Goal: Contribute content: Contribute content

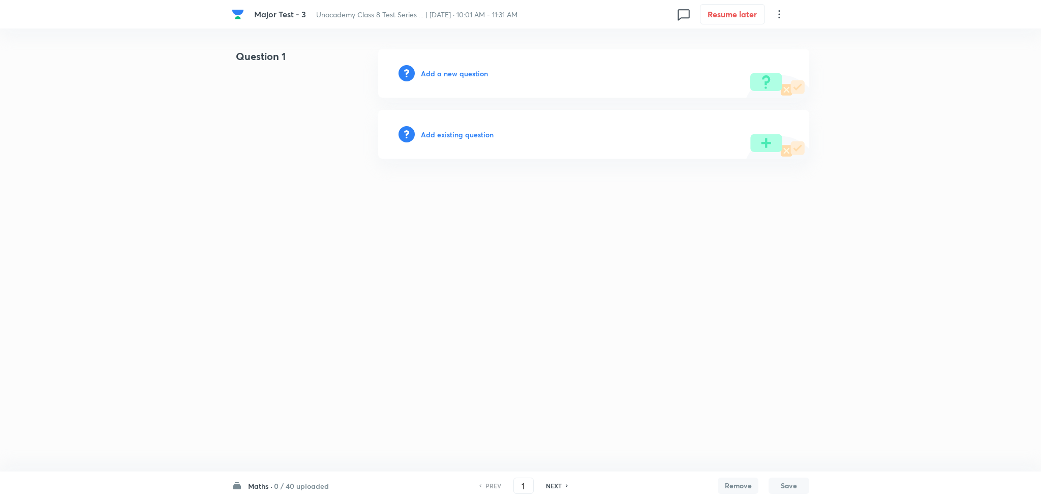
click at [458, 73] on h6 "Add a new question" at bounding box center [454, 73] width 67 height 11
click at [458, 73] on h6 "Choose a question type" at bounding box center [460, 73] width 78 height 11
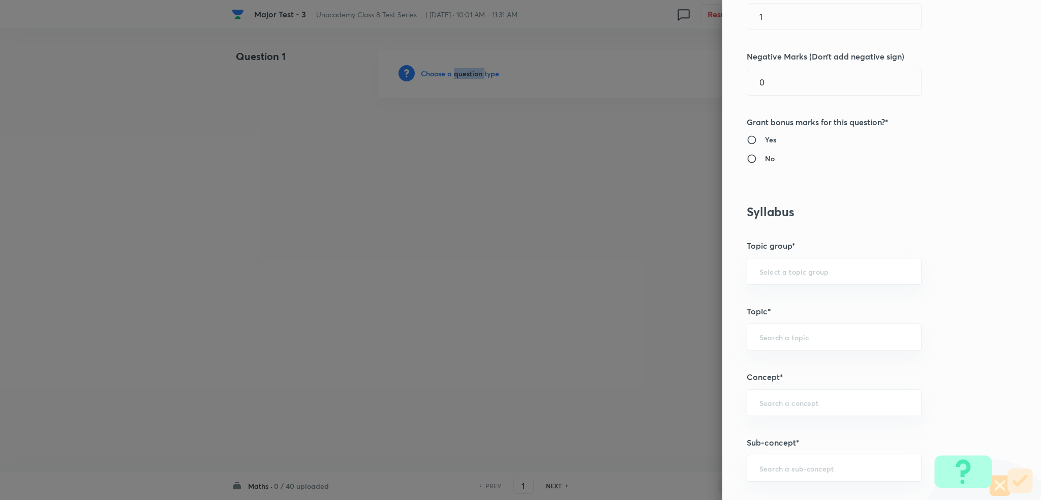
scroll to position [338, 0]
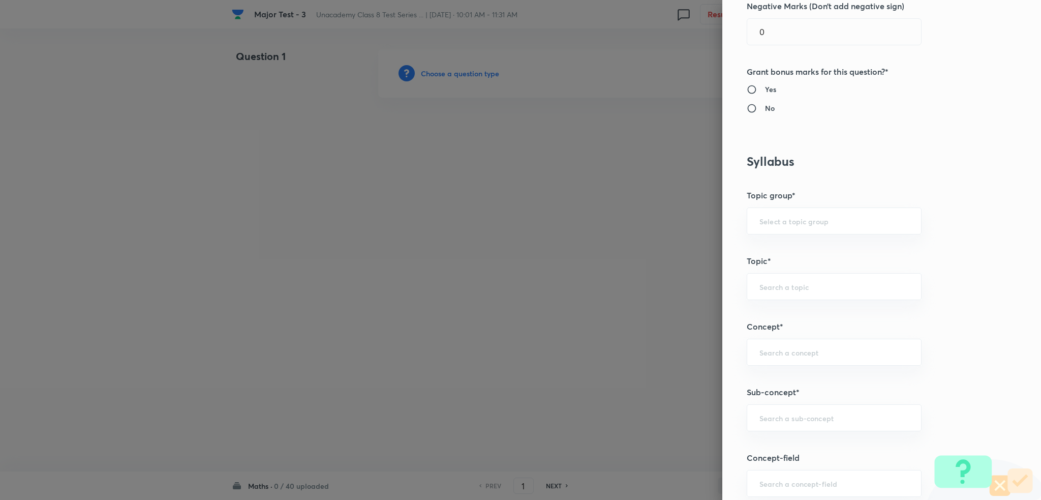
click at [502, 334] on div at bounding box center [520, 250] width 1041 height 500
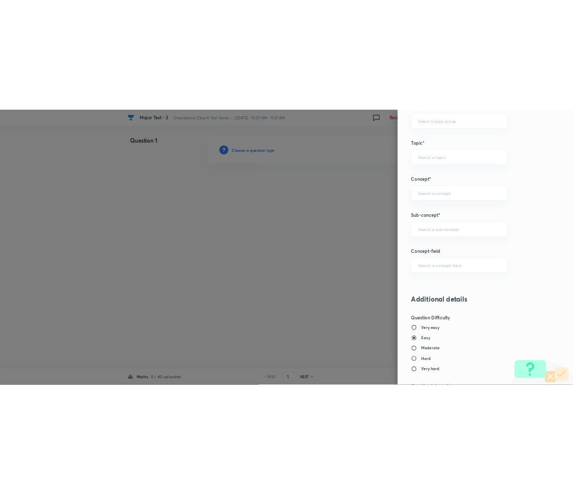
scroll to position [542, 0]
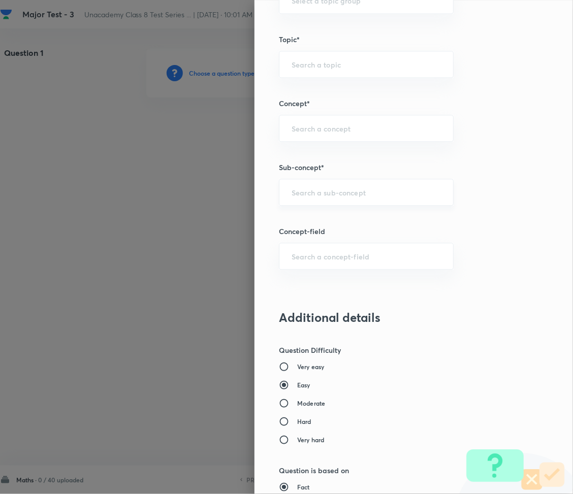
click at [295, 190] on input "text" at bounding box center [366, 193] width 149 height 10
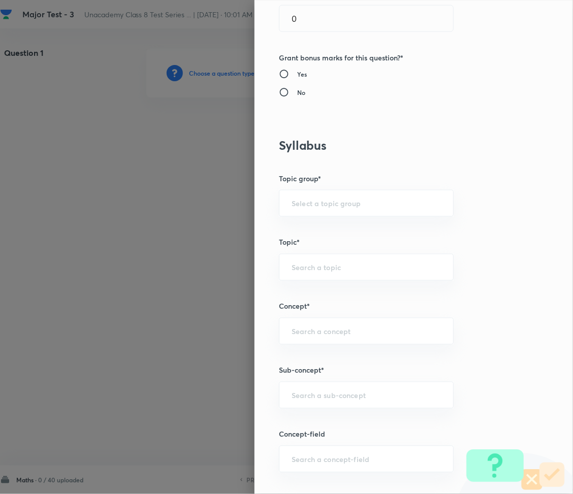
scroll to position [0, 0]
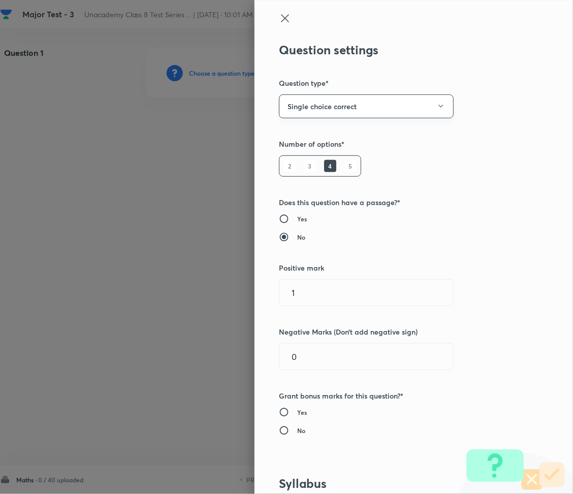
click at [336, 109] on button "Single choice correct" at bounding box center [366, 107] width 175 height 24
click at [332, 154] on span "Multiple choice correct" at bounding box center [356, 156] width 162 height 11
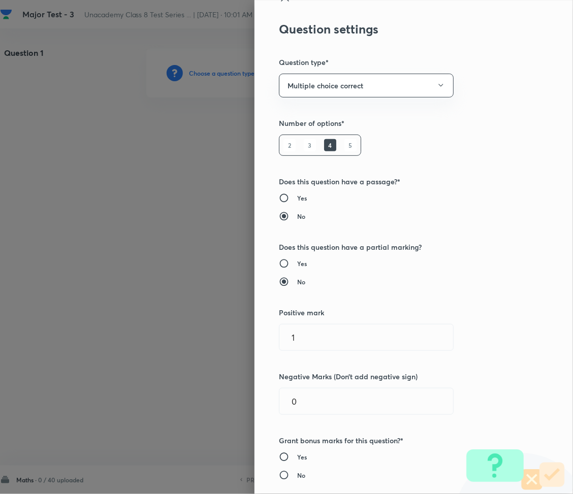
scroll to position [68, 0]
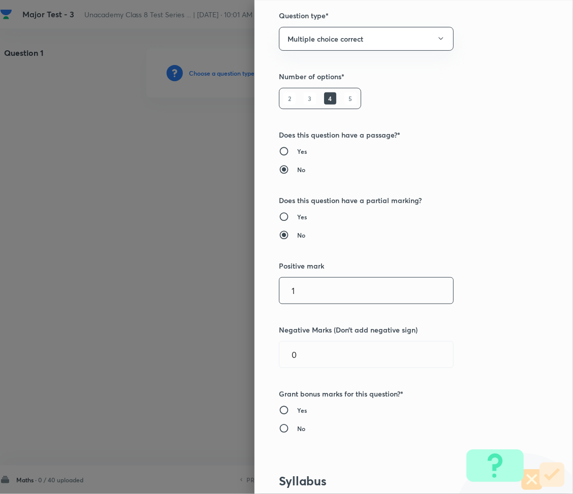
drag, startPoint x: 264, startPoint y: 291, endPoint x: 255, endPoint y: 291, distance: 8.6
click at [255, 291] on div "Question settings Question type* Multiple choice correct Number of options* 2 3…" at bounding box center [414, 247] width 319 height 494
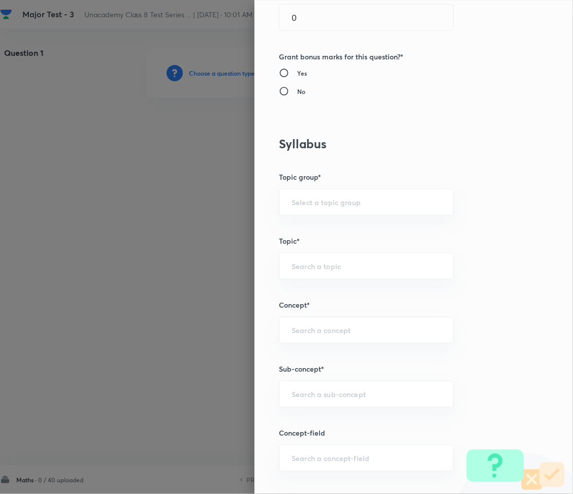
scroll to position [407, 0]
type input "2"
click at [294, 332] on input "text" at bounding box center [366, 329] width 149 height 10
click at [312, 404] on div "​" at bounding box center [366, 393] width 175 height 27
paste input "Rational Numbers"
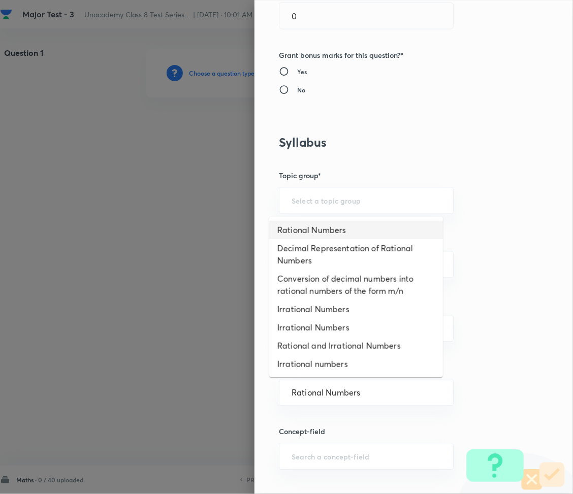
click at [337, 230] on li "Rational Numbers" at bounding box center [356, 230] width 174 height 18
type input "Rational Numbers"
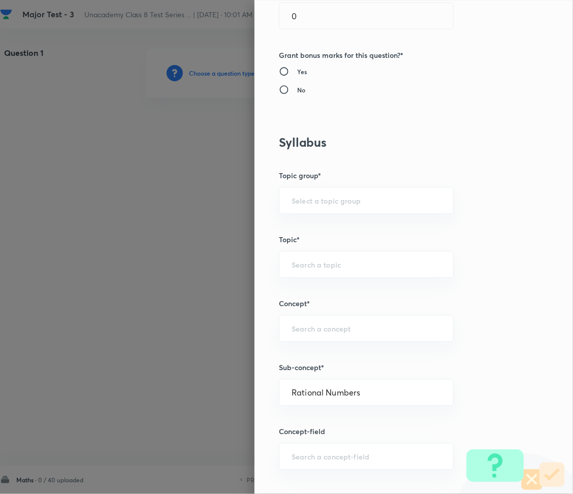
type input "Foundation Class 8"
type input "Mathematics"
type input "Number System"
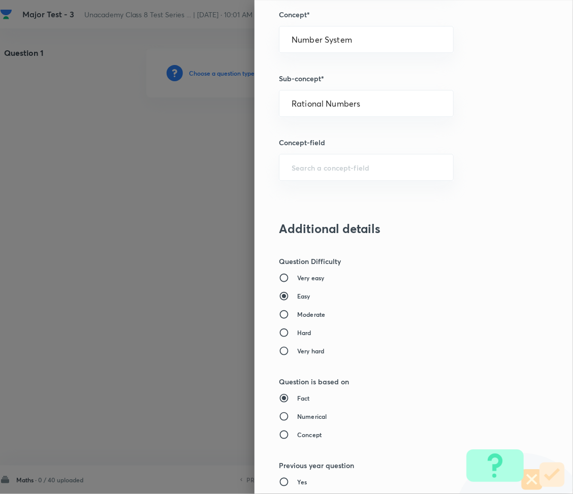
scroll to position [677, 0]
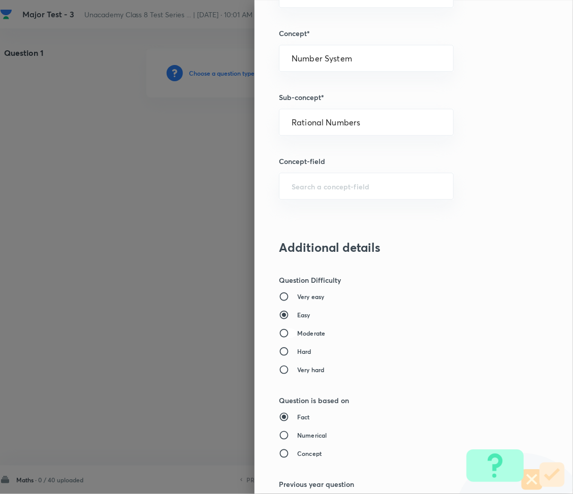
click at [279, 333] on input "Moderate" at bounding box center [288, 333] width 18 height 10
radio input "true"
click at [279, 318] on input "Easy" at bounding box center [288, 315] width 18 height 10
radio input "true"
radio input "false"
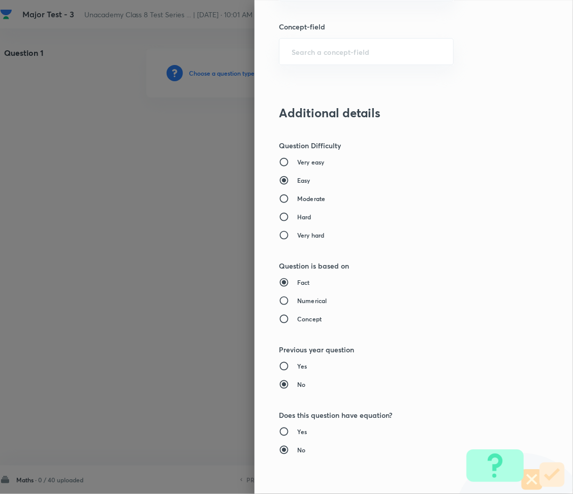
scroll to position [813, 0]
click at [285, 317] on input "Concept" at bounding box center [288, 318] width 18 height 10
radio input "true"
radio input "false"
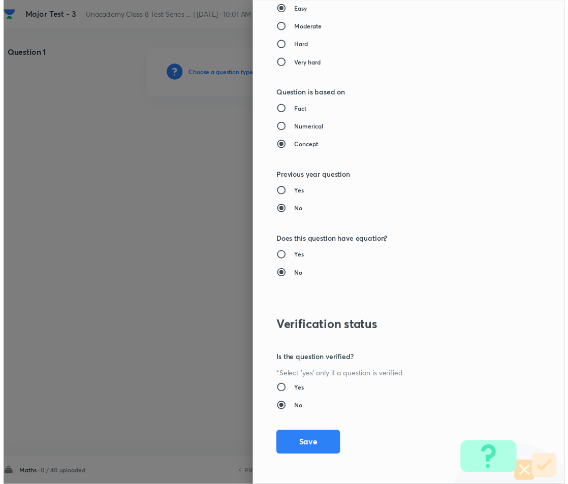
scroll to position [986, 0]
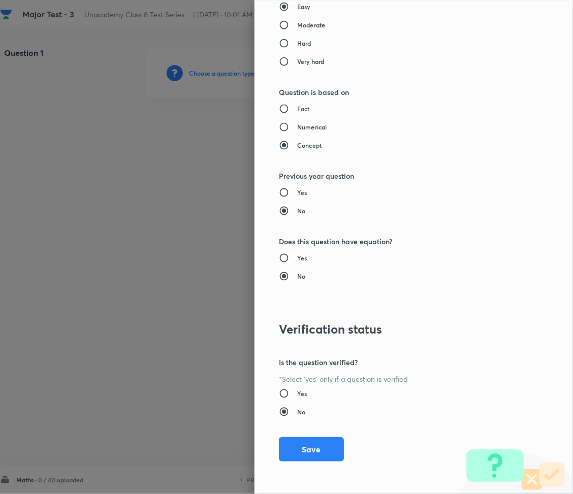
click at [279, 256] on input "Yes" at bounding box center [288, 258] width 18 height 10
radio input "true"
radio input "false"
click at [301, 448] on button "Save" at bounding box center [311, 449] width 65 height 24
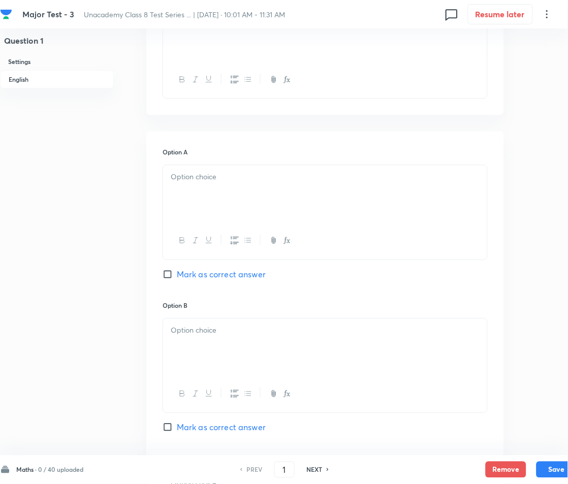
scroll to position [338, 0]
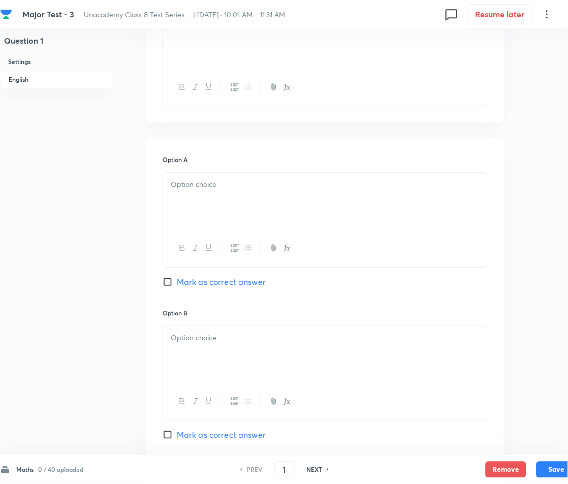
click at [245, 188] on p at bounding box center [325, 185] width 309 height 12
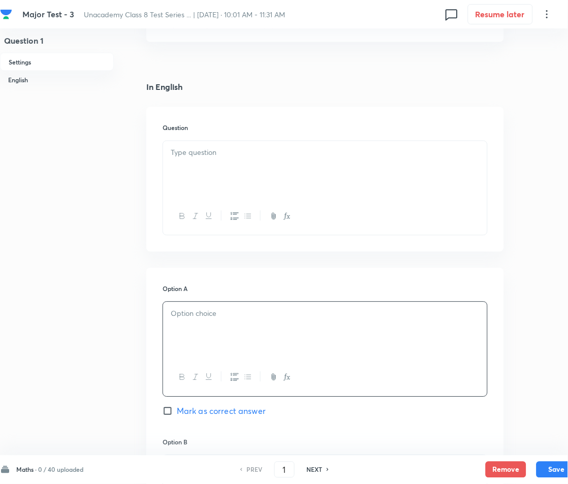
scroll to position [203, 0]
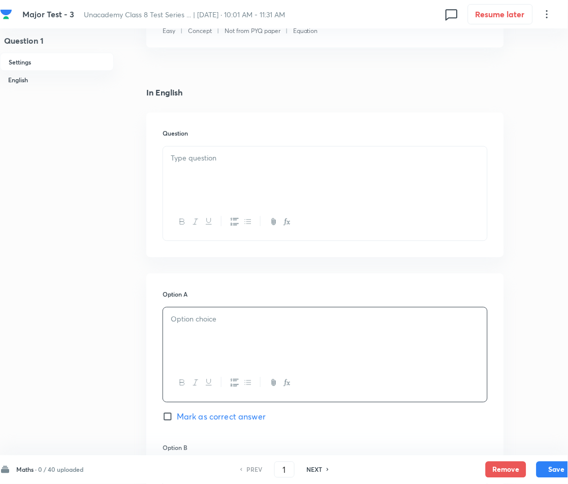
click at [217, 178] on div at bounding box center [325, 175] width 324 height 57
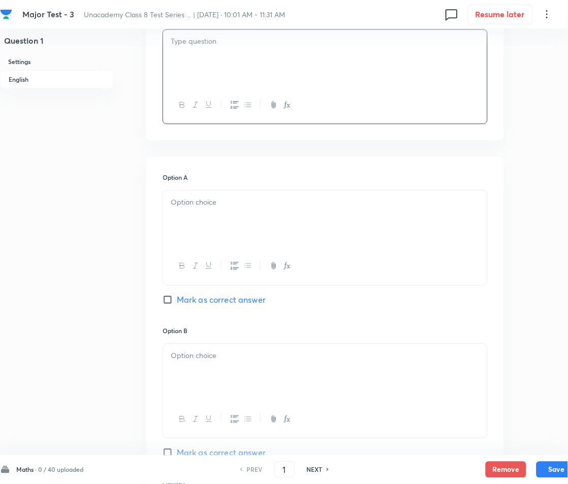
scroll to position [338, 0]
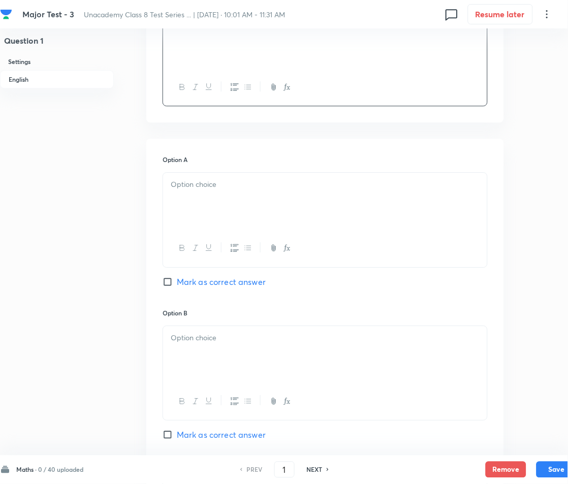
click at [226, 202] on div at bounding box center [325, 201] width 324 height 57
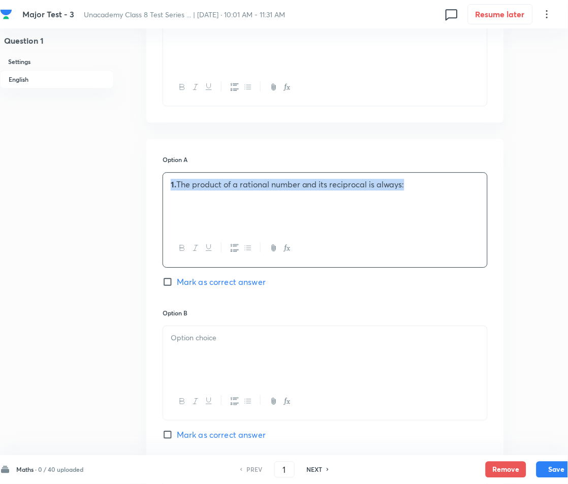
drag, startPoint x: 439, startPoint y: 199, endPoint x: 122, endPoint y: 191, distance: 317.2
click at [122, 191] on div "Question 1 Settings English Settings Type Multiple choice correct 4 options + 2…" at bounding box center [288, 337] width 577 height 1255
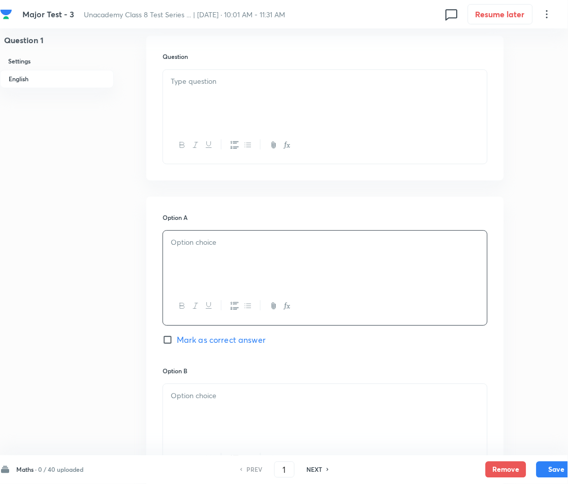
scroll to position [68, 0]
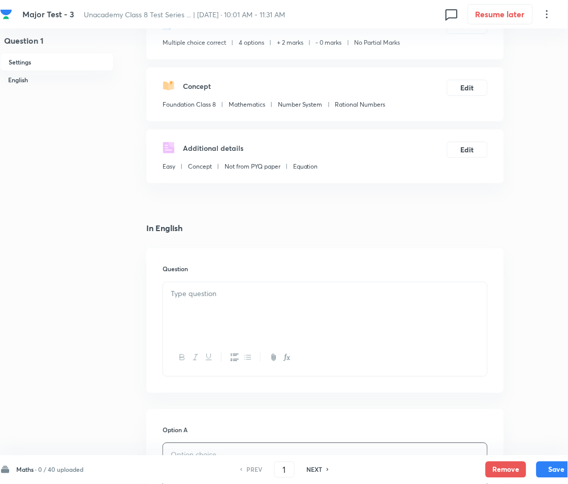
click at [222, 304] on div at bounding box center [325, 311] width 324 height 57
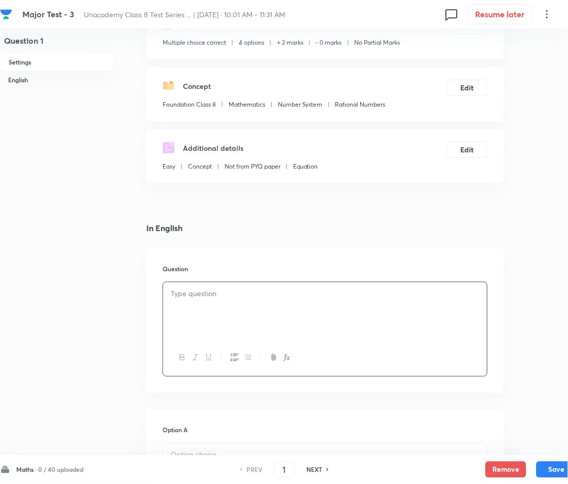
paste div
click at [183, 297] on p "1. The product of a rational number and its reciprocal is always:" at bounding box center [325, 295] width 309 height 12
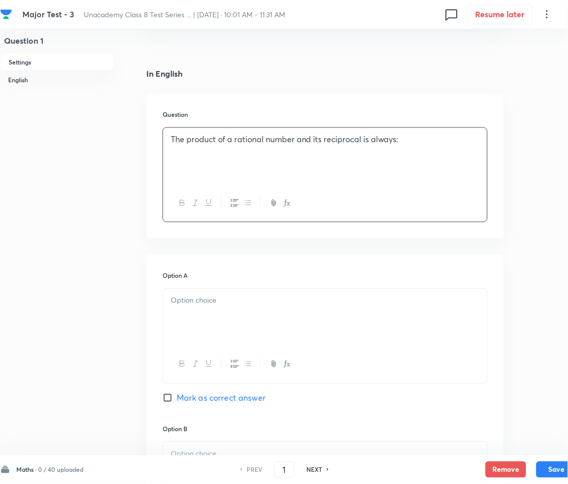
scroll to position [271, 0]
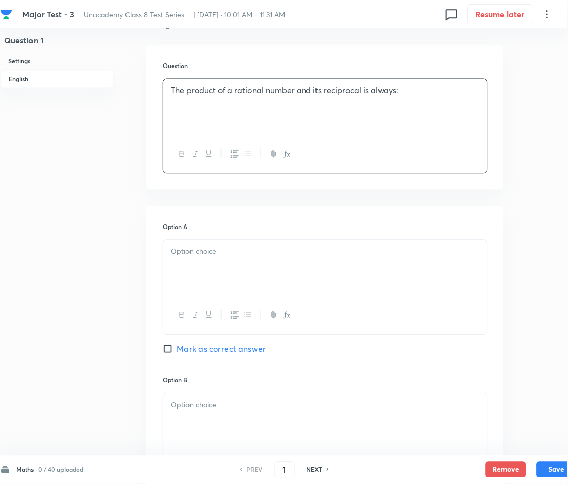
click at [212, 251] on p at bounding box center [325, 252] width 309 height 12
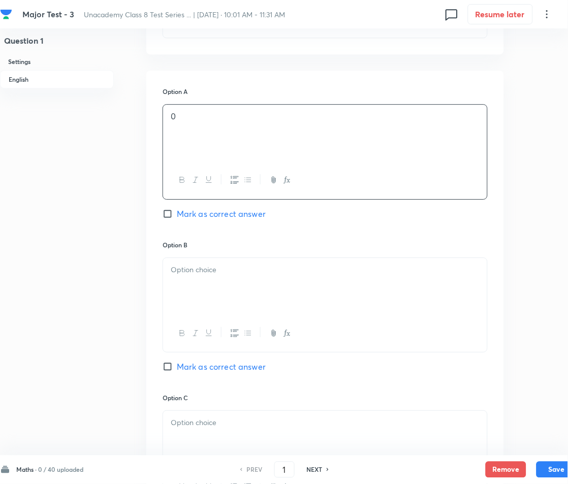
click at [222, 277] on div at bounding box center [325, 286] width 324 height 57
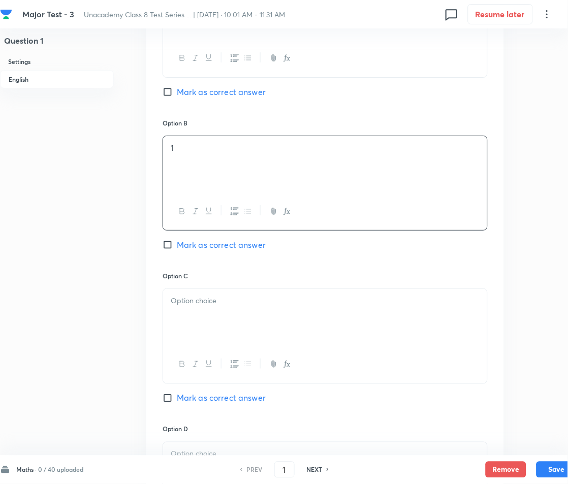
scroll to position [610, 0]
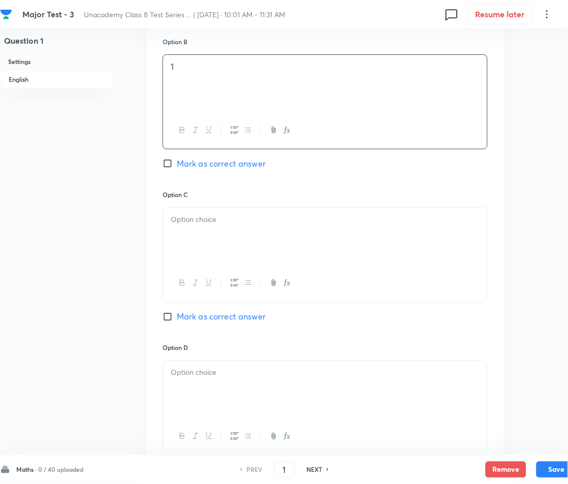
drag, startPoint x: 184, startPoint y: 165, endPoint x: 3, endPoint y: 171, distance: 181.5
click at [180, 165] on span "Mark as correct answer" at bounding box center [221, 164] width 89 height 12
click at [177, 165] on input "Mark as correct answer" at bounding box center [170, 164] width 14 height 10
checkbox input "true"
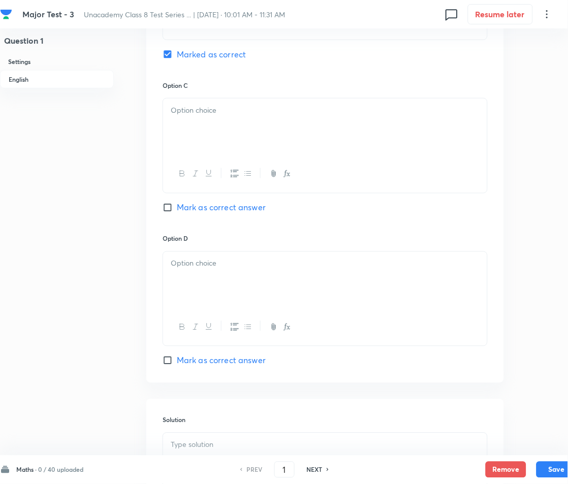
scroll to position [677, 0]
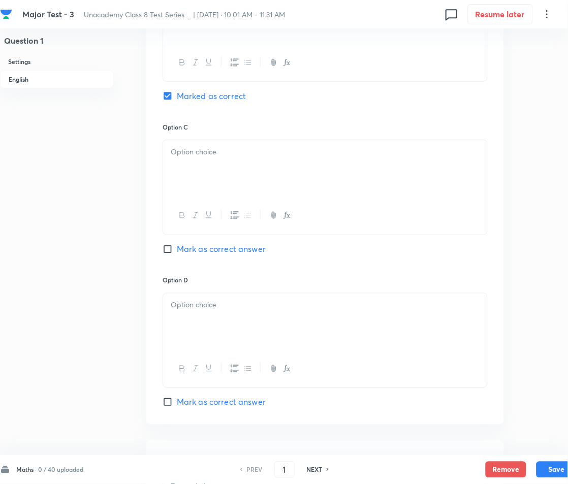
click at [221, 174] on div at bounding box center [325, 168] width 324 height 57
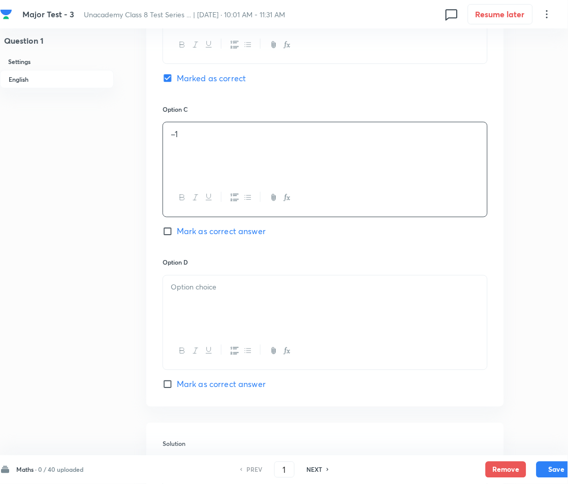
scroll to position [745, 0]
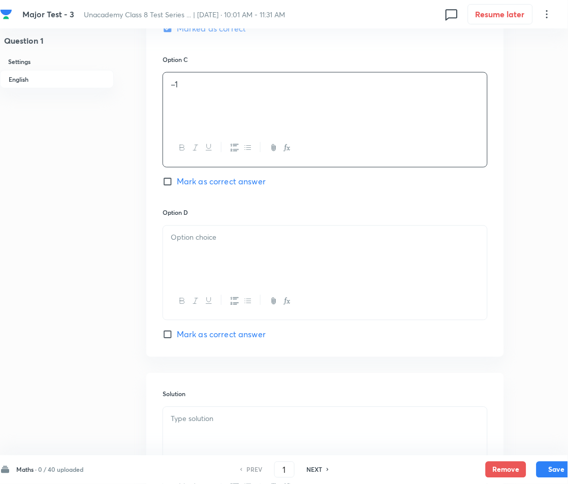
click at [257, 251] on div at bounding box center [325, 254] width 324 height 57
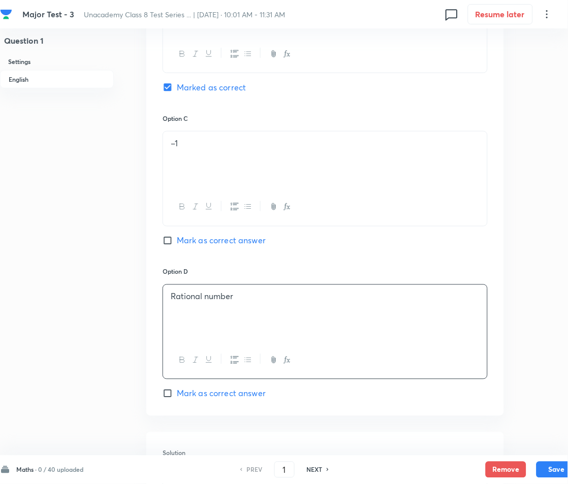
scroll to position [869, 0]
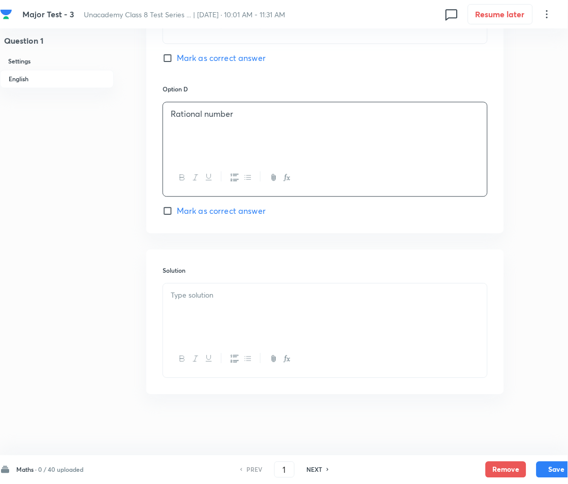
drag, startPoint x: 216, startPoint y: 291, endPoint x: 203, endPoint y: 297, distance: 14.1
click at [216, 292] on p at bounding box center [325, 296] width 309 height 12
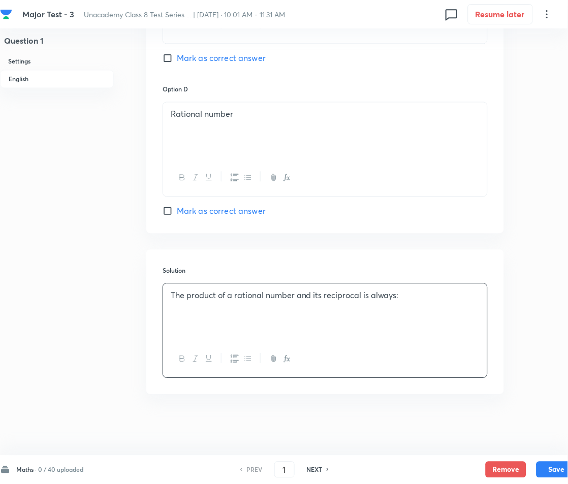
click at [215, 324] on div "The product of a rational number and its reciprocal is always:" at bounding box center [325, 312] width 324 height 57
click at [421, 303] on div "The product of a rational number and its reciprocal is always:" at bounding box center [325, 312] width 324 height 57
click at [548, 466] on button "Save" at bounding box center [557, 469] width 41 height 16
type input "2"
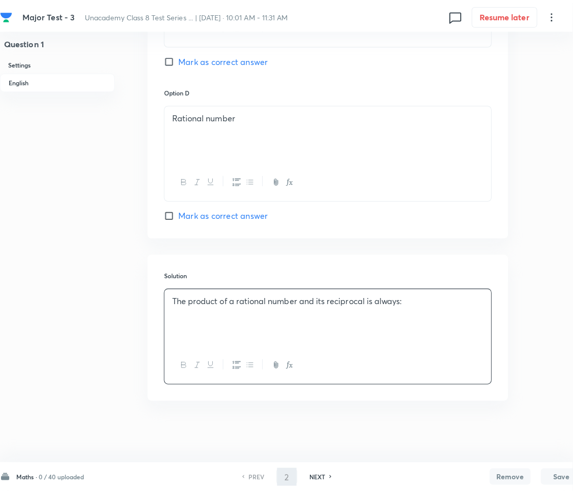
scroll to position [0, 0]
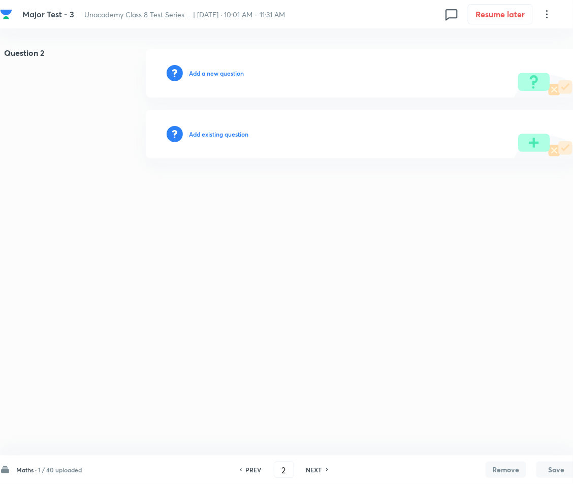
click at [212, 77] on h6 "Add a new question" at bounding box center [216, 73] width 55 height 9
click at [211, 75] on h6 "Choose a question type" at bounding box center [222, 73] width 66 height 9
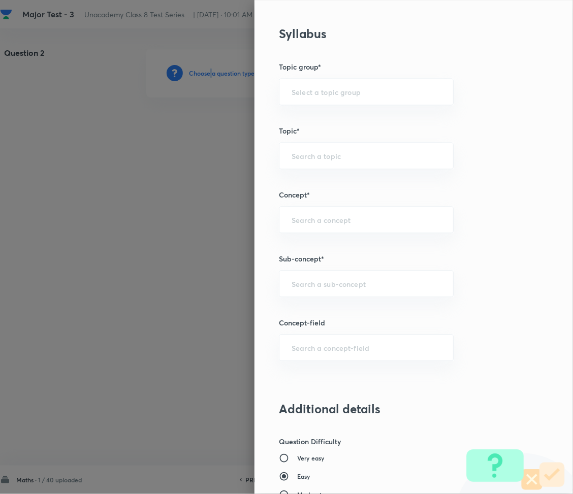
scroll to position [610, 0]
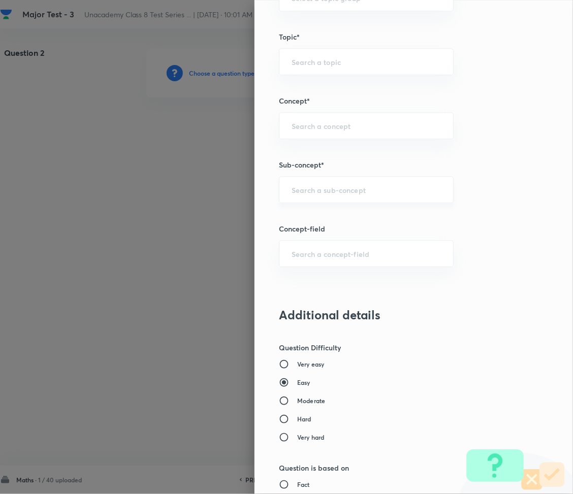
click at [304, 188] on input "text" at bounding box center [366, 190] width 149 height 10
click at [308, 192] on input "text" at bounding box center [366, 190] width 149 height 10
paste input "Rational Numbers"
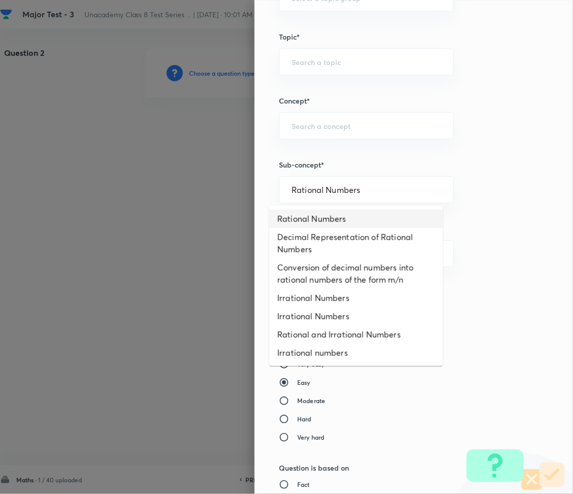
click at [318, 216] on li "Rational Numbers" at bounding box center [356, 219] width 174 height 18
type input "Rational Numbers"
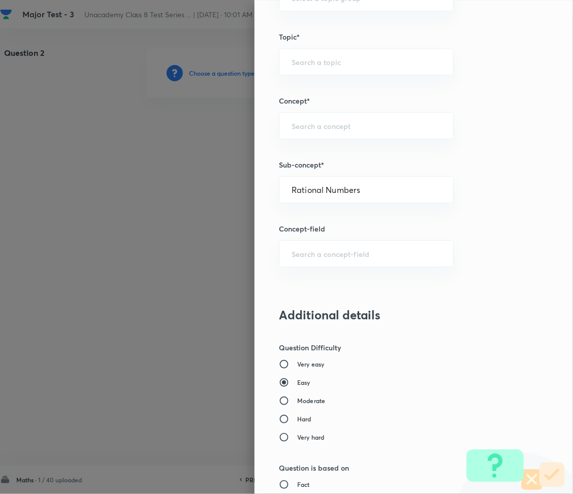
type input "Foundation Class 8"
type input "Mathematics"
type input "Number System"
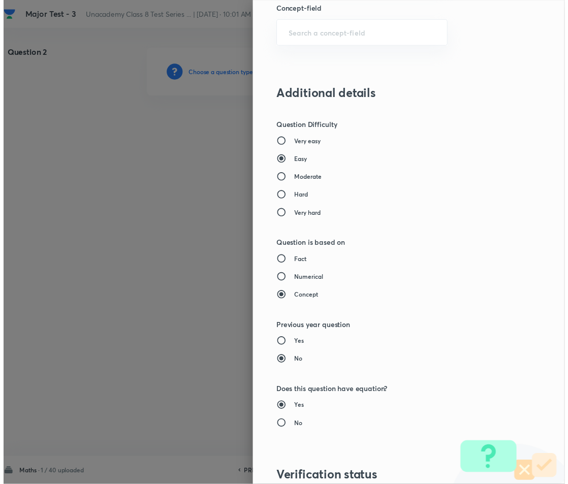
scroll to position [986, 0]
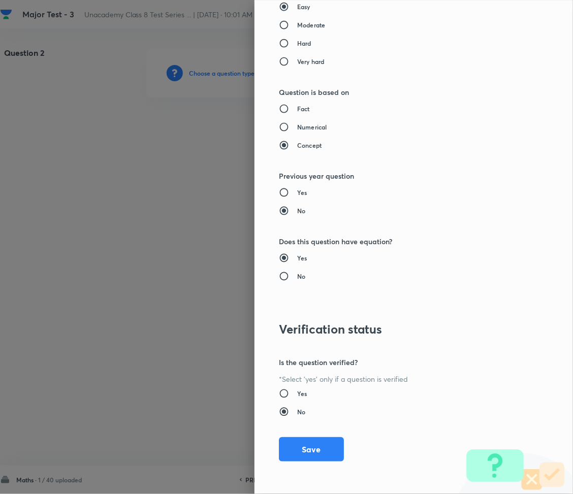
click at [302, 435] on div "Question settings Question type* Multiple choice correct Number of options* 2 3…" at bounding box center [414, 247] width 319 height 494
click at [302, 443] on button "Save" at bounding box center [311, 449] width 65 height 24
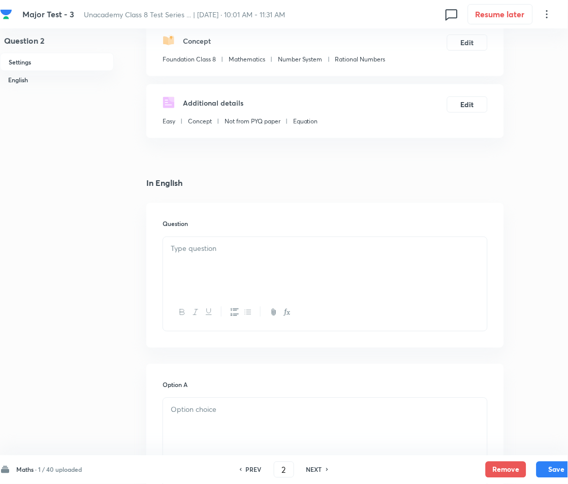
scroll to position [135, 0]
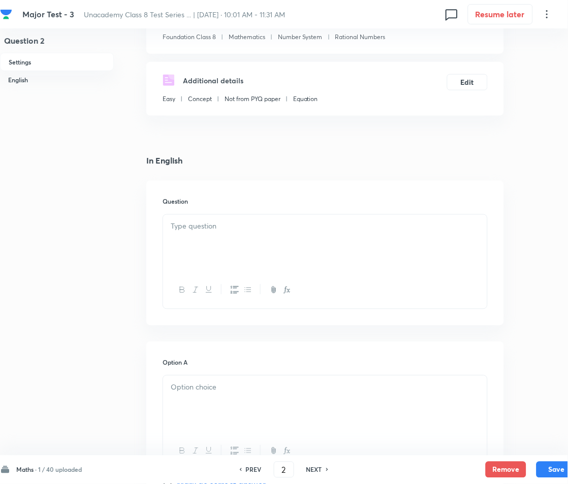
click at [216, 228] on p at bounding box center [325, 227] width 309 height 12
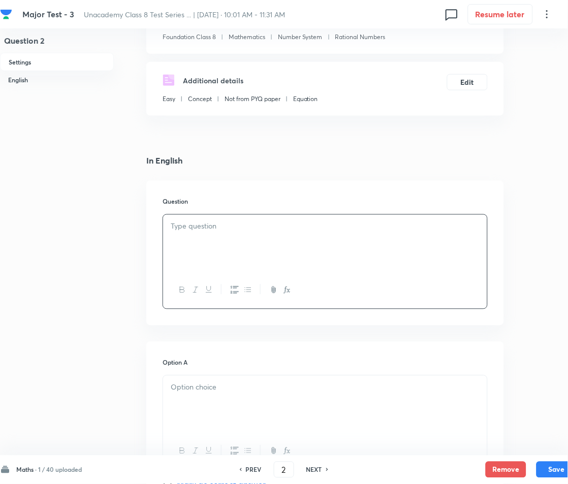
paste div
click at [179, 229] on p "1. The solution of 3x – 7 = 11 is:" at bounding box center [325, 227] width 309 height 12
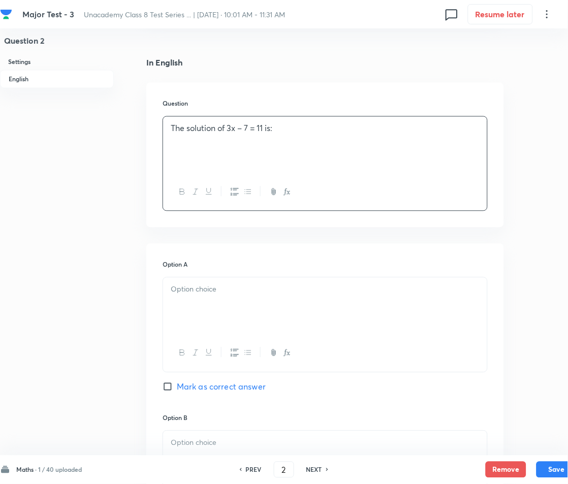
scroll to position [271, 0]
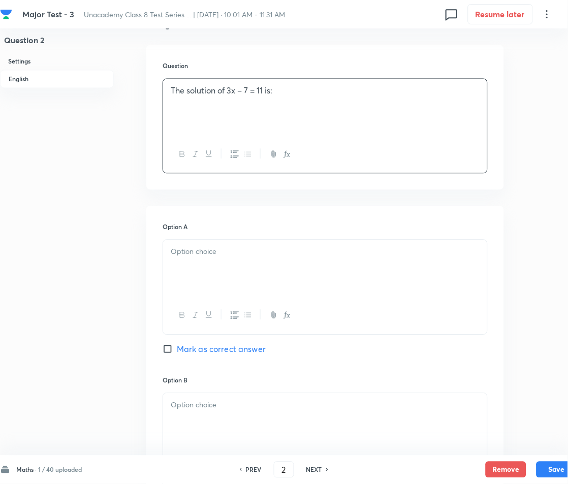
click at [207, 276] on div at bounding box center [325, 268] width 324 height 57
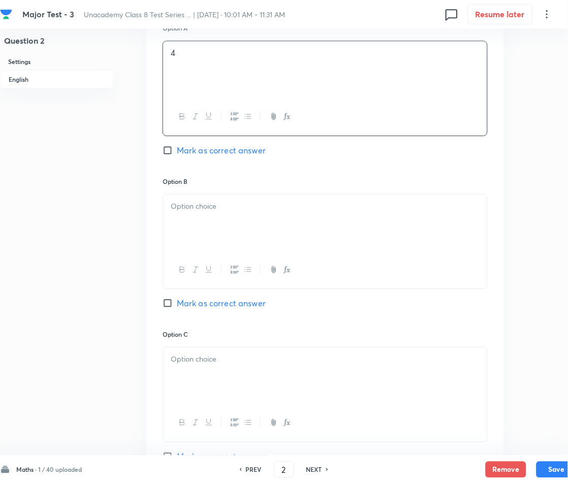
scroll to position [474, 0]
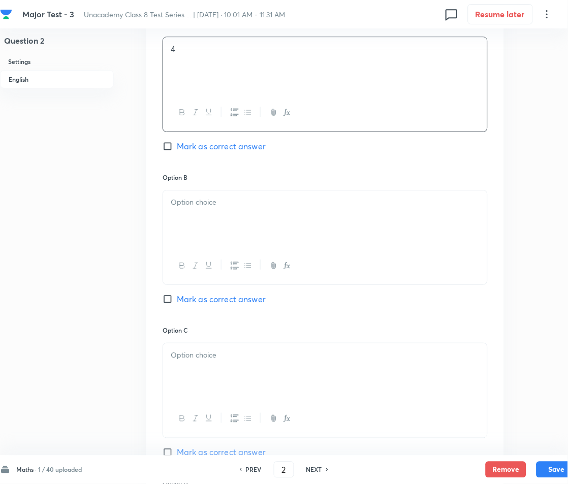
click at [221, 245] on div at bounding box center [325, 219] width 324 height 57
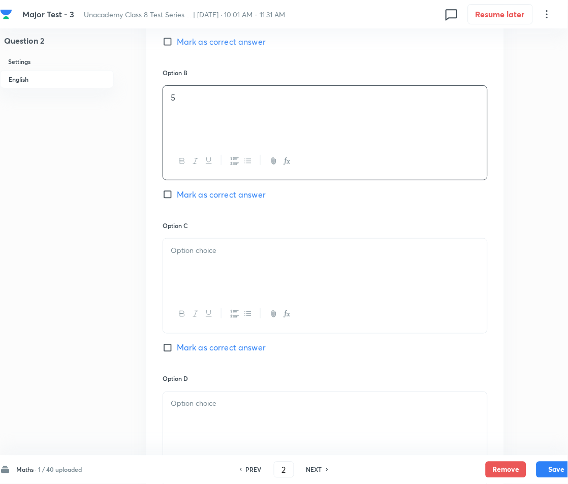
scroll to position [610, 0]
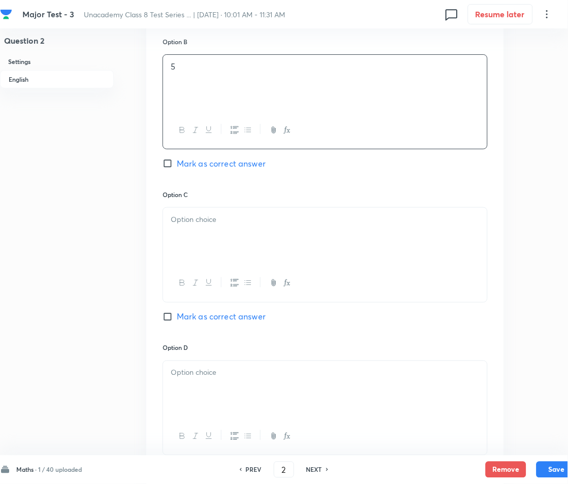
click at [224, 230] on div at bounding box center [325, 236] width 324 height 57
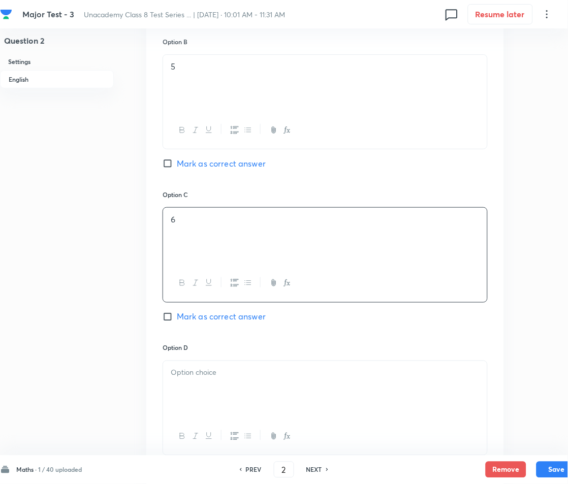
click at [183, 314] on span "Mark as correct answer" at bounding box center [221, 317] width 89 height 12
click at [177, 314] on input "Mark as correct answer" at bounding box center [170, 317] width 14 height 10
checkbox input "true"
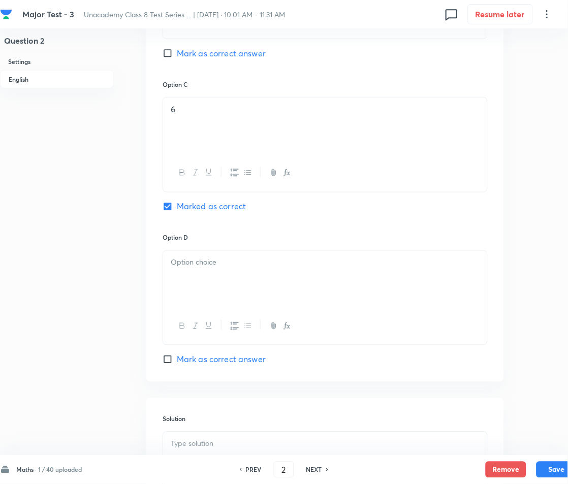
scroll to position [745, 0]
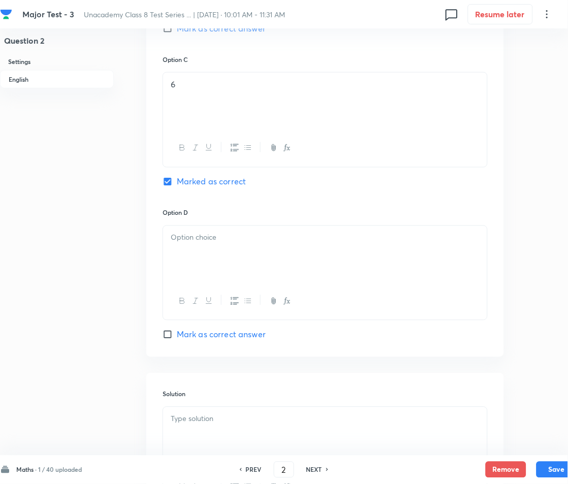
click at [222, 266] on div at bounding box center [325, 254] width 324 height 57
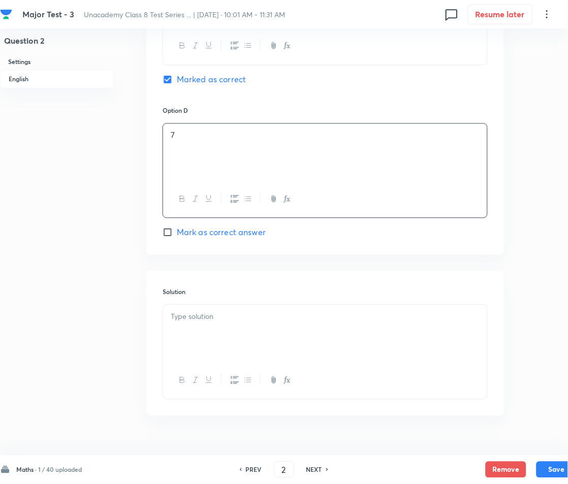
scroll to position [869, 0]
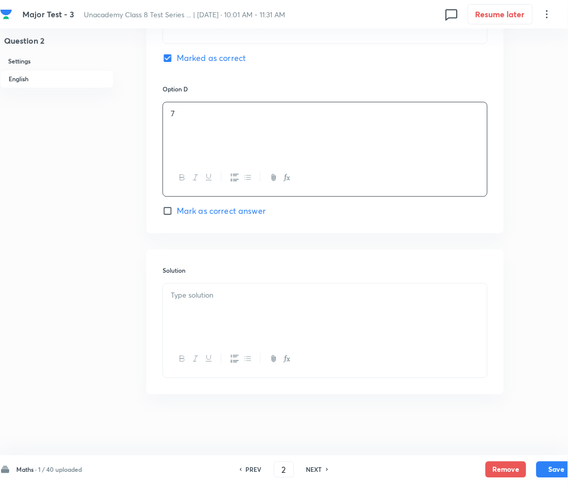
click at [226, 303] on div at bounding box center [325, 312] width 324 height 57
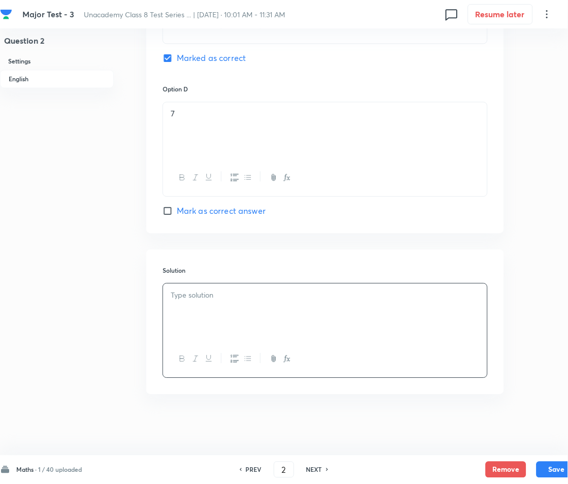
paste div
click at [187, 307] on p "Sol: Solve 3x–7=113x – 7 = 11. 3x=18  ⇒  x=6" at bounding box center [325, 308] width 309 height 12
click at [556, 470] on button "Save" at bounding box center [557, 469] width 41 height 16
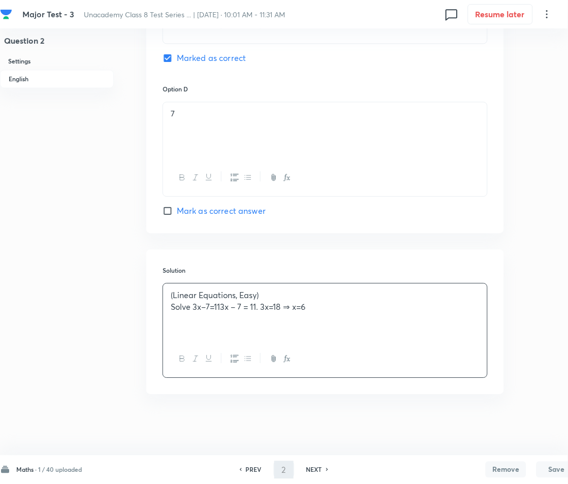
type input "3"
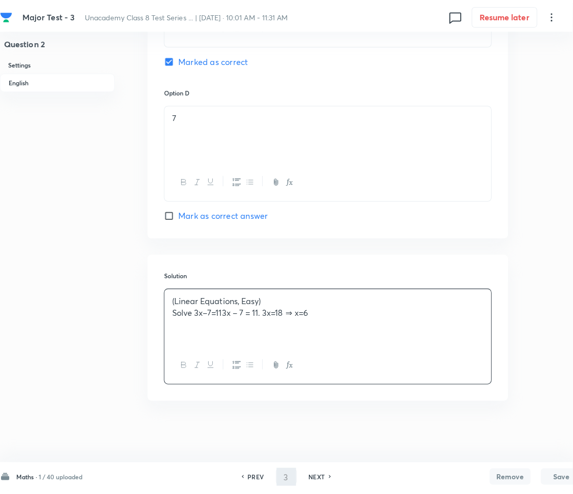
scroll to position [0, 0]
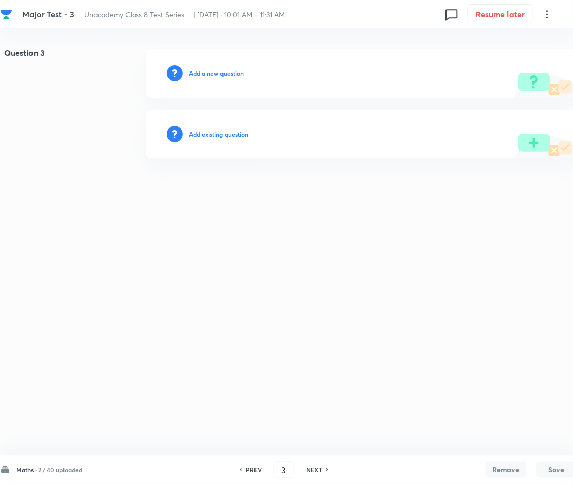
click at [210, 74] on h6 "Add a new question" at bounding box center [216, 73] width 55 height 9
click at [210, 74] on h6 "Choose a question type" at bounding box center [222, 73] width 66 height 9
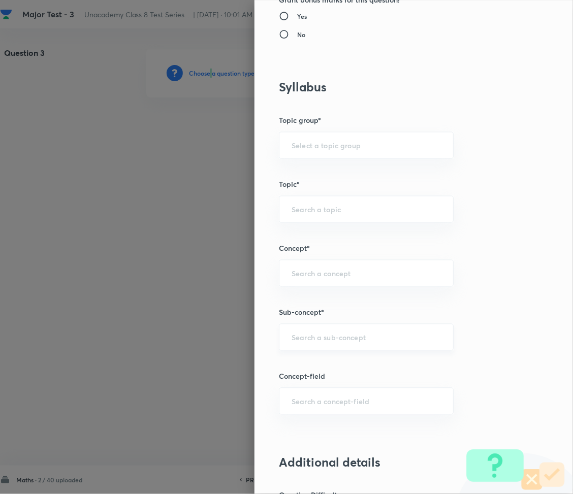
scroll to position [474, 0]
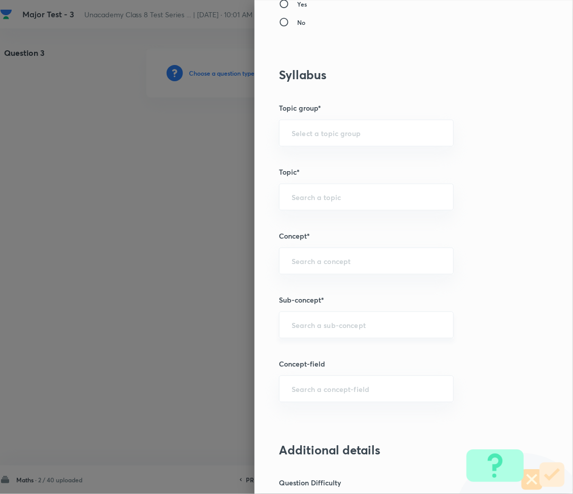
click at [313, 330] on input "text" at bounding box center [366, 326] width 149 height 10
click at [306, 328] on input "text" at bounding box center [366, 326] width 149 height 10
paste input "Rational Numbers"
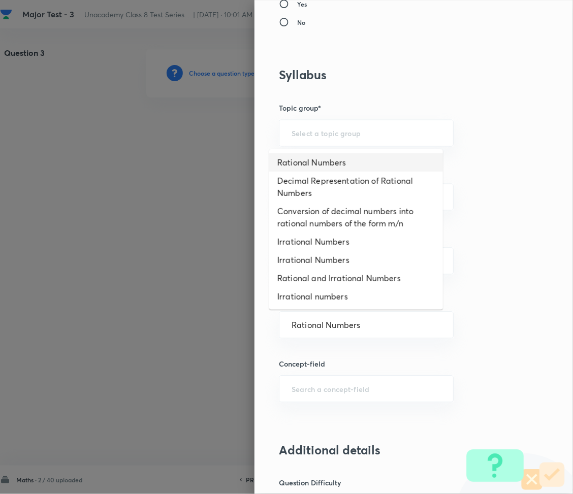
click at [311, 163] on li "Rational Numbers" at bounding box center [356, 162] width 174 height 18
type input "Rational Numbers"
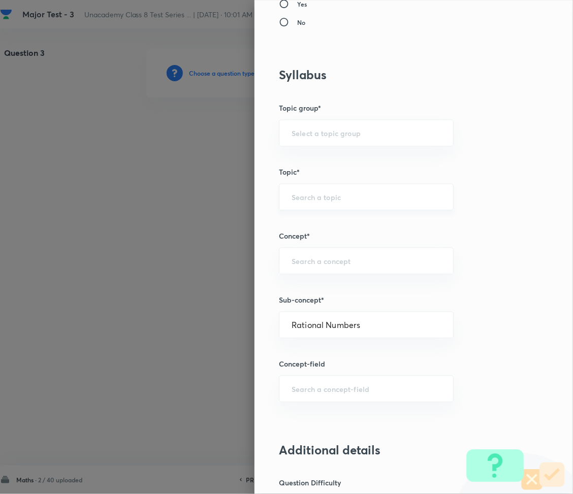
type input "Foundation Class 8"
type input "Mathematics"
type input "Number System"
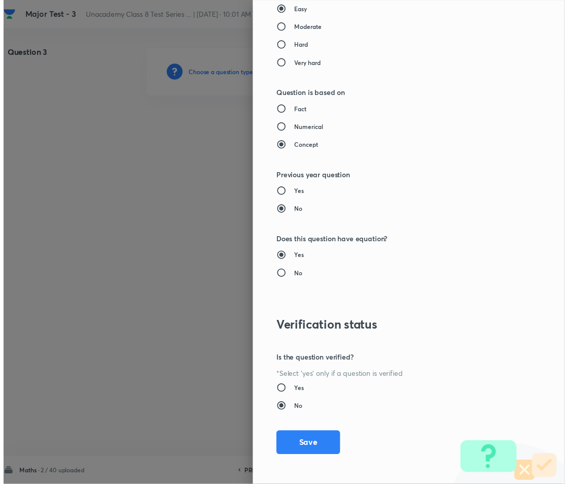
scroll to position [986, 0]
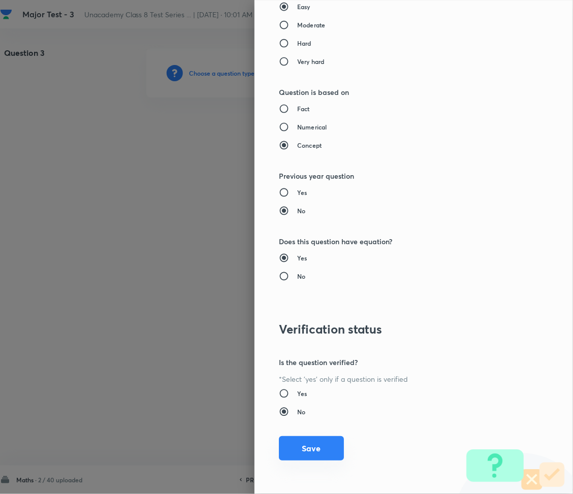
click at [295, 442] on button "Save" at bounding box center [311, 449] width 65 height 24
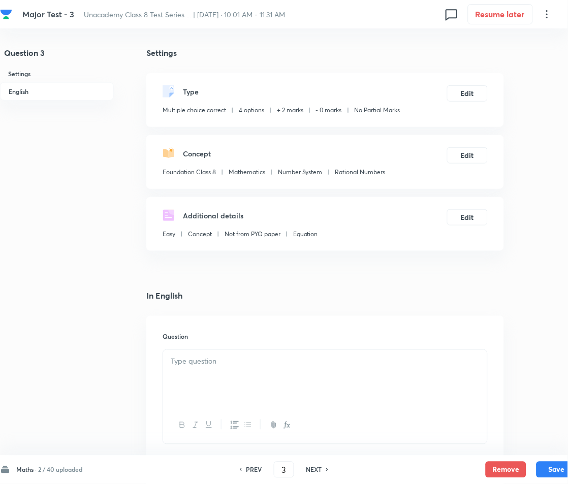
click at [224, 374] on div at bounding box center [325, 378] width 324 height 57
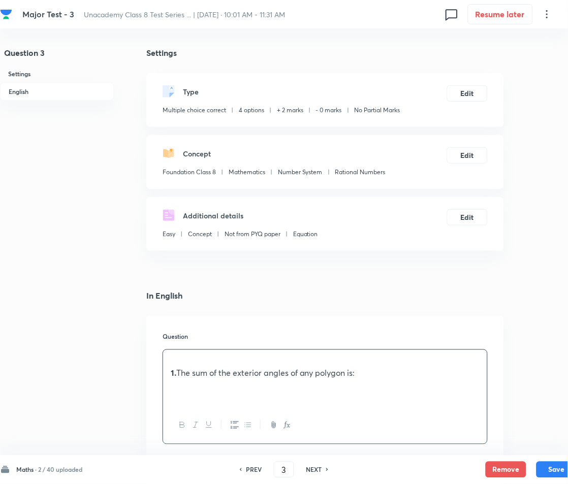
click at [171, 355] on div "1. The sum of the exterior angles of any polygon is:" at bounding box center [325, 378] width 324 height 57
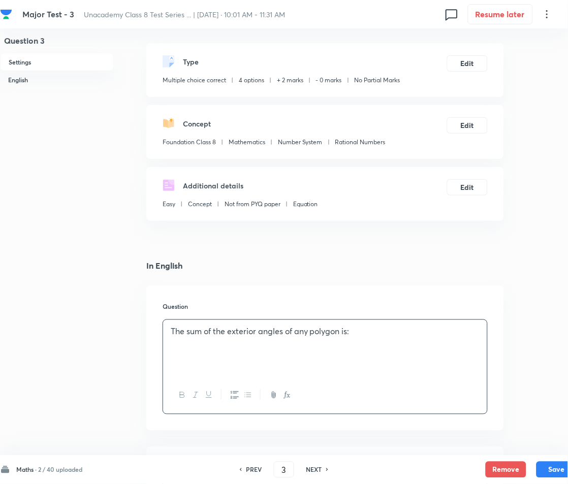
scroll to position [203, 0]
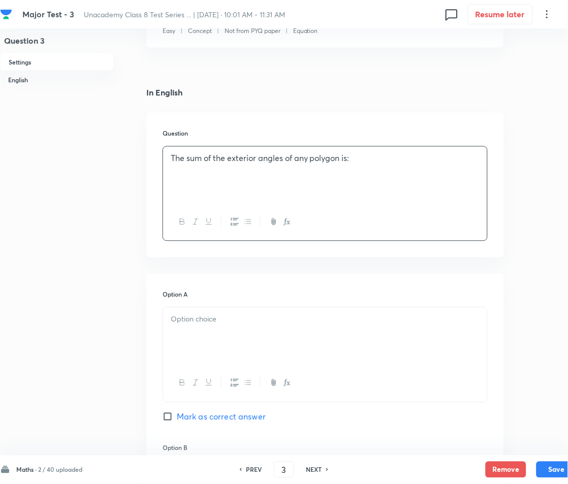
click at [216, 333] on div at bounding box center [325, 336] width 324 height 57
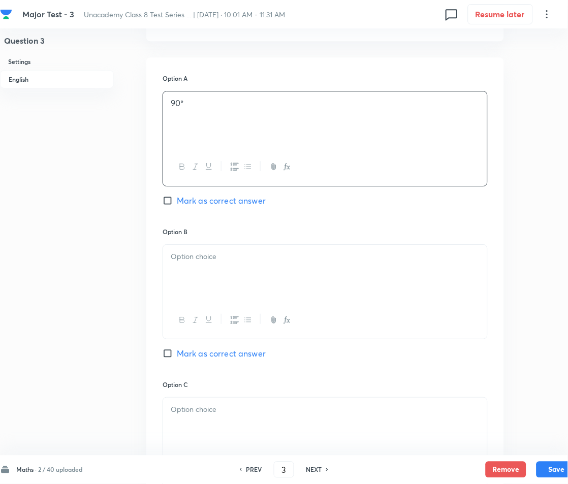
scroll to position [474, 0]
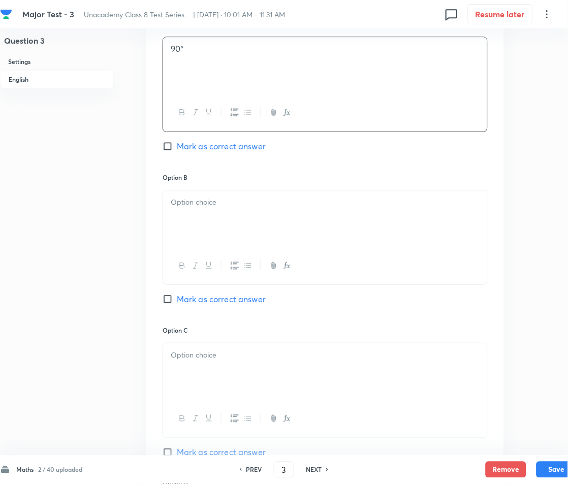
click at [215, 227] on div at bounding box center [325, 219] width 324 height 57
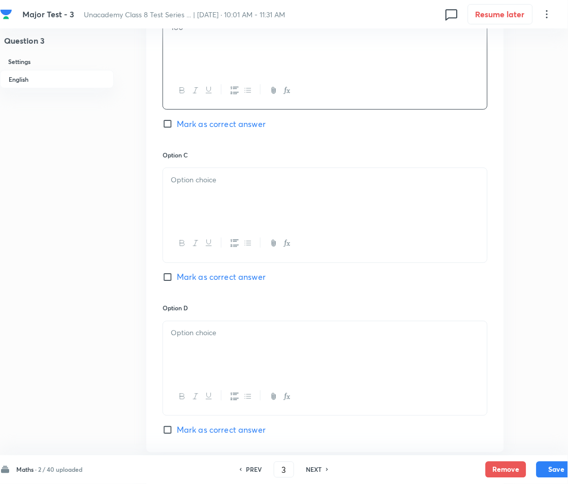
scroll to position [677, 0]
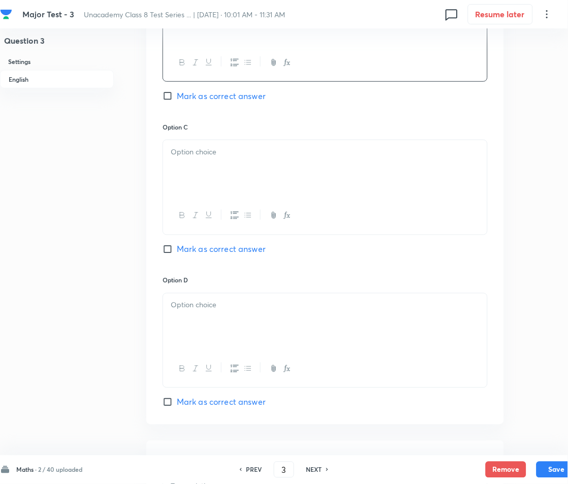
click at [198, 170] on div at bounding box center [325, 168] width 324 height 57
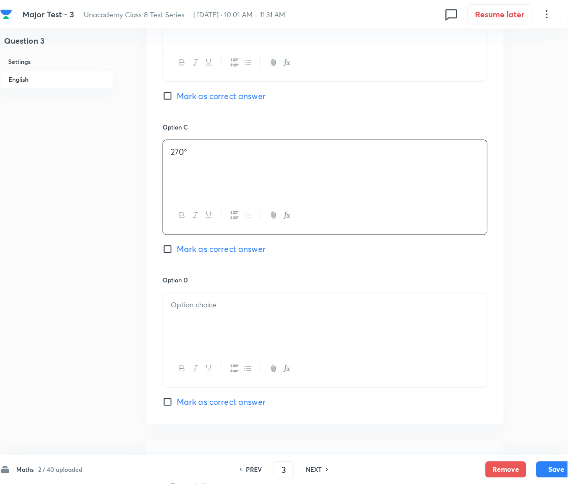
click at [194, 316] on div at bounding box center [325, 322] width 324 height 57
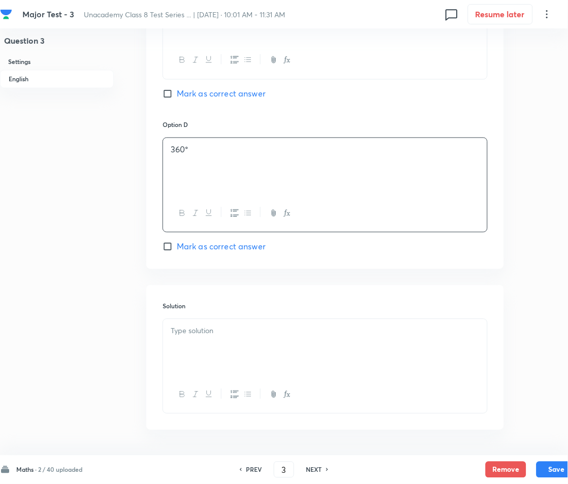
scroll to position [869, 0]
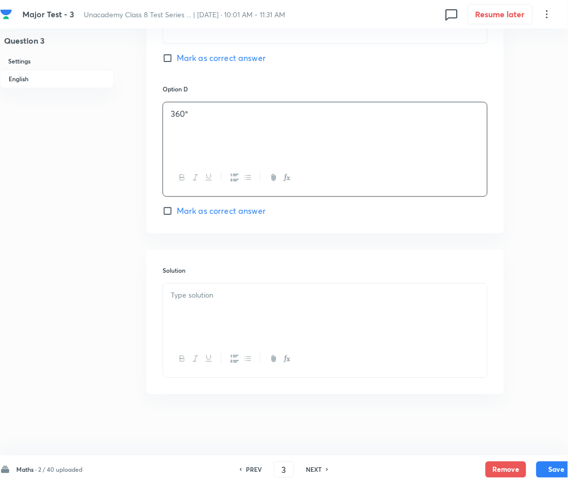
click at [186, 329] on div at bounding box center [325, 312] width 324 height 57
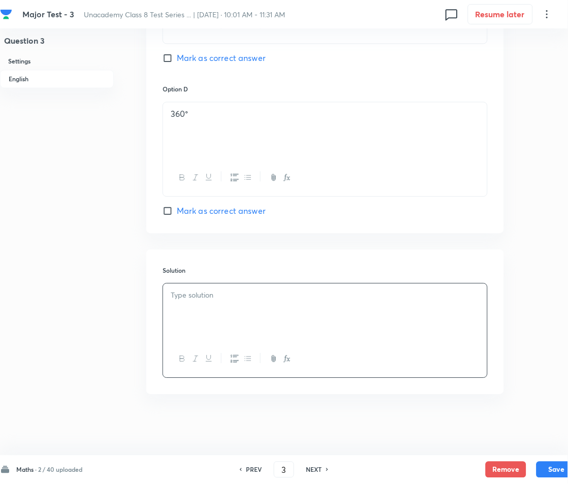
paste div
click at [180, 309] on strong "Sol:" at bounding box center [178, 307] width 14 height 11
click at [188, 207] on span "Mark as correct answer" at bounding box center [221, 211] width 89 height 12
click at [177, 207] on input "Mark as correct answer" at bounding box center [170, 211] width 14 height 10
checkbox input "true"
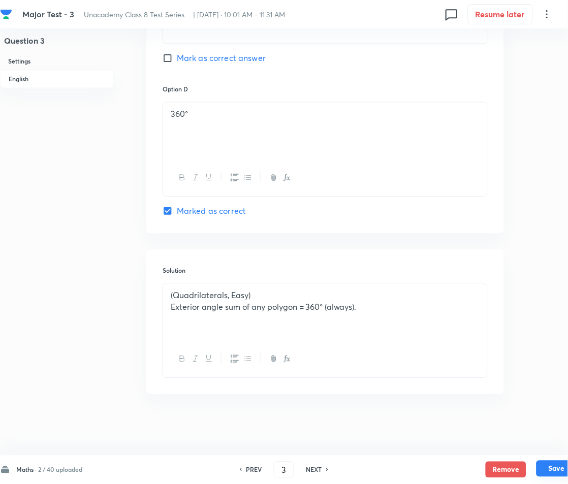
click at [562, 472] on button "Save" at bounding box center [557, 469] width 41 height 16
type input "4"
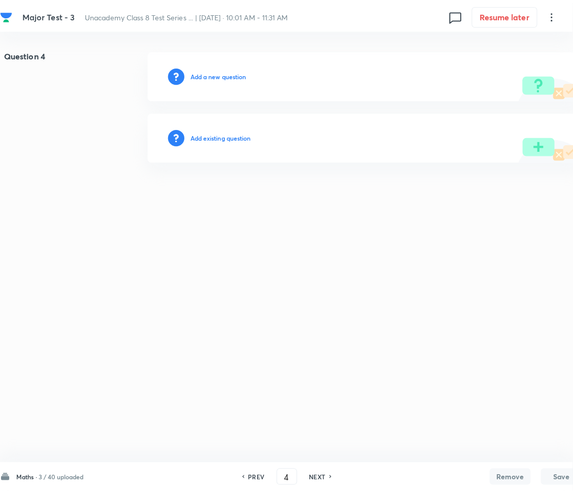
scroll to position [0, 0]
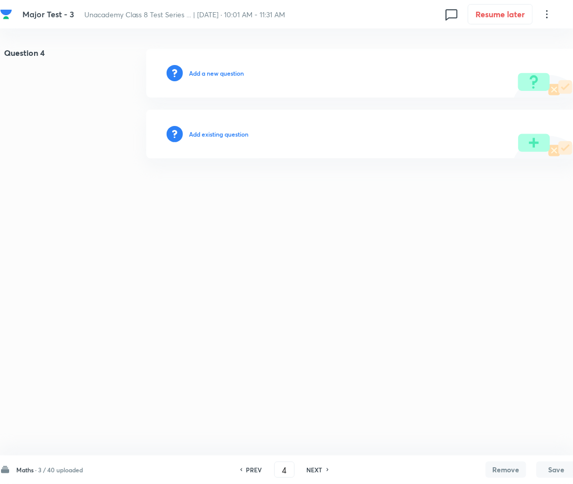
click at [209, 80] on div "Add a new question" at bounding box center [361, 73] width 431 height 49
click at [202, 67] on div "Add a new question" at bounding box center [361, 73] width 431 height 49
click at [201, 74] on h6 "Add a new question" at bounding box center [216, 73] width 55 height 9
click at [201, 74] on h6 "Choose a question type" at bounding box center [222, 73] width 66 height 9
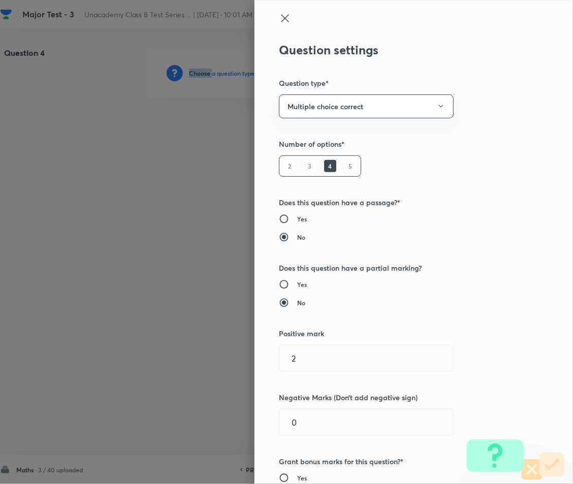
type input "Foundation Class 8"
type input "Mathematics"
type input "Number System"
type input "Rational Numbers"
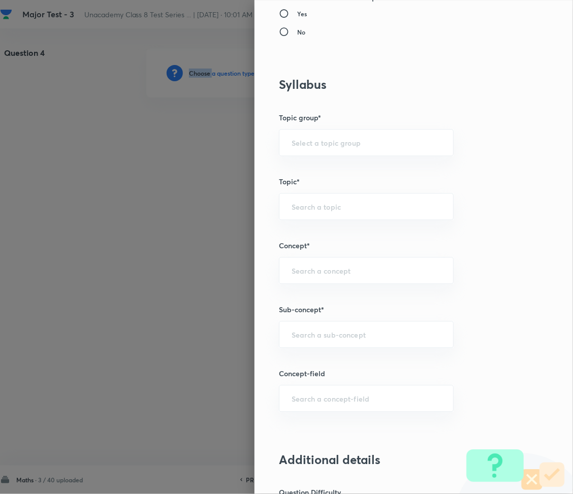
scroll to position [474, 0]
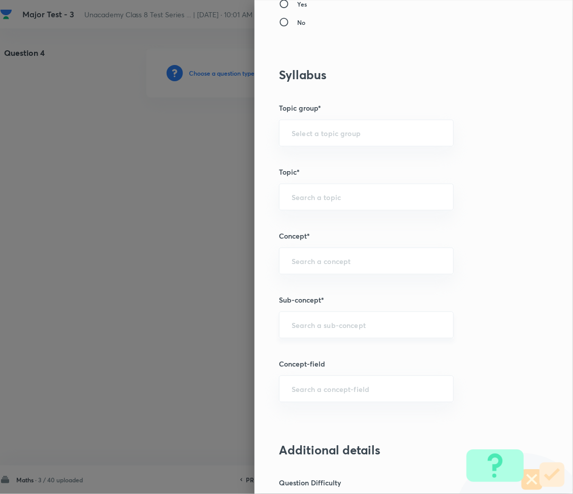
drag, startPoint x: 311, startPoint y: 329, endPoint x: 328, endPoint y: 338, distance: 19.1
click at [311, 329] on input "text" at bounding box center [366, 326] width 149 height 10
click at [332, 320] on div "​" at bounding box center [366, 325] width 175 height 27
paste input "Rational Numbers"
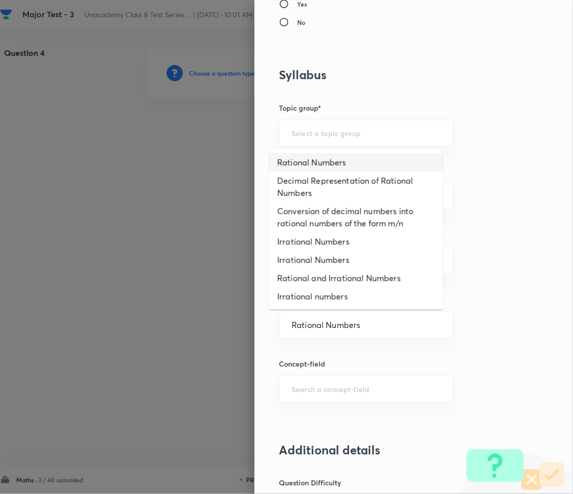
click at [318, 164] on li "Rational Numbers" at bounding box center [356, 162] width 174 height 18
type input "Rational Numbers"
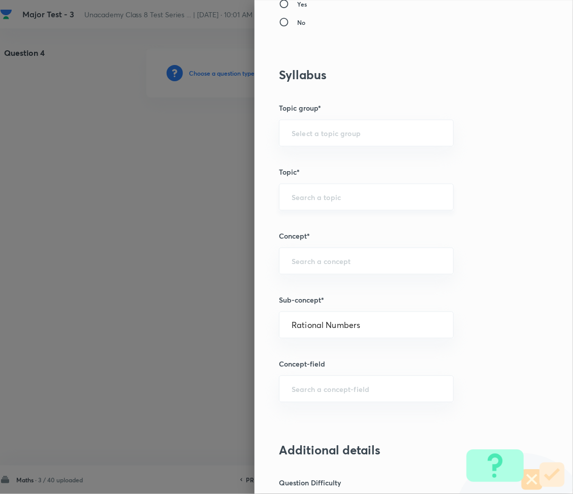
type input "Foundation Class 8"
type input "Mathematics"
type input "Number System"
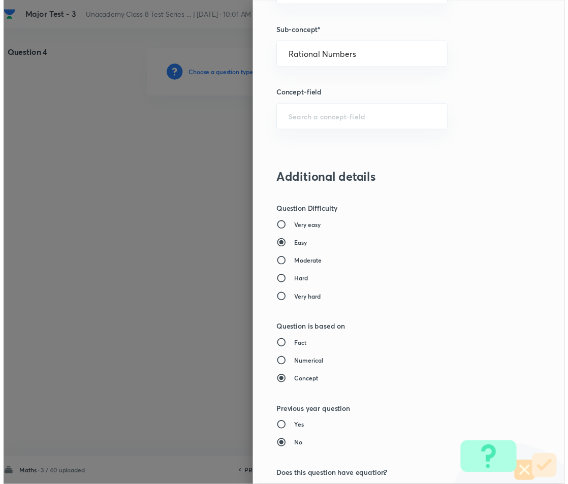
scroll to position [986, 0]
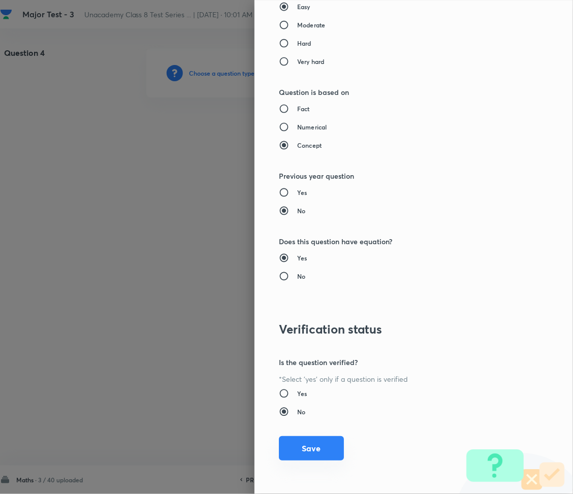
drag, startPoint x: 282, startPoint y: 447, endPoint x: 265, endPoint y: 450, distance: 17.0
click at [282, 447] on button "Save" at bounding box center [311, 449] width 65 height 24
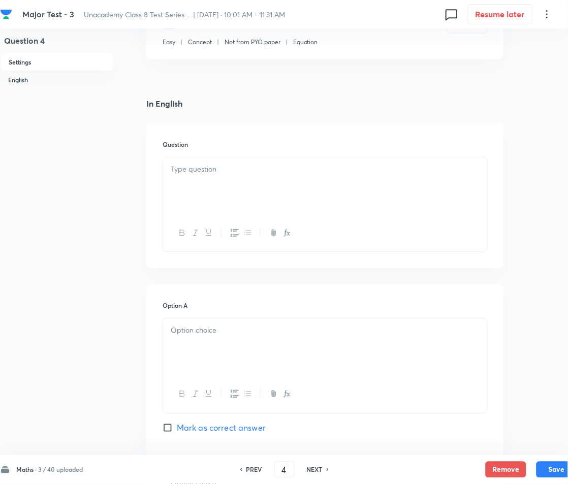
scroll to position [203, 0]
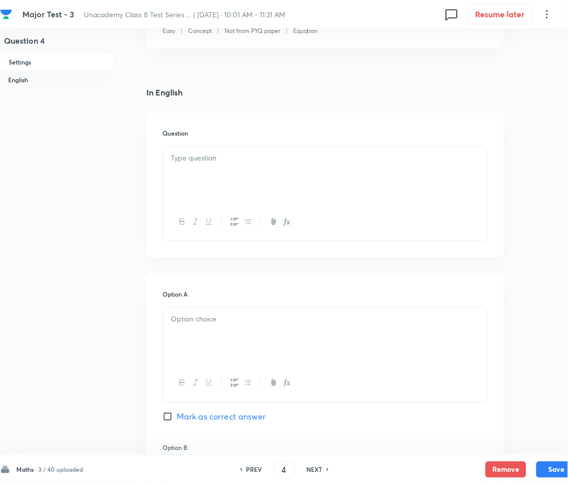
click at [223, 161] on p at bounding box center [325, 159] width 309 height 12
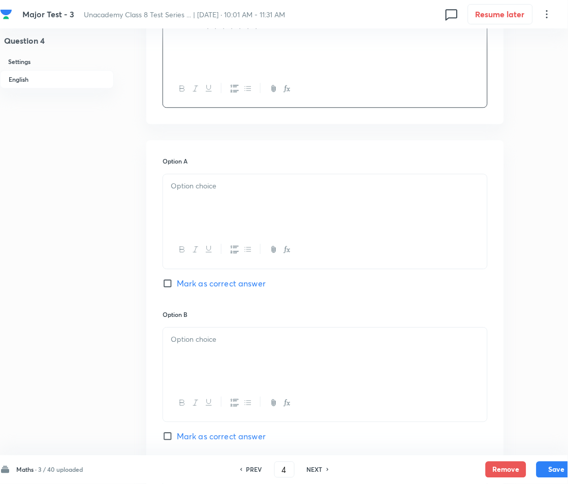
scroll to position [338, 0]
click at [232, 208] on div at bounding box center [325, 201] width 324 height 57
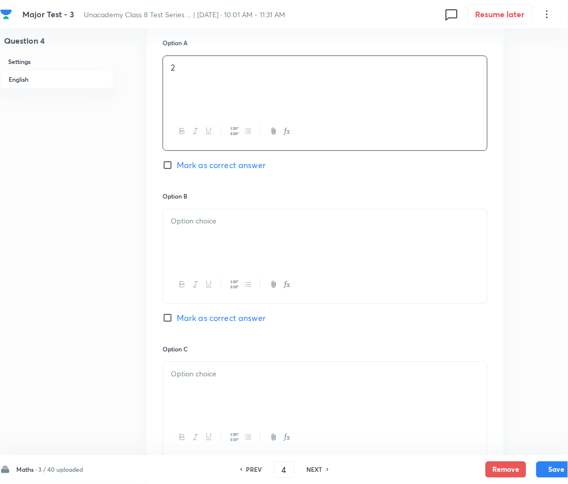
scroll to position [474, 0]
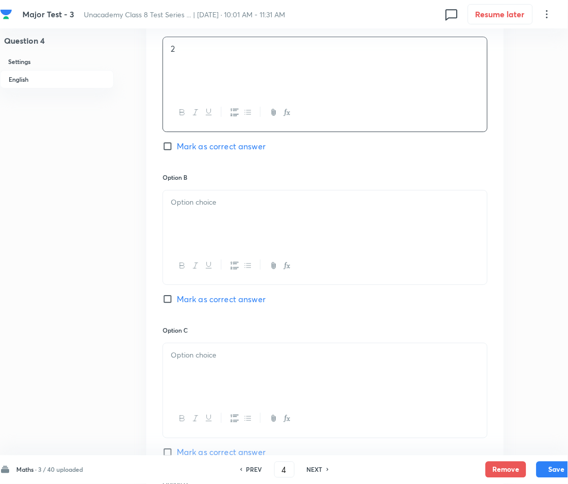
click at [248, 199] on p at bounding box center [325, 203] width 309 height 12
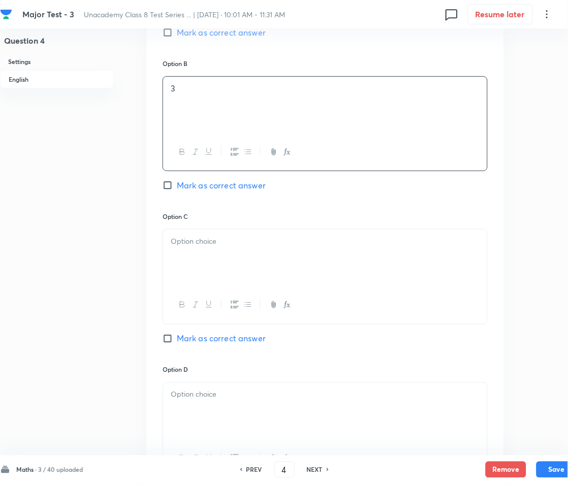
scroll to position [610, 0]
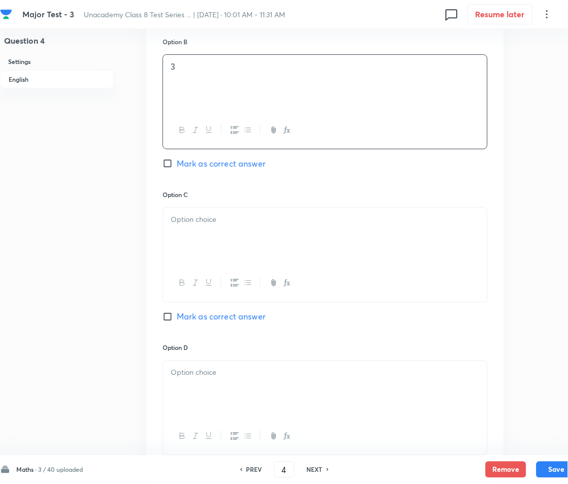
click at [225, 237] on div at bounding box center [325, 236] width 324 height 57
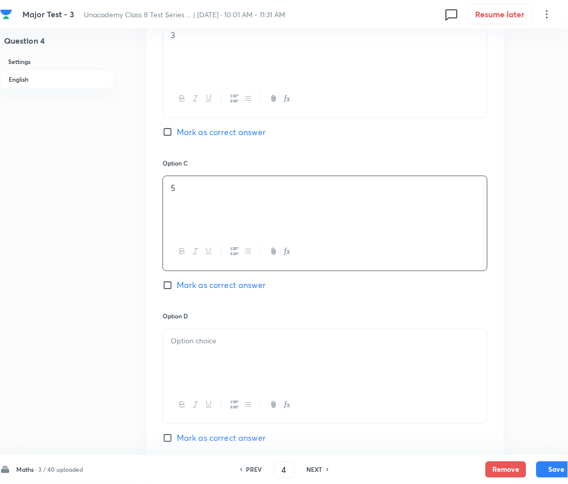
scroll to position [813, 0]
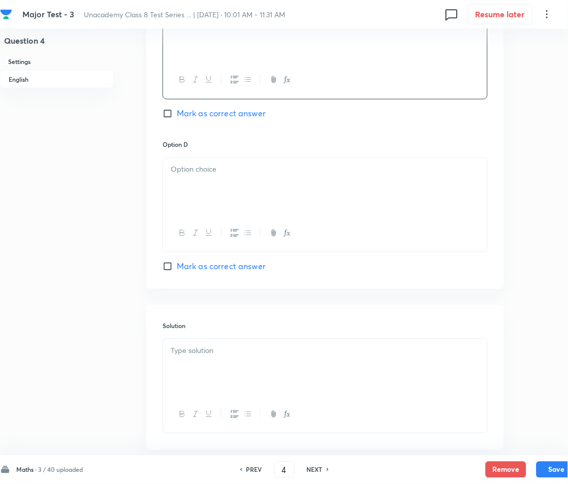
click at [234, 190] on div at bounding box center [325, 186] width 324 height 57
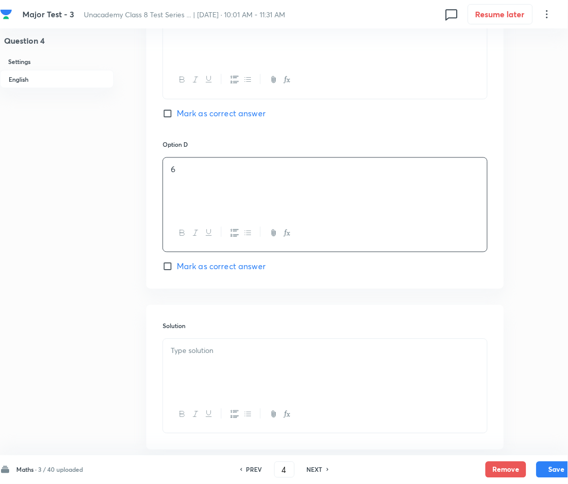
click at [181, 114] on span "Mark as correct answer" at bounding box center [221, 114] width 89 height 12
click at [177, 114] on input "Mark as correct answer" at bounding box center [170, 114] width 14 height 10
checkbox input "true"
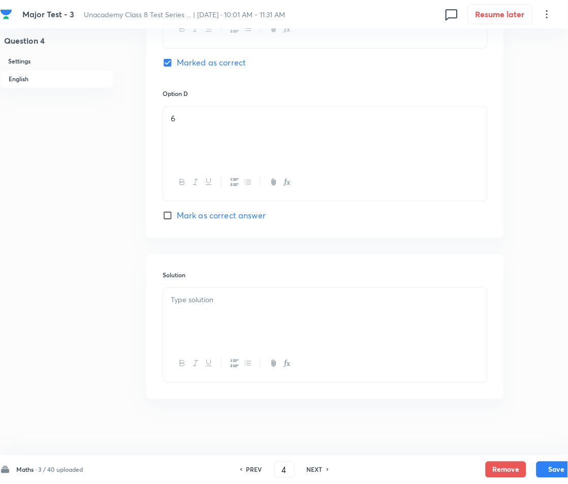
scroll to position [869, 0]
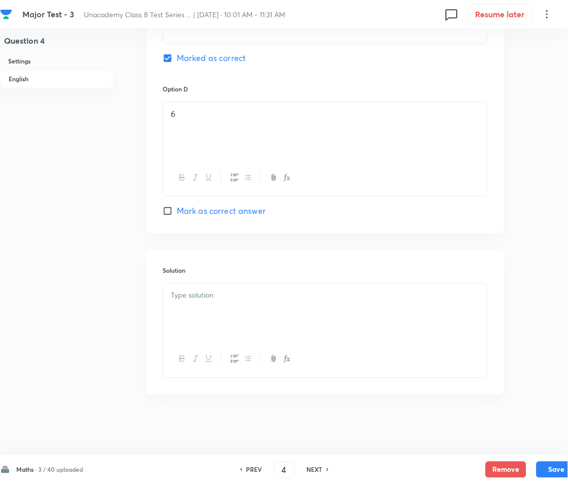
click at [223, 288] on div at bounding box center [325, 312] width 324 height 57
paste div
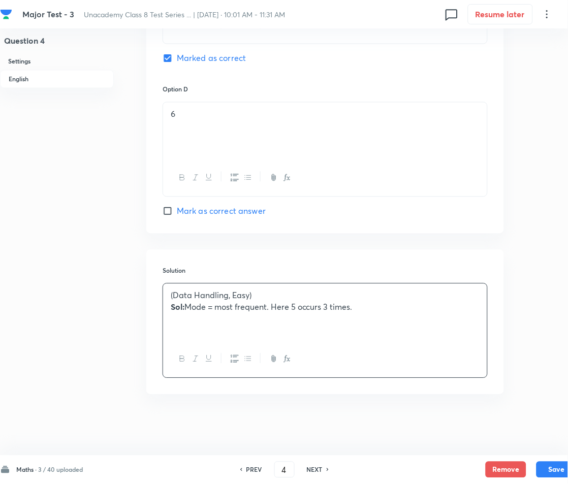
click at [184, 308] on strong "Sol:" at bounding box center [178, 307] width 14 height 11
click at [550, 471] on button "Save" at bounding box center [557, 469] width 41 height 16
type input "5"
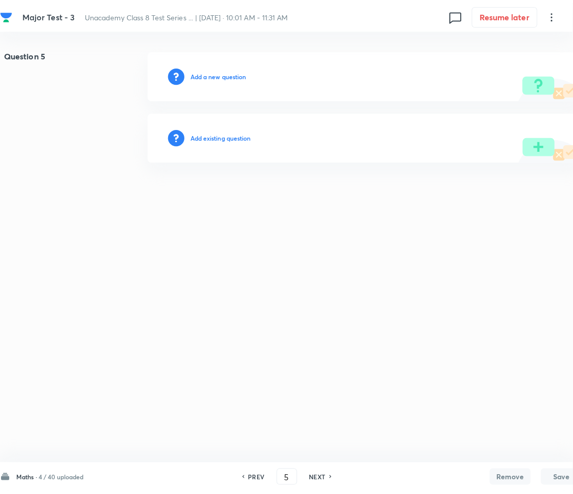
scroll to position [0, 0]
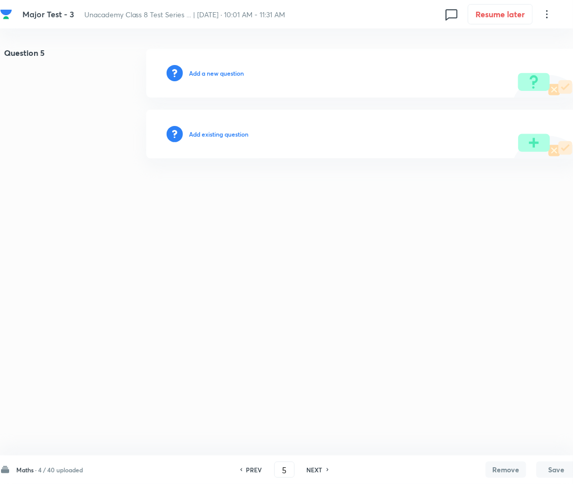
click at [198, 70] on h6 "Add a new question" at bounding box center [216, 73] width 55 height 9
click at [198, 70] on h6 "Choose a question type" at bounding box center [222, 73] width 66 height 9
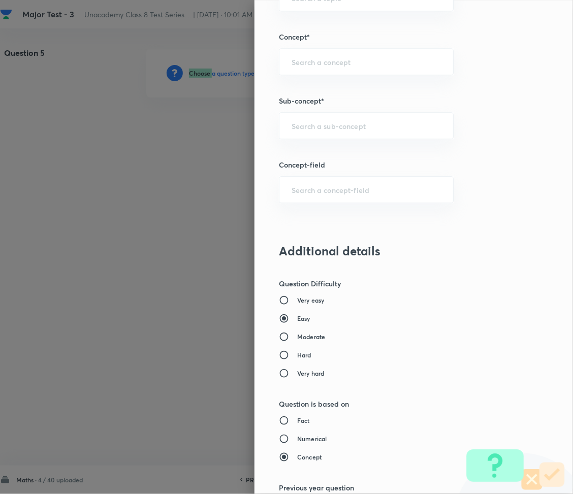
scroll to position [677, 0]
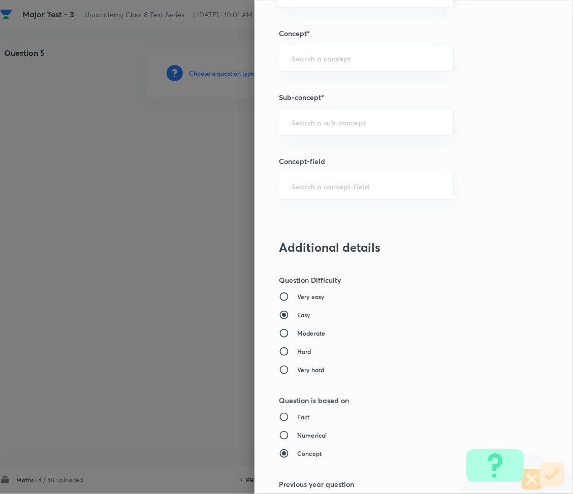
click at [317, 138] on div "Question settings Question type* Multiple choice correct Number of options* 2 3…" at bounding box center [414, 247] width 319 height 494
click at [322, 123] on input "text" at bounding box center [366, 122] width 149 height 10
paste input "Rational Numbers"
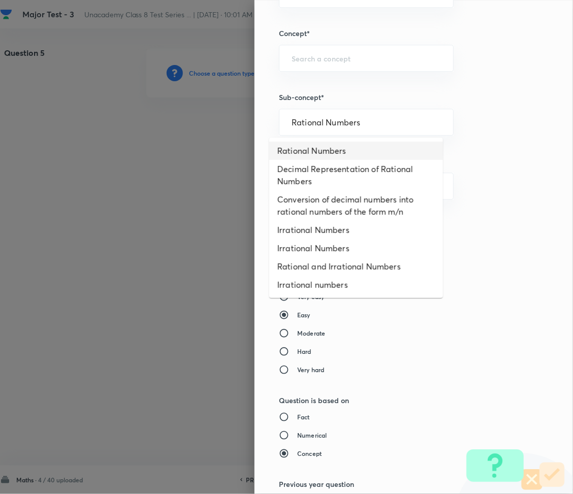
click at [330, 147] on li "Rational Numbers" at bounding box center [356, 151] width 174 height 18
type input "Rational Numbers"
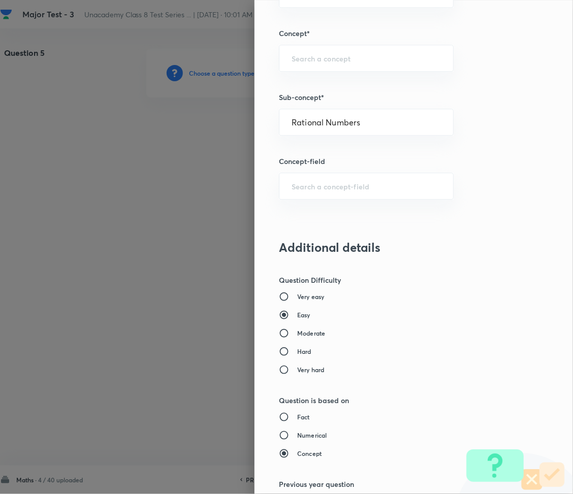
type input "Foundation Class 8"
type input "Mathematics"
type input "Number System"
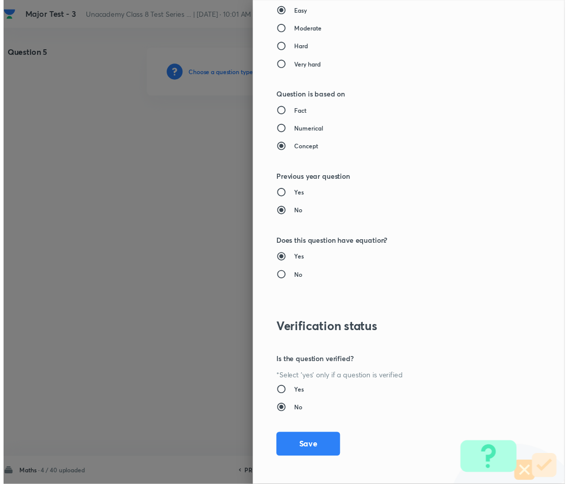
scroll to position [986, 0]
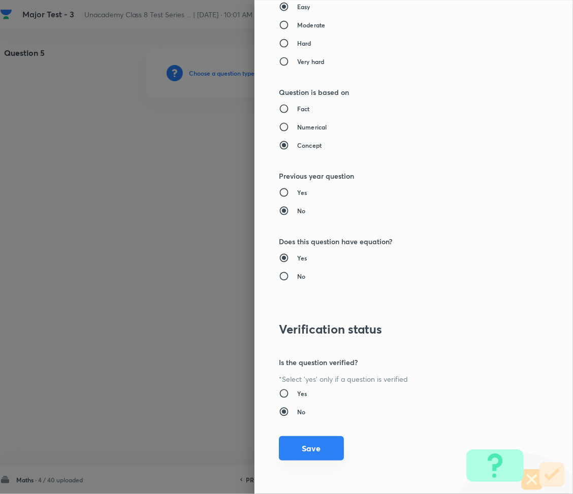
click at [302, 447] on button "Save" at bounding box center [311, 449] width 65 height 24
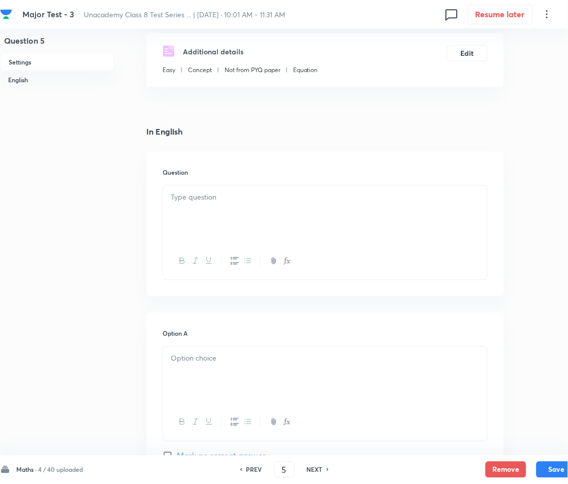
scroll to position [203, 0]
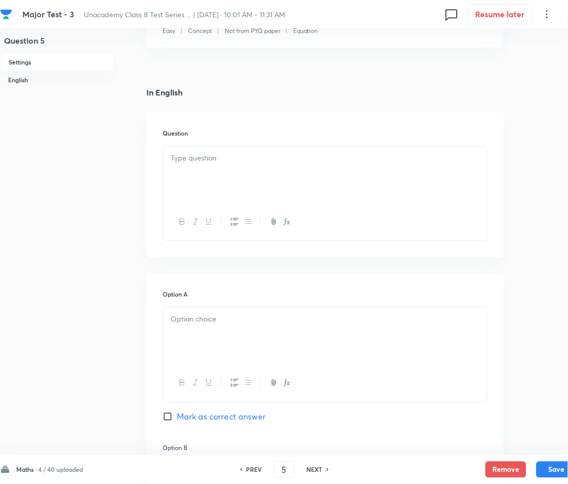
click at [248, 172] on div at bounding box center [325, 175] width 324 height 57
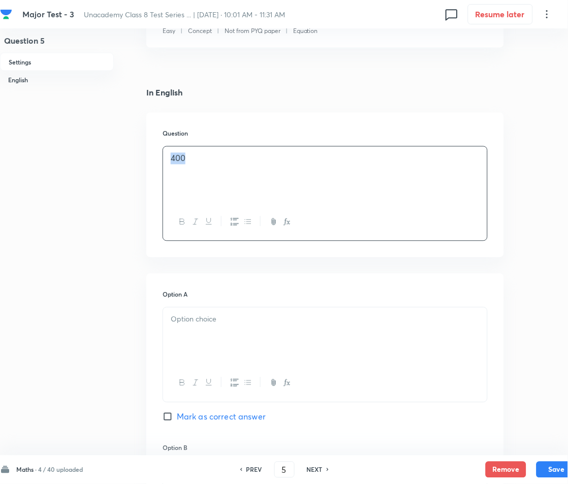
drag, startPoint x: 242, startPoint y: 172, endPoint x: 83, endPoint y: 159, distance: 159.6
click at [83, 159] on div "Question 5 Settings English Settings Type Multiple choice correct 4 options + 2…" at bounding box center [288, 473] width 577 height 1255
paste div
click at [182, 158] on p "1. Which of these is a perfect square?" at bounding box center [325, 159] width 309 height 12
click at [188, 334] on div at bounding box center [325, 336] width 324 height 57
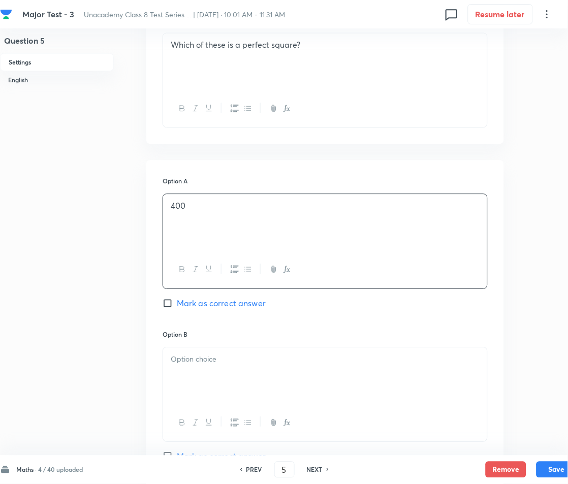
scroll to position [338, 0]
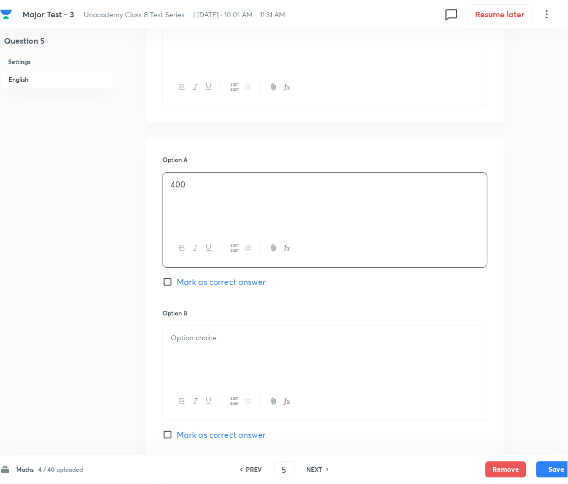
click at [237, 308] on div "Option A 400 Mark as correct answer" at bounding box center [325, 231] width 325 height 153
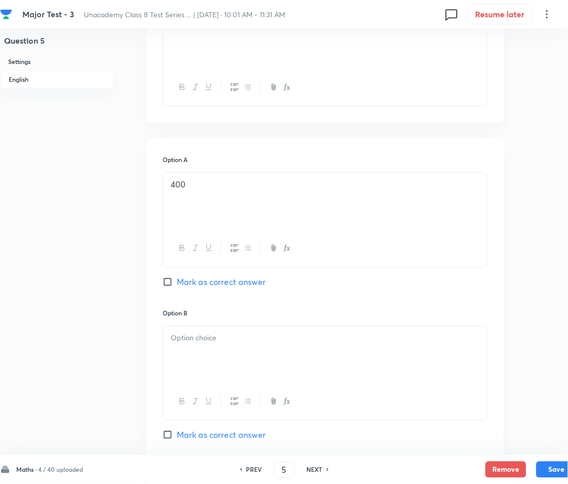
drag, startPoint x: 217, startPoint y: 335, endPoint x: 212, endPoint y: 343, distance: 8.7
click at [217, 338] on p at bounding box center [325, 338] width 309 height 12
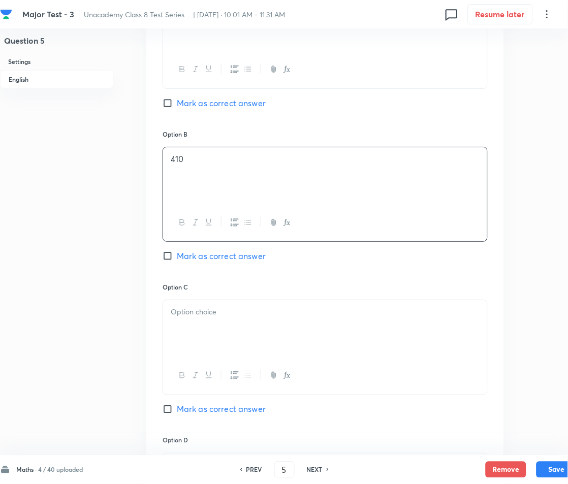
scroll to position [542, 0]
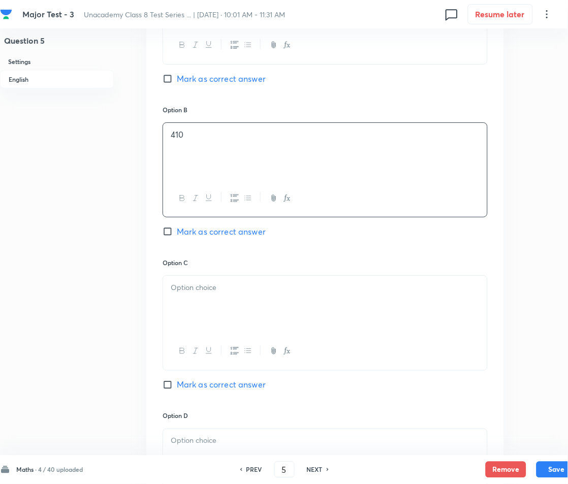
click at [223, 322] on div at bounding box center [325, 304] width 324 height 57
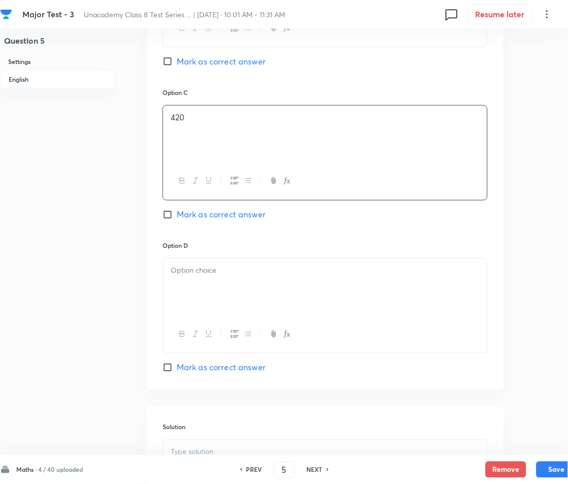
scroll to position [745, 0]
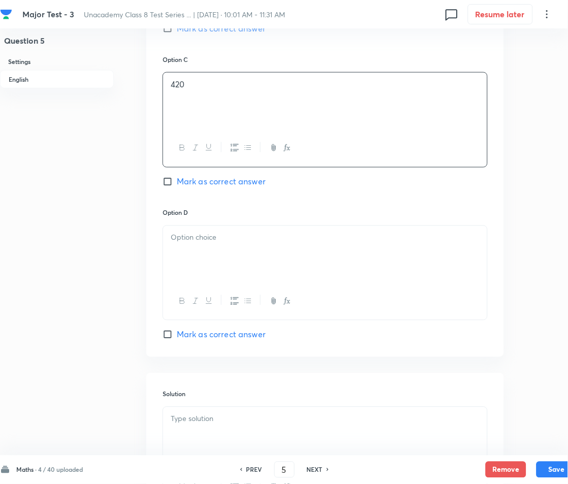
click at [238, 267] on div at bounding box center [325, 254] width 324 height 57
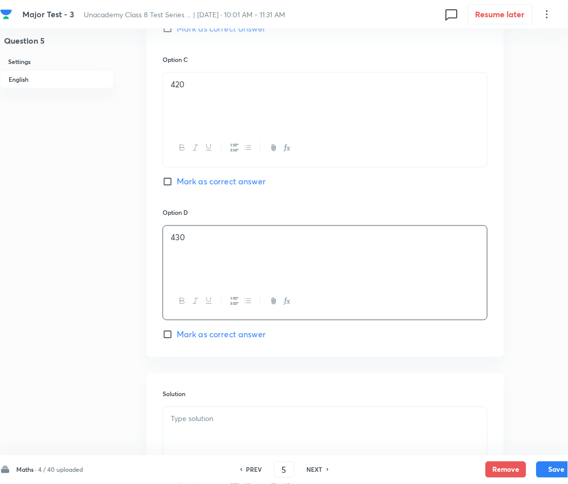
click at [239, 378] on div "Solution" at bounding box center [325, 446] width 358 height 145
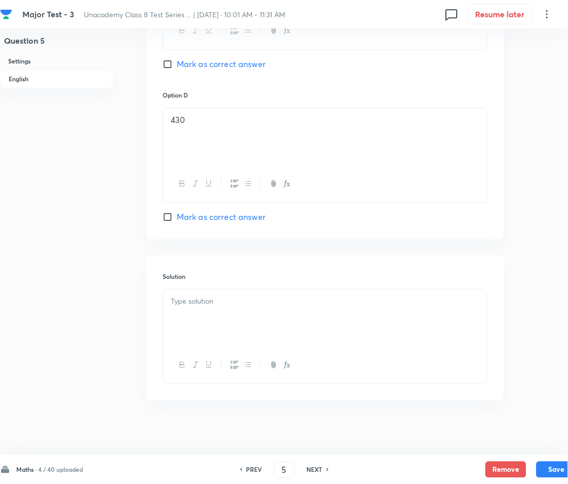
scroll to position [869, 0]
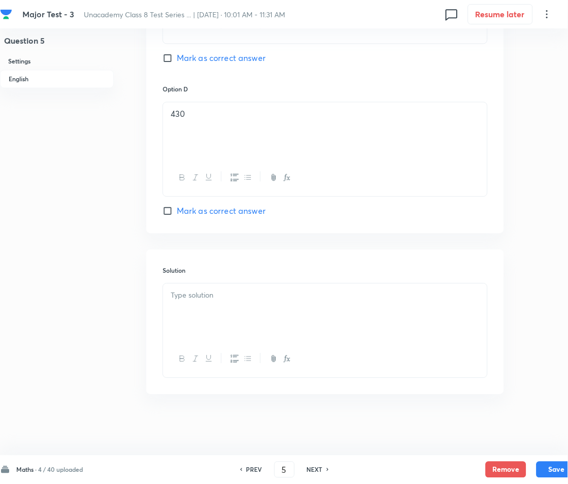
click at [209, 312] on div at bounding box center [325, 312] width 324 height 57
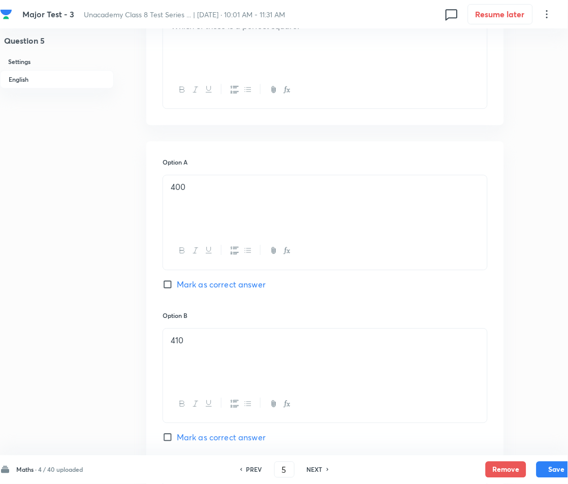
scroll to position [327, 0]
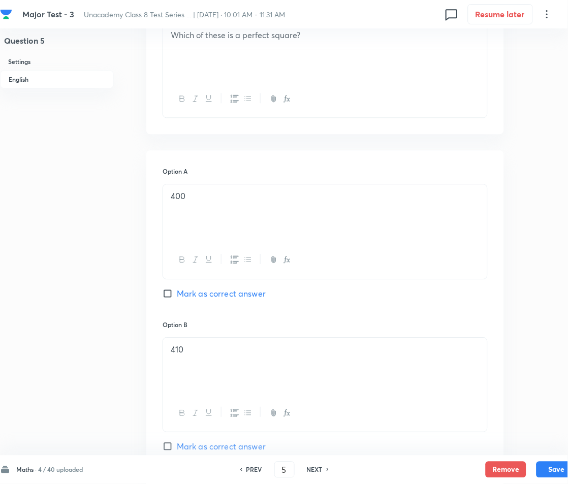
click at [186, 291] on span "Mark as correct answer" at bounding box center [221, 294] width 89 height 12
click at [177, 291] on input "Mark as correct answer" at bounding box center [170, 294] width 14 height 10
checkbox input "true"
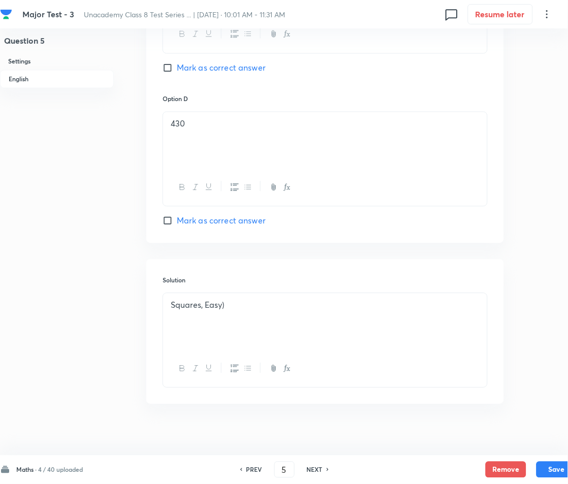
scroll to position [869, 0]
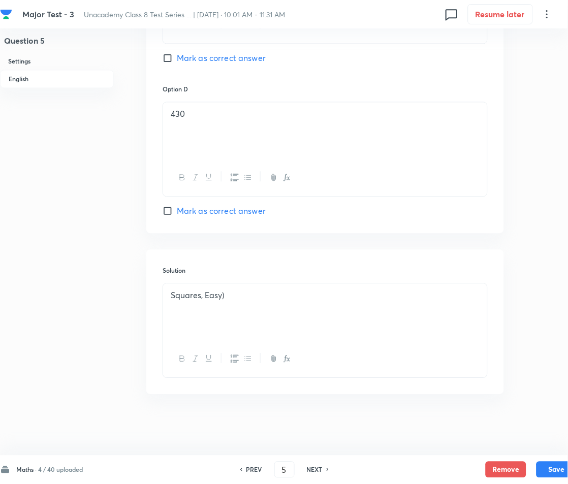
drag, startPoint x: 225, startPoint y: 304, endPoint x: 240, endPoint y: 303, distance: 14.8
click at [227, 303] on div "Squares, Easy)" at bounding box center [325, 312] width 324 height 57
click at [213, 337] on div "Squares, Easy) 20 2 = 400." at bounding box center [325, 312] width 324 height 57
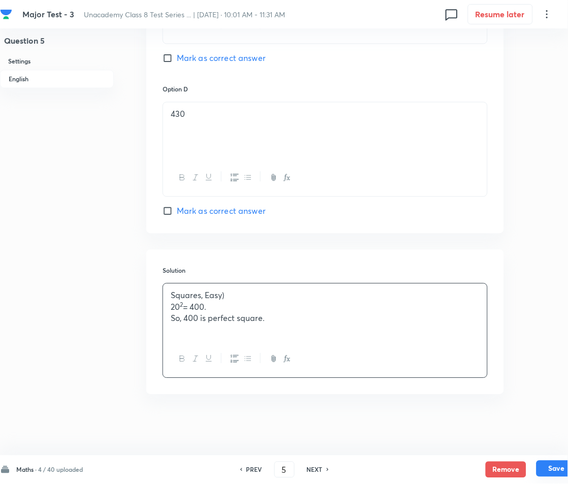
click at [563, 470] on button "Save" at bounding box center [557, 469] width 41 height 16
type input "6"
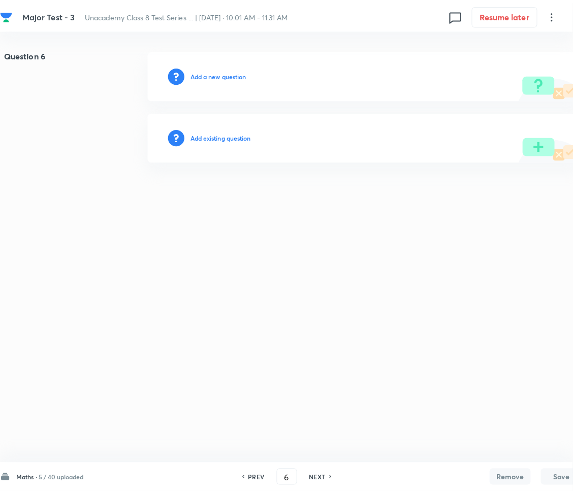
scroll to position [0, 0]
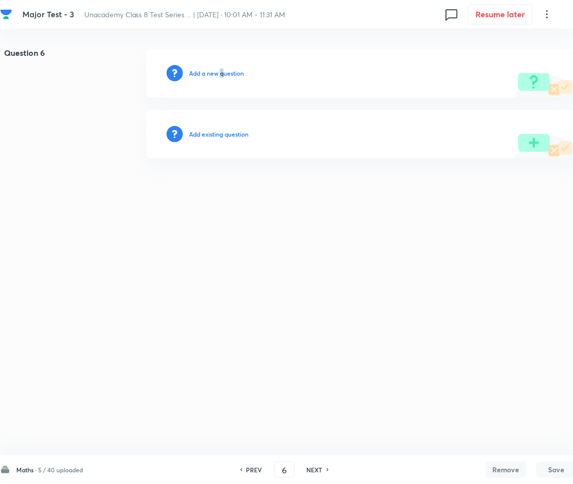
click at [223, 66] on div "Add a new question" at bounding box center [361, 73] width 431 height 49
click at [224, 75] on h6 "Add a new question" at bounding box center [216, 73] width 55 height 9
click at [224, 75] on h6 "Choose a question type" at bounding box center [222, 73] width 66 height 9
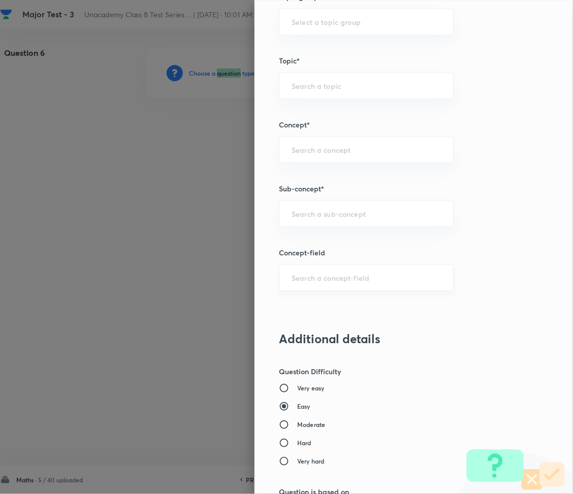
scroll to position [610, 0]
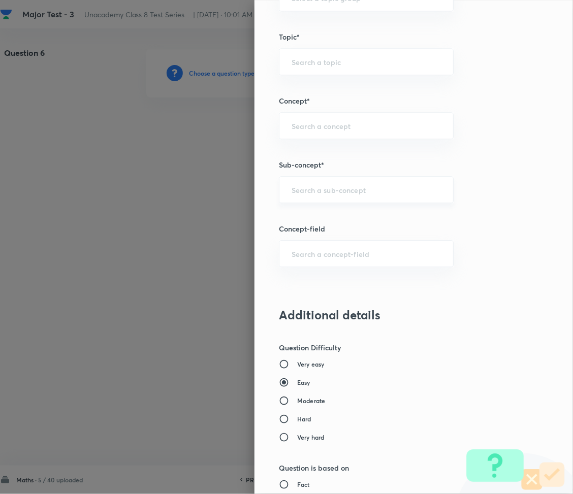
click at [327, 194] on input "text" at bounding box center [366, 190] width 149 height 10
paste input "Rational Numbers"
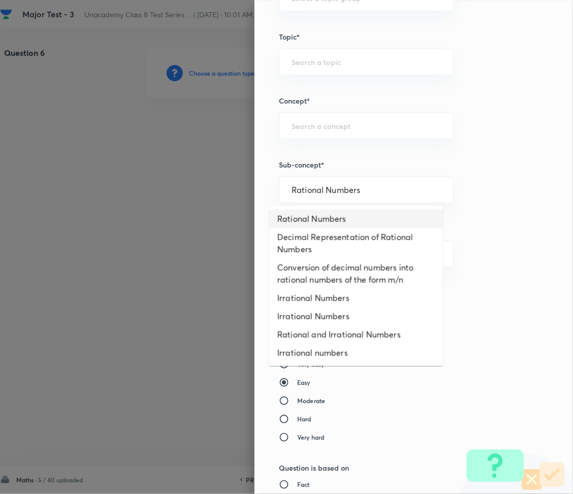
click at [325, 218] on li "Rational Numbers" at bounding box center [356, 219] width 174 height 18
type input "Rational Numbers"
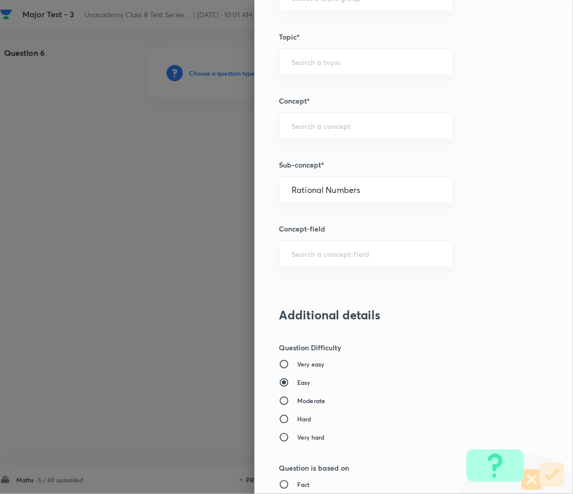
type input "Foundation Class 8"
type input "Mathematics"
type input "Number System"
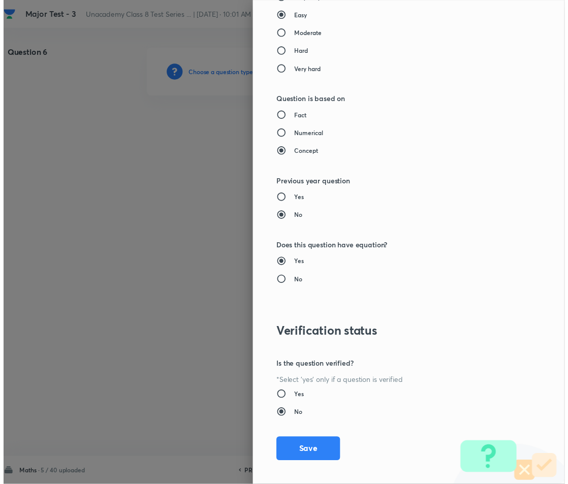
scroll to position [986, 0]
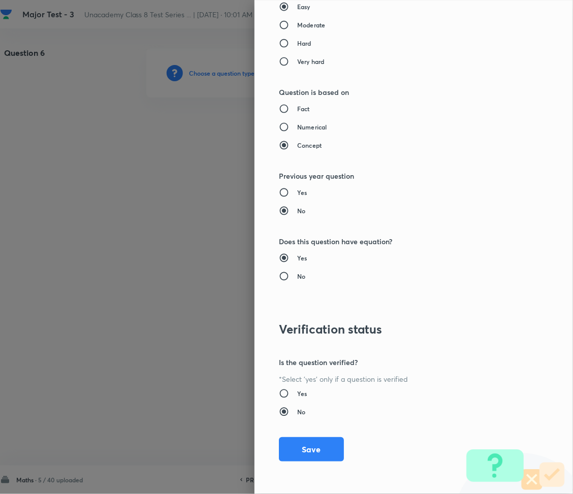
drag, startPoint x: 292, startPoint y: 449, endPoint x: 309, endPoint y: 425, distance: 29.9
click at [293, 449] on button "Save" at bounding box center [311, 450] width 65 height 24
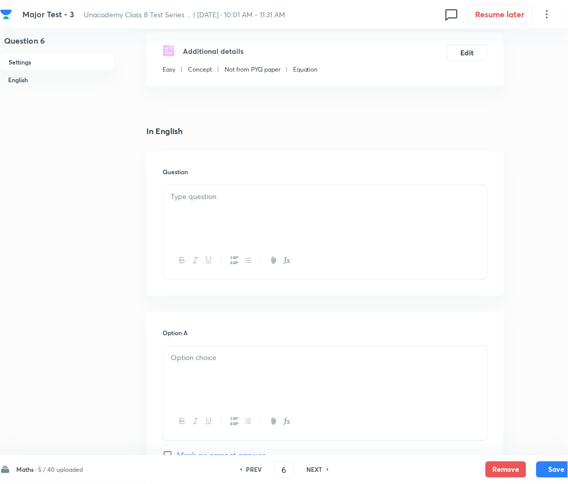
scroll to position [203, 0]
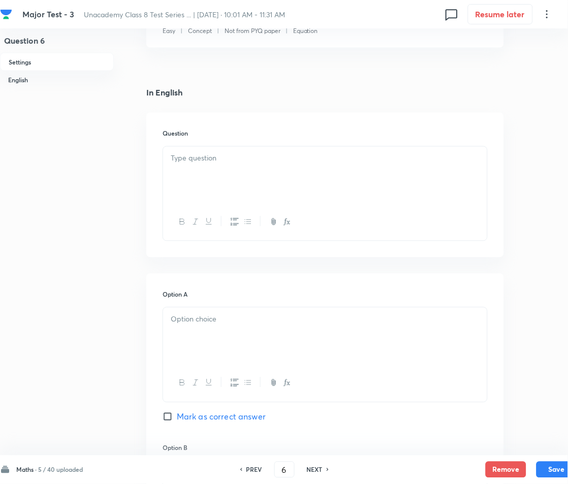
click at [212, 171] on div at bounding box center [325, 175] width 324 height 57
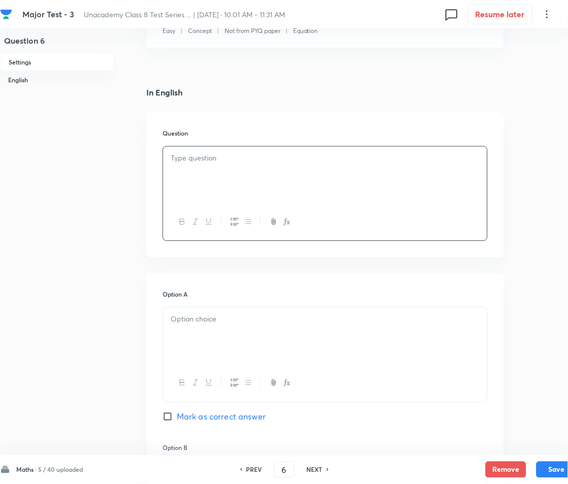
click at [229, 216] on button "button" at bounding box center [234, 222] width 13 height 13
drag, startPoint x: 214, startPoint y: 172, endPoint x: 220, endPoint y: 169, distance: 6.6
click at [214, 172] on div at bounding box center [325, 175] width 324 height 57
click at [156, 159] on div "Question" at bounding box center [325, 185] width 358 height 145
paste div
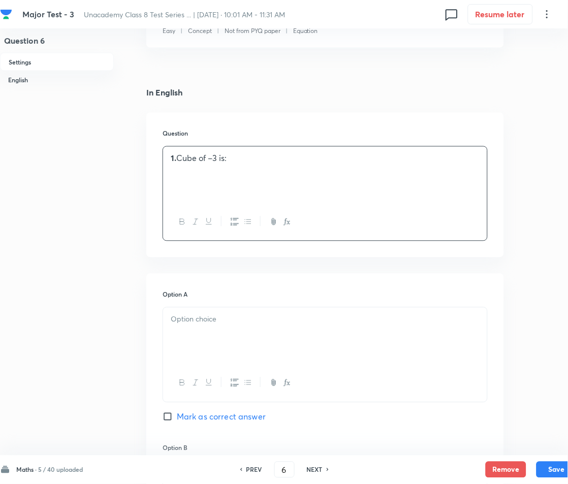
click at [182, 160] on p "1. Cube of –3 is:" at bounding box center [325, 159] width 309 height 12
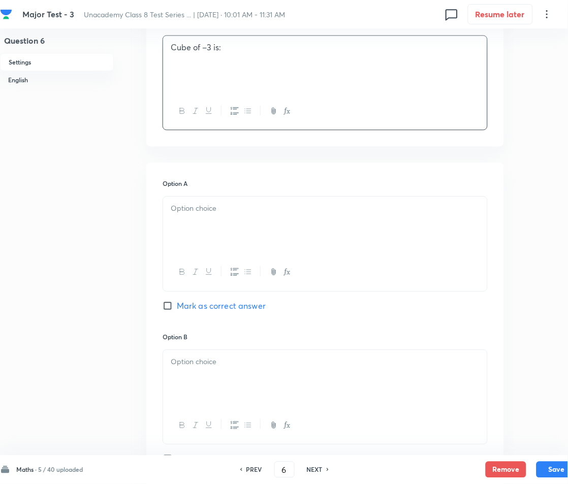
scroll to position [338, 0]
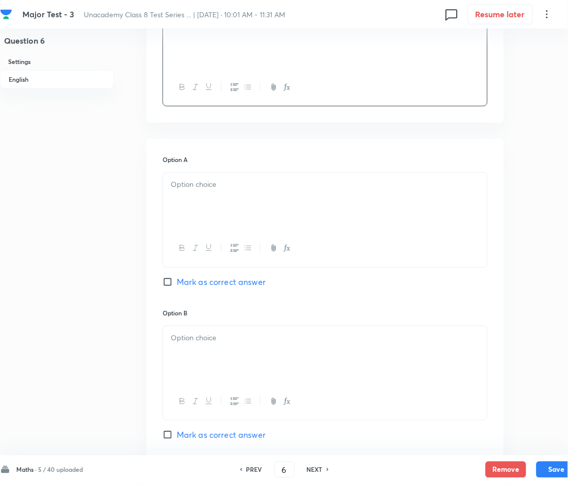
click at [223, 215] on div at bounding box center [325, 201] width 324 height 57
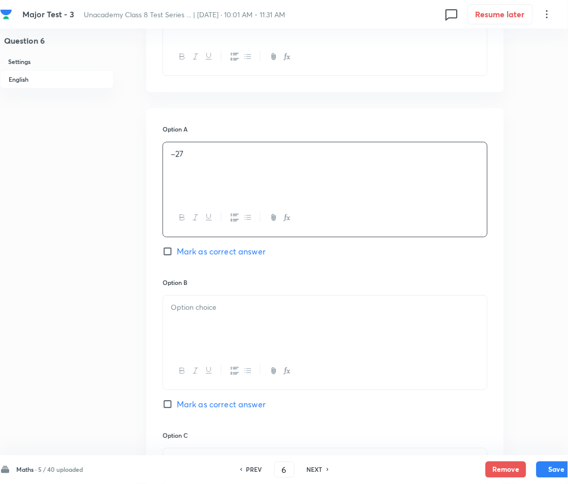
scroll to position [474, 0]
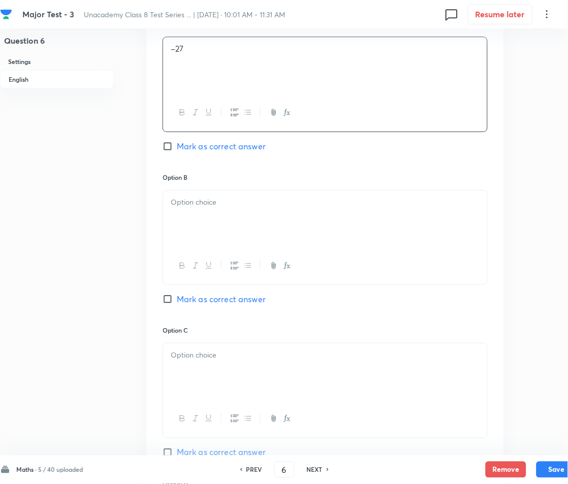
click at [194, 207] on div at bounding box center [325, 219] width 324 height 57
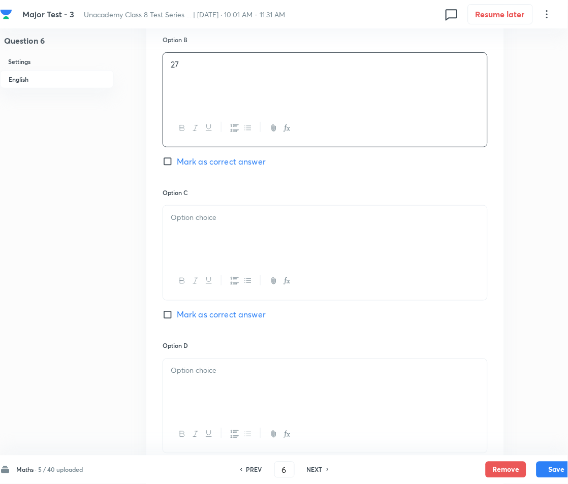
scroll to position [677, 0]
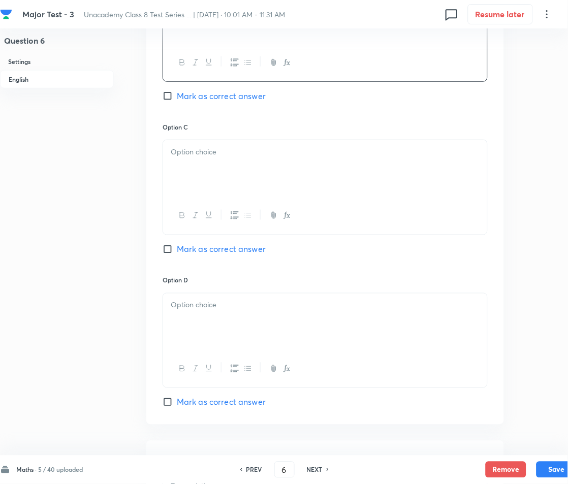
click at [242, 151] on p at bounding box center [325, 152] width 309 height 12
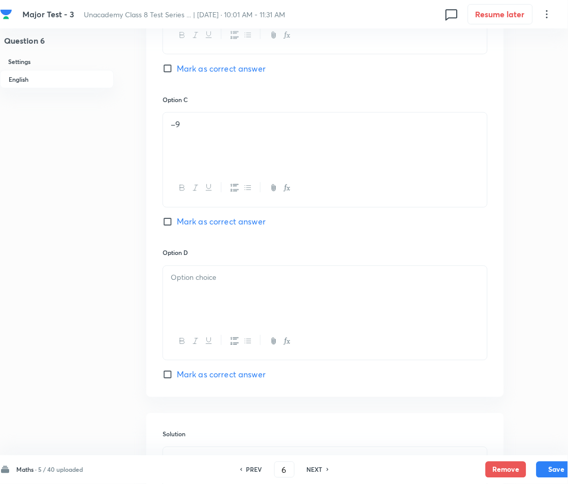
scroll to position [869, 0]
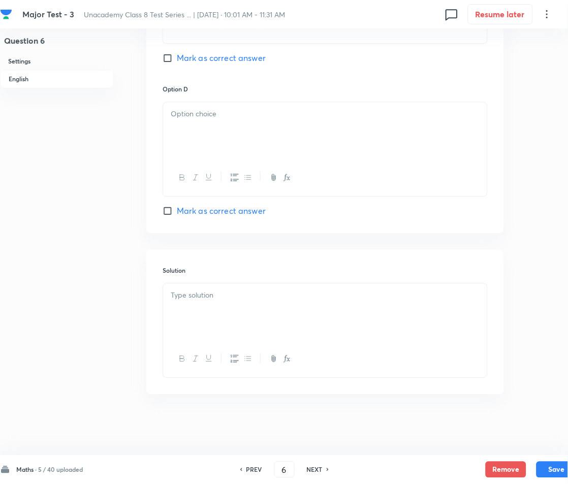
click at [224, 132] on div at bounding box center [325, 131] width 324 height 57
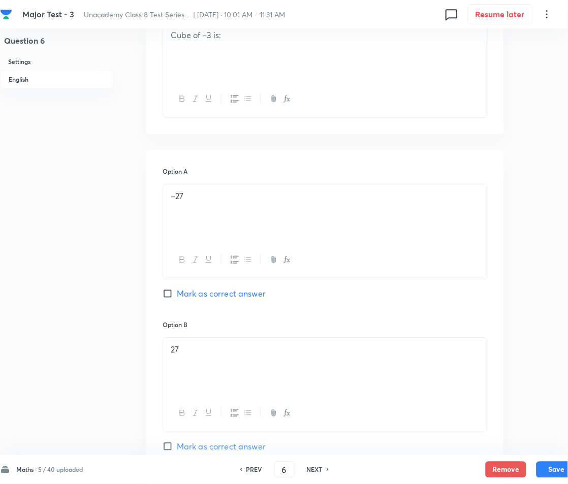
click at [183, 289] on span "Mark as correct answer" at bounding box center [221, 294] width 89 height 12
click at [177, 289] on input "Mark as correct answer" at bounding box center [170, 294] width 14 height 10
checkbox input "true"
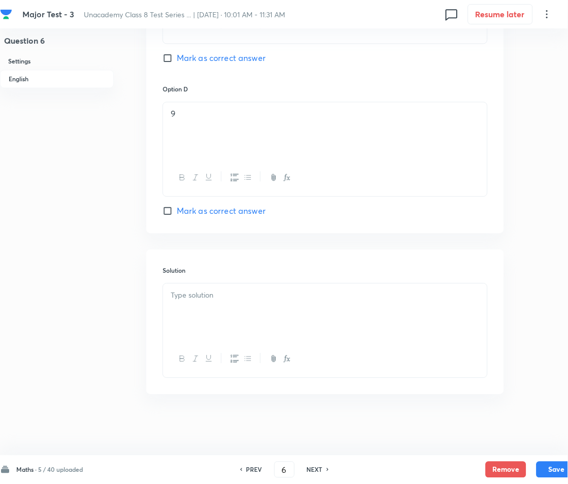
click at [226, 305] on div at bounding box center [325, 312] width 324 height 57
click at [250, 326] on div at bounding box center [325, 312] width 324 height 57
paste div
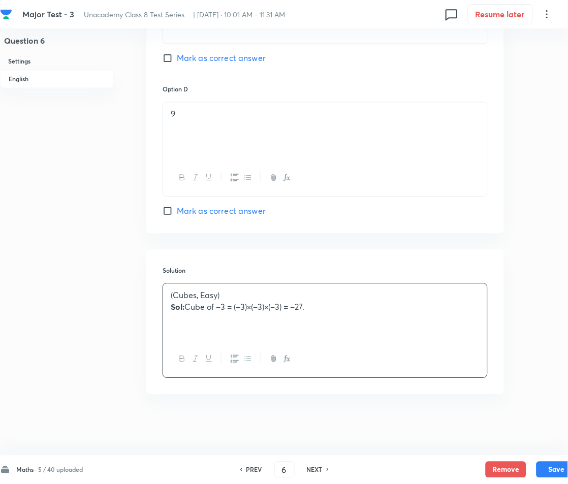
click at [183, 312] on strong "Sol:" at bounding box center [178, 307] width 14 height 11
click at [557, 481] on div "Maths · 5 / 40 uploaded PREV 6 ​ NEXT Remove Save" at bounding box center [288, 470] width 577 height 28
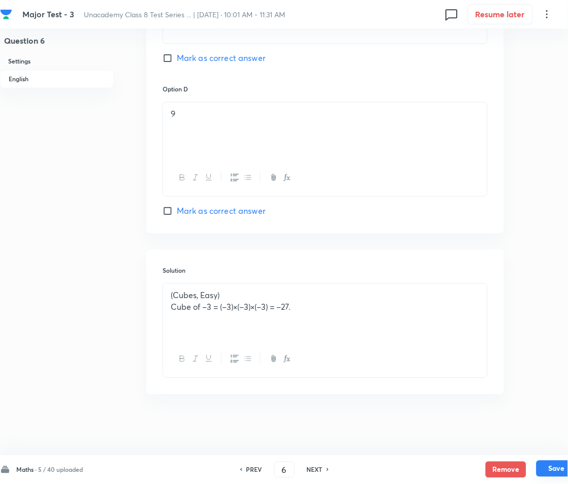
click at [557, 469] on button "Save" at bounding box center [557, 469] width 41 height 16
type input "7"
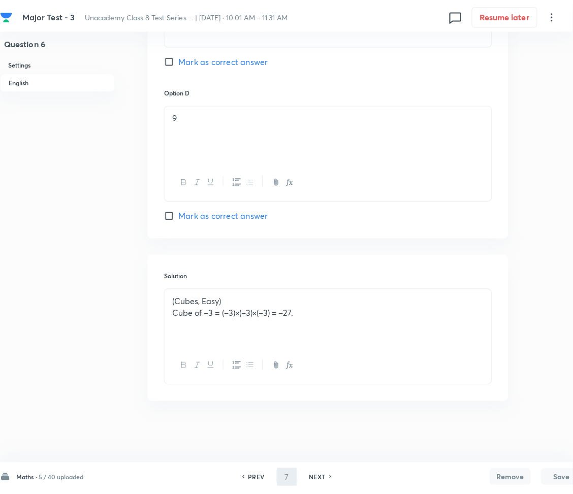
scroll to position [0, 0]
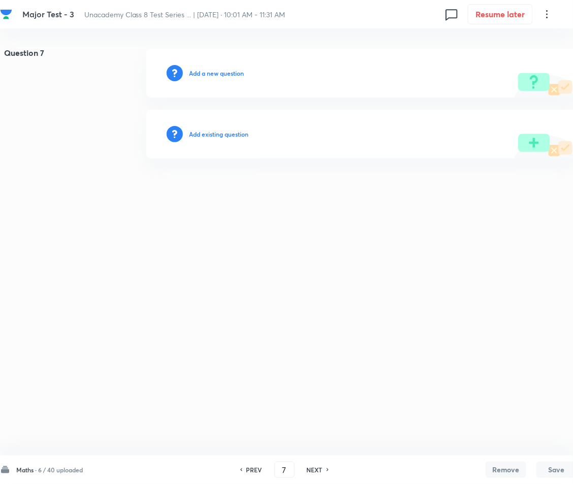
click at [207, 73] on h6 "Add a new question" at bounding box center [216, 73] width 55 height 9
click at [207, 73] on h6 "Choose a question type" at bounding box center [222, 73] width 66 height 9
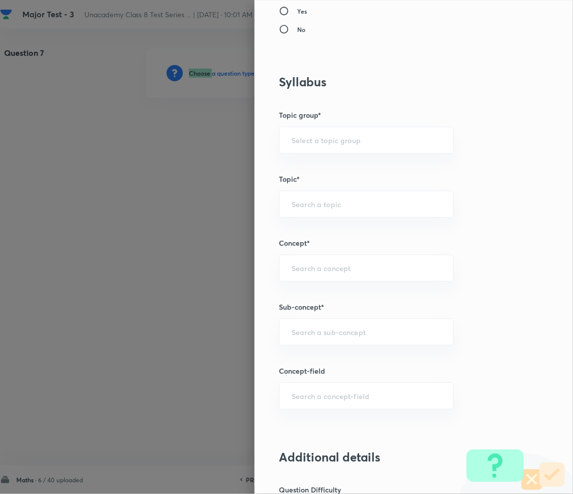
scroll to position [474, 0]
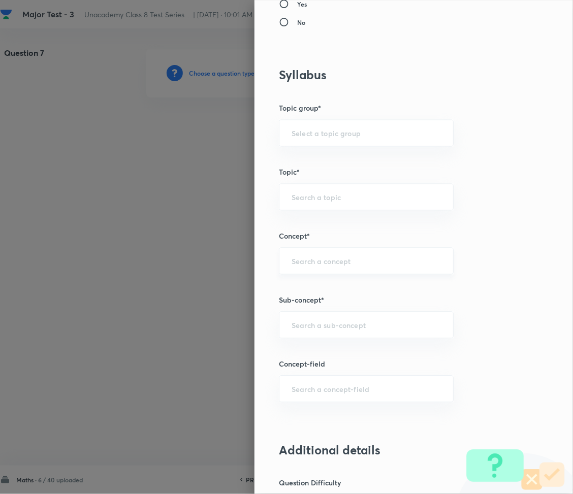
click at [310, 263] on input "text" at bounding box center [366, 262] width 149 height 10
click at [324, 325] on input "text" at bounding box center [366, 326] width 149 height 10
paste input "Rational Numbers"
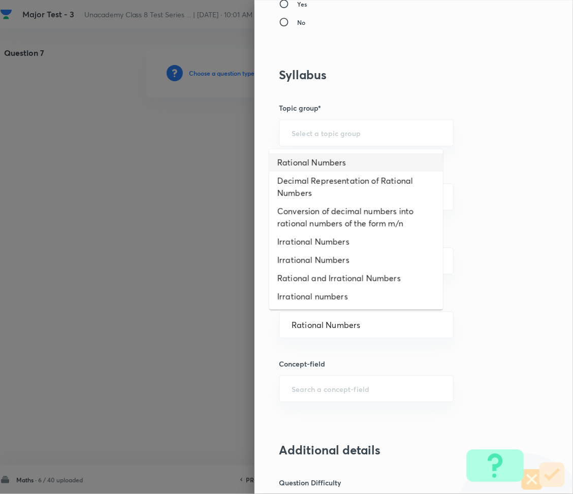
click at [313, 167] on li "Rational Numbers" at bounding box center [356, 162] width 174 height 18
type input "Rational Numbers"
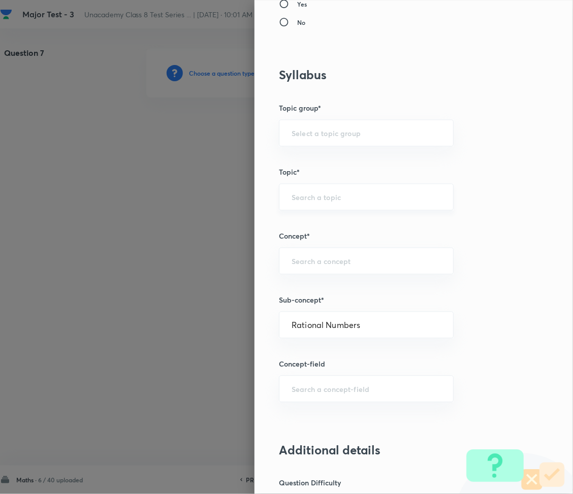
type input "Foundation Class 8"
type input "Mathematics"
type input "Number System"
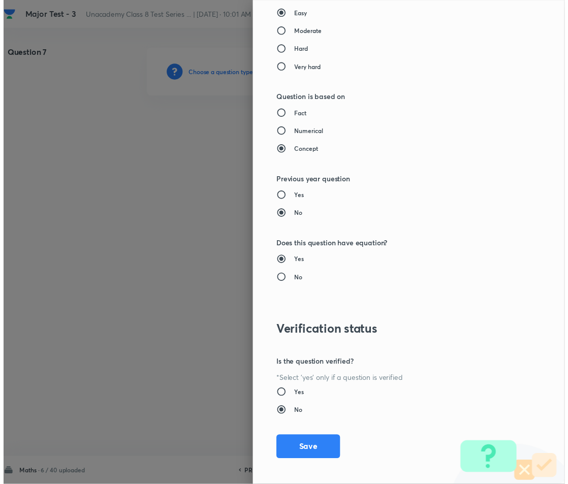
scroll to position [986, 0]
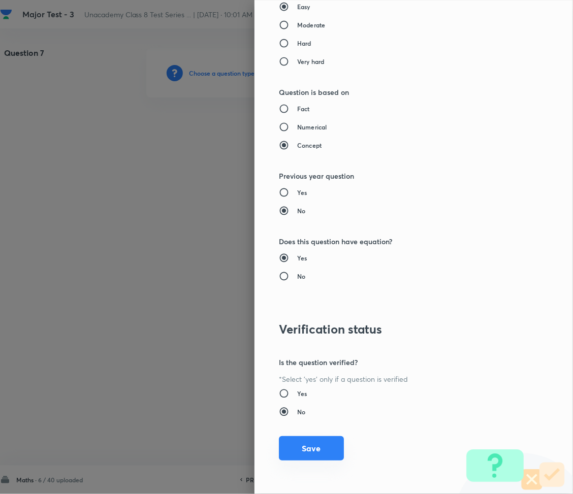
click at [302, 456] on button "Save" at bounding box center [311, 449] width 65 height 24
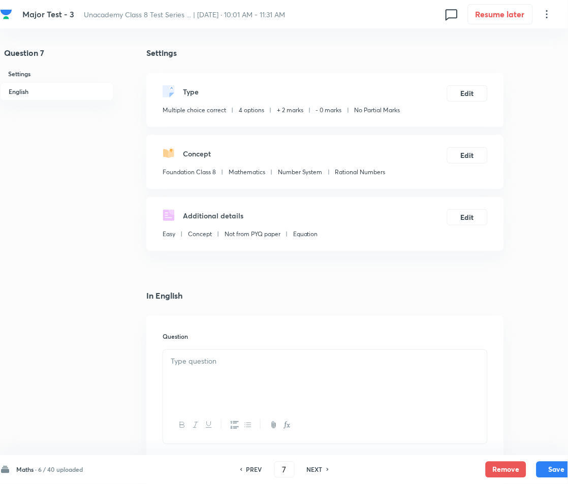
drag, startPoint x: 79, startPoint y: 200, endPoint x: 14, endPoint y: 211, distance: 65.5
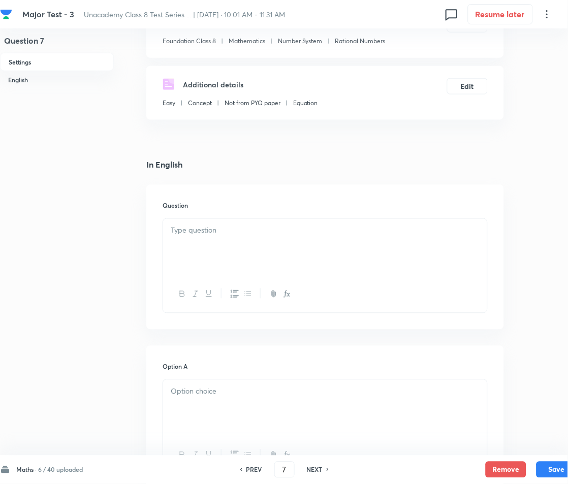
scroll to position [135, 0]
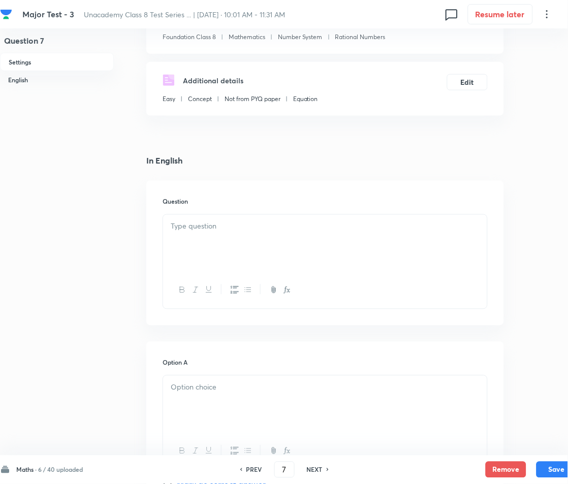
click at [222, 234] on div at bounding box center [325, 243] width 324 height 57
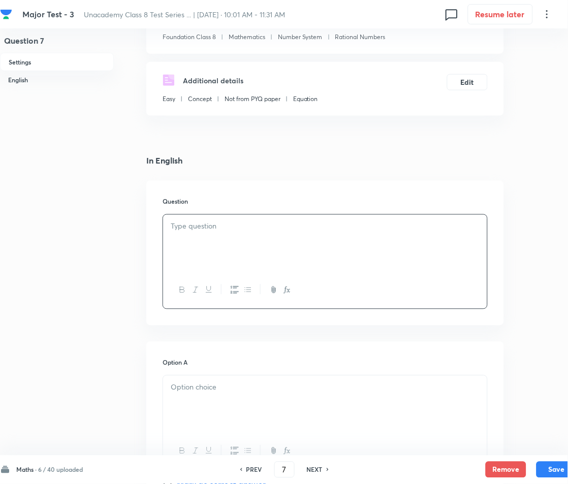
click at [245, 245] on div at bounding box center [325, 243] width 324 height 57
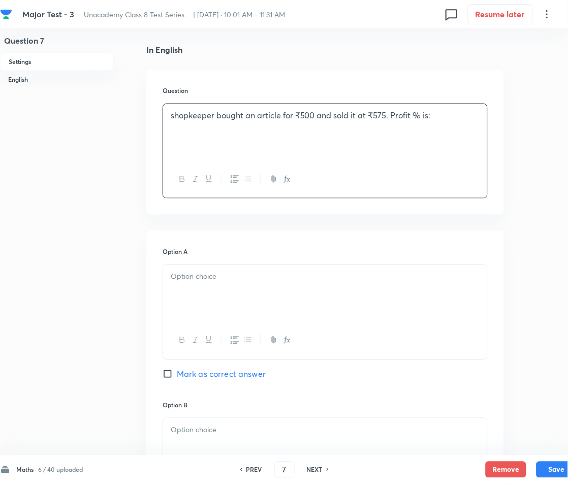
scroll to position [271, 0]
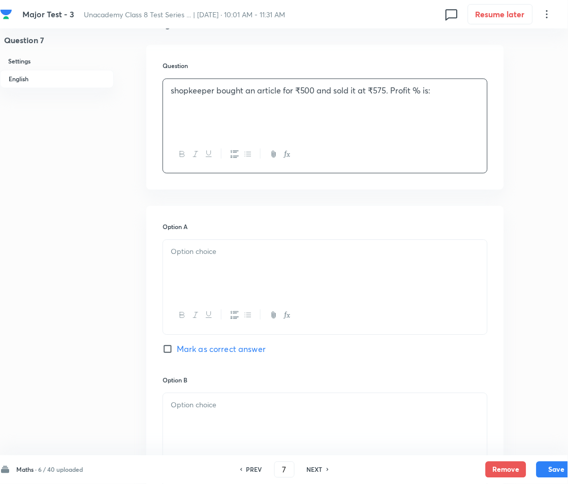
click at [237, 269] on div at bounding box center [325, 268] width 324 height 57
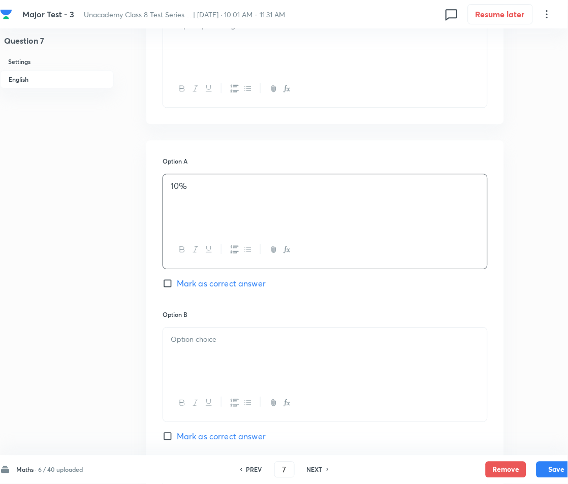
scroll to position [338, 0]
click at [218, 344] on div at bounding box center [325, 354] width 324 height 57
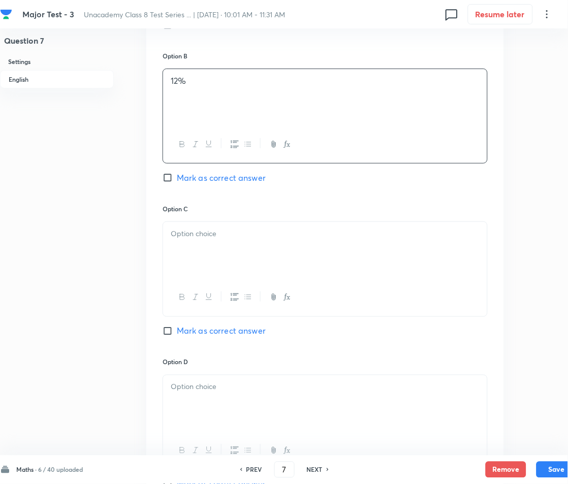
scroll to position [610, 0]
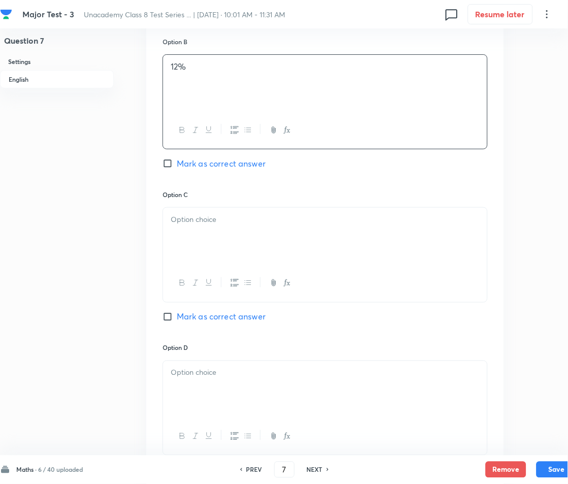
click at [200, 232] on div at bounding box center [325, 236] width 324 height 57
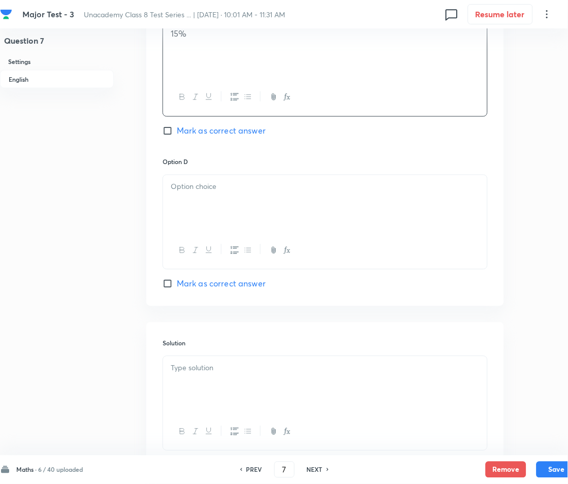
scroll to position [813, 0]
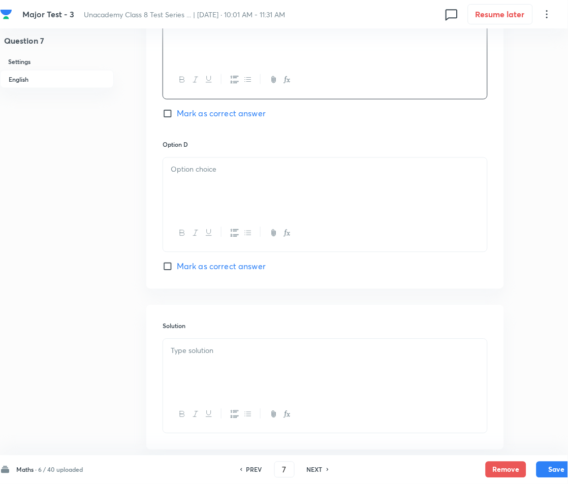
click at [246, 182] on div at bounding box center [325, 186] width 324 height 57
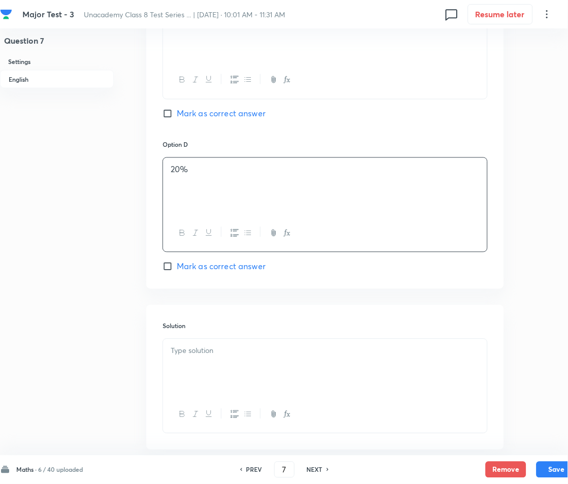
drag, startPoint x: 184, startPoint y: 114, endPoint x: 181, endPoint y: 119, distance: 5.9
click at [184, 114] on span "Mark as correct answer" at bounding box center [221, 114] width 89 height 12
click at [177, 114] on input "Mark as correct answer" at bounding box center [170, 114] width 14 height 10
checkbox input "true"
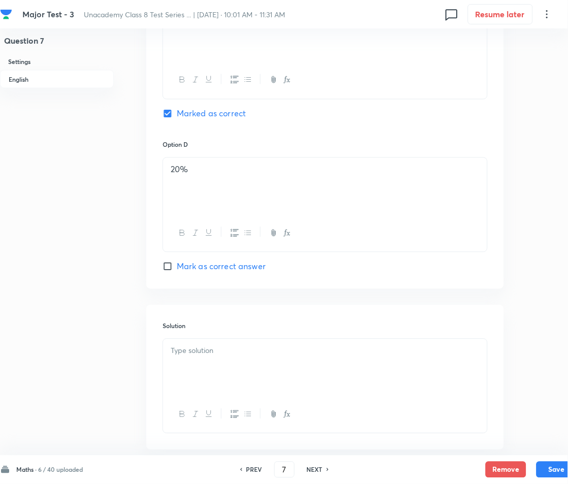
click at [262, 382] on div at bounding box center [325, 367] width 324 height 57
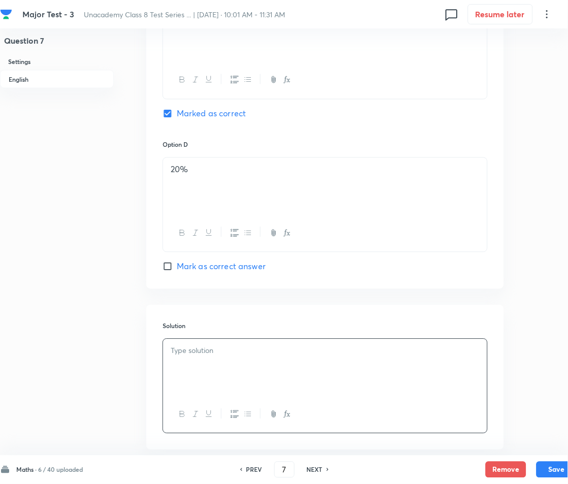
paste div
click at [188, 364] on p "Sol: CP = 500, SP = 575" at bounding box center [325, 363] width 309 height 12
click at [561, 463] on button "Save" at bounding box center [557, 469] width 41 height 16
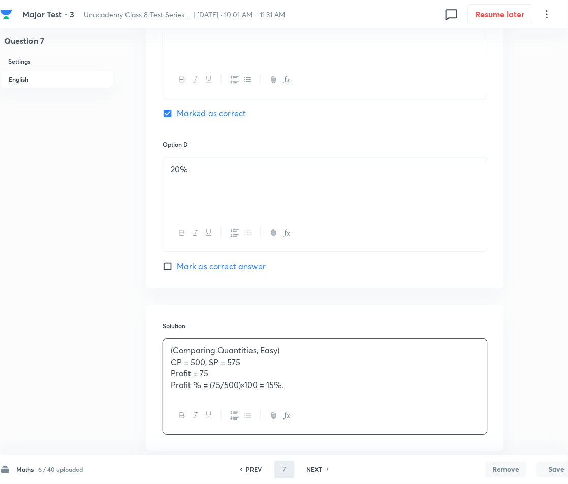
type input "8"
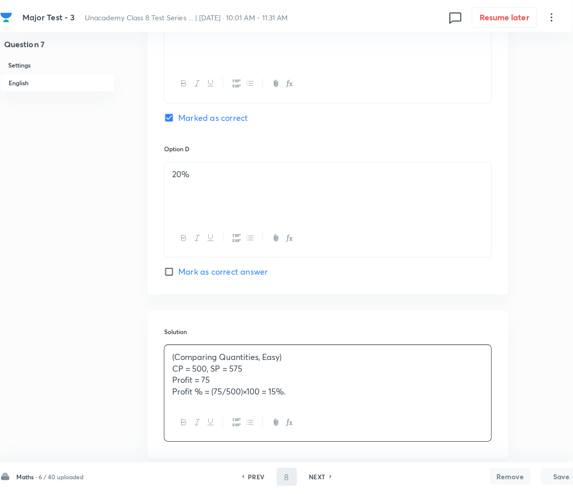
scroll to position [0, 0]
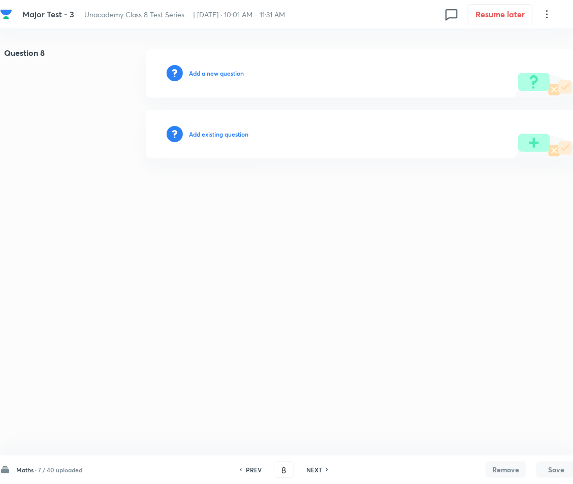
click at [212, 66] on div "Add a new question" at bounding box center [361, 73] width 431 height 49
click at [204, 80] on div "Add a new question" at bounding box center [361, 73] width 431 height 49
click at [200, 70] on h6 "Add a new question" at bounding box center [216, 73] width 55 height 9
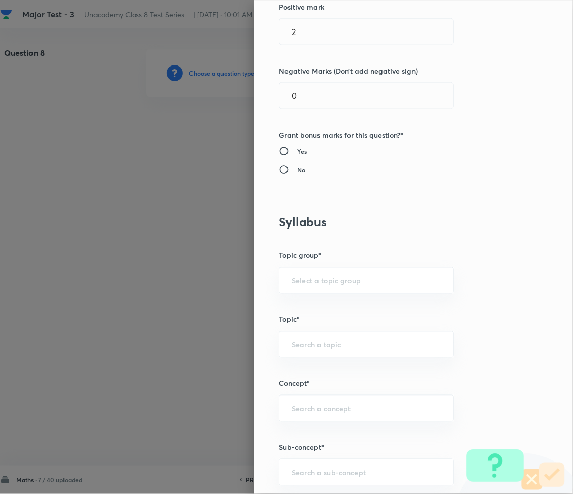
scroll to position [474, 0]
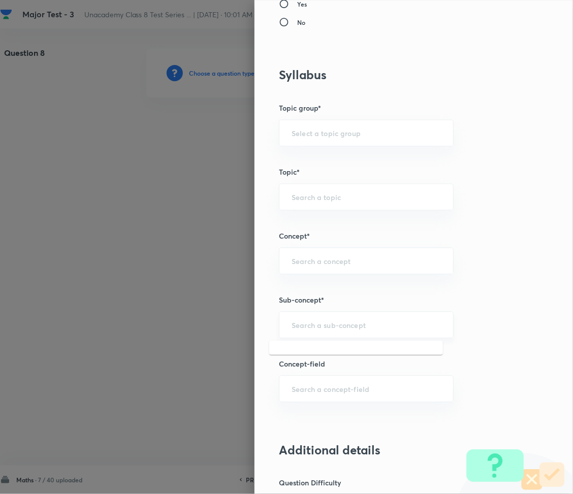
drag, startPoint x: 300, startPoint y: 329, endPoint x: 275, endPoint y: 405, distance: 79.6
click at [299, 330] on input "text" at bounding box center [366, 326] width 149 height 10
click at [337, 329] on input "text" at bounding box center [366, 326] width 149 height 10
paste input "Rational Numbers"
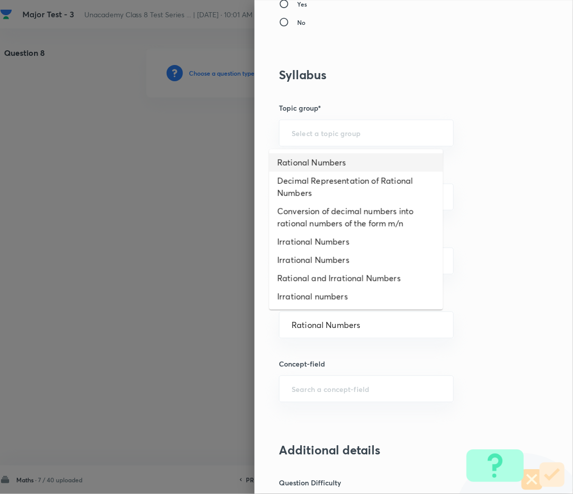
click at [318, 165] on li "Rational Numbers" at bounding box center [356, 162] width 174 height 18
type input "Rational Numbers"
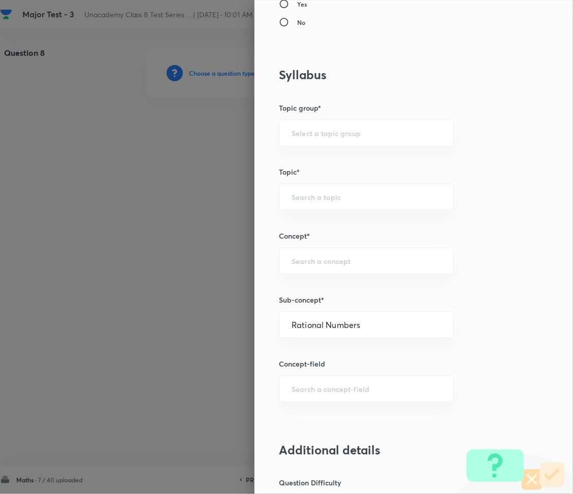
type input "Foundation Class 8"
type input "Mathematics"
type input "Number System"
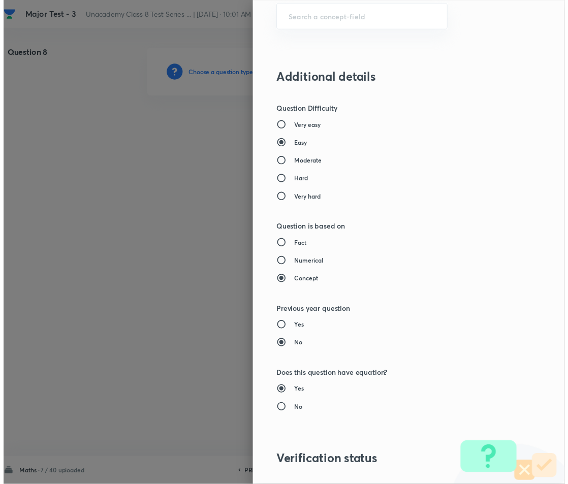
scroll to position [986, 0]
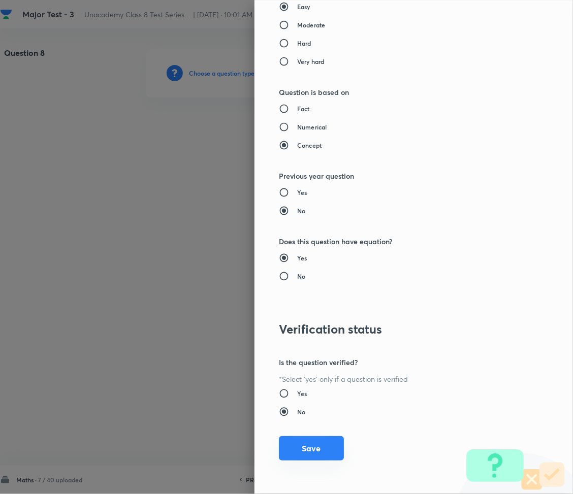
click at [295, 448] on button "Save" at bounding box center [311, 449] width 65 height 24
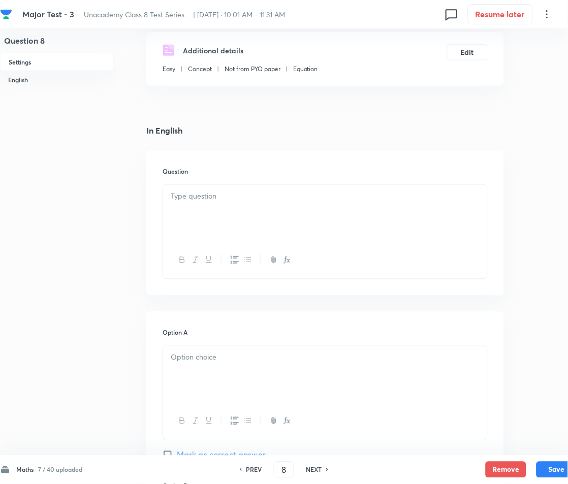
scroll to position [203, 0]
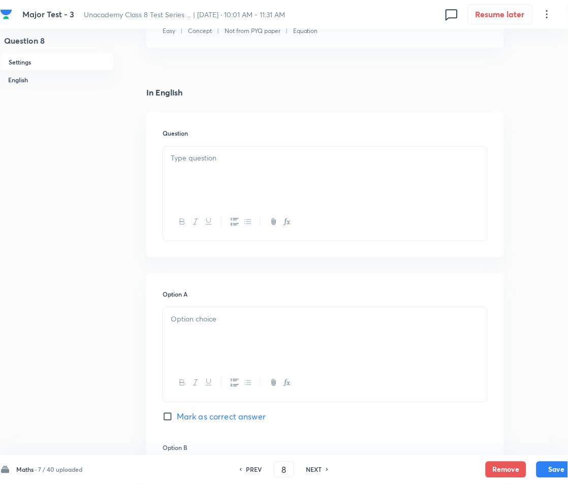
click at [214, 169] on div at bounding box center [325, 175] width 324 height 57
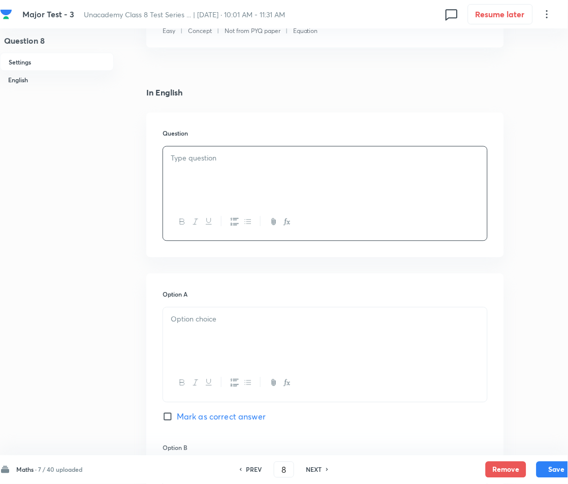
paste div
click at [171, 161] on strong "1." at bounding box center [174, 158] width 6 height 11
drag, startPoint x: 286, startPoint y: 342, endPoint x: 274, endPoint y: 341, distance: 11.7
click at [286, 342] on div at bounding box center [325, 336] width 324 height 57
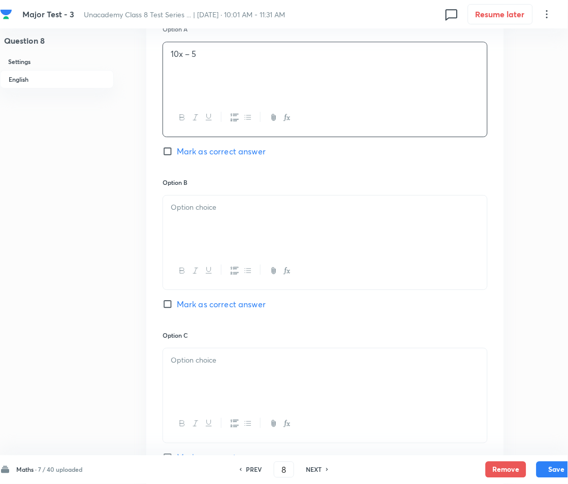
scroll to position [474, 0]
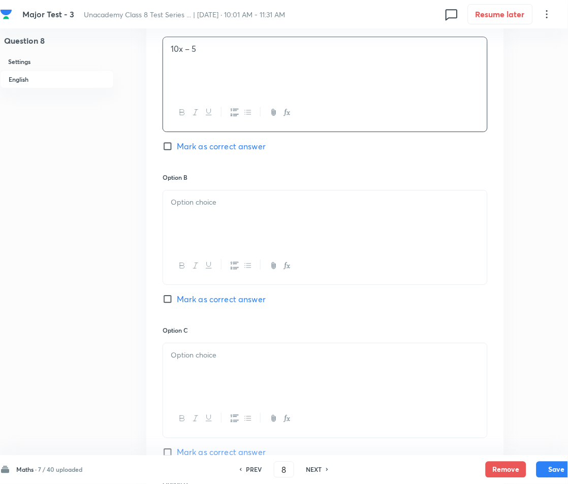
drag, startPoint x: 213, startPoint y: 215, endPoint x: 176, endPoint y: 216, distance: 37.1
click at [214, 215] on div at bounding box center [325, 219] width 324 height 57
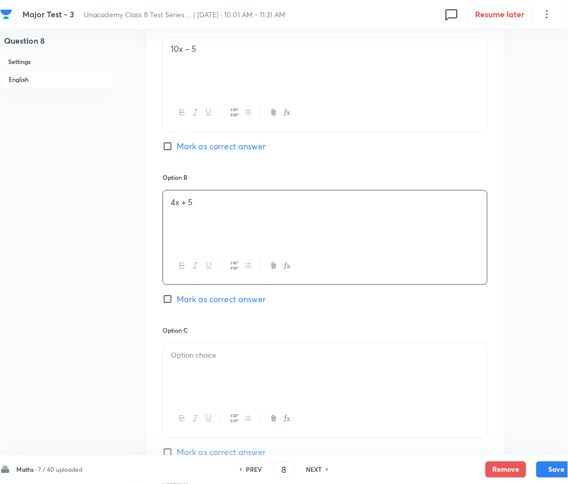
click at [203, 348] on div at bounding box center [325, 372] width 324 height 57
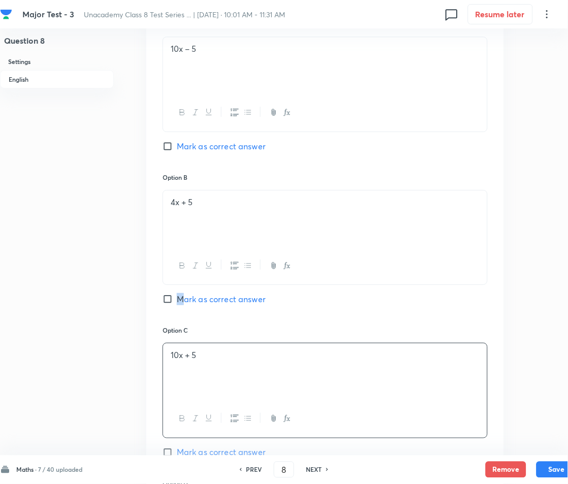
click at [185, 296] on div "Option B 4x + 5 Mark as correct answer" at bounding box center [325, 249] width 325 height 153
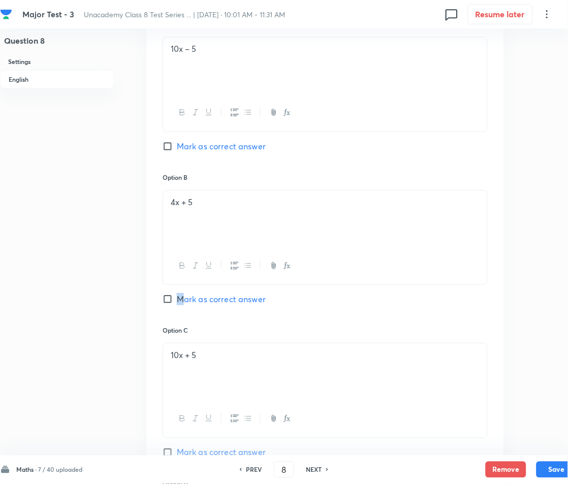
click at [184, 300] on span "Mark as correct answer" at bounding box center [221, 299] width 89 height 12
click at [177, 300] on input "Mark as correct answer" at bounding box center [170, 299] width 14 height 10
checkbox input "true"
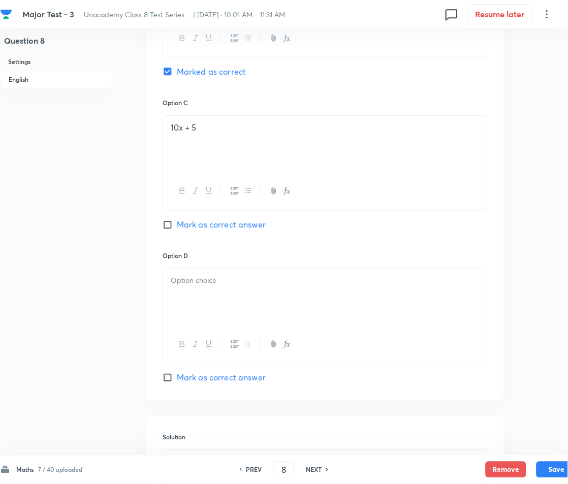
scroll to position [813, 0]
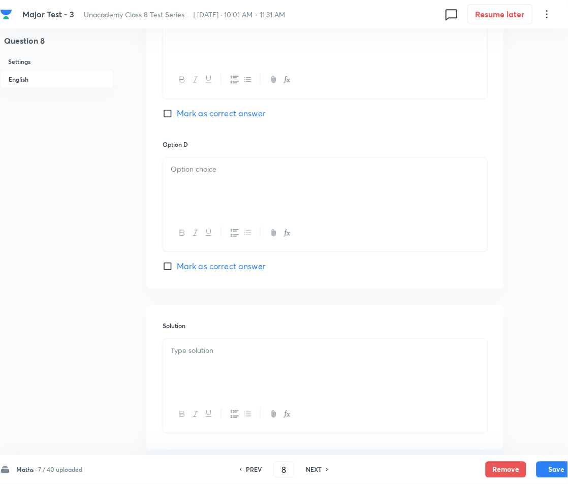
click at [199, 162] on div at bounding box center [325, 186] width 324 height 57
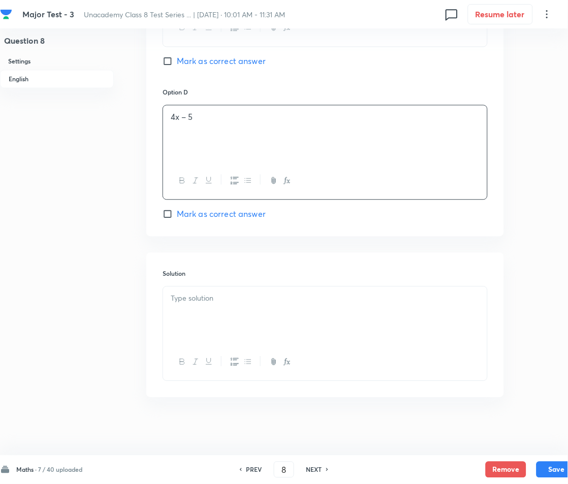
scroll to position [869, 0]
click at [204, 297] on p at bounding box center [325, 296] width 309 height 12
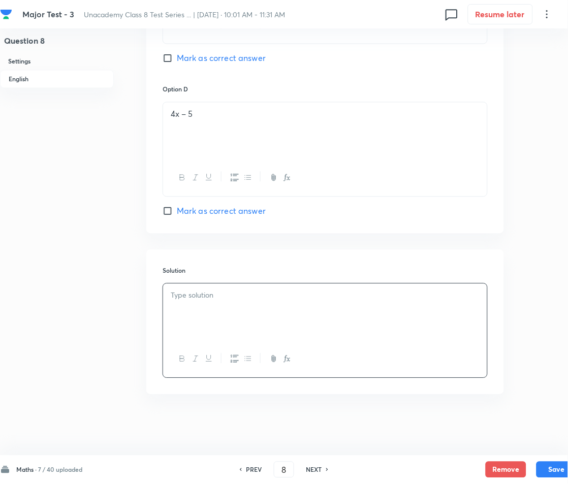
paste div
click at [179, 294] on p "): (Algebraic Expressions, Easy)" at bounding box center [325, 296] width 309 height 12
click at [566, 456] on div "Maths · 7 / 40 uploaded PREV 8 ​ NEXT Remove Save" at bounding box center [288, 470] width 577 height 28
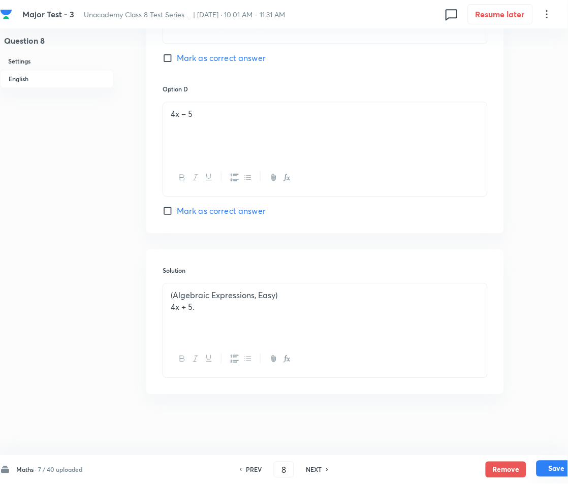
click at [550, 466] on button "Save" at bounding box center [557, 469] width 41 height 16
type input "9"
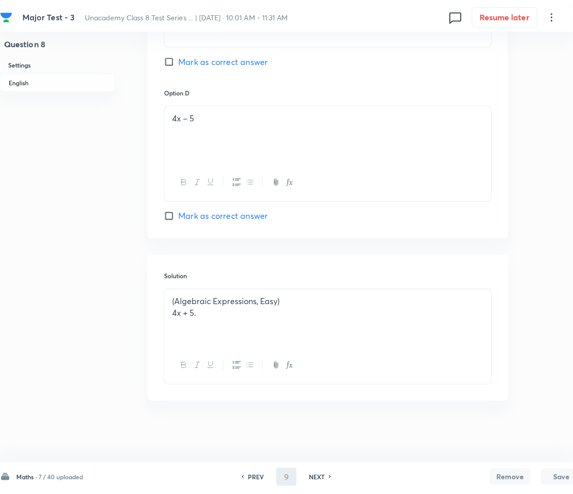
scroll to position [0, 0]
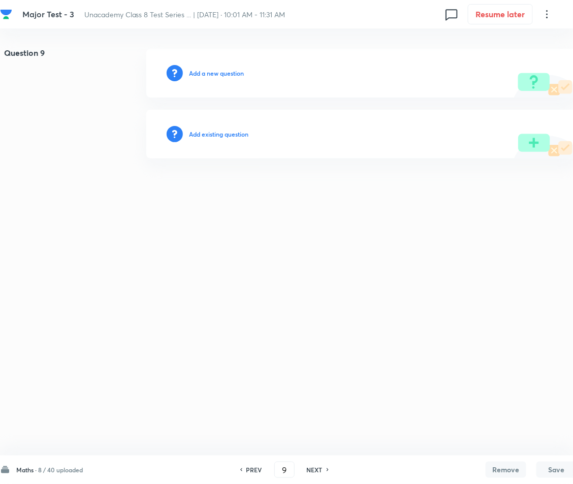
click at [204, 69] on h6 "Add a new question" at bounding box center [216, 73] width 55 height 9
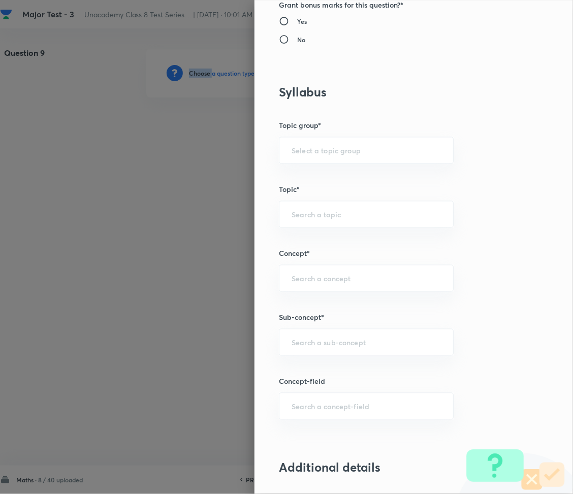
scroll to position [474, 0]
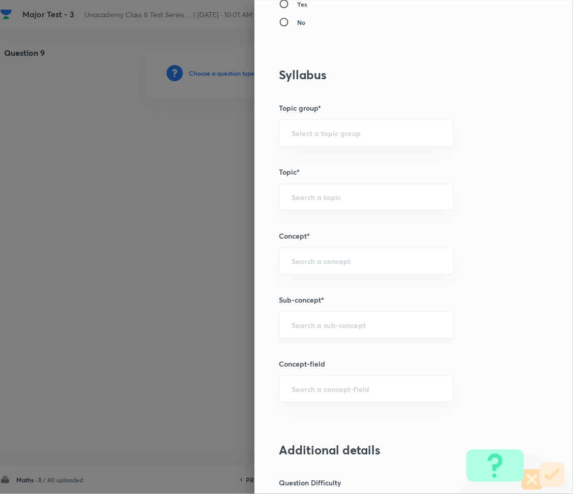
click at [311, 324] on input "text" at bounding box center [366, 326] width 149 height 10
paste input "Rational Numbers"
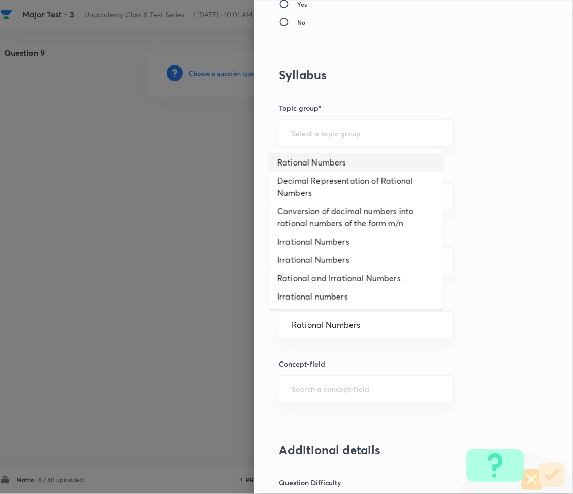
click at [321, 162] on li "Rational Numbers" at bounding box center [356, 162] width 174 height 18
type input "Rational Numbers"
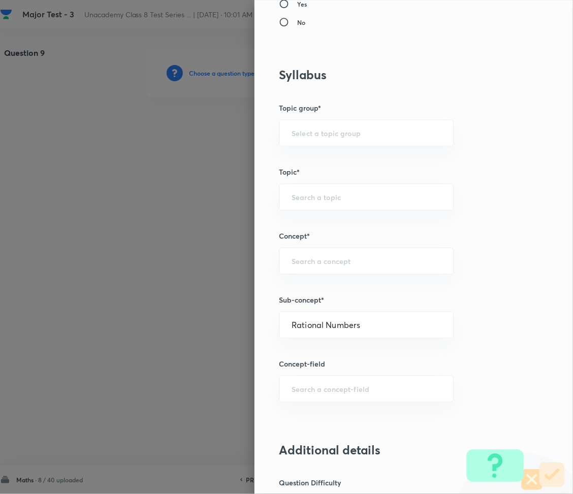
type input "Foundation Class 8"
type input "Mathematics"
type input "Number System"
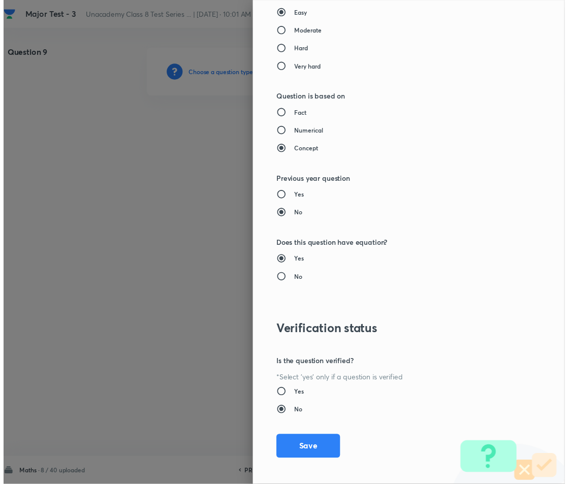
scroll to position [986, 0]
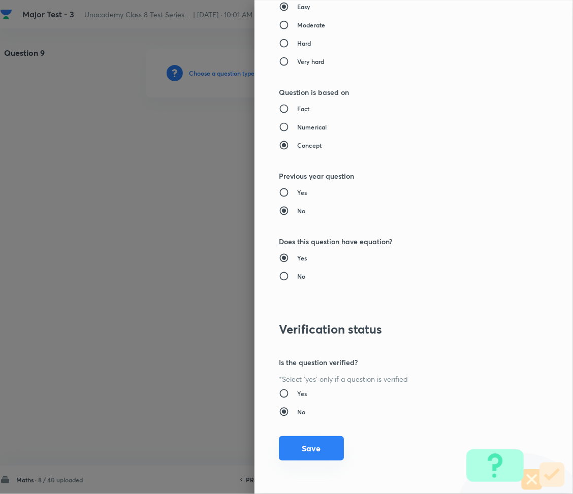
click at [306, 446] on button "Save" at bounding box center [311, 449] width 65 height 24
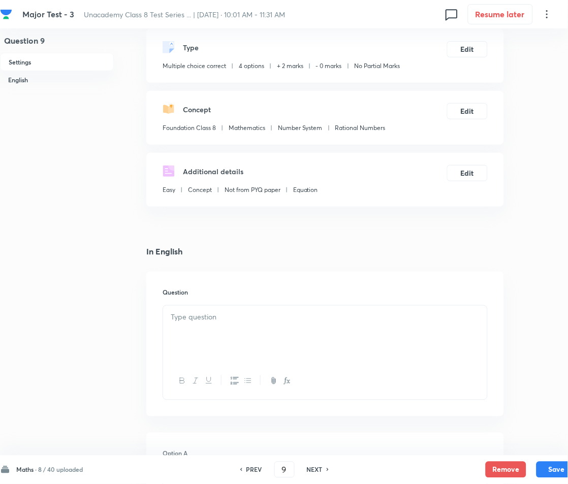
scroll to position [271, 0]
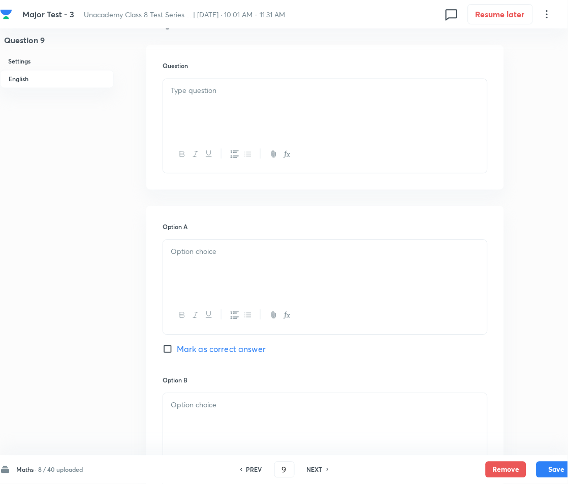
drag, startPoint x: 211, startPoint y: 84, endPoint x: 164, endPoint y: 116, distance: 57.5
click at [211, 84] on div at bounding box center [325, 107] width 324 height 57
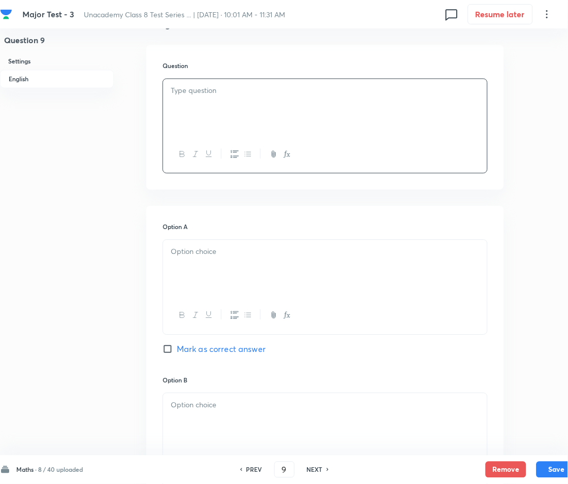
paste div
drag, startPoint x: 180, startPoint y: 90, endPoint x: 192, endPoint y: 91, distance: 12.2
click at [180, 89] on p "1. The area of a rhombus whose diagonals are 12 cm and 16 cm is:" at bounding box center [325, 91] width 309 height 12
click at [242, 277] on div at bounding box center [325, 268] width 324 height 57
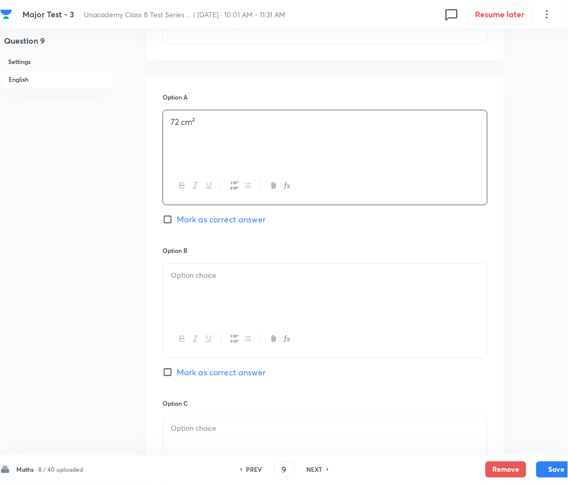
scroll to position [474, 0]
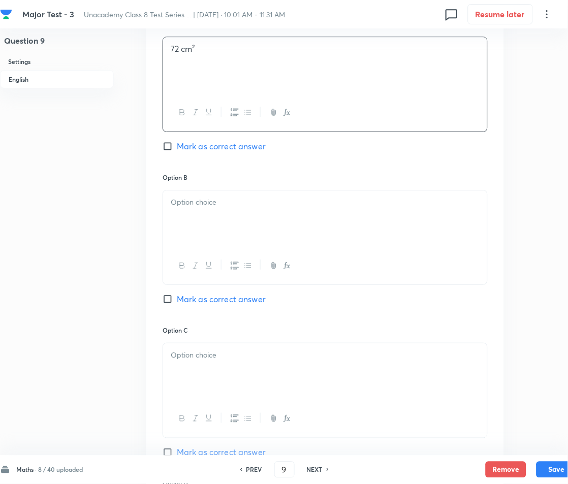
drag, startPoint x: 238, startPoint y: 227, endPoint x: 188, endPoint y: 229, distance: 49.8
click at [238, 227] on div at bounding box center [325, 219] width 324 height 57
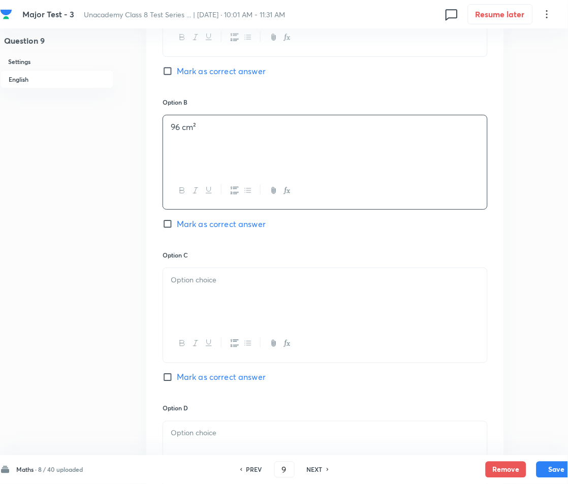
scroll to position [610, 0]
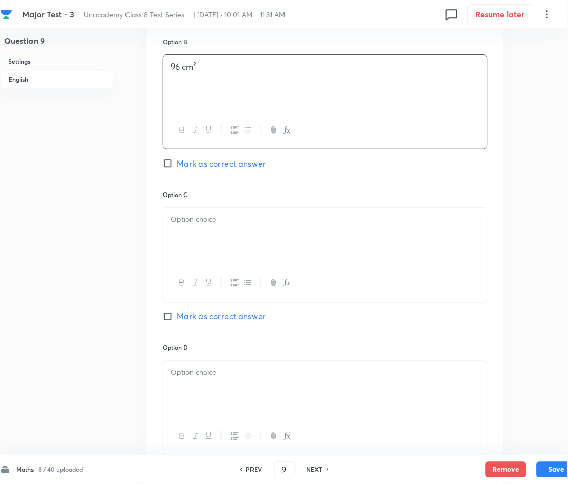
drag, startPoint x: 202, startPoint y: 255, endPoint x: 186, endPoint y: 252, distance: 16.5
click at [202, 254] on div at bounding box center [325, 236] width 324 height 57
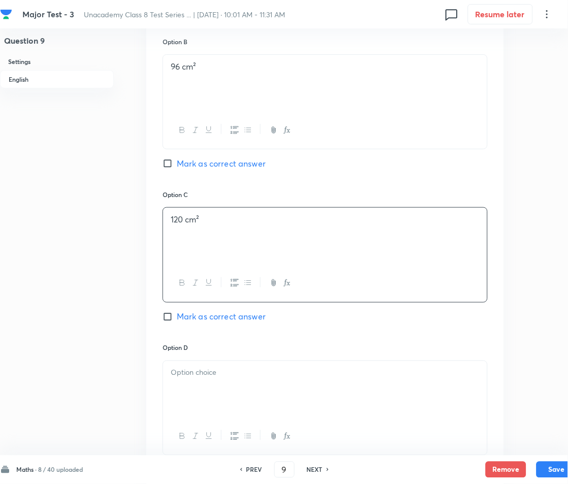
click at [198, 374] on p at bounding box center [325, 373] width 309 height 12
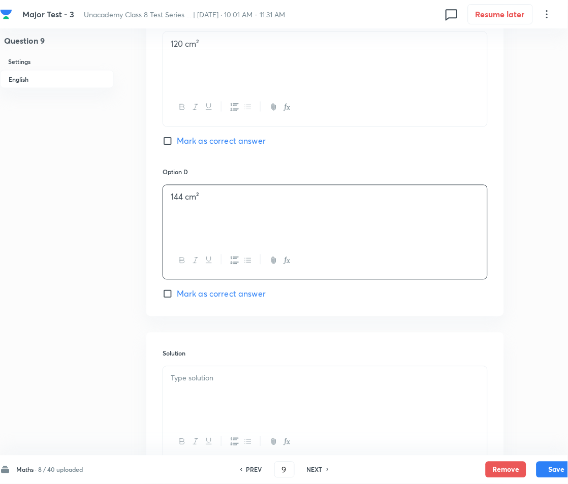
scroll to position [869, 0]
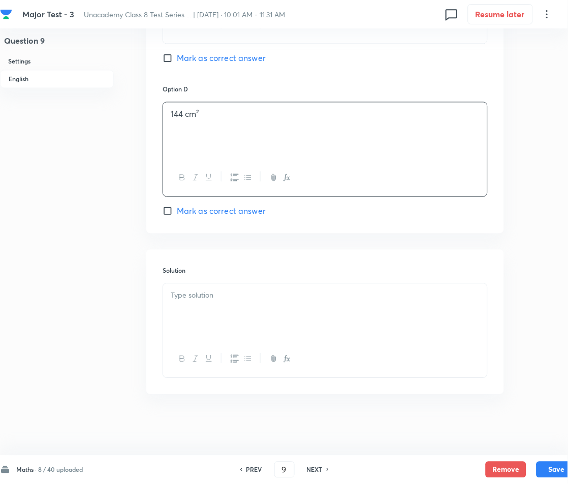
click at [224, 316] on div at bounding box center [325, 312] width 324 height 57
paste div
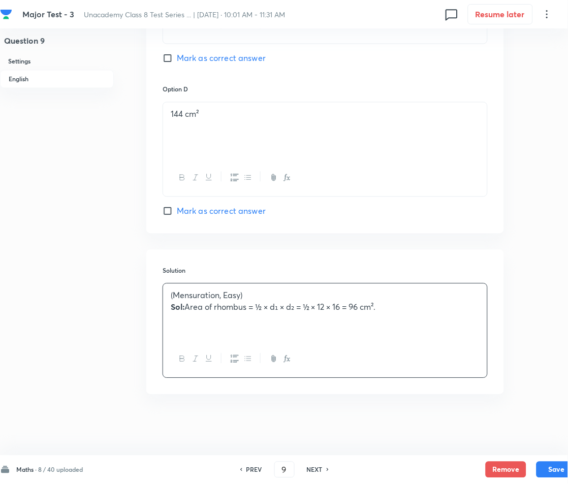
click at [187, 308] on p "Sol: Area of rhombus = ½ × d₁ × d₂ = ½ × 12 × 16 = 96 cm²." at bounding box center [325, 308] width 309 height 12
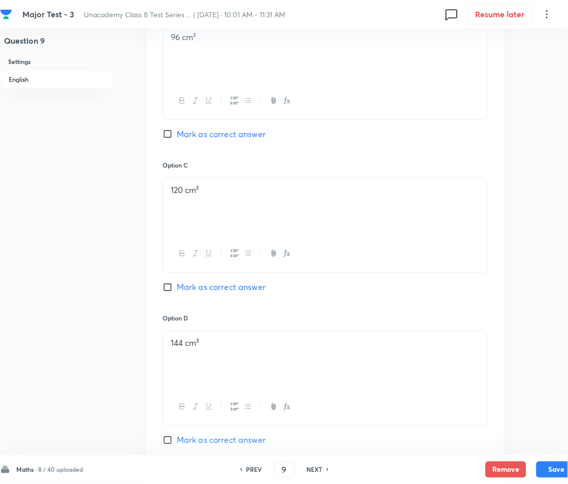
scroll to position [530, 0]
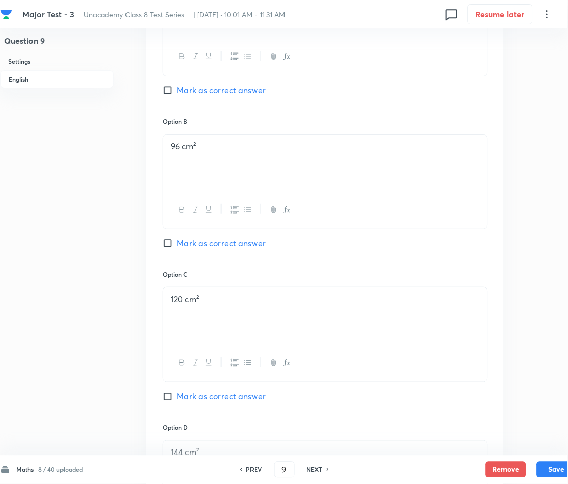
click at [187, 248] on span "Mark as correct answer" at bounding box center [221, 243] width 89 height 12
click at [177, 248] on input "Mark as correct answer" at bounding box center [170, 243] width 14 height 10
checkbox input "true"
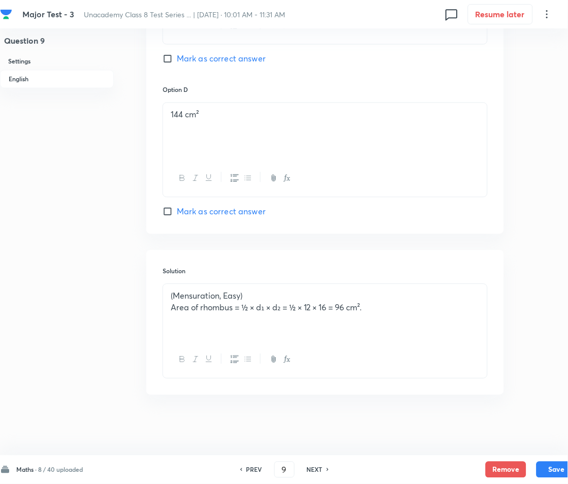
scroll to position [869, 0]
click at [550, 470] on button "Save" at bounding box center [557, 469] width 41 height 16
type input "10"
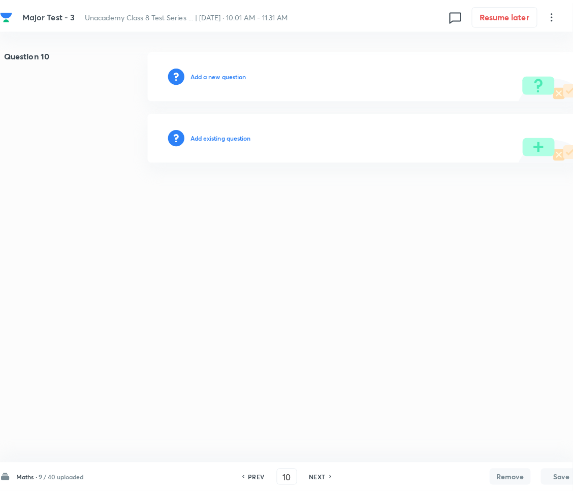
scroll to position [0, 0]
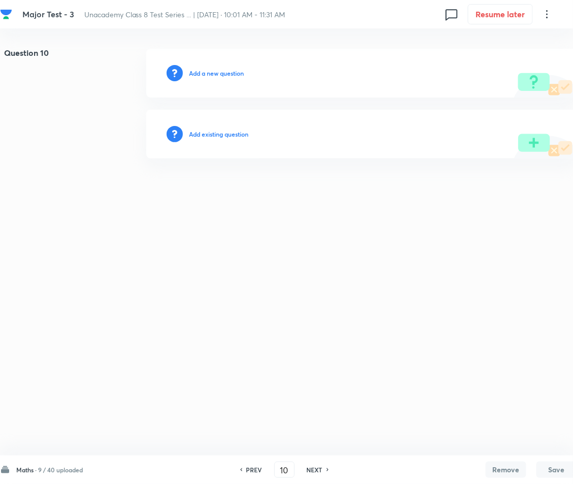
click at [208, 74] on h6 "Add a new question" at bounding box center [216, 73] width 55 height 9
click at [208, 74] on h6 "Choose a question type" at bounding box center [222, 73] width 66 height 9
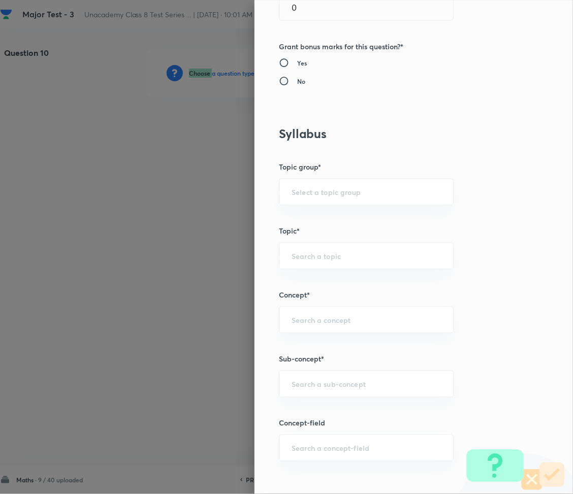
scroll to position [376, 0]
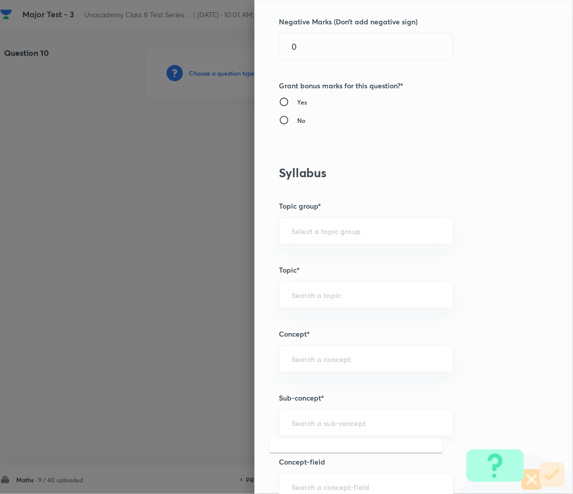
click at [318, 425] on input "text" at bounding box center [366, 424] width 149 height 10
paste input "Rational Numbers"
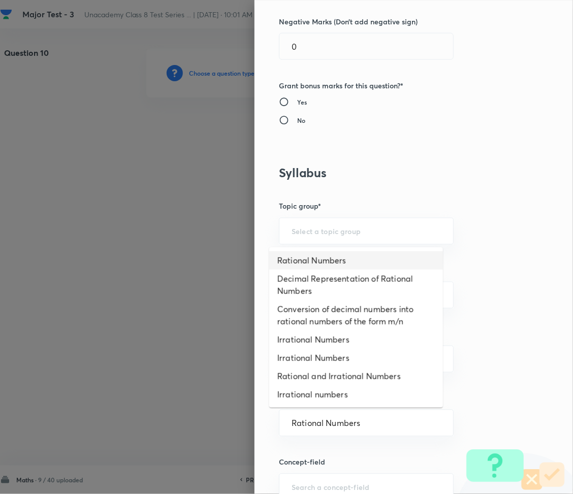
drag, startPoint x: 323, startPoint y: 262, endPoint x: 294, endPoint y: 310, distance: 55.4
click at [323, 262] on li "Rational Numbers" at bounding box center [356, 261] width 174 height 18
type input "Rational Numbers"
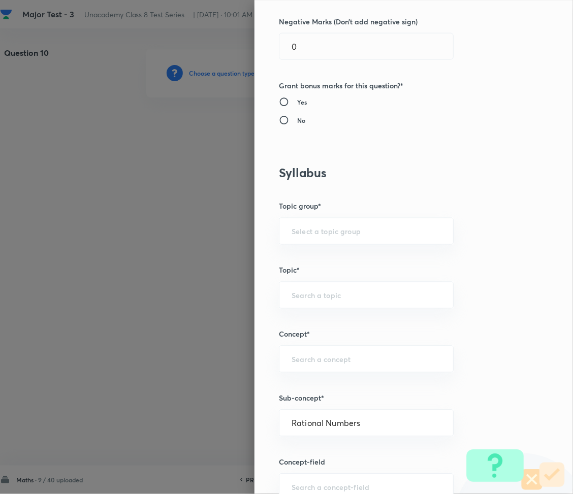
type input "Foundation Class 8"
type input "Mathematics"
type input "Number System"
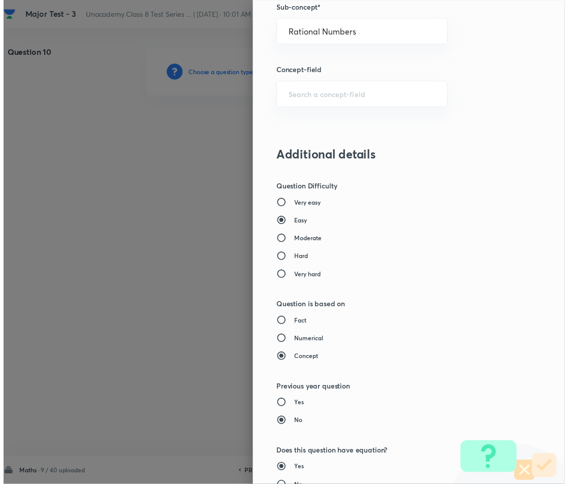
scroll to position [986, 0]
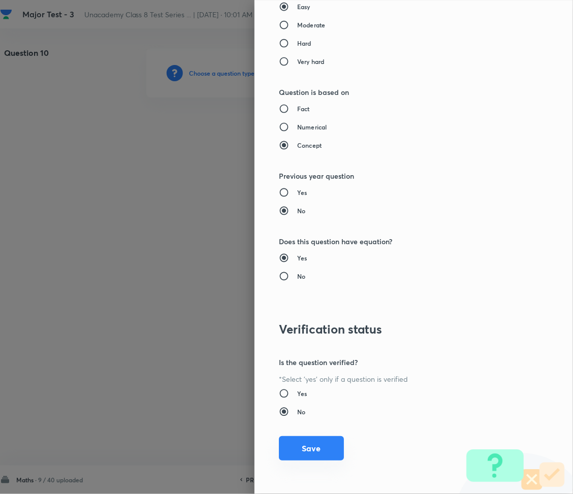
click at [299, 444] on button "Save" at bounding box center [311, 449] width 65 height 24
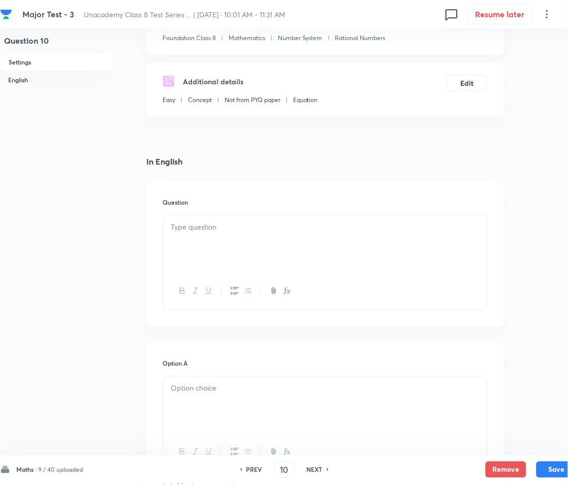
scroll to position [135, 0]
click at [182, 238] on div at bounding box center [325, 243] width 324 height 57
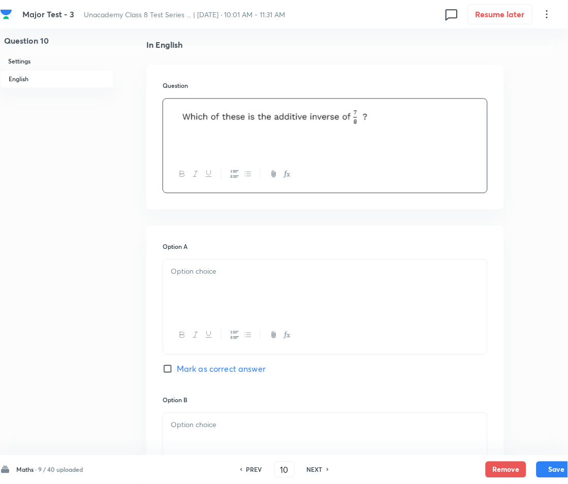
scroll to position [271, 0]
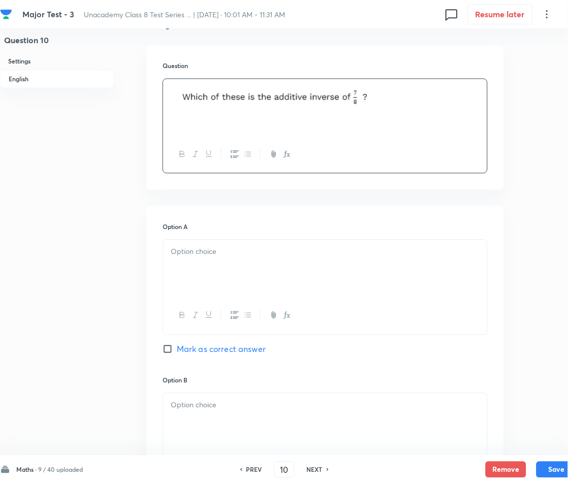
click at [218, 284] on div at bounding box center [325, 268] width 324 height 57
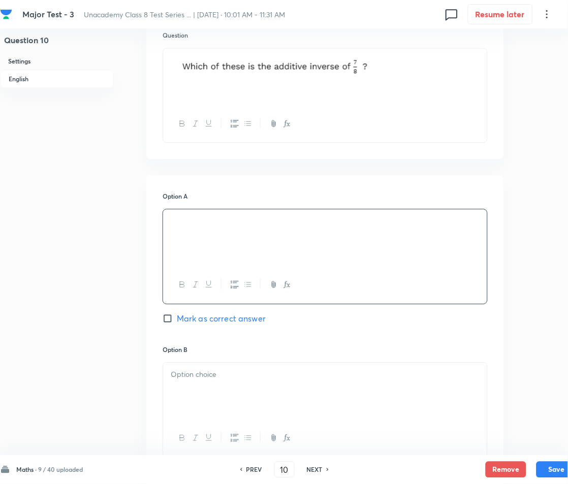
scroll to position [407, 0]
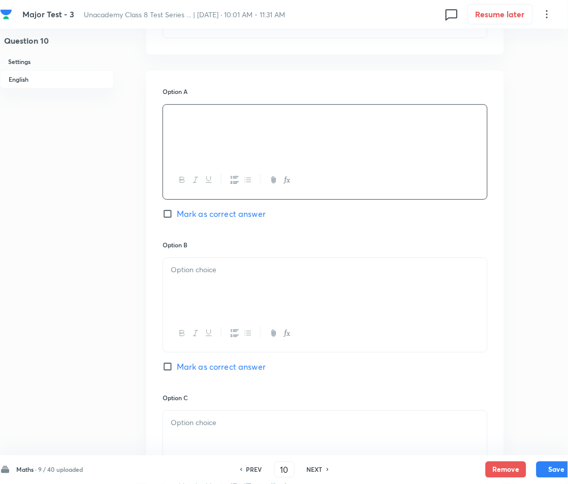
click at [229, 289] on div at bounding box center [325, 286] width 324 height 57
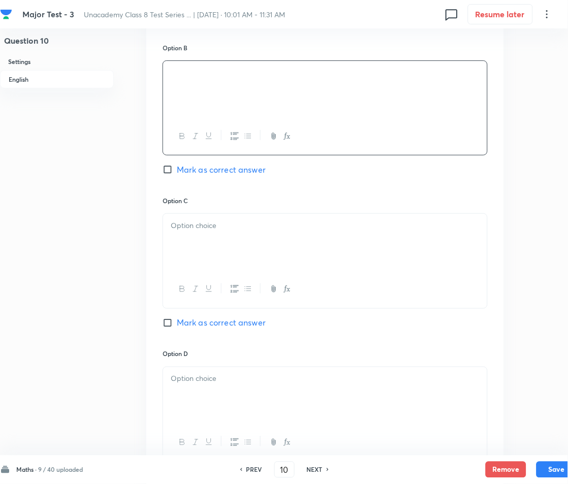
scroll to position [610, 0]
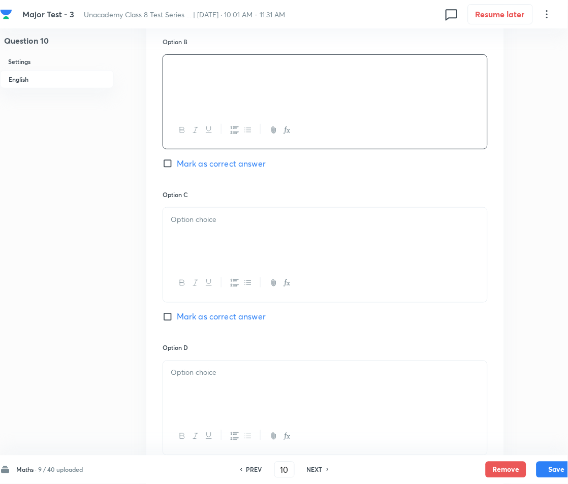
click at [228, 240] on div at bounding box center [325, 236] width 324 height 57
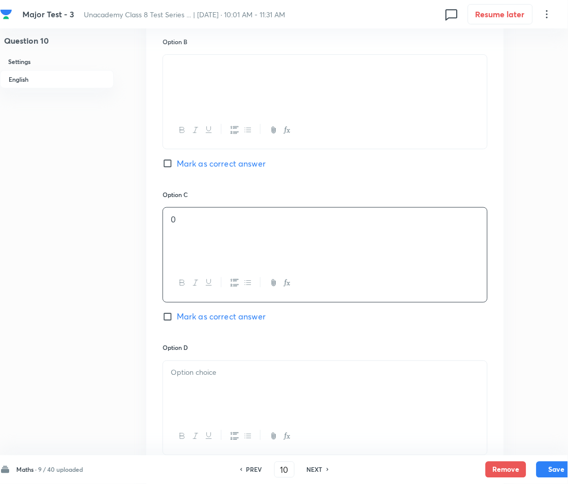
click at [199, 163] on span "Mark as correct answer" at bounding box center [221, 164] width 89 height 12
click at [177, 163] on input "Mark as correct answer" at bounding box center [170, 164] width 14 height 10
checkbox input "true"
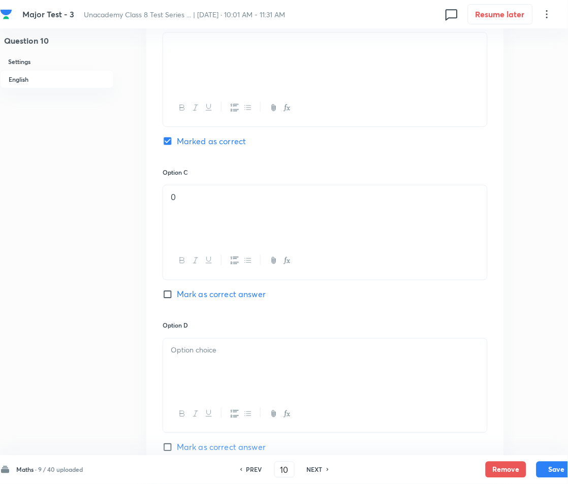
scroll to position [813, 0]
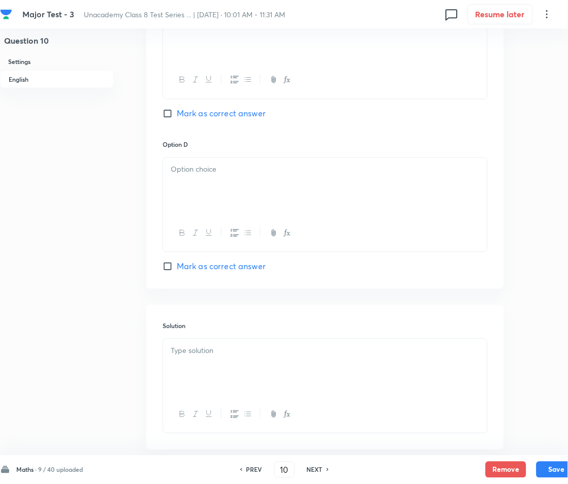
click at [177, 167] on p at bounding box center [325, 170] width 309 height 12
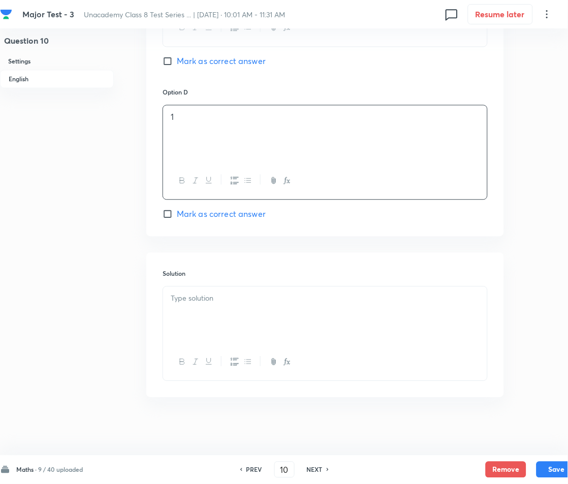
scroll to position [869, 0]
click at [245, 285] on div at bounding box center [325, 312] width 324 height 57
paste div
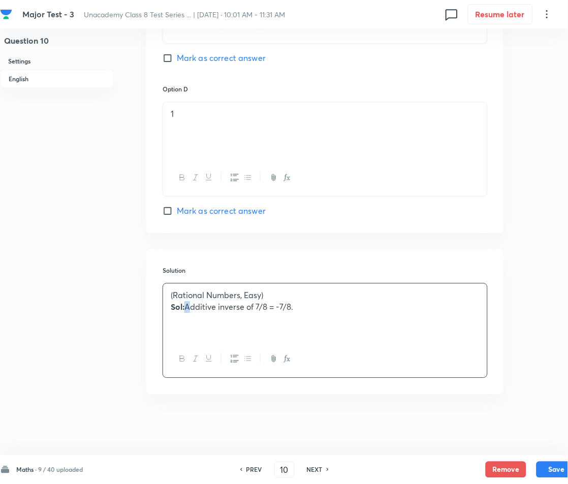
click at [185, 304] on p "Sol: Additive inverse of 7/8 = -7/8." at bounding box center [325, 308] width 309 height 12
click at [556, 466] on button "Save" at bounding box center [557, 469] width 41 height 16
type input "11"
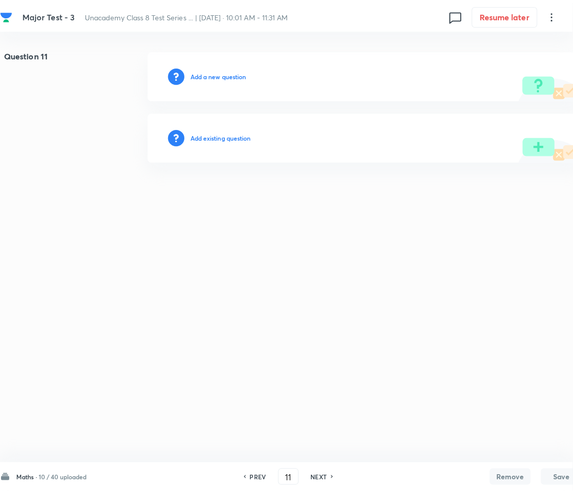
scroll to position [0, 0]
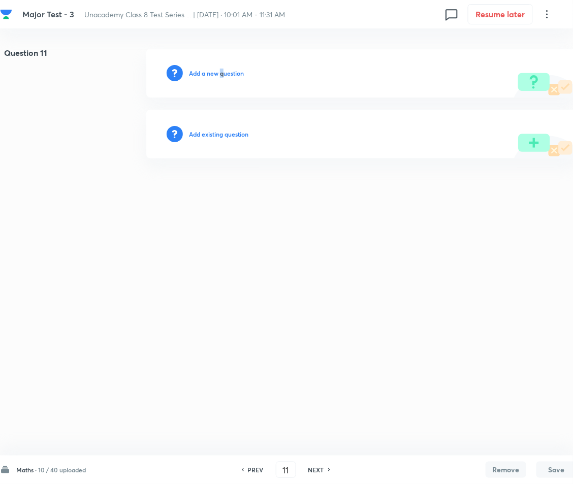
click at [223, 71] on h6 "Add a new question" at bounding box center [216, 73] width 55 height 9
click at [223, 71] on h6 "Choose a question type" at bounding box center [222, 73] width 66 height 9
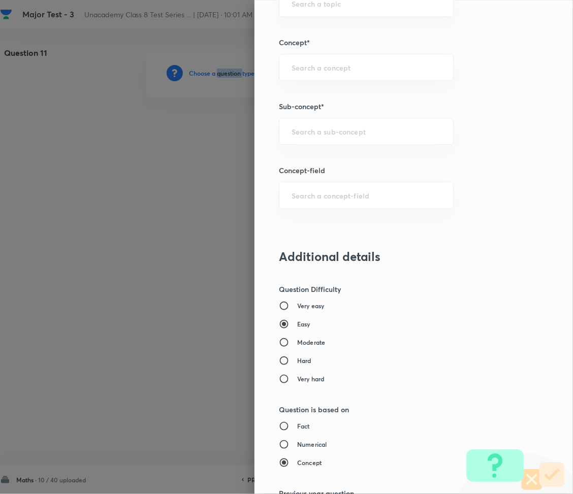
scroll to position [677, 0]
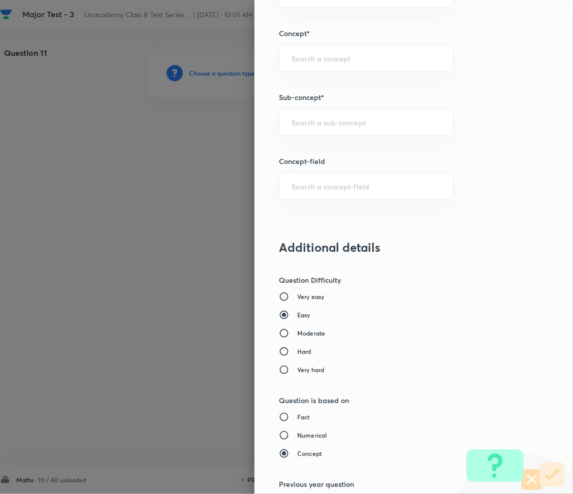
drag, startPoint x: 296, startPoint y: 126, endPoint x: 287, endPoint y: 163, distance: 37.6
click at [296, 126] on input "text" at bounding box center [366, 122] width 149 height 10
click at [305, 124] on input "text" at bounding box center [366, 122] width 149 height 10
paste input "Rational Numbers"
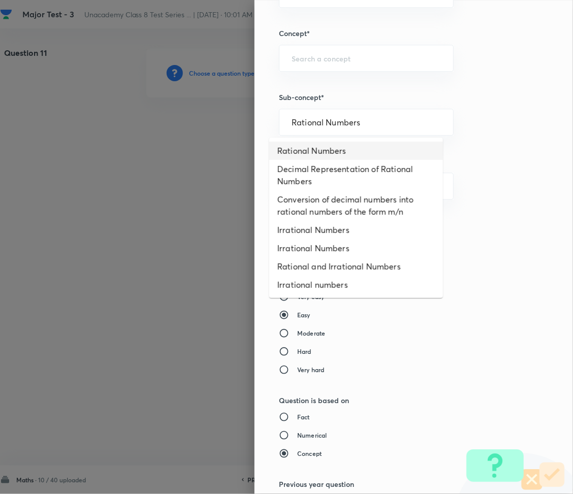
click at [321, 156] on li "Rational Numbers" at bounding box center [356, 151] width 174 height 18
type input "Rational Numbers"
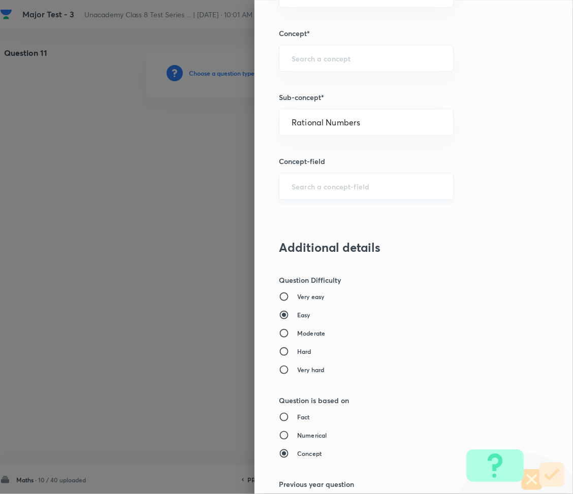
type input "Foundation Class 8"
type input "Mathematics"
type input "Number System"
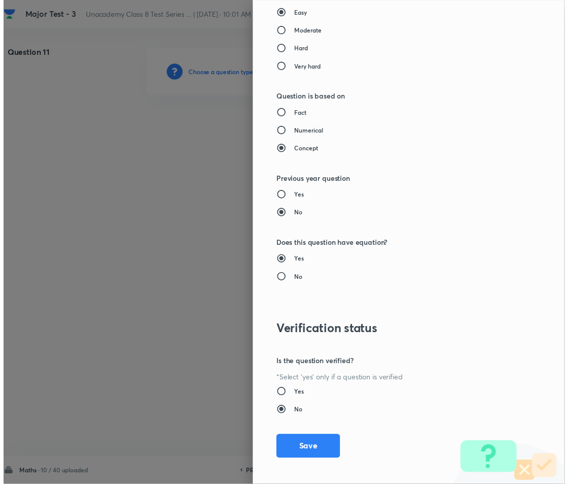
scroll to position [986, 0]
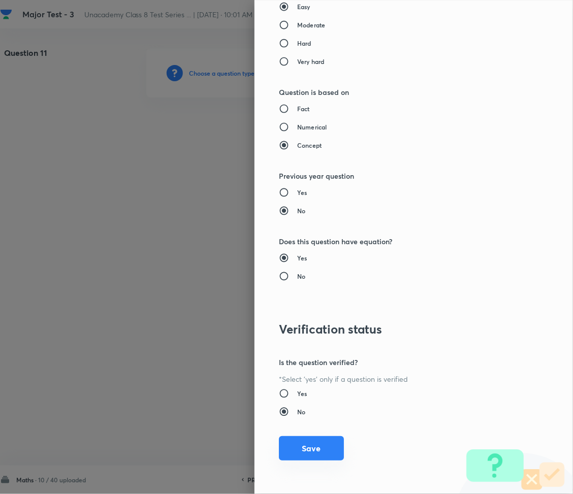
drag, startPoint x: 288, startPoint y: 446, endPoint x: 281, endPoint y: 449, distance: 8.2
click at [289, 446] on button "Save" at bounding box center [311, 449] width 65 height 24
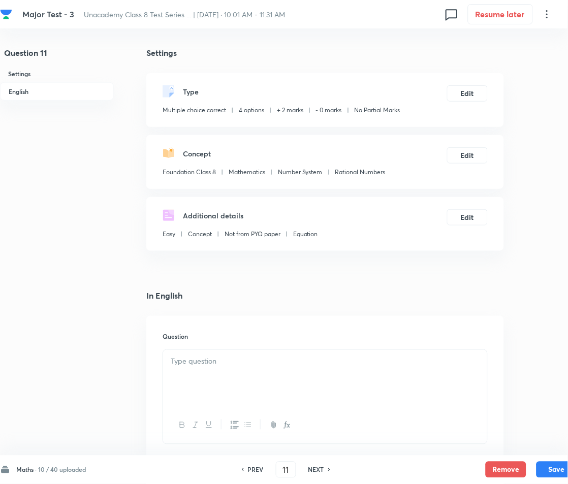
click at [188, 456] on div "Maths · 10 / 40 uploaded PREV 11 ​ NEXT Remove Save" at bounding box center [288, 470] width 577 height 28
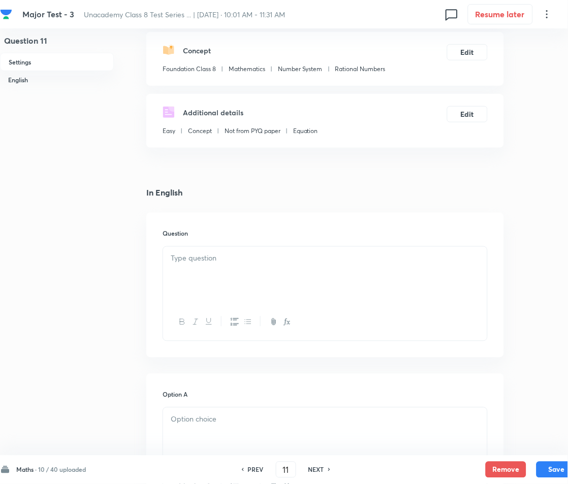
scroll to position [135, 0]
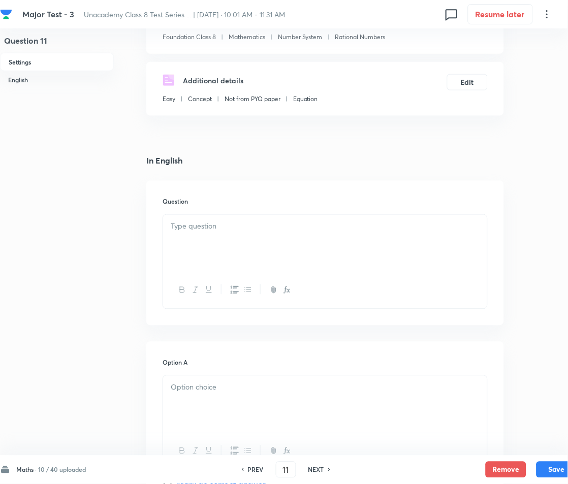
click at [210, 244] on div at bounding box center [325, 243] width 324 height 57
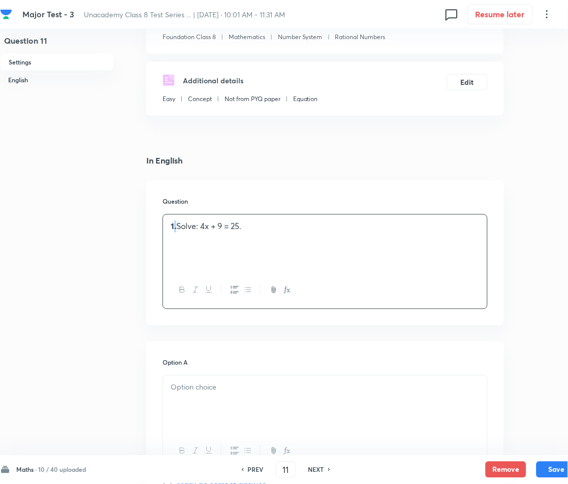
drag, startPoint x: 175, startPoint y: 226, endPoint x: 194, endPoint y: 227, distance: 18.8
click at [175, 226] on strong "1." at bounding box center [174, 226] width 6 height 11
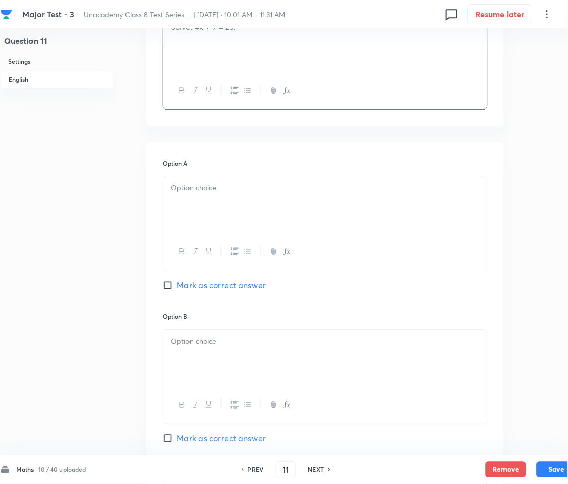
scroll to position [338, 0]
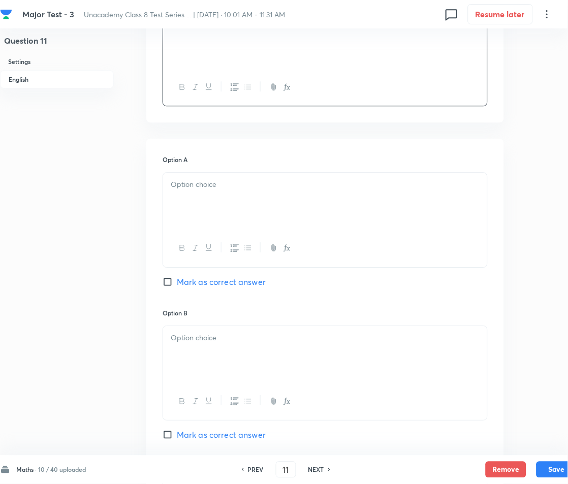
click at [237, 213] on div at bounding box center [325, 201] width 324 height 57
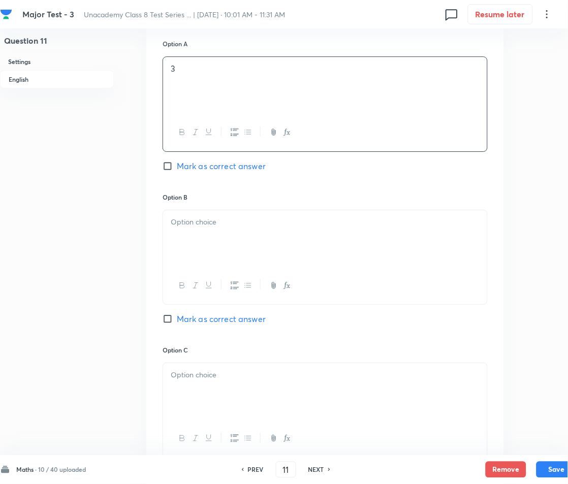
scroll to position [474, 0]
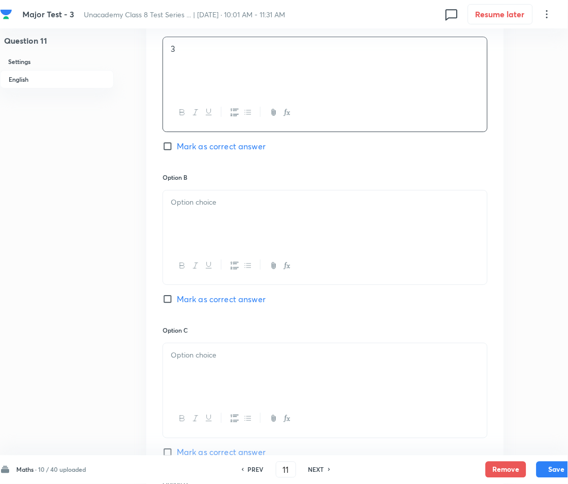
click at [217, 221] on div at bounding box center [325, 219] width 324 height 57
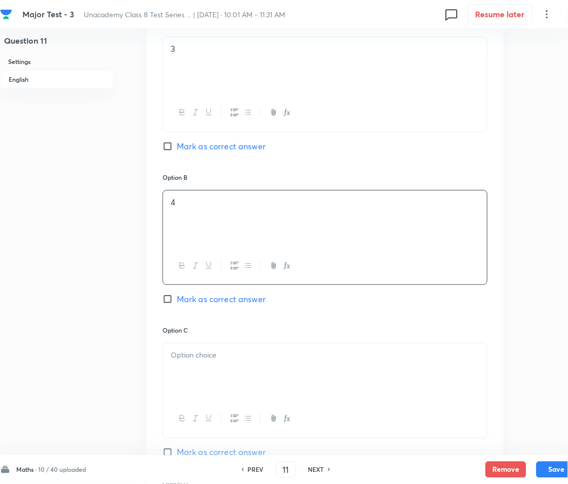
click at [223, 362] on div at bounding box center [325, 372] width 324 height 57
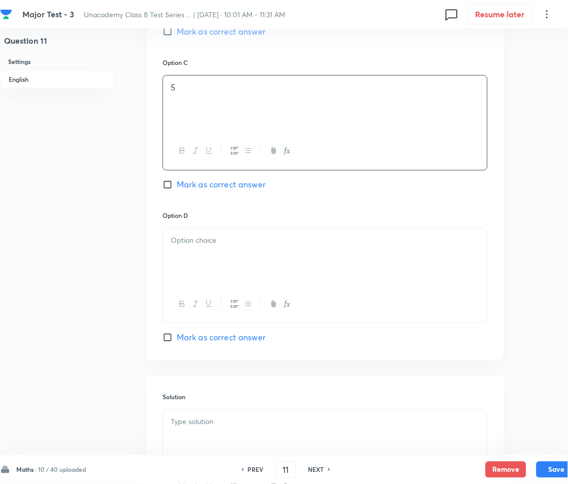
scroll to position [745, 0]
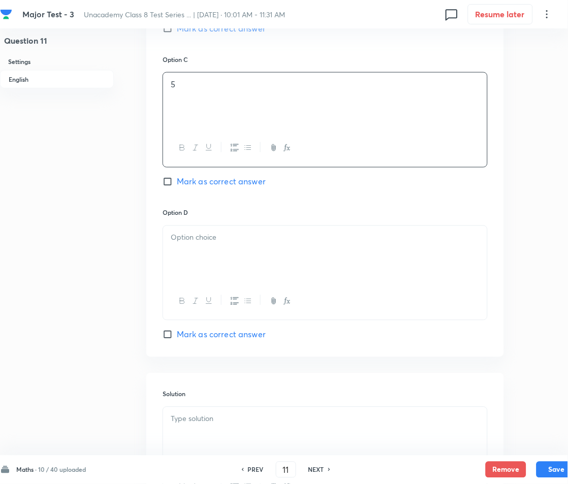
click at [203, 259] on div at bounding box center [325, 254] width 324 height 57
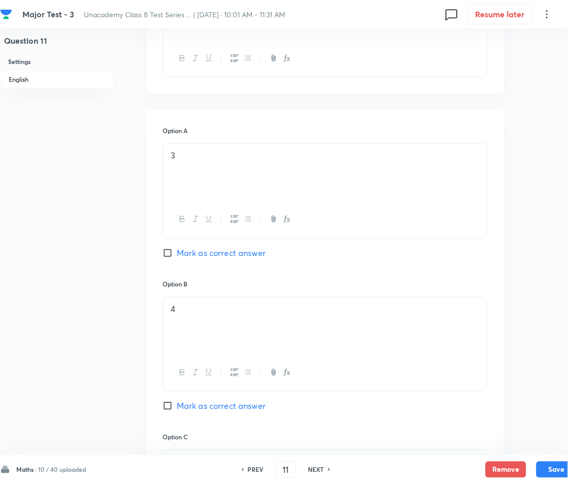
scroll to position [542, 0]
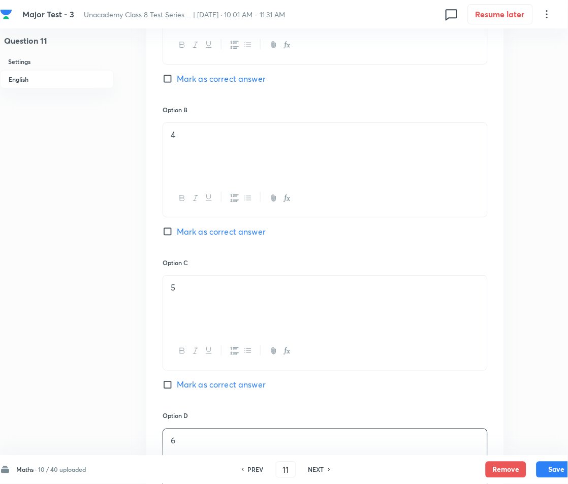
click at [183, 234] on span "Mark as correct answer" at bounding box center [221, 232] width 89 height 12
click at [177, 234] on input "Mark as correct answer" at bounding box center [170, 232] width 14 height 10
checkbox input "true"
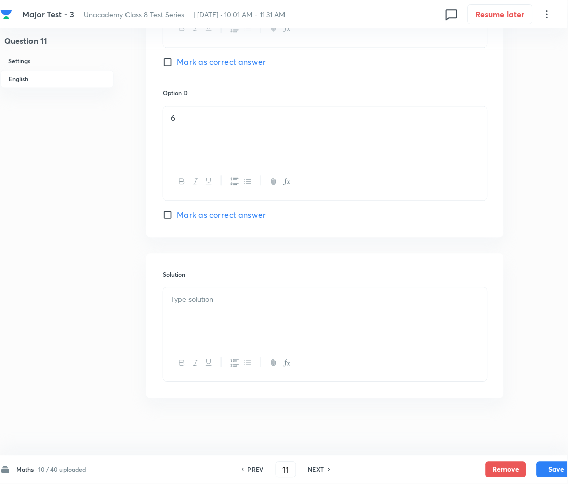
scroll to position [869, 0]
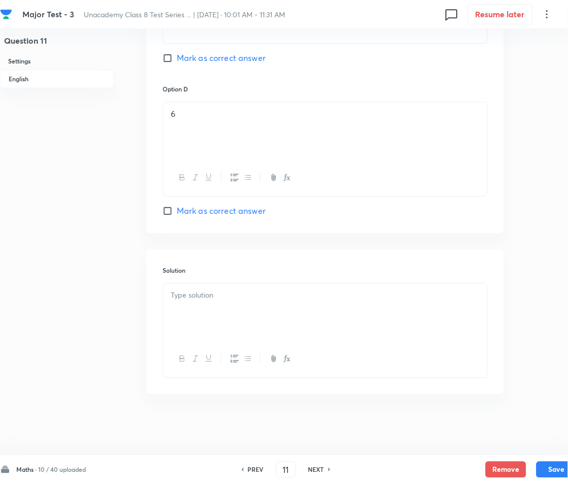
drag, startPoint x: 227, startPoint y: 320, endPoint x: 223, endPoint y: 312, distance: 8.9
click at [226, 317] on div at bounding box center [325, 312] width 324 height 57
paste div
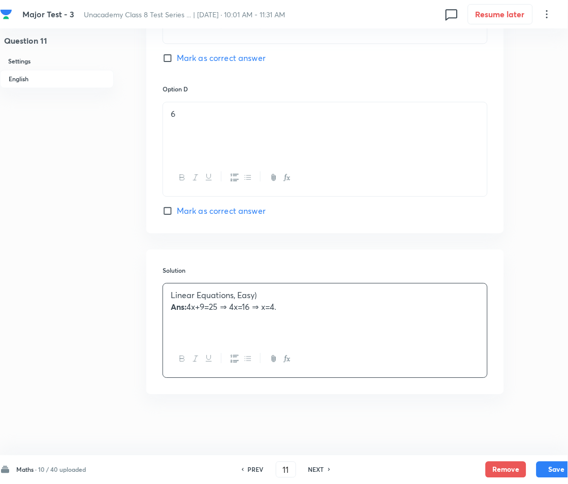
drag, startPoint x: 186, startPoint y: 310, endPoint x: 206, endPoint y: 316, distance: 21.4
click at [188, 311] on p "Ans: 4x+9=25  ⇒  4x=16  ⇒  x=4." at bounding box center [325, 308] width 309 height 12
click at [555, 468] on button "Save" at bounding box center [557, 469] width 41 height 16
type input "12"
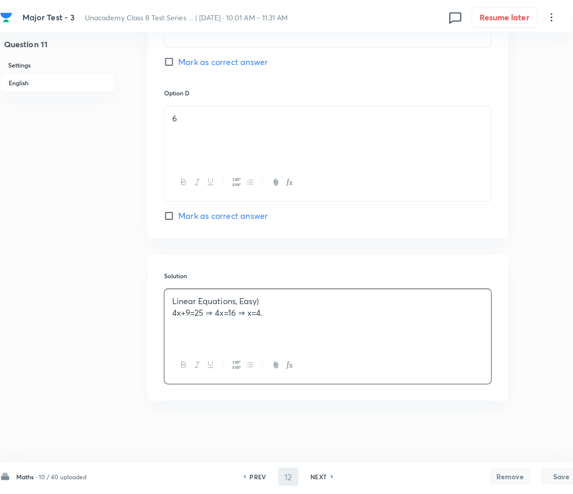
scroll to position [0, 0]
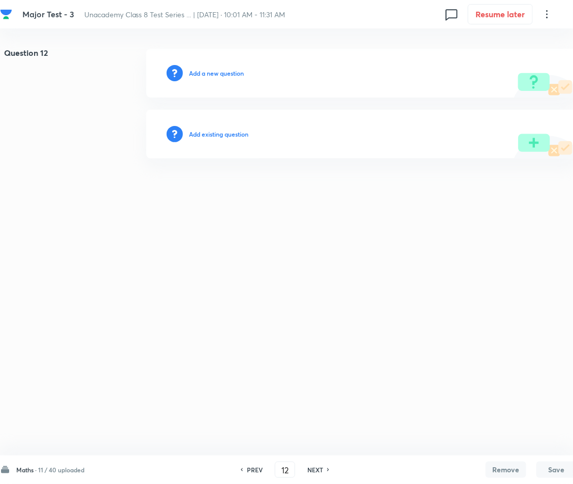
click at [214, 76] on h6 "Add a new question" at bounding box center [216, 73] width 55 height 9
click at [215, 76] on h6 "Choose a question type" at bounding box center [222, 73] width 66 height 9
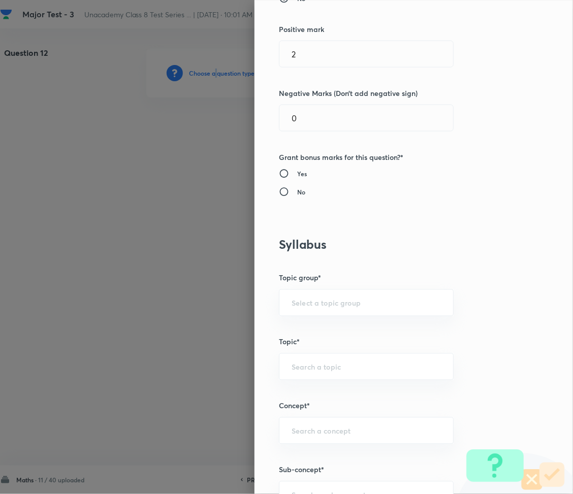
scroll to position [474, 0]
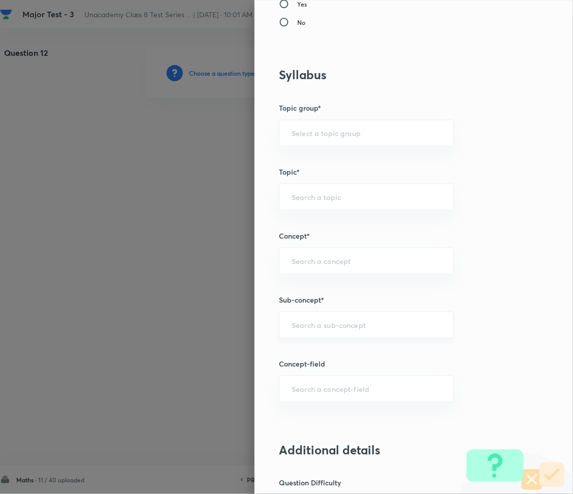
drag, startPoint x: 319, startPoint y: 321, endPoint x: 318, endPoint y: 328, distance: 6.6
click at [319, 321] on input "text" at bounding box center [366, 326] width 149 height 10
paste input "Rational Numbers"
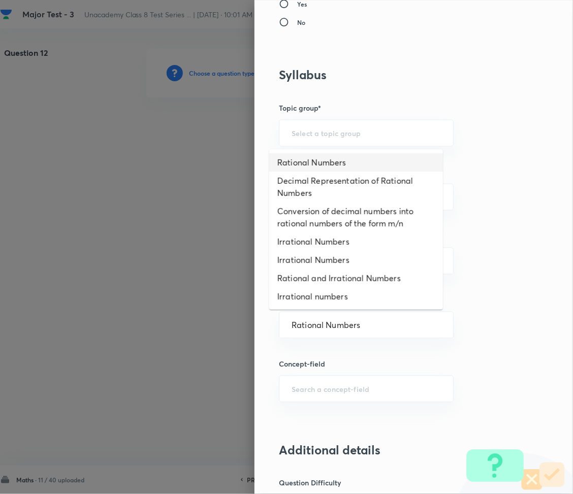
click at [314, 166] on li "Rational Numbers" at bounding box center [356, 162] width 174 height 18
type input "Rational Numbers"
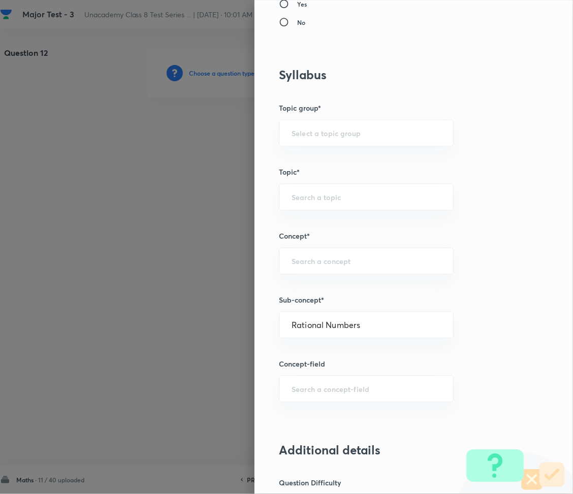
type input "Foundation Class 8"
type input "Mathematics"
type input "Number System"
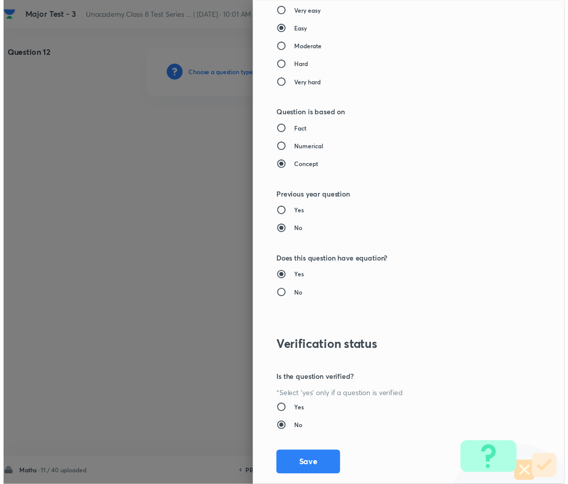
scroll to position [986, 0]
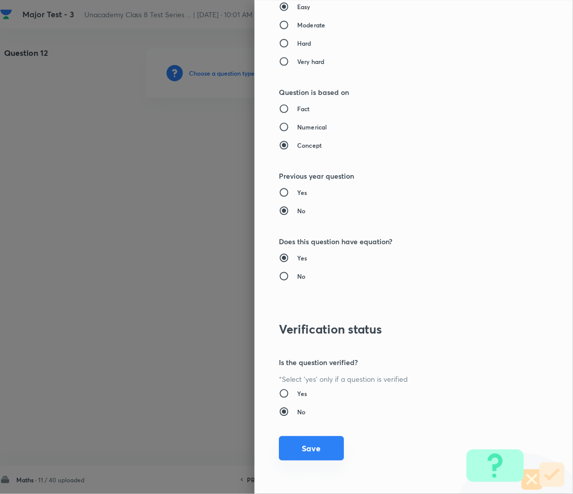
click at [303, 451] on button "Save" at bounding box center [311, 449] width 65 height 24
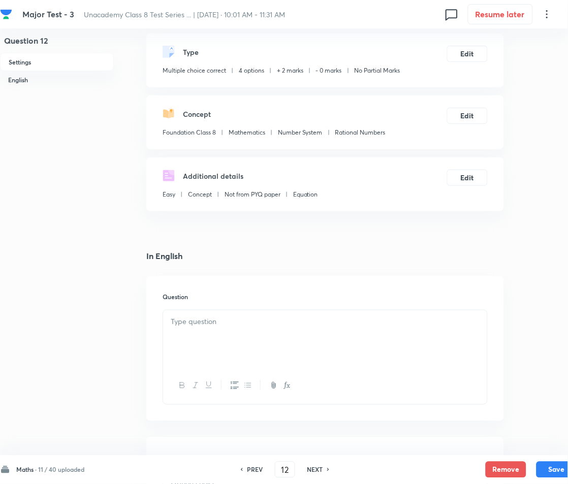
scroll to position [203, 0]
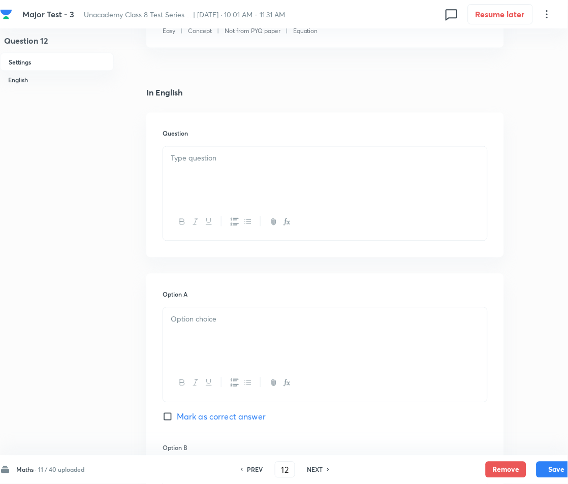
drag, startPoint x: 242, startPoint y: 179, endPoint x: 175, endPoint y: 325, distance: 161.0
click at [241, 179] on div at bounding box center [325, 175] width 324 height 57
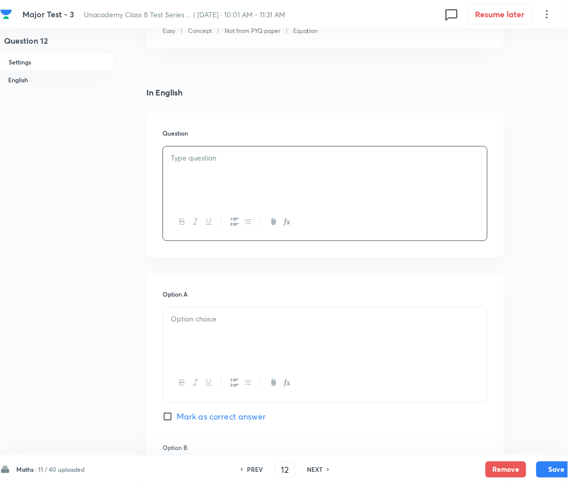
click at [262, 169] on div at bounding box center [325, 175] width 324 height 57
click at [168, 158] on div "1. The sum of interior angles of a hexagon is:" at bounding box center [325, 175] width 324 height 57
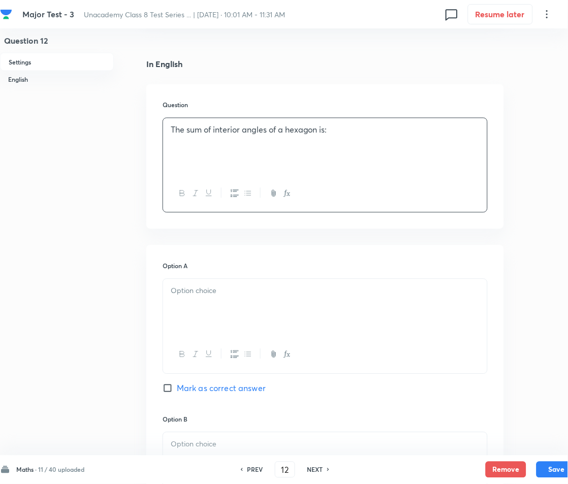
scroll to position [271, 0]
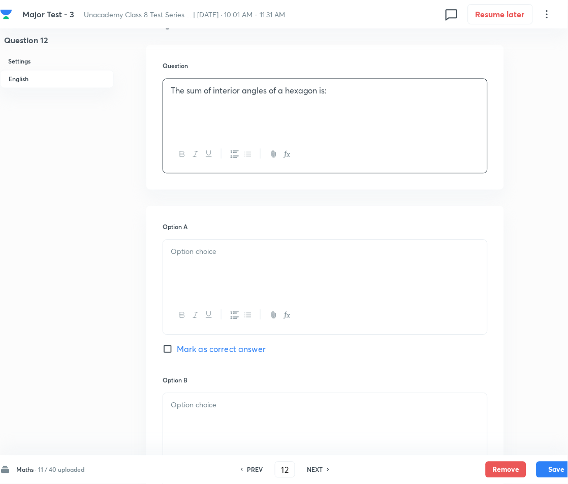
drag, startPoint x: 212, startPoint y: 267, endPoint x: 207, endPoint y: 269, distance: 5.3
click at [213, 267] on div at bounding box center [325, 268] width 324 height 57
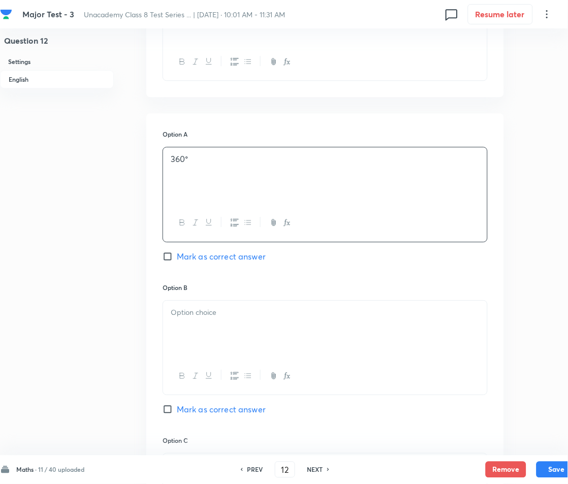
scroll to position [542, 0]
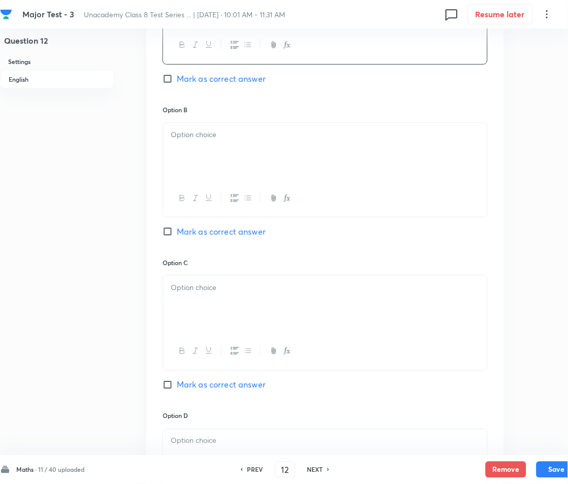
click at [225, 165] on div at bounding box center [325, 151] width 324 height 57
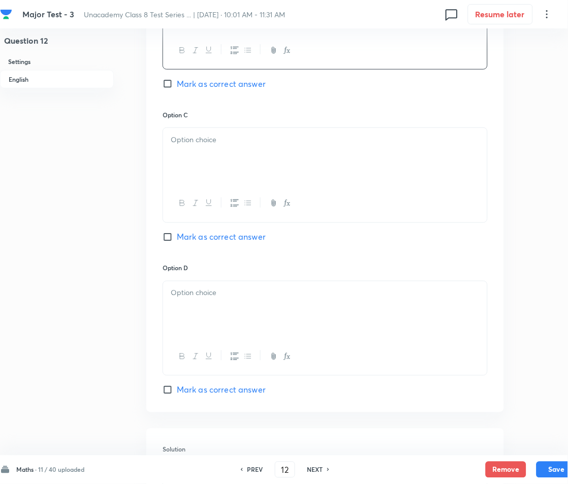
scroll to position [745, 0]
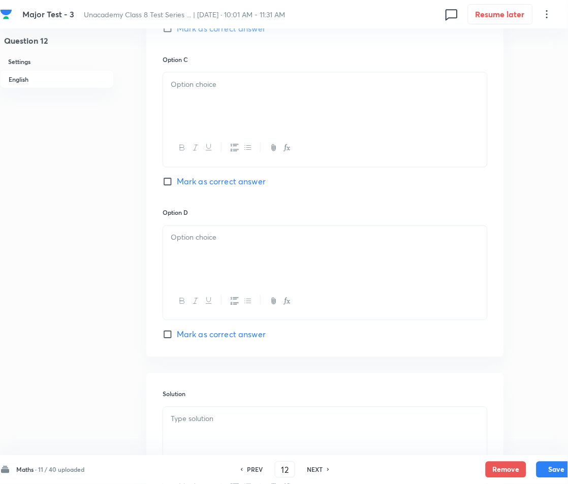
click at [237, 101] on div at bounding box center [325, 101] width 324 height 57
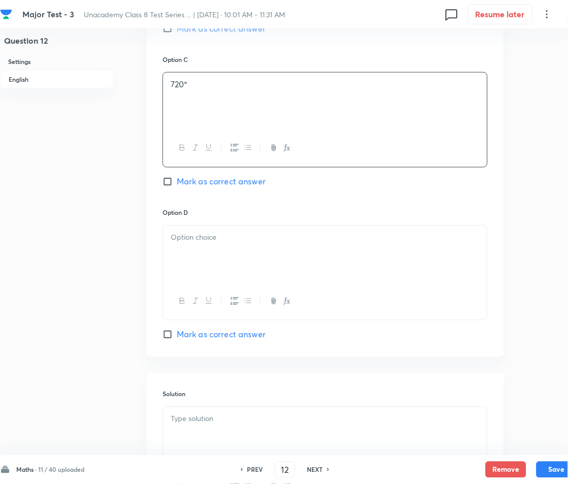
click at [201, 188] on span "Mark as correct answer" at bounding box center [221, 182] width 89 height 12
click at [177, 187] on input "Mark as correct answer" at bounding box center [170, 182] width 14 height 10
checkbox input "true"
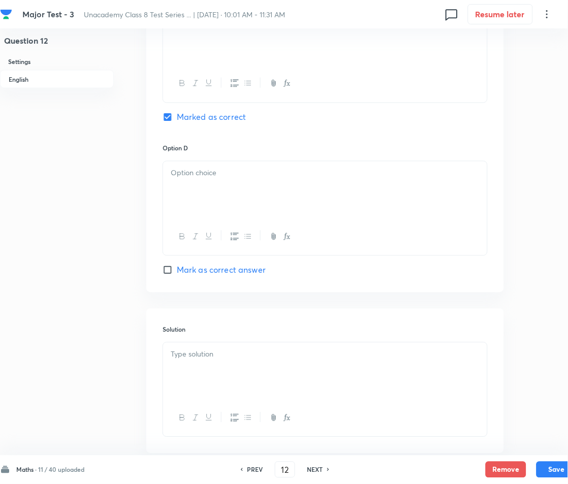
scroll to position [813, 0]
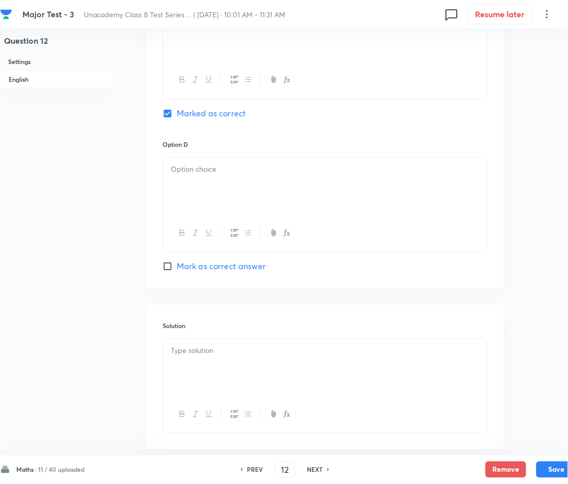
click at [245, 170] on p at bounding box center [325, 170] width 309 height 12
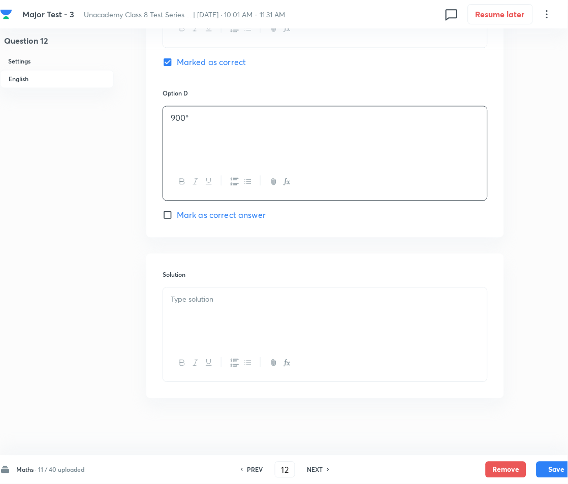
scroll to position [869, 0]
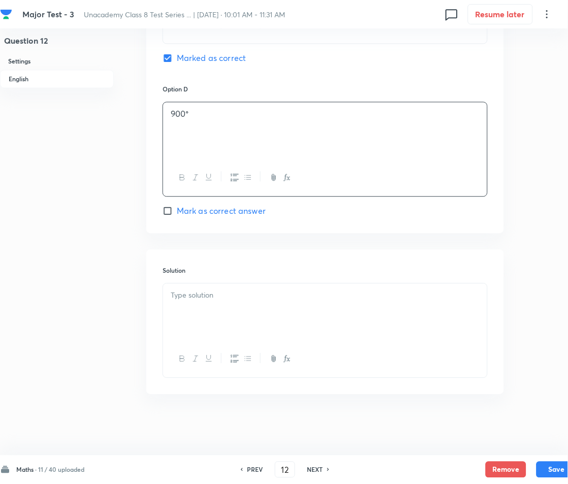
click at [220, 317] on div at bounding box center [325, 312] width 324 height 57
paste div
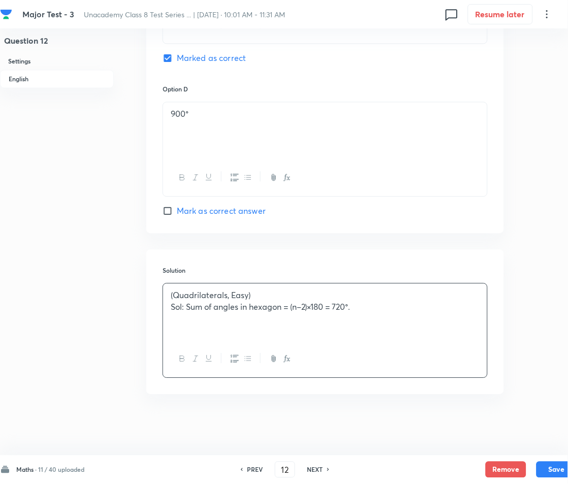
click at [187, 310] on p "Sol: Sum of angles in hexagon = (n–2)×180 = 720°." at bounding box center [325, 308] width 309 height 12
click at [542, 465] on button "Save" at bounding box center [557, 469] width 41 height 16
type input "13"
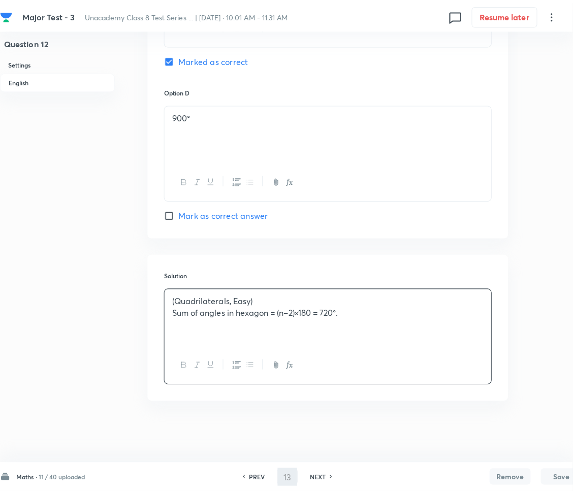
scroll to position [0, 0]
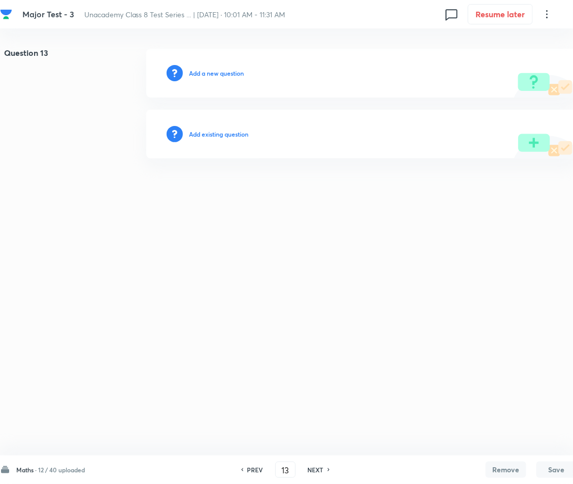
click at [218, 72] on h6 "Add a new question" at bounding box center [216, 73] width 55 height 9
click at [218, 72] on h6 "Choose a question type" at bounding box center [222, 73] width 66 height 9
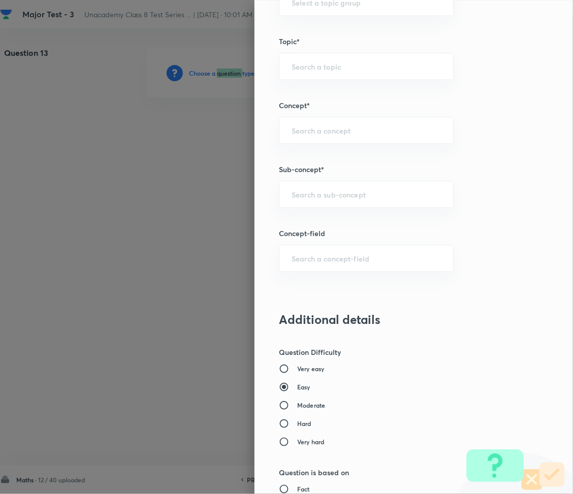
scroll to position [610, 0]
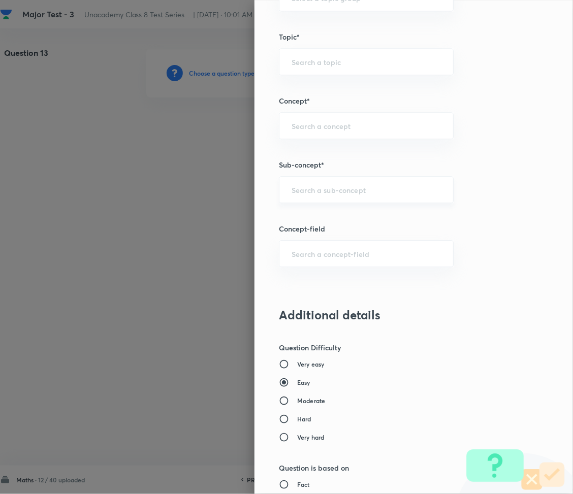
click at [311, 188] on input "text" at bounding box center [366, 190] width 149 height 10
paste input "Rational Numbers"
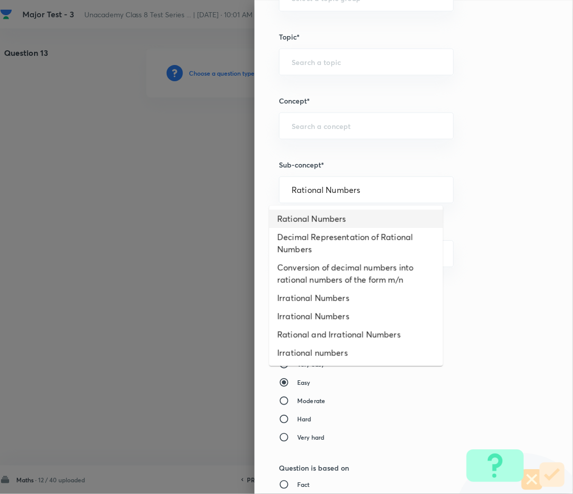
click at [326, 219] on li "Rational Numbers" at bounding box center [356, 219] width 174 height 18
type input "Rational Numbers"
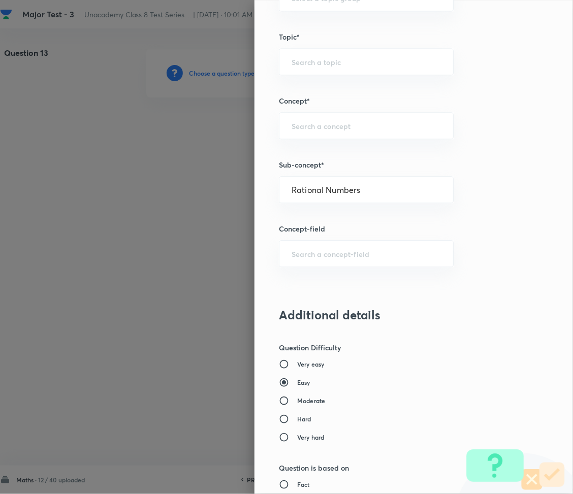
type input "Foundation Class 8"
type input "Mathematics"
type input "Number System"
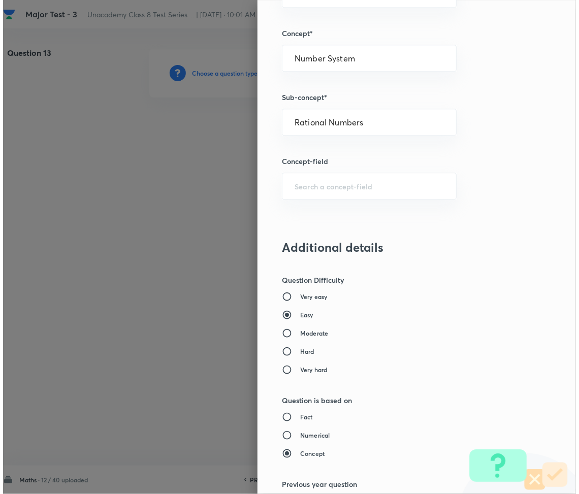
scroll to position [986, 0]
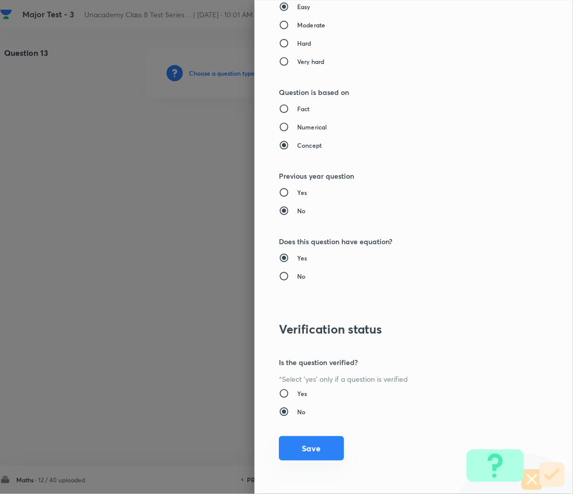
click at [309, 446] on button "Save" at bounding box center [311, 449] width 65 height 24
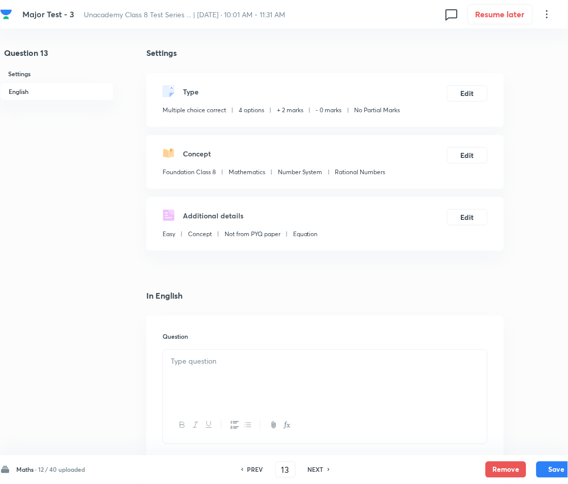
click at [201, 352] on div at bounding box center [325, 378] width 324 height 57
paste div
click at [172, 367] on p "1. Median of 6, 8, 10, 14, 18 is:" at bounding box center [325, 362] width 309 height 12
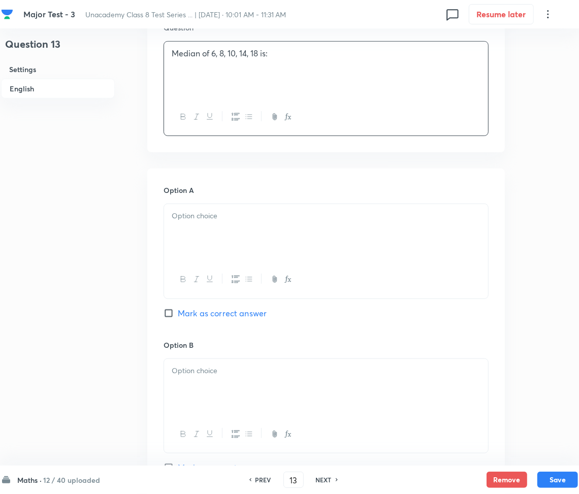
scroll to position [338, 0]
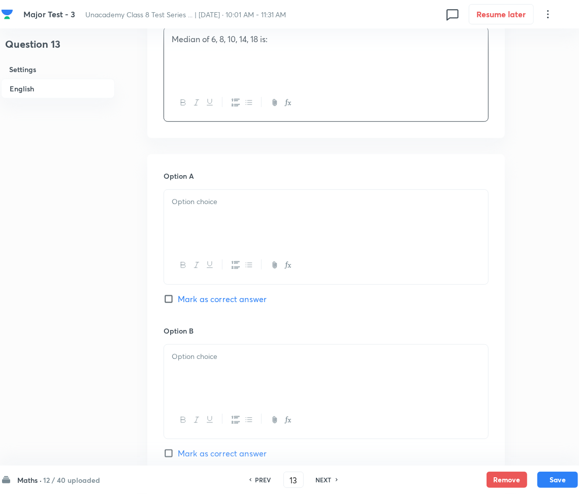
drag, startPoint x: 241, startPoint y: 210, endPoint x: 220, endPoint y: 211, distance: 21.9
click at [241, 208] on div at bounding box center [326, 218] width 324 height 57
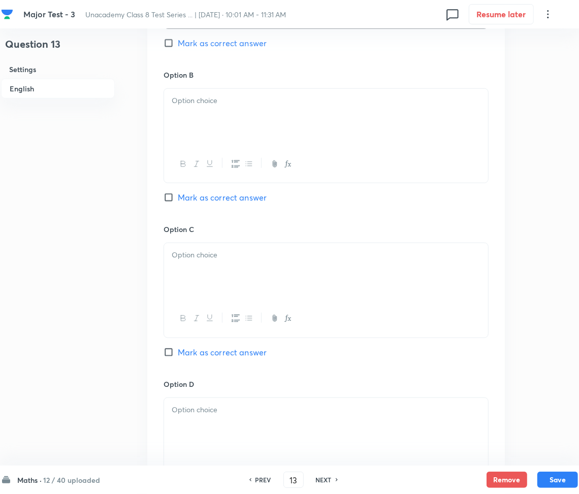
scroll to position [610, 0]
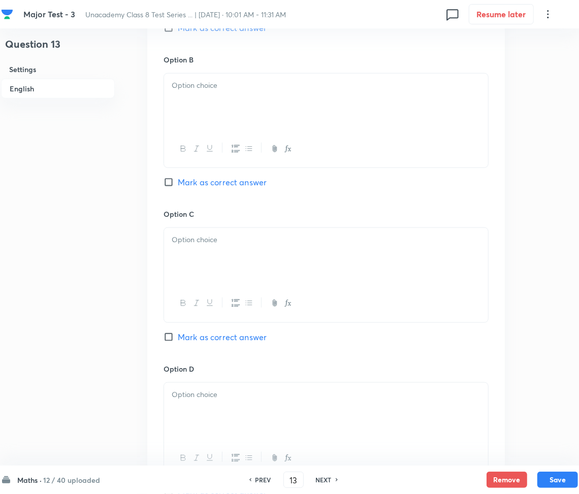
click at [230, 106] on div at bounding box center [326, 102] width 324 height 57
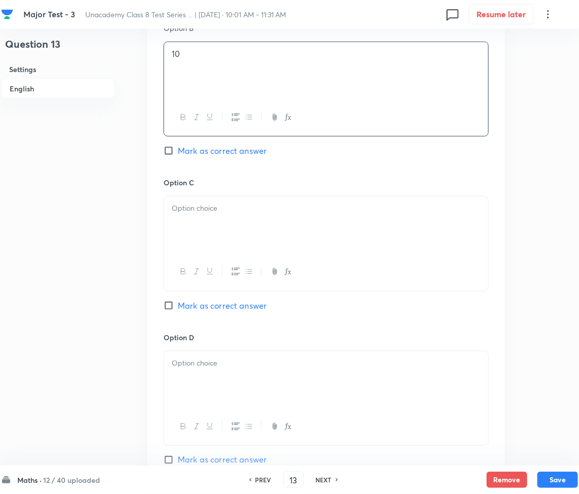
scroll to position [745, 0]
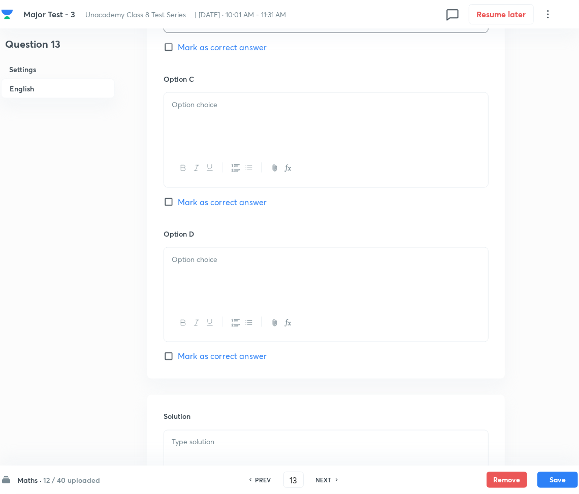
click at [208, 115] on div at bounding box center [326, 121] width 324 height 57
click at [208, 270] on div at bounding box center [326, 276] width 324 height 57
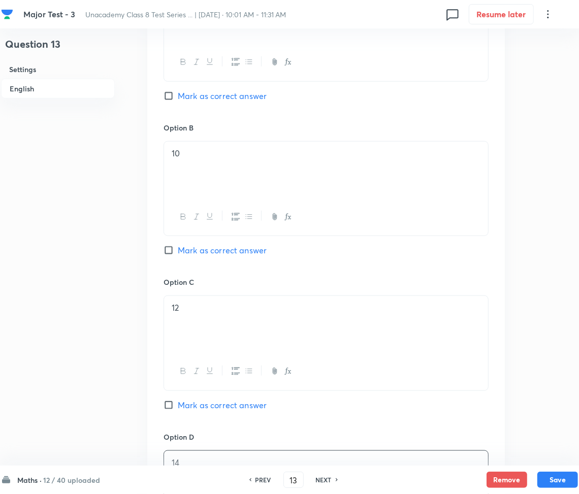
click at [198, 246] on span "Mark as correct answer" at bounding box center [222, 250] width 89 height 12
click at [178, 246] on input "Mark as correct answer" at bounding box center [171, 250] width 14 height 10
checkbox input "true"
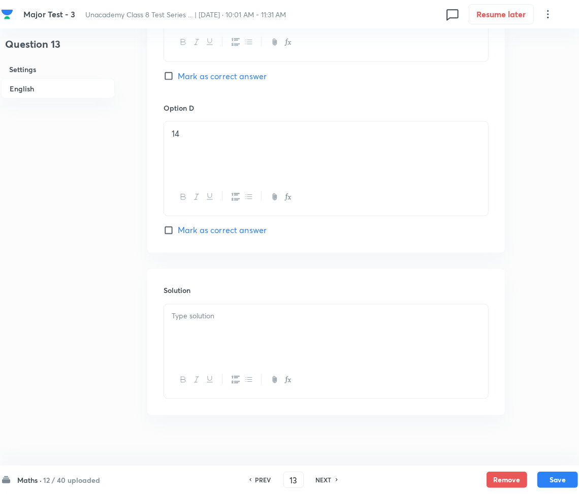
scroll to position [882, 0]
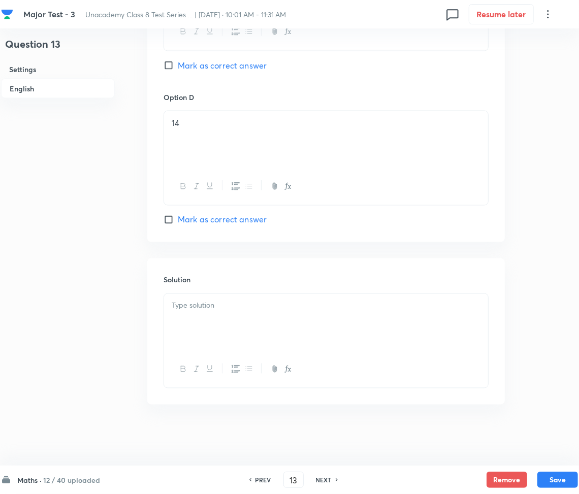
click at [213, 302] on p at bounding box center [326, 306] width 309 height 12
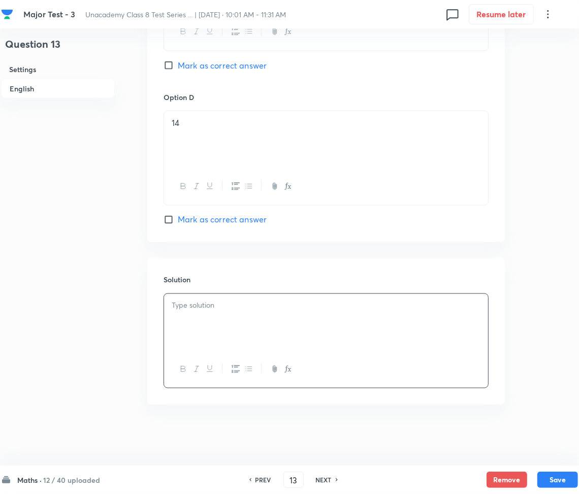
click at [202, 303] on p at bounding box center [326, 306] width 309 height 12
paste div
click at [186, 319] on p "Sol: Arrange: 6, 8, 10, 14, 18. Middle value = 10." at bounding box center [326, 318] width 309 height 12
click at [558, 483] on button "Save" at bounding box center [558, 479] width 41 height 16
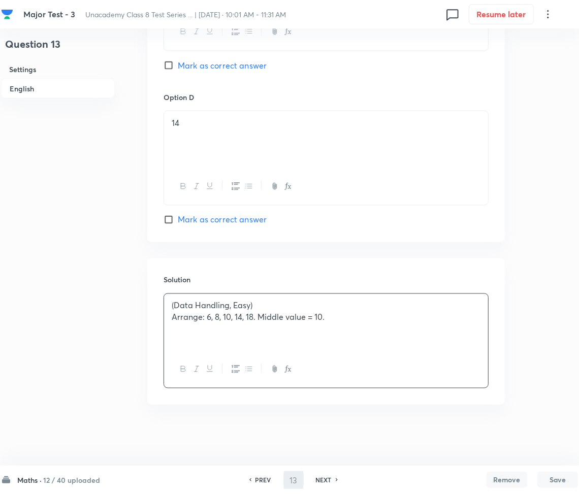
type input "14"
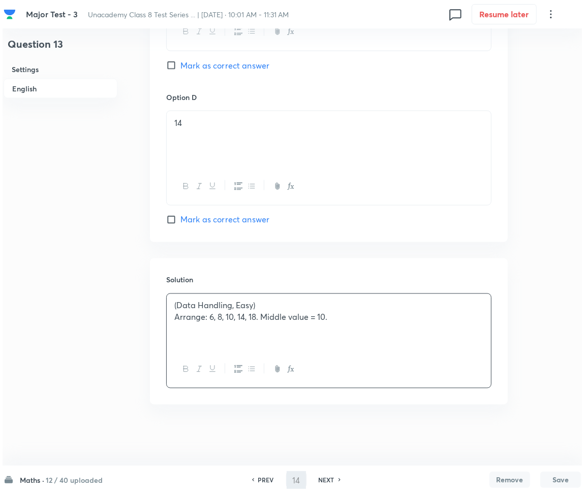
scroll to position [0, 0]
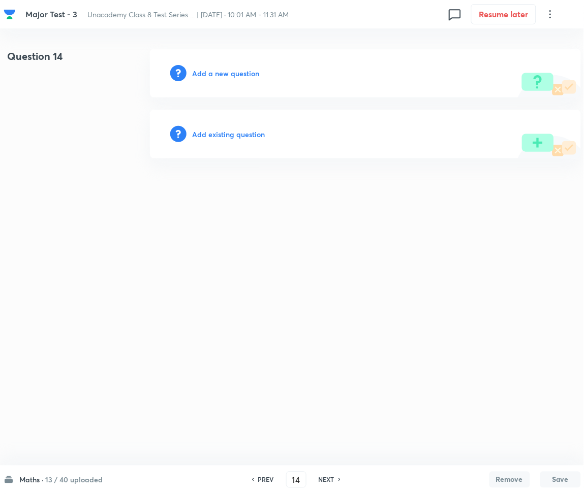
click at [205, 68] on h6 "Add a new question" at bounding box center [226, 73] width 67 height 11
click at [205, 68] on h6 "Choose a question type" at bounding box center [232, 73] width 78 height 11
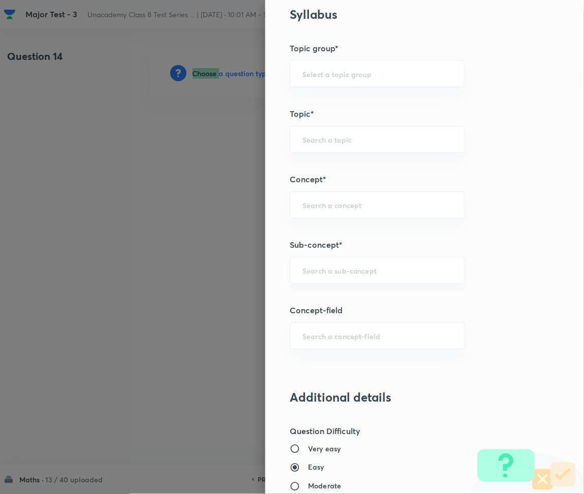
scroll to position [553, 0]
click at [336, 280] on div "​" at bounding box center [377, 271] width 175 height 27
paste input "Rational Numbers"
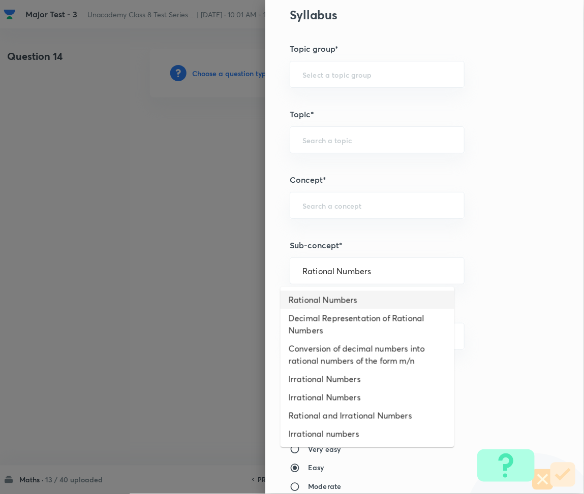
click at [339, 295] on li "Rational Numbers" at bounding box center [368, 300] width 174 height 18
type input "Rational Numbers"
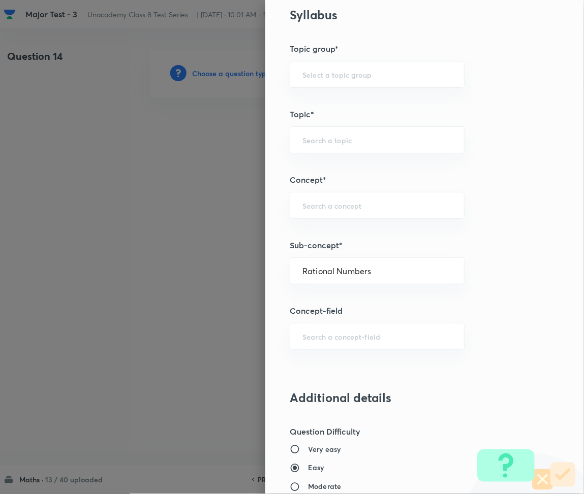
type input "Foundation Class 8"
type input "Mathematics"
type input "Number System"
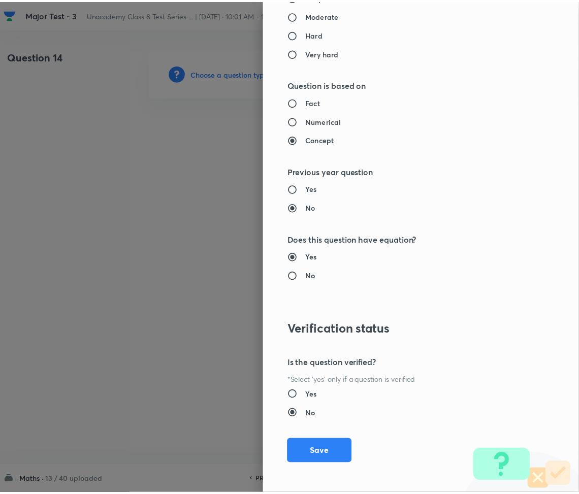
scroll to position [1027, 0]
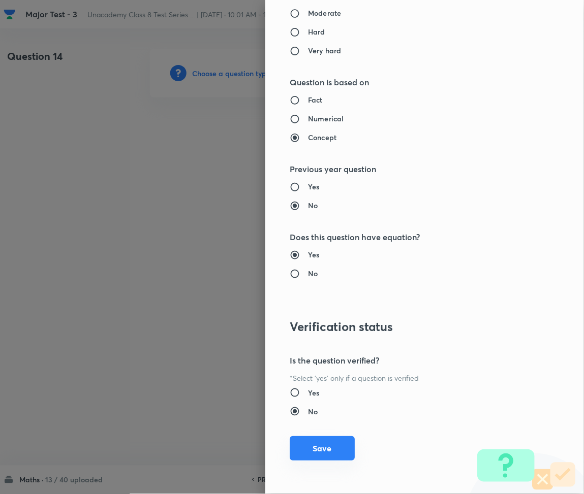
click at [306, 448] on button "Save" at bounding box center [322, 449] width 65 height 24
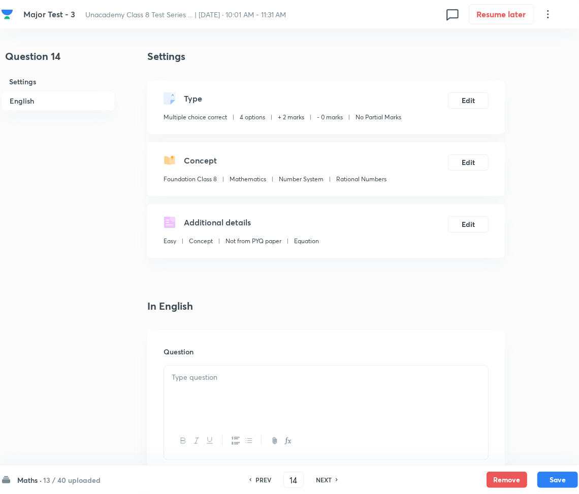
click at [257, 382] on p at bounding box center [326, 378] width 309 height 12
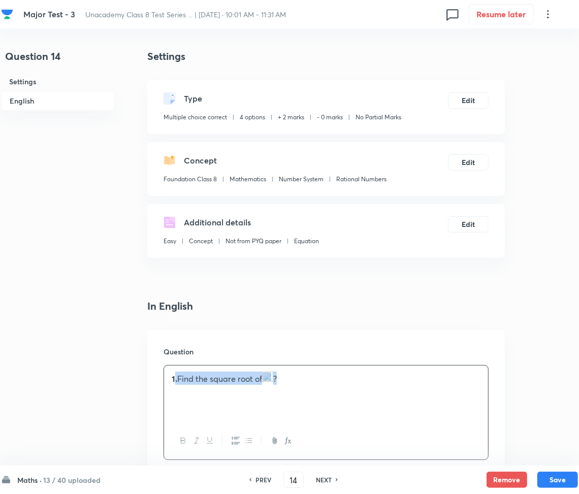
drag, startPoint x: 232, startPoint y: 377, endPoint x: 175, endPoint y: 386, distance: 57.7
click at [175, 386] on div "1. Find the square root of ?" at bounding box center [326, 394] width 324 height 57
drag, startPoint x: 174, startPoint y: 385, endPoint x: 135, endPoint y: 386, distance: 39.1
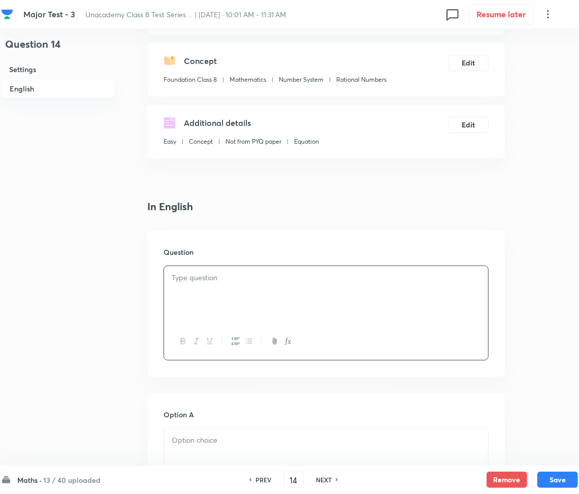
scroll to position [135, 0]
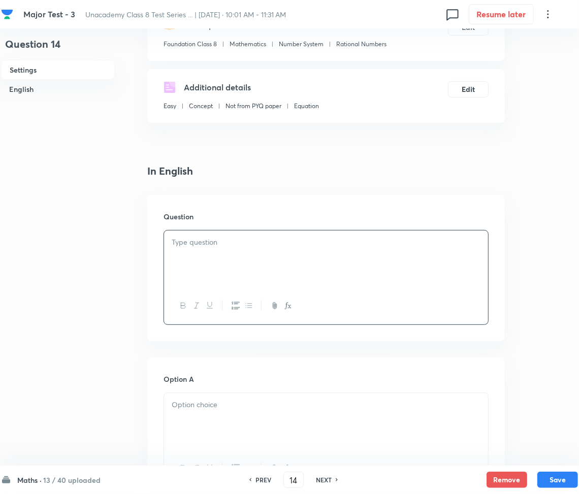
click at [208, 262] on div at bounding box center [326, 259] width 324 height 57
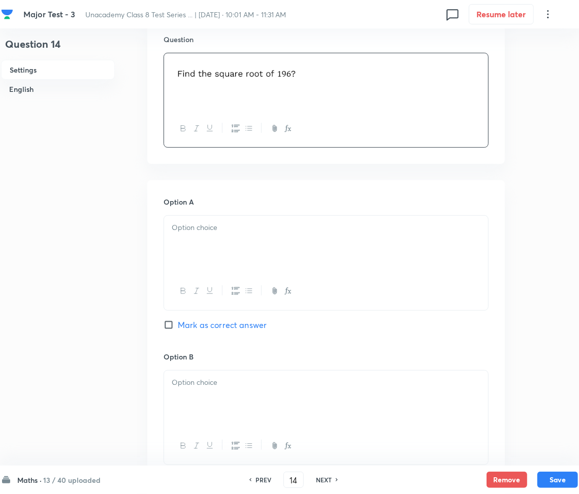
scroll to position [338, 0]
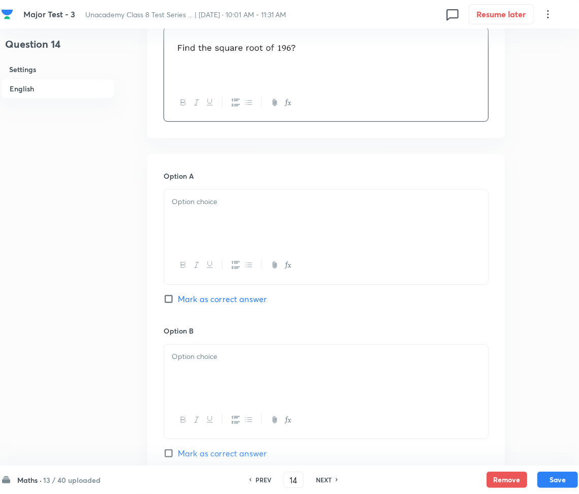
click at [178, 205] on p at bounding box center [326, 202] width 309 height 12
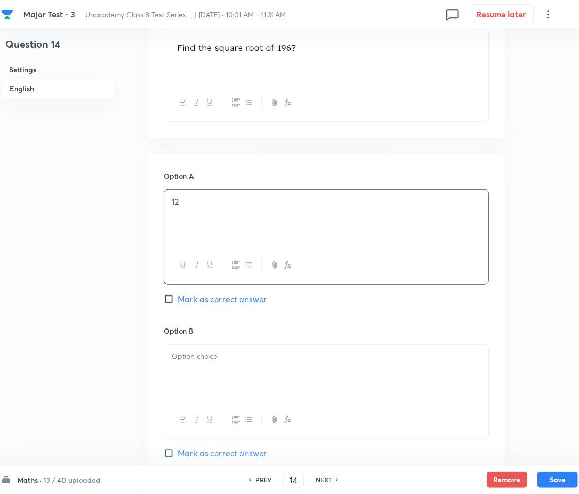
click at [214, 359] on p at bounding box center [326, 357] width 309 height 12
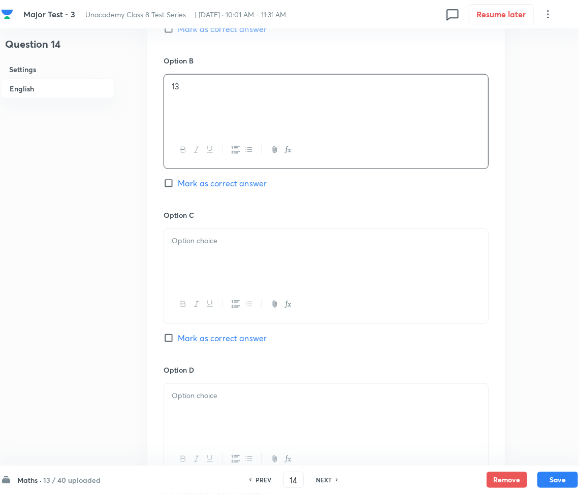
scroll to position [610, 0]
drag, startPoint x: 222, startPoint y: 261, endPoint x: 188, endPoint y: 260, distance: 34.1
click at [222, 260] on div at bounding box center [326, 256] width 324 height 57
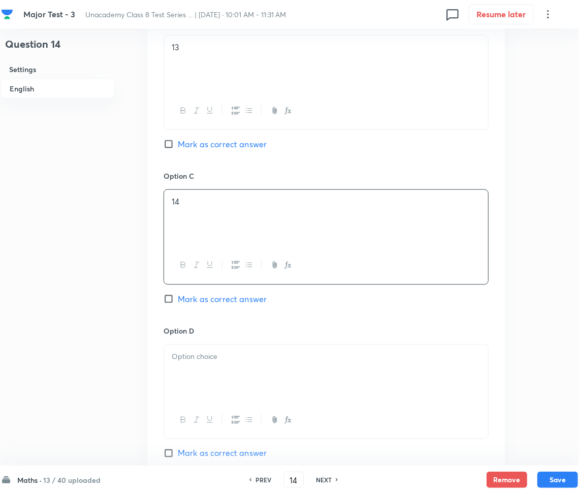
scroll to position [813, 0]
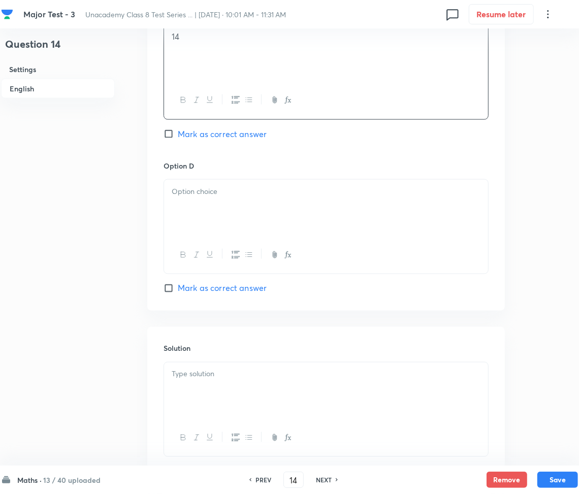
click at [214, 219] on div at bounding box center [326, 208] width 324 height 57
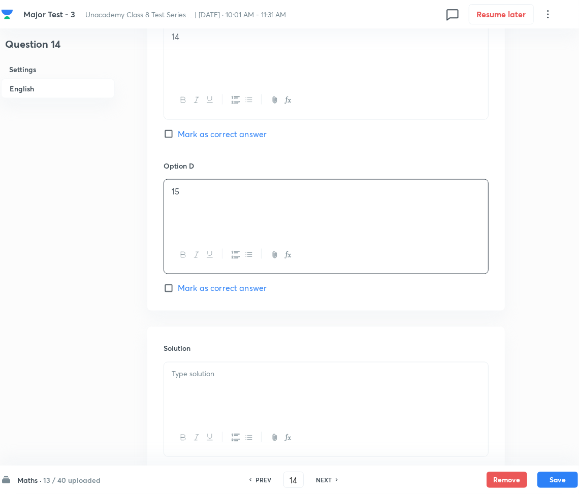
click at [209, 388] on div at bounding box center [326, 391] width 324 height 57
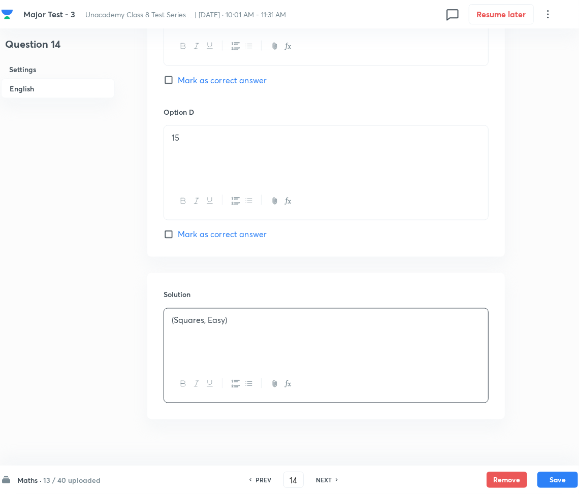
scroll to position [882, 0]
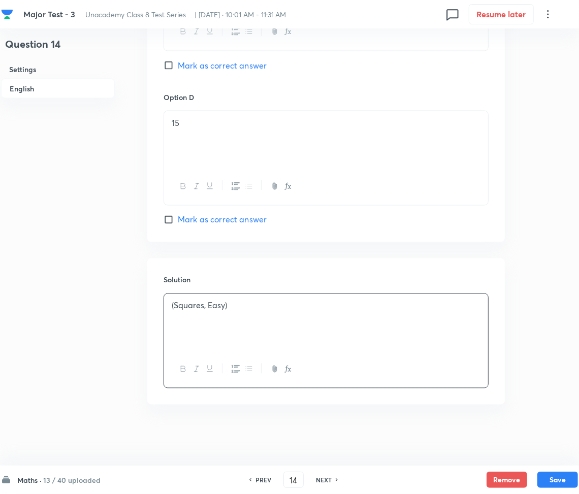
click at [220, 334] on div "(Squares, Easy)" at bounding box center [326, 322] width 324 height 57
click at [240, 309] on p "(Squares, Easy)" at bounding box center [326, 306] width 309 height 12
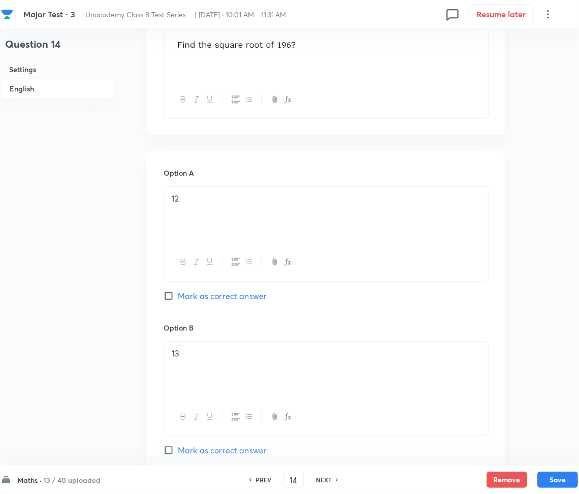
scroll to position [339, 0]
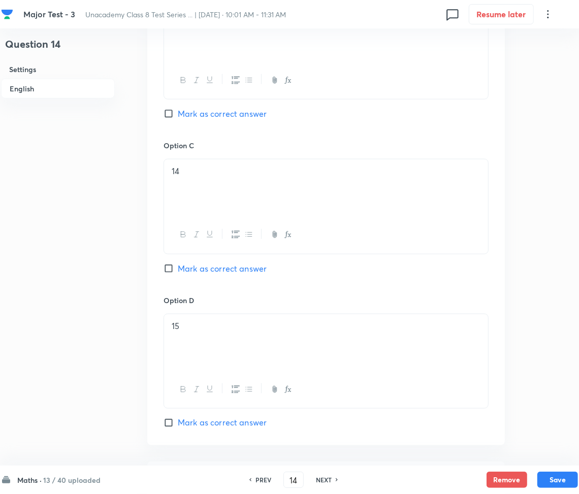
click at [188, 267] on span "Mark as correct answer" at bounding box center [222, 269] width 89 height 12
click at [178, 267] on input "Mark as correct answer" at bounding box center [171, 269] width 14 height 10
checkbox input "true"
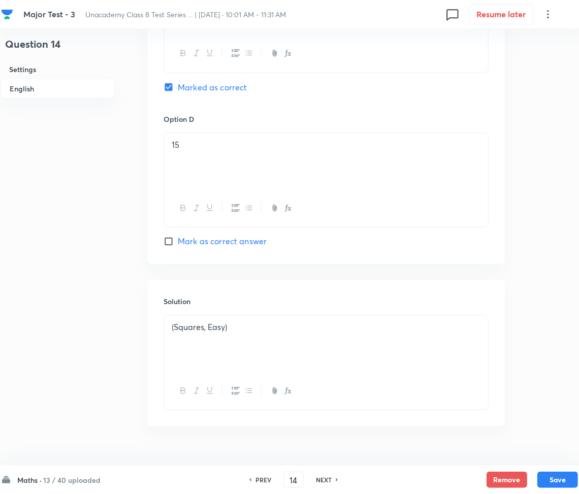
scroll to position [882, 0]
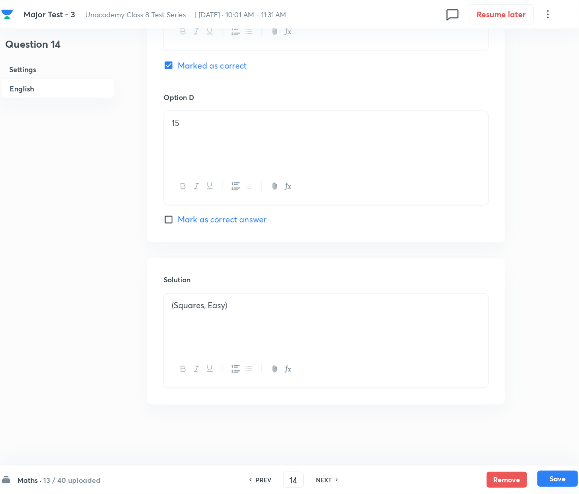
click at [562, 477] on button "Save" at bounding box center [558, 479] width 41 height 16
type input "15"
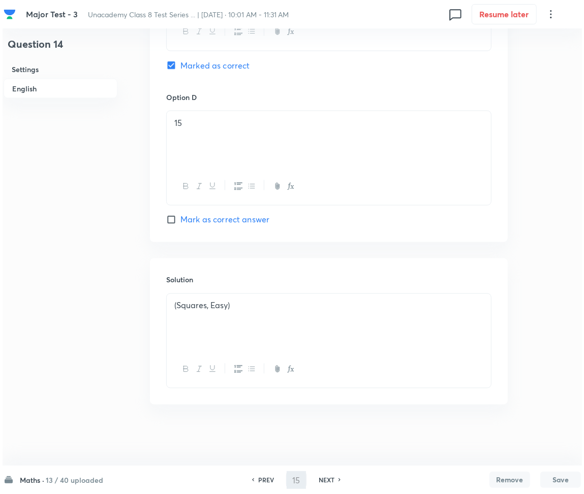
scroll to position [0, 0]
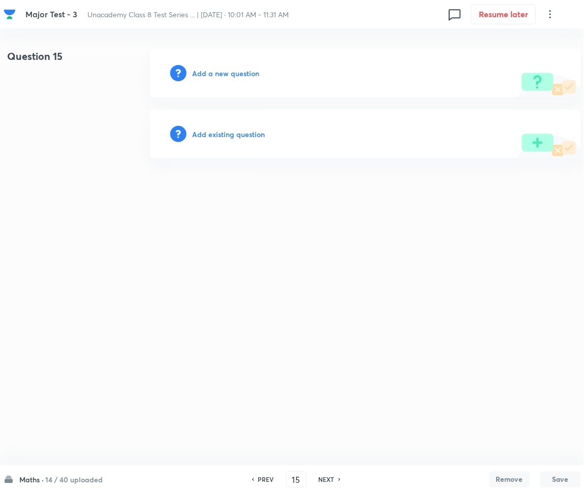
click at [223, 71] on h6 "Add a new question" at bounding box center [226, 73] width 67 height 11
click at [219, 72] on h6 "Choose a question type" at bounding box center [232, 73] width 78 height 11
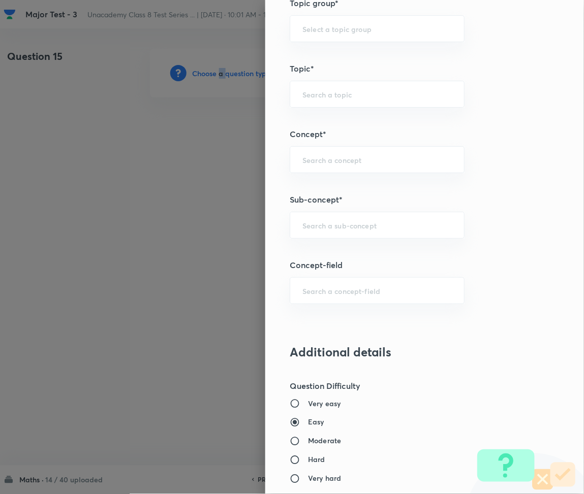
scroll to position [610, 0]
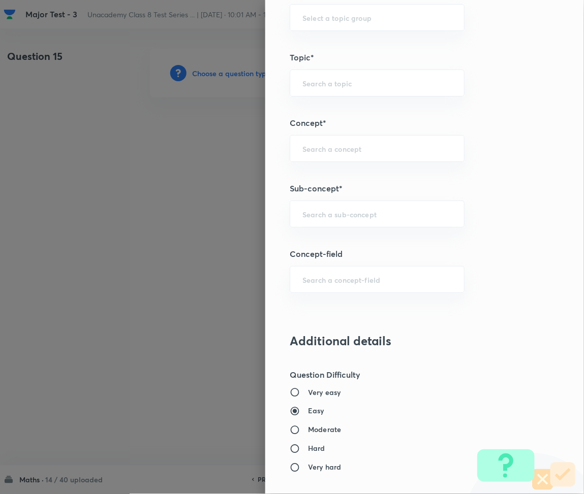
click at [343, 186] on h5 "Sub-concept*" at bounding box center [408, 188] width 236 height 12
click at [335, 151] on input "text" at bounding box center [376, 149] width 149 height 10
click at [321, 229] on div "Question settings Question type* Multiple choice correct Number of options* 2 3…" at bounding box center [424, 247] width 319 height 494
click at [311, 210] on input "text" at bounding box center [376, 214] width 149 height 10
click at [356, 223] on div "​" at bounding box center [377, 214] width 175 height 27
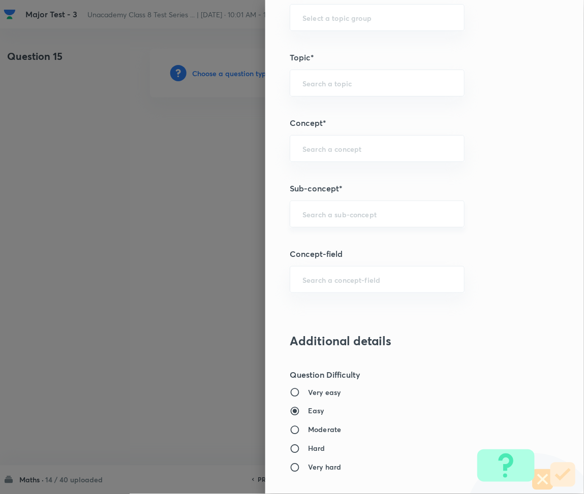
paste input "Rational Numbers"
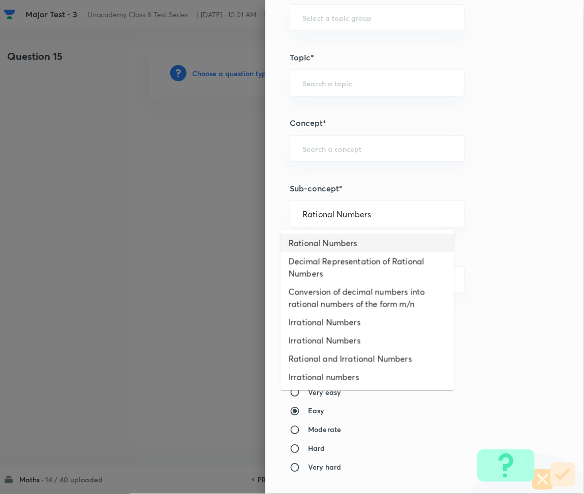
click at [339, 233] on ul "Rational Numbers Decimal Representation of Rational Numbers Conversion of decim…" at bounding box center [368, 310] width 174 height 161
click at [338, 239] on li "Rational Numbers" at bounding box center [368, 243] width 174 height 18
type input "Rational Numbers"
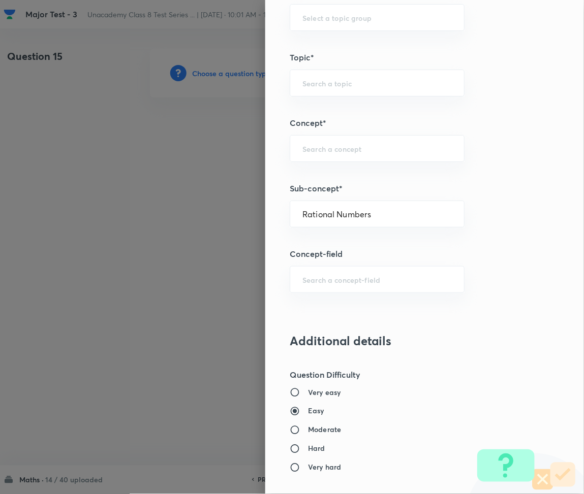
type input "Foundation Class 8"
type input "Mathematics"
type input "Number System"
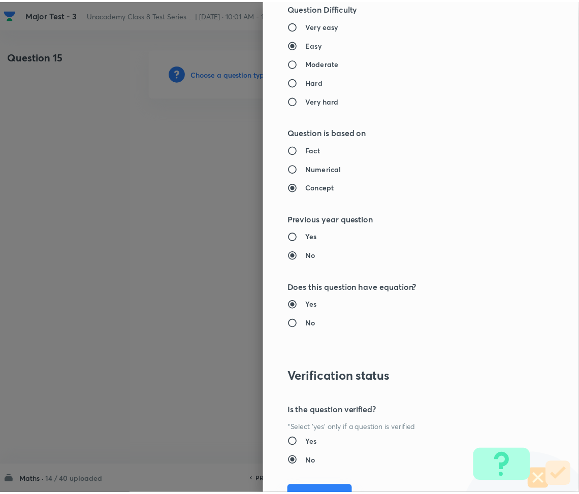
scroll to position [1027, 0]
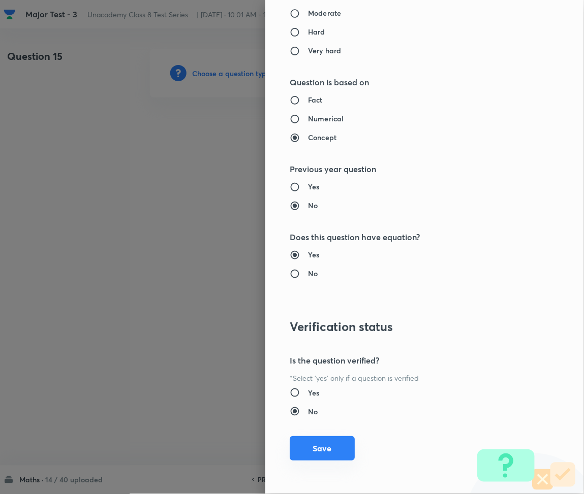
click at [310, 449] on button "Save" at bounding box center [322, 449] width 65 height 24
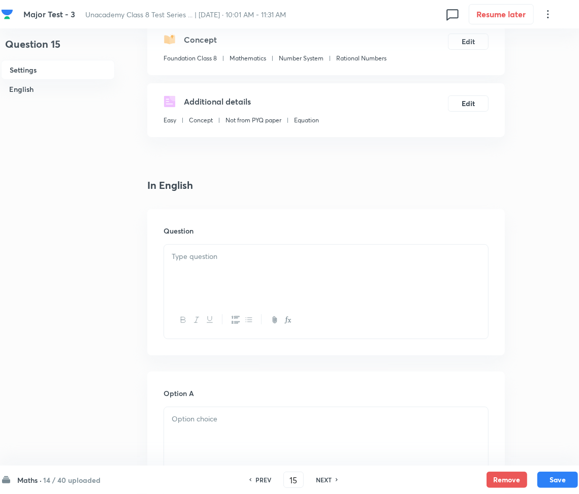
scroll to position [135, 0]
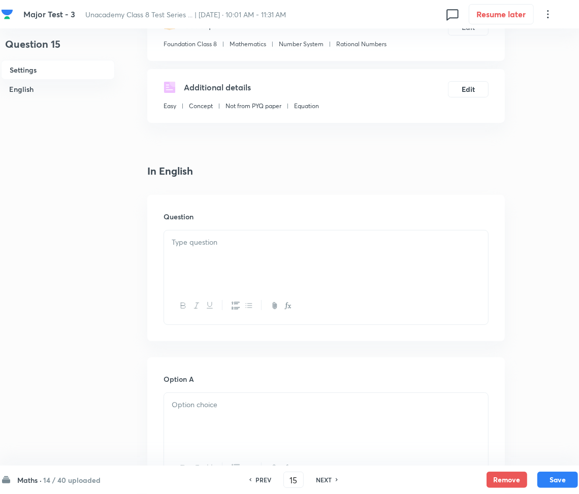
click at [241, 258] on div at bounding box center [326, 259] width 324 height 57
paste div
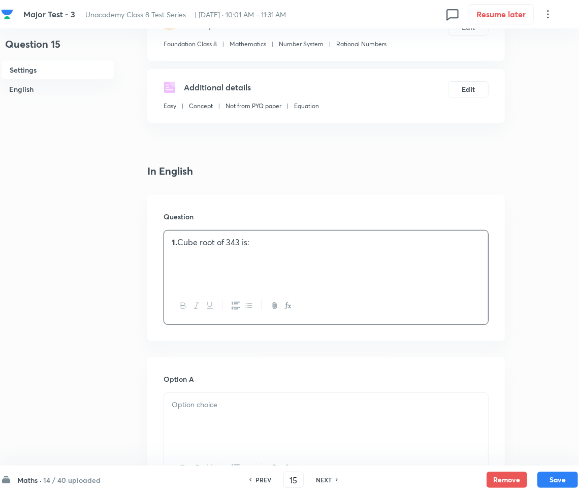
click at [176, 241] on strong "1." at bounding box center [175, 242] width 6 height 11
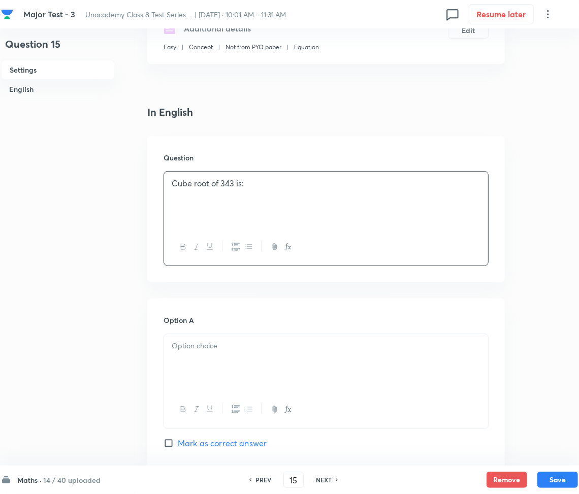
scroll to position [407, 0]
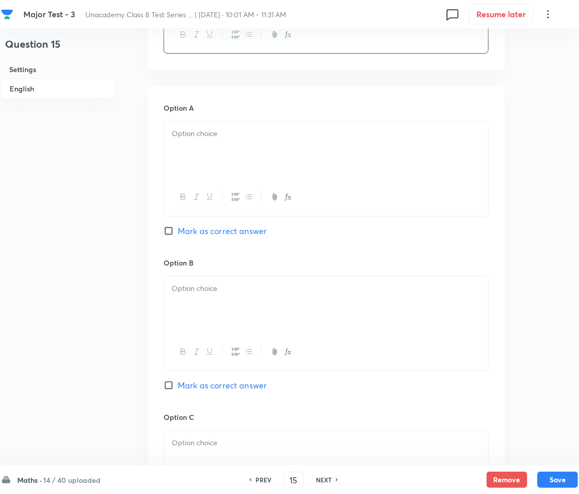
drag, startPoint x: 243, startPoint y: 221, endPoint x: 238, endPoint y: 182, distance: 38.9
click at [243, 220] on div "Option A Mark as correct answer" at bounding box center [326, 180] width 325 height 154
click at [229, 130] on p at bounding box center [326, 134] width 309 height 12
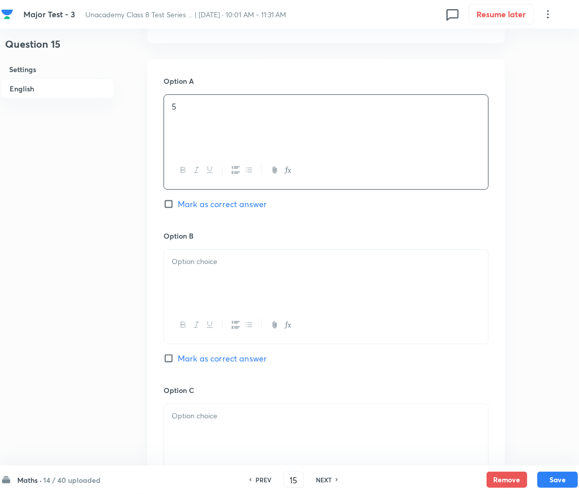
scroll to position [610, 0]
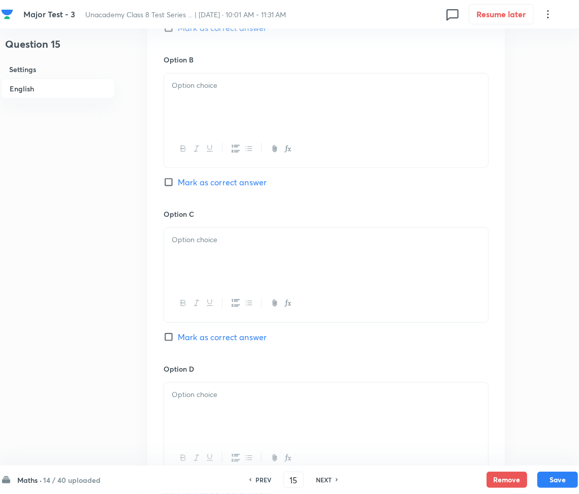
click at [257, 125] on div at bounding box center [326, 102] width 324 height 57
click at [232, 244] on p at bounding box center [326, 240] width 309 height 12
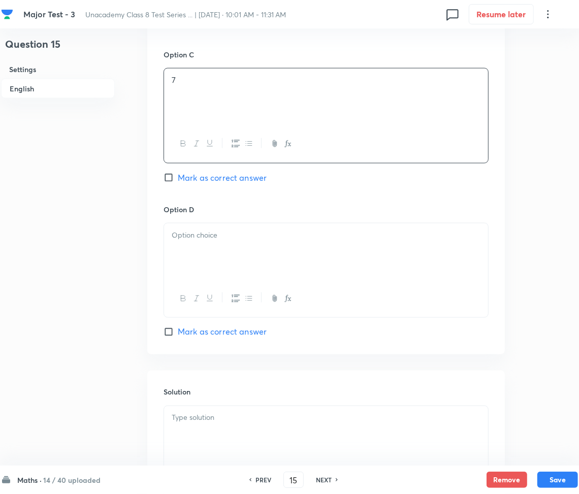
scroll to position [813, 0]
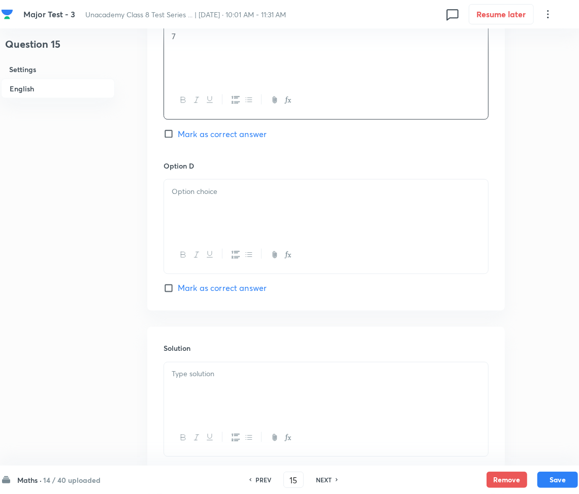
click at [244, 212] on div at bounding box center [326, 208] width 324 height 57
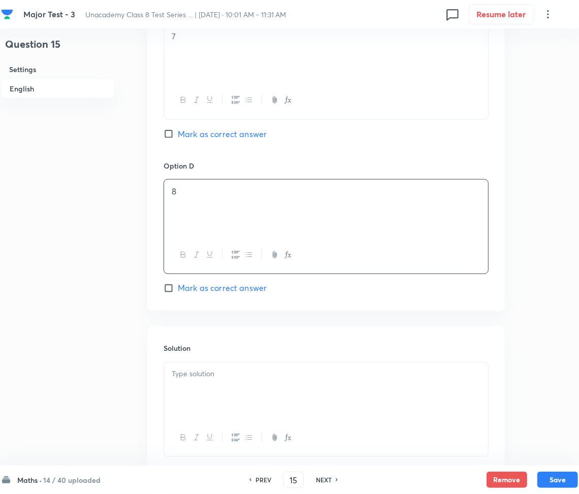
click at [212, 373] on p at bounding box center [326, 375] width 309 height 12
paste div
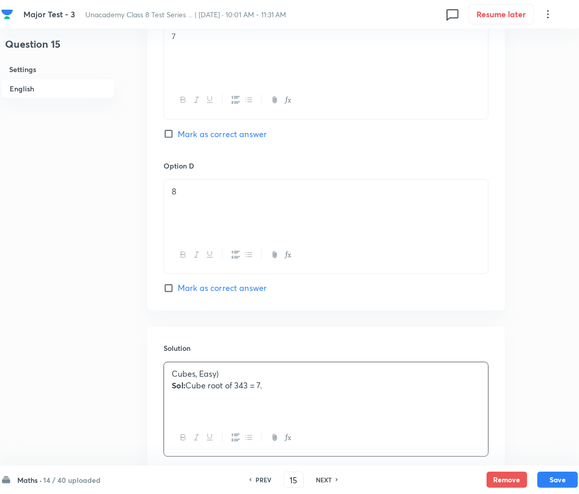
click at [187, 384] on p "Sol: Cube root of 343 = 7." at bounding box center [326, 387] width 309 height 12
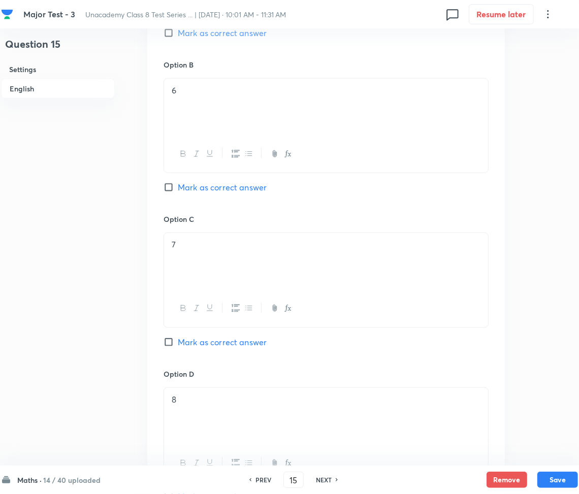
scroll to position [610, 0]
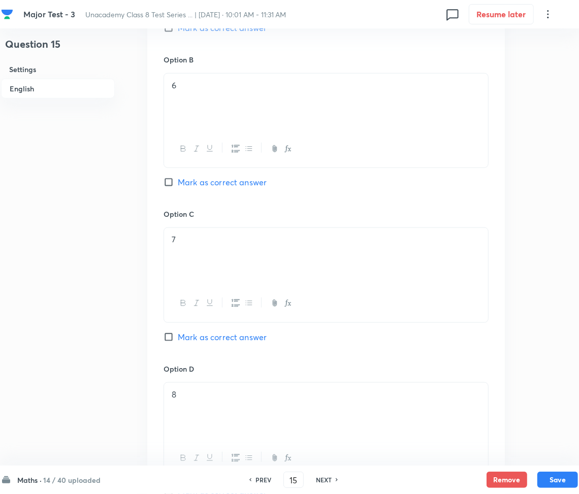
drag, startPoint x: 181, startPoint y: 335, endPoint x: 192, endPoint y: 335, distance: 10.7
click at [182, 335] on span "Mark as correct answer" at bounding box center [222, 337] width 89 height 12
click at [178, 335] on input "Mark as correct answer" at bounding box center [171, 337] width 14 height 10
checkbox input "true"
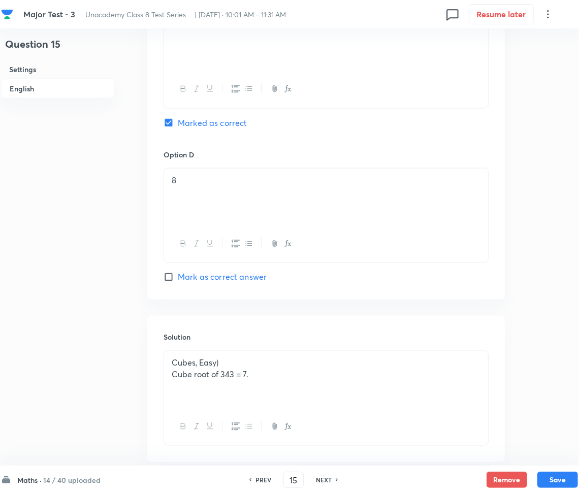
scroll to position [882, 0]
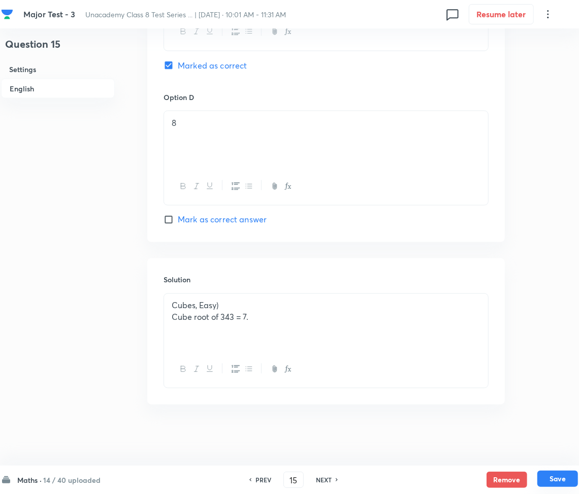
click at [551, 478] on button "Save" at bounding box center [558, 479] width 41 height 16
type input "16"
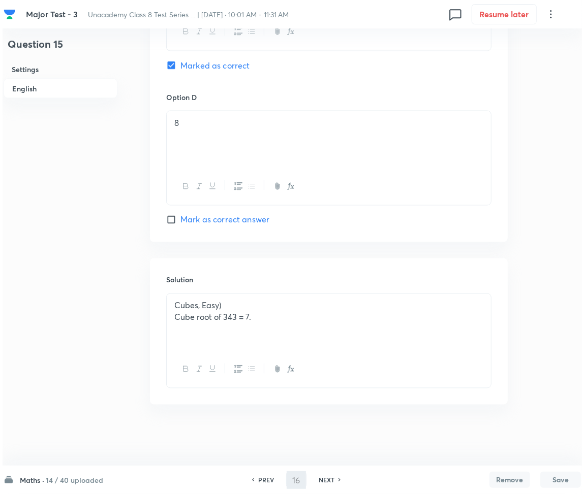
scroll to position [0, 0]
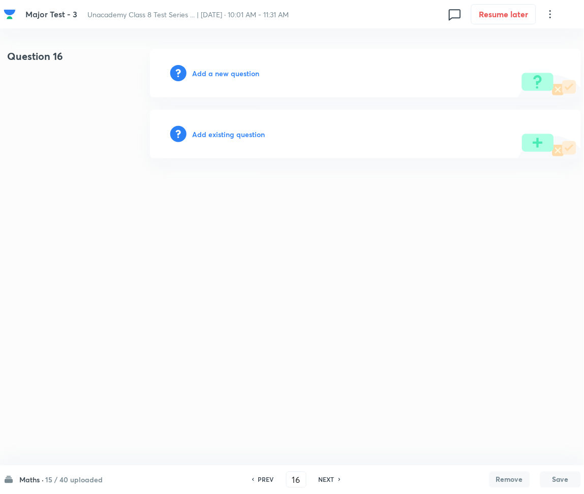
click at [234, 73] on h6 "Add a new question" at bounding box center [226, 73] width 67 height 11
click at [234, 73] on h6 "Choose a question type" at bounding box center [232, 73] width 78 height 11
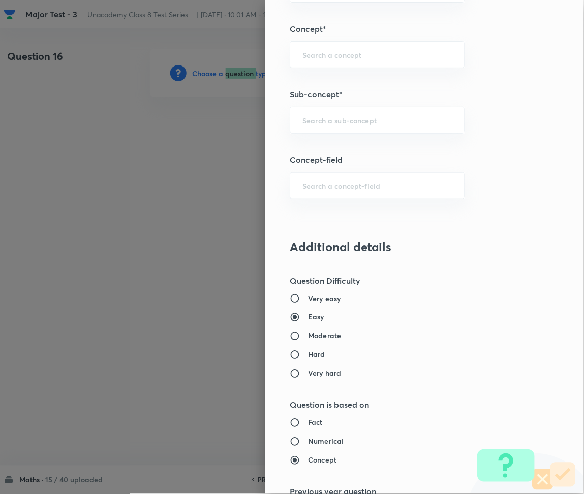
scroll to position [745, 0]
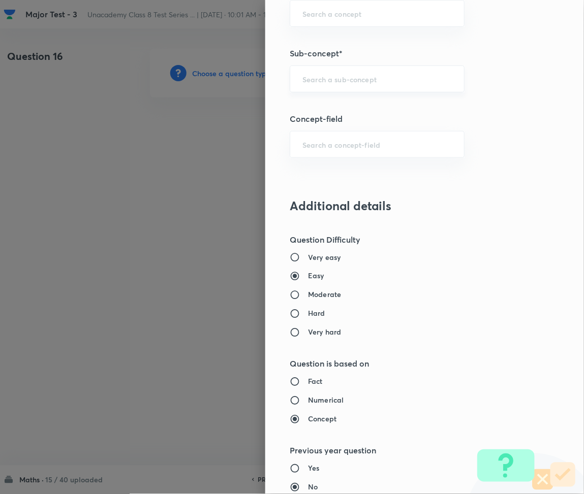
click at [319, 79] on input "text" at bounding box center [376, 79] width 149 height 10
paste input "Rational Numbers"
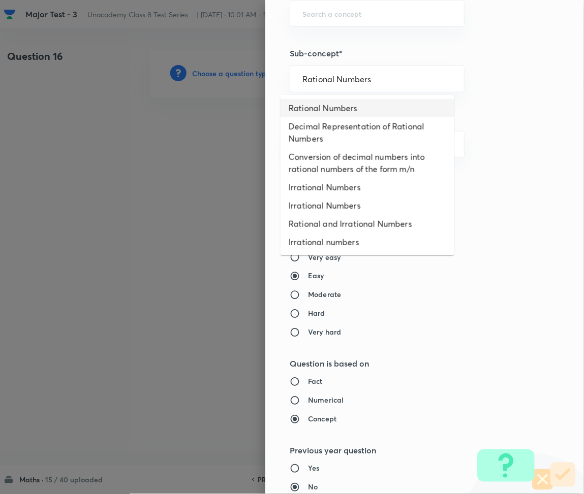
click at [346, 105] on li "Rational Numbers" at bounding box center [368, 108] width 174 height 18
type input "Rational Numbers"
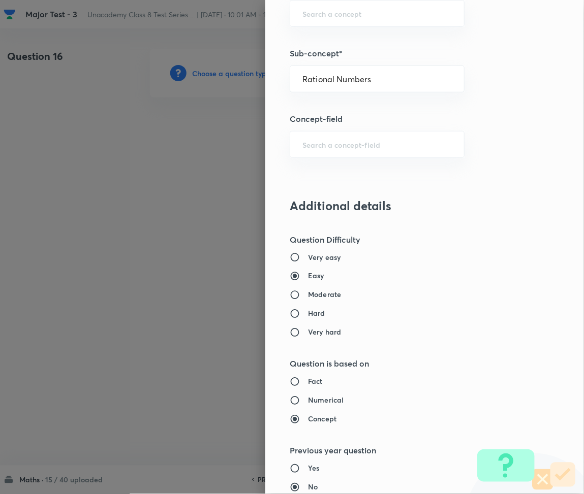
type input "Foundation Class 8"
type input "Mathematics"
type input "Number System"
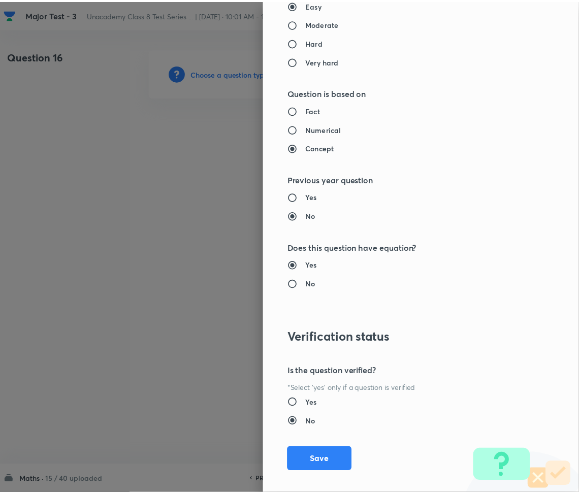
scroll to position [1027, 0]
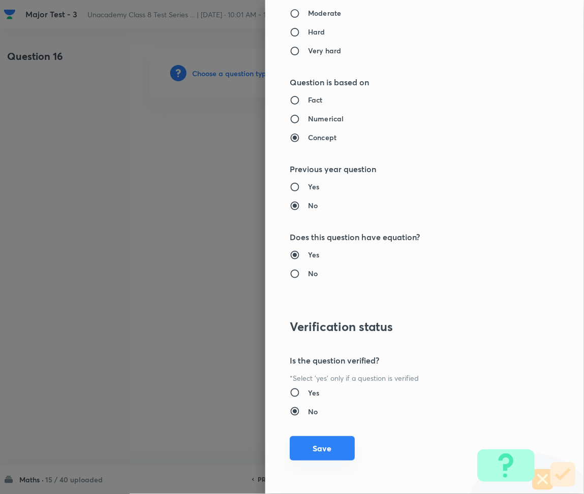
click at [324, 440] on button "Save" at bounding box center [322, 449] width 65 height 24
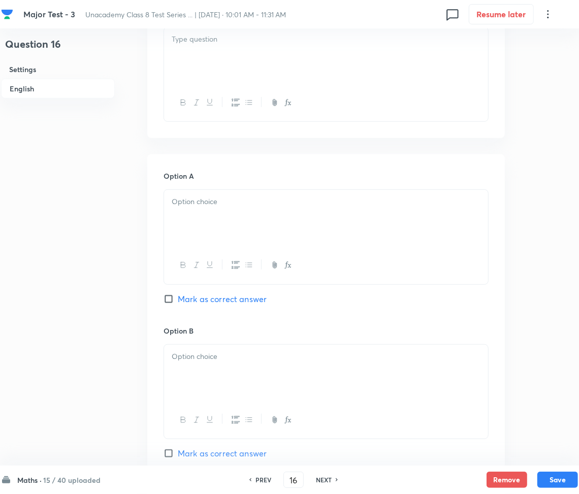
drag, startPoint x: 215, startPoint y: 66, endPoint x: 213, endPoint y: 170, distance: 103.7
click at [215, 67] on div at bounding box center [326, 55] width 324 height 57
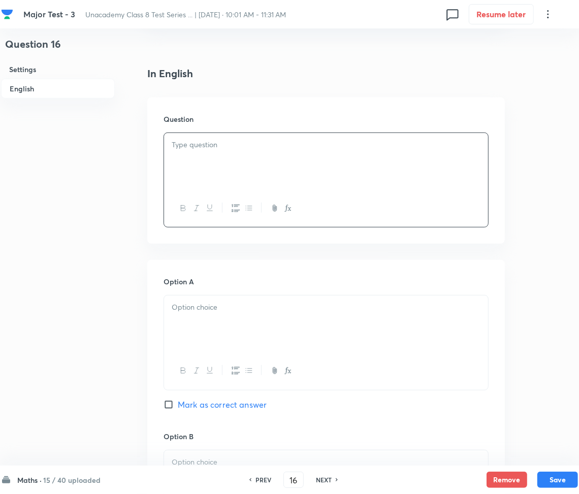
scroll to position [203, 0]
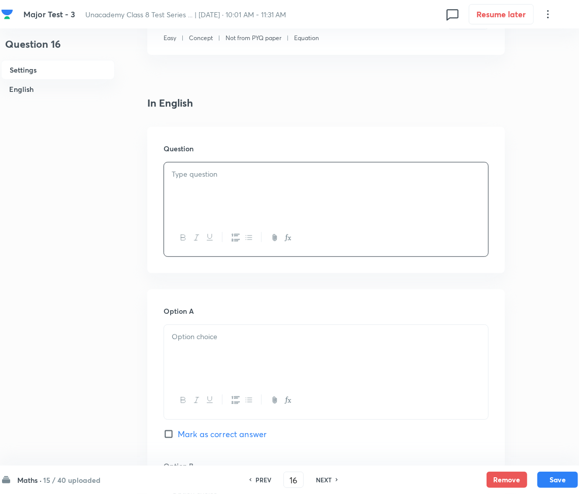
paste div
click at [177, 177] on p "1. If CP = ₹250 and loss % = 4%, then SP = ?" at bounding box center [326, 175] width 309 height 12
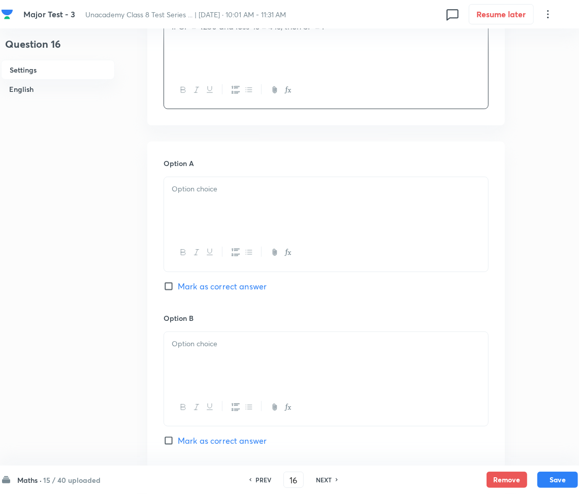
scroll to position [407, 0]
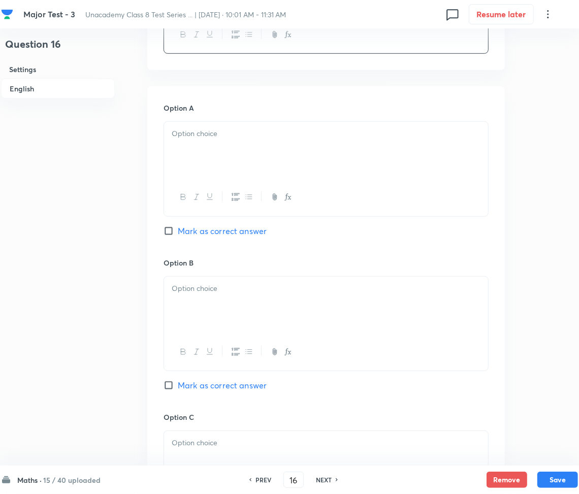
click at [262, 150] on div at bounding box center [326, 150] width 324 height 57
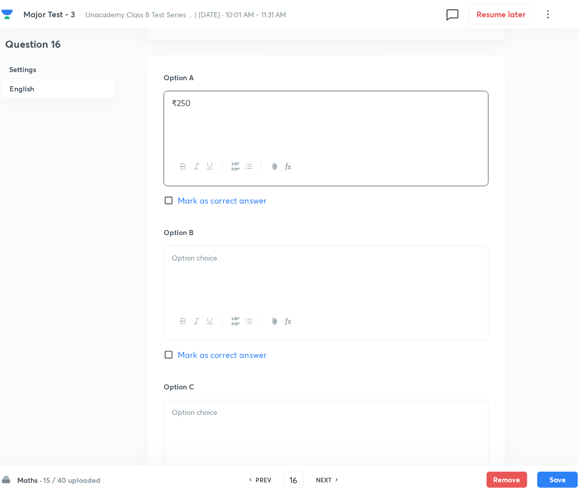
scroll to position [542, 0]
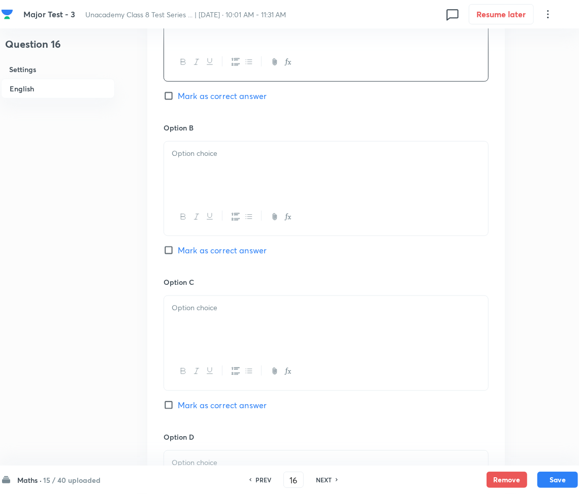
click at [201, 148] on p at bounding box center [326, 154] width 309 height 12
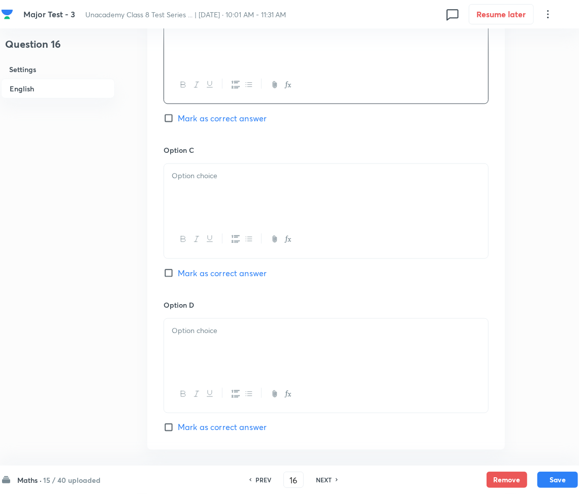
scroll to position [677, 0]
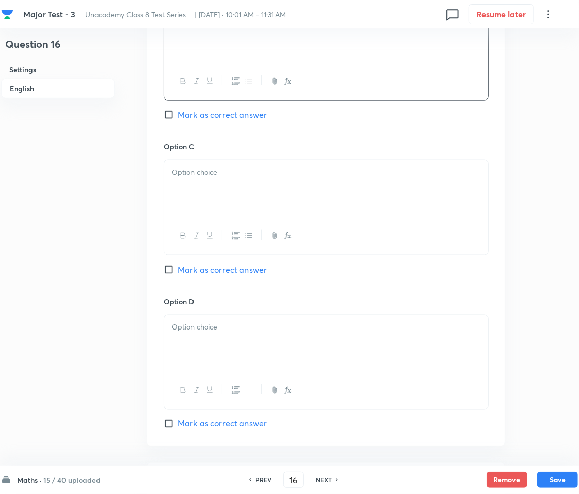
click at [227, 191] on div at bounding box center [326, 189] width 324 height 57
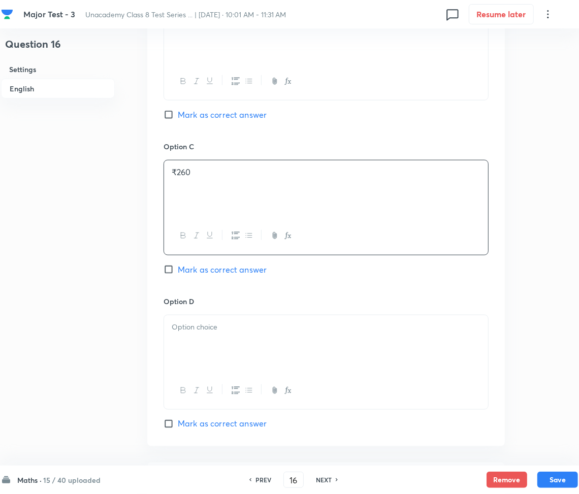
click at [193, 114] on span "Mark as correct answer" at bounding box center [222, 115] width 89 height 12
click at [178, 114] on input "Mark as correct answer" at bounding box center [171, 115] width 14 height 10
checkbox input "true"
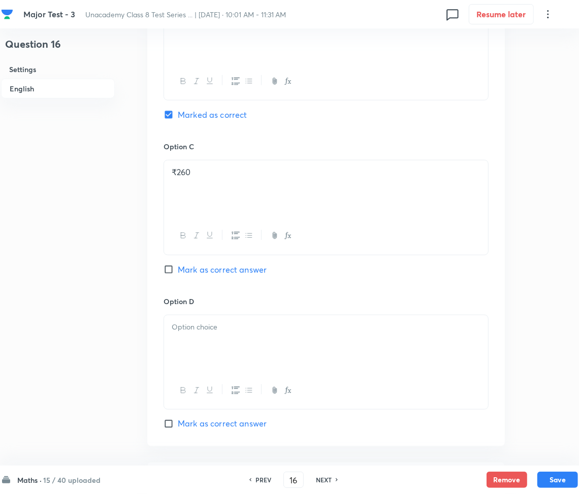
click at [191, 332] on p at bounding box center [326, 328] width 309 height 12
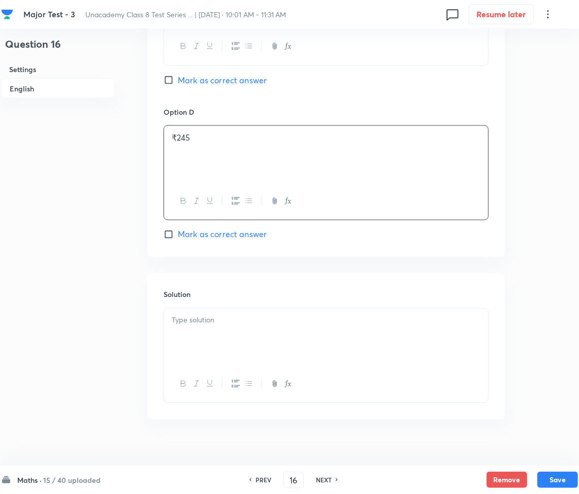
scroll to position [882, 0]
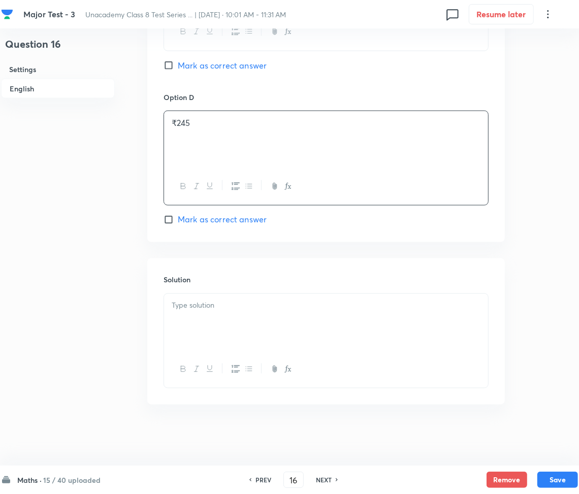
click at [225, 306] on p at bounding box center [326, 306] width 309 height 12
paste div
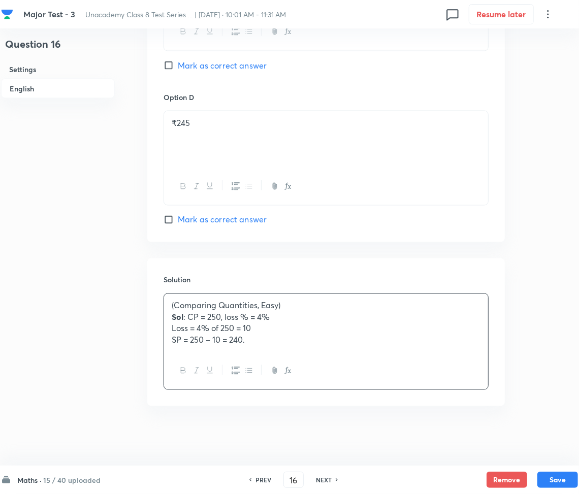
click at [190, 318] on p "Sol : CP = 250, loss % = 4%" at bounding box center [326, 318] width 309 height 12
click at [563, 477] on button "Save" at bounding box center [558, 479] width 41 height 16
type input "17"
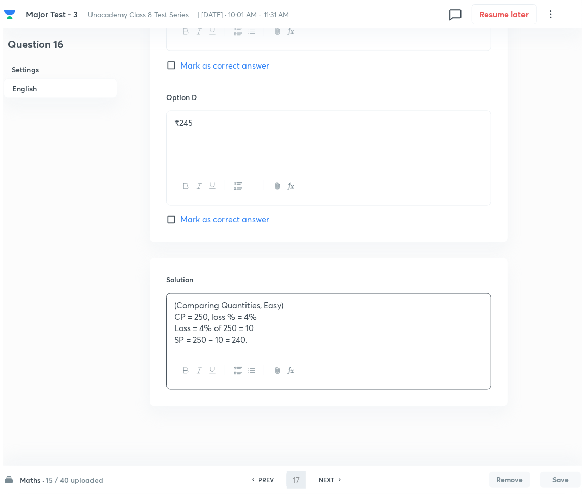
scroll to position [0, 0]
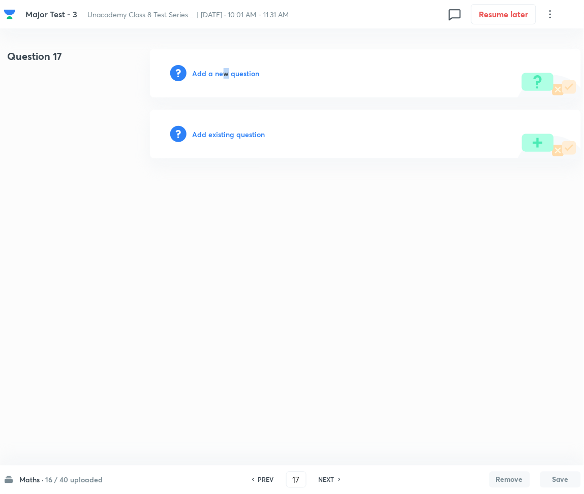
click at [224, 72] on h6 "Add a new question" at bounding box center [226, 73] width 67 height 11
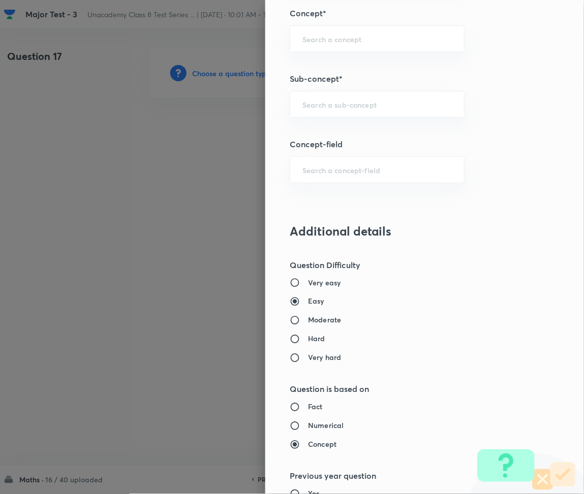
scroll to position [542, 0]
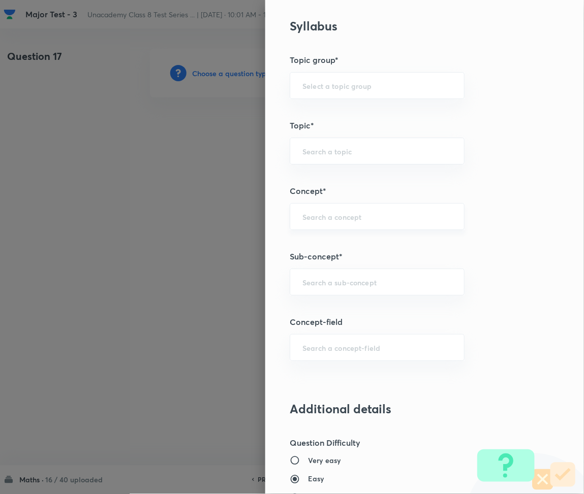
click at [325, 223] on div "​" at bounding box center [377, 216] width 175 height 27
click at [318, 283] on input "text" at bounding box center [376, 282] width 149 height 10
click at [339, 278] on div "​" at bounding box center [377, 282] width 175 height 27
paste input "(Comparing Quantities, Easy) Sol: CP = 250, loss % = 4% Loss = 4% of 250 = 10 S…"
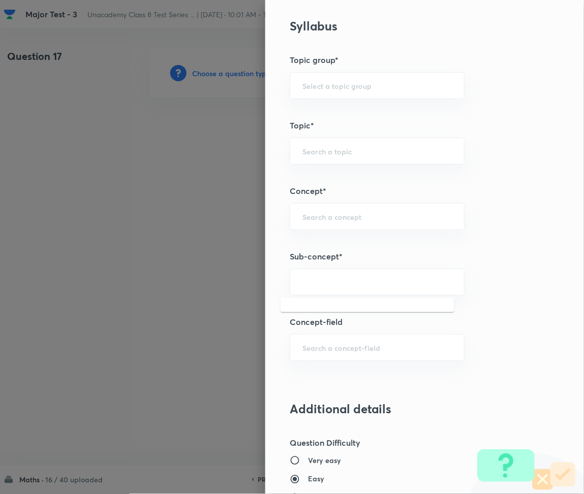
drag, startPoint x: 346, startPoint y: 292, endPoint x: 274, endPoint y: 296, distance: 71.8
click at [274, 296] on div "Question settings Question type* Multiple choice correct Number of options* 2 3…" at bounding box center [424, 247] width 319 height 494
drag, startPoint x: 301, startPoint y: 279, endPoint x: 424, endPoint y: 285, distance: 123.1
click at [424, 285] on input "(Comparing Quantities, Easy) Sol: CP = 250, loss % = 4% Loss = 4% of 250 = 10 S…" at bounding box center [376, 282] width 149 height 10
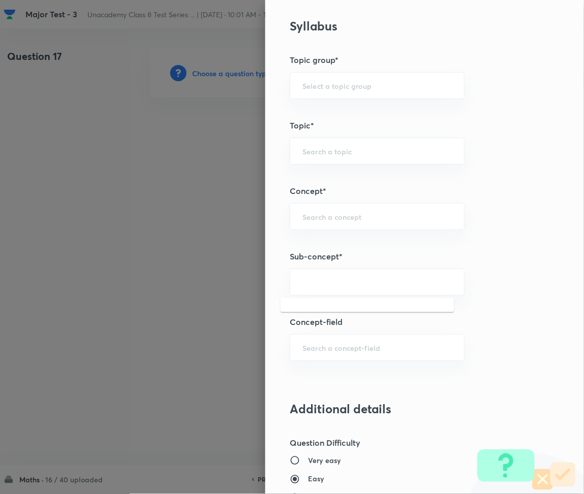
type input "(Comparing Quantities, Easy) Sol: CP = 250, loss % = 4% Loss = 4% of 250 = 10 S…"
click at [341, 287] on div "​" at bounding box center [377, 282] width 175 height 27
paste input "Rational Numbers"
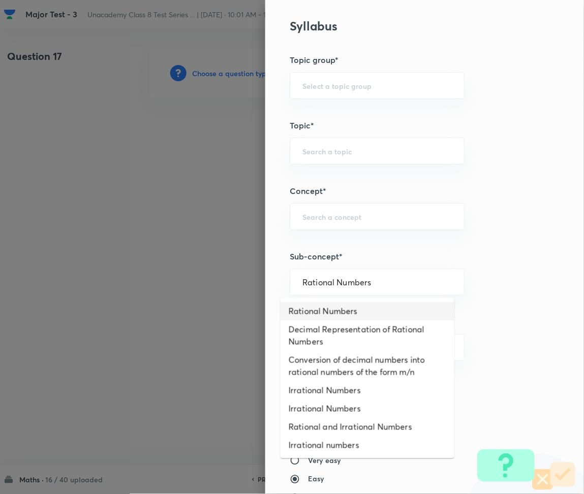
click at [343, 311] on li "Rational Numbers" at bounding box center [368, 311] width 174 height 18
type input "Rational Numbers"
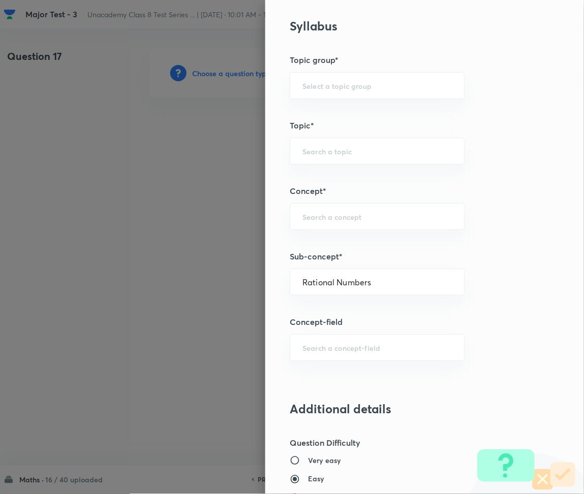
type input "Foundation Class 8"
type input "Mathematics"
type input "Number System"
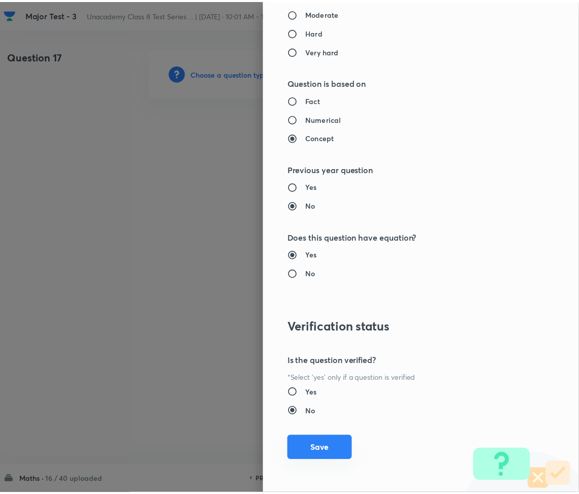
scroll to position [1027, 0]
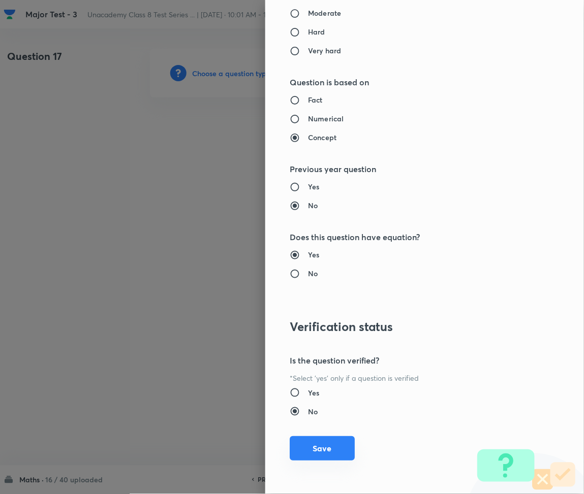
click at [306, 452] on button "Save" at bounding box center [322, 449] width 65 height 24
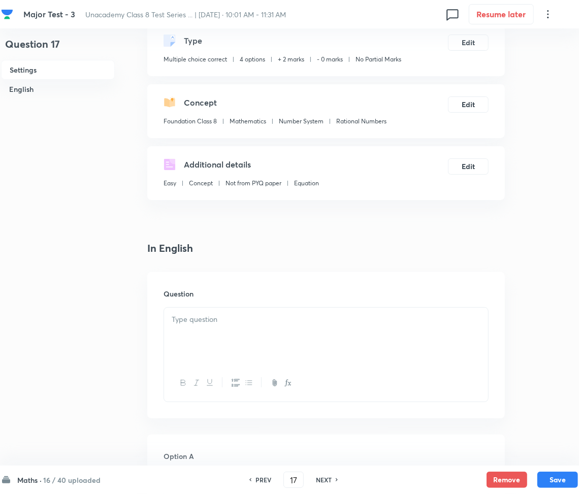
scroll to position [203, 0]
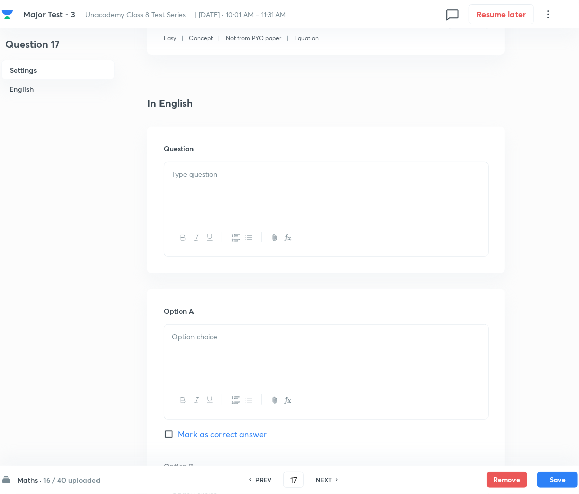
click at [230, 182] on div at bounding box center [326, 191] width 324 height 57
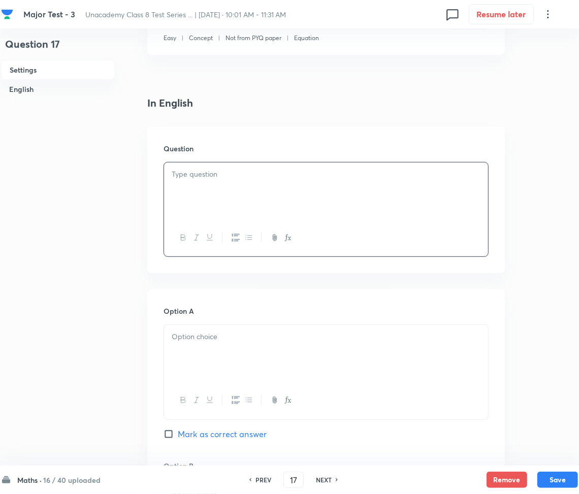
paste div
click at [181, 175] on p "1. Expand: (x + 5) 2 ." at bounding box center [326, 175] width 309 height 12
click at [210, 349] on div at bounding box center [326, 353] width 324 height 57
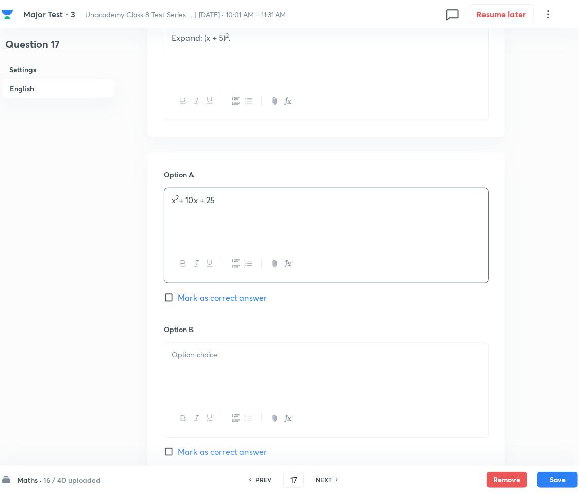
scroll to position [407, 0]
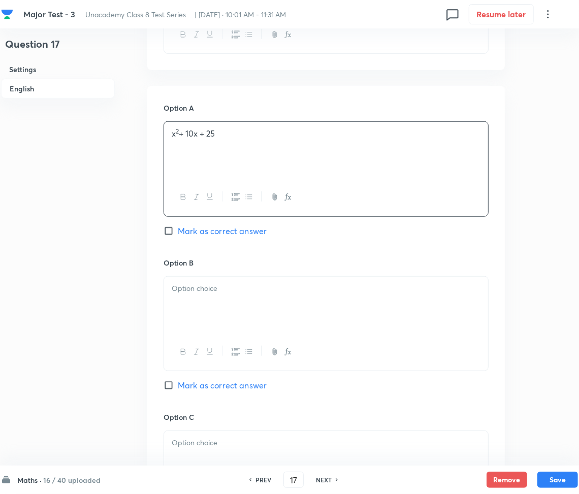
drag, startPoint x: 221, startPoint y: 276, endPoint x: 214, endPoint y: 292, distance: 17.1
click at [220, 278] on div at bounding box center [326, 323] width 325 height 95
click at [203, 311] on div at bounding box center [326, 305] width 324 height 57
click at [200, 292] on p at bounding box center [326, 289] width 309 height 12
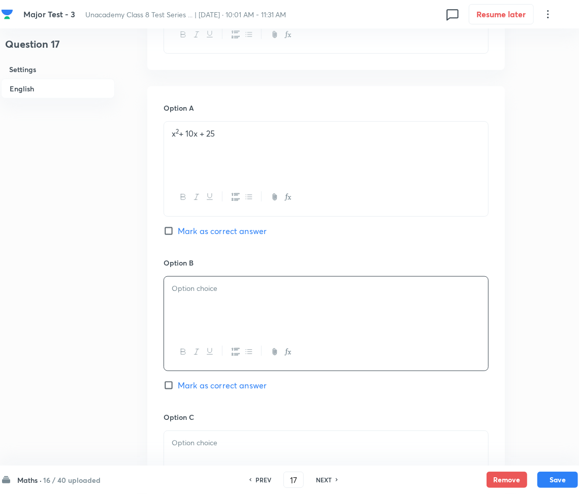
click at [189, 289] on p at bounding box center [326, 289] width 309 height 12
click at [184, 231] on span "Mark as correct answer" at bounding box center [222, 231] width 89 height 12
click at [178, 231] on input "Mark as correct answer" at bounding box center [171, 231] width 14 height 10
checkbox input "true"
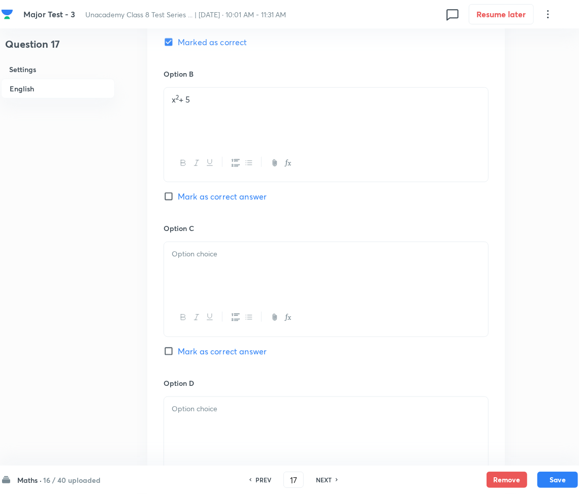
scroll to position [610, 0]
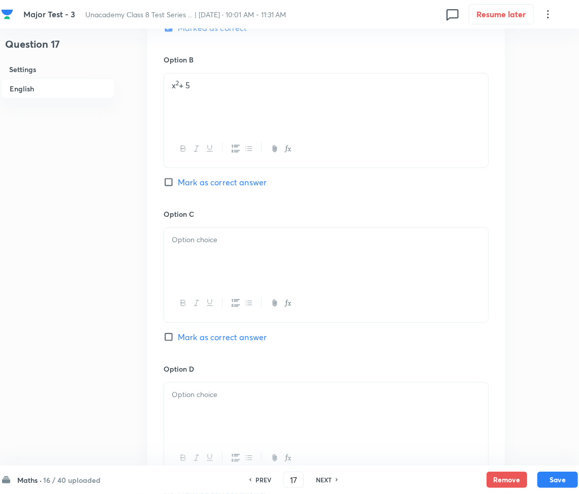
click at [210, 230] on div at bounding box center [326, 256] width 324 height 57
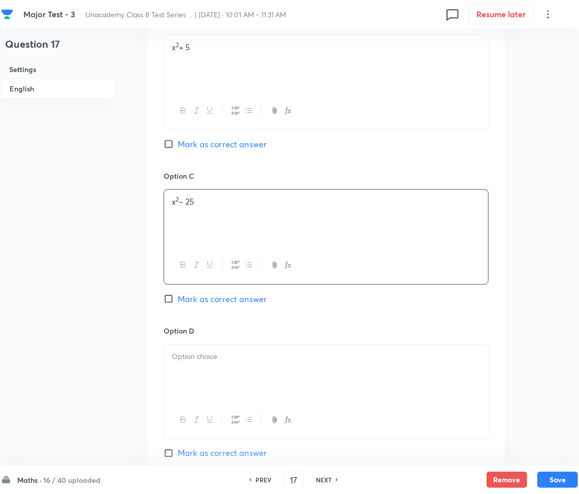
scroll to position [881, 0]
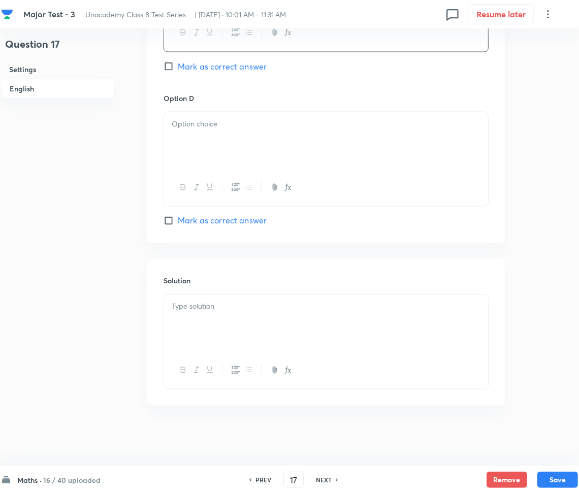
click at [223, 147] on div at bounding box center [326, 140] width 324 height 57
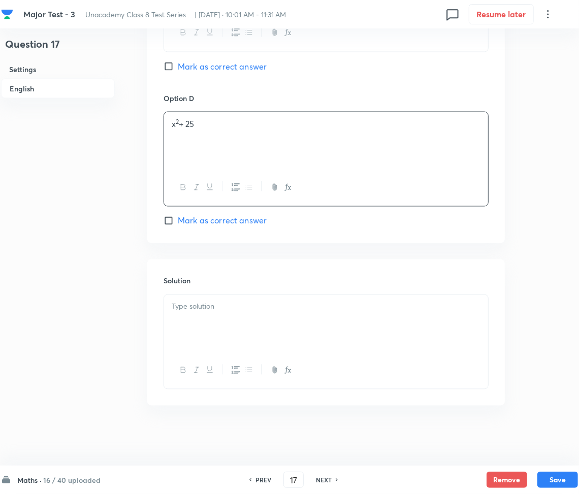
click at [262, 313] on div at bounding box center [326, 323] width 324 height 57
paste div
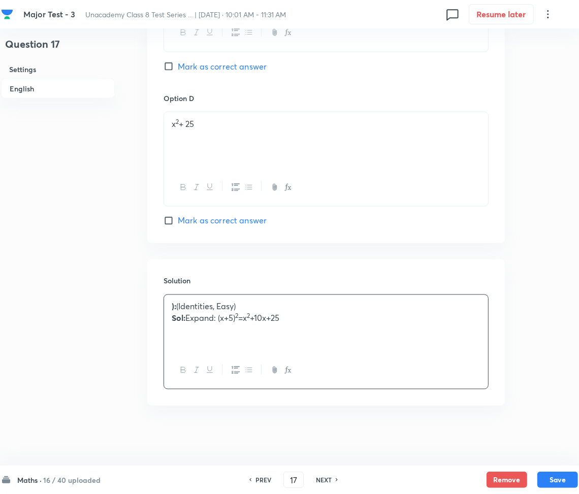
click at [181, 316] on strong "Sol:" at bounding box center [179, 318] width 14 height 11
click at [179, 306] on p "): (Identities, Easy)" at bounding box center [326, 307] width 309 height 12
click at [547, 474] on button "Save" at bounding box center [558, 479] width 41 height 16
type input "18"
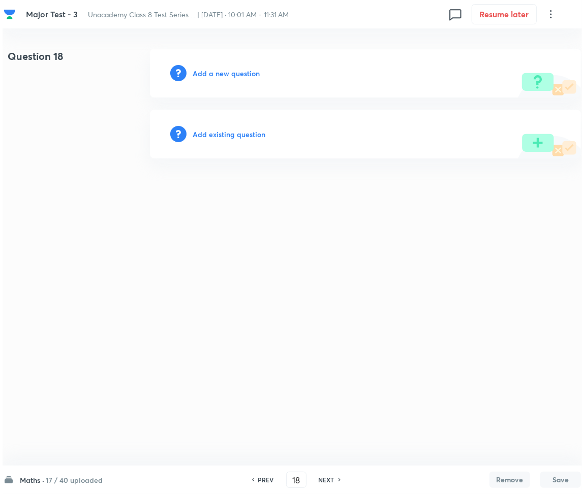
scroll to position [0, 0]
click at [222, 72] on h6 "Add a new question" at bounding box center [226, 73] width 67 height 11
click at [222, 72] on h6 "Choose a question type" at bounding box center [232, 73] width 78 height 11
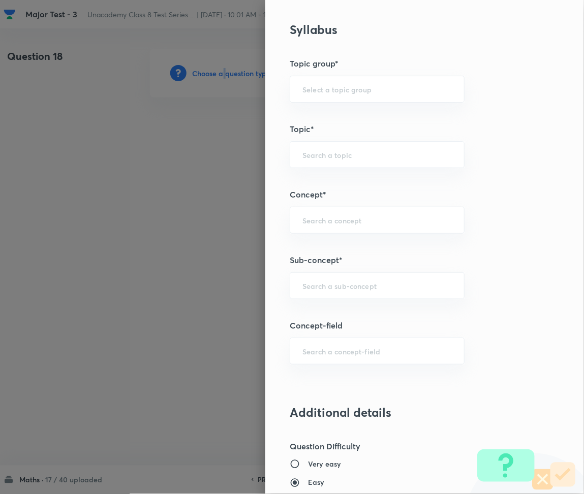
scroll to position [542, 0]
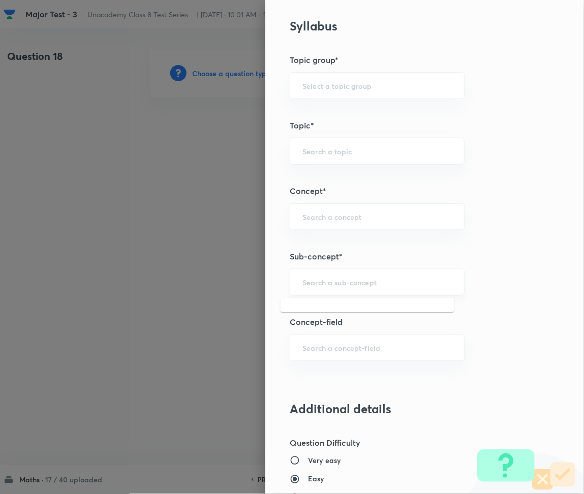
click at [329, 281] on input "text" at bounding box center [376, 282] width 149 height 10
click at [350, 304] on div "Question settings Question type* Multiple choice correct Number of options* 2 3…" at bounding box center [424, 247] width 319 height 494
click at [344, 292] on div "​" at bounding box center [377, 282] width 175 height 27
paste input "Rational Numbers"
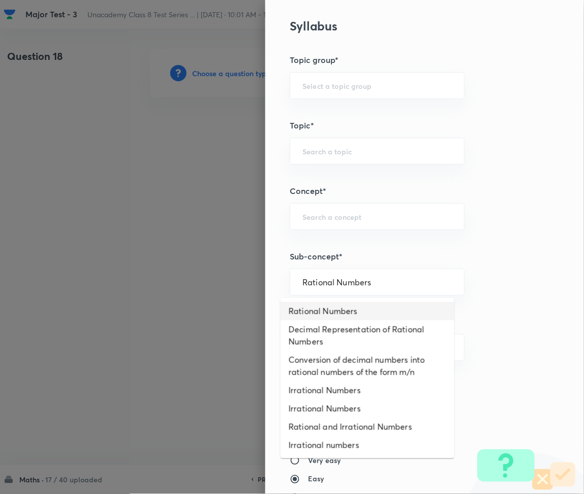
drag, startPoint x: 338, startPoint y: 307, endPoint x: 321, endPoint y: 339, distance: 36.8
click at [338, 308] on li "Rational Numbers" at bounding box center [368, 311] width 174 height 18
type input "Rational Numbers"
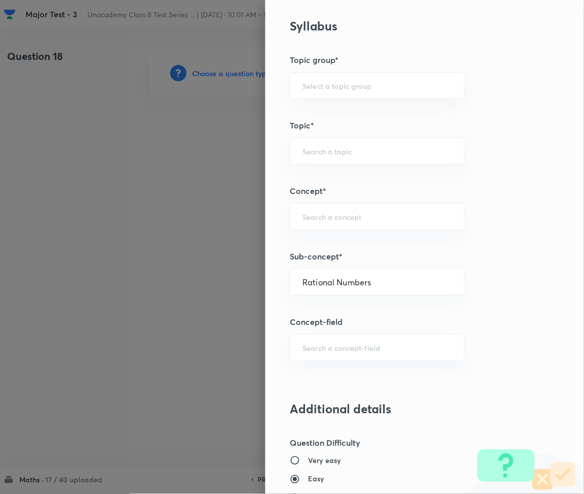
type input "Foundation Class 8"
type input "Mathematics"
type input "Number System"
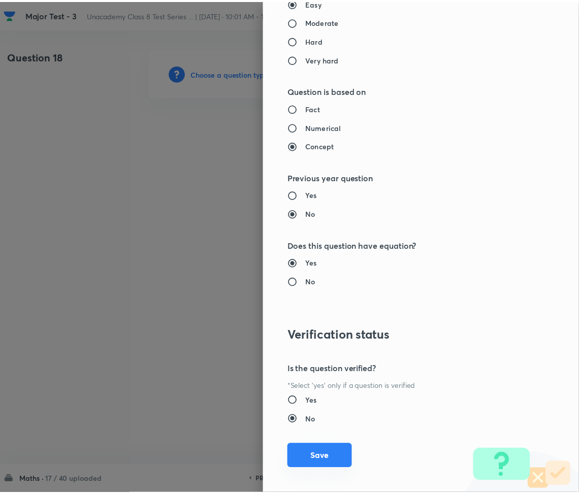
scroll to position [1027, 0]
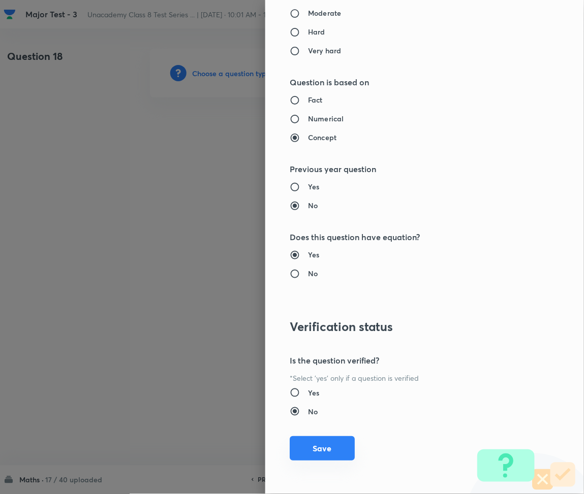
click at [316, 442] on button "Save" at bounding box center [322, 449] width 65 height 24
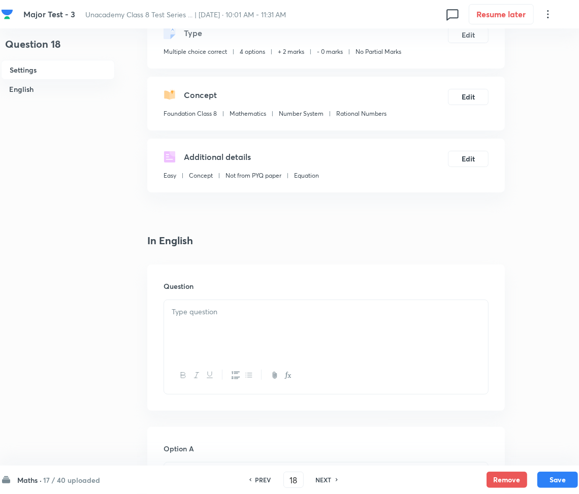
scroll to position [68, 0]
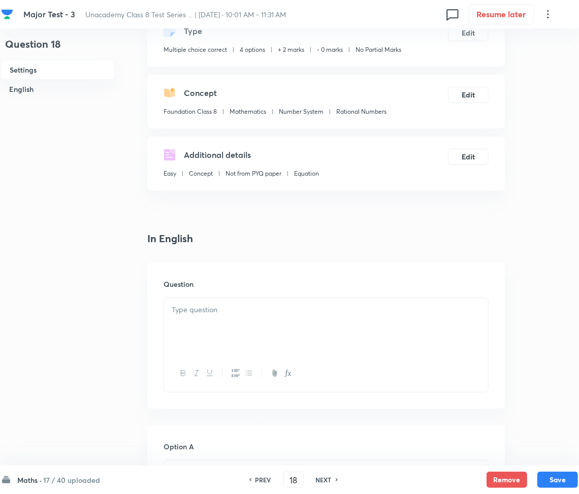
click at [238, 325] on div at bounding box center [326, 326] width 324 height 57
paste div
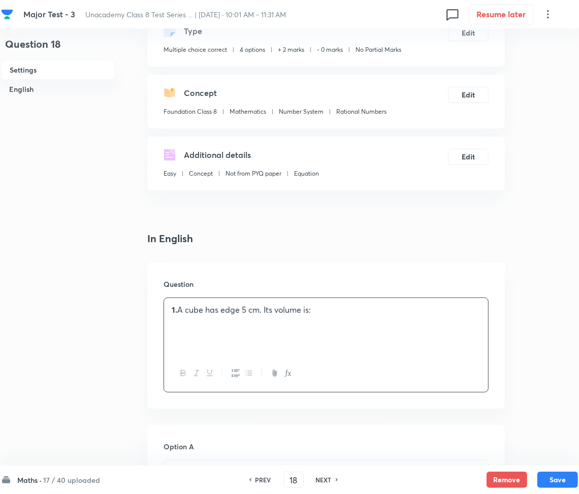
click at [180, 307] on p "1. A cube has edge 5 cm. Its volume is:" at bounding box center [326, 310] width 309 height 12
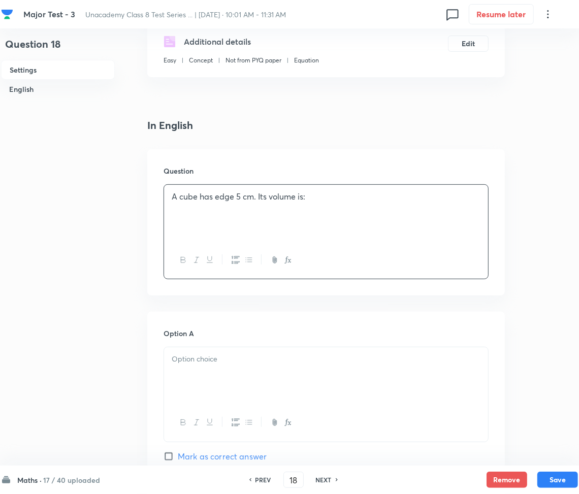
scroll to position [203, 0]
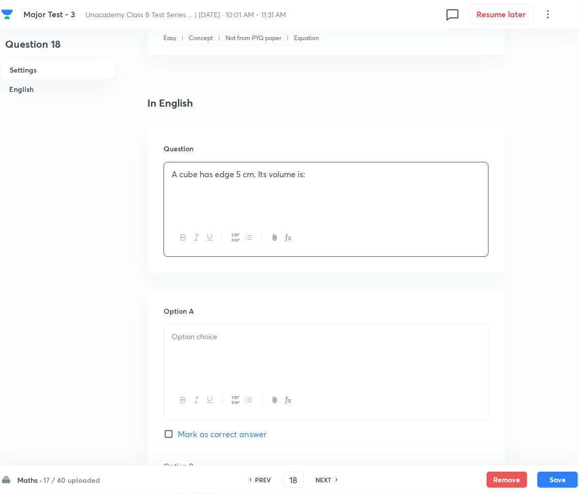
click at [251, 339] on p at bounding box center [326, 337] width 309 height 12
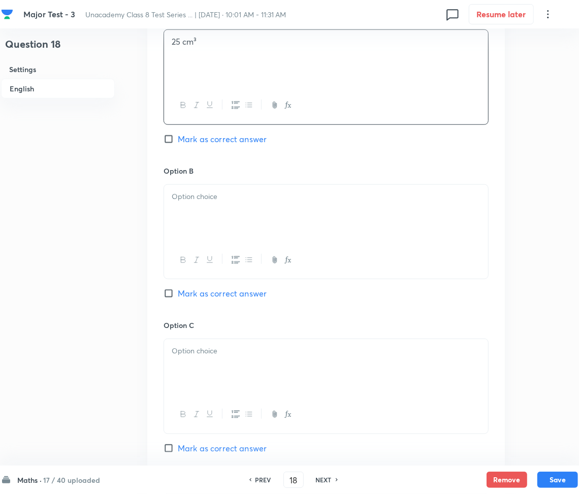
scroll to position [542, 0]
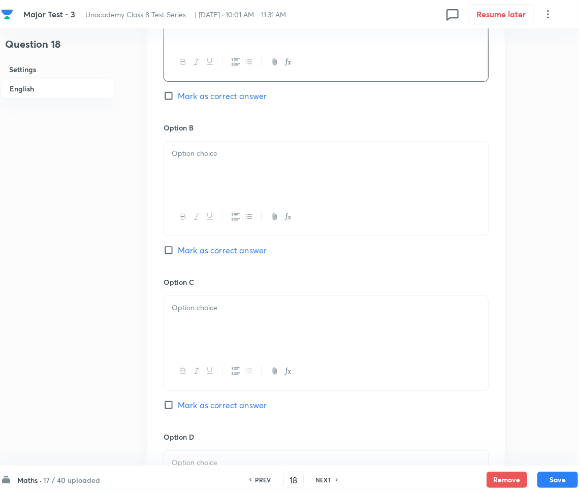
click at [236, 162] on div at bounding box center [326, 170] width 324 height 57
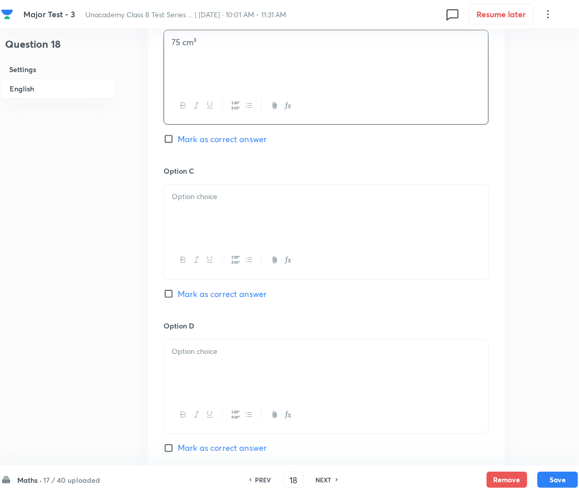
scroll to position [677, 0]
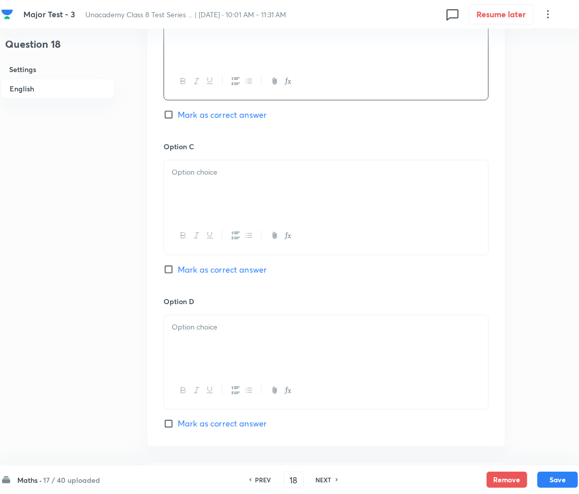
click at [224, 187] on div at bounding box center [326, 189] width 324 height 57
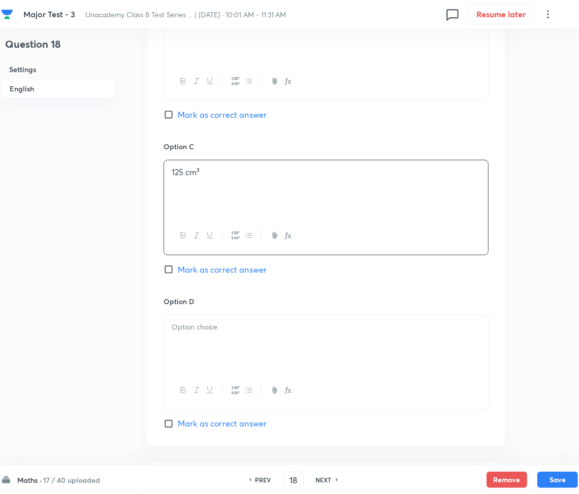
click at [181, 273] on span "Mark as correct answer" at bounding box center [222, 270] width 89 height 12
click at [178, 273] on input "Mark as correct answer" at bounding box center [171, 270] width 14 height 10
checkbox input "true"
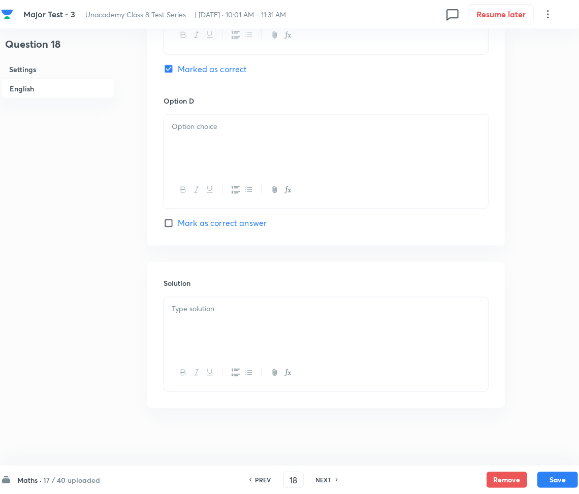
scroll to position [882, 0]
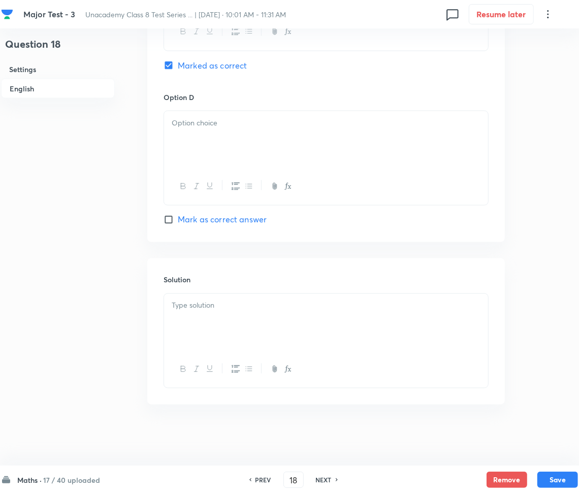
drag, startPoint x: 212, startPoint y: 126, endPoint x: 154, endPoint y: 159, distance: 66.3
click at [212, 125] on p at bounding box center [326, 123] width 309 height 12
click at [233, 345] on div at bounding box center [326, 322] width 324 height 57
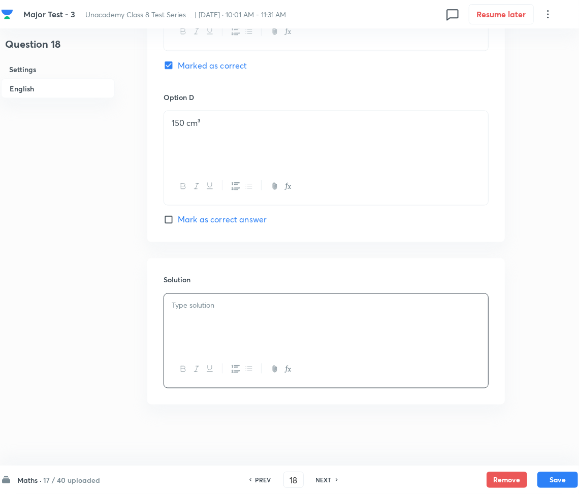
paste div
click at [190, 317] on p "Sol: Volume of cube = side³ = 5³ = 125 cm³." at bounding box center [326, 318] width 309 height 12
click at [565, 479] on button "Save" at bounding box center [558, 479] width 41 height 16
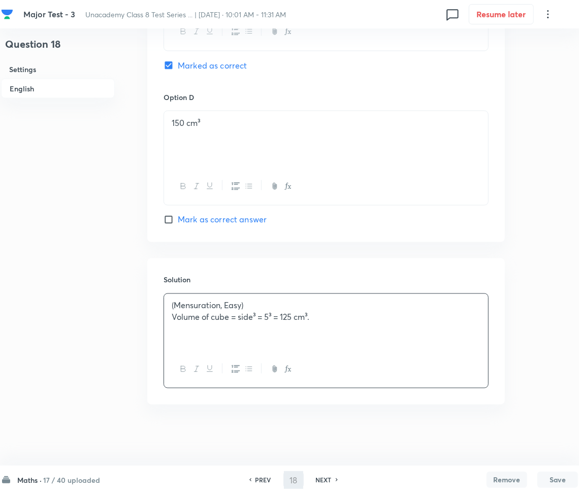
type input "19"
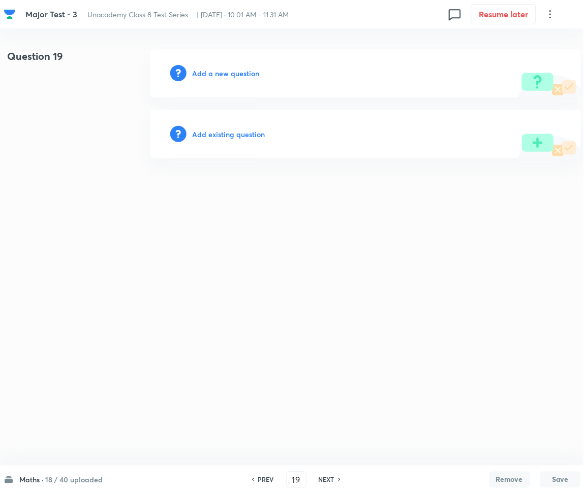
click at [207, 77] on h6 "Add a new question" at bounding box center [226, 73] width 67 height 11
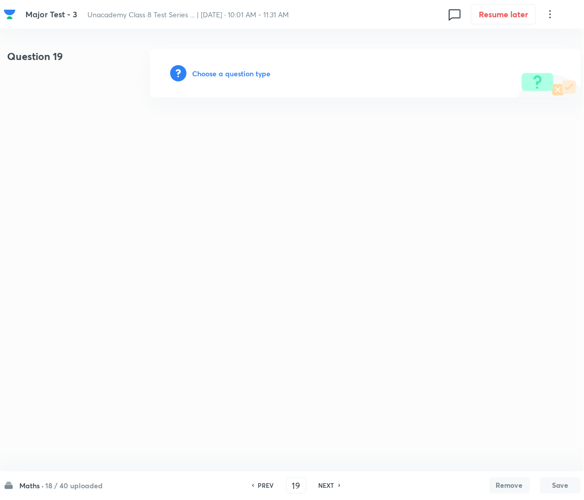
click at [228, 72] on h6 "Choose a question type" at bounding box center [232, 73] width 78 height 11
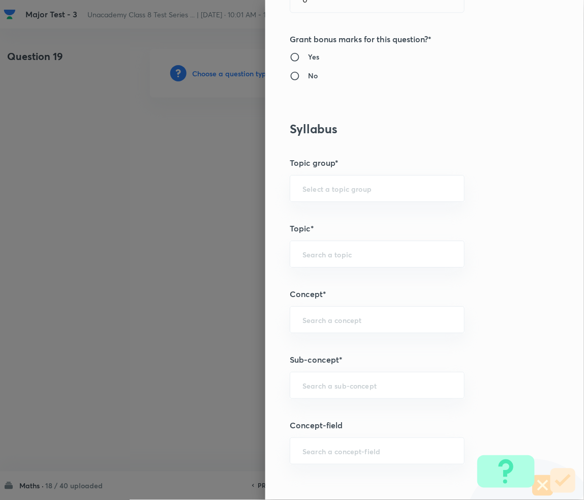
scroll to position [474, 0]
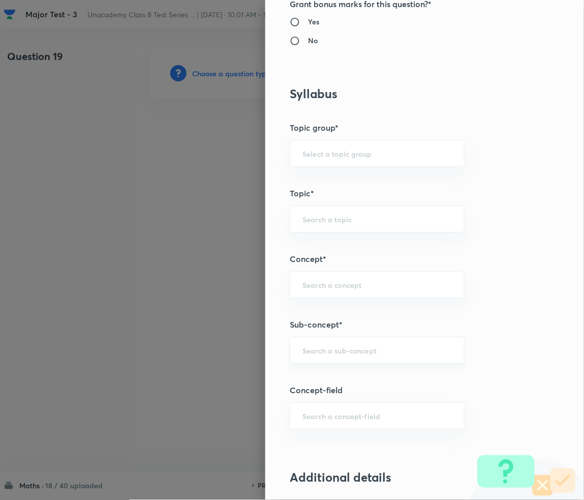
click at [316, 357] on div "​" at bounding box center [377, 349] width 175 height 27
paste input "Rational Numbers"
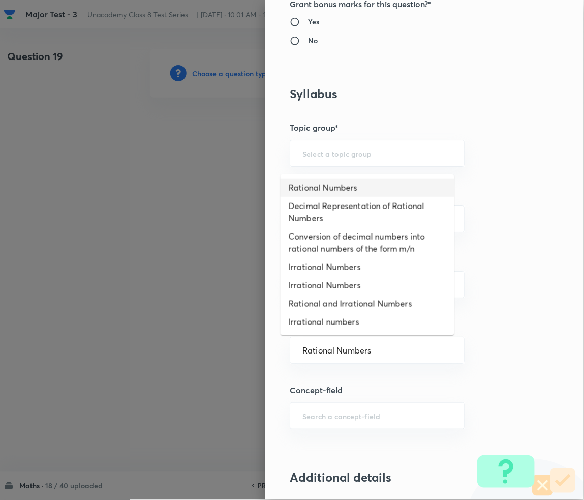
click at [329, 191] on li "Rational Numbers" at bounding box center [368, 187] width 174 height 18
type input "Rational Numbers"
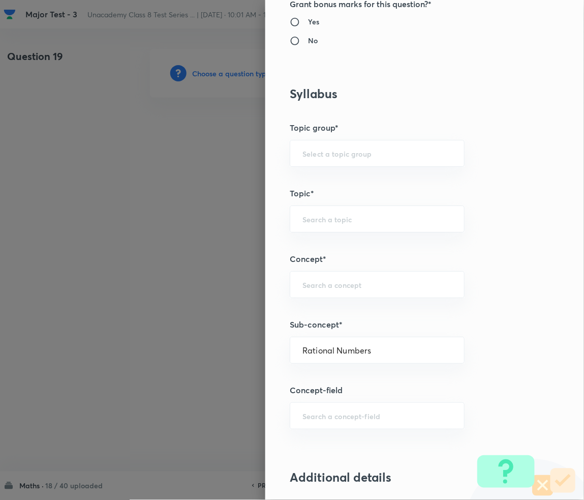
type input "Foundation Class 8"
type input "Mathematics"
type input "Number System"
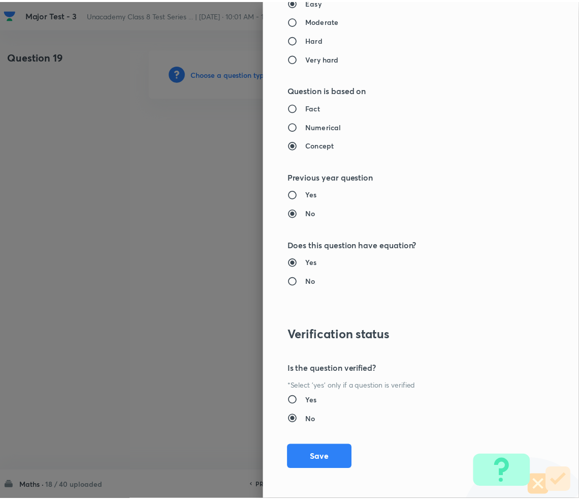
scroll to position [1022, 0]
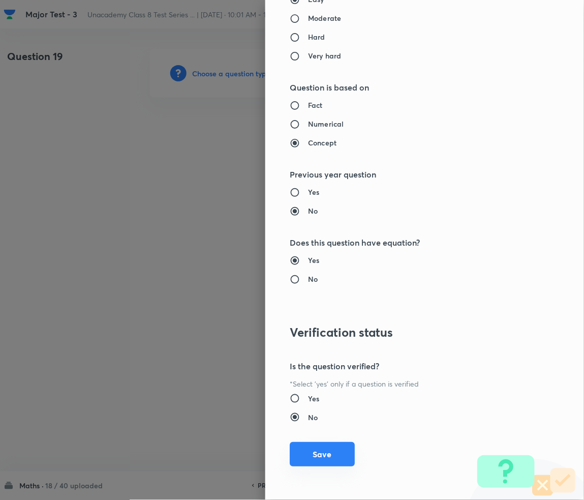
click at [328, 446] on button "Save" at bounding box center [322, 454] width 65 height 24
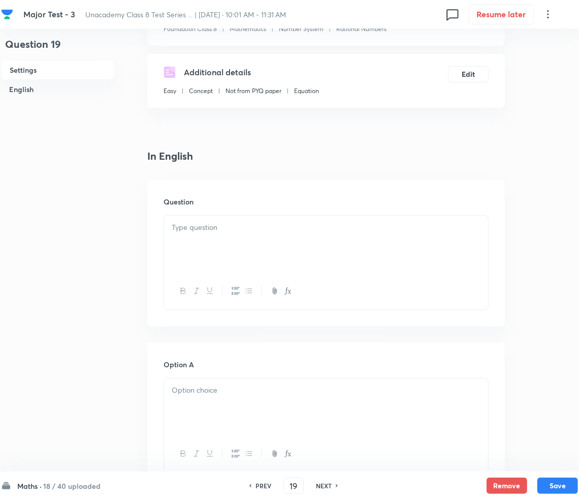
scroll to position [203, 0]
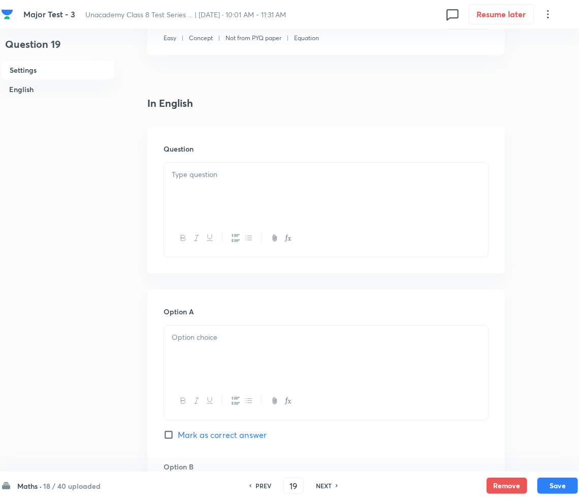
click at [208, 194] on div at bounding box center [326, 191] width 324 height 57
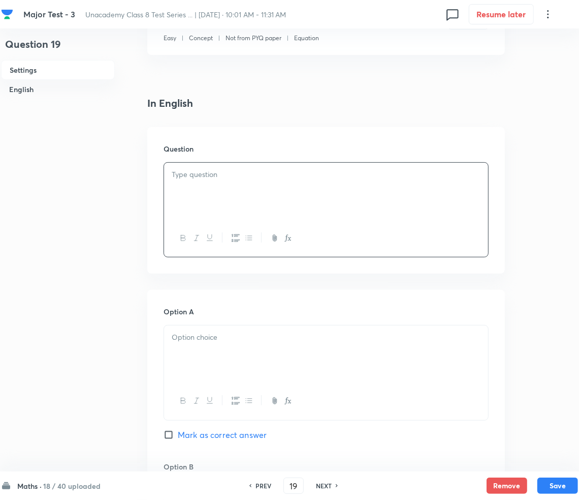
click at [228, 188] on div at bounding box center [326, 191] width 324 height 57
paste div
click at [174, 177] on strong "1." at bounding box center [175, 174] width 6 height 11
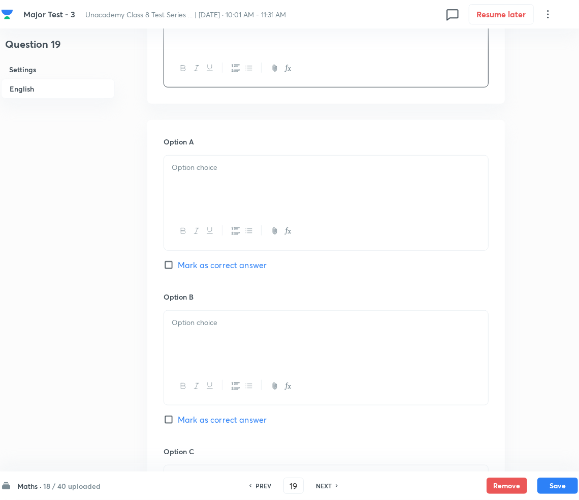
click at [224, 227] on div at bounding box center [326, 202] width 325 height 95
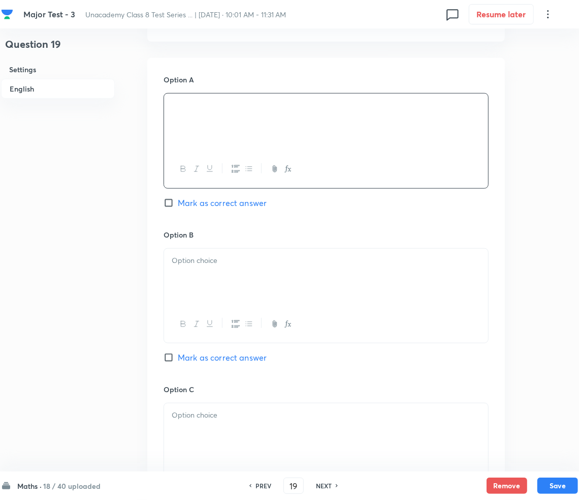
scroll to position [474, 0]
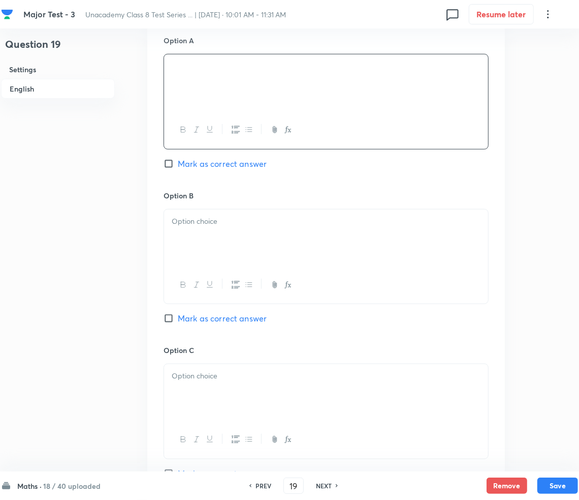
click at [210, 223] on p at bounding box center [326, 221] width 309 height 12
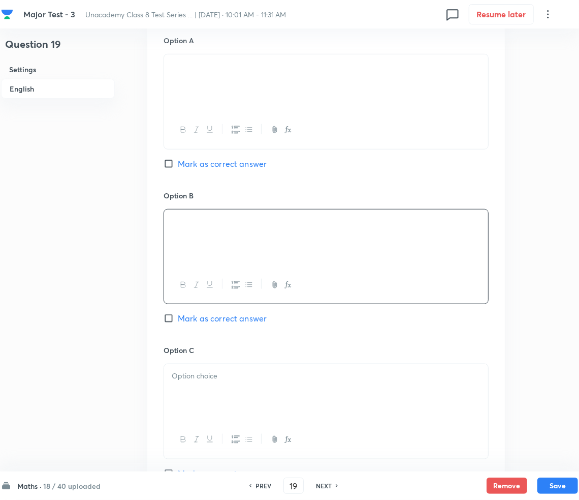
click at [225, 381] on p at bounding box center [326, 376] width 309 height 12
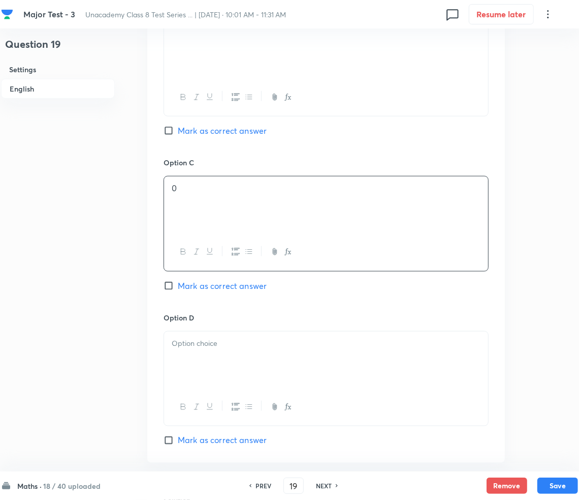
scroll to position [677, 0]
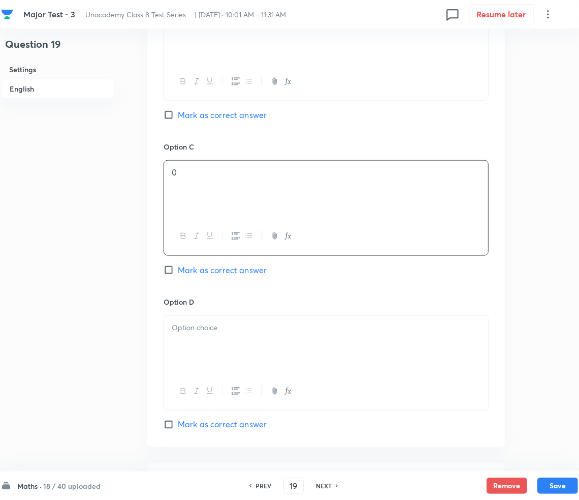
click at [210, 327] on p at bounding box center [326, 328] width 309 height 12
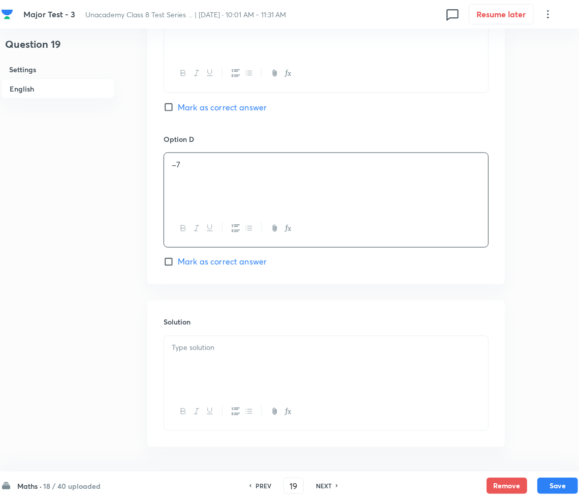
scroll to position [877, 0]
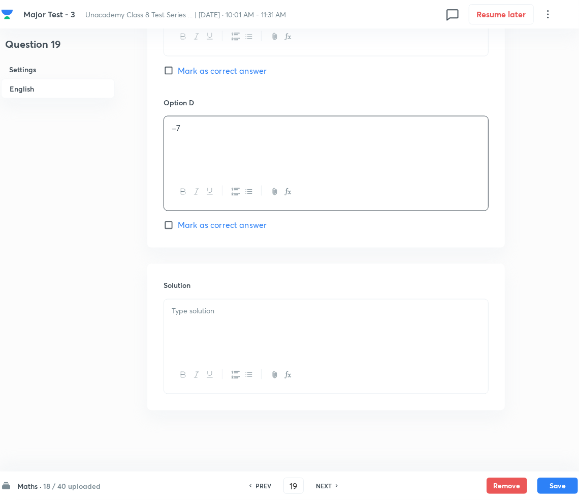
click at [208, 309] on p at bounding box center [326, 311] width 309 height 12
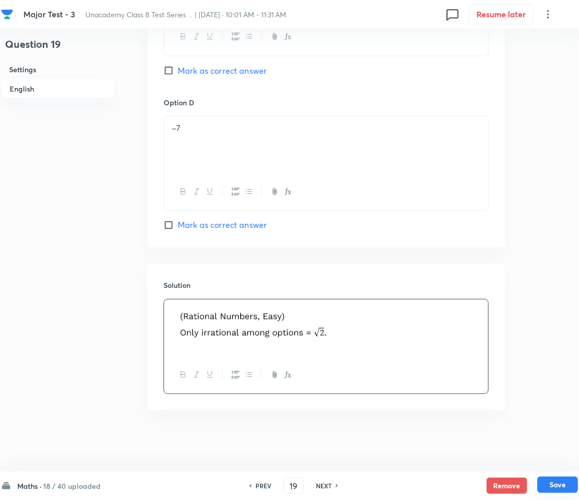
click at [558, 486] on button "Save" at bounding box center [558, 484] width 41 height 16
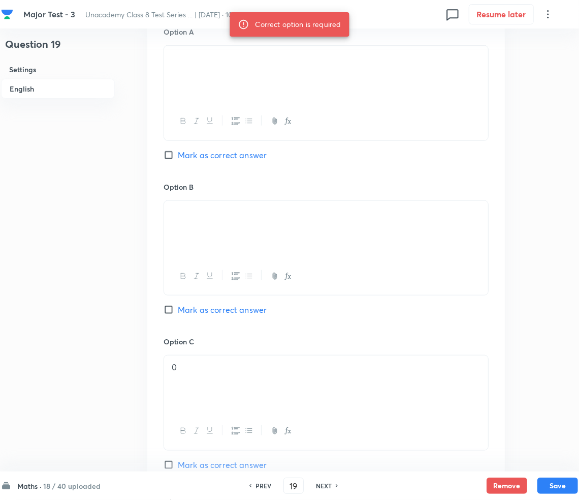
scroll to position [470, 0]
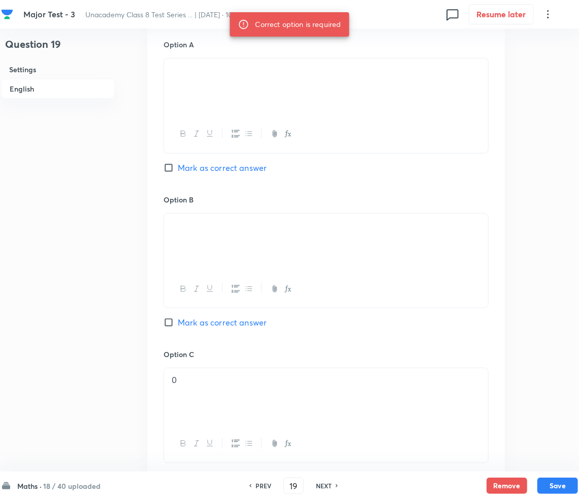
click at [201, 320] on span "Mark as correct answer" at bounding box center [222, 322] width 89 height 12
click at [178, 320] on input "Mark as correct answer" at bounding box center [171, 322] width 14 height 10
checkbox input "true"
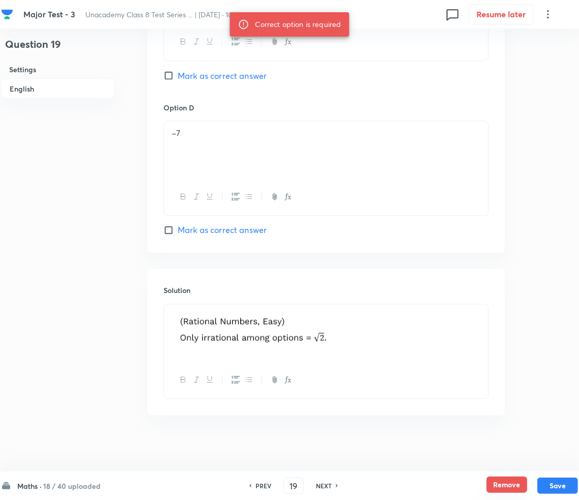
scroll to position [877, 0]
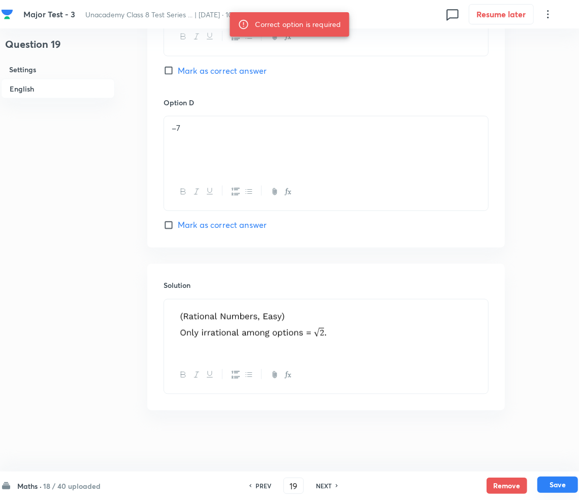
click at [540, 482] on button "Save" at bounding box center [558, 484] width 41 height 16
type input "20"
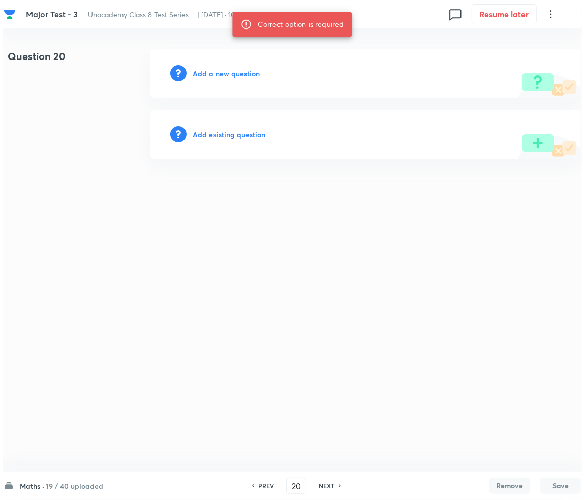
scroll to position [0, 0]
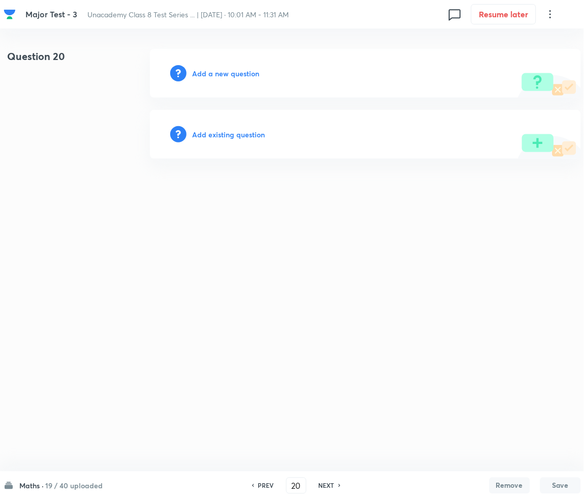
click at [227, 77] on h6 "Add a new question" at bounding box center [226, 73] width 67 height 11
click at [221, 74] on h6 "Choose a question type" at bounding box center [232, 73] width 78 height 11
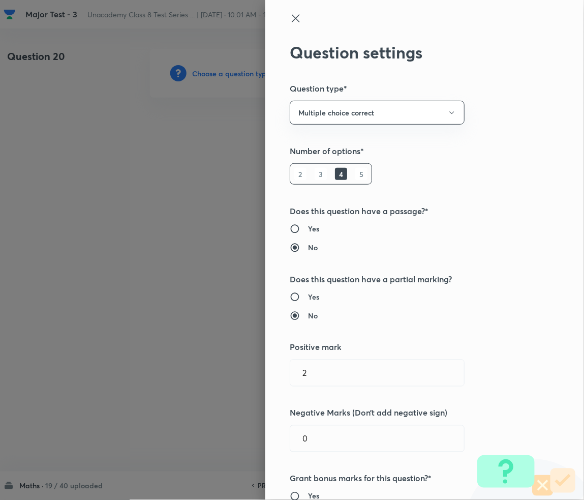
click at [221, 74] on div at bounding box center [292, 250] width 584 height 500
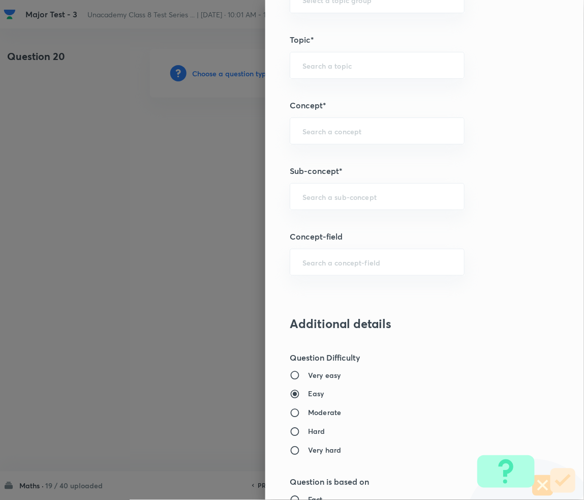
scroll to position [610, 0]
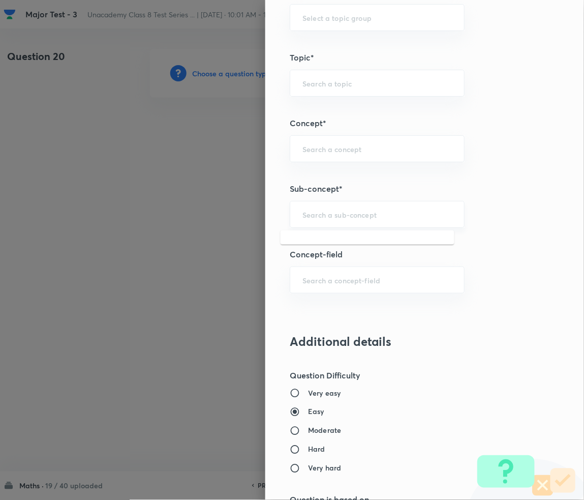
click at [336, 215] on input "text" at bounding box center [376, 214] width 149 height 10
click at [362, 220] on div "​" at bounding box center [377, 214] width 175 height 27
paste input "Rational Numbers"
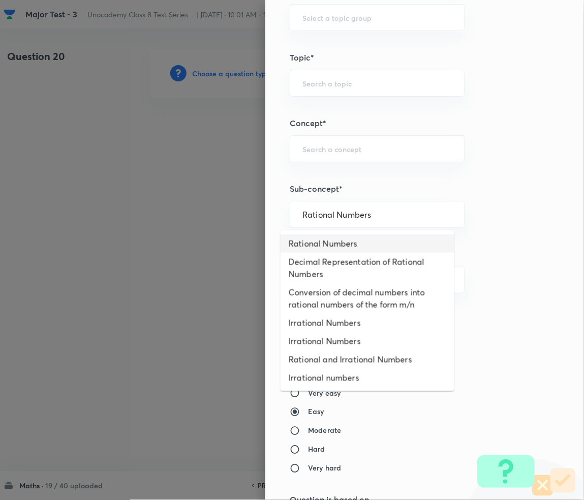
click at [344, 243] on li "Rational Numbers" at bounding box center [368, 243] width 174 height 18
type input "Rational Numbers"
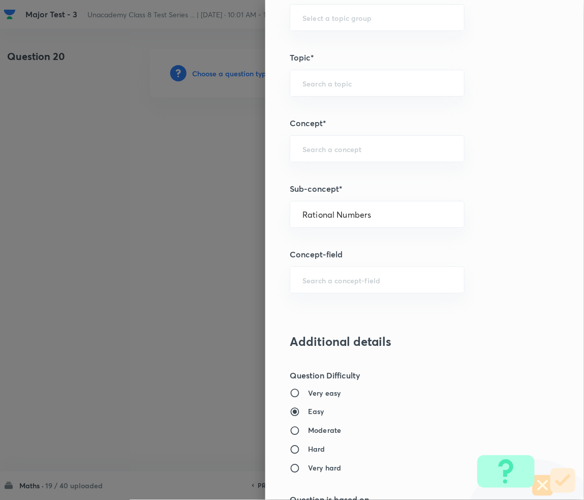
type input "Foundation Class 8"
type input "Mathematics"
type input "Number System"
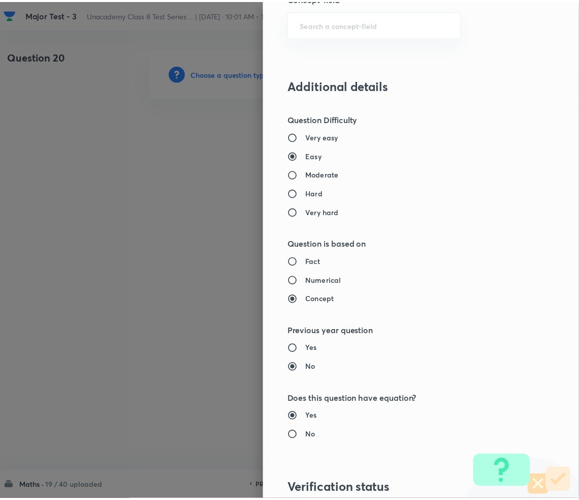
scroll to position [1022, 0]
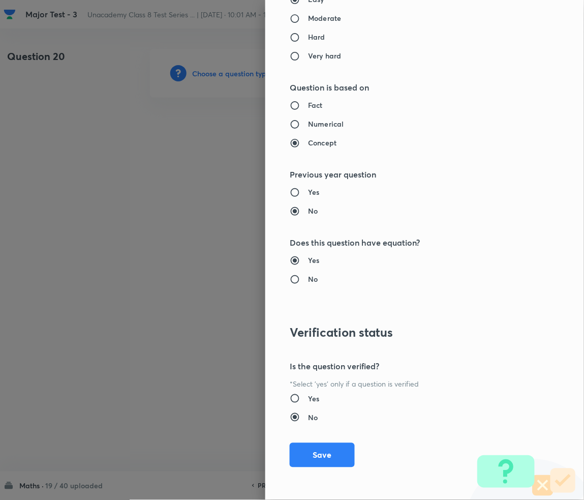
drag, startPoint x: 303, startPoint y: 450, endPoint x: 288, endPoint y: 447, distance: 15.1
click at [304, 450] on button "Save" at bounding box center [322, 455] width 65 height 24
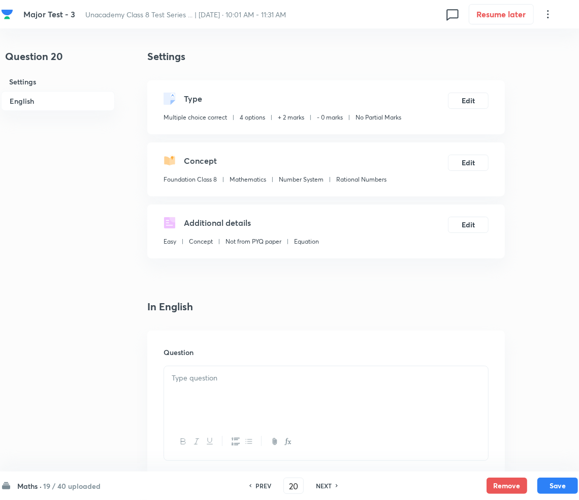
click at [223, 374] on p at bounding box center [326, 378] width 309 height 12
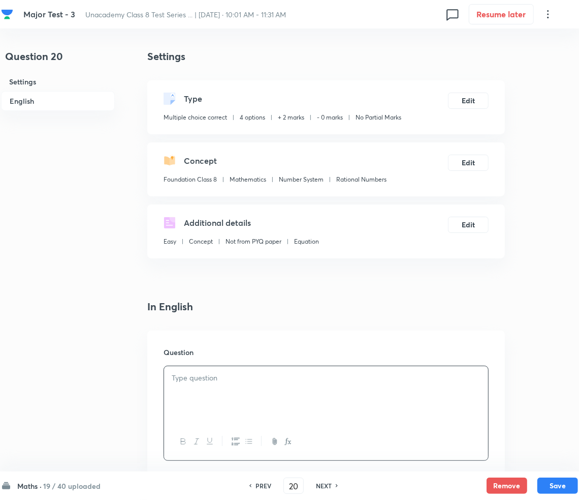
paste div
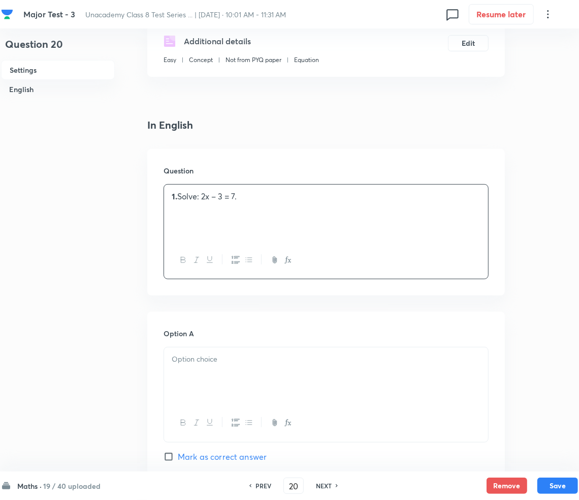
scroll to position [203, 0]
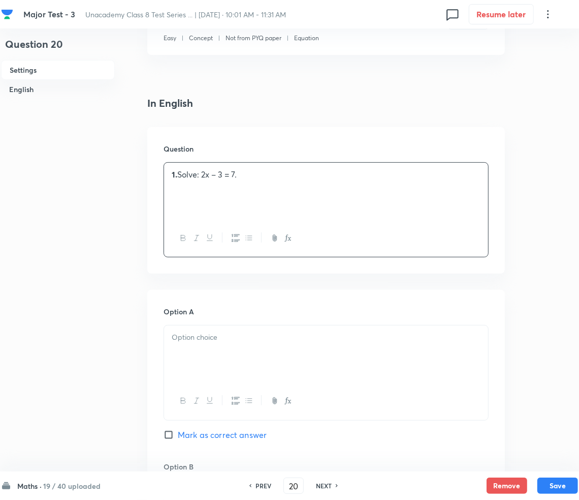
click at [171, 176] on div "1. Solve: 2x – 3 = 7." at bounding box center [326, 191] width 324 height 57
click at [220, 368] on div at bounding box center [326, 353] width 324 height 57
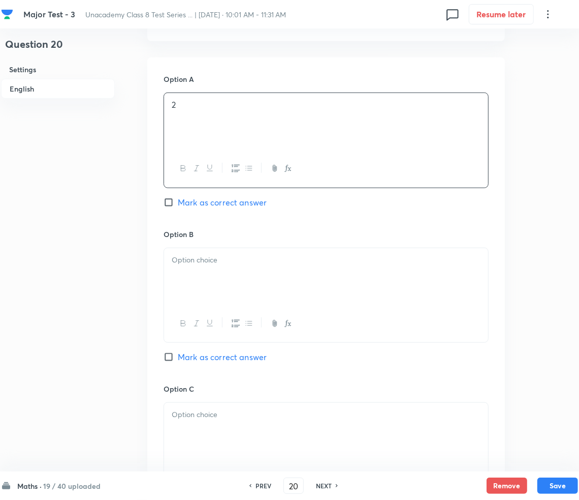
scroll to position [474, 0]
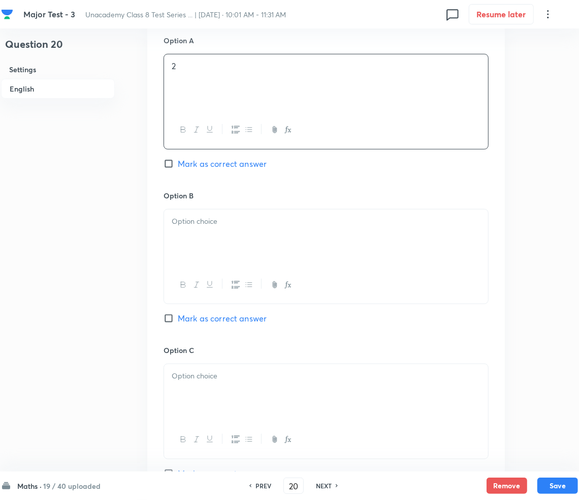
drag, startPoint x: 201, startPoint y: 227, endPoint x: 197, endPoint y: 232, distance: 6.9
click at [201, 227] on p at bounding box center [326, 221] width 309 height 12
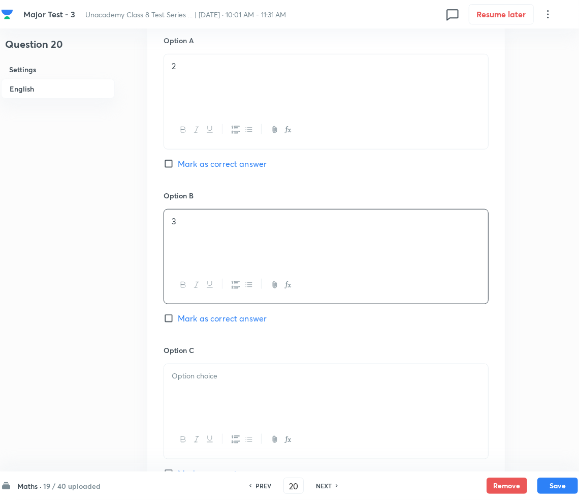
click at [274, 383] on div at bounding box center [326, 392] width 324 height 57
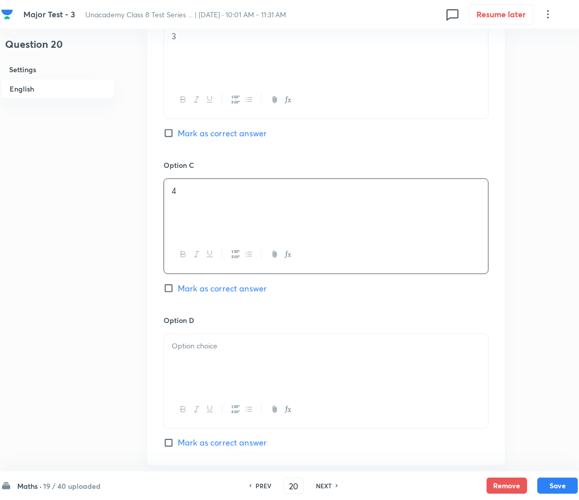
scroll to position [677, 0]
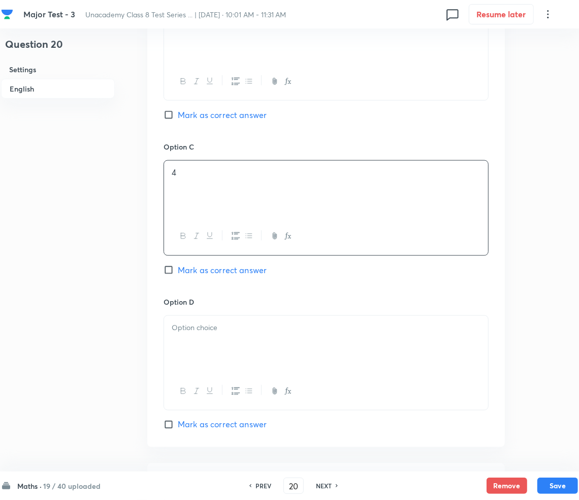
click at [209, 339] on div at bounding box center [326, 344] width 324 height 57
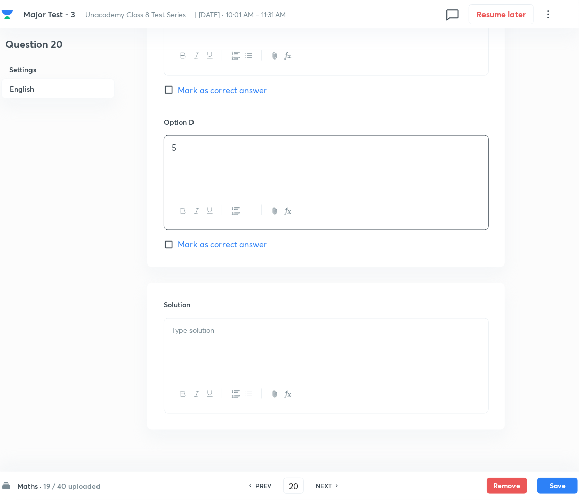
scroll to position [877, 0]
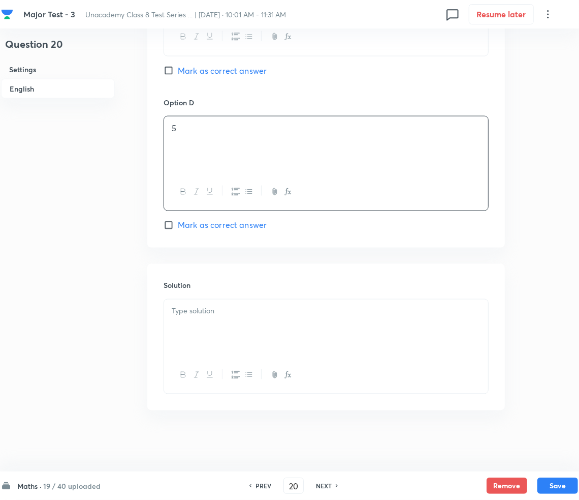
click at [233, 297] on div "Solution" at bounding box center [326, 337] width 358 height 146
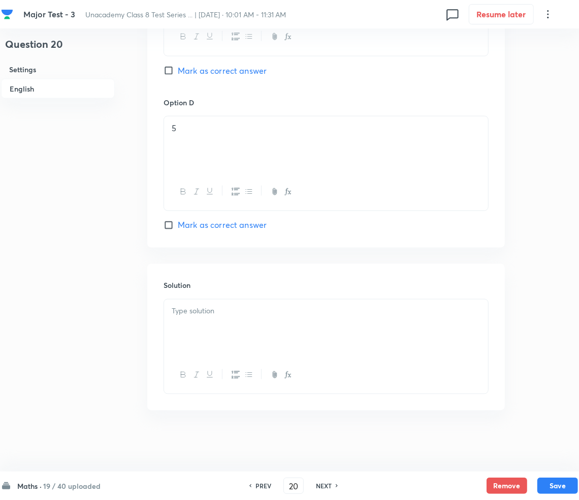
click at [212, 316] on p at bounding box center [326, 311] width 309 height 12
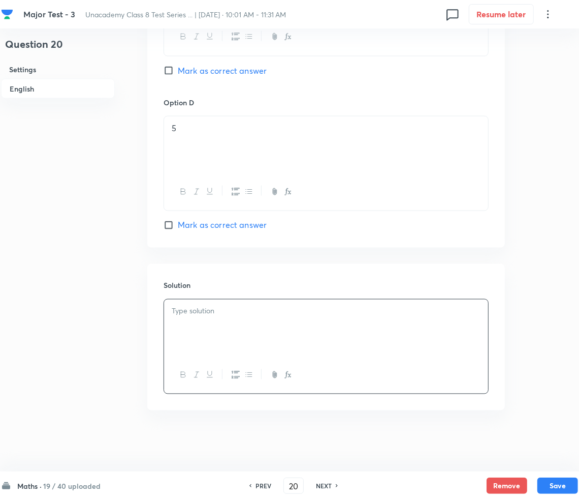
paste div
click at [188, 324] on p "Sol: 2x–3=7  ⇒  2x=10  ⇒  x=5" at bounding box center [326, 323] width 309 height 12
click at [565, 478] on button "Save" at bounding box center [558, 484] width 41 height 16
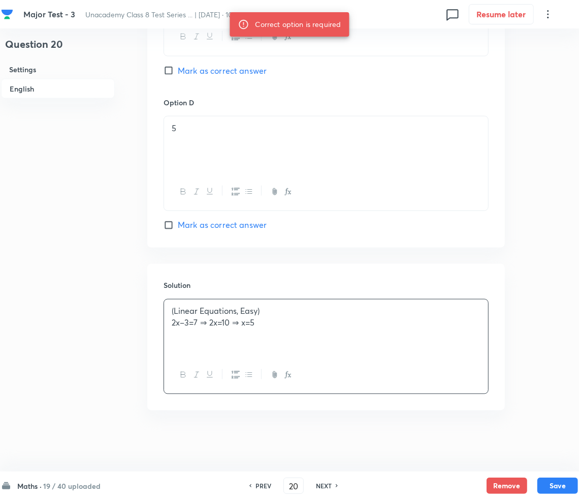
click at [201, 226] on span "Mark as correct answer" at bounding box center [222, 225] width 89 height 12
click at [178, 226] on input "Mark as correct answer" at bounding box center [171, 225] width 14 height 10
checkbox input "true"
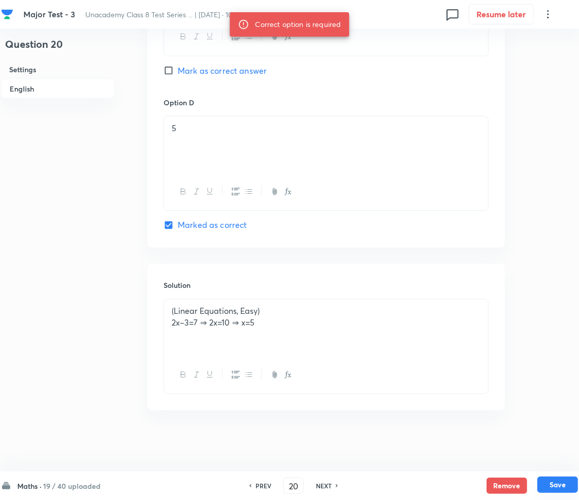
click at [566, 480] on button "Save" at bounding box center [558, 484] width 41 height 16
type input "21"
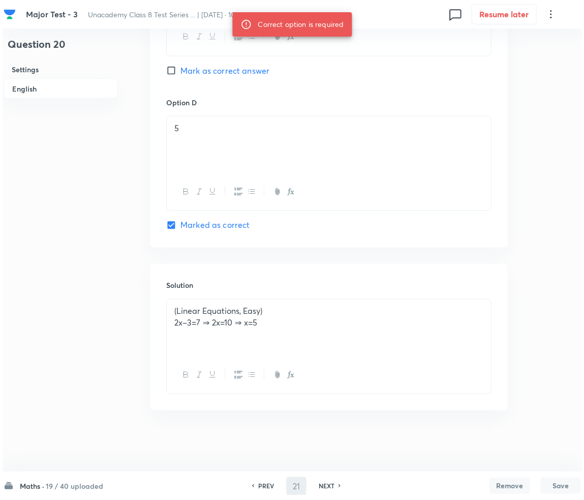
scroll to position [0, 0]
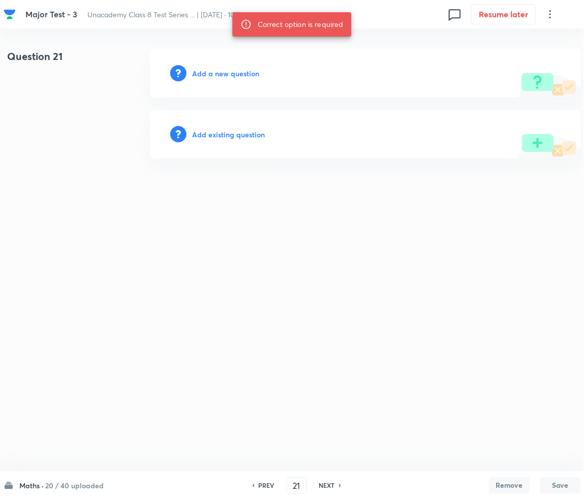
click at [229, 76] on h6 "Add a new question" at bounding box center [226, 73] width 67 height 11
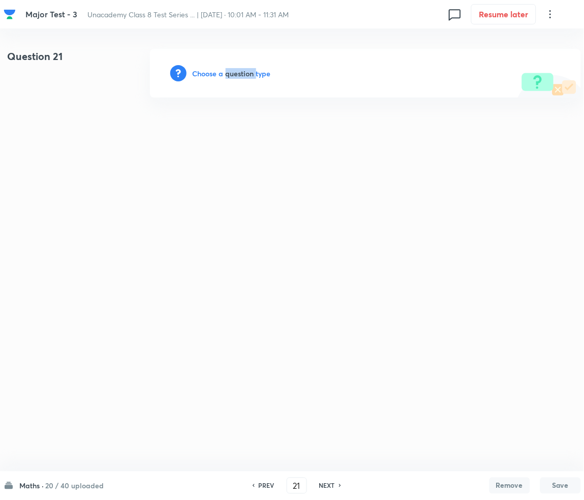
click at [229, 76] on h6 "Choose a question type" at bounding box center [232, 73] width 78 height 11
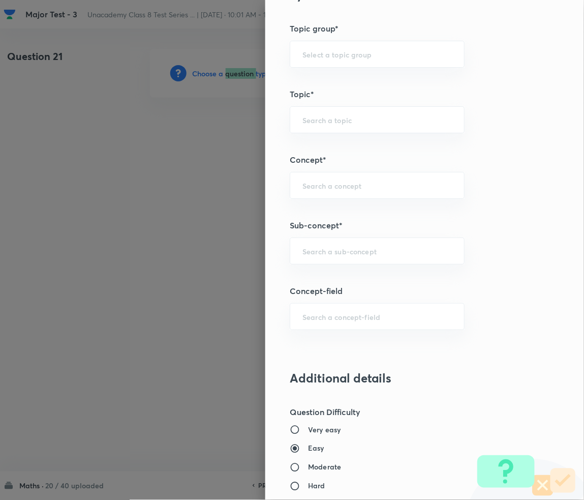
scroll to position [610, 0]
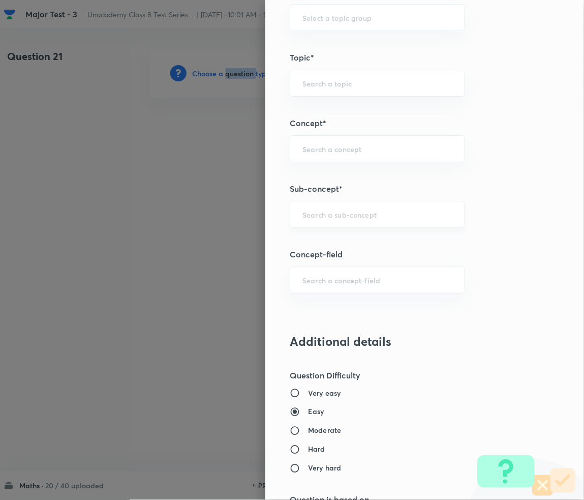
click at [320, 219] on div "​" at bounding box center [377, 214] width 175 height 27
paste input "Rational Numbers"
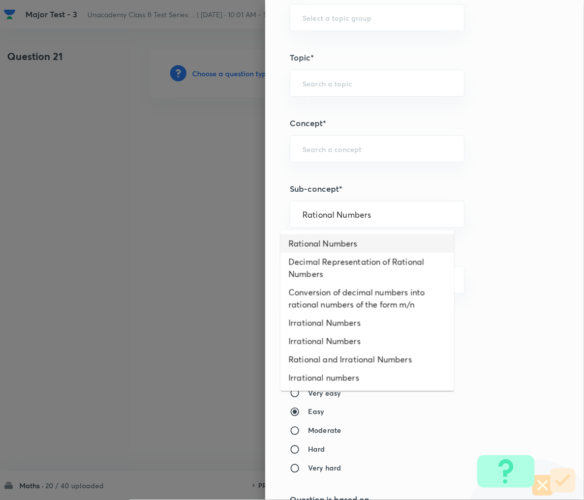
click at [328, 247] on li "Rational Numbers" at bounding box center [368, 243] width 174 height 18
type input "Rational Numbers"
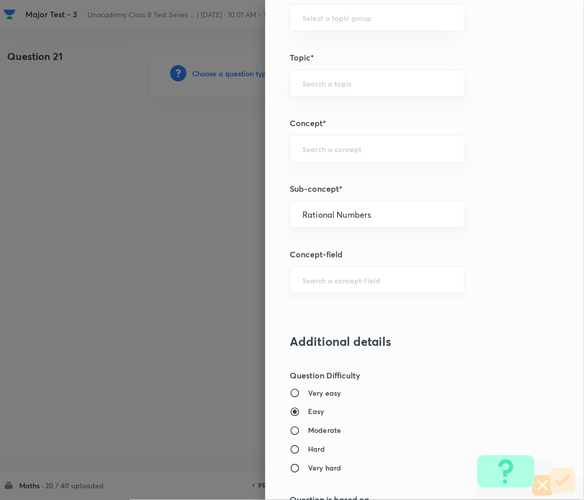
type input "Foundation Class 8"
type input "Mathematics"
type input "Number System"
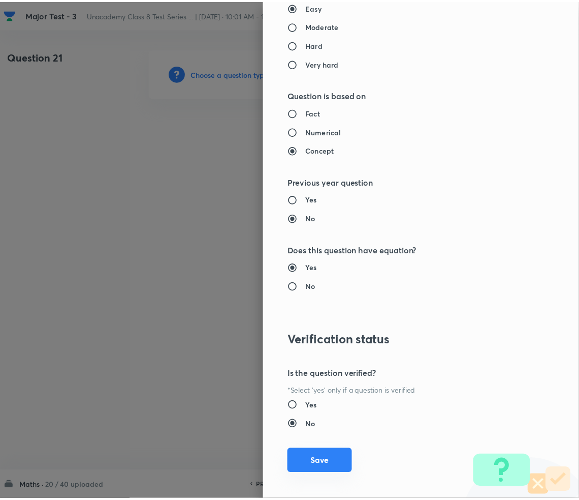
scroll to position [1022, 0]
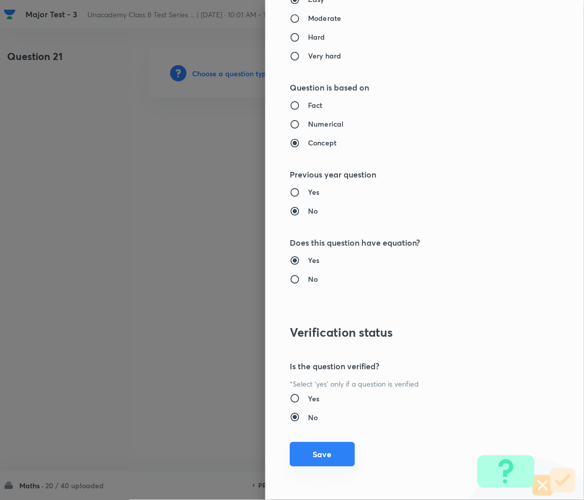
click at [312, 455] on button "Save" at bounding box center [322, 454] width 65 height 24
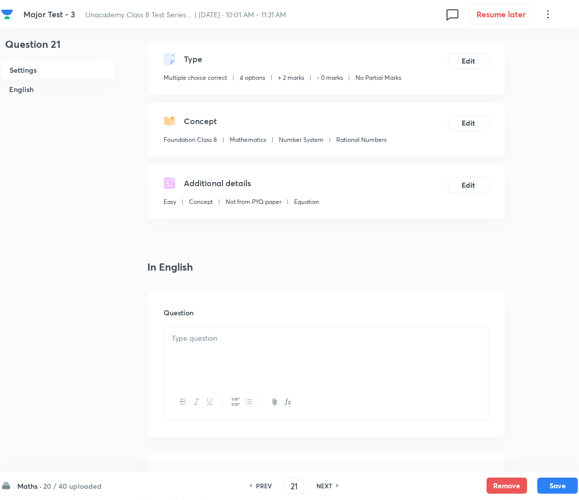
scroll to position [203, 0]
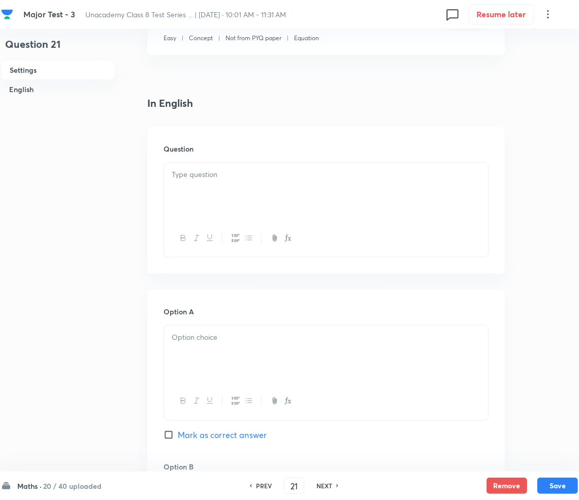
click at [218, 187] on div at bounding box center [326, 191] width 324 height 57
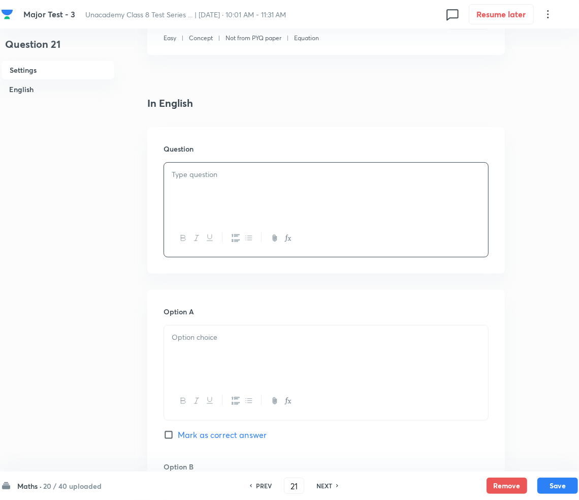
paste div
click at [180, 174] on p "1. The number of diagonals of an octagon is:" at bounding box center [326, 175] width 309 height 12
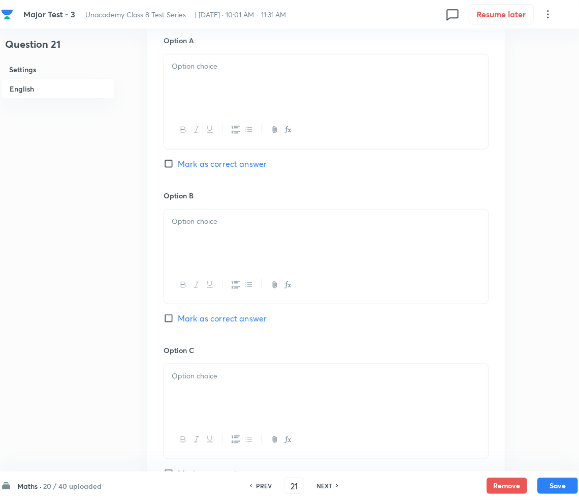
click at [241, 212] on div at bounding box center [326, 237] width 324 height 57
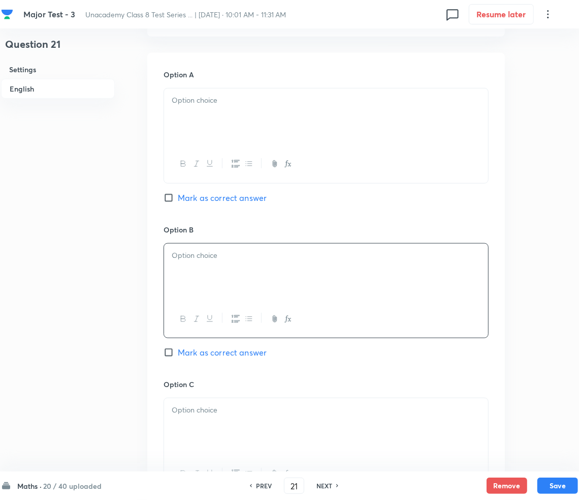
scroll to position [271, 0]
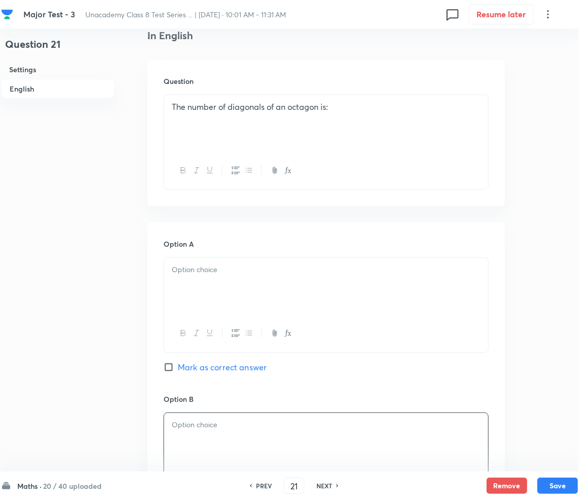
drag, startPoint x: 223, startPoint y: 266, endPoint x: 218, endPoint y: 288, distance: 21.8
click at [222, 278] on div at bounding box center [326, 286] width 324 height 57
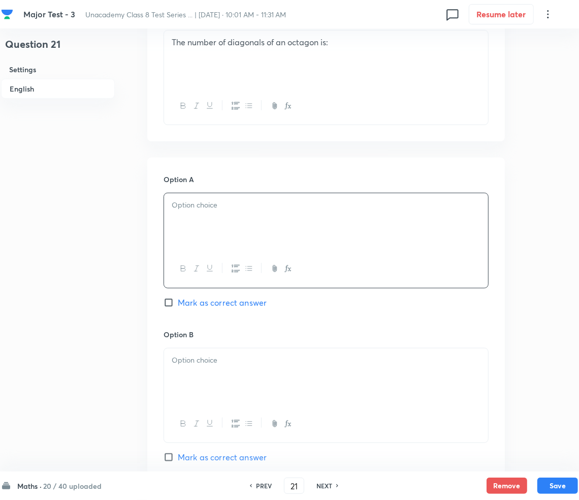
scroll to position [338, 0]
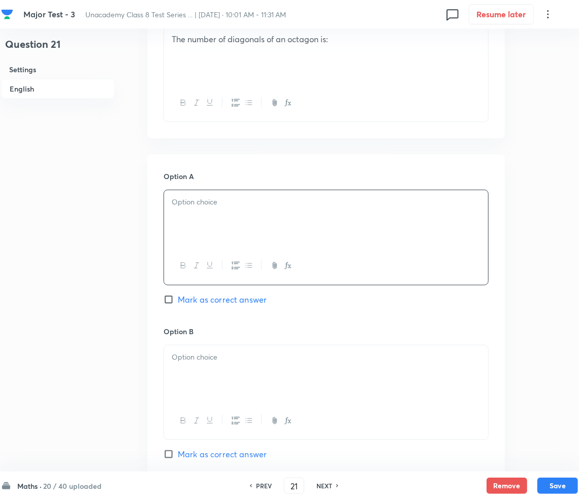
click at [206, 200] on p at bounding box center [326, 202] width 309 height 12
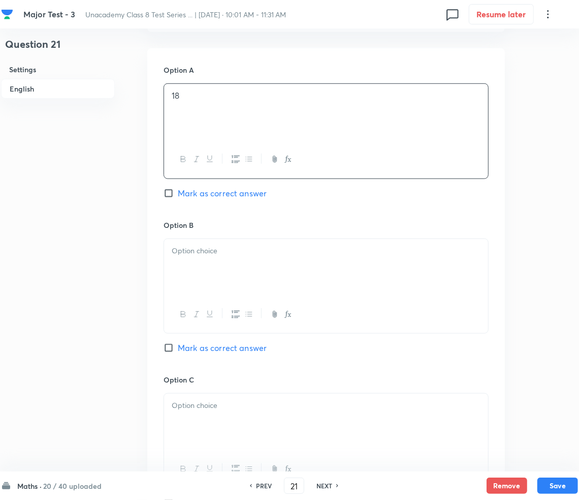
scroll to position [474, 0]
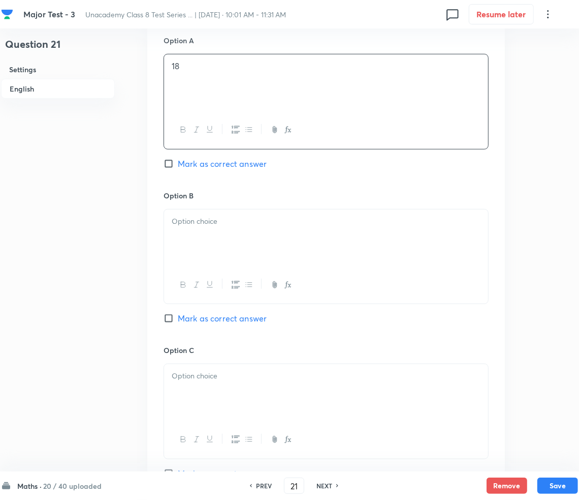
click at [231, 221] on p at bounding box center [326, 221] width 309 height 12
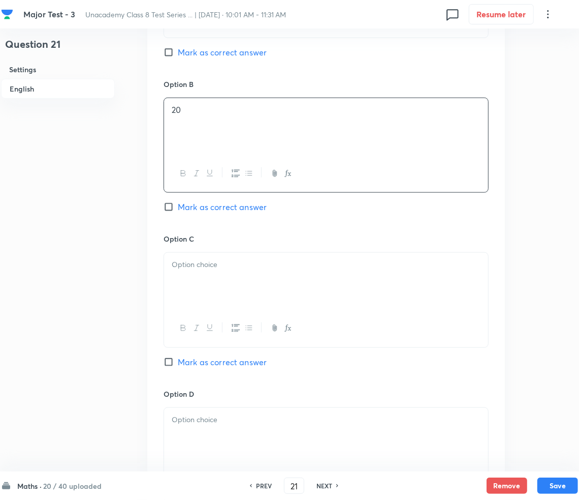
scroll to position [610, 0]
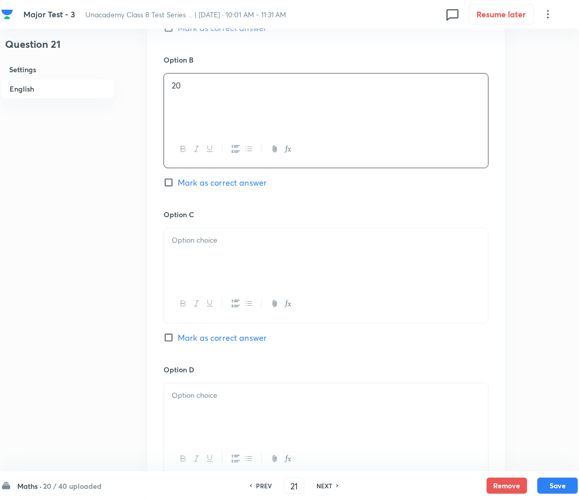
click at [221, 250] on div at bounding box center [326, 256] width 324 height 57
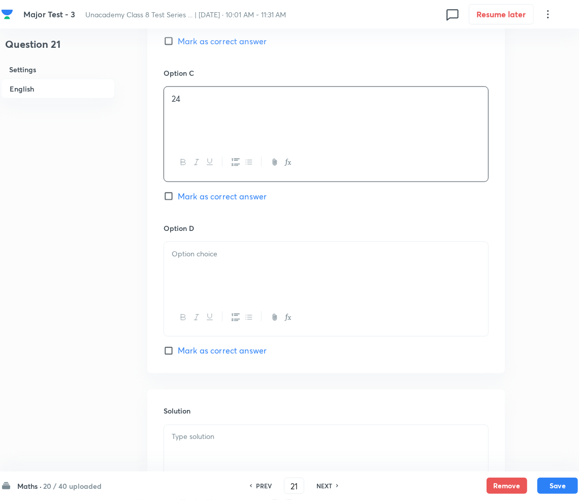
scroll to position [813, 0]
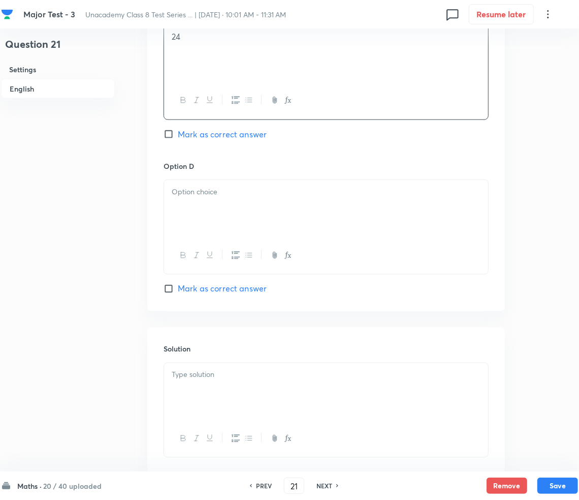
click at [230, 222] on div at bounding box center [326, 208] width 324 height 57
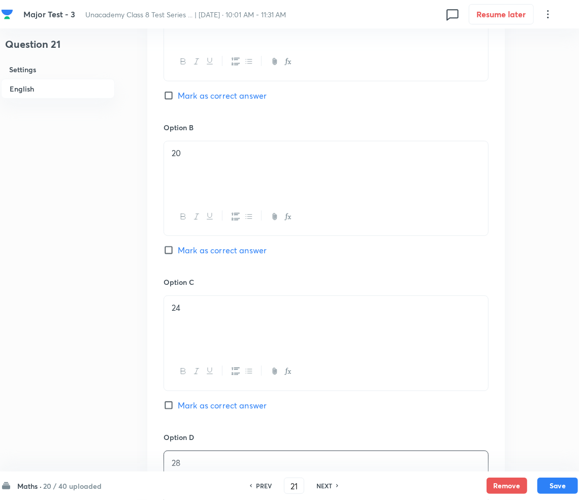
scroll to position [542, 0]
click at [192, 246] on span "Mark as correct answer" at bounding box center [222, 250] width 89 height 12
click at [178, 246] on input "Mark as correct answer" at bounding box center [171, 250] width 14 height 10
checkbox input "true"
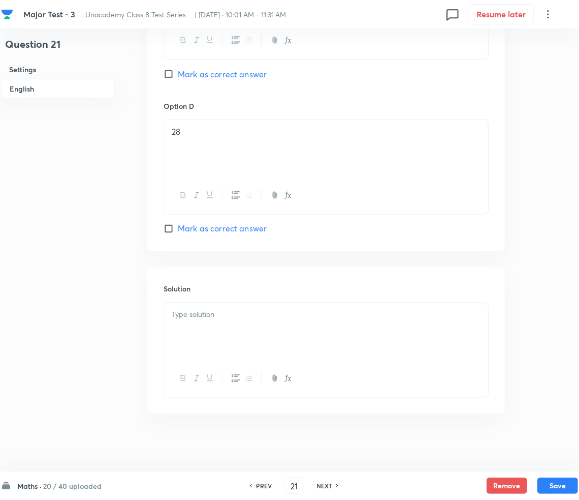
scroll to position [877, 0]
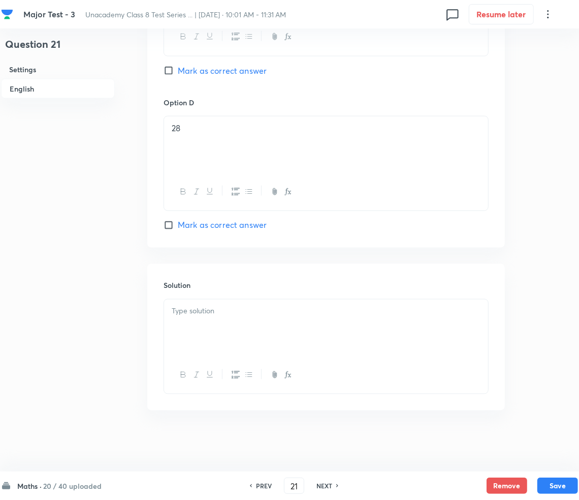
click at [213, 337] on div at bounding box center [326, 327] width 324 height 57
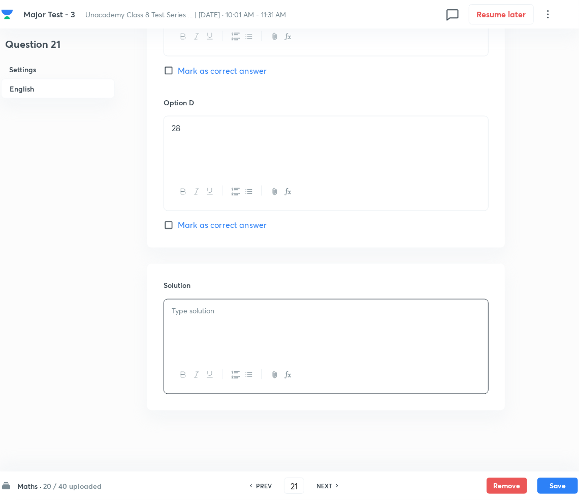
click at [231, 339] on div at bounding box center [326, 327] width 324 height 57
paste div
click at [185, 321] on p "Sol: No. of diagonals = n(n–3)/2 = 8(5)/2 = 20." at bounding box center [326, 323] width 309 height 12
click at [565, 481] on button "Save" at bounding box center [558, 484] width 41 height 16
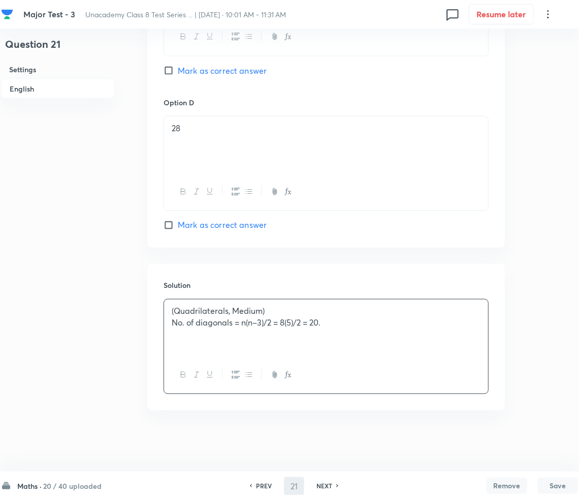
type input "22"
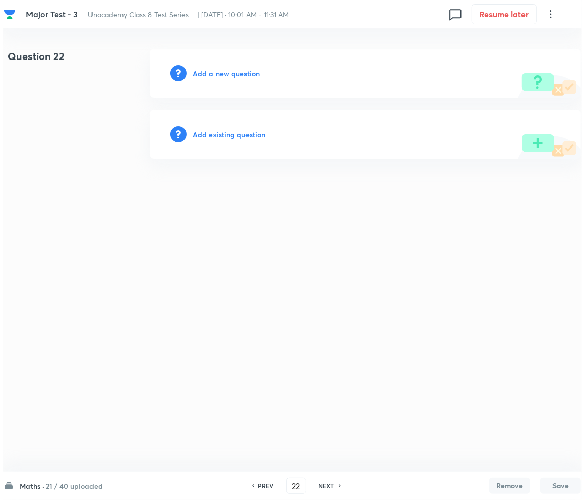
scroll to position [0, 0]
click at [225, 69] on h6 "Add a new question" at bounding box center [226, 73] width 67 height 11
click at [225, 69] on h6 "Choose a question type" at bounding box center [232, 73] width 78 height 11
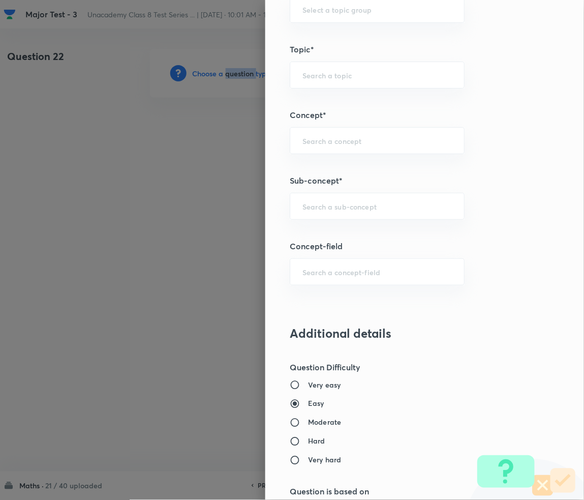
scroll to position [615, 0]
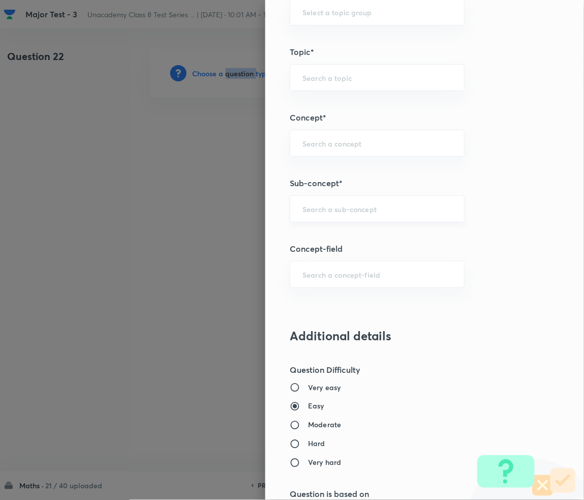
drag, startPoint x: 322, startPoint y: 202, endPoint x: 279, endPoint y: 322, distance: 127.5
click at [321, 203] on div "​" at bounding box center [377, 208] width 175 height 27
click at [321, 210] on input "text" at bounding box center [376, 209] width 149 height 10
paste input "Rational Numbers"
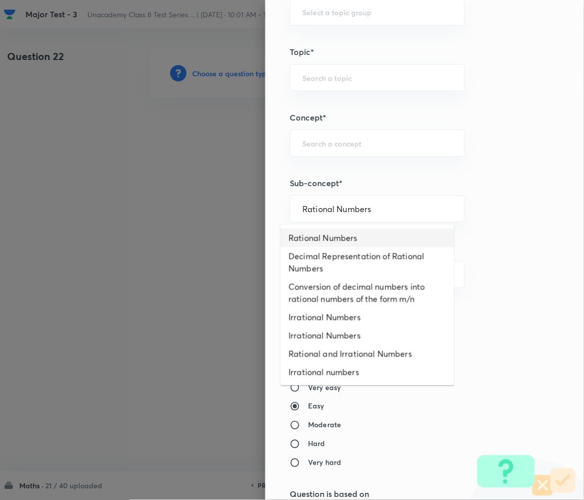
click at [335, 242] on li "Rational Numbers" at bounding box center [368, 238] width 174 height 18
type input "Rational Numbers"
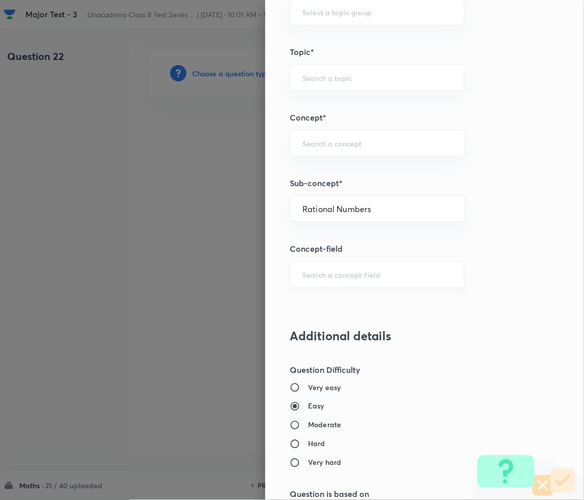
type input "Foundation Class 8"
type input "Mathematics"
type input "Number System"
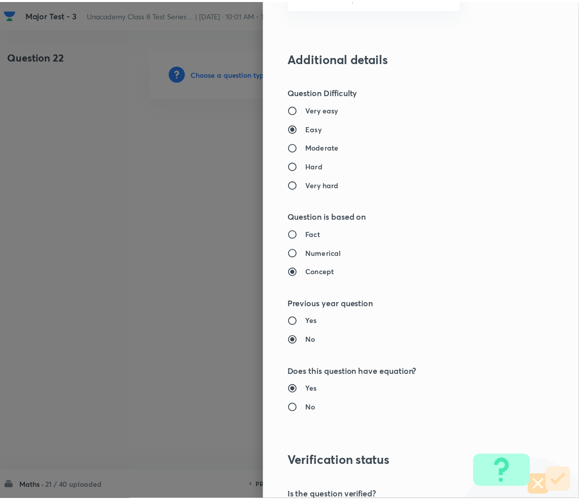
scroll to position [1022, 0]
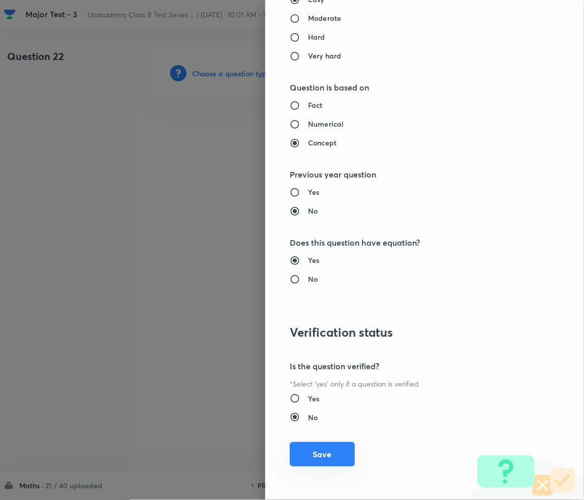
click at [321, 448] on button "Save" at bounding box center [322, 454] width 65 height 24
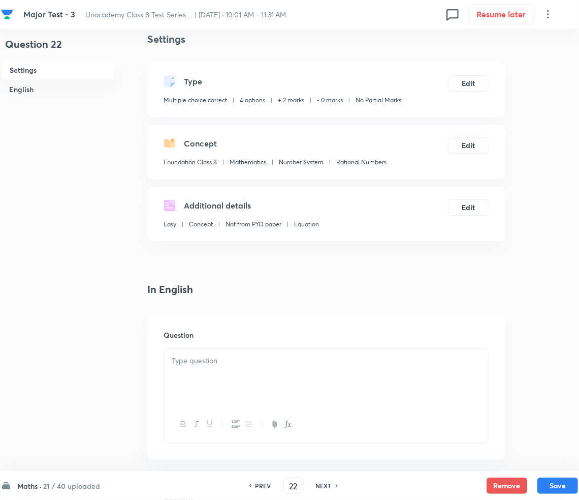
scroll to position [68, 0]
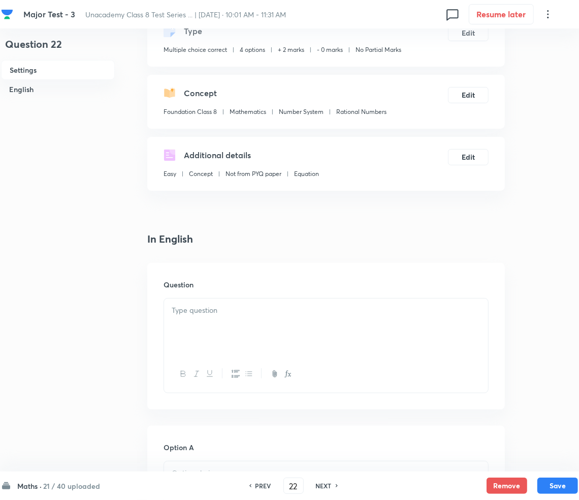
click at [213, 313] on p at bounding box center [326, 310] width 309 height 12
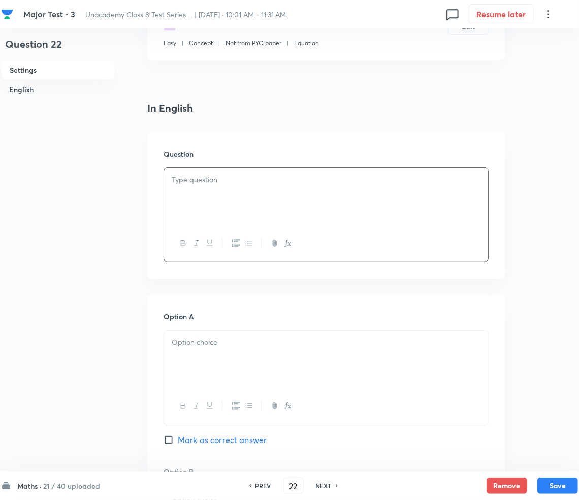
scroll to position [203, 0]
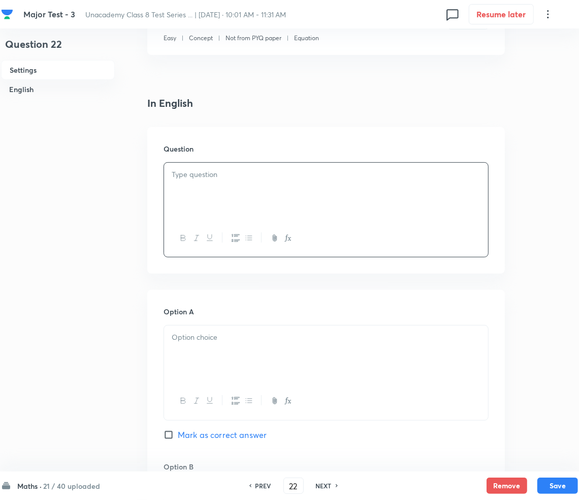
click at [220, 187] on div at bounding box center [326, 191] width 324 height 57
paste div
drag, startPoint x: 173, startPoint y: 171, endPoint x: 215, endPoint y: 178, distance: 42.9
click at [174, 170] on strong "1." at bounding box center [175, 174] width 6 height 11
click at [302, 374] on div at bounding box center [326, 353] width 324 height 57
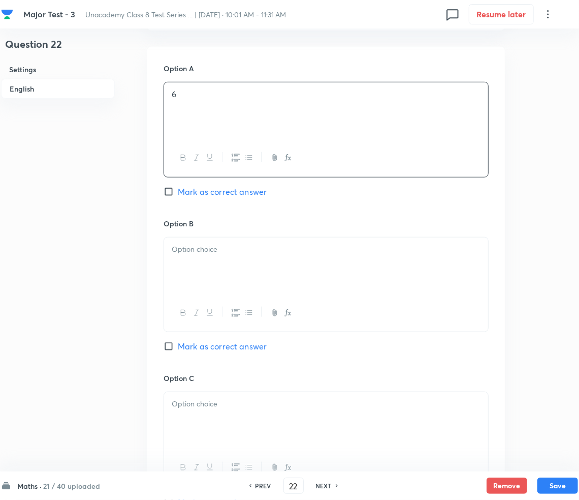
scroll to position [474, 0]
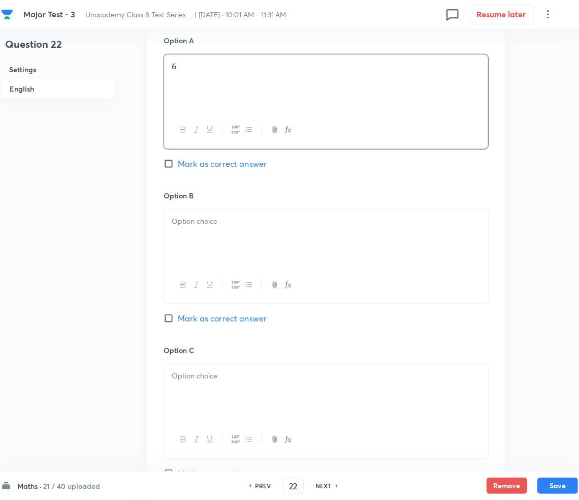
click at [237, 231] on div at bounding box center [326, 237] width 324 height 57
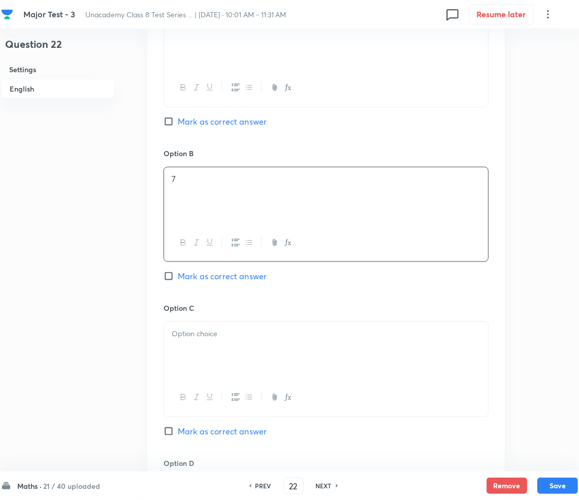
scroll to position [745, 0]
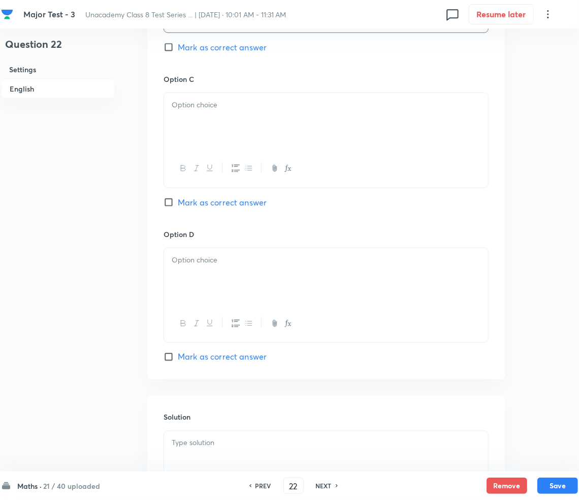
drag, startPoint x: 241, startPoint y: 138, endPoint x: 191, endPoint y: 132, distance: 50.7
click at [241, 137] on div at bounding box center [326, 121] width 324 height 57
click at [233, 283] on div at bounding box center [326, 276] width 324 height 57
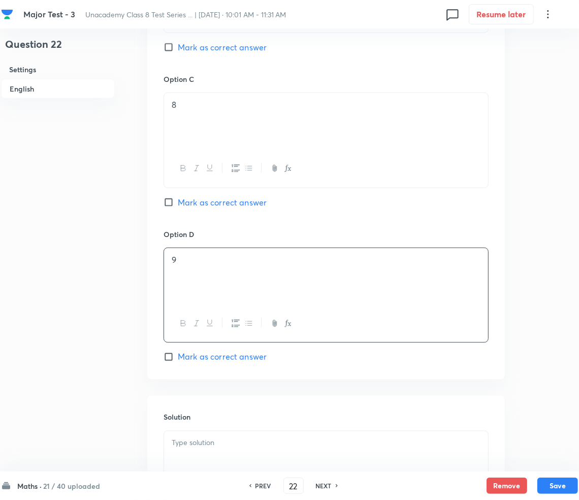
click at [196, 206] on span "Mark as correct answer" at bounding box center [222, 202] width 89 height 12
click at [178, 206] on input "Mark as correct answer" at bounding box center [171, 202] width 14 height 10
checkbox input "true"
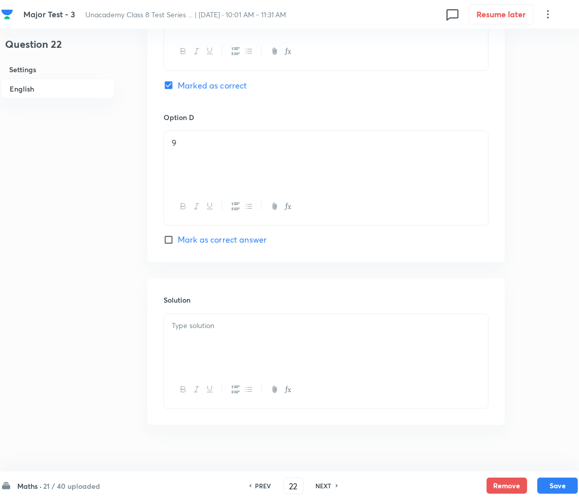
scroll to position [877, 0]
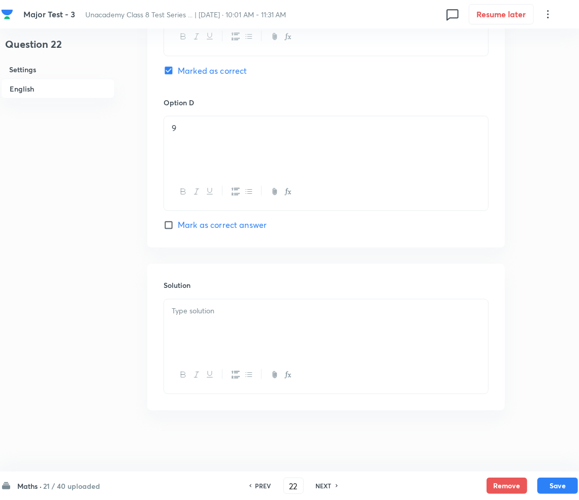
click at [216, 326] on div at bounding box center [326, 327] width 324 height 57
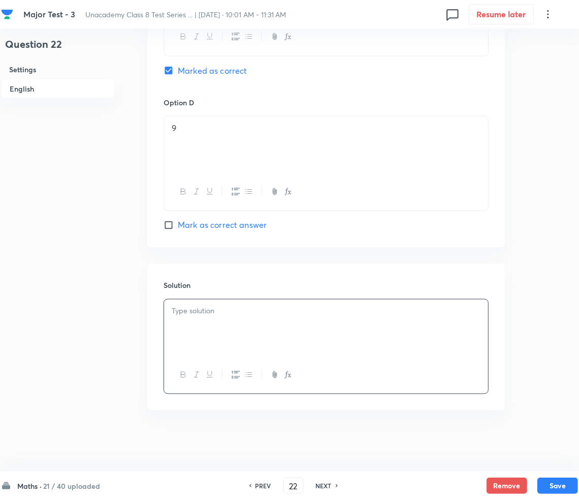
paste div
click at [186, 325] on p "Sol: First 6 even numbers: 2,4,6,8,10,12 Sum = 42, Mean = 42/6 = 7." at bounding box center [326, 323] width 309 height 12
click at [553, 482] on button "Save" at bounding box center [558, 484] width 41 height 16
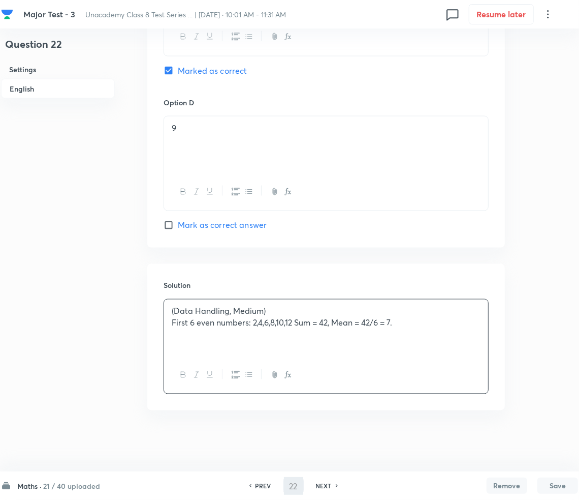
type input "23"
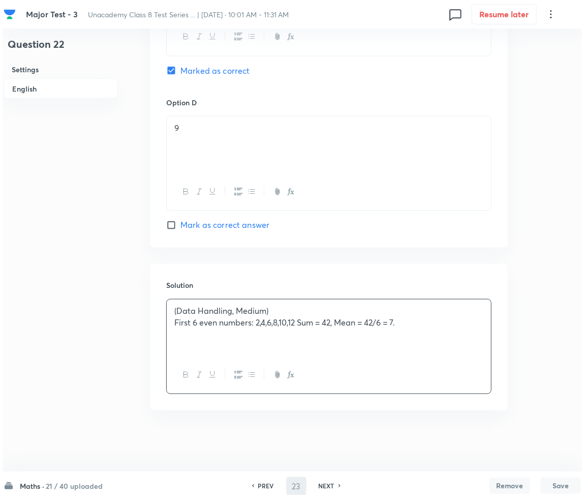
scroll to position [0, 0]
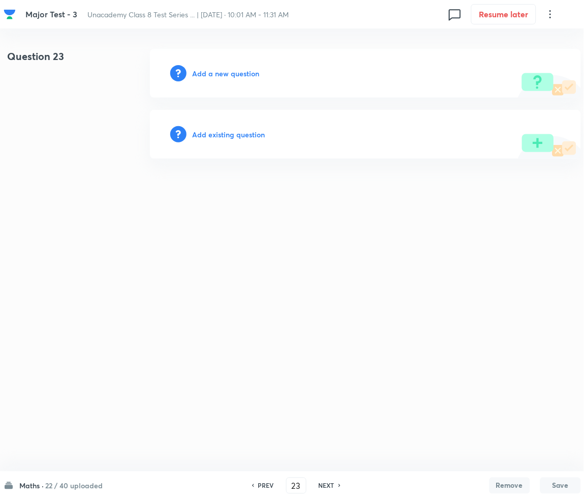
click at [234, 72] on h6 "Add a new question" at bounding box center [226, 73] width 67 height 11
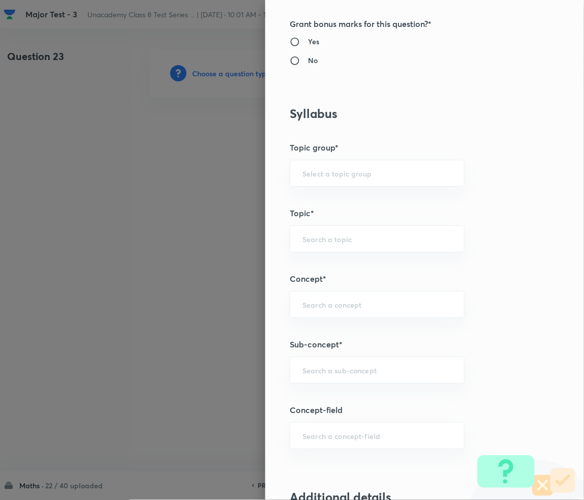
scroll to position [474, 0]
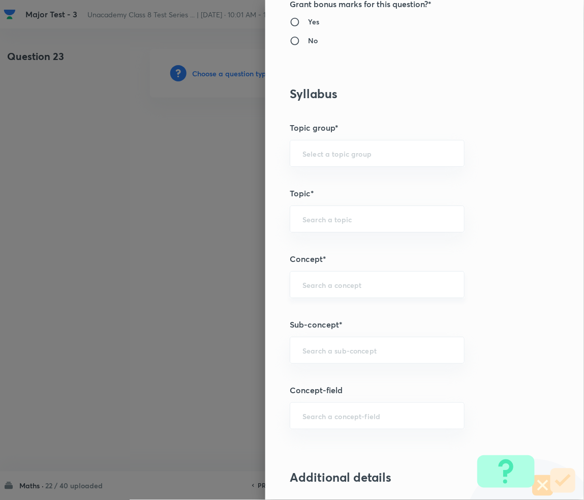
click at [329, 291] on div "​" at bounding box center [377, 284] width 175 height 27
click at [322, 354] on input "text" at bounding box center [376, 350] width 149 height 10
paste input "Rational Numbers"
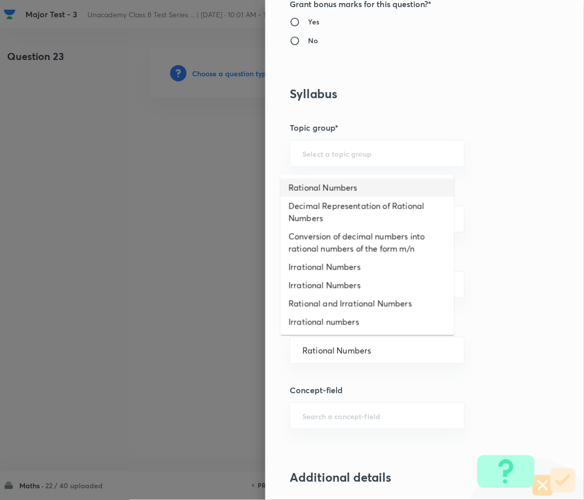
click at [334, 190] on li "Rational Numbers" at bounding box center [368, 187] width 174 height 18
type input "Rational Numbers"
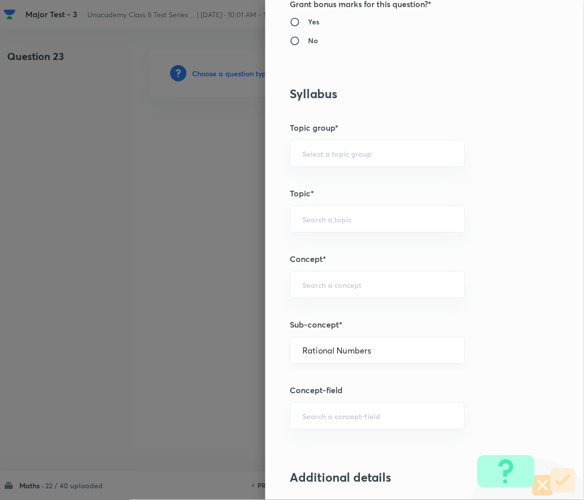
type input "Foundation Class 8"
type input "Mathematics"
type input "Number System"
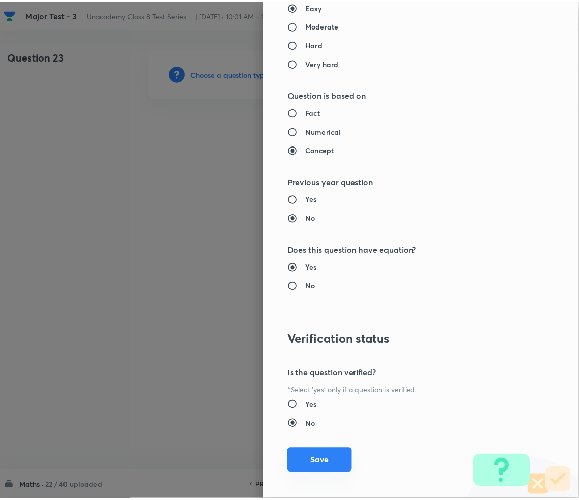
scroll to position [1022, 0]
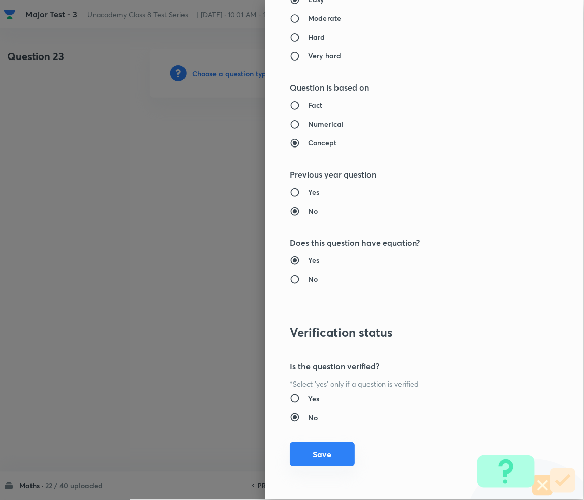
click at [323, 450] on button "Save" at bounding box center [322, 454] width 65 height 24
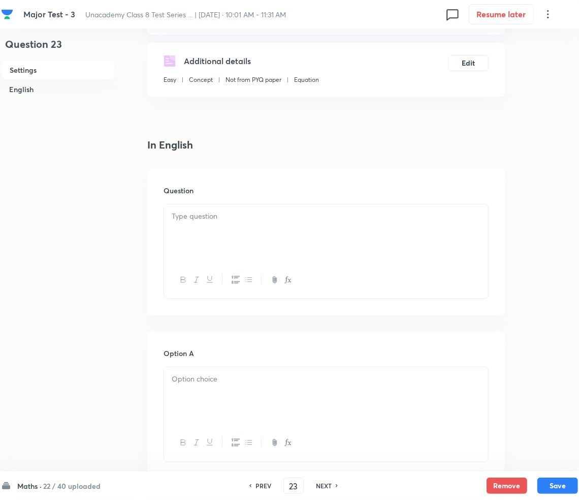
scroll to position [203, 0]
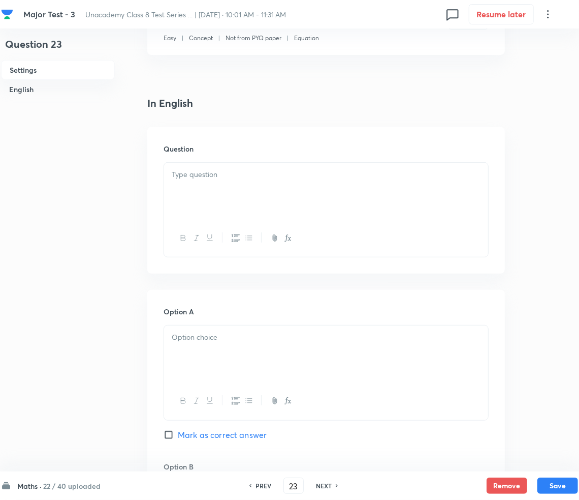
click at [204, 195] on div at bounding box center [326, 191] width 324 height 57
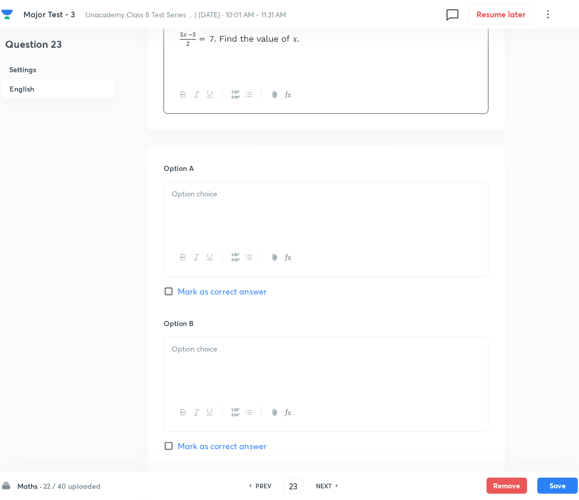
scroll to position [407, 0]
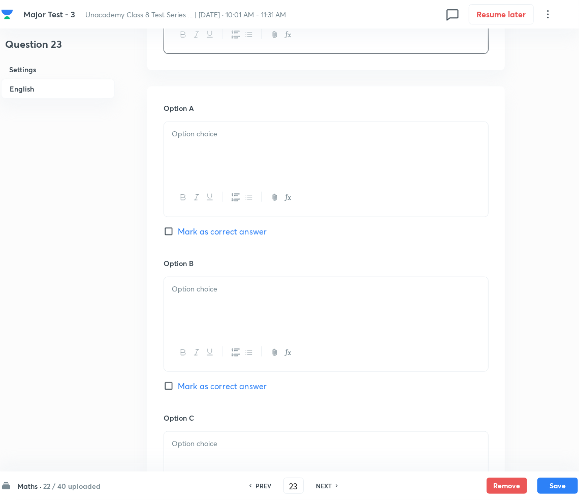
click at [221, 157] on div at bounding box center [326, 150] width 324 height 57
drag, startPoint x: 244, startPoint y: 312, endPoint x: 235, endPoint y: 311, distance: 9.7
click at [244, 312] on div at bounding box center [326, 305] width 324 height 57
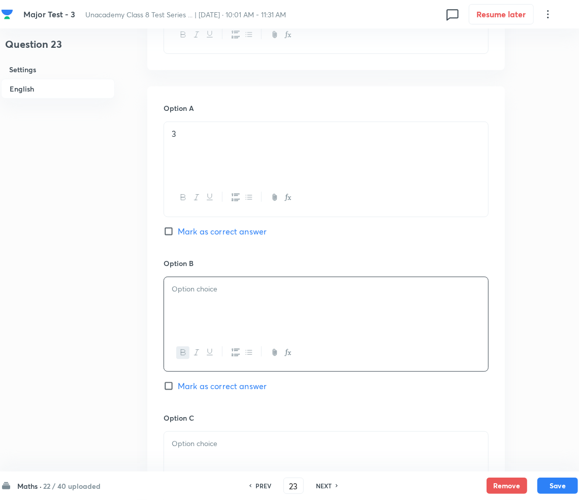
click at [212, 295] on div "﻿" at bounding box center [326, 305] width 324 height 57
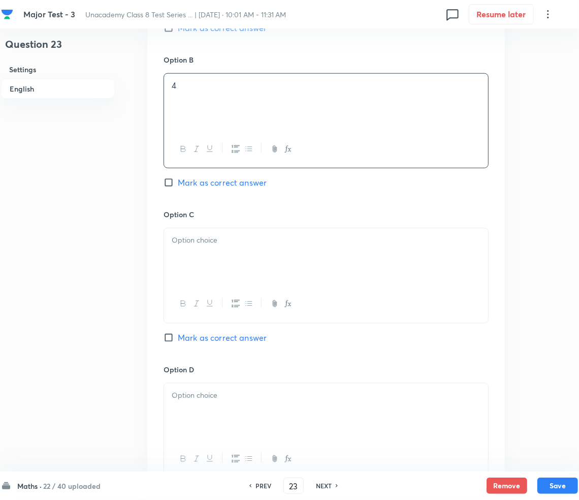
click at [209, 260] on div at bounding box center [326, 256] width 324 height 57
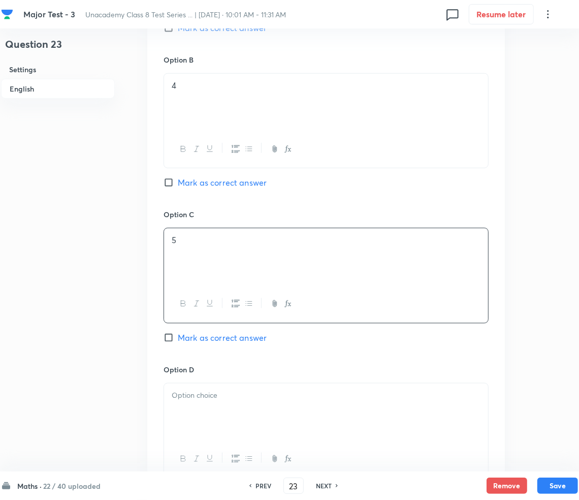
click at [79, 348] on div "Question 23 Settings English" at bounding box center [58, 78] width 114 height 1279
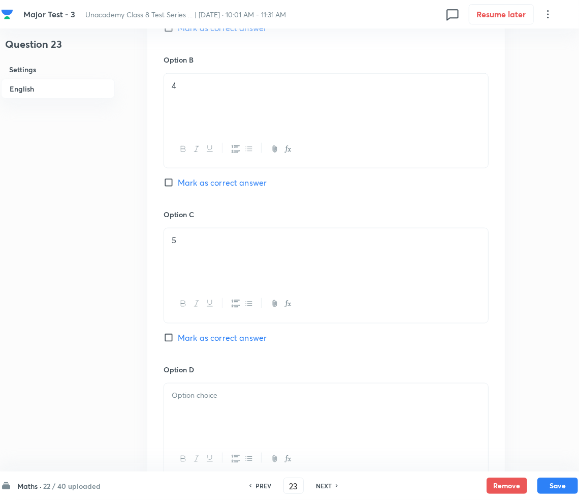
click at [73, 347] on div "Question 23 Settings English" at bounding box center [58, 78] width 114 height 1279
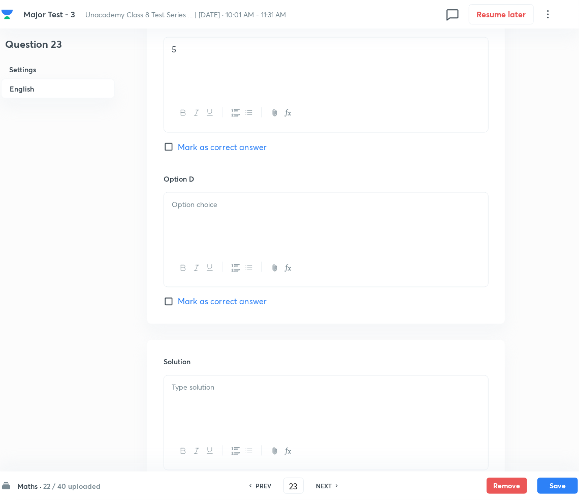
scroll to position [813, 0]
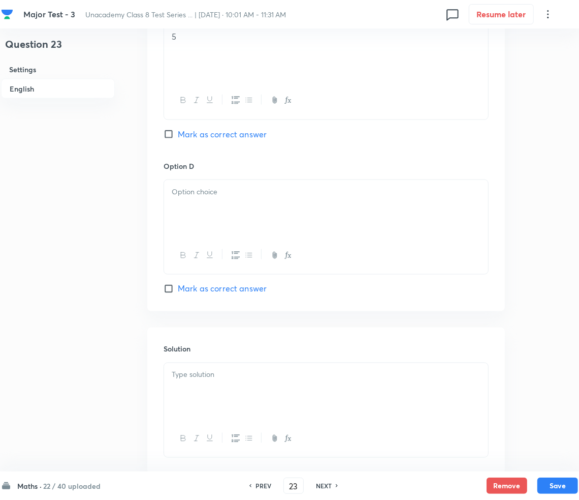
click at [215, 202] on div at bounding box center [326, 208] width 324 height 57
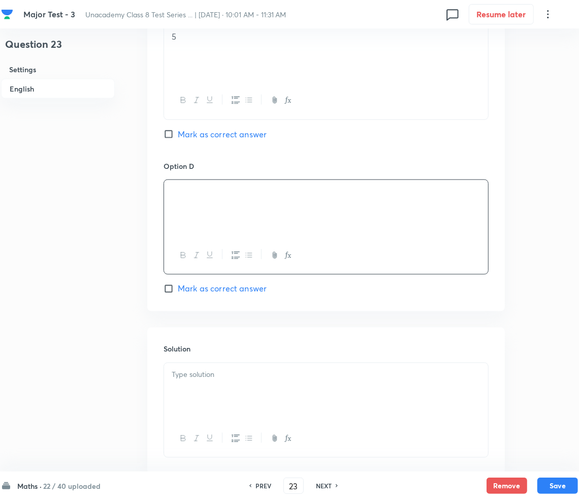
click at [238, 194] on p at bounding box center [326, 192] width 309 height 12
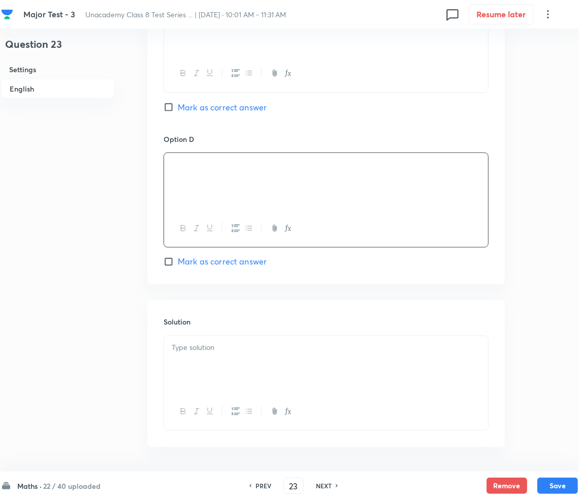
scroll to position [877, 0]
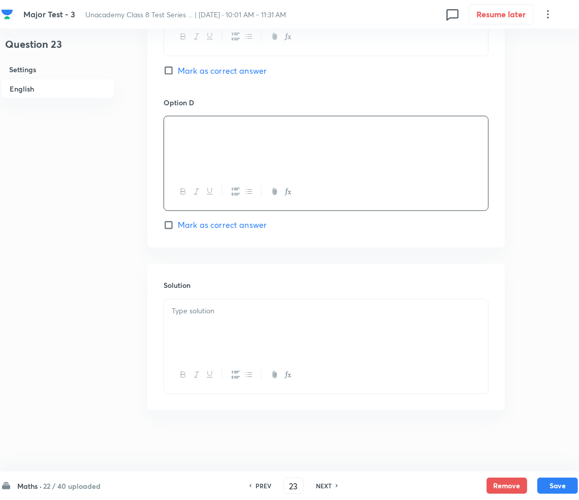
drag, startPoint x: 213, startPoint y: 314, endPoint x: 202, endPoint y: 315, distance: 11.3
click at [213, 314] on p at bounding box center [326, 311] width 309 height 12
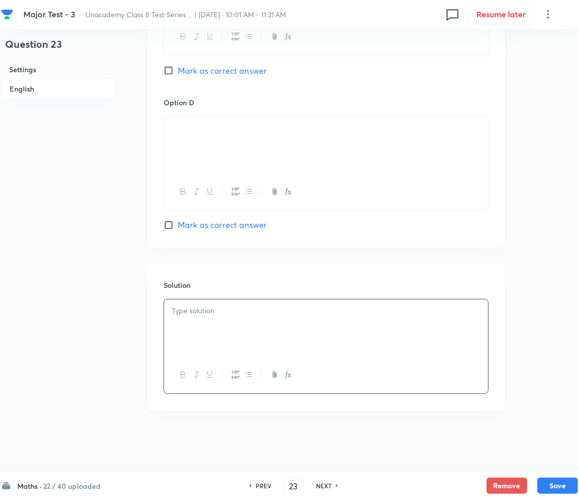
click at [232, 334] on div at bounding box center [326, 327] width 324 height 57
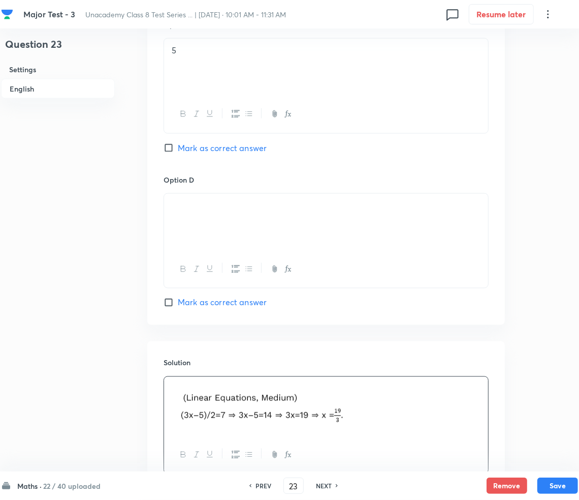
scroll to position [880, 0]
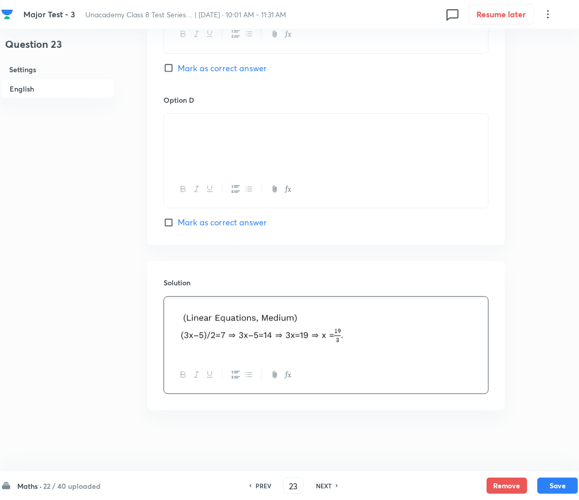
click at [184, 224] on span "Mark as correct answer" at bounding box center [222, 222] width 89 height 12
click at [178, 224] on input "Mark as correct answer" at bounding box center [171, 223] width 14 height 10
checkbox input "true"
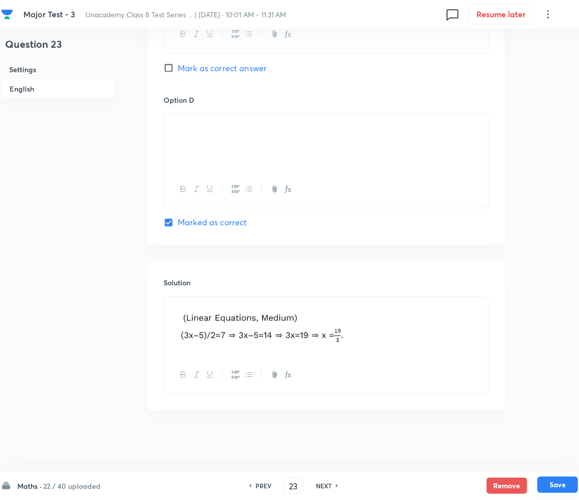
click at [556, 482] on button "Save" at bounding box center [558, 484] width 41 height 16
type input "24"
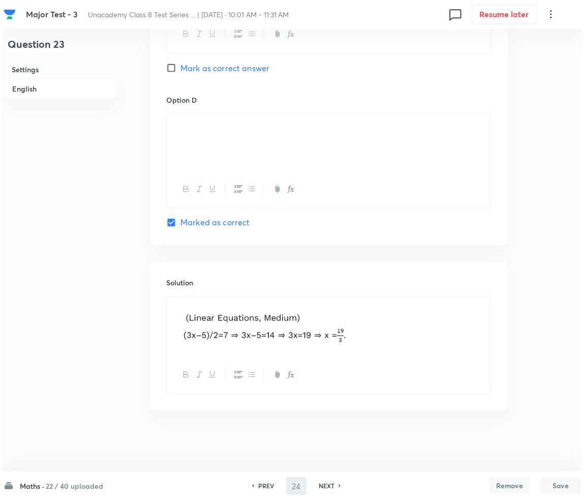
scroll to position [0, 0]
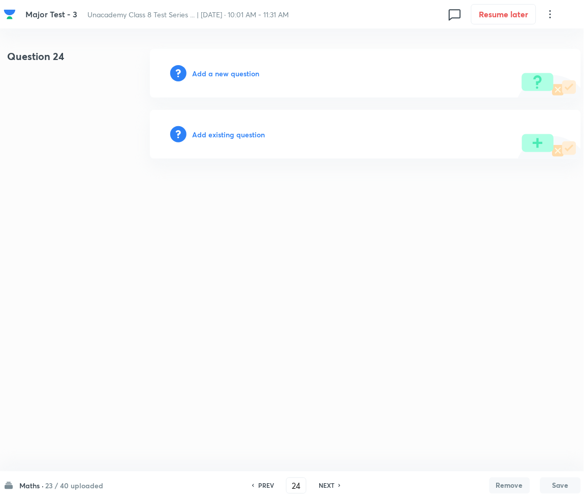
click at [226, 75] on h6 "Add a new question" at bounding box center [226, 73] width 67 height 11
click at [226, 75] on h6 "Choose a question type" at bounding box center [232, 73] width 78 height 11
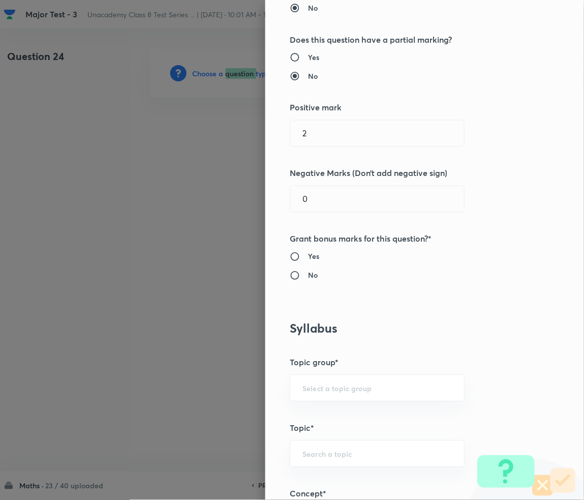
scroll to position [407, 0]
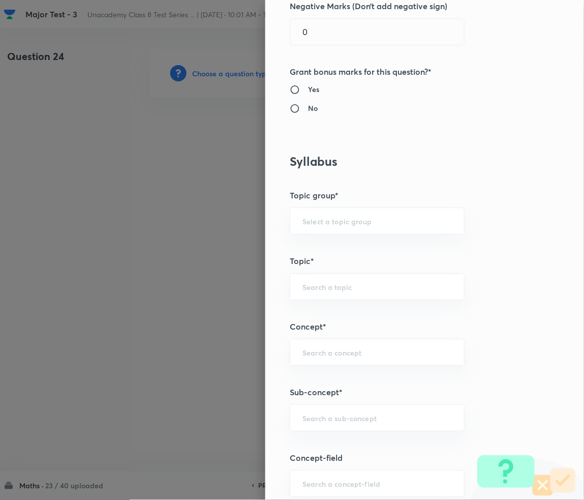
click at [316, 367] on div "Question settings Question type* Multiple choice correct Number of options* 2 3…" at bounding box center [424, 250] width 319 height 500
click at [320, 417] on input "text" at bounding box center [376, 418] width 149 height 10
paste input "Rational Numbers"
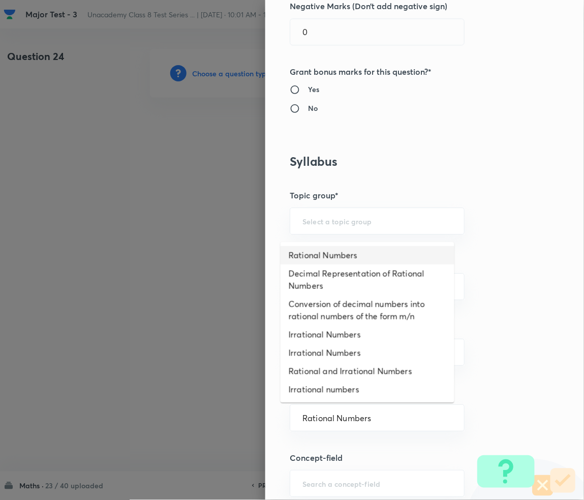
click at [329, 261] on li "Rational Numbers" at bounding box center [368, 255] width 174 height 18
type input "Rational Numbers"
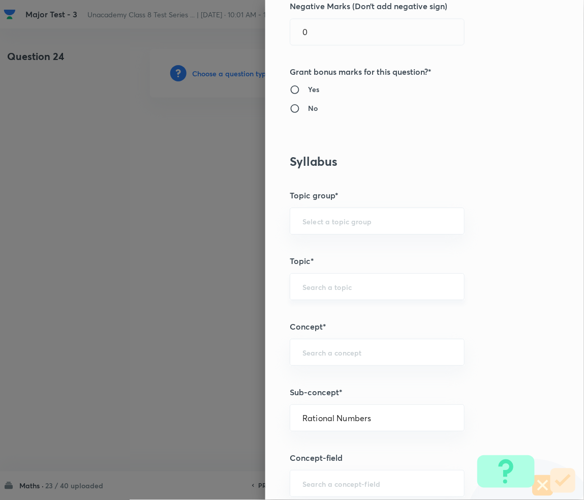
type input "Foundation Class 8"
type input "Mathematics"
type input "Number System"
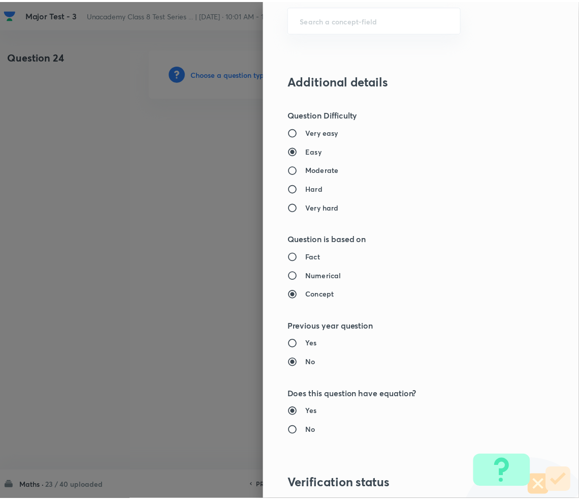
scroll to position [1022, 0]
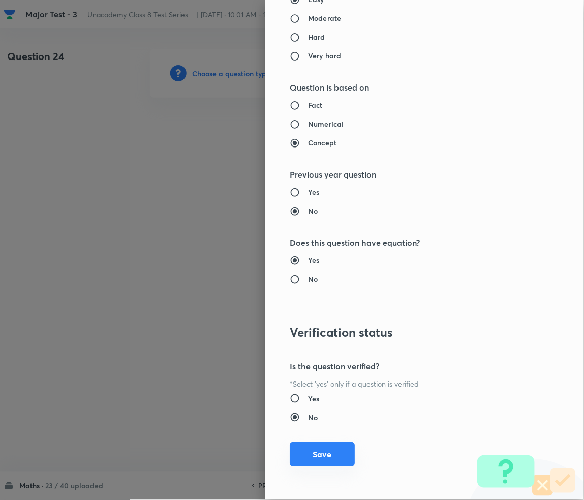
click at [321, 448] on button "Save" at bounding box center [322, 454] width 65 height 24
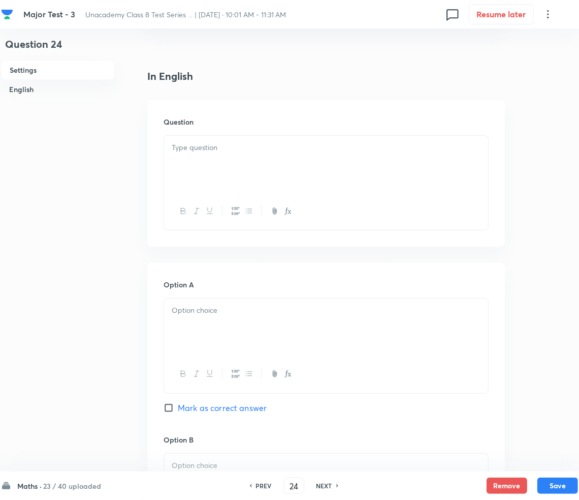
scroll to position [271, 0]
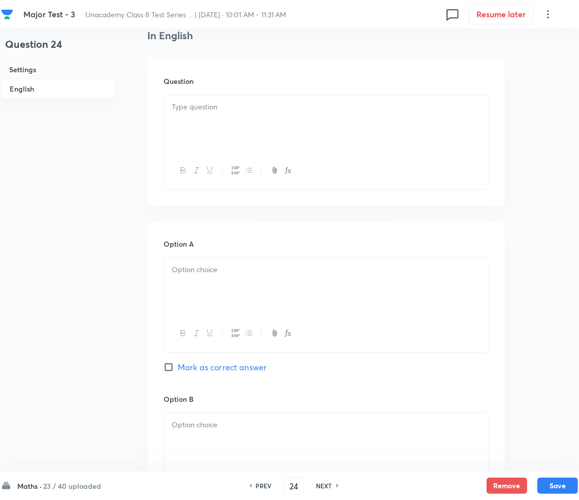
click at [235, 115] on div at bounding box center [326, 123] width 324 height 57
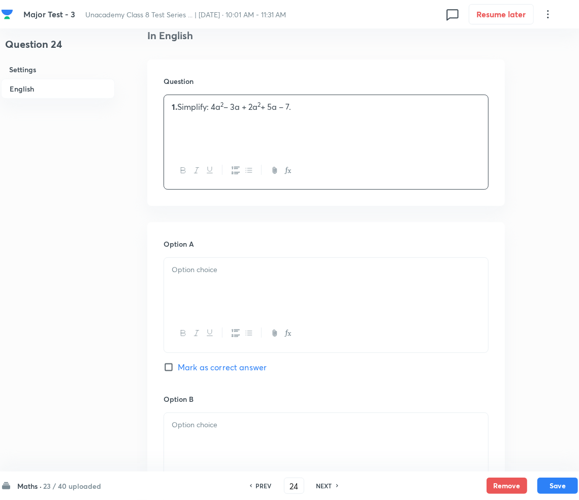
click at [177, 111] on p "1. Simplify: 4a 2 – 3a + 2a 2 + 5a – 7." at bounding box center [326, 107] width 309 height 12
click at [221, 278] on div at bounding box center [326, 286] width 324 height 57
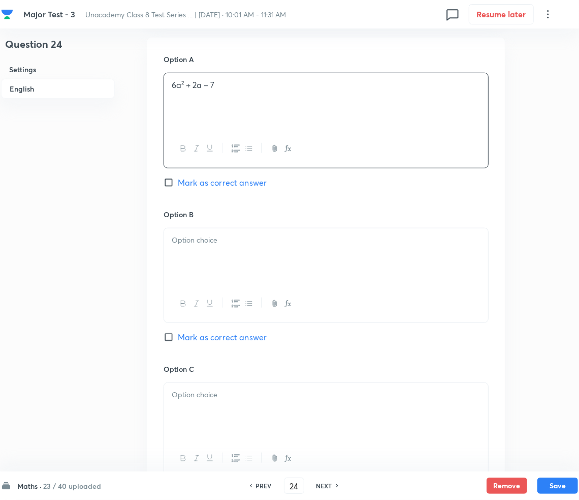
scroll to position [474, 0]
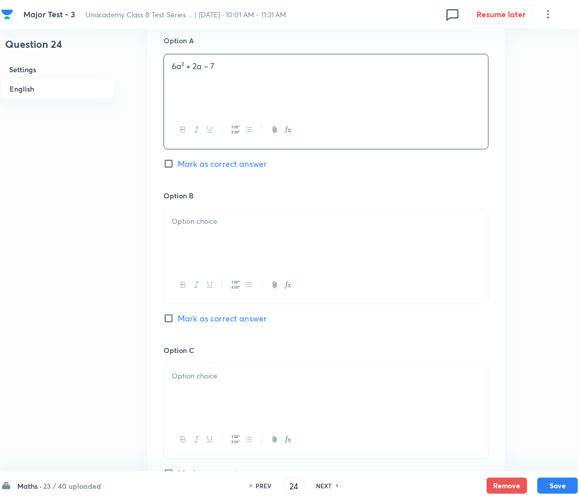
click at [199, 223] on p at bounding box center [326, 221] width 309 height 12
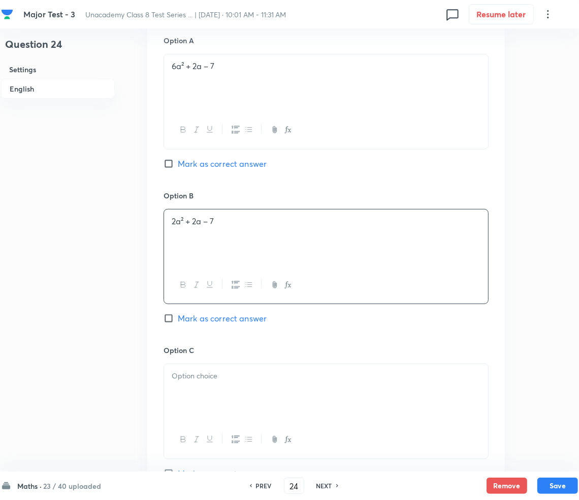
click at [192, 159] on span "Mark as correct answer" at bounding box center [222, 164] width 89 height 12
click at [178, 159] on input "Mark as correct answer" at bounding box center [171, 164] width 14 height 10
checkbox input "true"
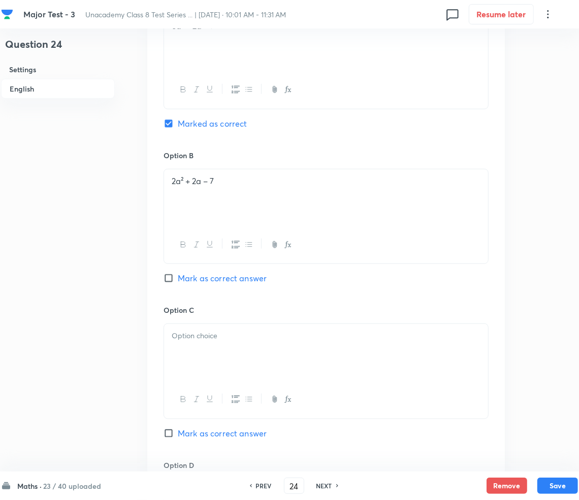
scroll to position [610, 0]
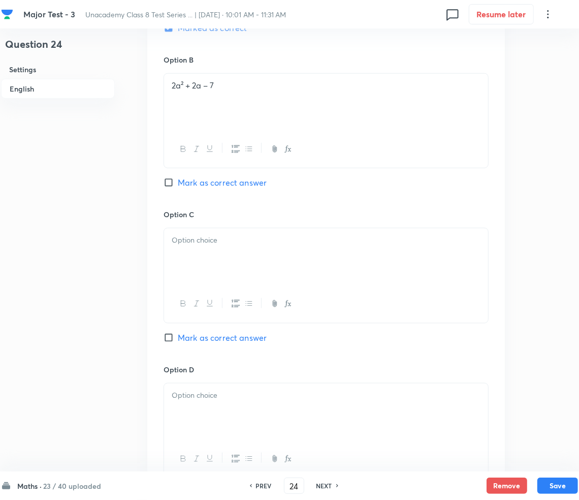
click at [228, 256] on div at bounding box center [326, 256] width 324 height 57
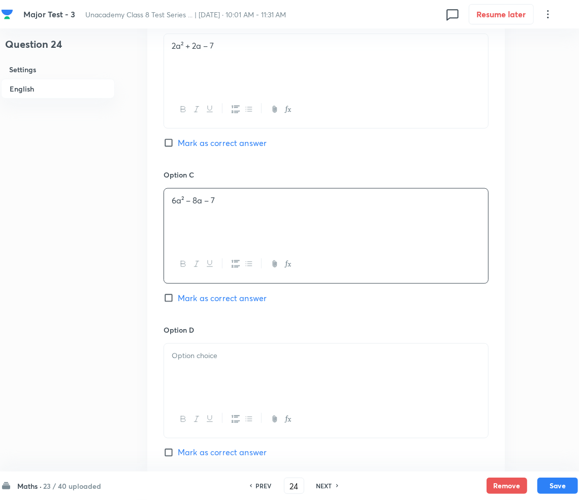
scroll to position [813, 0]
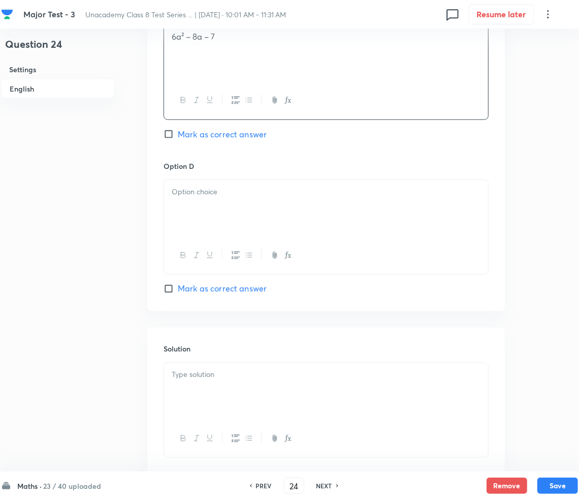
click at [202, 182] on div at bounding box center [326, 208] width 324 height 57
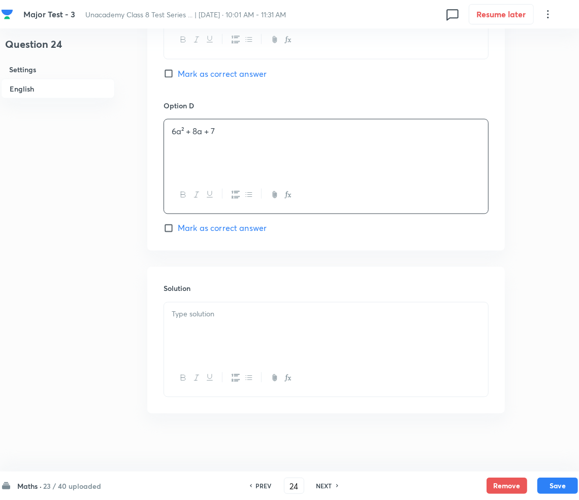
scroll to position [877, 0]
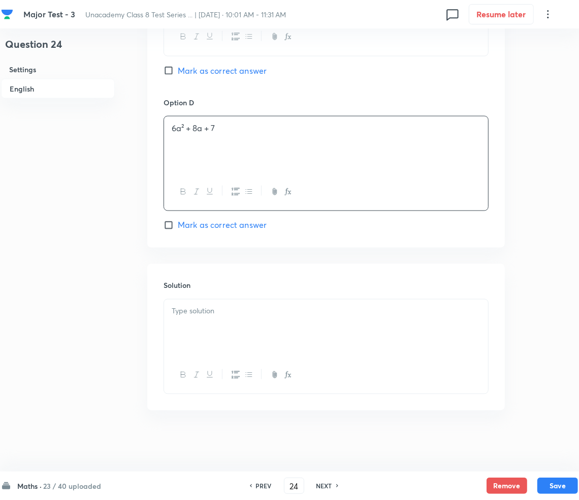
click at [228, 317] on div at bounding box center [326, 327] width 324 height 57
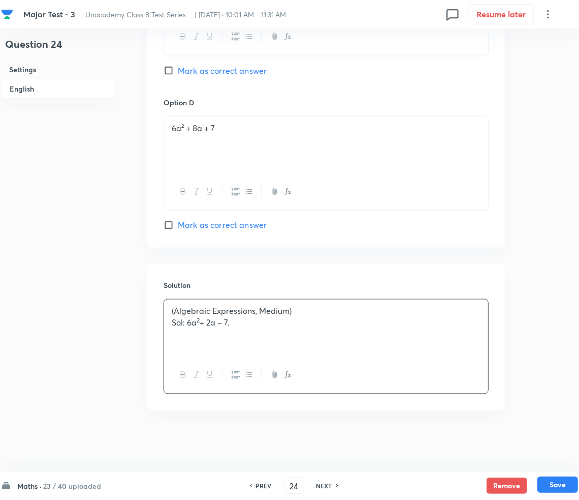
click at [556, 477] on button "Save" at bounding box center [558, 484] width 41 height 16
type input "25"
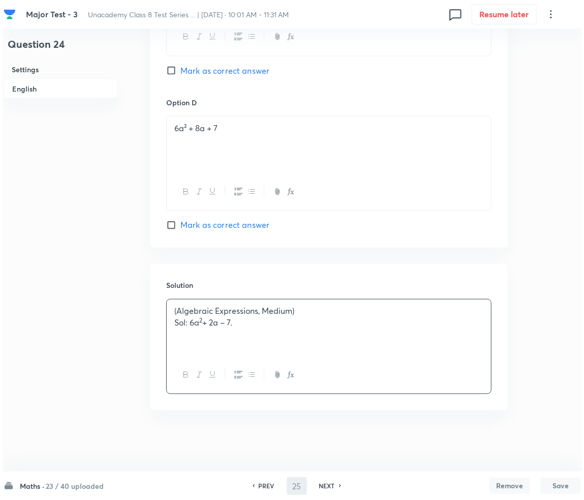
scroll to position [0, 0]
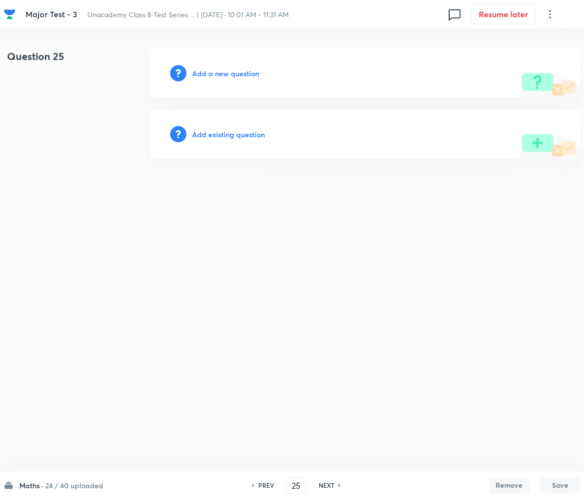
click at [210, 69] on h6 "Add a new question" at bounding box center [226, 73] width 67 height 11
click at [210, 70] on h6 "Choose a question type" at bounding box center [232, 73] width 78 height 11
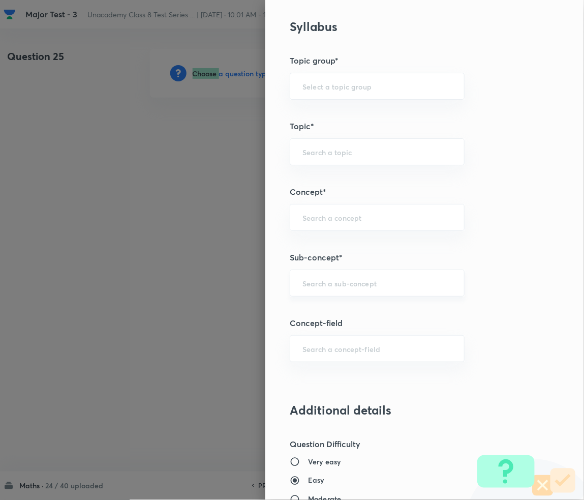
scroll to position [542, 0]
click at [322, 284] on input "text" at bounding box center [376, 282] width 149 height 10
paste input "Rational Numbers"
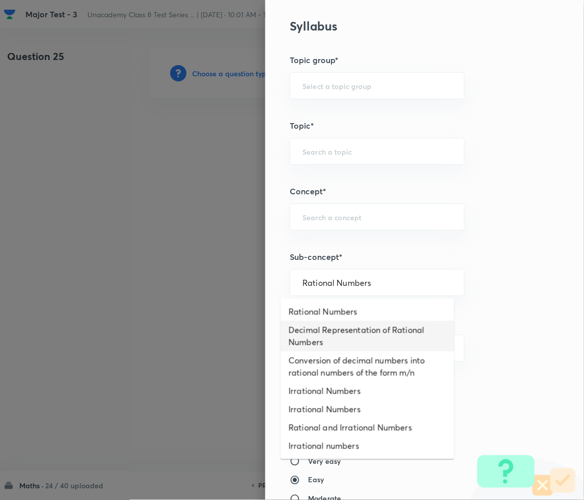
click at [335, 308] on li "Rational Numbers" at bounding box center [368, 311] width 174 height 18
type input "Rational Numbers"
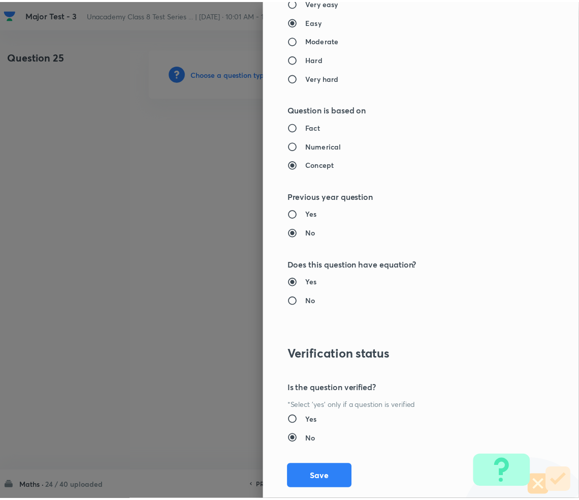
scroll to position [1022, 0]
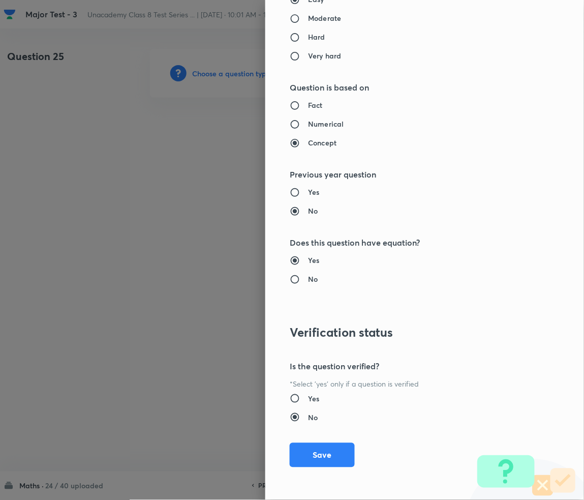
click at [318, 442] on div "Question settings Question type* Multiple choice correct Number of options* 2 3…" at bounding box center [424, 250] width 319 height 500
click at [310, 457] on button "Save" at bounding box center [322, 454] width 65 height 24
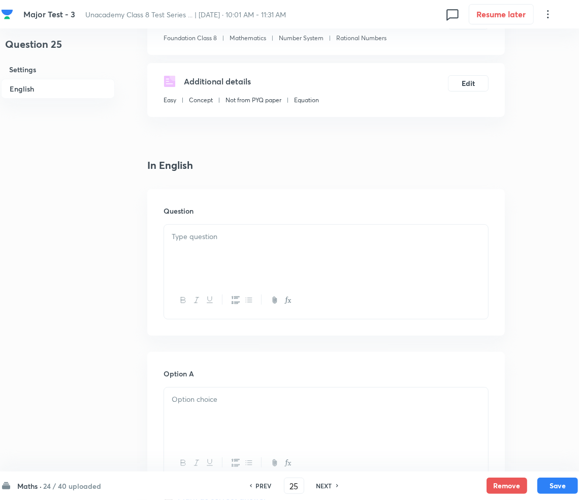
scroll to position [135, 0]
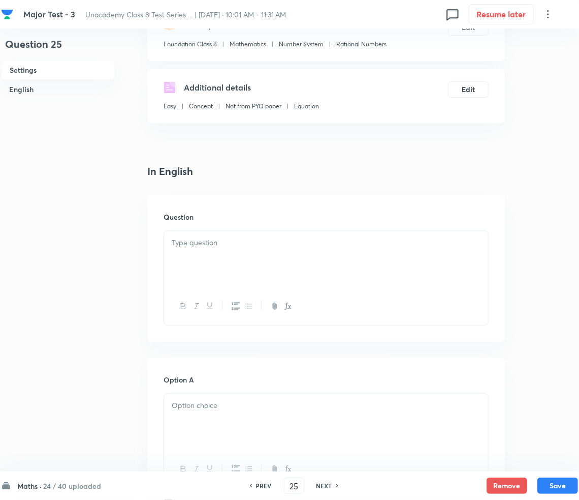
click at [232, 234] on div at bounding box center [326, 259] width 324 height 57
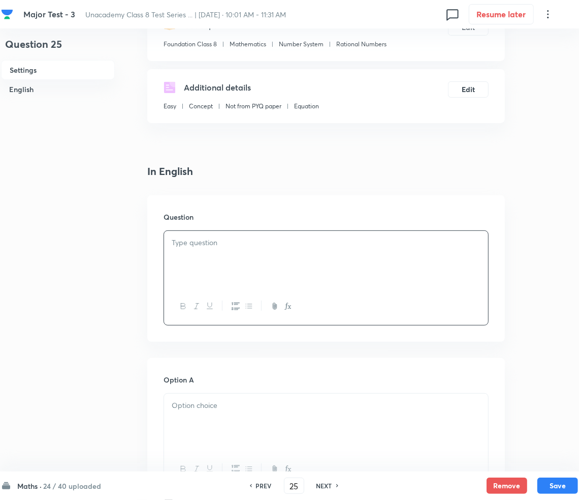
drag, startPoint x: 311, startPoint y: 276, endPoint x: 282, endPoint y: 277, distance: 28.5
click at [308, 275] on div at bounding box center [326, 259] width 324 height 57
paste div
drag, startPoint x: 173, startPoint y: 244, endPoint x: 185, endPoint y: 244, distance: 12.2
click at [173, 244] on strong "1." at bounding box center [175, 242] width 6 height 11
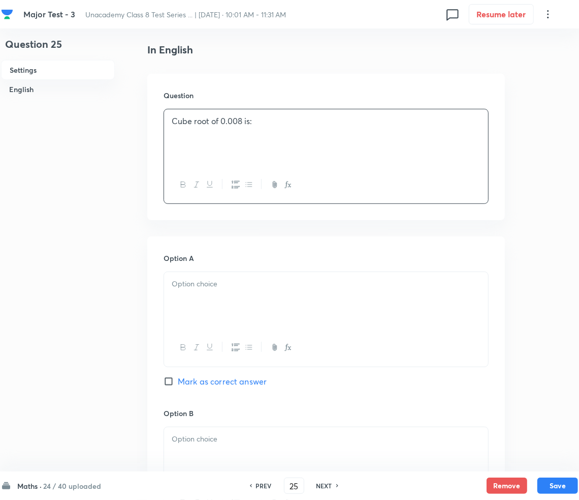
scroll to position [271, 0]
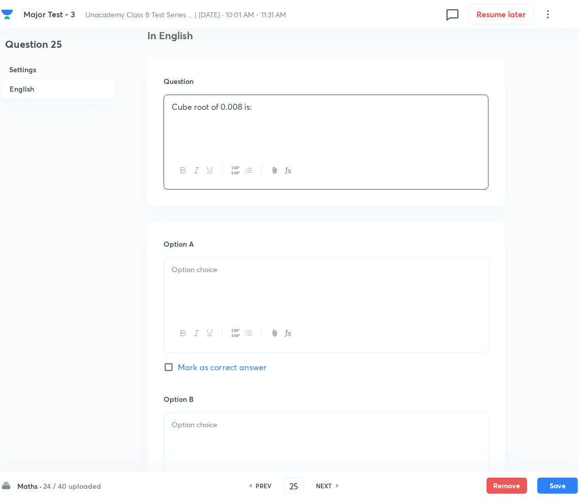
click at [206, 282] on div at bounding box center [326, 286] width 324 height 57
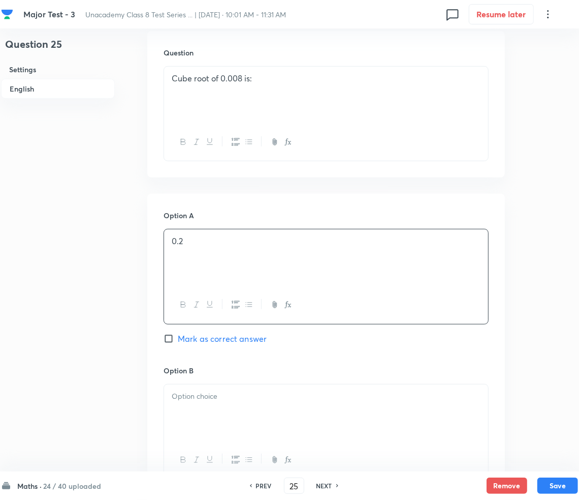
scroll to position [407, 0]
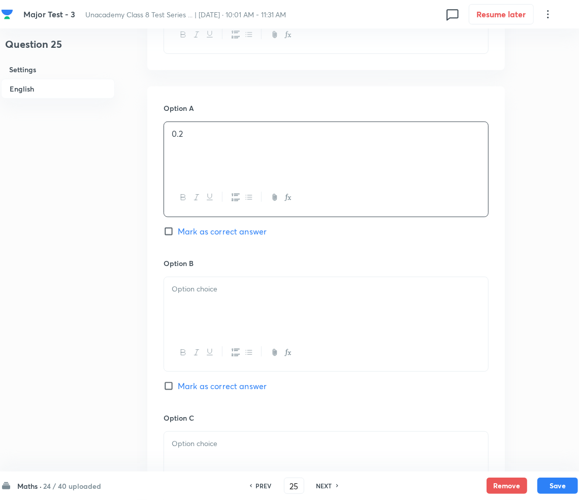
click at [223, 301] on div at bounding box center [326, 305] width 324 height 57
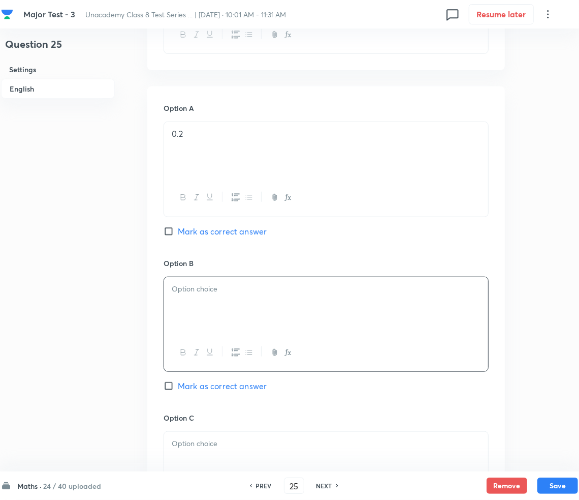
paste div
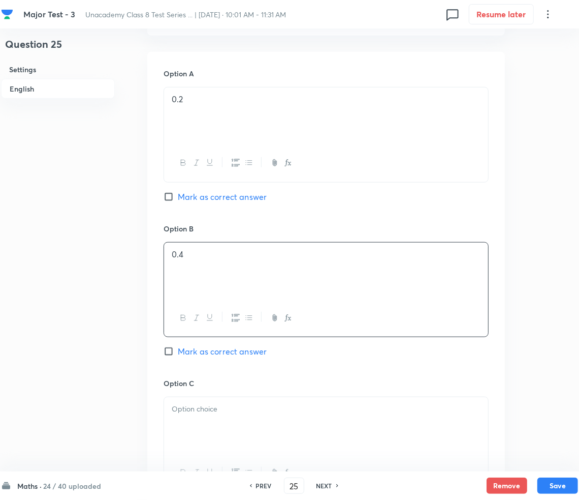
scroll to position [542, 0]
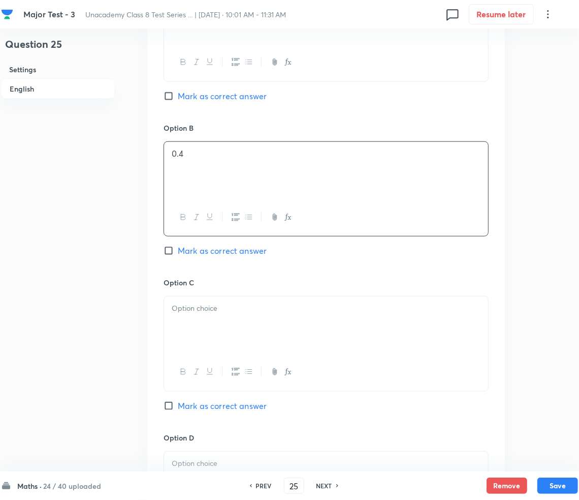
click at [229, 302] on p at bounding box center [326, 308] width 309 height 12
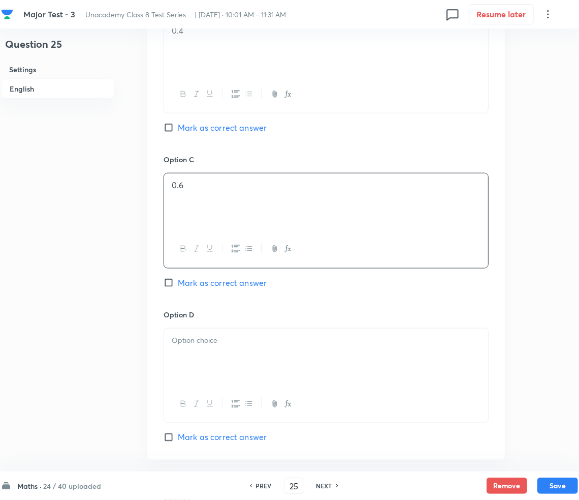
scroll to position [677, 0]
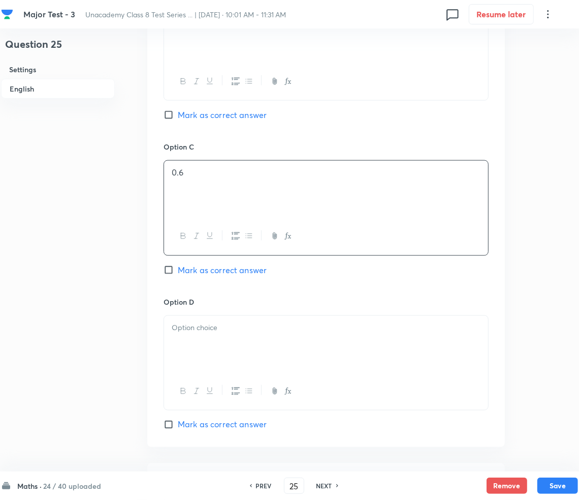
click at [239, 326] on p at bounding box center [326, 328] width 309 height 12
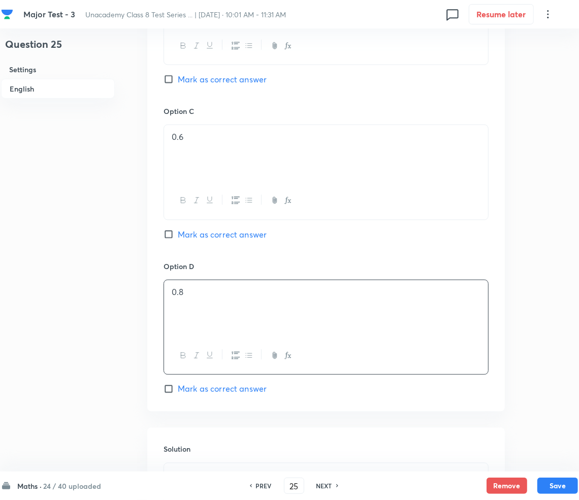
scroll to position [877, 0]
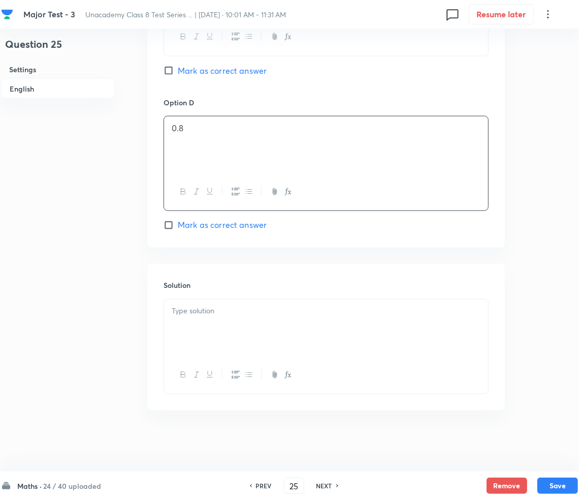
click at [236, 317] on p at bounding box center [326, 311] width 309 height 12
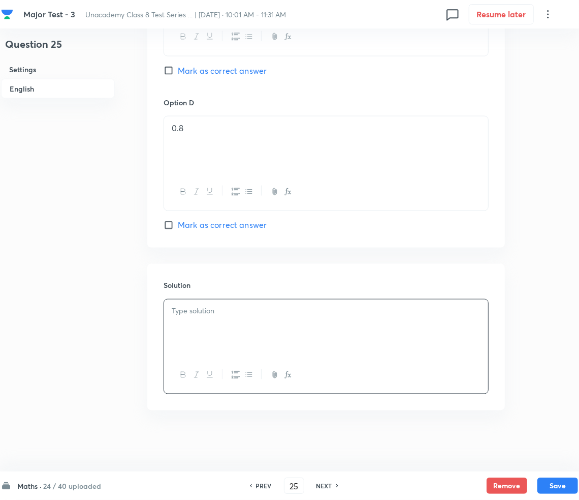
paste div
drag, startPoint x: 188, startPoint y: 325, endPoint x: 233, endPoint y: 332, distance: 45.4
click at [189, 325] on p "Sol: Cube root of 0.008 = 0.2." at bounding box center [326, 323] width 309 height 12
click at [564, 485] on button "Save" at bounding box center [558, 484] width 41 height 16
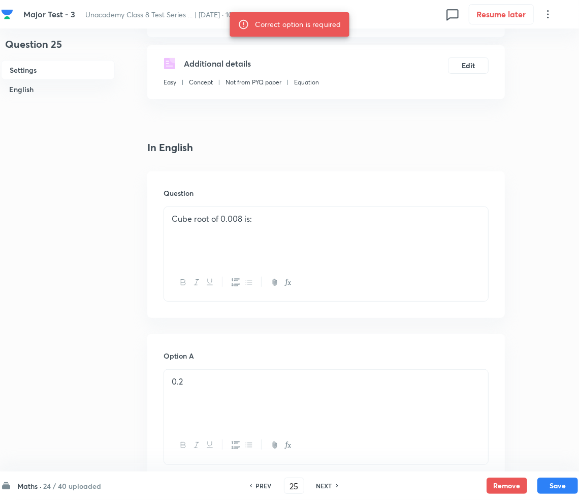
scroll to position [403, 0]
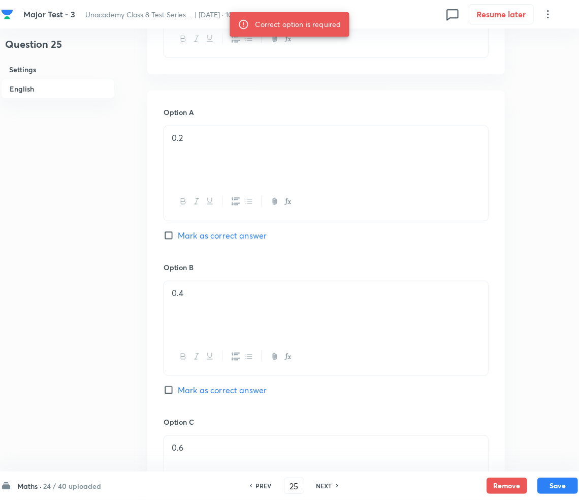
drag, startPoint x: 184, startPoint y: 232, endPoint x: 205, endPoint y: 248, distance: 26.2
click at [185, 232] on span "Mark as correct answer" at bounding box center [222, 235] width 89 height 12
click at [178, 232] on input "Mark as correct answer" at bounding box center [171, 235] width 14 height 10
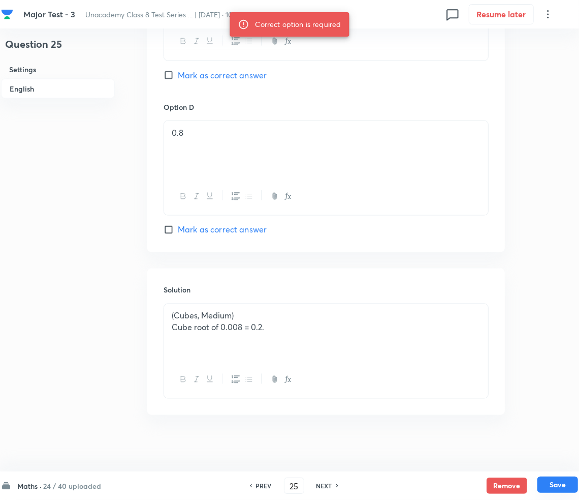
scroll to position [877, 0]
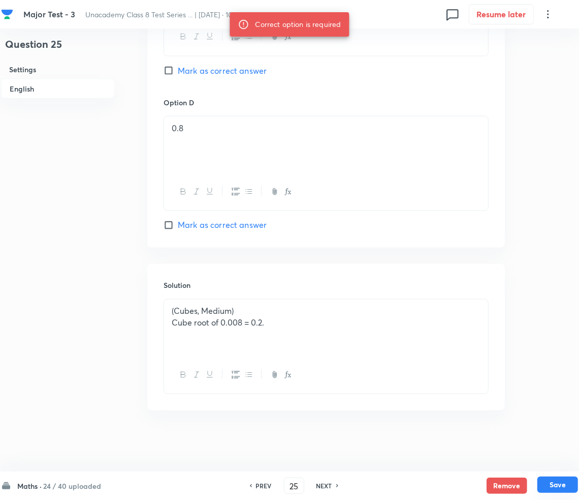
click at [550, 488] on button "Save" at bounding box center [558, 484] width 41 height 16
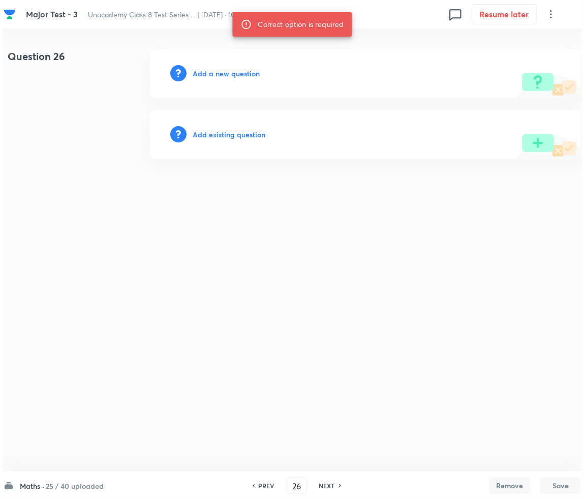
scroll to position [0, 0]
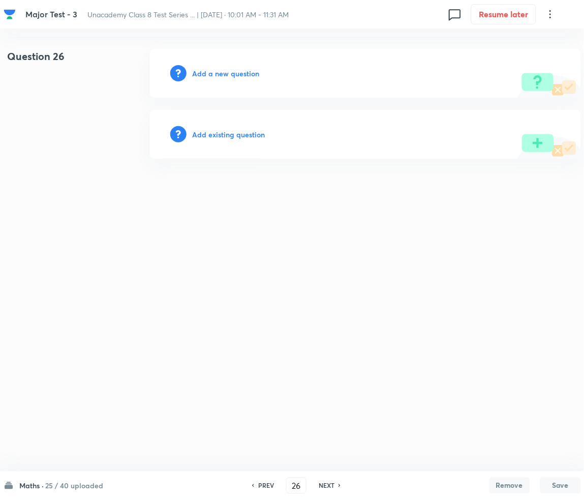
click at [215, 72] on h6 "Add a new question" at bounding box center [226, 73] width 67 height 11
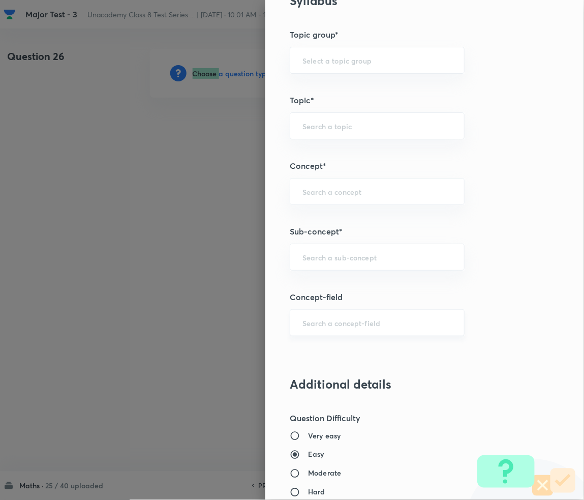
scroll to position [610, 0]
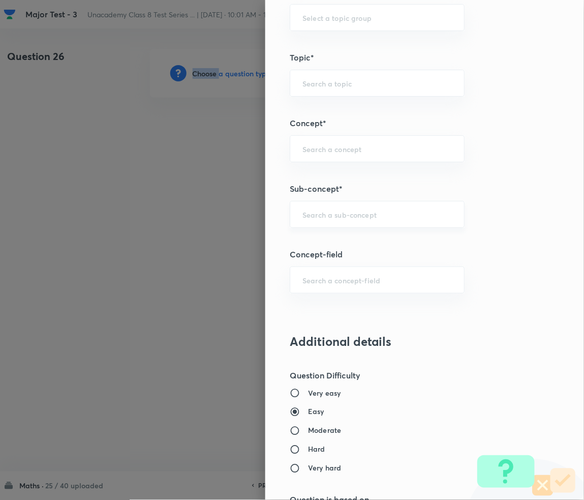
click at [291, 210] on div "​" at bounding box center [377, 214] width 175 height 27
paste input "Rational Numbers"
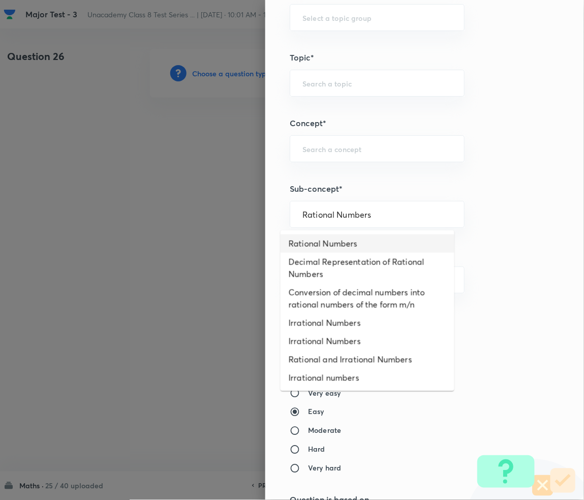
click at [347, 244] on li "Rational Numbers" at bounding box center [368, 243] width 174 height 18
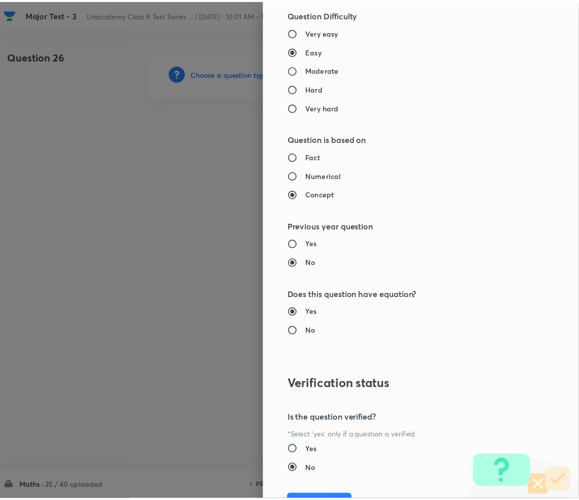
scroll to position [1022, 0]
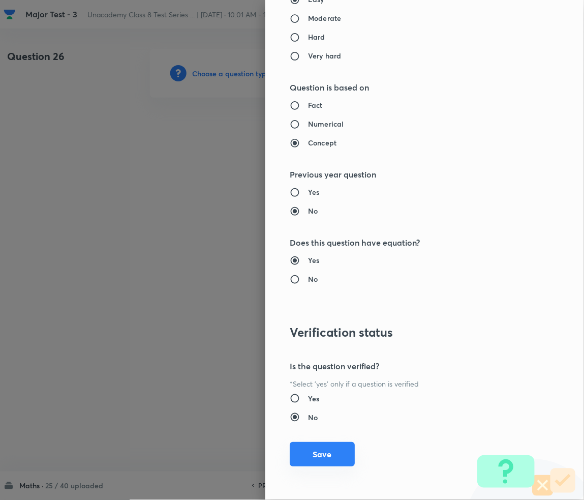
click at [323, 453] on button "Save" at bounding box center [322, 454] width 65 height 24
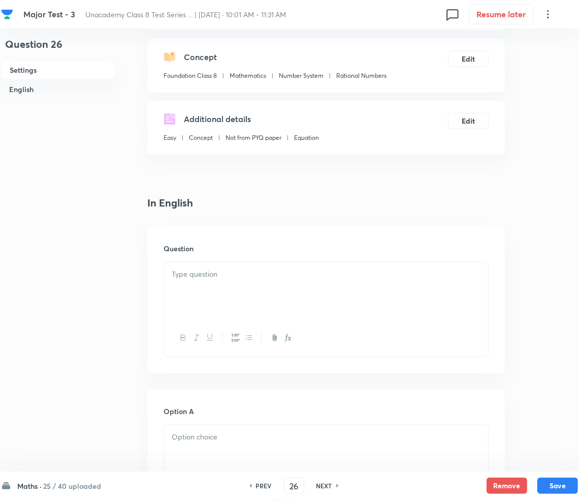
scroll to position [135, 0]
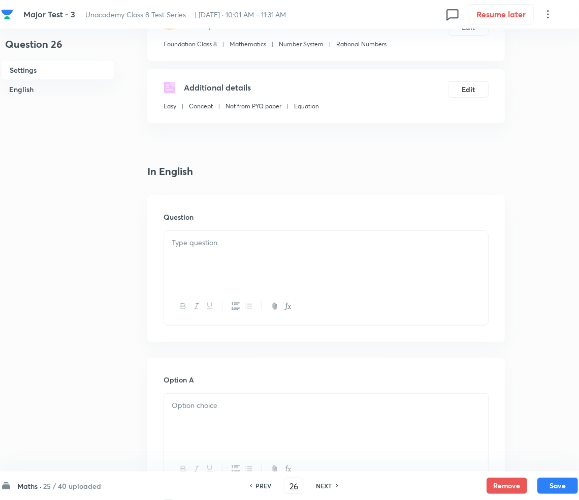
click at [245, 258] on div at bounding box center [326, 259] width 324 height 57
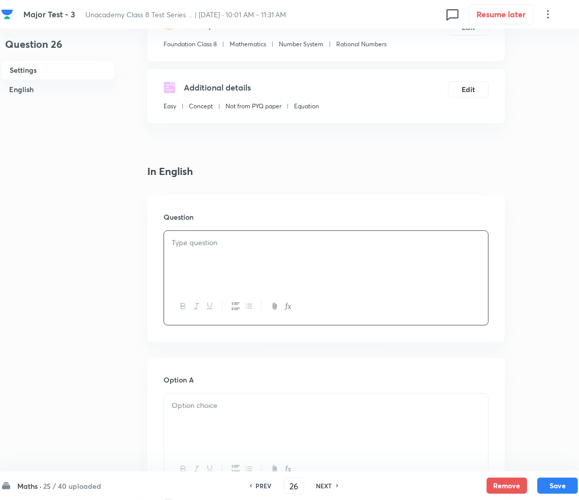
paste div
click at [185, 244] on p "1. The area of a trapezium with parallel sides 10 cm, 14 cm and height 6 cm is:" at bounding box center [326, 243] width 309 height 12
drag, startPoint x: 225, startPoint y: 411, endPoint x: 225, endPoint y: 417, distance: 6.1
click at [225, 417] on div at bounding box center [326, 421] width 324 height 57
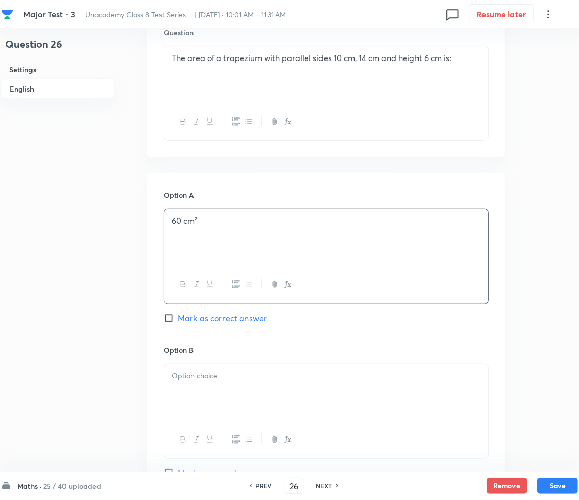
scroll to position [338, 0]
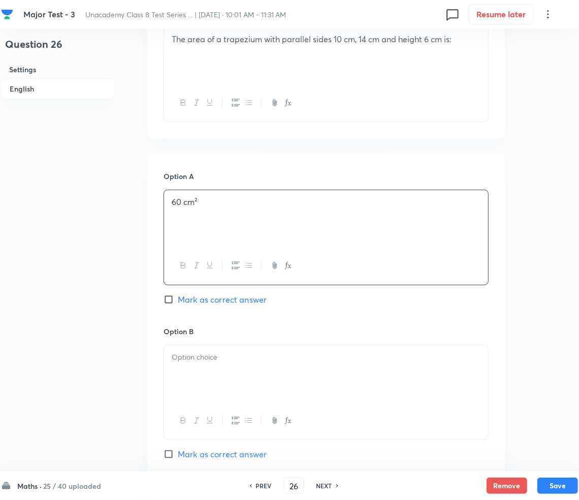
drag, startPoint x: 221, startPoint y: 316, endPoint x: 216, endPoint y: 321, distance: 6.9
click at [222, 315] on div "Option A 60 cm² [PERSON_NAME] as correct answer" at bounding box center [326, 248] width 325 height 154
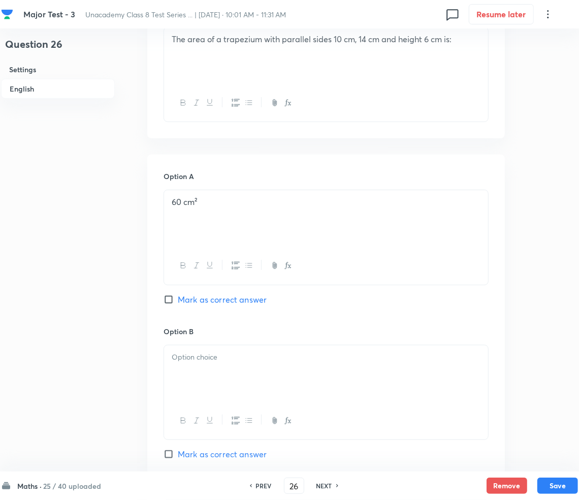
click at [212, 345] on div at bounding box center [326, 373] width 324 height 57
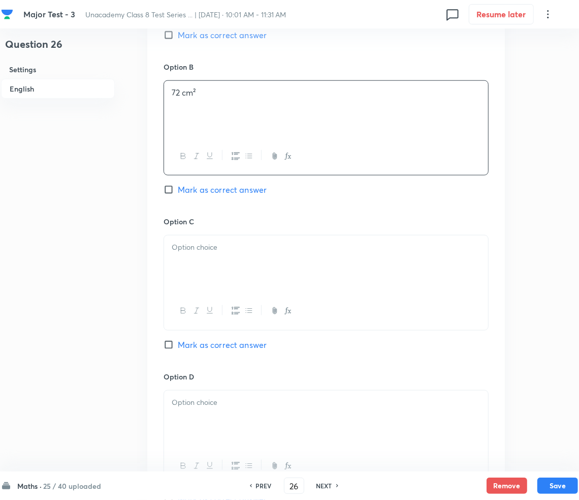
scroll to position [610, 0]
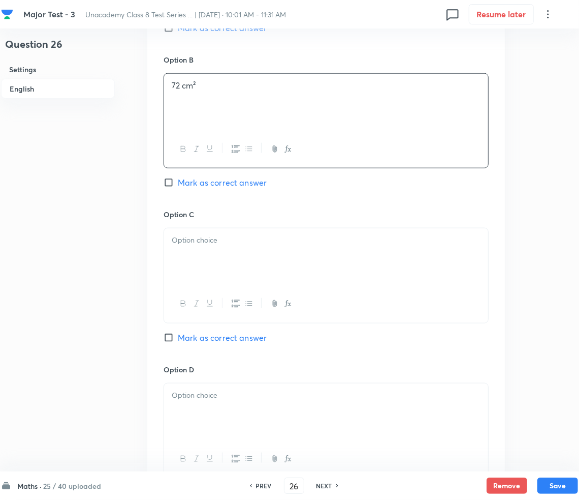
click at [225, 326] on div "Option C Mark as correct answer" at bounding box center [326, 286] width 325 height 154
click at [212, 259] on div at bounding box center [326, 256] width 324 height 57
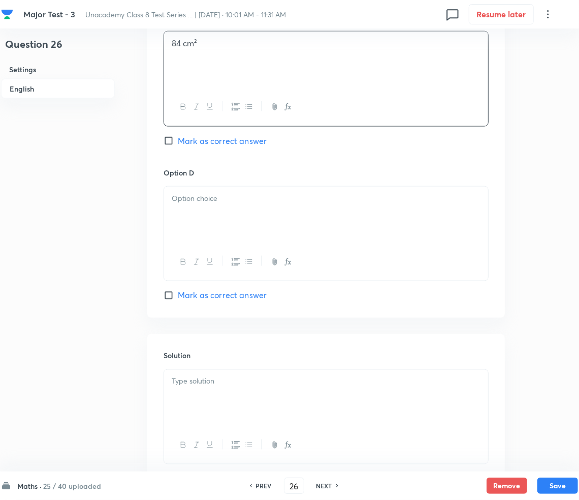
scroll to position [877, 0]
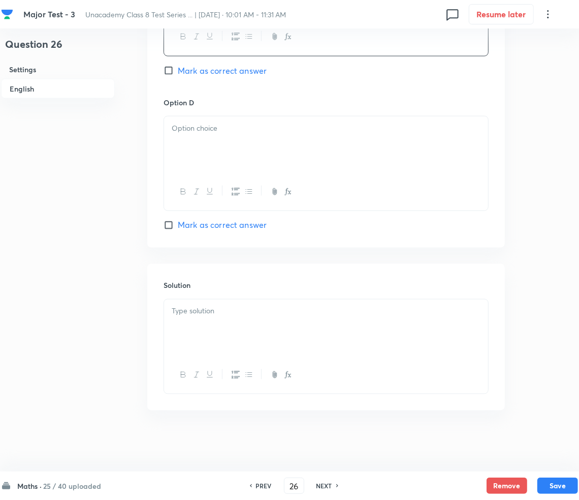
drag, startPoint x: 249, startPoint y: 203, endPoint x: 229, endPoint y: 149, distance: 57.7
click at [248, 199] on div at bounding box center [326, 191] width 324 height 37
click at [227, 146] on div at bounding box center [326, 144] width 324 height 57
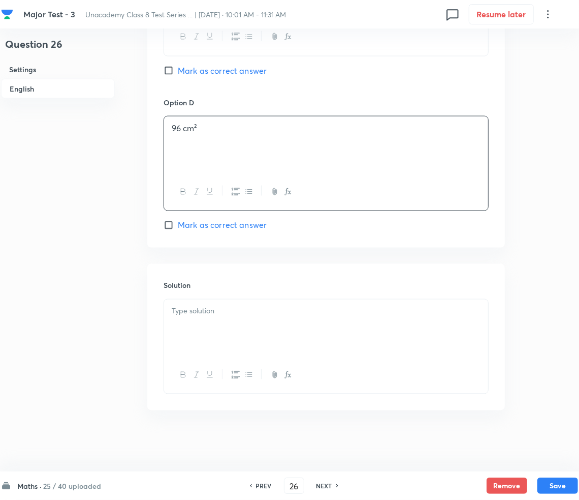
click at [252, 334] on div at bounding box center [326, 327] width 324 height 57
paste div
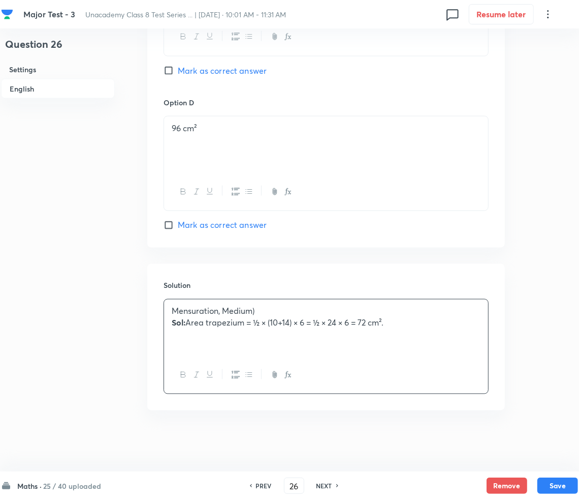
click at [185, 323] on p "Sol: Area trapezium = ½ × (10+14) × 6 = ½ × 24 × 6 = 72 cm²." at bounding box center [326, 323] width 309 height 12
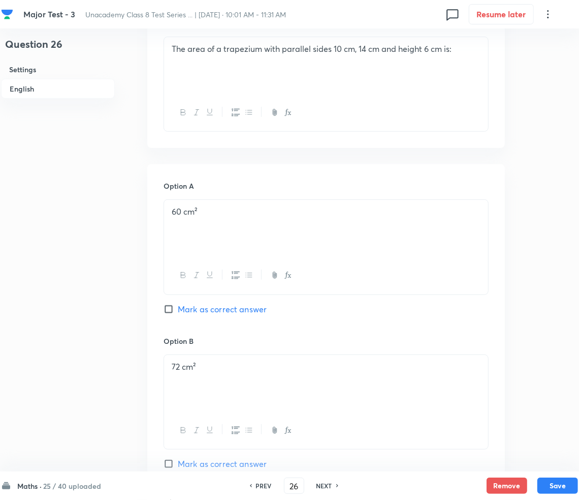
scroll to position [470, 0]
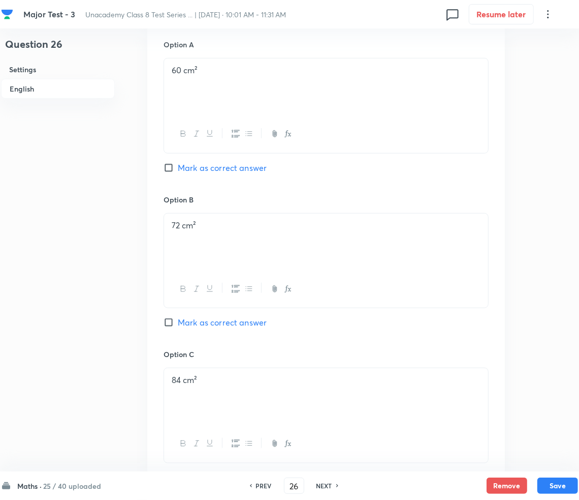
click at [196, 324] on span "Mark as correct answer" at bounding box center [222, 322] width 89 height 12
click at [178, 324] on input "Mark as correct answer" at bounding box center [171, 322] width 14 height 10
click at [559, 484] on button "Save" at bounding box center [558, 484] width 41 height 16
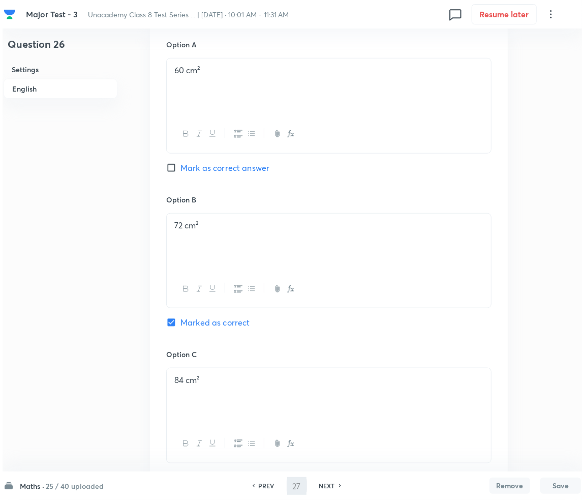
scroll to position [0, 0]
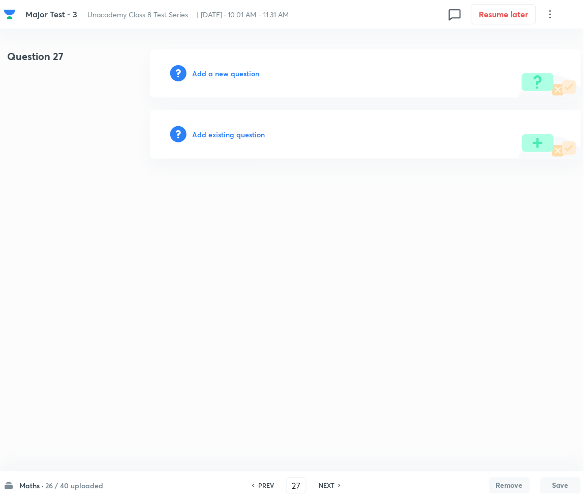
click at [221, 72] on h6 "Add a new question" at bounding box center [226, 73] width 67 height 11
click at [221, 72] on h6 "Choose a question type" at bounding box center [232, 73] width 78 height 11
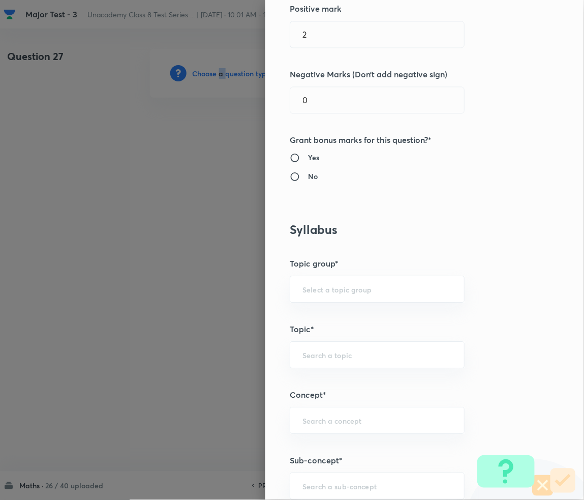
scroll to position [610, 0]
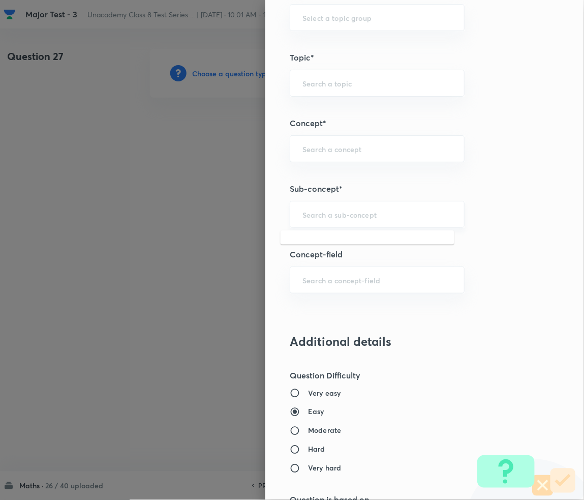
click at [306, 218] on input "text" at bounding box center [376, 214] width 149 height 10
click at [333, 228] on div "Question settings Question type* Multiple choice correct Number of options* 2 3…" at bounding box center [424, 250] width 319 height 500
click at [334, 214] on input "text" at bounding box center [376, 214] width 149 height 10
paste input "Rational Numbers"
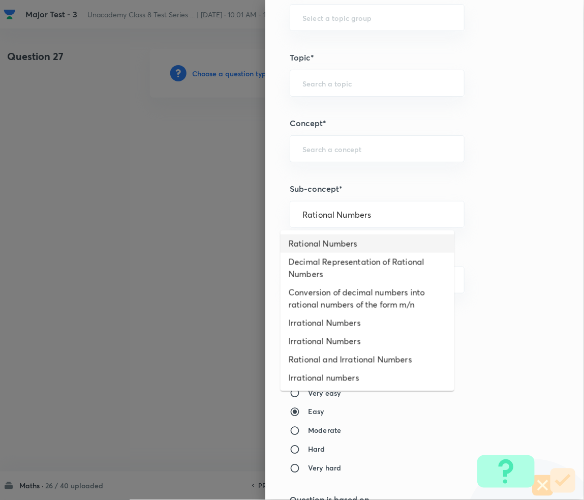
click at [338, 245] on li "Rational Numbers" at bounding box center [368, 243] width 174 height 18
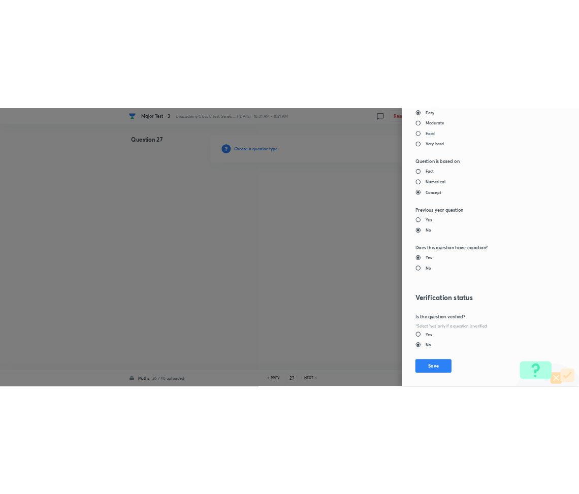
scroll to position [1022, 0]
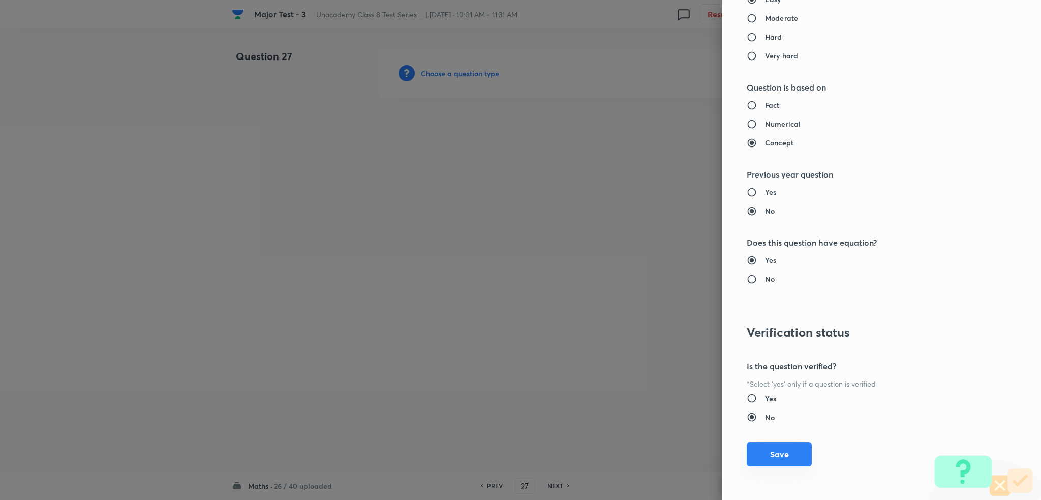
click at [769, 449] on button "Save" at bounding box center [779, 454] width 65 height 24
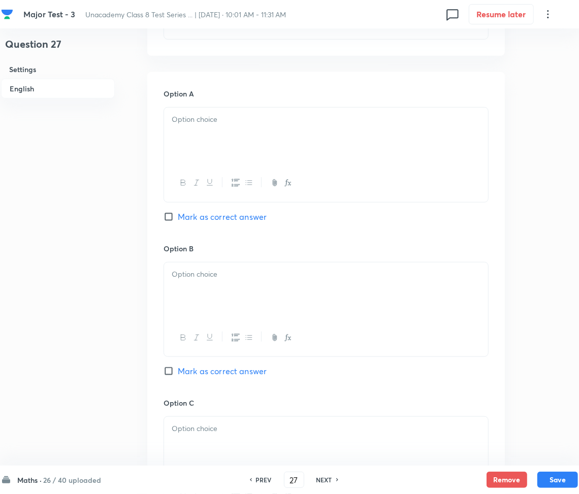
scroll to position [407, 0]
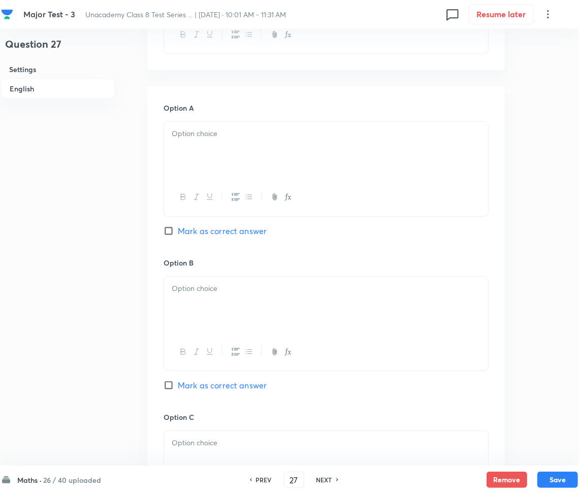
click at [233, 162] on div at bounding box center [326, 150] width 324 height 57
click at [206, 162] on div at bounding box center [326, 150] width 324 height 57
paste div
click at [181, 131] on span "A sells a" at bounding box center [192, 133] width 30 height 11
click at [231, 320] on div at bounding box center [326, 305] width 324 height 57
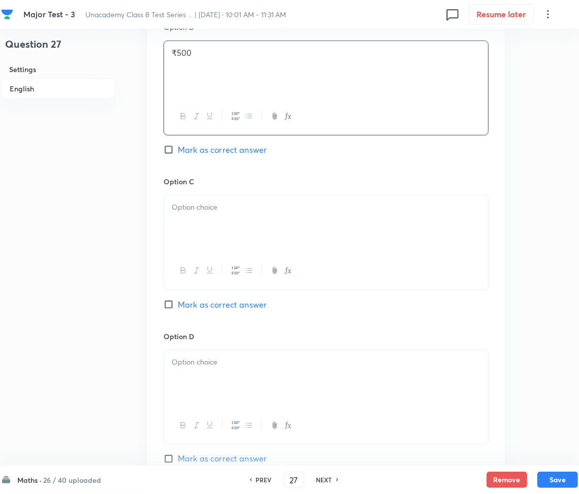
scroll to position [677, 0]
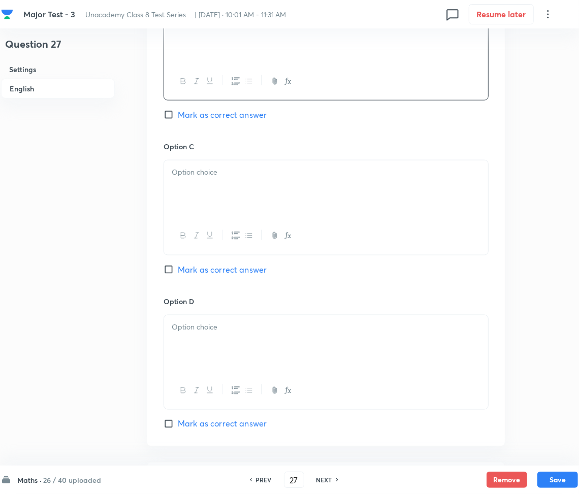
click at [214, 194] on div at bounding box center [326, 189] width 324 height 57
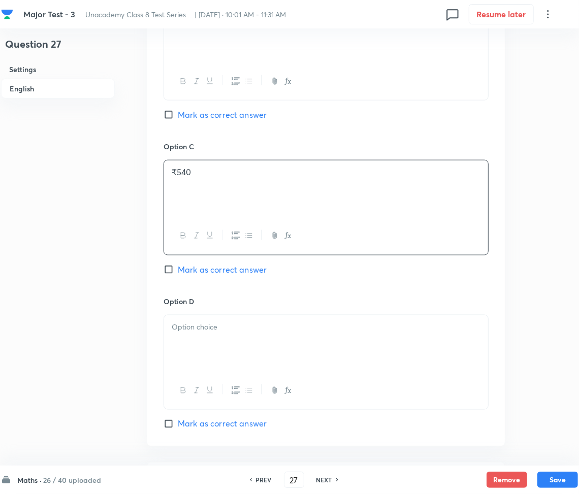
click at [216, 332] on p at bounding box center [326, 328] width 309 height 12
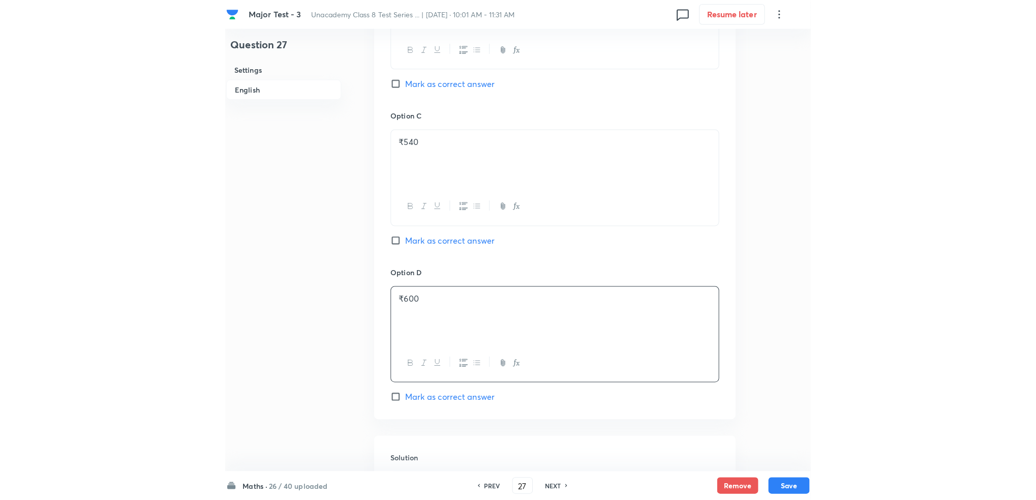
scroll to position [813, 0]
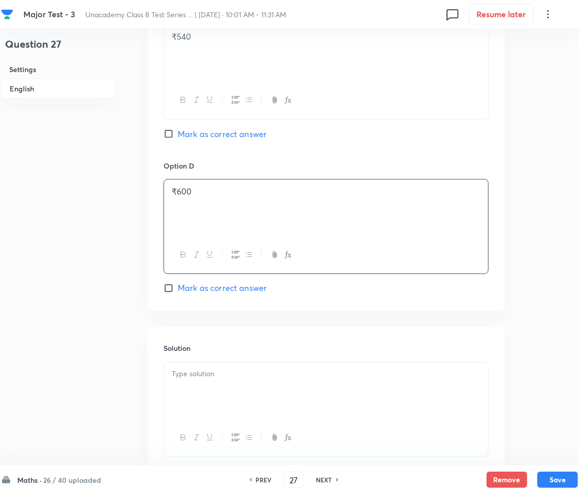
drag, startPoint x: 210, startPoint y: 336, endPoint x: 213, endPoint y: 361, distance: 25.1
click at [210, 346] on div "Solution" at bounding box center [326, 400] width 358 height 146
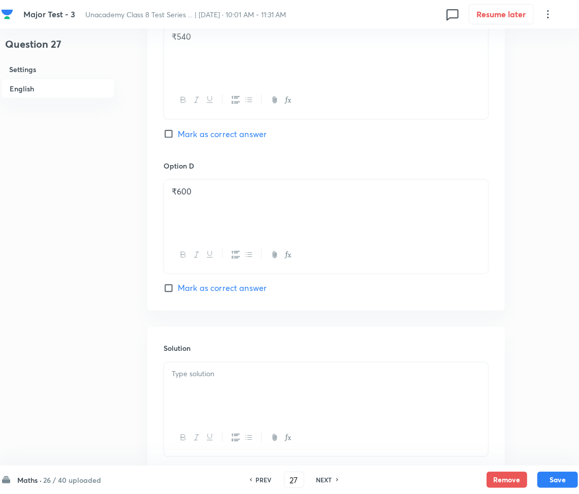
click at [214, 375] on p at bounding box center [326, 375] width 309 height 12
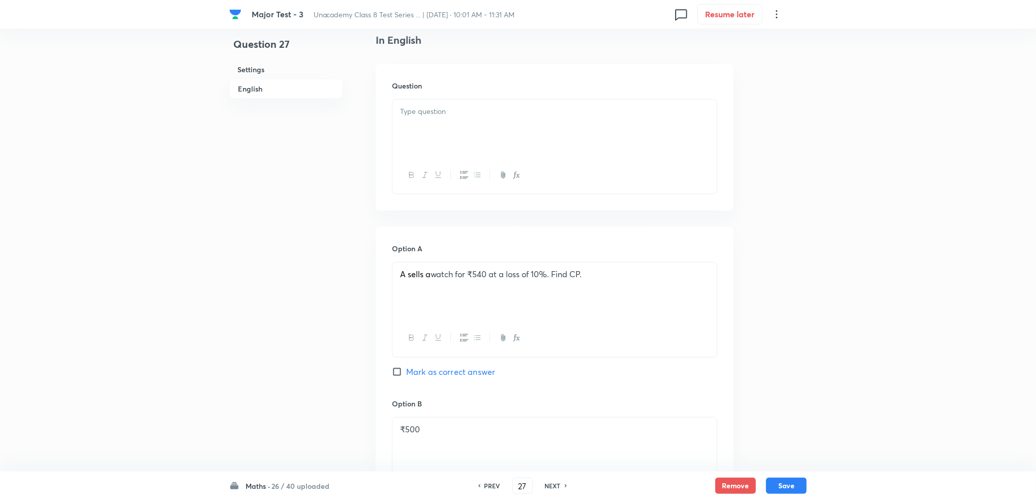
scroll to position [267, 0]
drag, startPoint x: 595, startPoint y: 276, endPoint x: 339, endPoint y: 264, distance: 255.9
click at [339, 264] on div "Question 27 Settings English Settings Type Multiple choice correct 4 options + …" at bounding box center [517, 421] width 577 height 1279
click at [448, 88] on h6 "Question" at bounding box center [554, 85] width 325 height 11
click at [449, 114] on p at bounding box center [554, 111] width 309 height 12
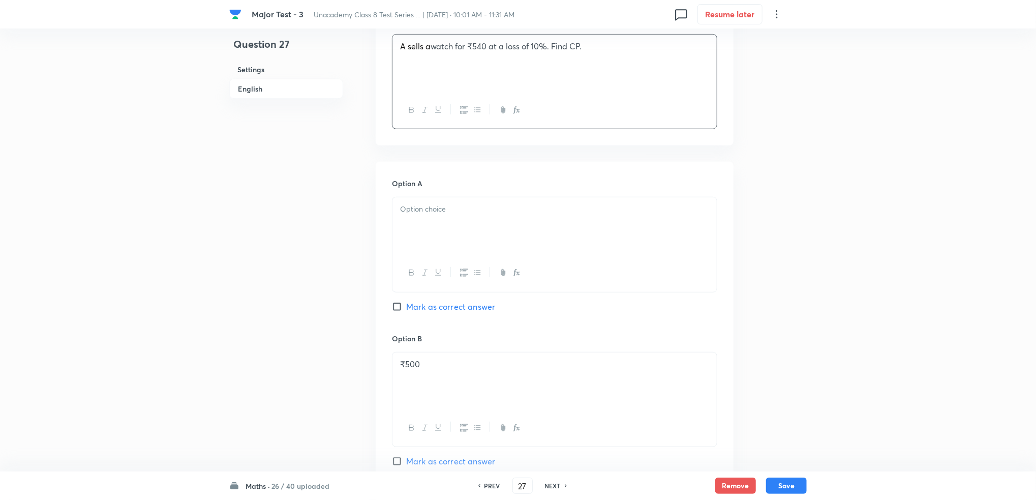
scroll to position [335, 0]
drag, startPoint x: 447, startPoint y: 365, endPoint x: 387, endPoint y: 356, distance: 60.7
click at [387, 356] on div "Option A Mark as correct answer Option B ₹500 Mark as correct answer Option C ₹…" at bounding box center [555, 473] width 358 height 631
click at [460, 211] on p at bounding box center [554, 206] width 309 height 12
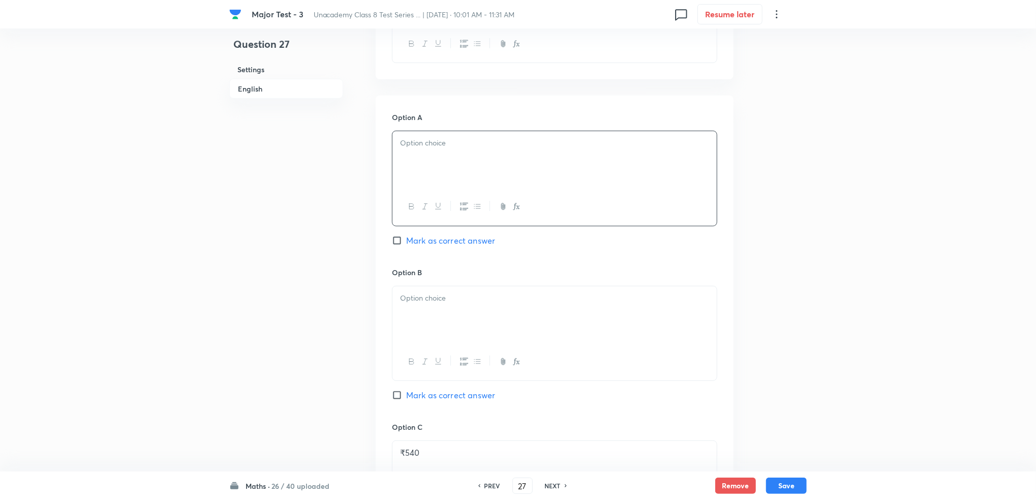
scroll to position [403, 0]
click at [460, 314] on div at bounding box center [554, 309] width 324 height 57
drag, startPoint x: 461, startPoint y: 300, endPoint x: 378, endPoint y: 289, distance: 84.1
click at [378, 289] on div "Option A Mark as correct answer Option B ₹500 Mark as correct answer Option C ₹…" at bounding box center [555, 405] width 358 height 631
click at [491, 150] on div at bounding box center [554, 154] width 324 height 57
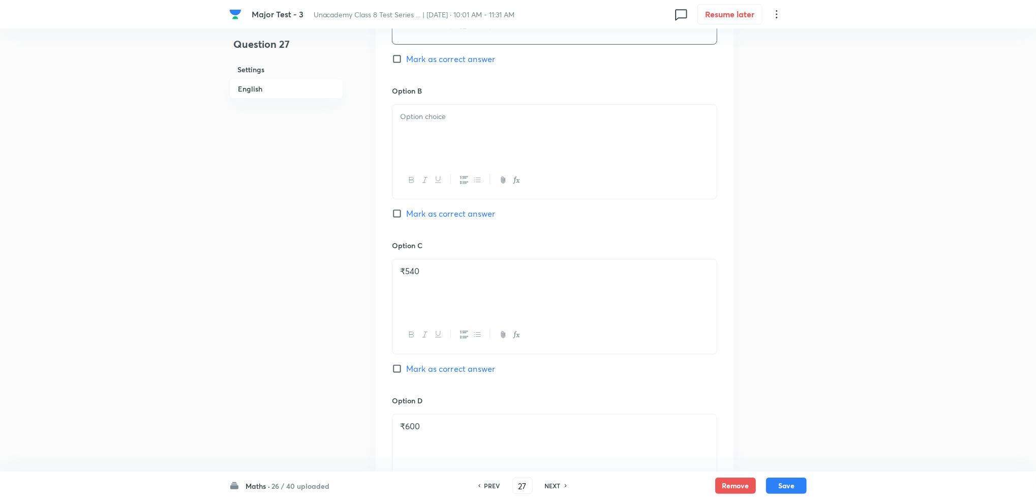
scroll to position [606, 0]
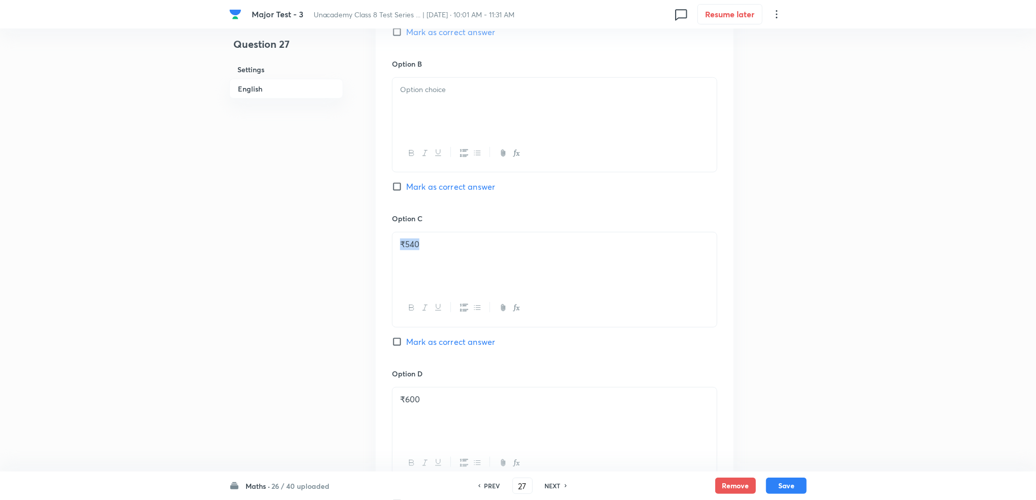
click at [381, 247] on div "Option A ₹500 Mark as correct answer Option B Mark as correct answer Option C ₹…" at bounding box center [555, 202] width 358 height 631
click at [443, 100] on div at bounding box center [554, 106] width 324 height 57
click at [448, 397] on p "₹600" at bounding box center [554, 399] width 309 height 12
drag, startPoint x: 446, startPoint y: 398, endPoint x: 386, endPoint y: 403, distance: 60.2
click at [387, 403] on div "Option A ₹500 Mark as correct answer Option B ₹540 Mark as correct answer Optio…" at bounding box center [555, 202] width 358 height 631
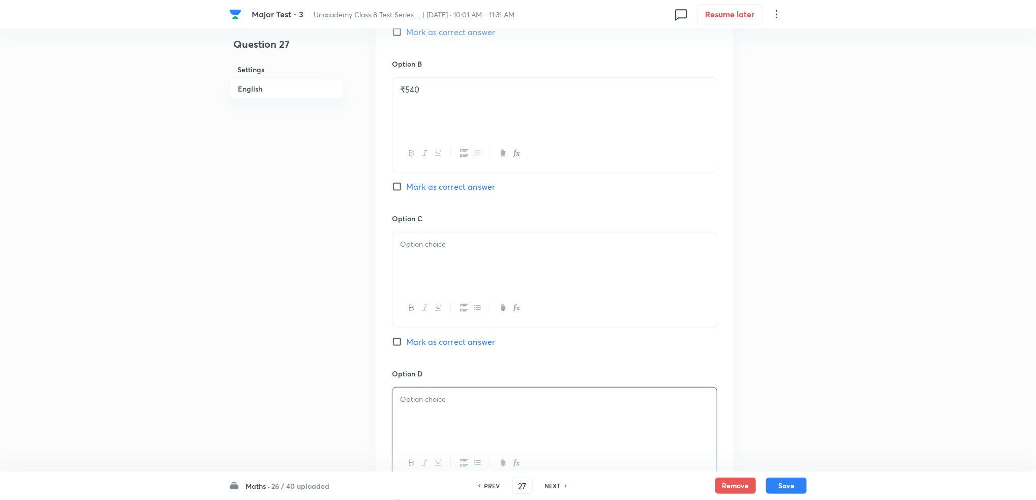
click at [432, 252] on div at bounding box center [554, 260] width 324 height 57
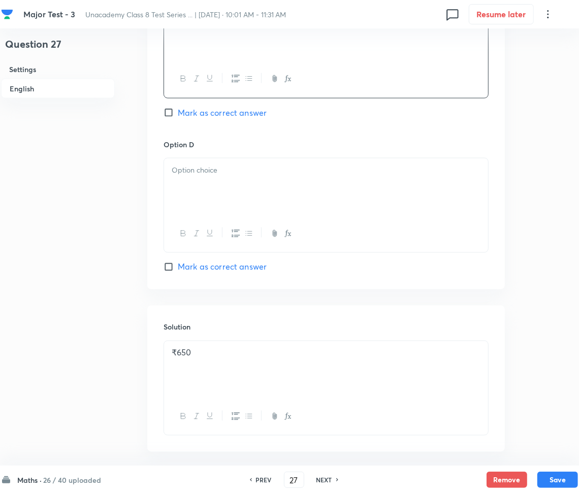
scroll to position [877, 0]
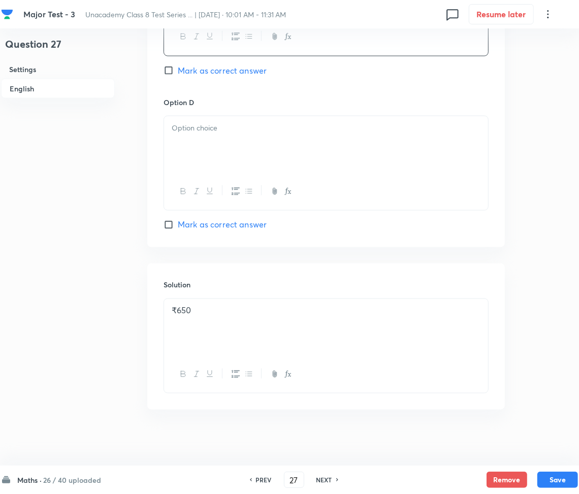
drag, startPoint x: 207, startPoint y: 120, endPoint x: 204, endPoint y: 127, distance: 6.8
click at [207, 120] on div at bounding box center [326, 144] width 324 height 57
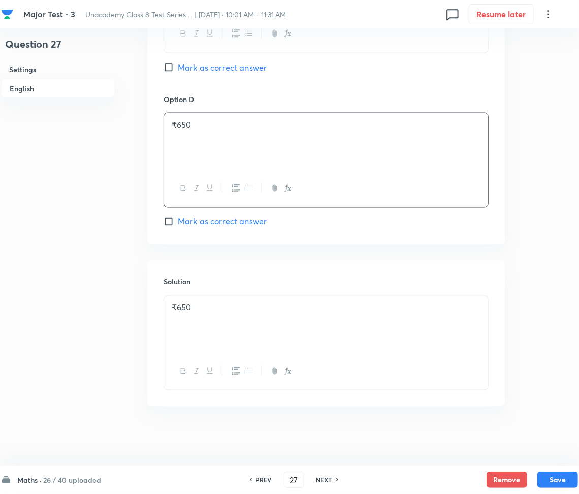
scroll to position [882, 0]
drag, startPoint x: 247, startPoint y: 312, endPoint x: 126, endPoint y: 310, distance: 121.5
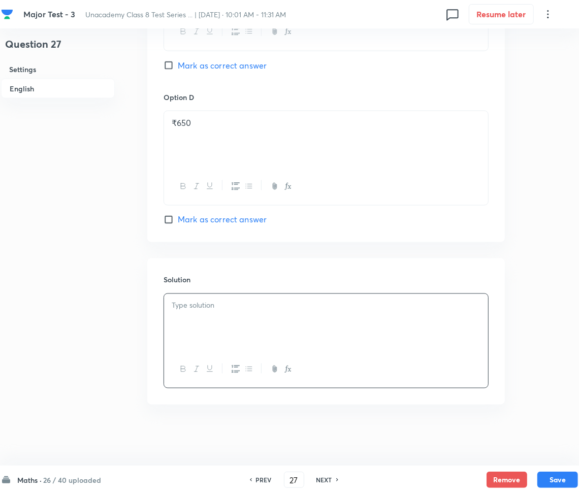
paste div
click at [189, 320] on p "Sol: SP = 540, loss 10% → SP = 90% of CP" at bounding box center [326, 318] width 309 height 12
click at [553, 482] on button "Save" at bounding box center [558, 479] width 41 height 16
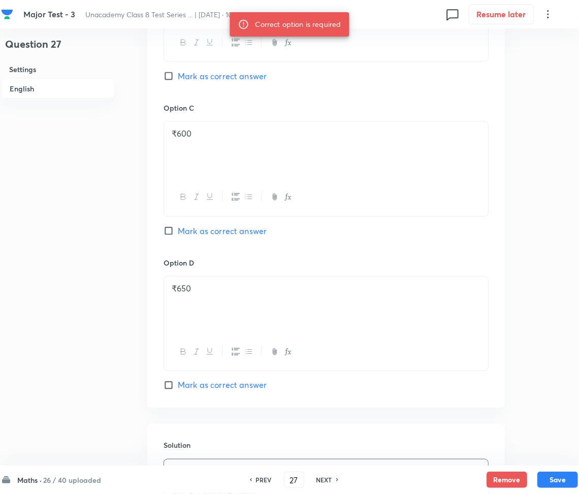
scroll to position [678, 0]
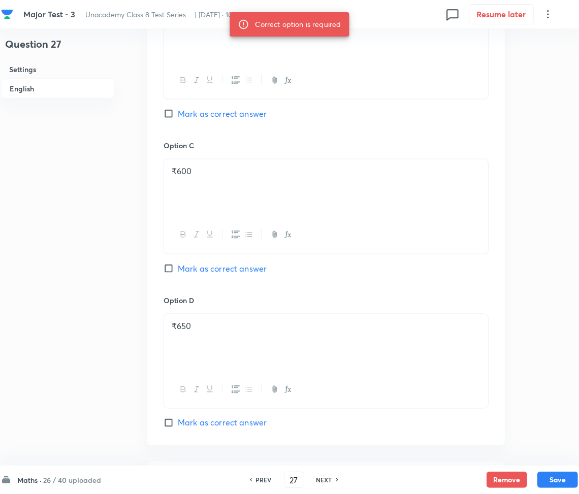
click at [187, 271] on span "Mark as correct answer" at bounding box center [222, 269] width 89 height 12
click at [178, 271] on input "Mark as correct answer" at bounding box center [171, 269] width 14 height 10
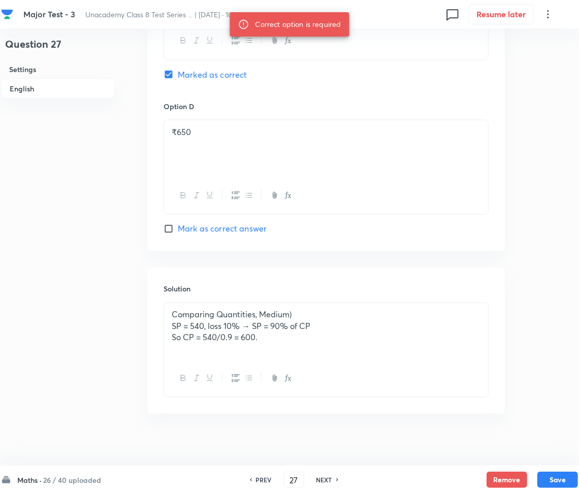
scroll to position [882, 0]
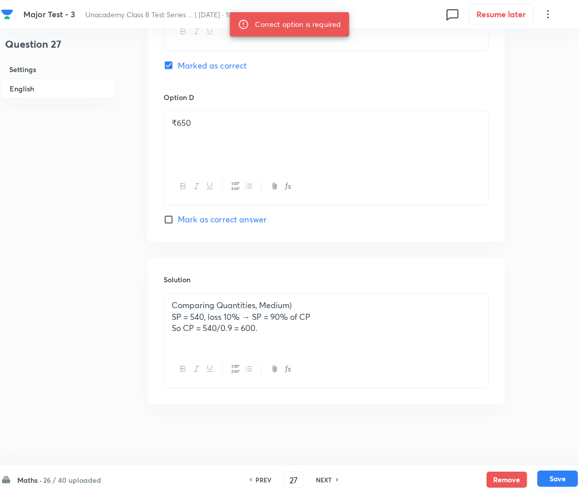
click at [547, 476] on button "Save" at bounding box center [558, 479] width 41 height 16
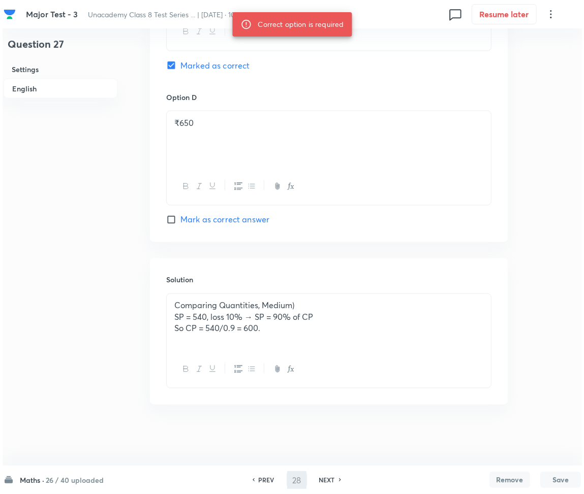
scroll to position [0, 0]
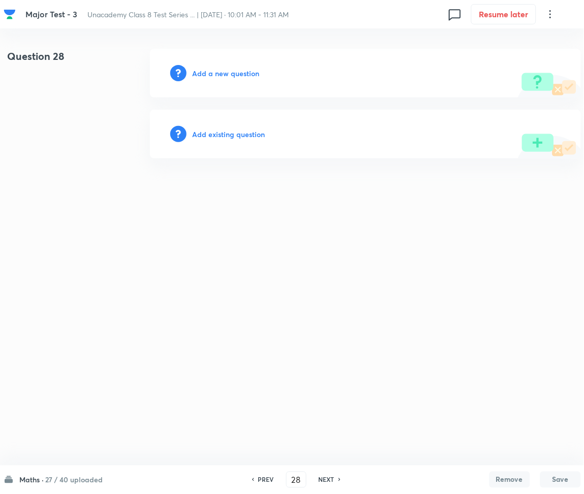
click at [209, 68] on h6 "Add a new question" at bounding box center [226, 73] width 67 height 11
click at [209, 68] on h6 "Choose a question type" at bounding box center [232, 73] width 78 height 11
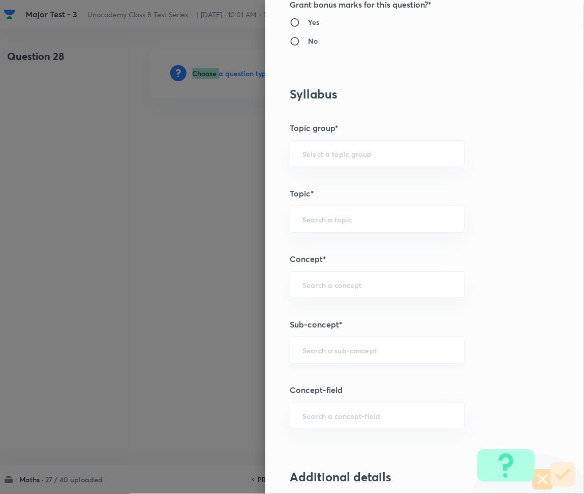
scroll to position [474, 0]
click at [330, 351] on input "text" at bounding box center [376, 350] width 149 height 10
paste input "Rational Numbers"
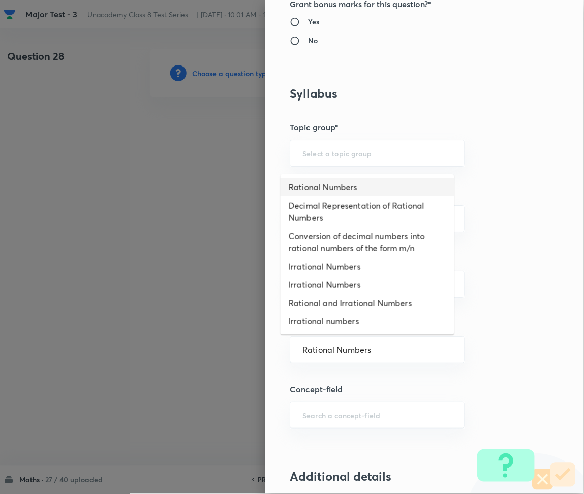
click at [312, 187] on li "Rational Numbers" at bounding box center [368, 187] width 174 height 18
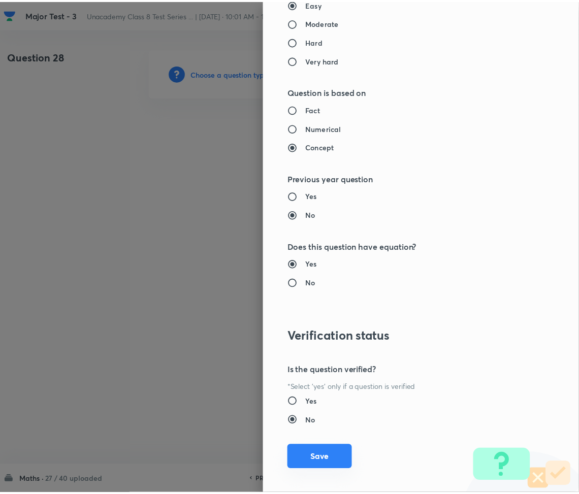
scroll to position [1027, 0]
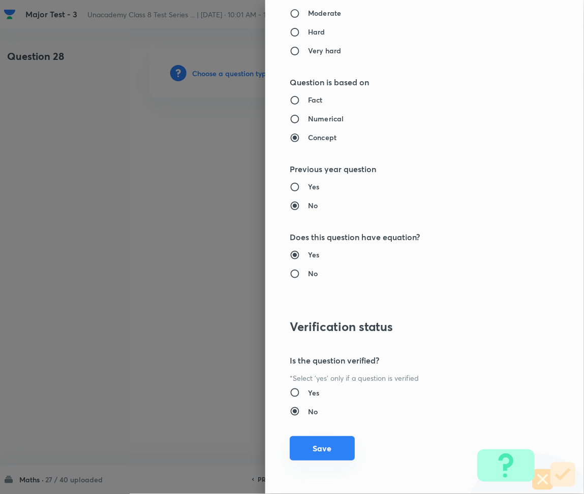
click at [313, 446] on button "Save" at bounding box center [322, 449] width 65 height 24
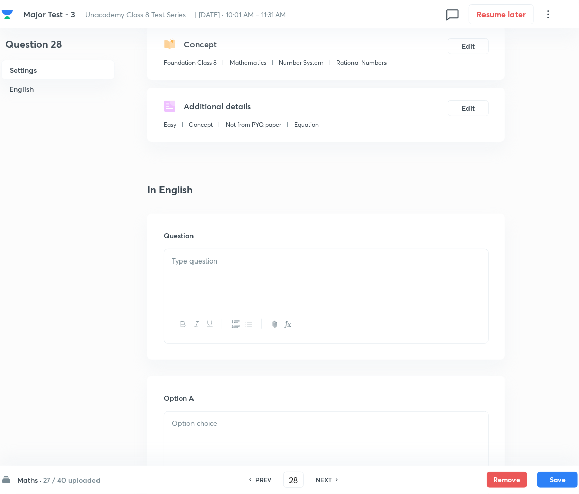
scroll to position [135, 0]
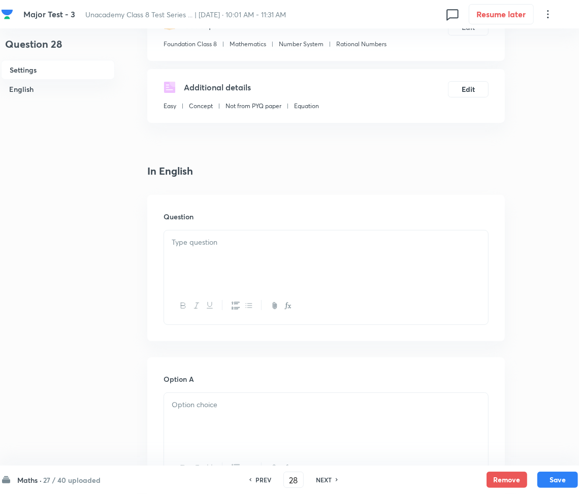
click at [233, 254] on div at bounding box center [326, 259] width 324 height 57
paste div
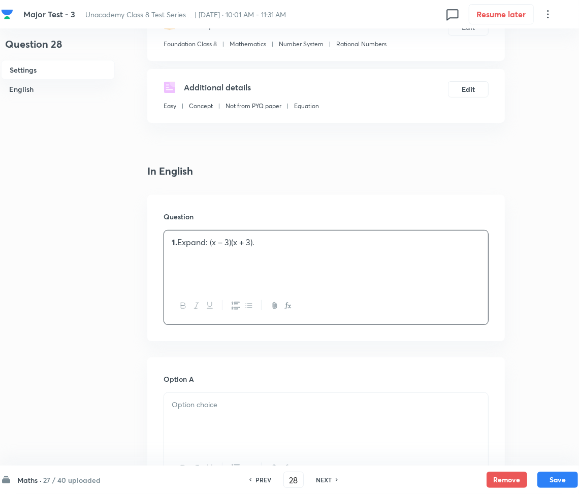
click at [176, 246] on strong "1." at bounding box center [175, 242] width 6 height 11
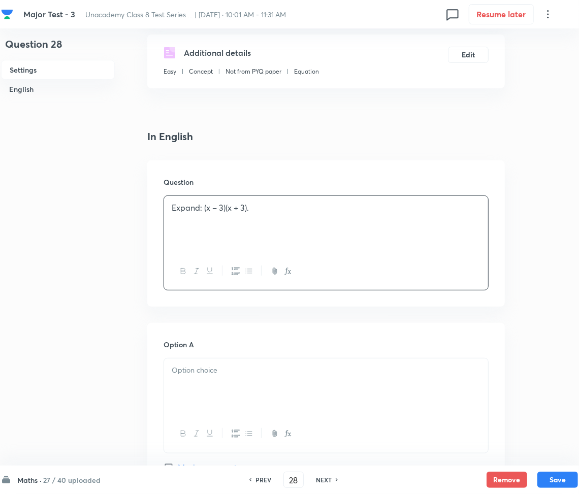
scroll to position [338, 0]
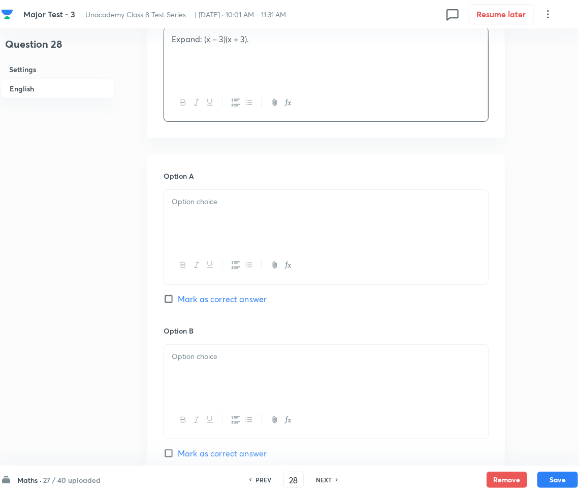
click at [229, 192] on div at bounding box center [326, 218] width 324 height 57
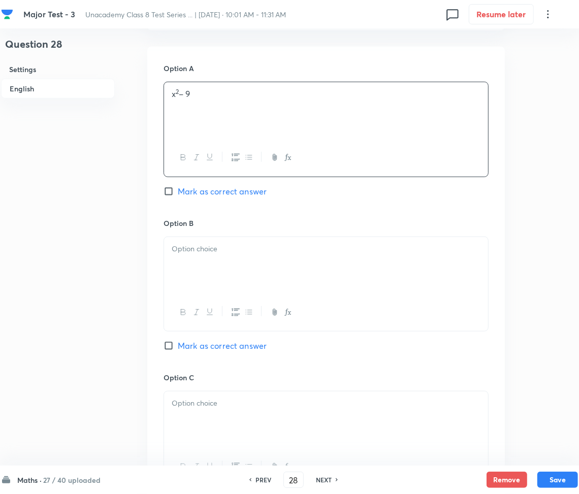
scroll to position [474, 0]
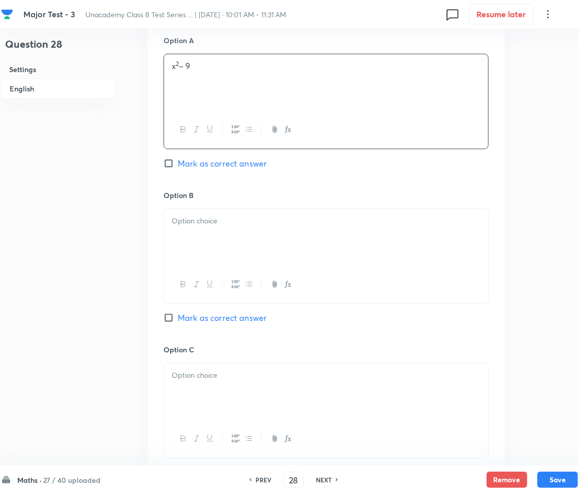
click at [236, 249] on div at bounding box center [326, 237] width 324 height 57
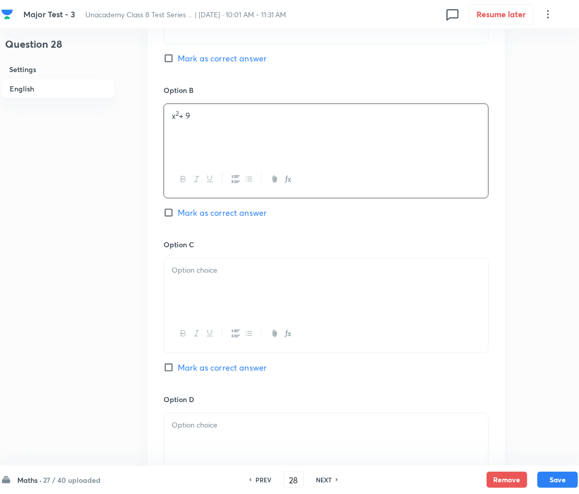
scroll to position [610, 0]
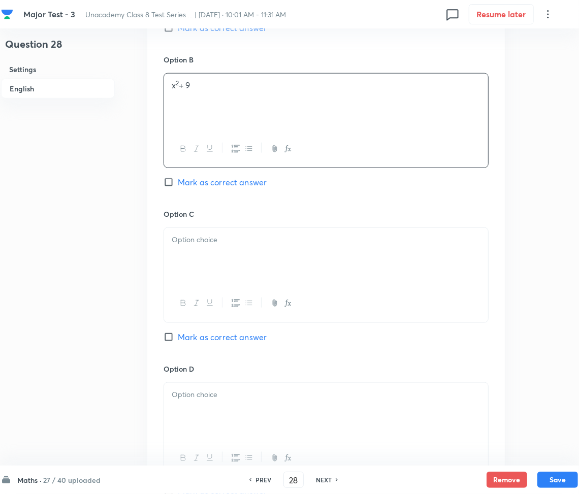
click at [223, 265] on div at bounding box center [326, 256] width 324 height 57
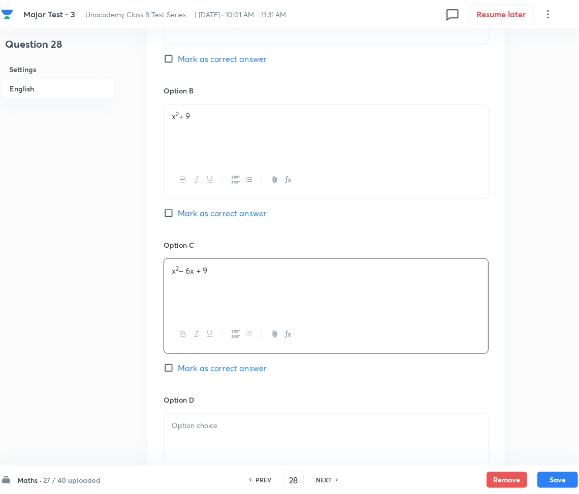
scroll to position [474, 0]
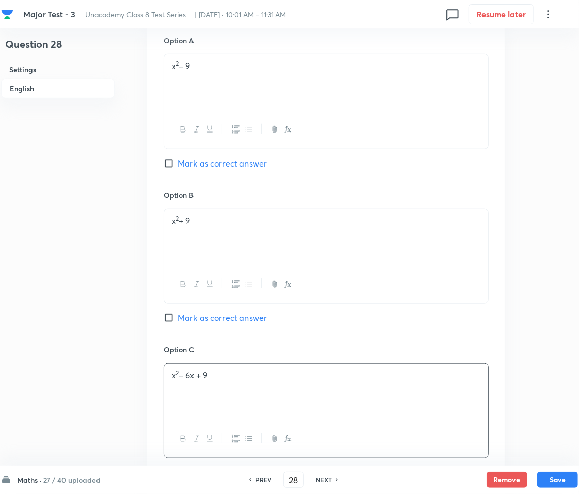
click at [186, 164] on span "Mark as correct answer" at bounding box center [222, 164] width 89 height 12
click at [178, 164] on input "Mark as correct answer" at bounding box center [171, 164] width 14 height 10
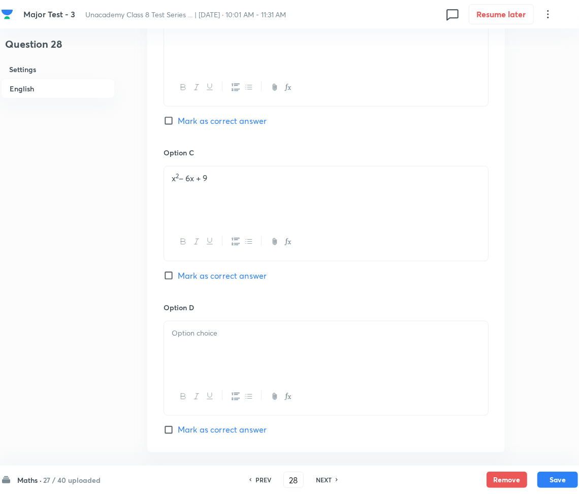
scroll to position [677, 0]
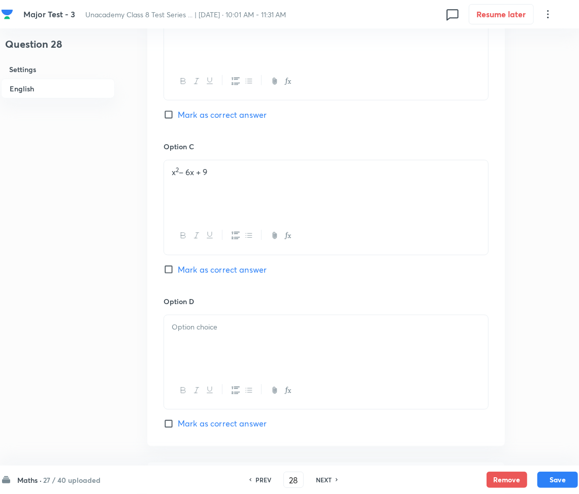
click at [228, 366] on div at bounding box center [326, 344] width 324 height 57
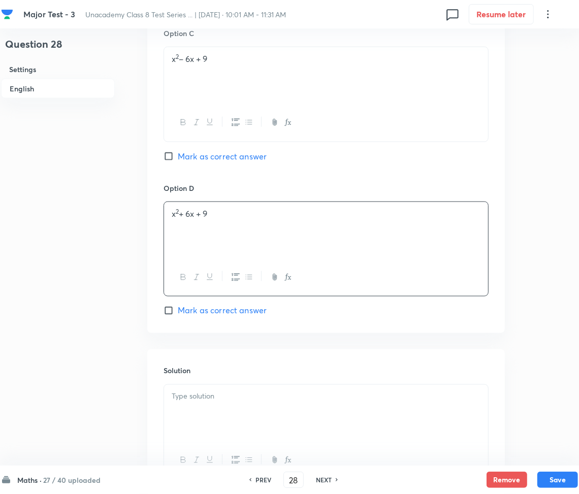
scroll to position [813, 0]
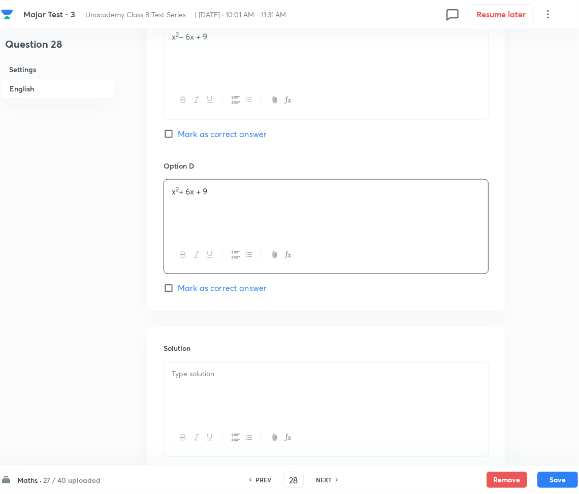
click at [242, 399] on div at bounding box center [326, 391] width 324 height 57
paste div
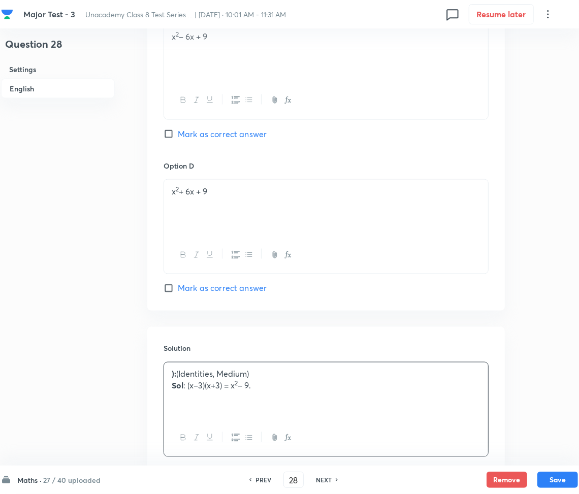
click at [184, 388] on p "Sol : (x–3)(x+3) = x 2 – 9." at bounding box center [326, 387] width 309 height 12
click at [178, 377] on p "): (Identities, Medium)" at bounding box center [326, 375] width 309 height 12
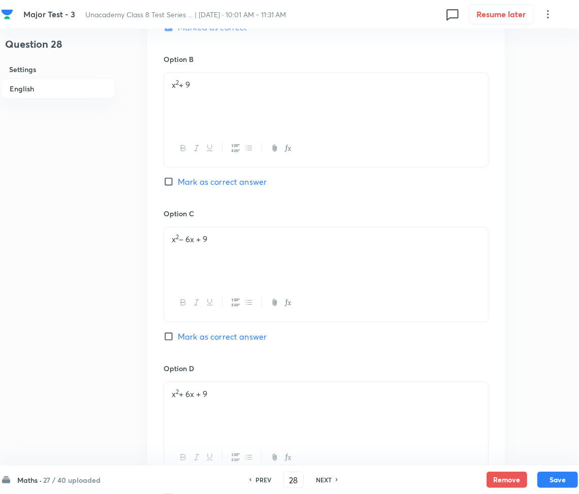
scroll to position [611, 0]
click at [563, 479] on button "Save" at bounding box center [558, 479] width 41 height 16
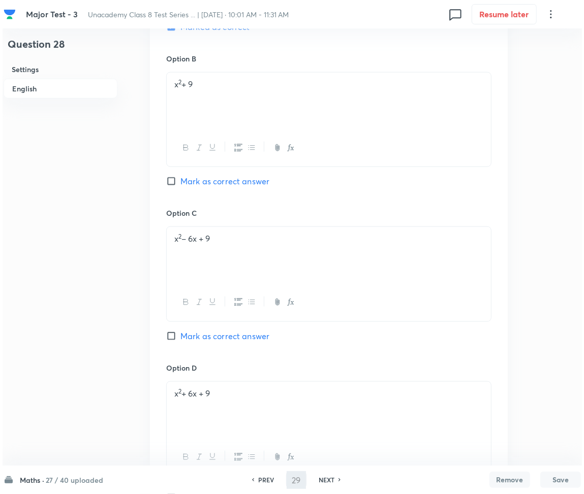
scroll to position [0, 0]
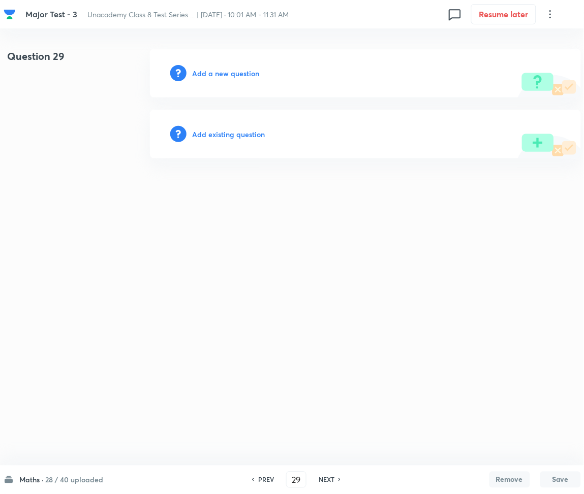
click at [214, 65] on div "Add a new question" at bounding box center [365, 73] width 431 height 49
click at [213, 69] on h6 "Add a new question" at bounding box center [226, 73] width 67 height 11
click at [213, 69] on h6 "Choose a question type" at bounding box center [232, 73] width 78 height 11
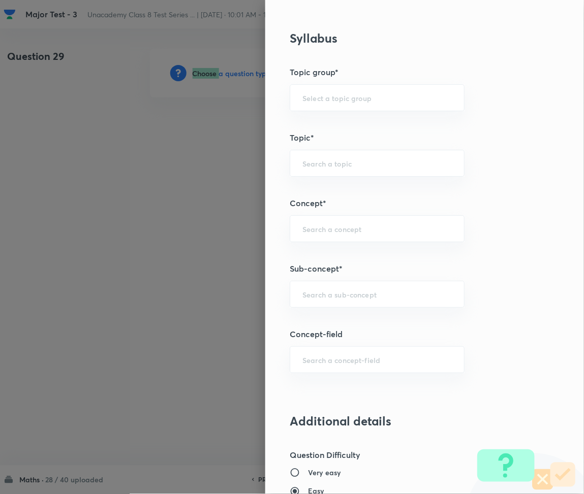
scroll to position [610, 0]
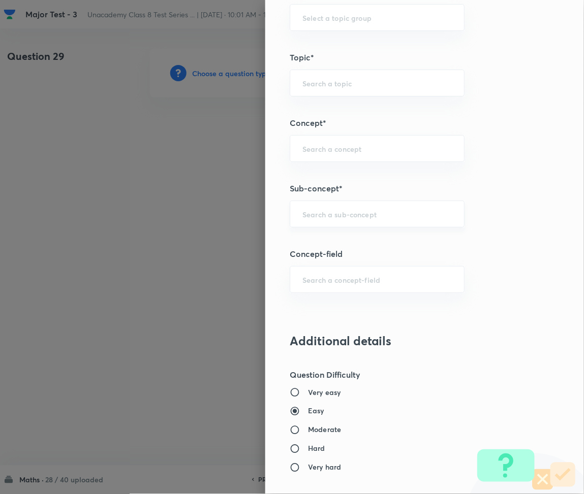
click at [332, 215] on input "text" at bounding box center [376, 214] width 149 height 10
paste input "ode of marks: 10, 20, 20, 25, 30, 30, 30, 40 is:"
click at [338, 209] on div "​" at bounding box center [377, 214] width 175 height 27
paste input "Rational Numbers"
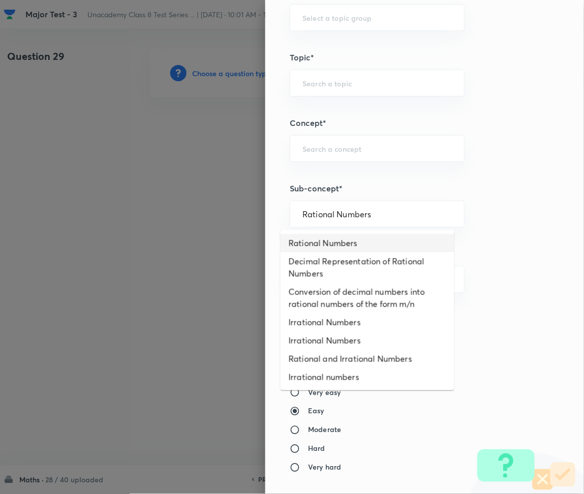
click at [327, 246] on li "Rational Numbers" at bounding box center [368, 243] width 174 height 18
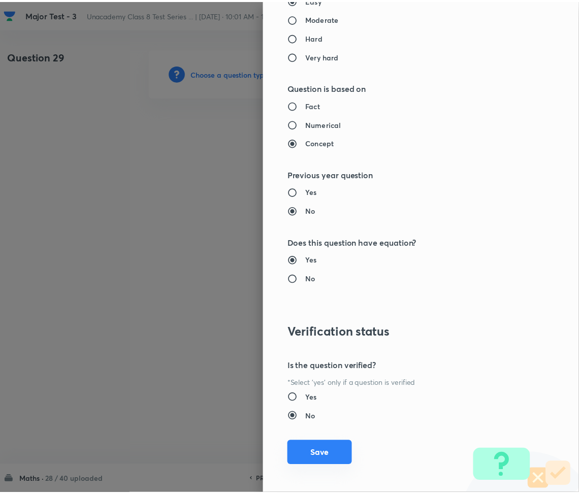
scroll to position [1027, 0]
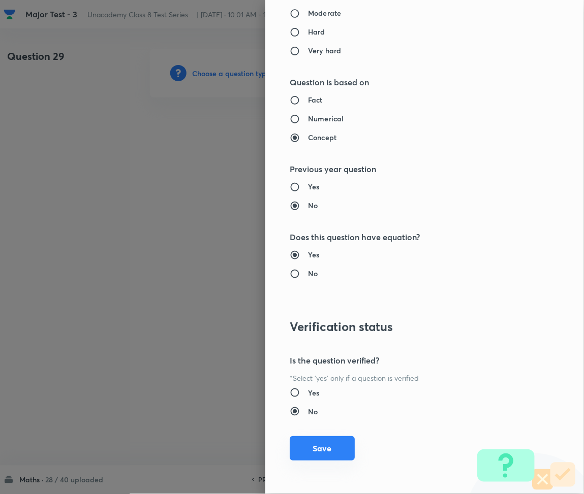
click at [317, 448] on button "Save" at bounding box center [322, 449] width 65 height 24
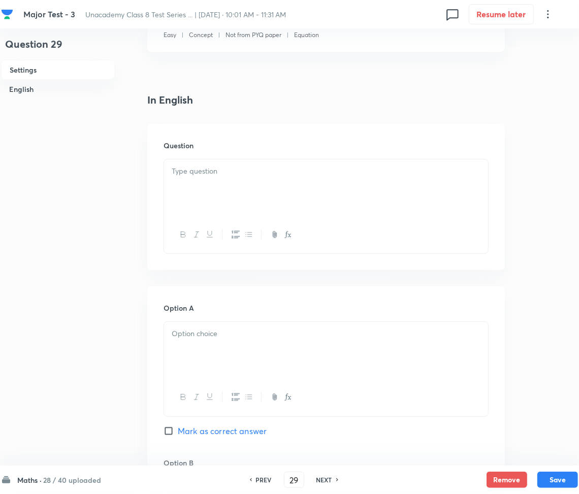
scroll to position [203, 0]
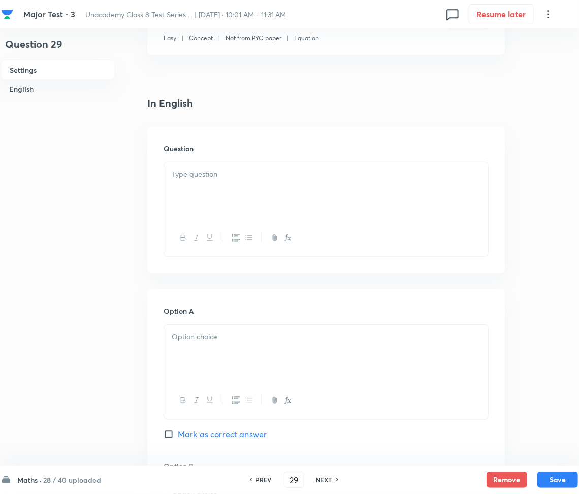
click at [304, 188] on div at bounding box center [326, 191] width 324 height 57
paste div
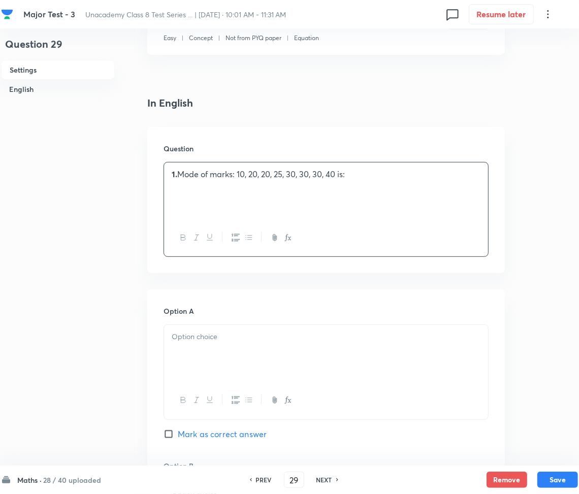
click at [180, 180] on div "1. Mode of marks: 10, 20, 20, 25, 30, 30, 30, 40 is:" at bounding box center [326, 191] width 324 height 57
click at [233, 337] on p at bounding box center [326, 337] width 309 height 12
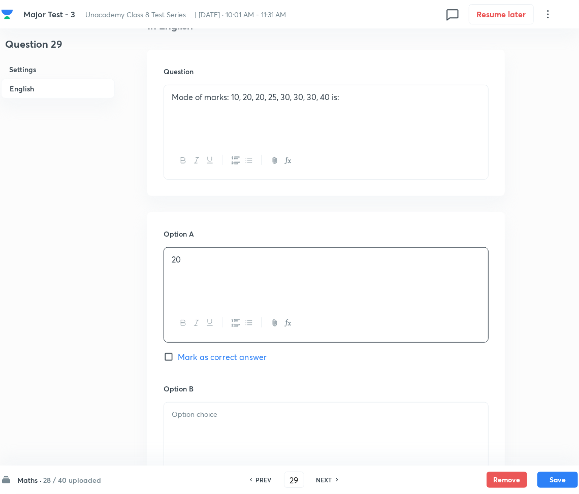
scroll to position [407, 0]
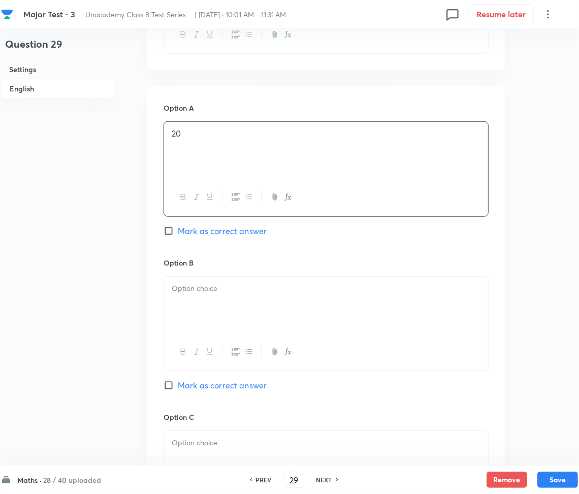
drag, startPoint x: 208, startPoint y: 279, endPoint x: 208, endPoint y: 292, distance: 12.7
click at [209, 279] on div at bounding box center [326, 305] width 324 height 57
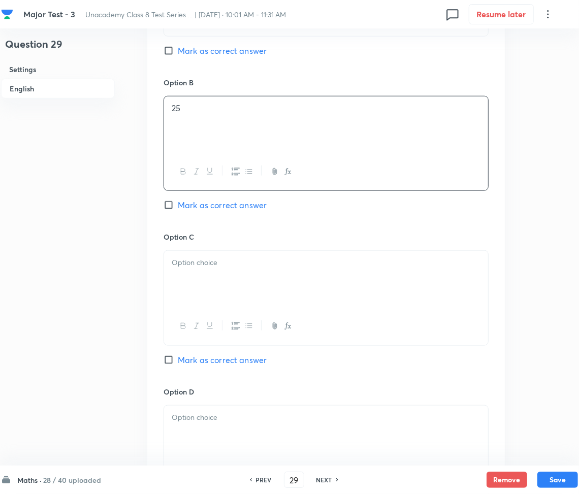
scroll to position [677, 0]
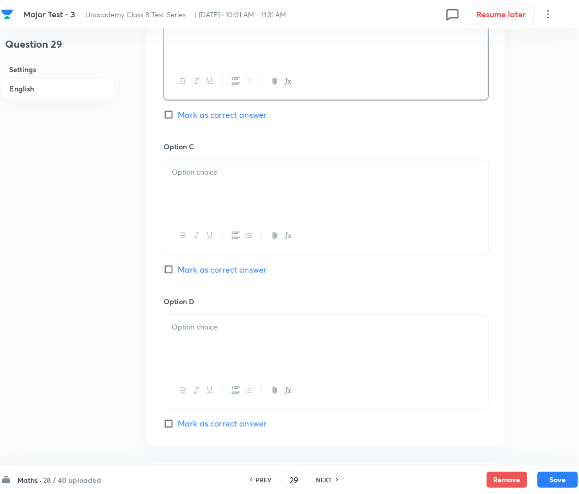
click at [210, 191] on div at bounding box center [326, 189] width 324 height 57
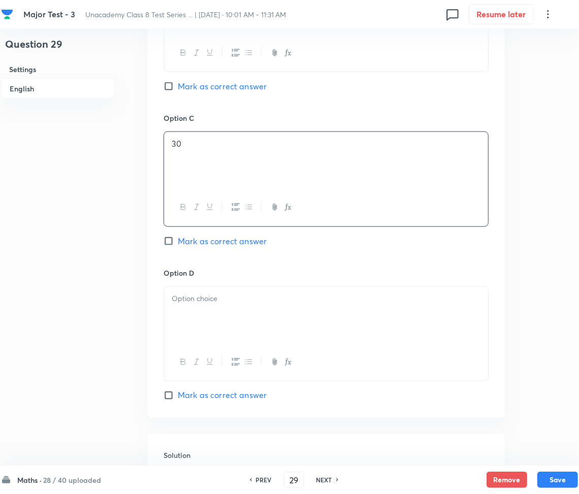
scroll to position [813, 0]
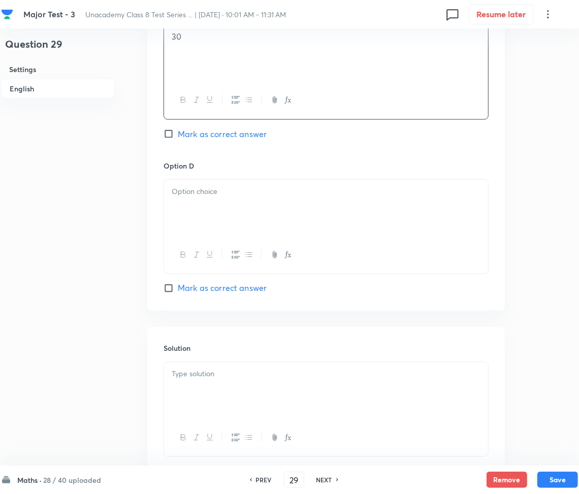
click at [204, 211] on div at bounding box center [326, 208] width 324 height 57
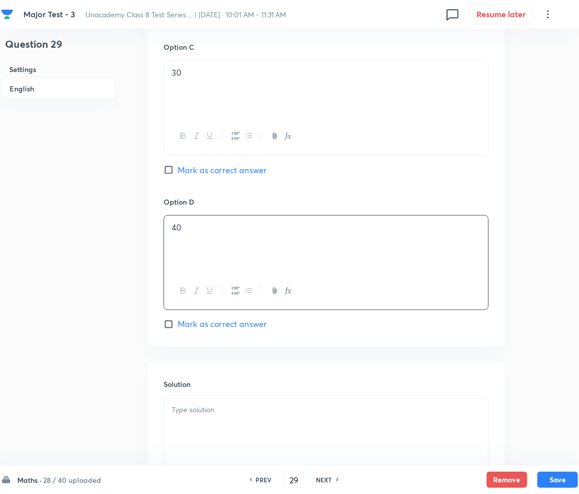
scroll to position [677, 0]
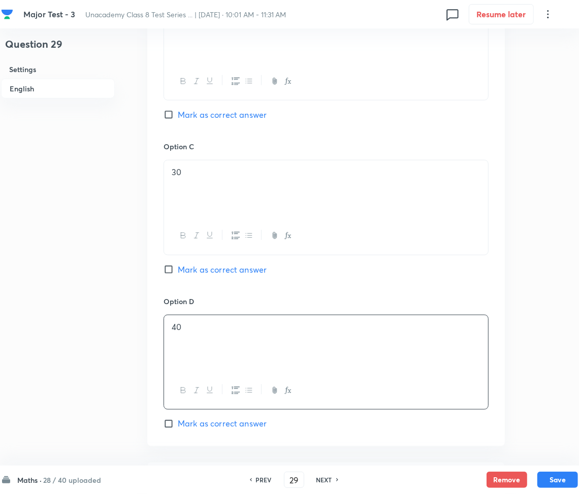
drag, startPoint x: 188, startPoint y: 267, endPoint x: 165, endPoint y: 276, distance: 24.4
click at [187, 267] on span "Mark as correct answer" at bounding box center [222, 270] width 89 height 12
click at [178, 267] on input "Mark as correct answer" at bounding box center [171, 270] width 14 height 10
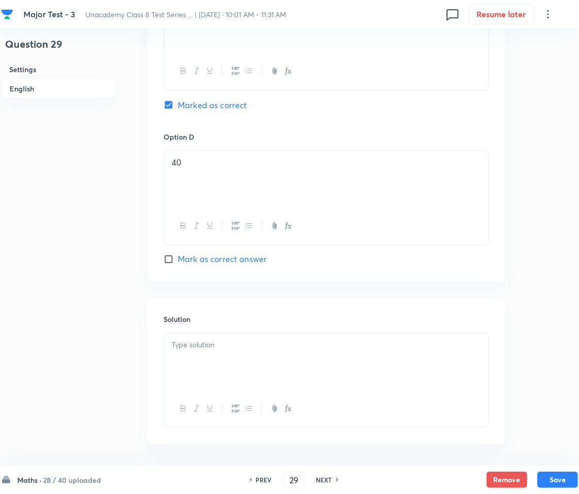
scroll to position [881, 0]
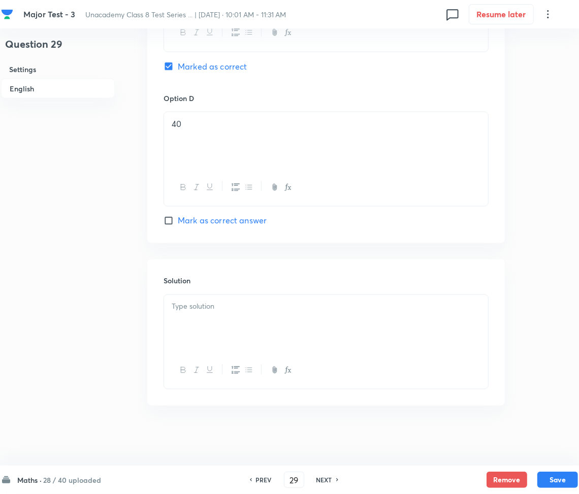
click at [212, 329] on div at bounding box center [326, 323] width 324 height 57
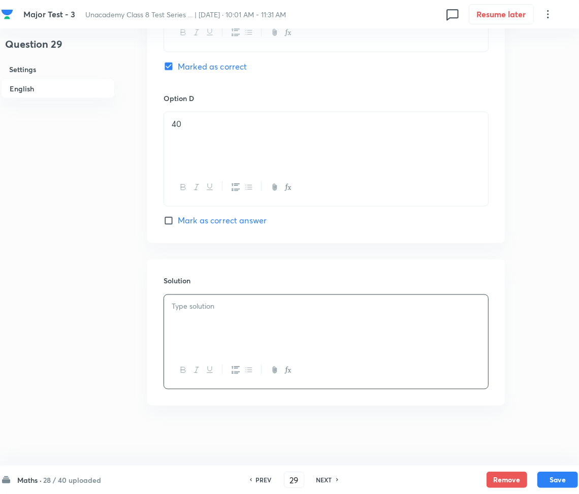
paste div
click at [180, 308] on p "): (Data Handling, Medium)" at bounding box center [326, 307] width 309 height 12
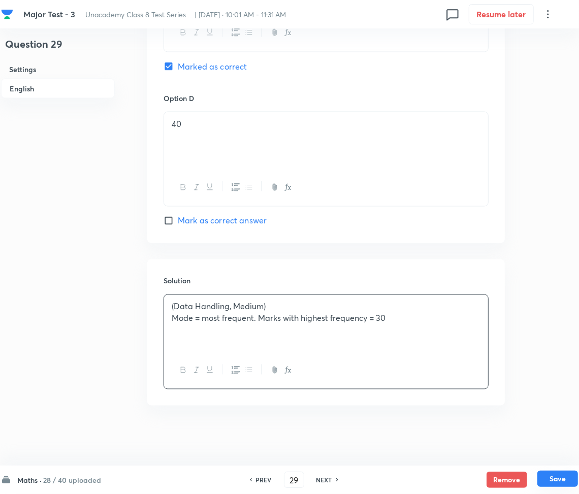
click at [563, 477] on button "Save" at bounding box center [558, 479] width 41 height 16
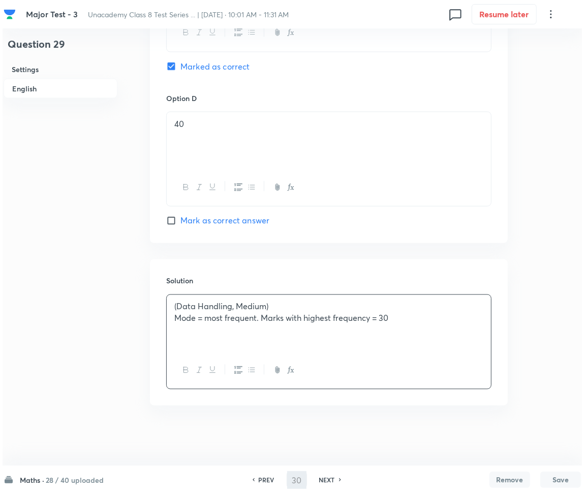
scroll to position [0, 0]
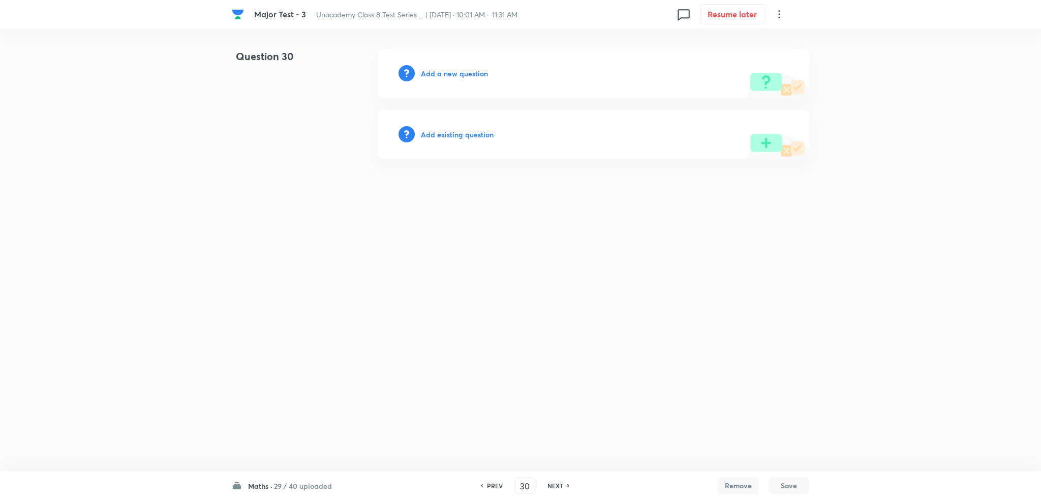
click at [441, 74] on h6 "Add a new question" at bounding box center [454, 73] width 67 height 11
click at [441, 74] on h6 "Choose a question type" at bounding box center [460, 73] width 78 height 11
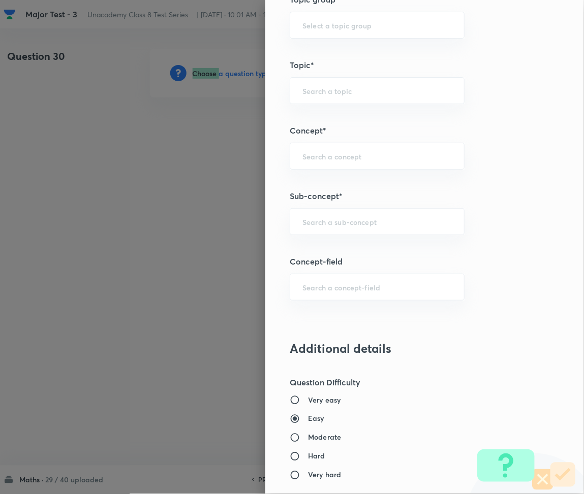
scroll to position [610, 0]
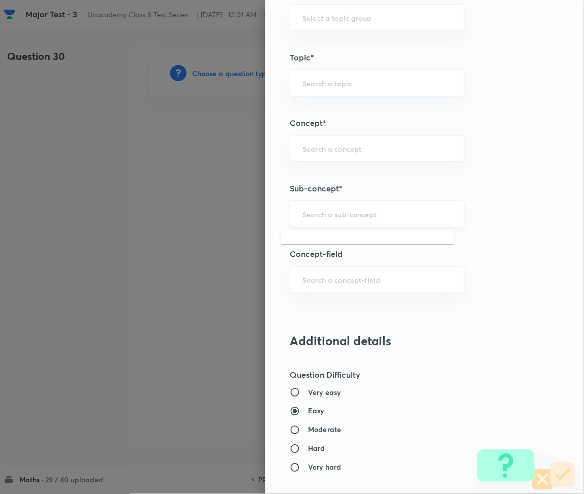
click at [303, 212] on input "text" at bounding box center [376, 214] width 149 height 10
paste input "Rational Numbers"
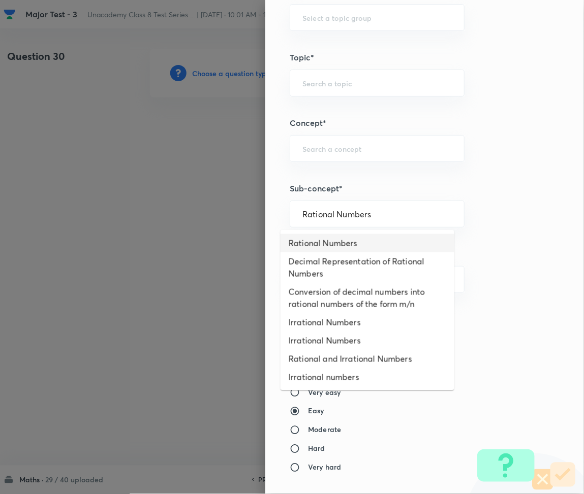
click at [325, 240] on li "Rational Numbers" at bounding box center [368, 243] width 174 height 18
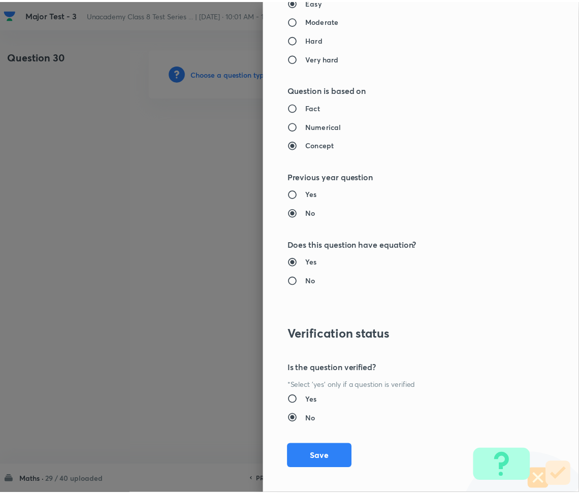
scroll to position [1027, 0]
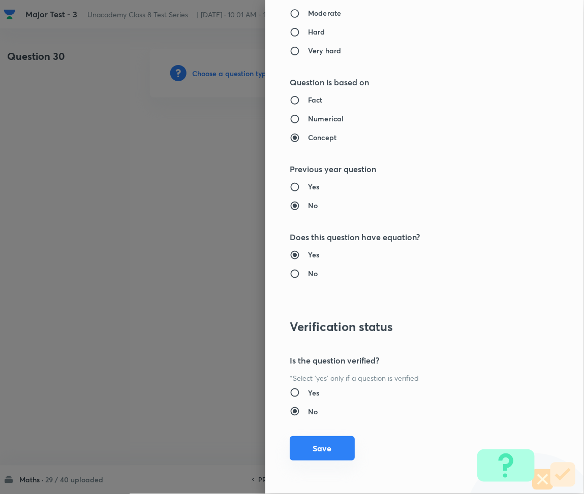
click at [290, 446] on button "Save" at bounding box center [322, 449] width 65 height 24
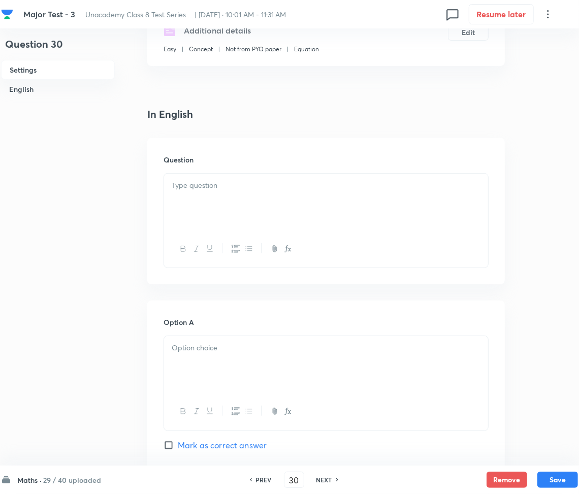
scroll to position [203, 0]
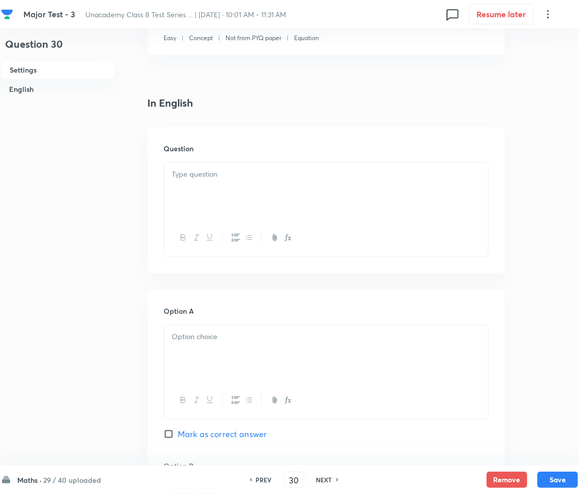
click at [209, 185] on div at bounding box center [326, 191] width 324 height 57
paste div
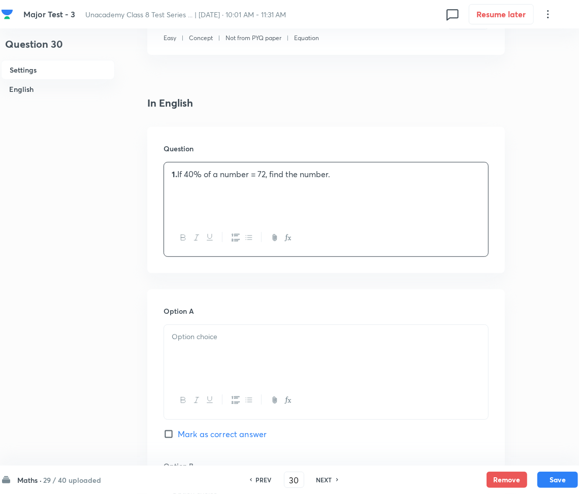
click at [177, 174] on p "1. If 40% of a number = 72, find the number." at bounding box center [326, 175] width 309 height 12
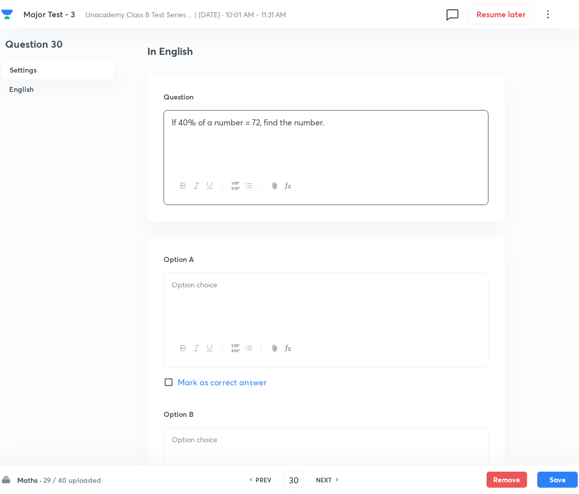
scroll to position [338, 0]
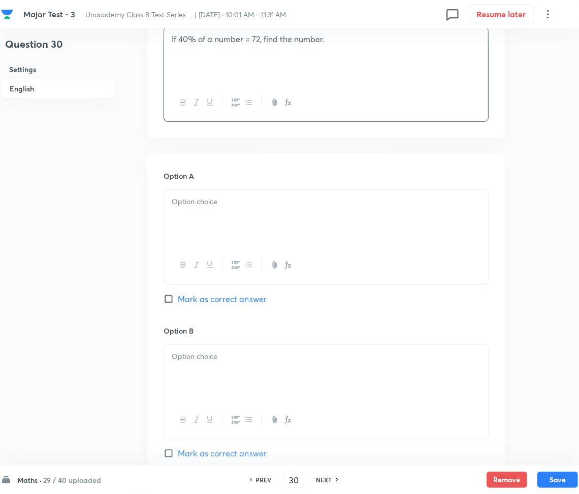
drag, startPoint x: 262, startPoint y: 234, endPoint x: 216, endPoint y: 226, distance: 46.5
click at [255, 231] on div at bounding box center [326, 218] width 324 height 57
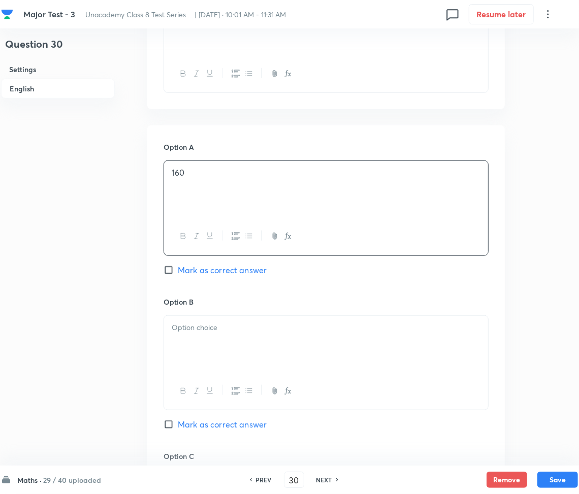
scroll to position [474, 0]
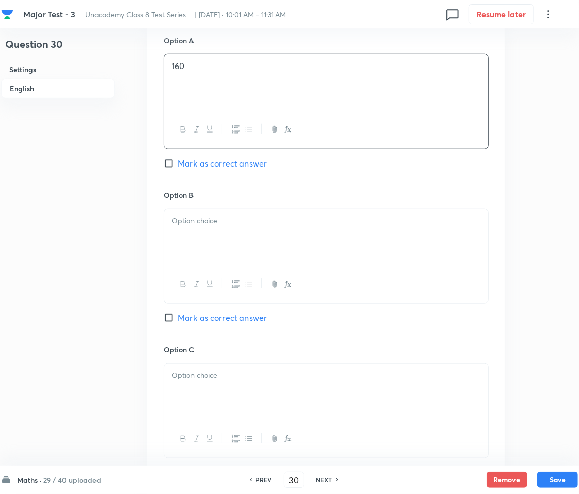
click at [202, 239] on div at bounding box center [326, 237] width 324 height 57
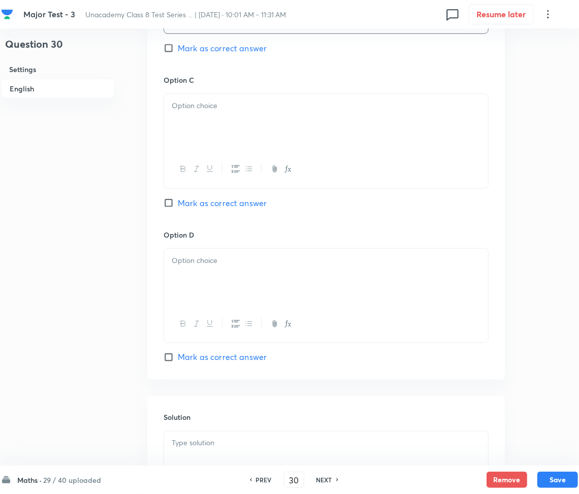
scroll to position [745, 0]
drag, startPoint x: 226, startPoint y: 137, endPoint x: 209, endPoint y: 127, distance: 19.8
click at [226, 134] on div at bounding box center [326, 121] width 324 height 57
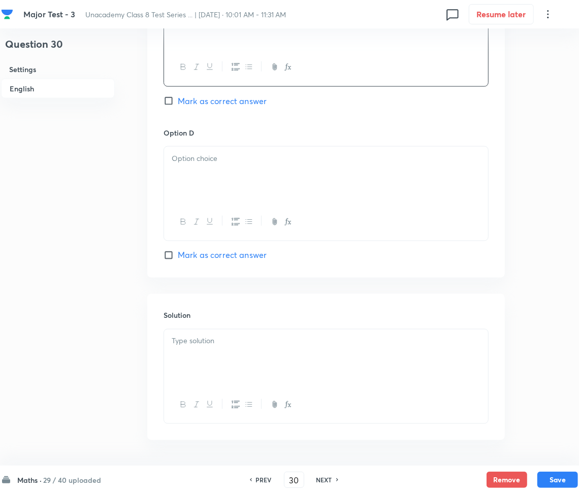
scroll to position [881, 0]
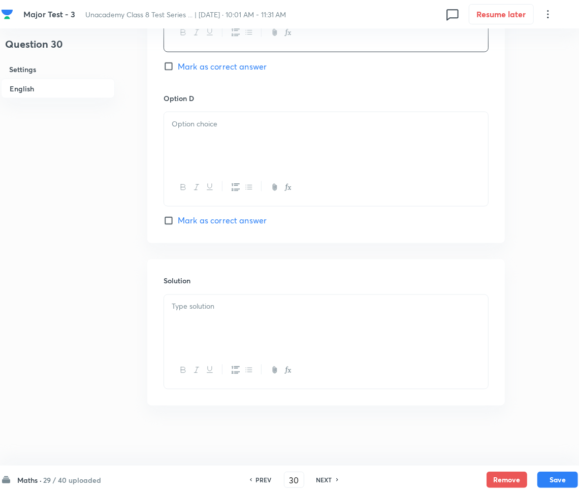
click at [208, 139] on div at bounding box center [326, 140] width 324 height 57
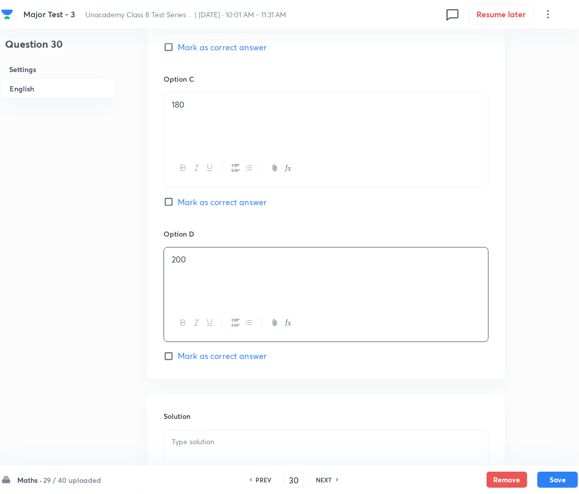
click at [189, 199] on span "Mark as correct answer" at bounding box center [222, 202] width 89 height 12
click at [178, 199] on input "Mark as correct answer" at bounding box center [171, 202] width 14 height 10
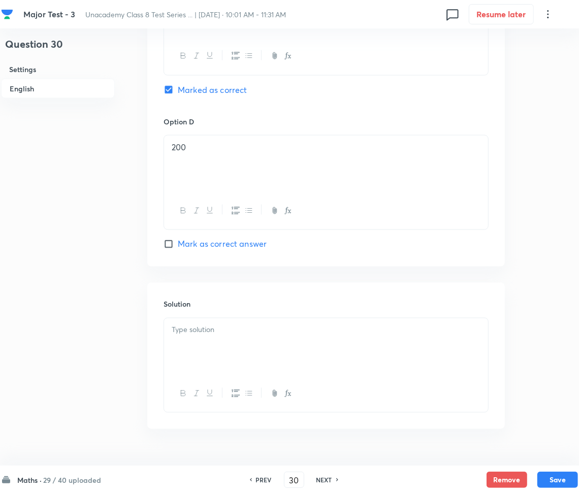
scroll to position [882, 0]
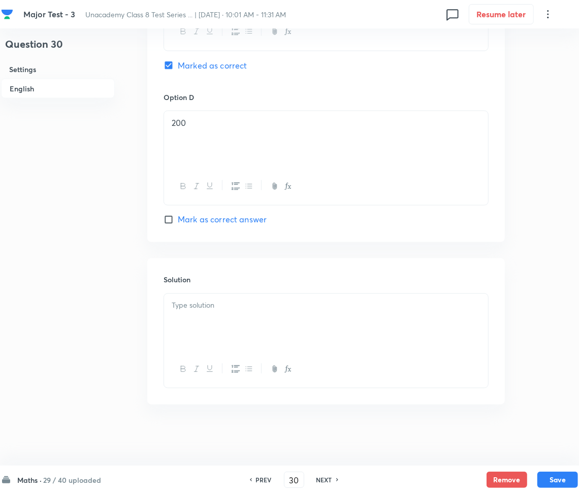
click at [213, 315] on div at bounding box center [326, 322] width 324 height 57
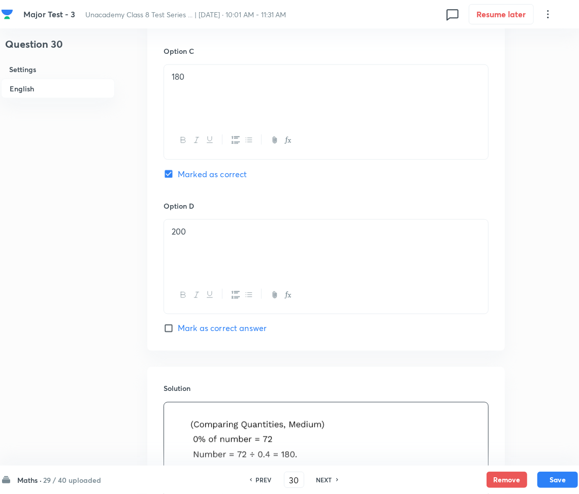
scroll to position [678, 0]
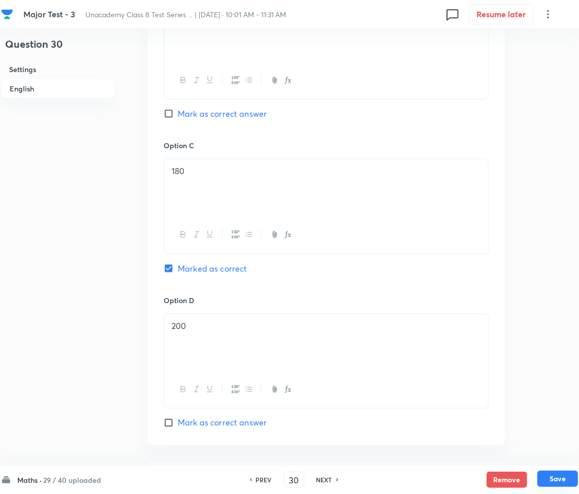
click at [557, 481] on button "Save" at bounding box center [558, 479] width 41 height 16
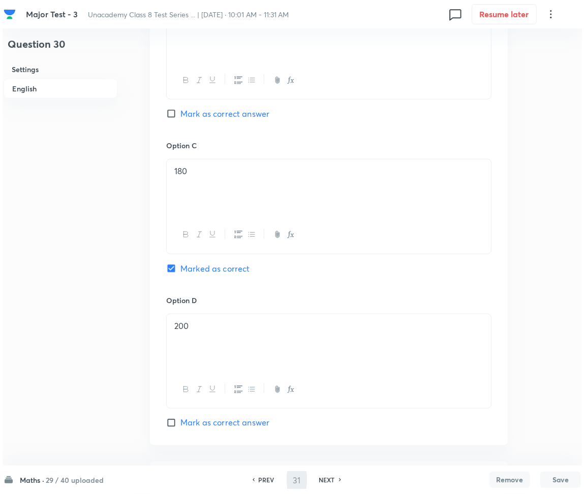
scroll to position [0, 0]
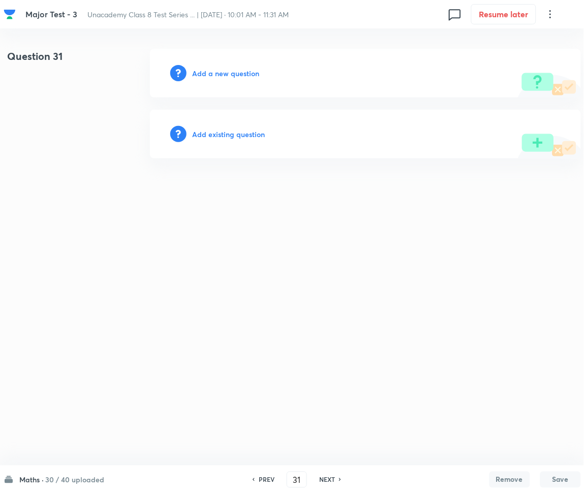
click at [229, 72] on h6 "Add a new question" at bounding box center [226, 73] width 67 height 11
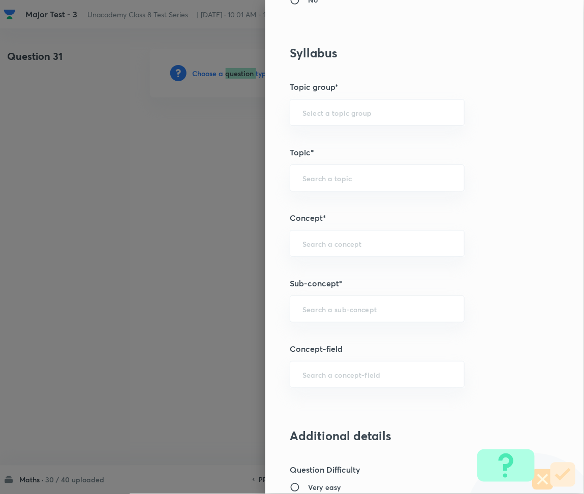
scroll to position [677, 0]
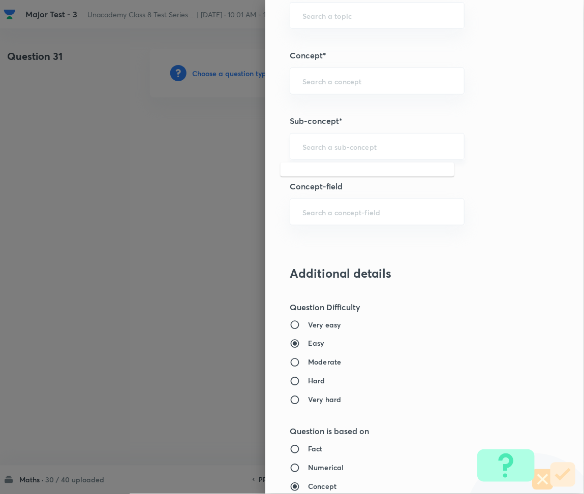
click at [327, 151] on input "text" at bounding box center [376, 147] width 149 height 10
paste input "Rational Numbers"
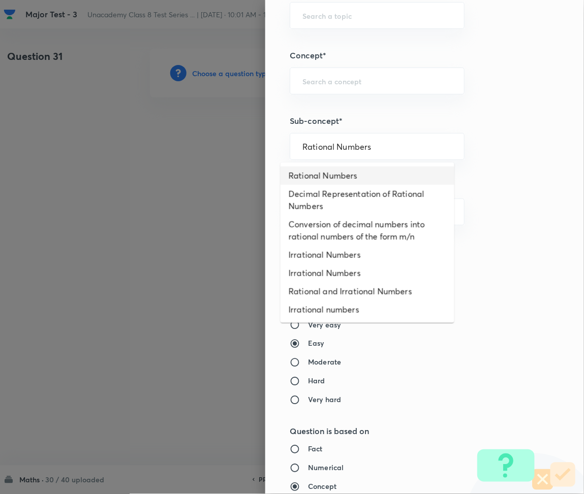
click at [320, 176] on li "Rational Numbers" at bounding box center [368, 176] width 174 height 18
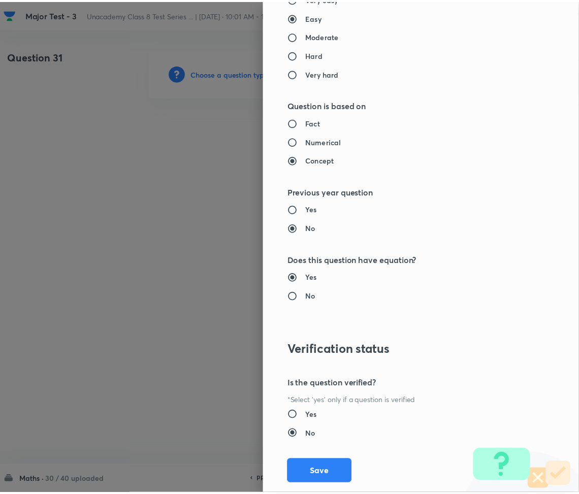
scroll to position [1027, 0]
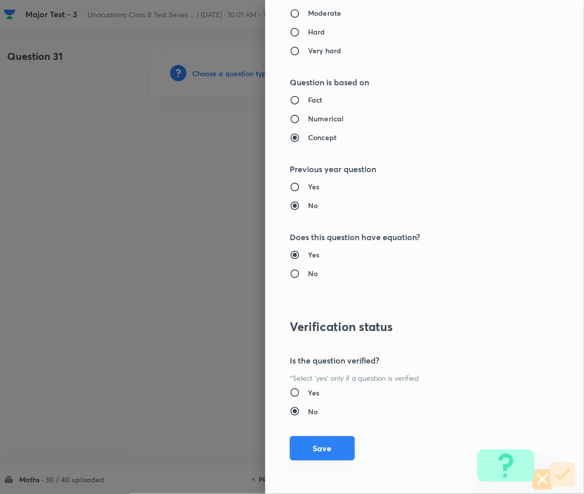
click at [318, 444] on button "Save" at bounding box center [322, 449] width 65 height 24
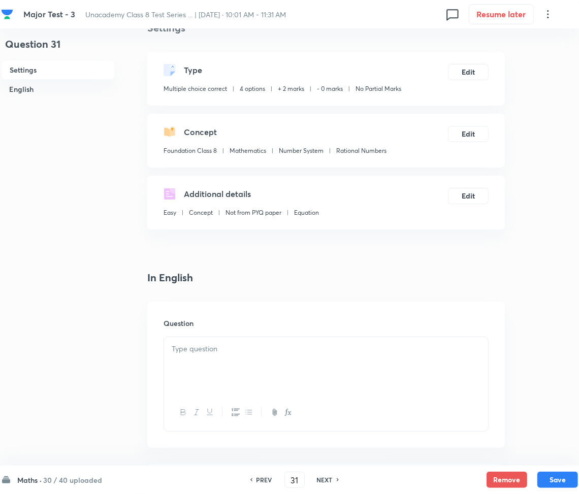
scroll to position [68, 0]
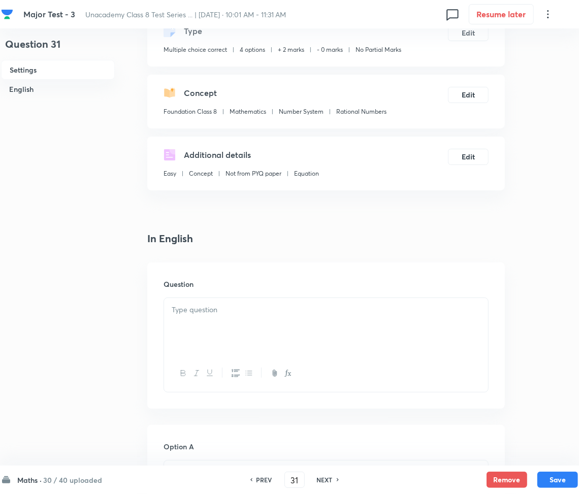
drag, startPoint x: 231, startPoint y: 307, endPoint x: 230, endPoint y: 313, distance: 5.7
click at [230, 312] on p at bounding box center [326, 310] width 309 height 12
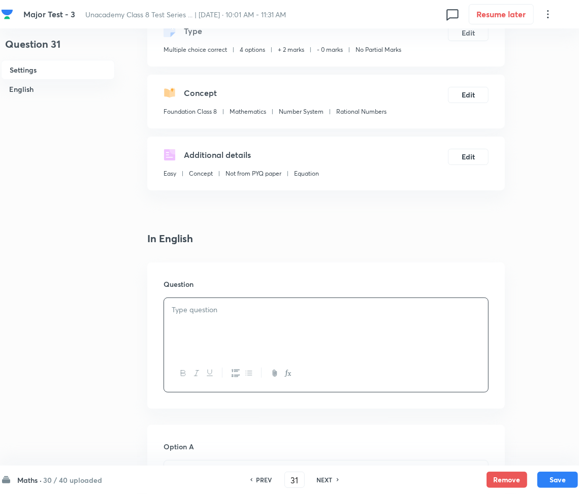
paste div
click at [175, 308] on strong "1." at bounding box center [175, 309] width 6 height 11
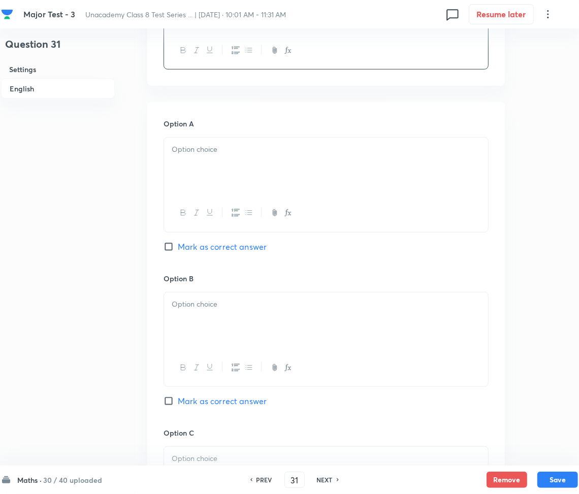
scroll to position [407, 0]
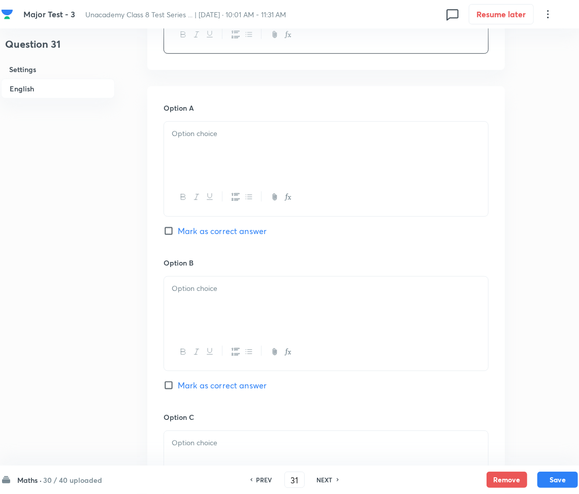
click at [227, 148] on div at bounding box center [326, 150] width 324 height 57
click at [204, 280] on div at bounding box center [326, 305] width 324 height 57
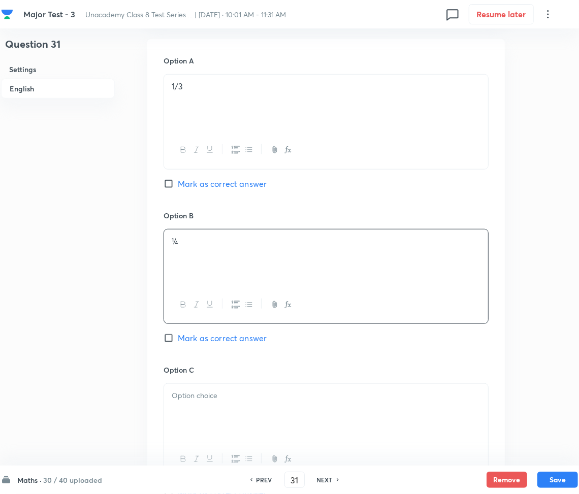
scroll to position [677, 0]
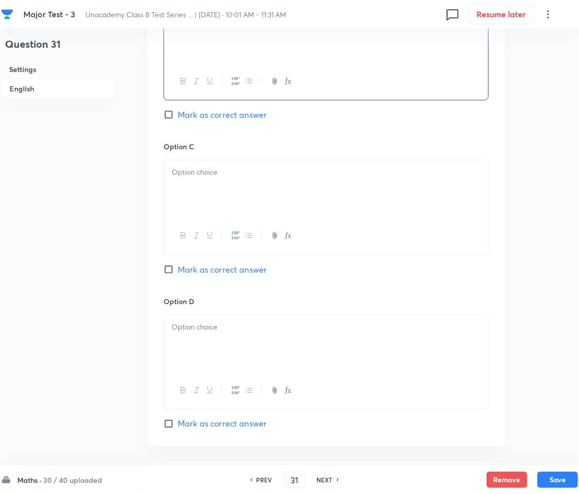
drag, startPoint x: 224, startPoint y: 179, endPoint x: 181, endPoint y: 189, distance: 43.3
click at [224, 178] on div at bounding box center [326, 189] width 324 height 57
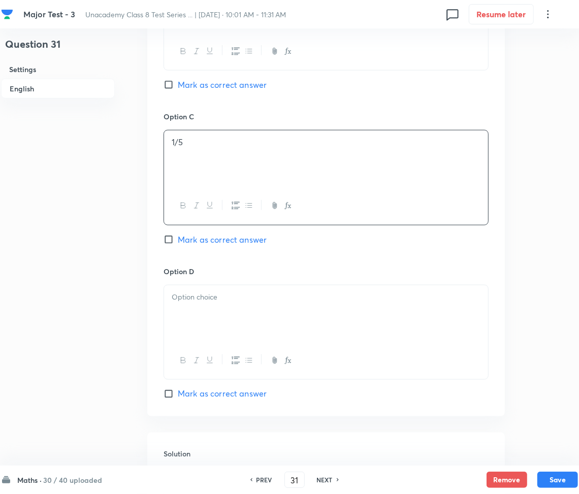
scroll to position [813, 0]
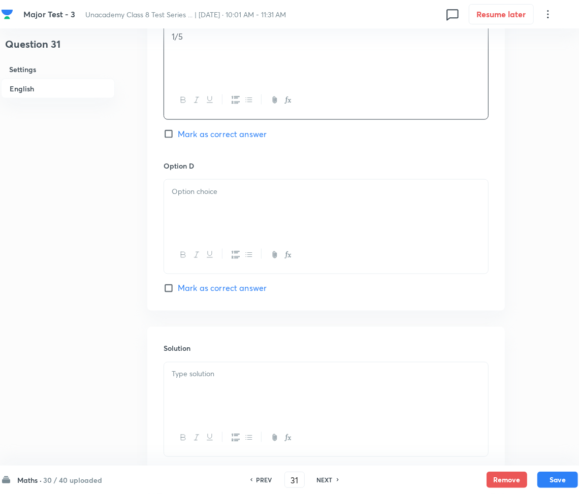
click at [229, 199] on div at bounding box center [326, 208] width 324 height 57
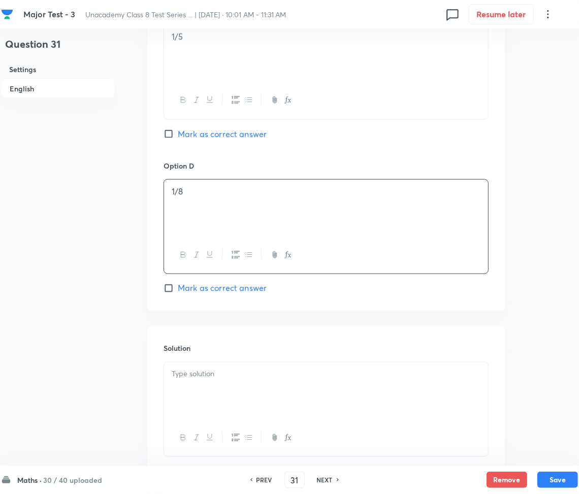
click at [215, 380] on p at bounding box center [326, 375] width 309 height 12
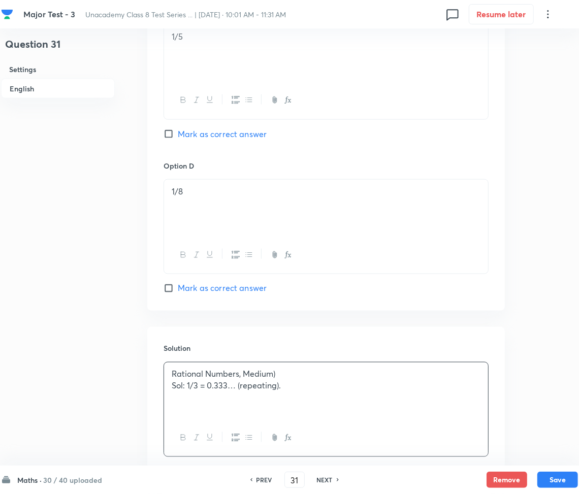
drag, startPoint x: 189, startPoint y: 387, endPoint x: 209, endPoint y: 386, distance: 20.4
click at [189, 387] on p "Sol: 1/3 = 0.333… (repeating)." at bounding box center [326, 387] width 309 height 12
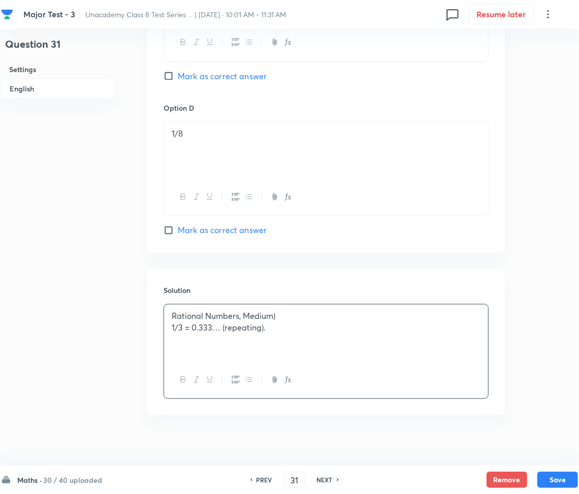
scroll to position [882, 0]
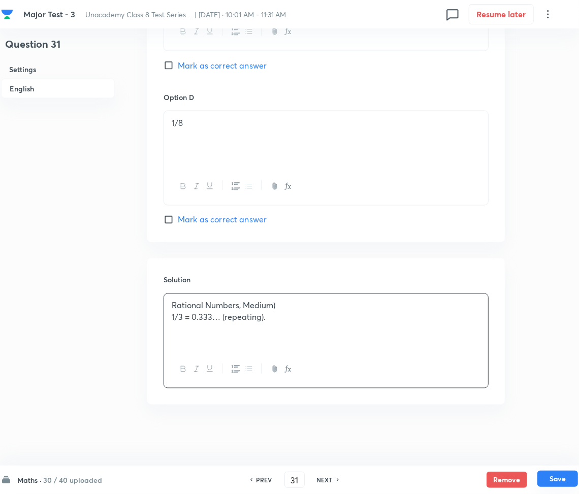
click at [559, 483] on button "Save" at bounding box center [558, 479] width 41 height 16
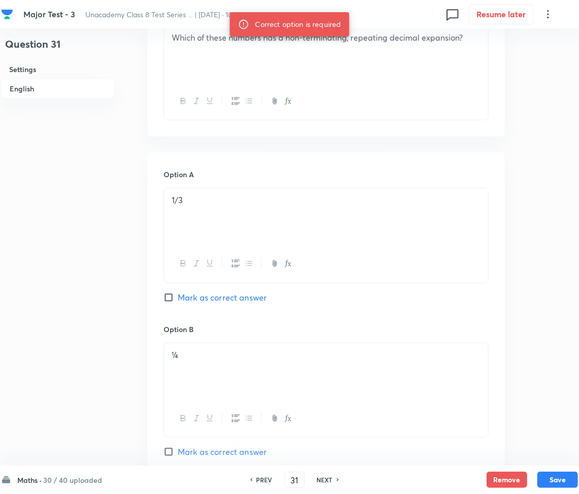
scroll to position [339, 0]
click at [200, 293] on span "Mark as correct answer" at bounding box center [222, 298] width 89 height 12
click at [178, 293] on input "Mark as correct answer" at bounding box center [171, 298] width 14 height 10
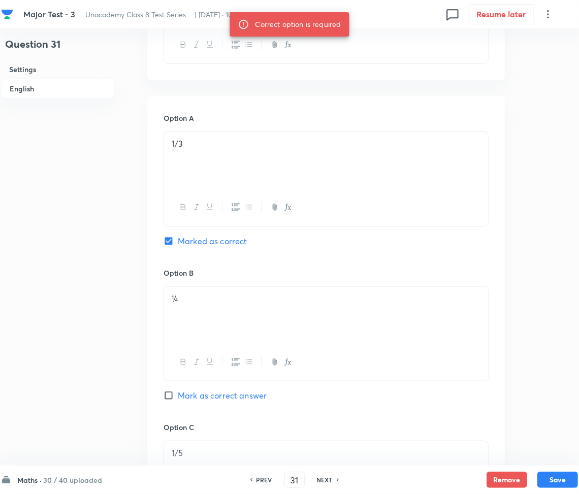
scroll to position [678, 0]
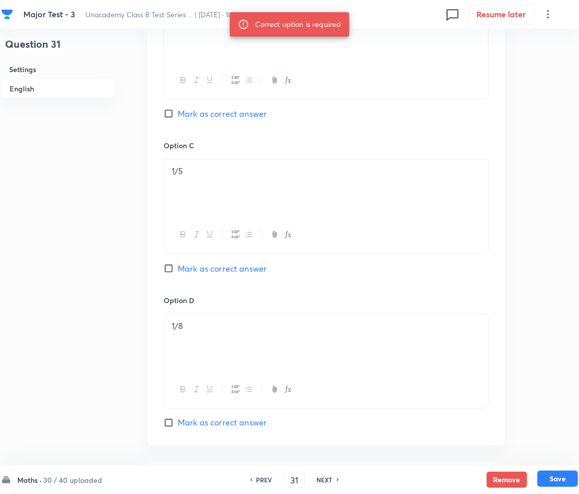
click at [548, 478] on button "Save" at bounding box center [558, 479] width 41 height 16
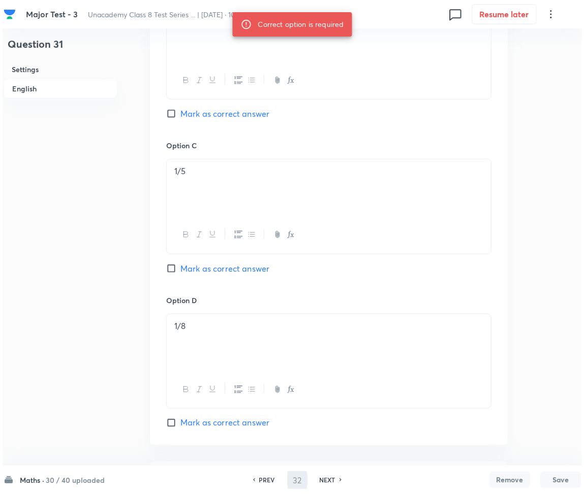
scroll to position [0, 0]
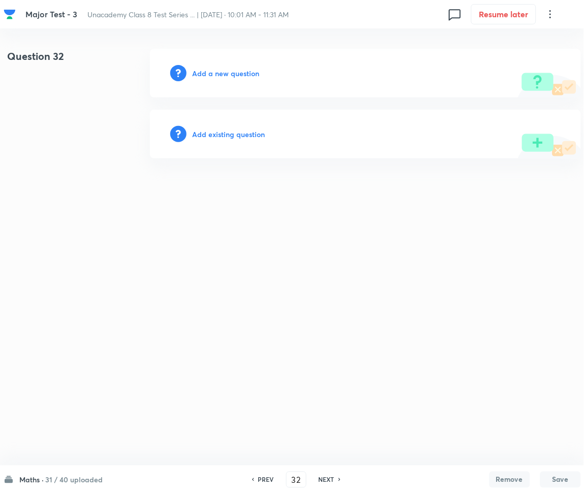
click at [248, 74] on h6 "Add a new question" at bounding box center [226, 73] width 67 height 11
click at [248, 74] on h6 "Choose a question type" at bounding box center [232, 73] width 78 height 11
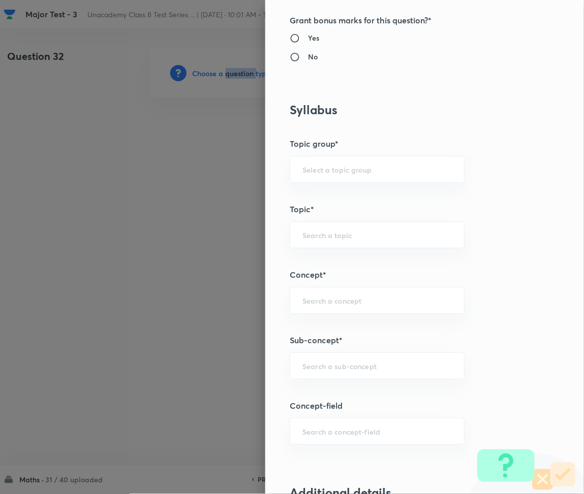
scroll to position [610, 0]
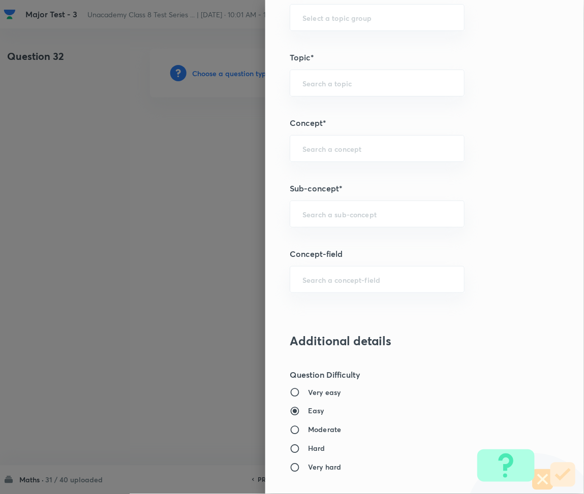
click at [325, 194] on h5 "Sub-concept*" at bounding box center [408, 188] width 236 height 12
click at [322, 216] on input "text" at bounding box center [376, 214] width 149 height 10
paste input "Rational Numbers"
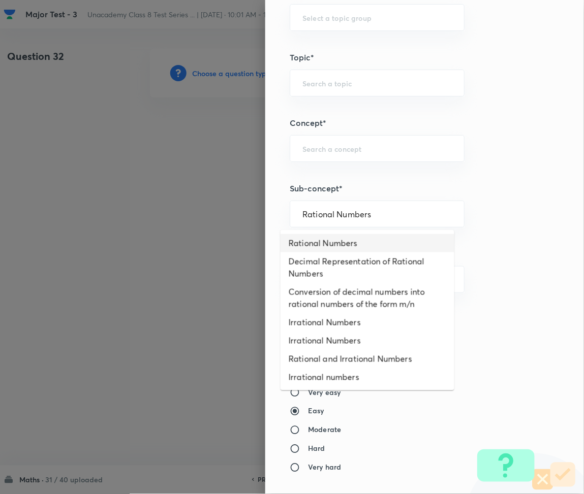
drag, startPoint x: 328, startPoint y: 242, endPoint x: 331, endPoint y: 252, distance: 9.5
click at [328, 241] on li "Rational Numbers" at bounding box center [368, 243] width 174 height 18
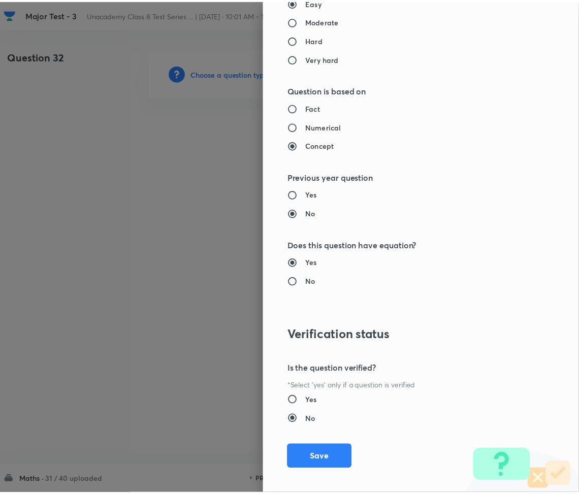
scroll to position [1027, 0]
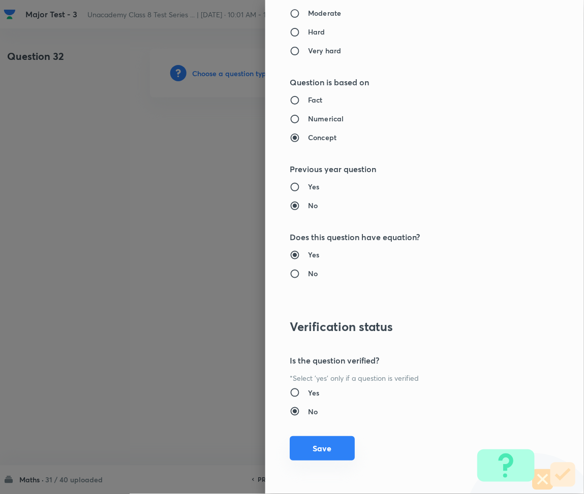
click at [311, 444] on button "Save" at bounding box center [322, 449] width 65 height 24
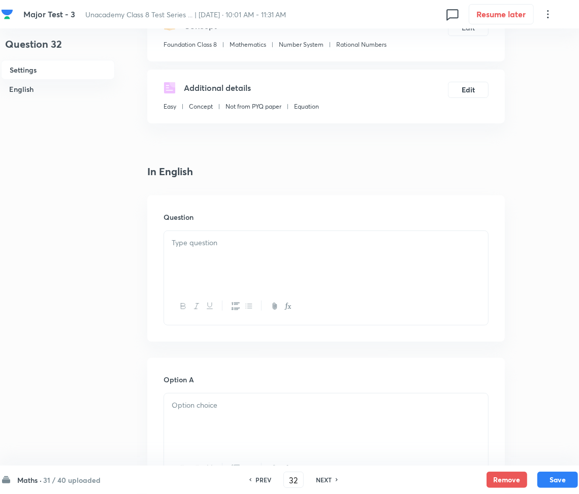
scroll to position [135, 0]
click at [232, 222] on div "Question" at bounding box center [326, 268] width 358 height 146
drag, startPoint x: 210, startPoint y: 244, endPoint x: 192, endPoint y: 249, distance: 18.5
click at [211, 244] on p at bounding box center [326, 243] width 309 height 12
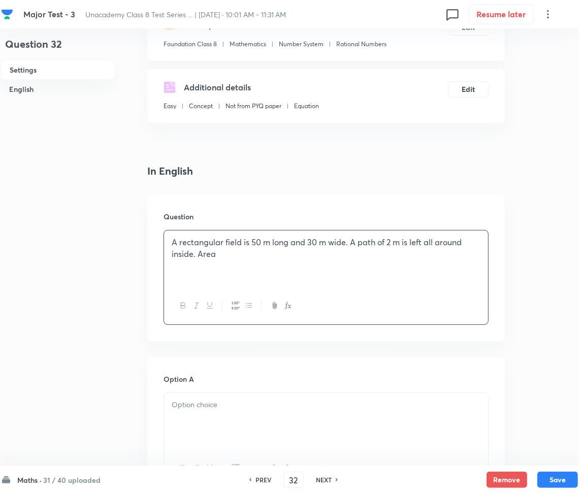
click at [255, 253] on p "A rectangular field is 50 m long and 30 m wide. A path of 2 m is left all aroun…" at bounding box center [326, 248] width 309 height 23
drag, startPoint x: 223, startPoint y: 255, endPoint x: 233, endPoint y: 254, distance: 10.2
click at [223, 255] on p "A rectangular field is 50 m long and 30 m wide. A path of 2 m is left all aroun…" at bounding box center [326, 248] width 309 height 23
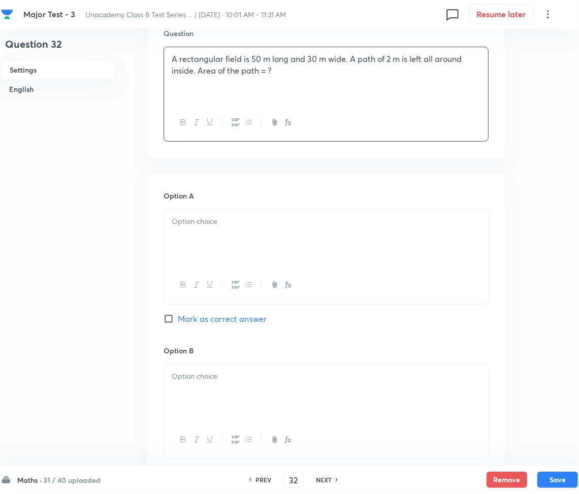
scroll to position [338, 0]
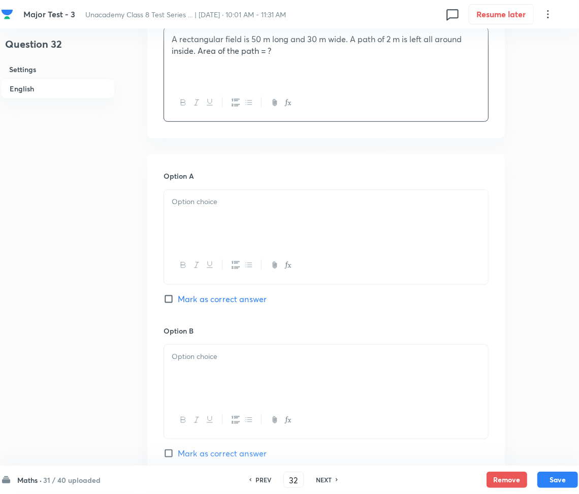
click at [209, 219] on div at bounding box center [326, 218] width 324 height 57
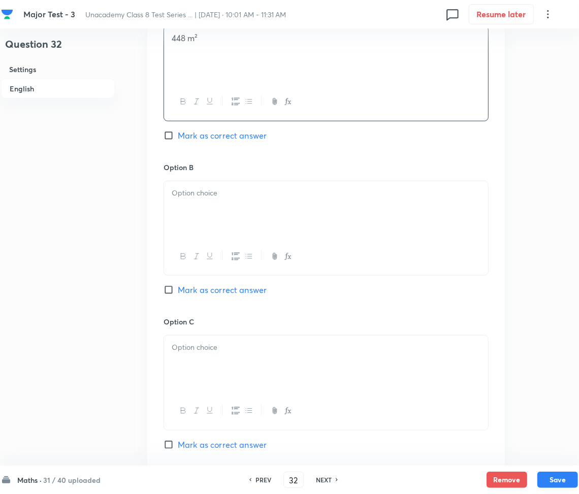
scroll to position [542, 0]
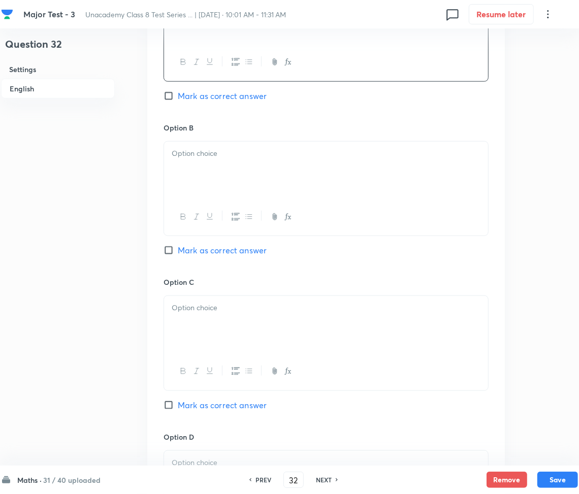
drag, startPoint x: 233, startPoint y: 156, endPoint x: 120, endPoint y: 177, distance: 114.8
click at [225, 156] on p at bounding box center [326, 154] width 309 height 12
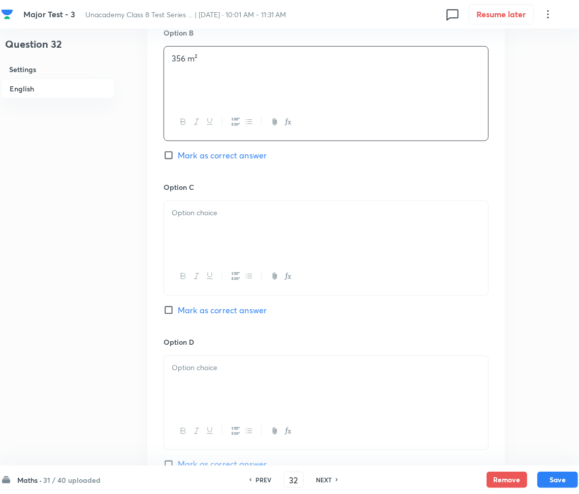
scroll to position [677, 0]
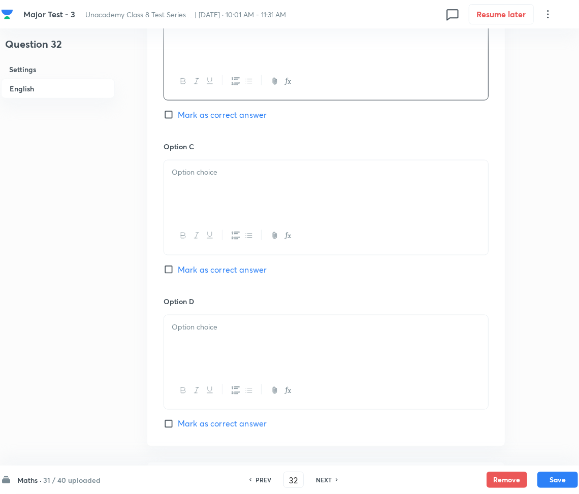
drag, startPoint x: 220, startPoint y: 169, endPoint x: 206, endPoint y: 184, distance: 20.5
click at [220, 172] on p at bounding box center [326, 173] width 309 height 12
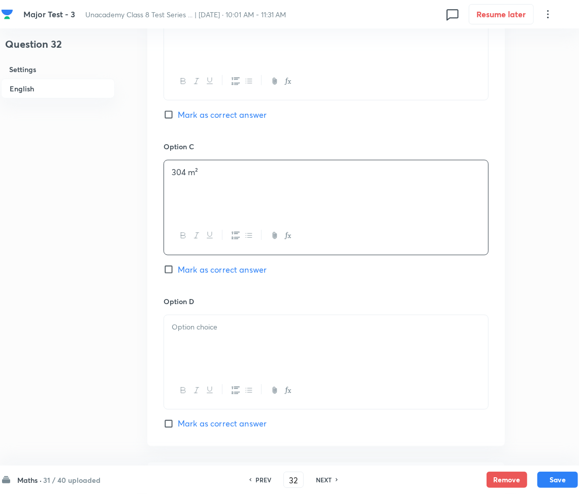
click at [238, 338] on div at bounding box center [326, 344] width 324 height 57
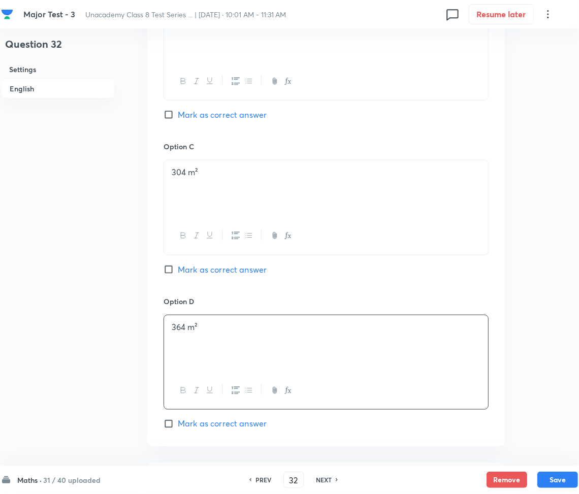
drag, startPoint x: 183, startPoint y: 268, endPoint x: 175, endPoint y: 270, distance: 8.3
click at [183, 268] on span "Mark as correct answer" at bounding box center [222, 270] width 89 height 12
click at [178, 268] on input "Mark as correct answer" at bounding box center [171, 270] width 14 height 10
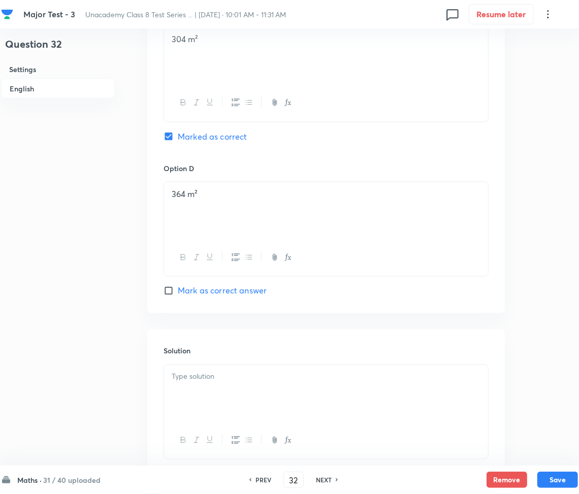
scroll to position [881, 0]
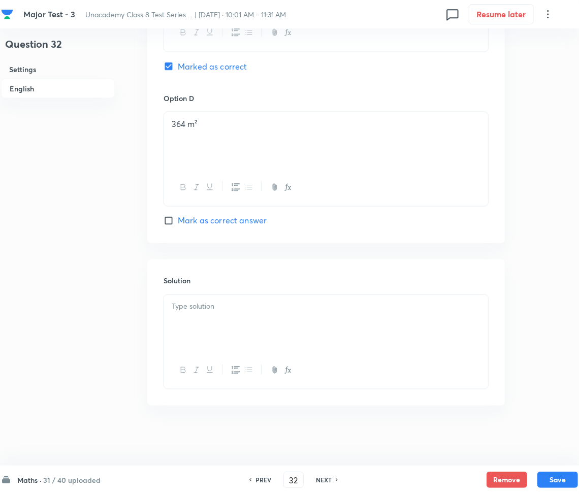
click at [221, 330] on div at bounding box center [326, 323] width 324 height 57
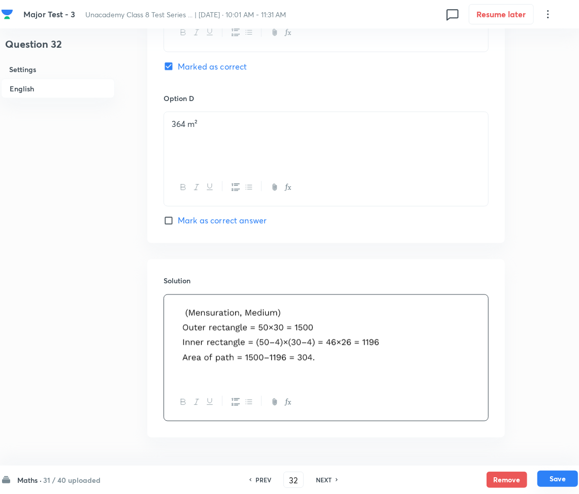
click at [570, 480] on button "Save" at bounding box center [558, 479] width 41 height 16
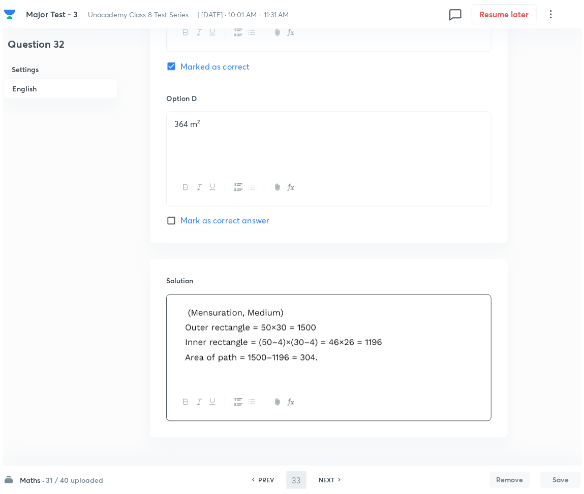
scroll to position [0, 0]
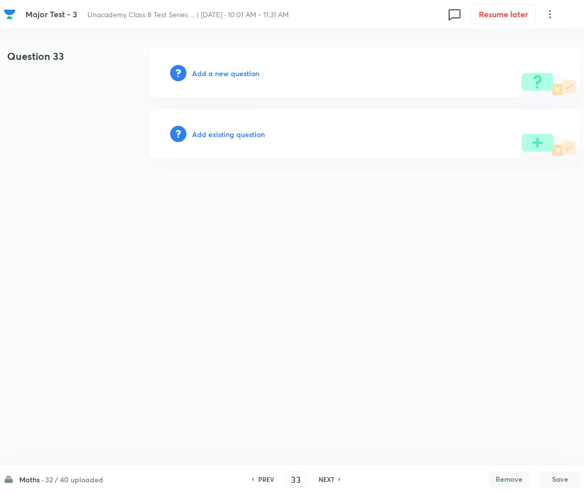
click at [216, 73] on h6 "Add a new question" at bounding box center [226, 73] width 67 height 11
click at [216, 73] on h6 "Choose a question type" at bounding box center [232, 73] width 78 height 11
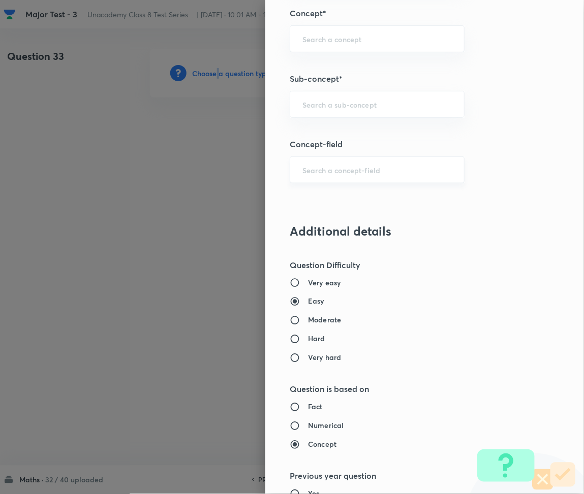
scroll to position [677, 0]
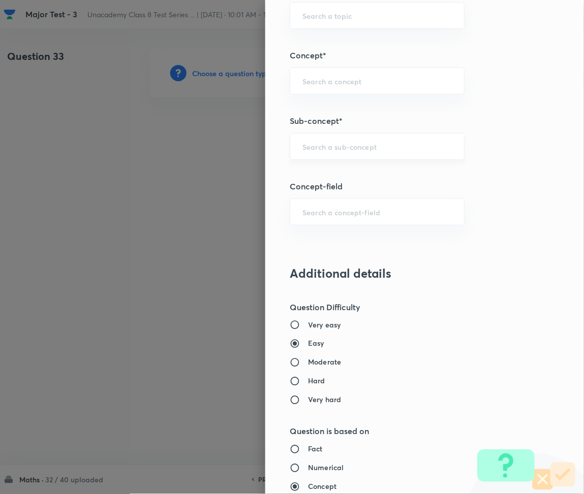
click at [324, 148] on input "text" at bounding box center [376, 147] width 149 height 10
paste input "Rational Numbers"
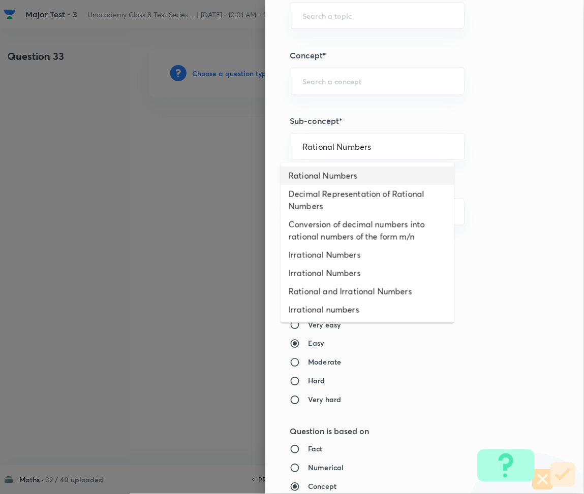
click at [333, 172] on li "Rational Numbers" at bounding box center [368, 176] width 174 height 18
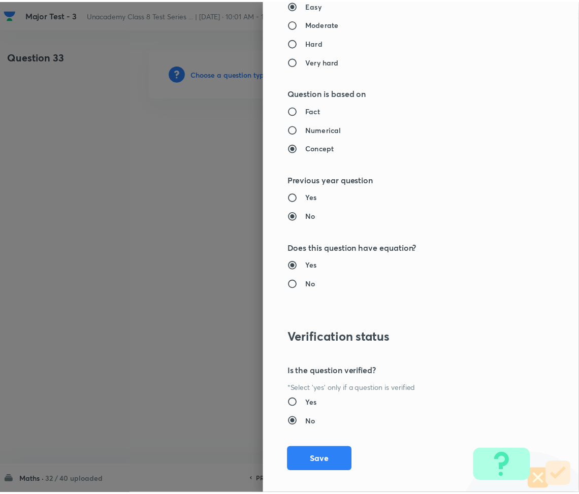
scroll to position [1027, 0]
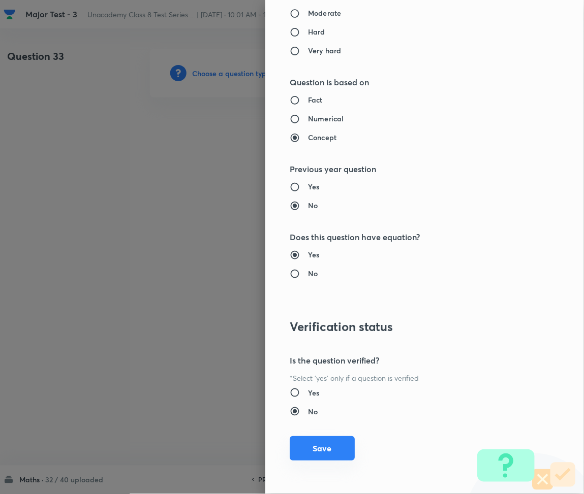
click at [310, 455] on button "Save" at bounding box center [322, 449] width 65 height 24
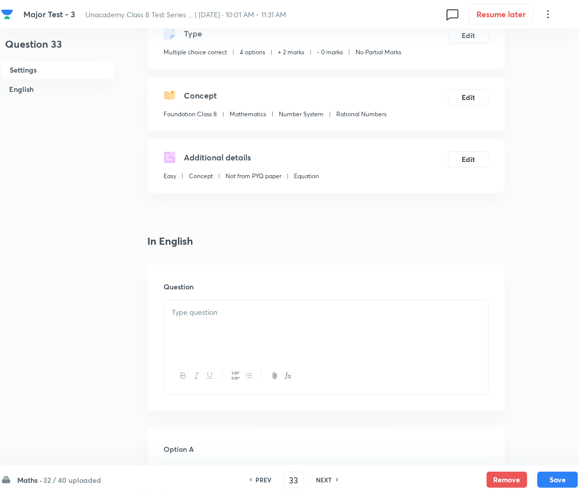
scroll to position [68, 0]
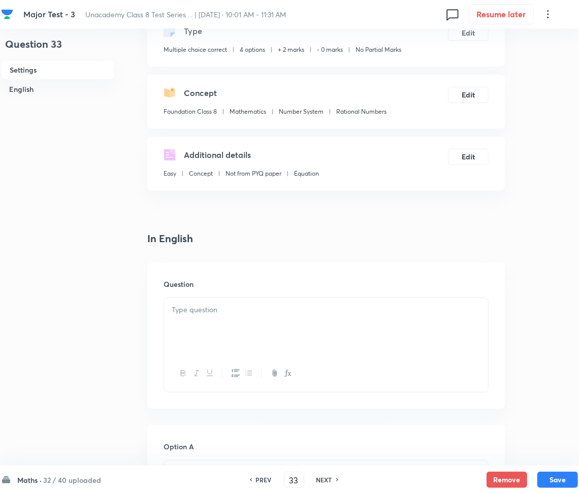
drag, startPoint x: 205, startPoint y: 310, endPoint x: 197, endPoint y: 310, distance: 8.1
click at [206, 309] on p at bounding box center [326, 310] width 309 height 12
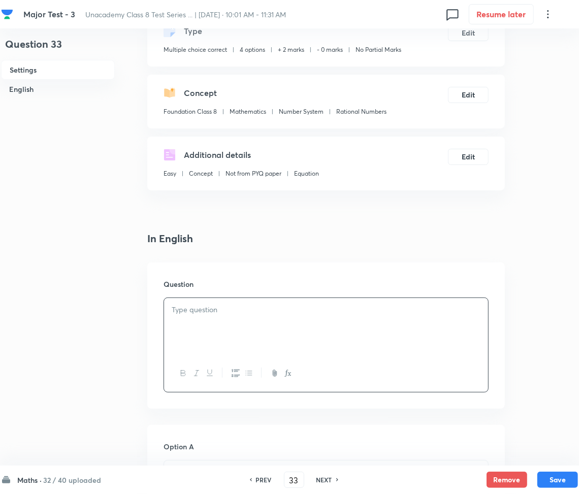
paste div
click at [177, 311] on p "1. The probability of drawing a red card from a deck of 52 cards is:" at bounding box center [326, 310] width 309 height 12
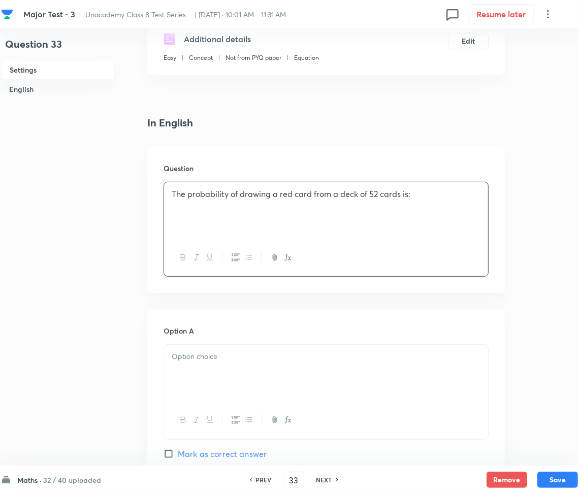
scroll to position [203, 0]
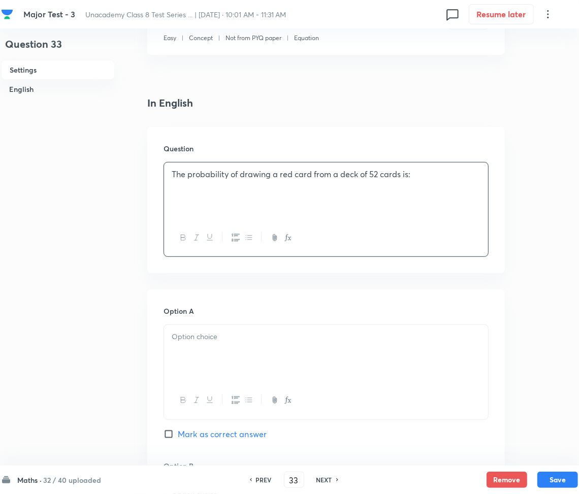
click at [236, 346] on div at bounding box center [326, 353] width 324 height 57
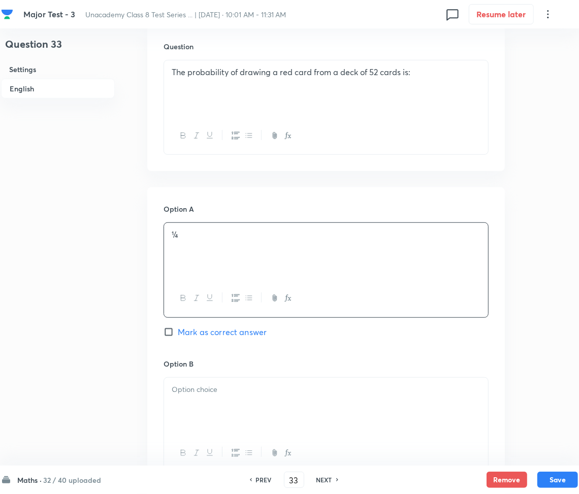
scroll to position [407, 0]
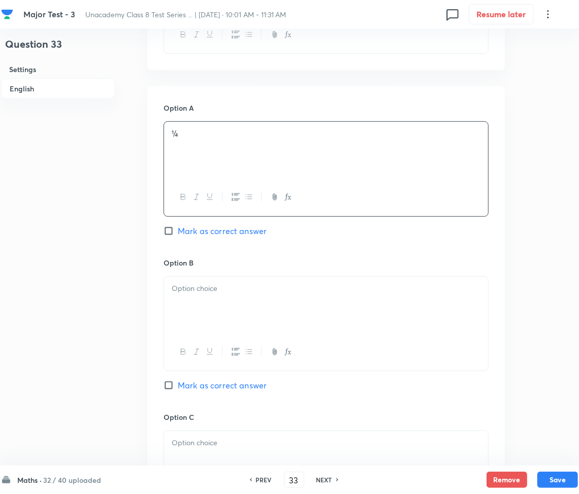
click at [218, 284] on p at bounding box center [326, 289] width 309 height 12
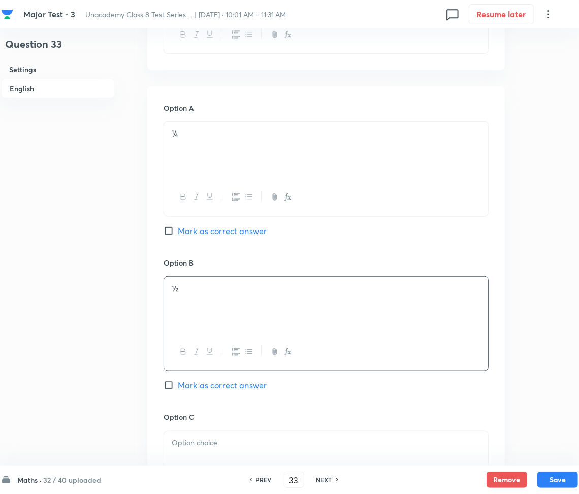
click at [190, 382] on span "Mark as correct answer" at bounding box center [222, 386] width 89 height 12
click at [178, 382] on input "Mark as correct answer" at bounding box center [171, 386] width 14 height 10
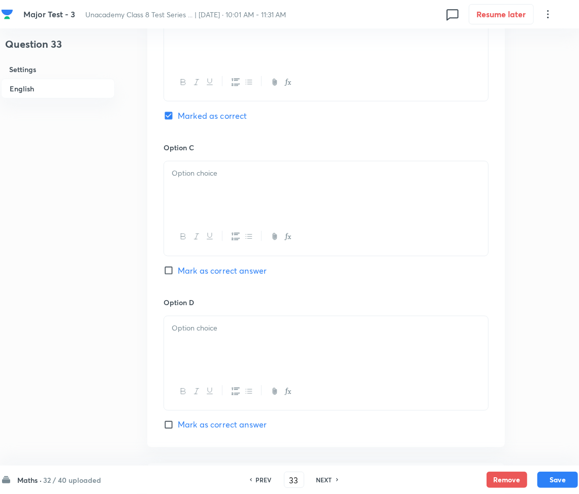
scroll to position [677, 0]
click at [229, 191] on div at bounding box center [326, 189] width 324 height 57
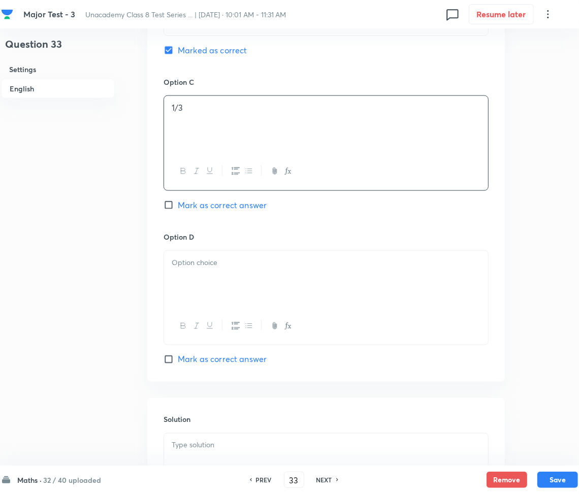
scroll to position [745, 0]
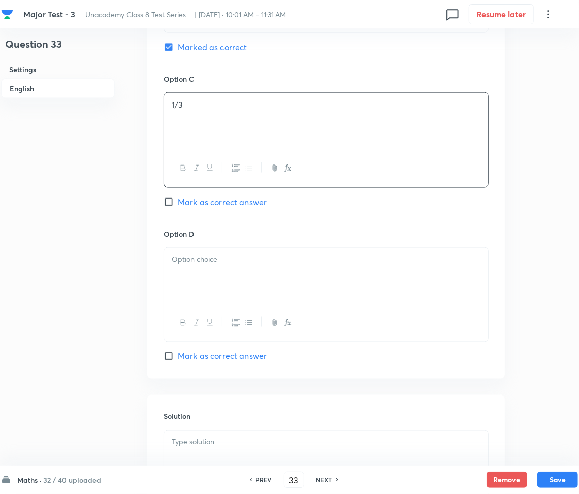
click at [217, 274] on div at bounding box center [326, 276] width 324 height 57
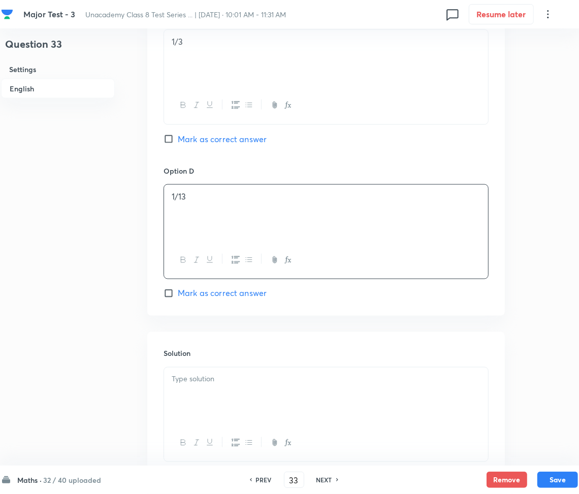
scroll to position [813, 0]
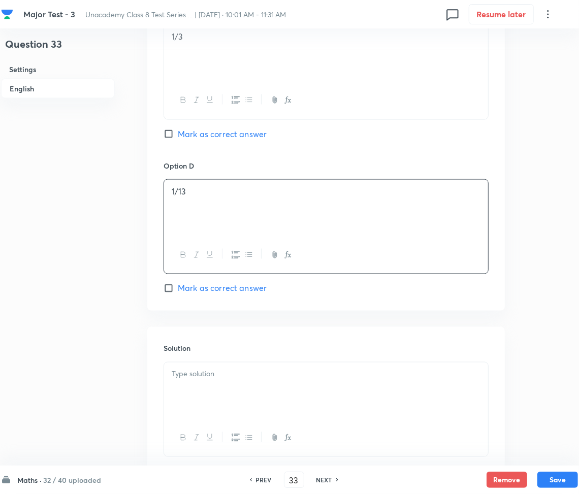
drag, startPoint x: 226, startPoint y: 389, endPoint x: 229, endPoint y: 375, distance: 14.5
click at [228, 387] on div at bounding box center [326, 391] width 324 height 57
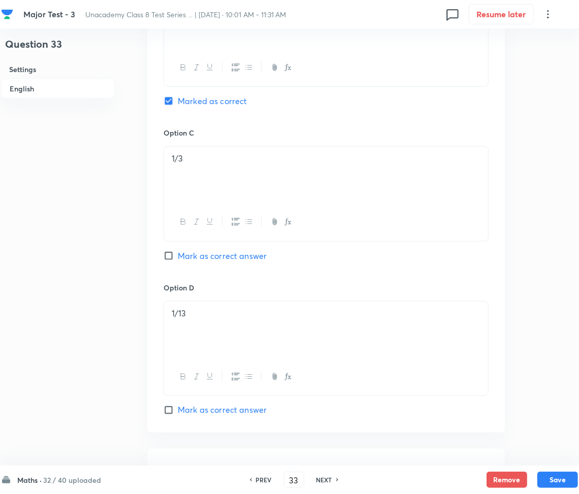
scroll to position [881, 0]
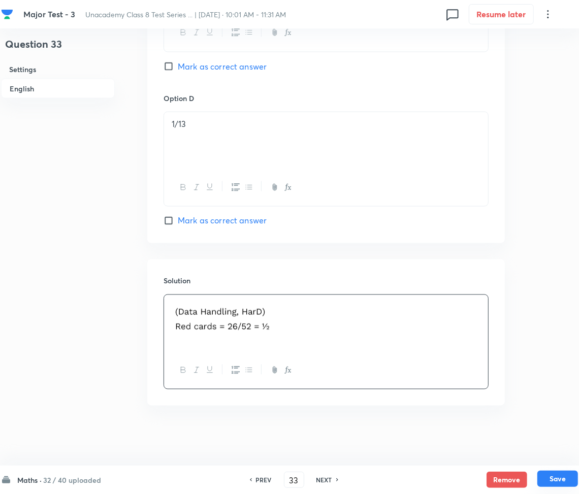
click at [553, 474] on button "Save" at bounding box center [558, 479] width 41 height 16
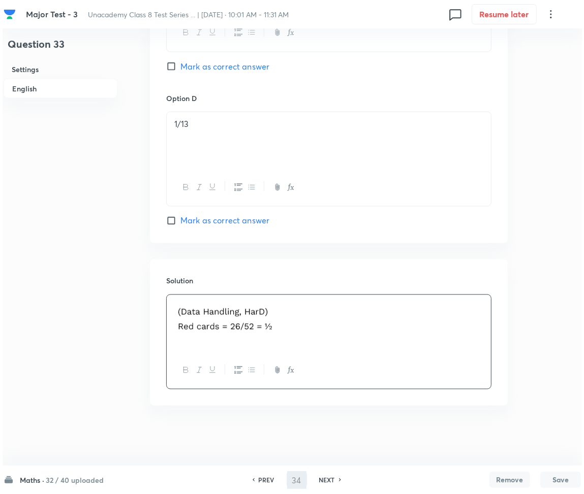
scroll to position [0, 0]
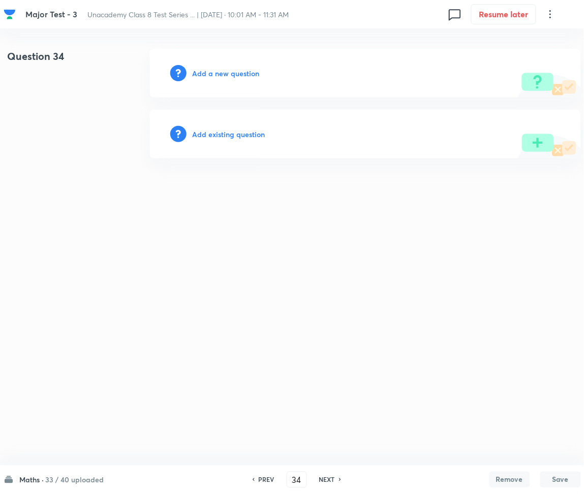
click at [213, 74] on h6 "Add a new question" at bounding box center [226, 73] width 67 height 11
click at [213, 74] on h6 "Choose a question type" at bounding box center [232, 73] width 78 height 11
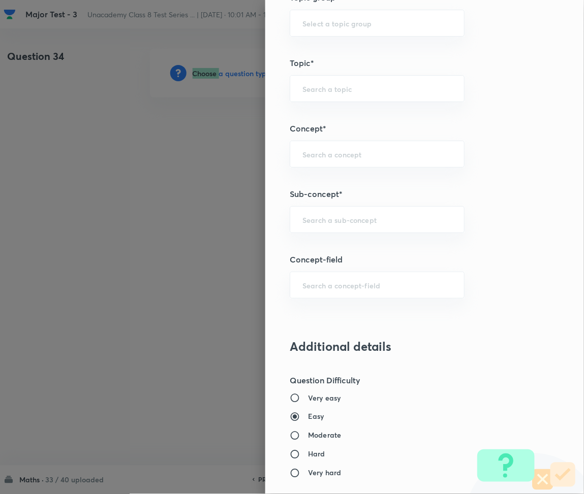
scroll to position [610, 0]
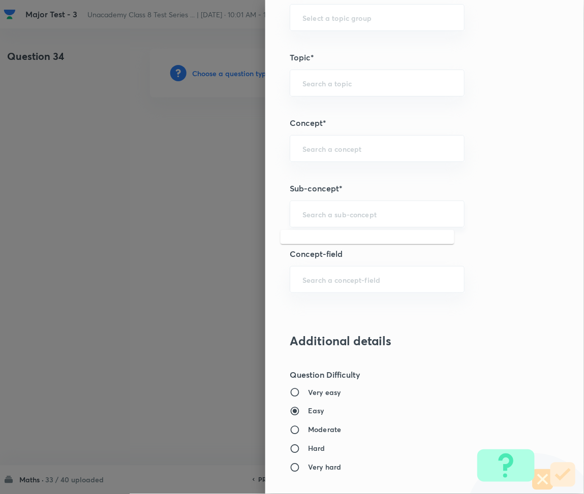
click at [340, 216] on input "text" at bounding box center [376, 214] width 149 height 10
paste input "Rational Numbers"
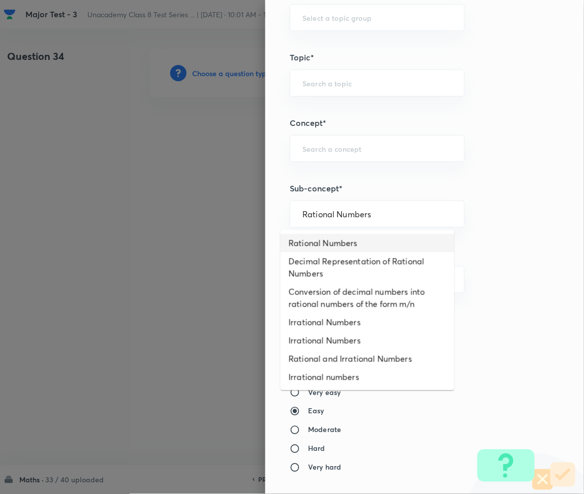
click at [320, 239] on li "Rational Numbers" at bounding box center [368, 243] width 174 height 18
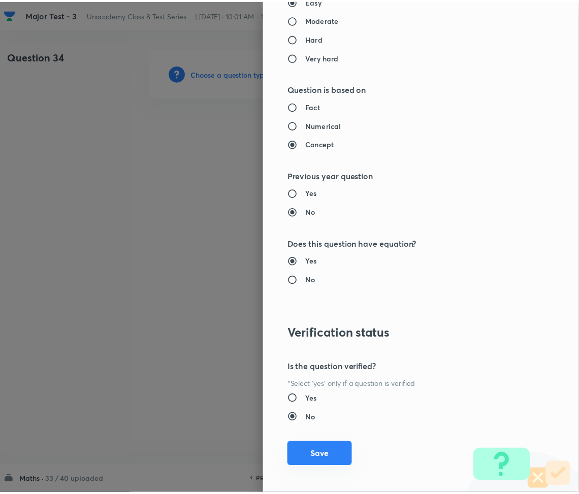
scroll to position [1027, 0]
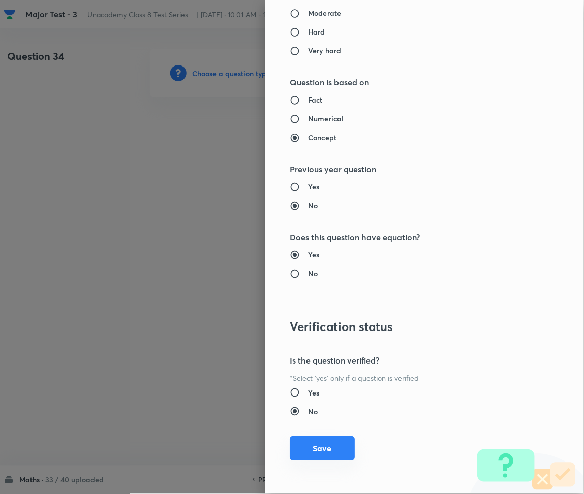
click at [323, 448] on button "Save" at bounding box center [322, 449] width 65 height 24
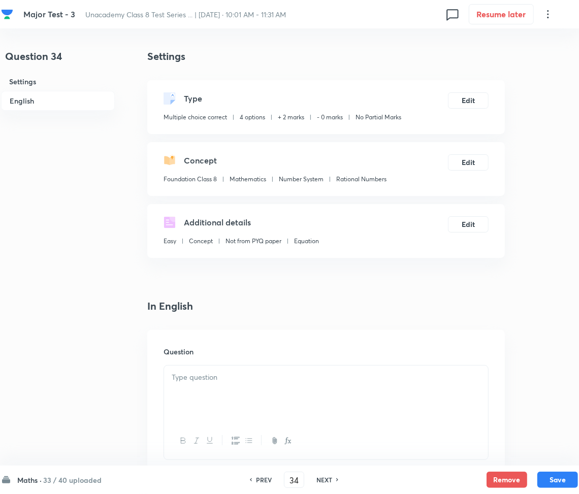
click at [220, 389] on div at bounding box center [326, 394] width 324 height 57
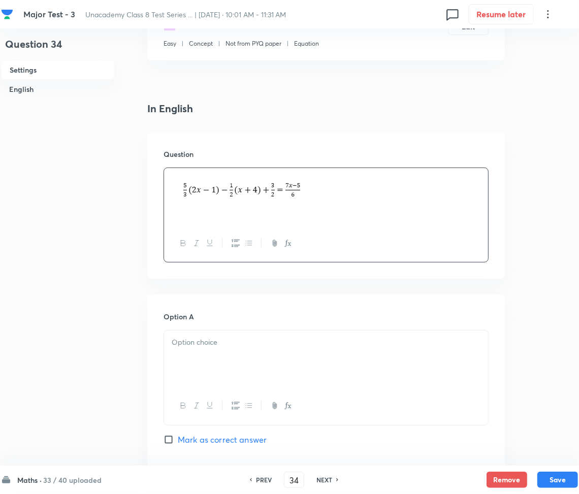
scroll to position [203, 0]
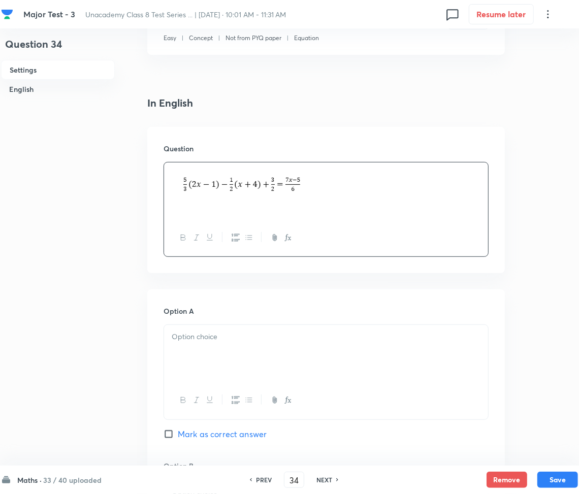
drag, startPoint x: 212, startPoint y: 333, endPoint x: 213, endPoint y: 342, distance: 8.7
click at [213, 342] on p at bounding box center [326, 337] width 309 height 12
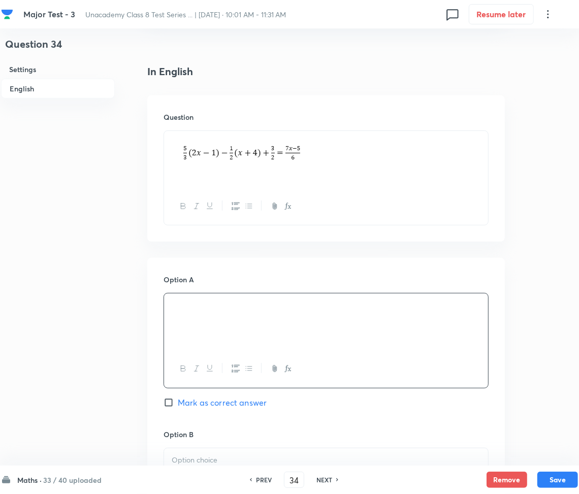
scroll to position [338, 0]
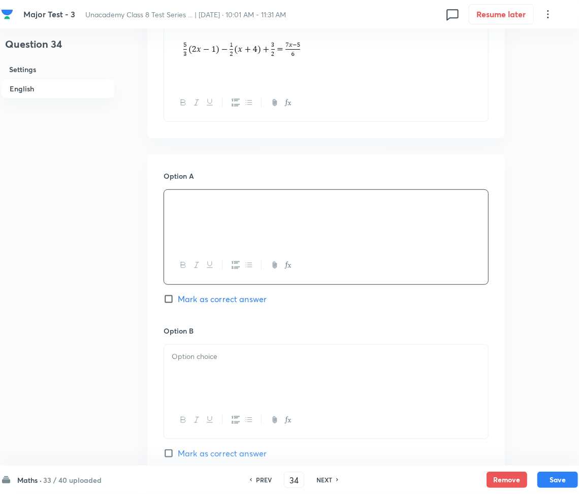
click at [221, 367] on div at bounding box center [326, 373] width 324 height 57
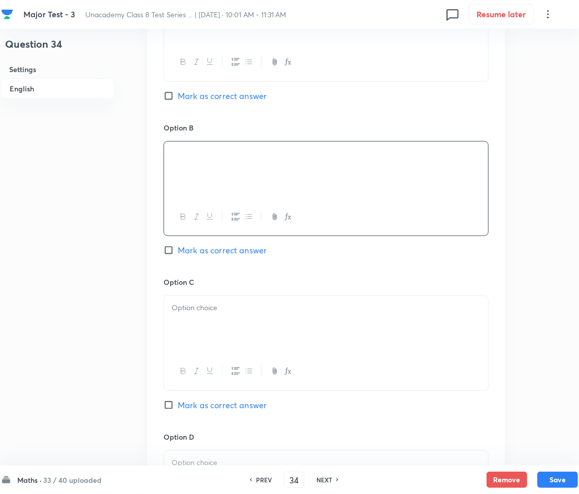
click at [221, 333] on div at bounding box center [326, 324] width 324 height 57
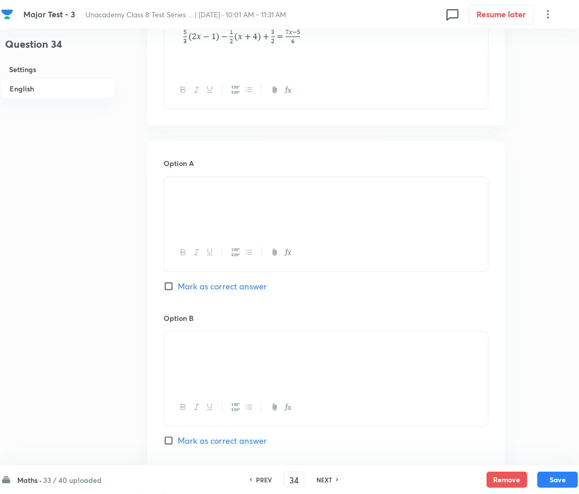
scroll to position [338, 0]
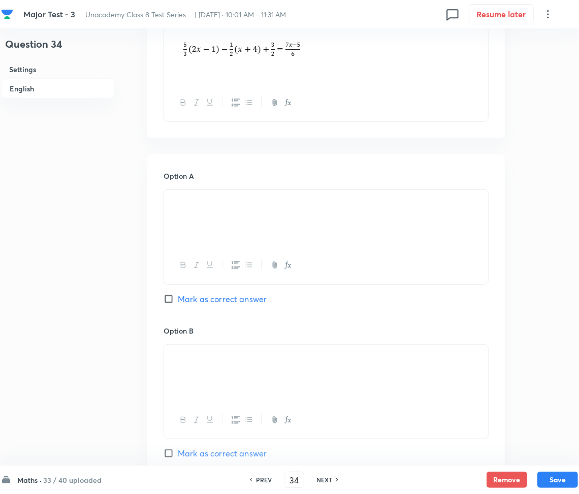
click at [185, 300] on span "Mark as correct answer" at bounding box center [222, 299] width 89 height 12
click at [178, 300] on input "Mark as correct answer" at bounding box center [171, 299] width 14 height 10
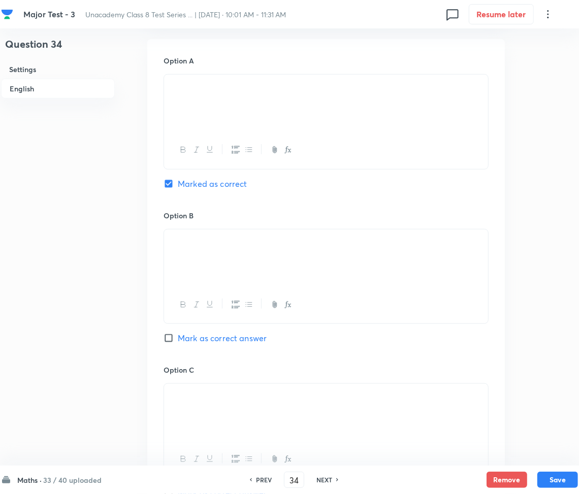
scroll to position [542, 0]
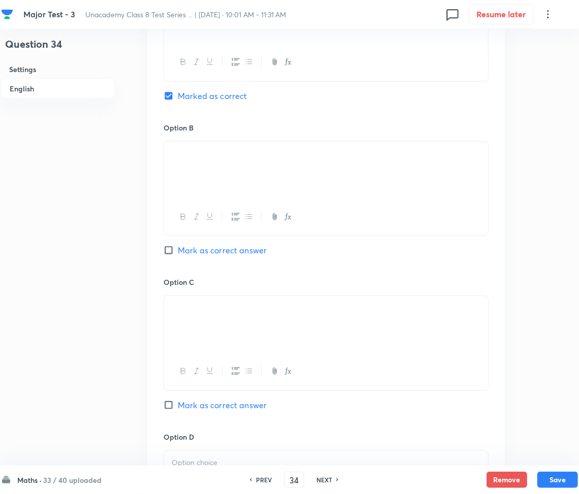
click at [192, 311] on p at bounding box center [326, 308] width 309 height 12
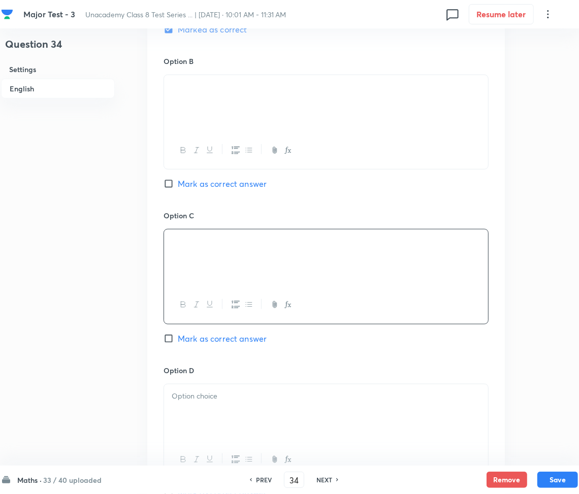
scroll to position [881, 0]
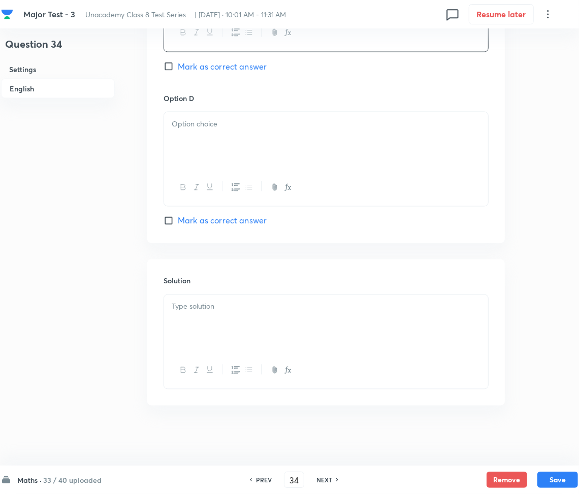
click at [201, 150] on div at bounding box center [326, 140] width 324 height 57
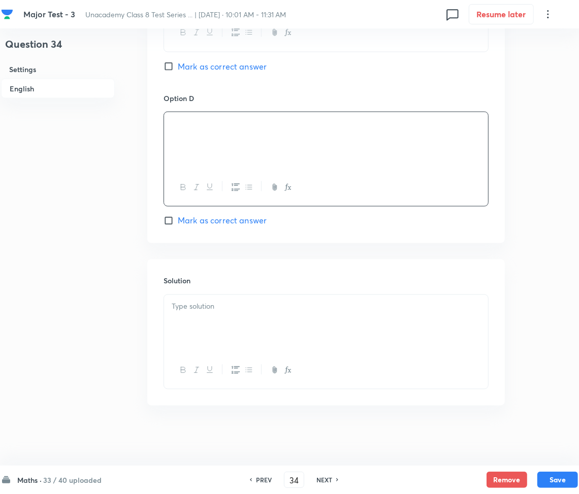
scroll to position [882, 0]
click at [194, 329] on div at bounding box center [326, 322] width 324 height 57
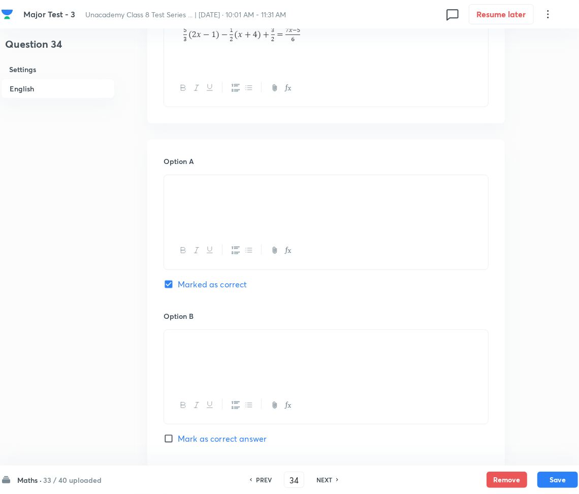
scroll to position [339, 0]
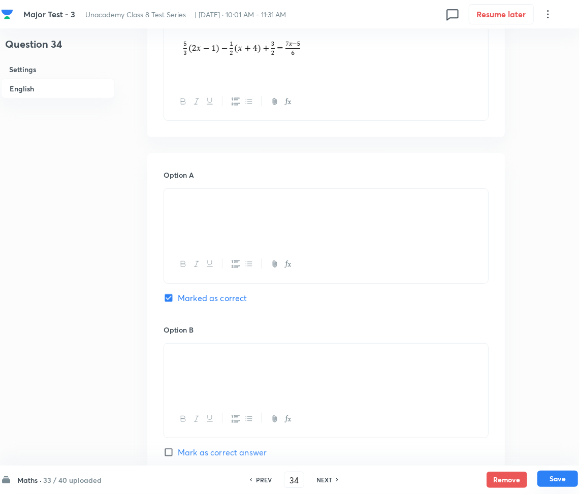
click at [553, 474] on button "Save" at bounding box center [558, 479] width 41 height 16
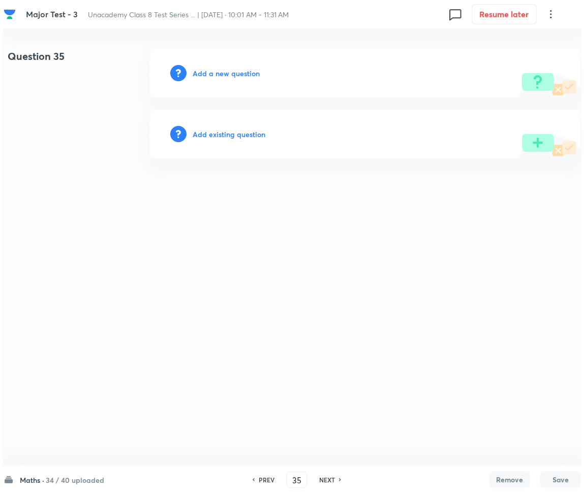
scroll to position [0, 0]
click at [249, 72] on h6 "Add a new question" at bounding box center [226, 73] width 67 height 11
click at [249, 72] on h6 "Choose a question type" at bounding box center [232, 73] width 78 height 11
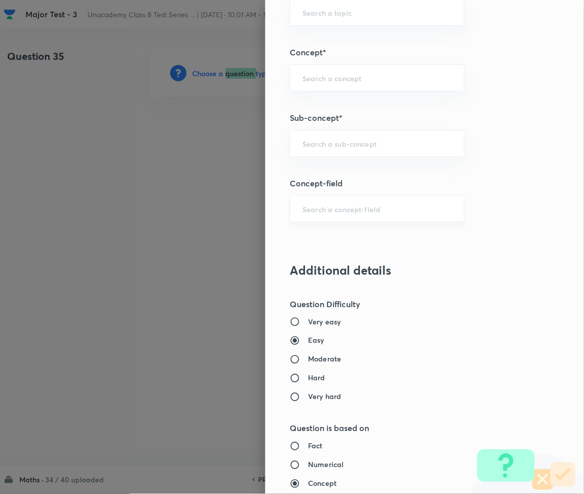
scroll to position [677, 0]
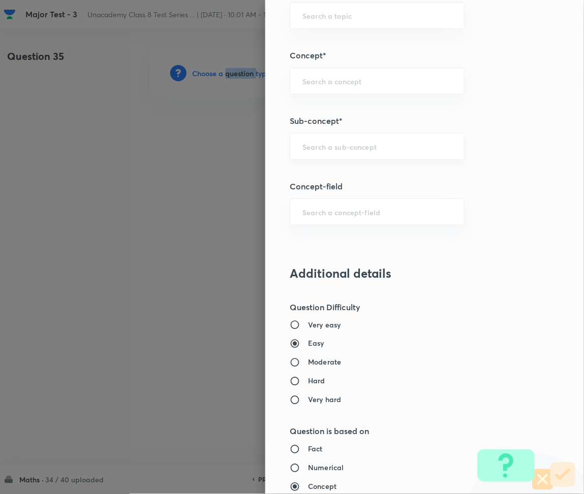
click at [307, 137] on div "​" at bounding box center [377, 146] width 175 height 27
paste input "Rational Numbers"
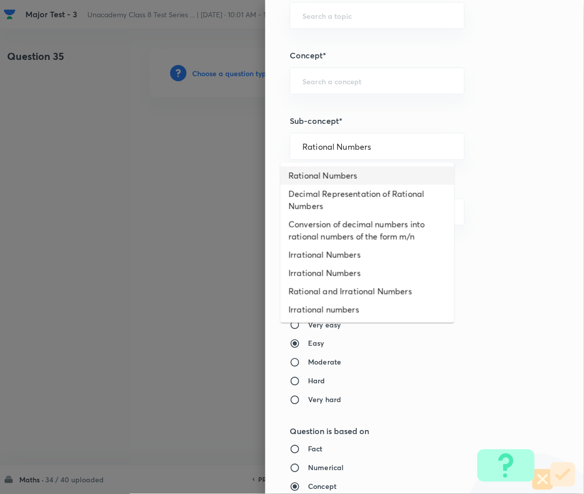
click at [319, 173] on li "Rational Numbers" at bounding box center [368, 176] width 174 height 18
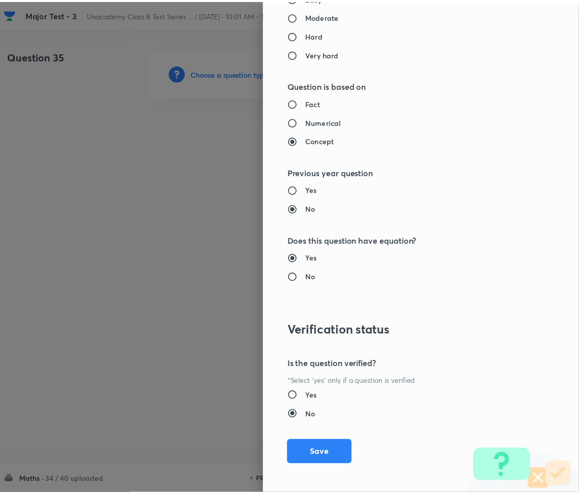
scroll to position [1027, 0]
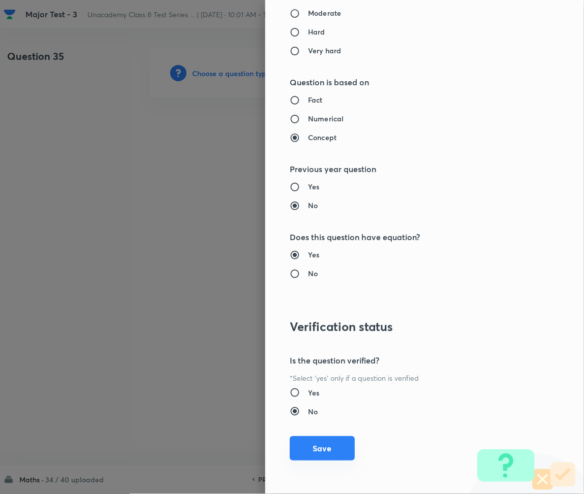
click at [296, 443] on button "Save" at bounding box center [322, 449] width 65 height 24
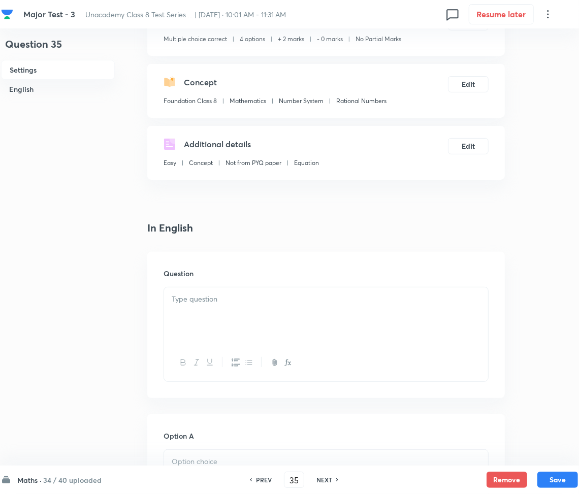
scroll to position [135, 0]
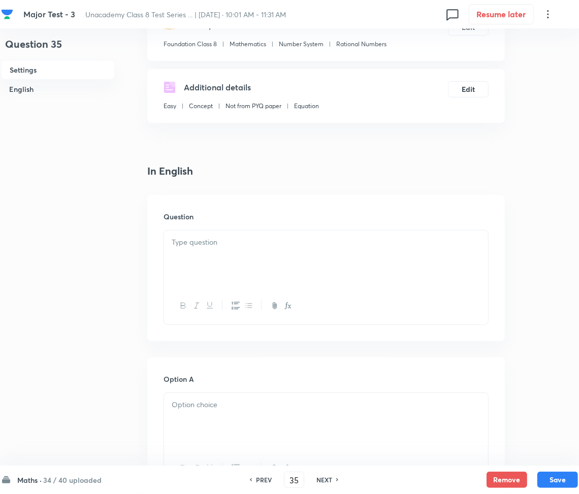
click at [205, 267] on div at bounding box center [326, 259] width 324 height 57
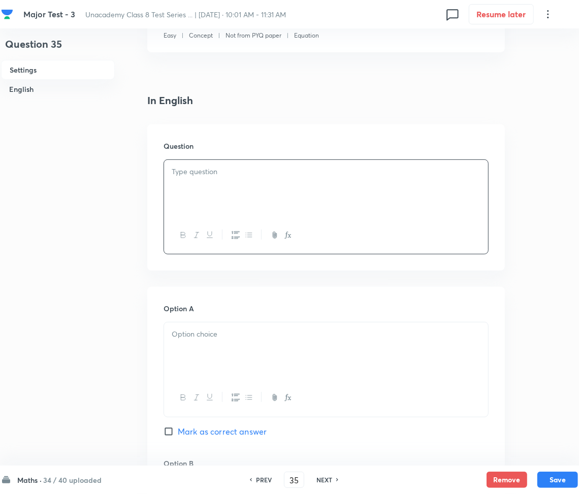
scroll to position [203, 0]
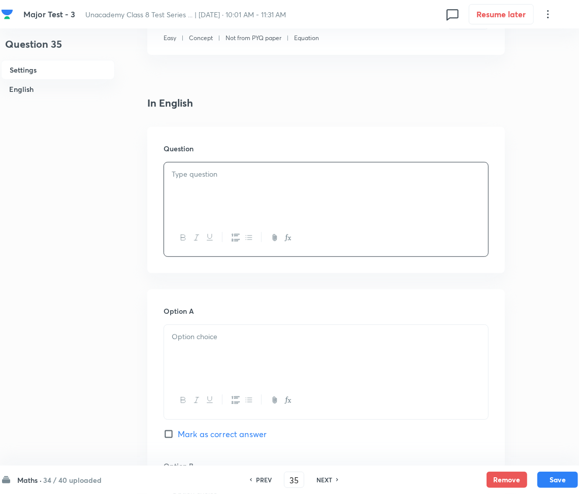
click at [222, 189] on div at bounding box center [326, 191] width 324 height 57
click at [216, 361] on div at bounding box center [326, 353] width 324 height 57
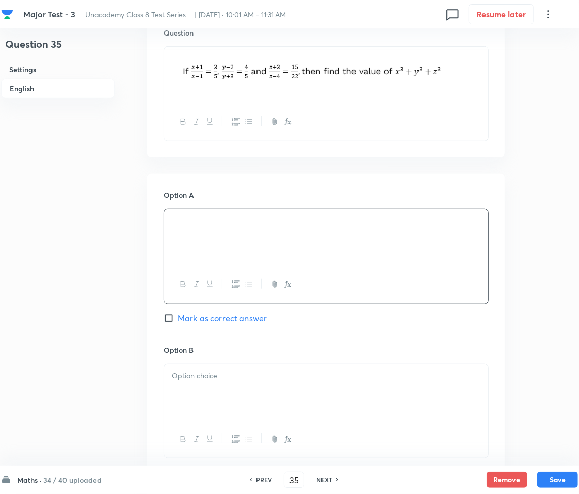
scroll to position [338, 0]
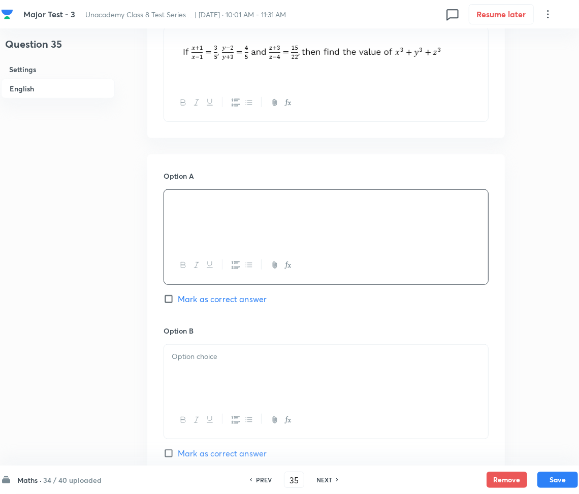
click at [231, 374] on div at bounding box center [326, 373] width 324 height 57
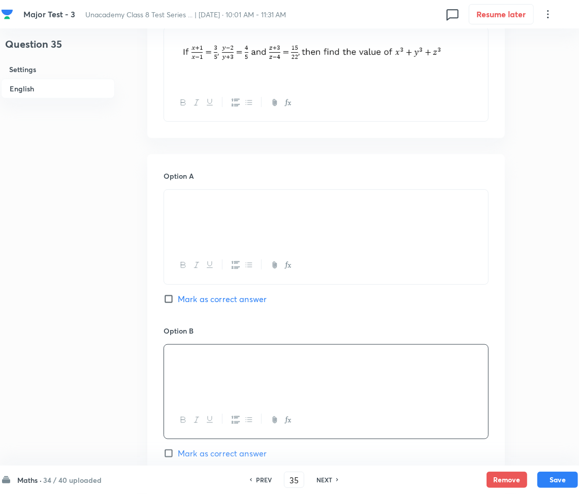
click at [202, 454] on span "Mark as correct answer" at bounding box center [222, 454] width 89 height 12
click at [178, 454] on input "Mark as correct answer" at bounding box center [171, 454] width 14 height 10
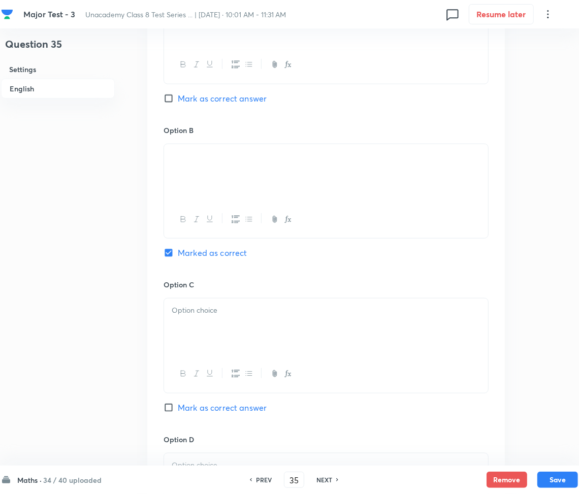
scroll to position [542, 0]
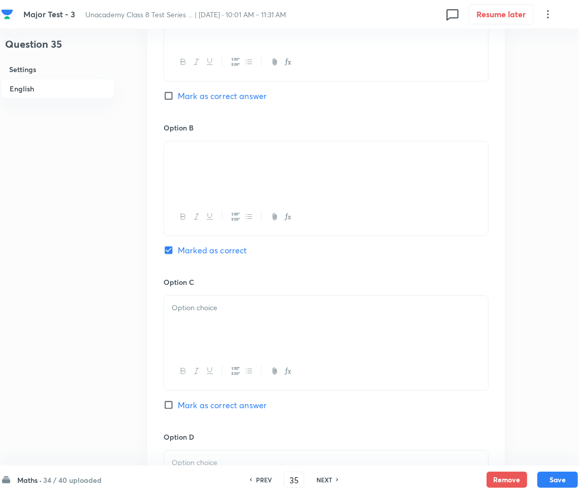
click at [205, 318] on div at bounding box center [326, 324] width 324 height 57
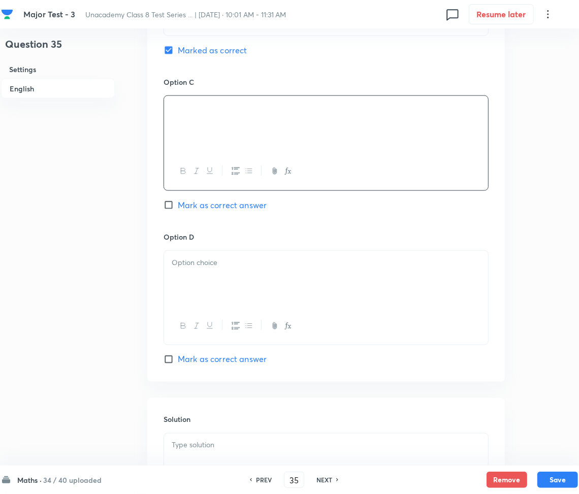
scroll to position [745, 0]
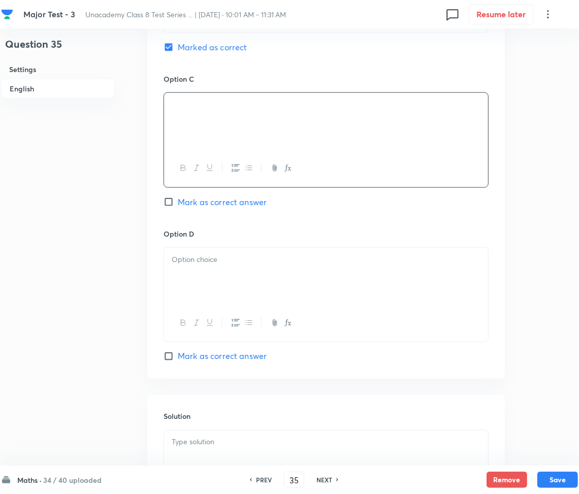
click at [209, 272] on div at bounding box center [326, 276] width 324 height 57
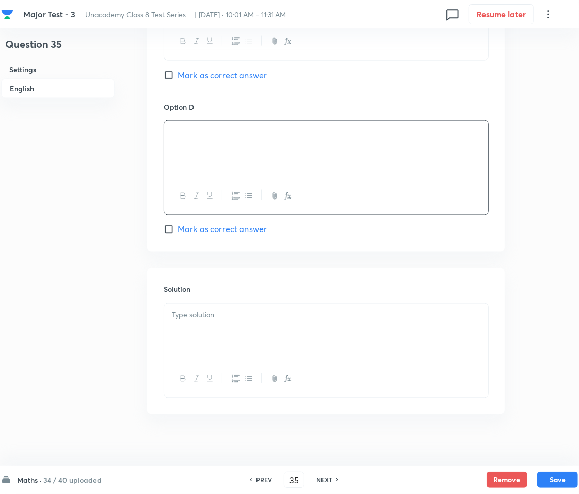
scroll to position [882, 0]
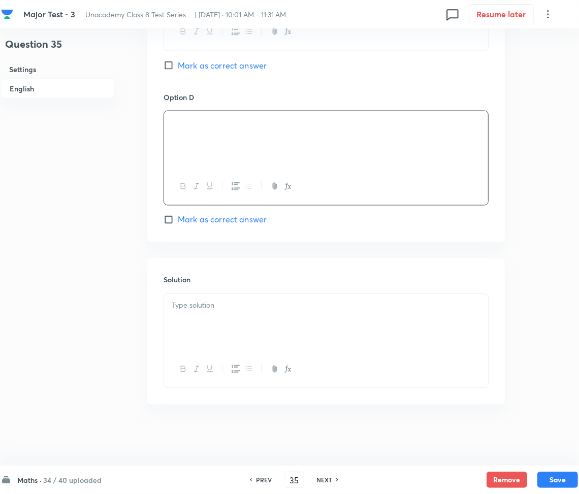
drag, startPoint x: 215, startPoint y: 324, endPoint x: 163, endPoint y: 330, distance: 52.7
click at [215, 323] on div at bounding box center [326, 322] width 324 height 57
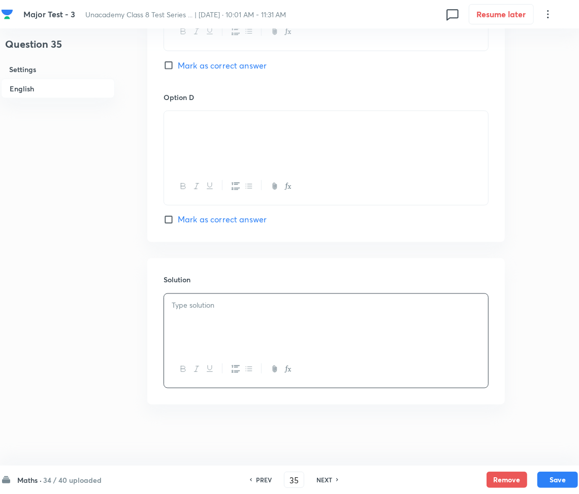
click at [196, 294] on div "Solution" at bounding box center [326, 332] width 358 height 146
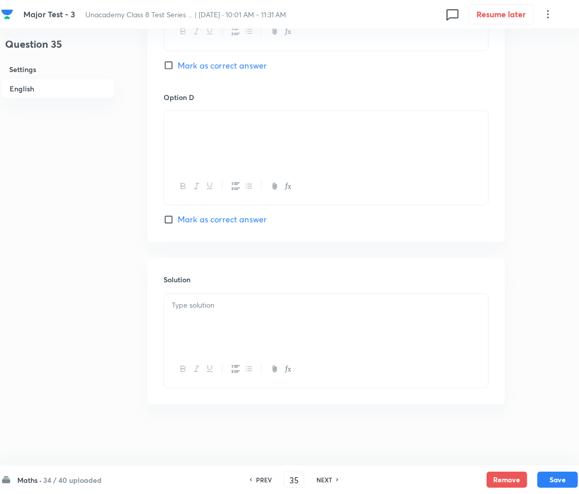
click at [199, 311] on p at bounding box center [326, 306] width 309 height 12
click at [180, 309] on p at bounding box center [326, 306] width 309 height 12
click at [176, 303] on p at bounding box center [326, 306] width 309 height 12
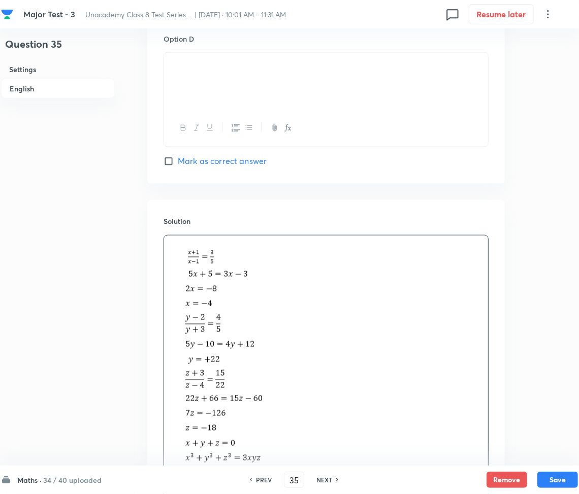
scroll to position [1080, 0]
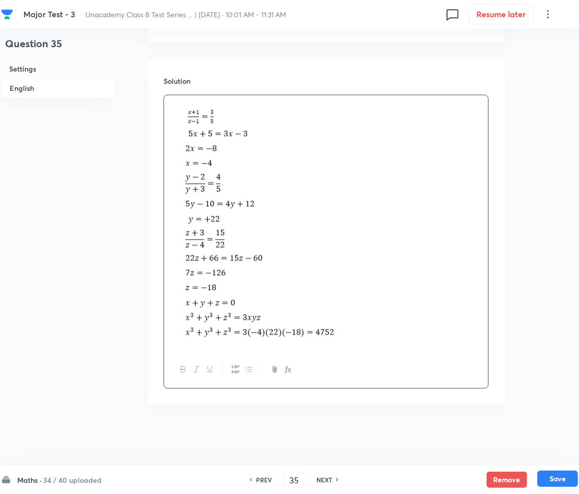
click at [545, 478] on button "Save" at bounding box center [558, 479] width 41 height 16
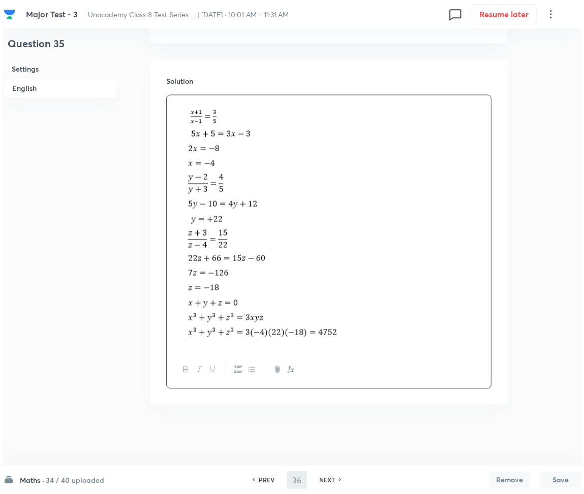
scroll to position [0, 0]
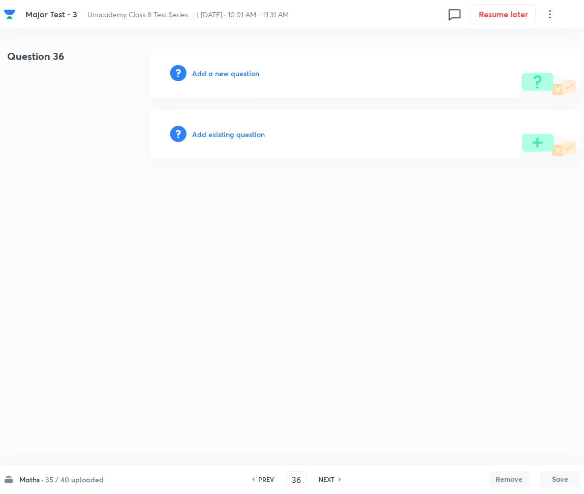
click at [233, 71] on h6 "Add a new question" at bounding box center [226, 73] width 67 height 11
click at [233, 70] on h6 "Choose a question type" at bounding box center [232, 73] width 78 height 11
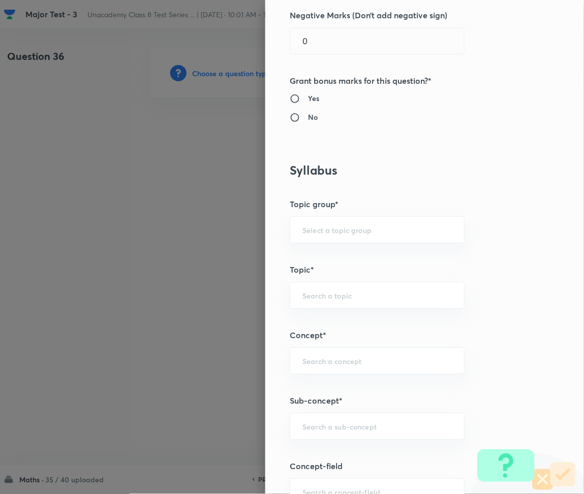
scroll to position [407, 0]
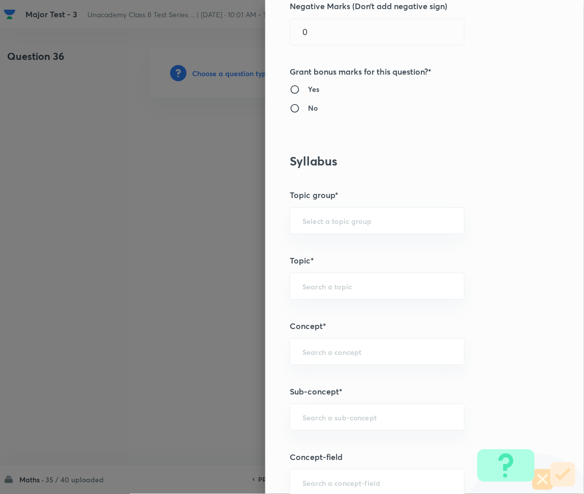
click at [335, 371] on div "Question settings Question type* Multiple choice correct Number of options* 2 3…" at bounding box center [424, 247] width 319 height 494
click at [311, 353] on input "text" at bounding box center [376, 352] width 149 height 10
click at [313, 415] on input "text" at bounding box center [376, 418] width 149 height 10
paste input "Rational Numbers"
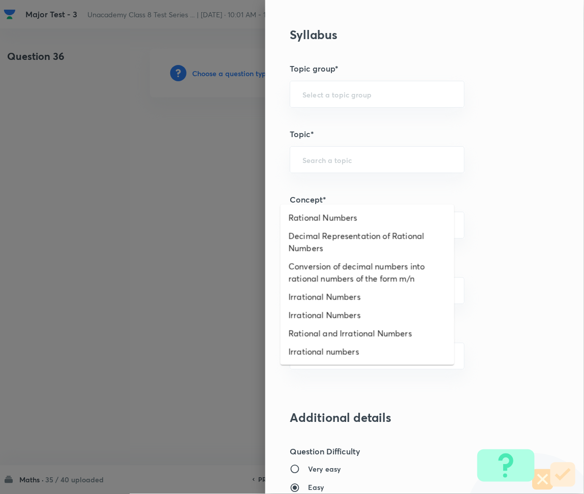
scroll to position [610, 0]
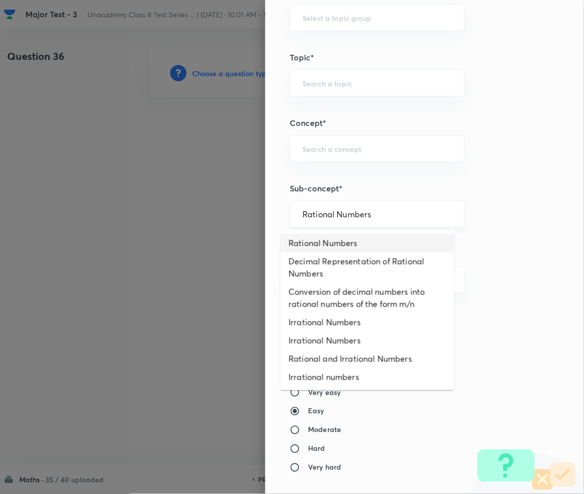
click at [327, 221] on div "Rational Numbers ​" at bounding box center [377, 214] width 175 height 27
click at [321, 245] on li "Rational Numbers" at bounding box center [368, 243] width 174 height 18
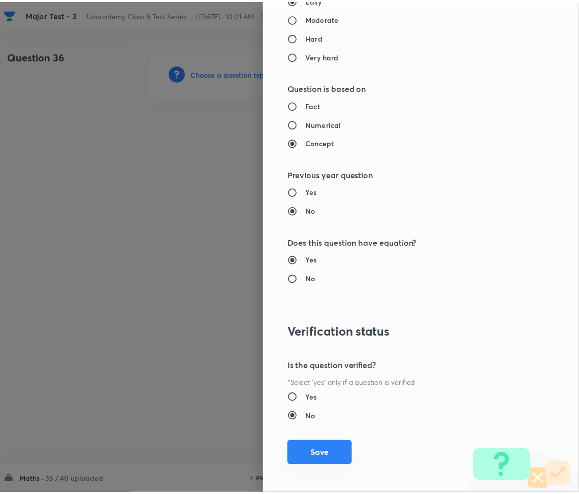
scroll to position [1027, 0]
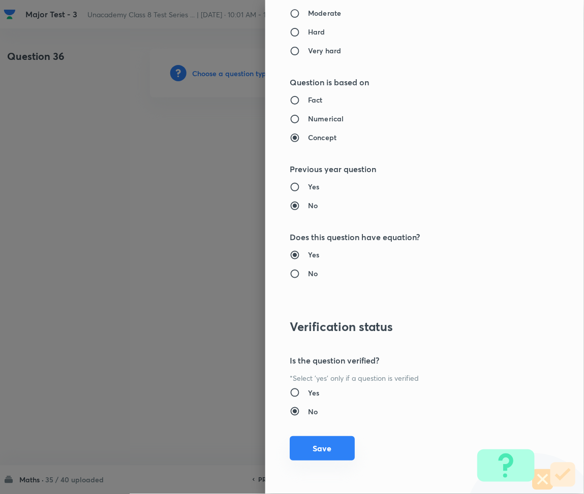
click at [323, 449] on button "Save" at bounding box center [322, 449] width 65 height 24
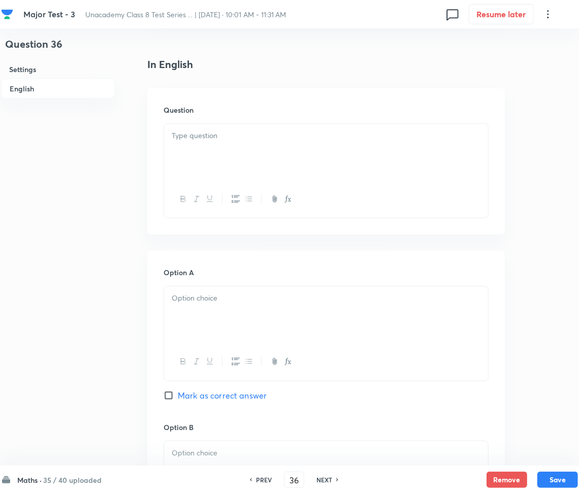
scroll to position [203, 0]
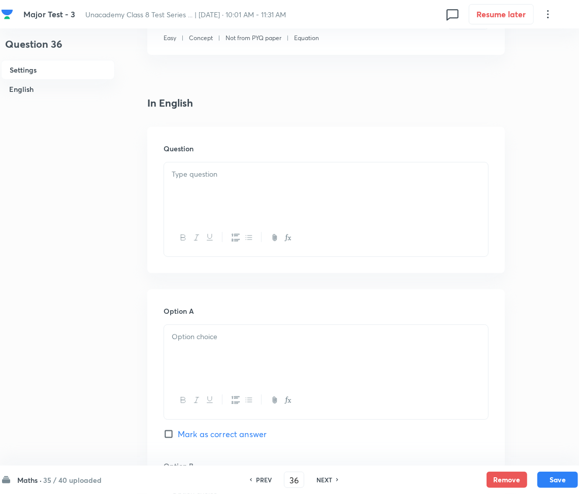
click at [212, 318] on div "Option A Mark as correct answer" at bounding box center [326, 383] width 325 height 154
click at [203, 186] on div at bounding box center [326, 191] width 324 height 57
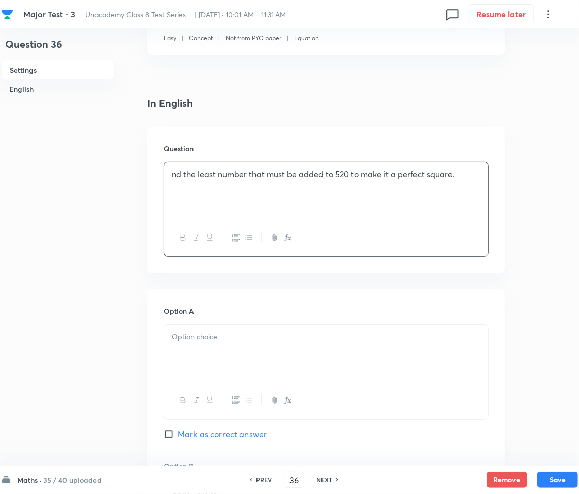
click at [165, 175] on div "nd the least number that must be added to 520 to make it a perfect square." at bounding box center [326, 191] width 324 height 57
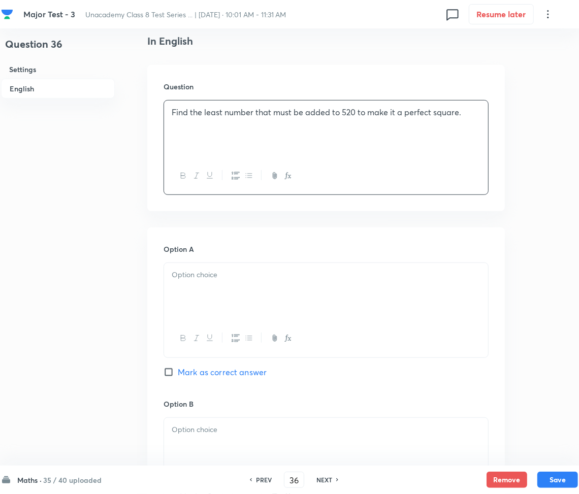
scroll to position [271, 0]
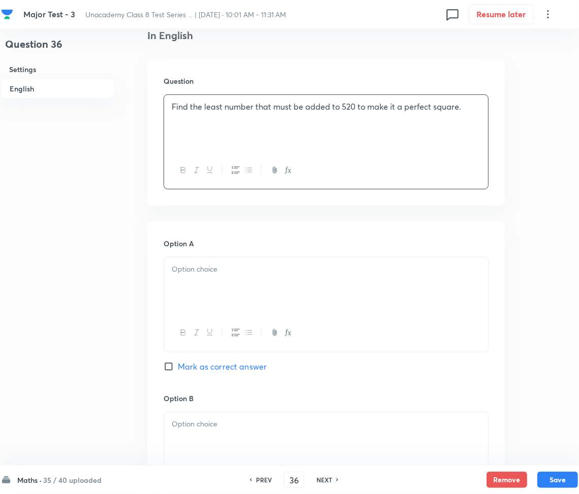
click at [215, 276] on div at bounding box center [326, 286] width 324 height 57
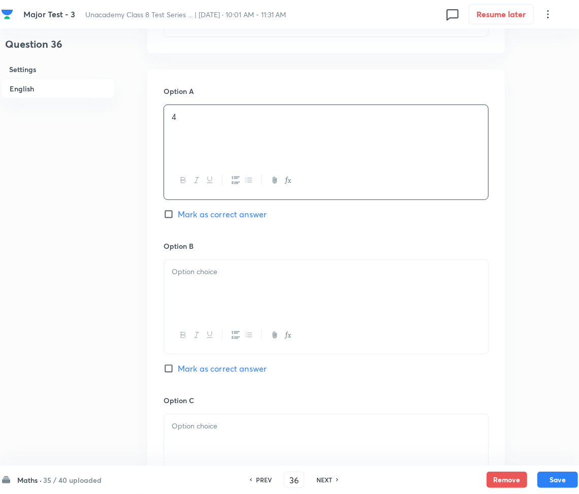
scroll to position [474, 0]
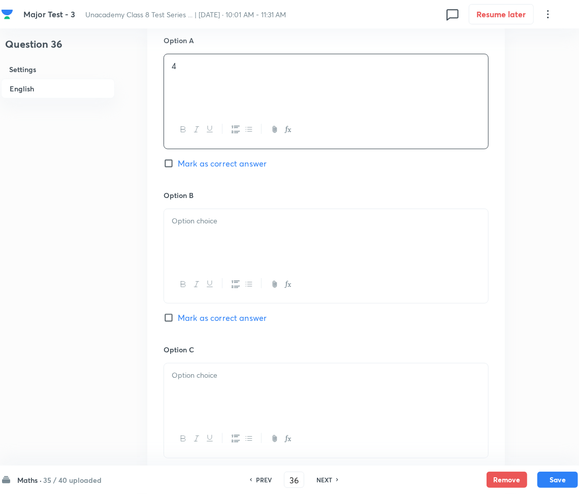
click at [211, 244] on div at bounding box center [326, 237] width 324 height 57
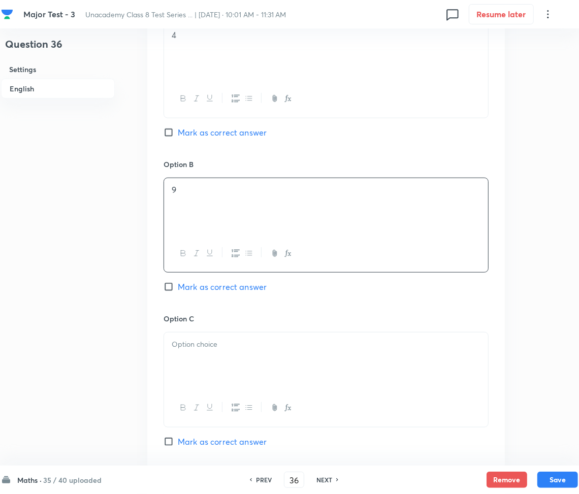
scroll to position [610, 0]
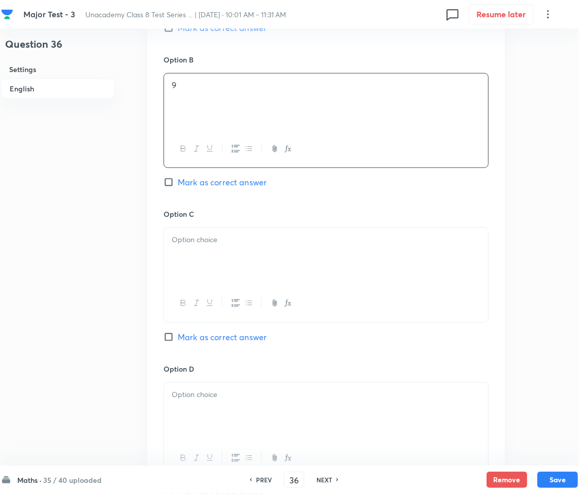
click at [216, 277] on div at bounding box center [326, 256] width 324 height 57
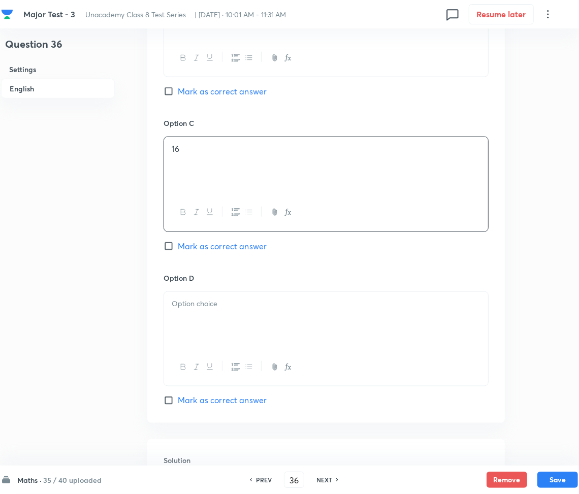
scroll to position [813, 0]
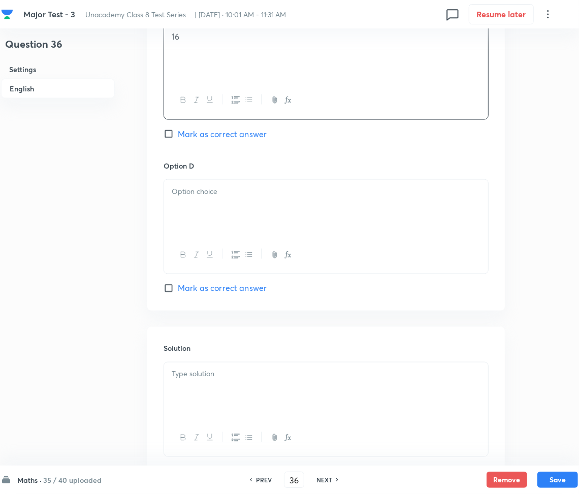
click at [200, 211] on div at bounding box center [326, 208] width 324 height 57
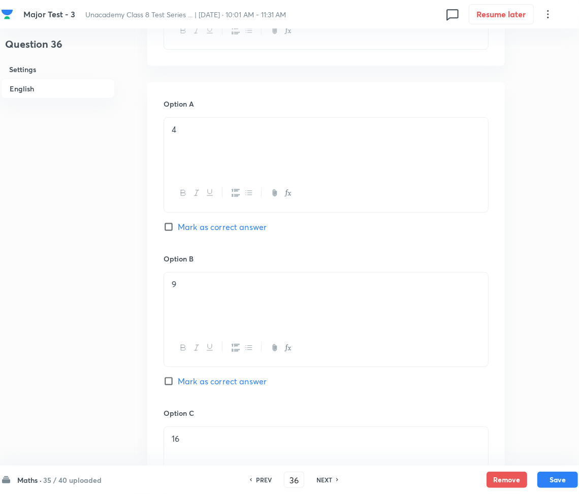
scroll to position [407, 0]
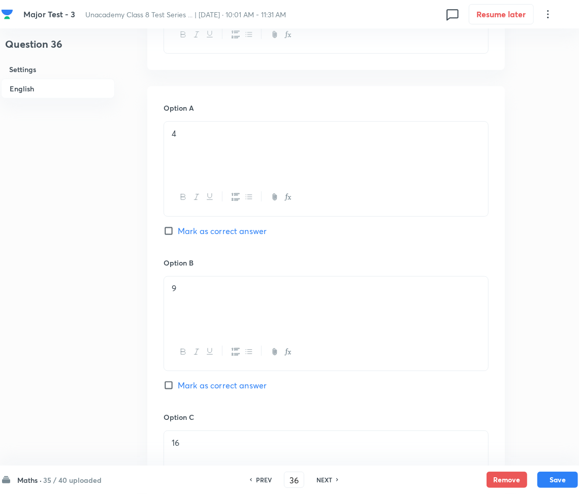
click at [198, 383] on span "Mark as correct answer" at bounding box center [222, 386] width 89 height 12
click at [178, 383] on input "Mark as correct answer" at bounding box center [171, 386] width 14 height 10
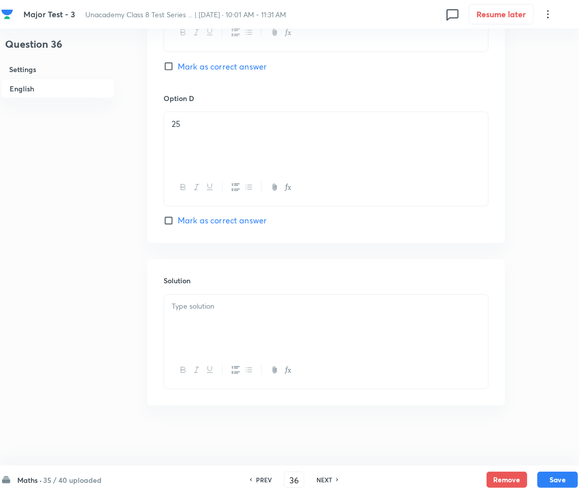
scroll to position [882, 0]
click at [218, 319] on div at bounding box center [326, 322] width 324 height 57
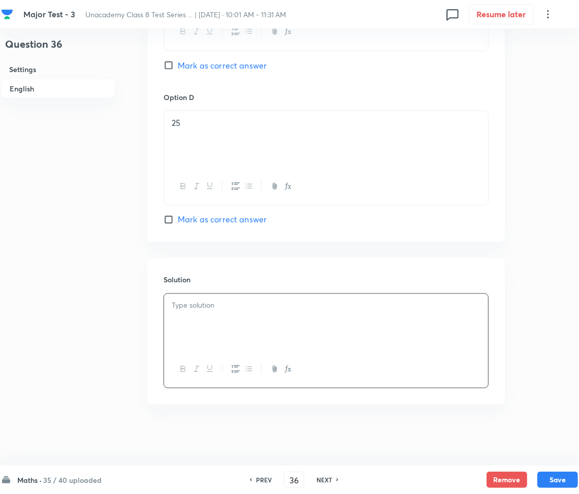
click at [223, 335] on div at bounding box center [326, 322] width 324 height 57
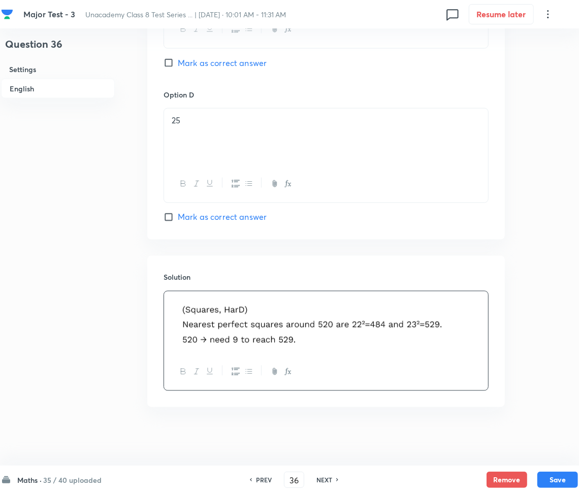
scroll to position [887, 0]
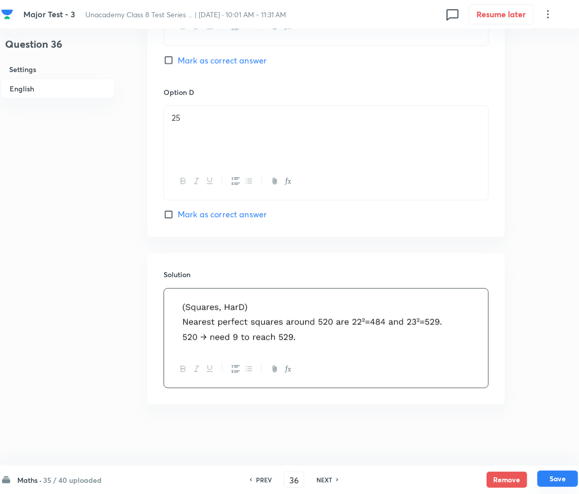
click at [551, 478] on button "Save" at bounding box center [558, 479] width 41 height 16
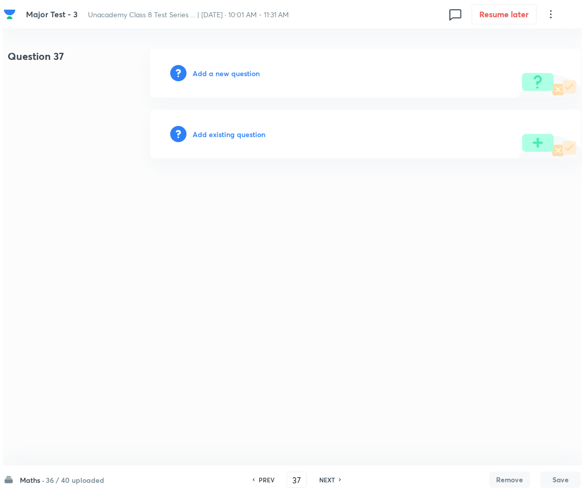
scroll to position [0, 0]
click at [220, 71] on h6 "Add a new question" at bounding box center [226, 73] width 67 height 11
click at [220, 71] on h6 "Choose a question type" at bounding box center [232, 73] width 78 height 11
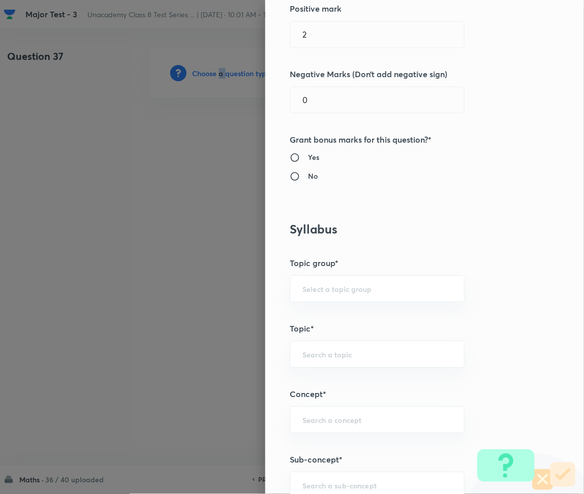
scroll to position [542, 0]
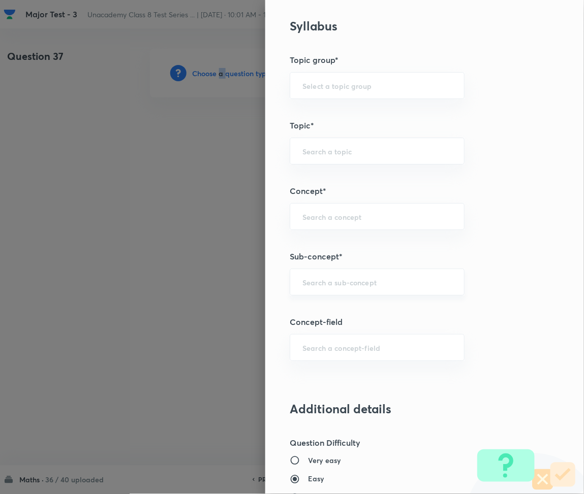
click at [318, 295] on div "​" at bounding box center [377, 282] width 175 height 27
click at [332, 281] on input "text" at bounding box center [376, 282] width 149 height 10
paste input "Rational Numbers"
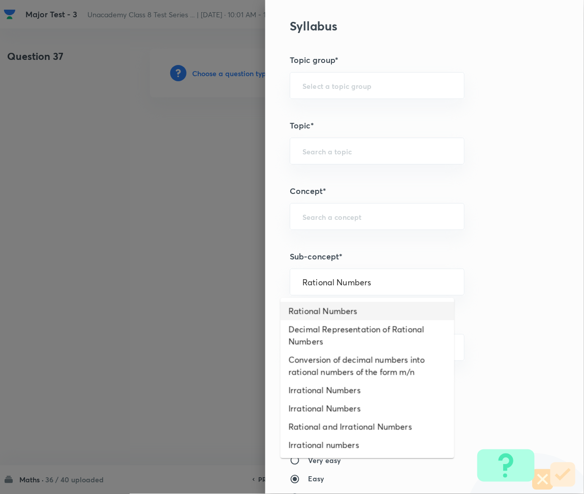
click at [321, 314] on li "Rational Numbers" at bounding box center [368, 311] width 174 height 18
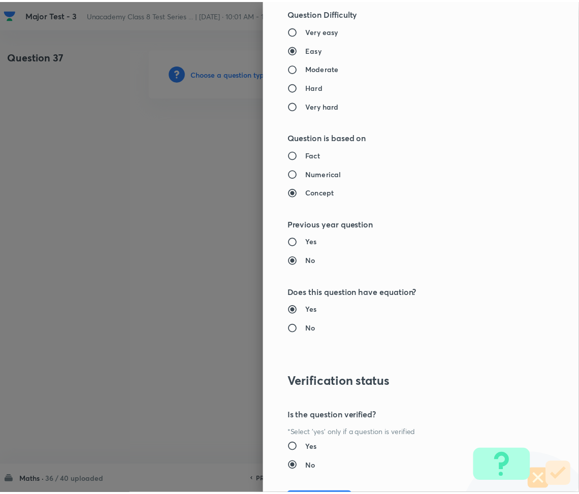
scroll to position [1027, 0]
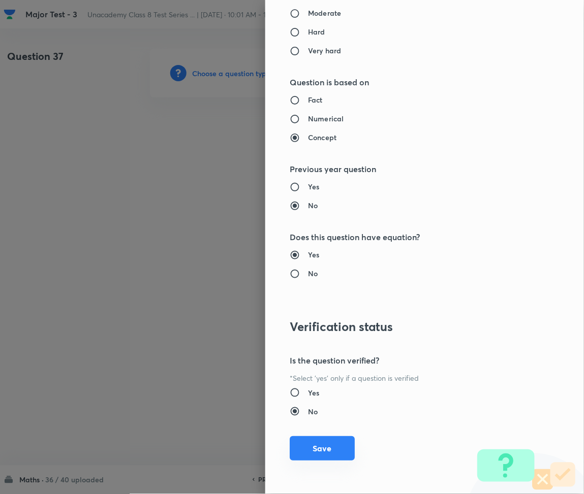
click at [290, 443] on button "Save" at bounding box center [322, 449] width 65 height 24
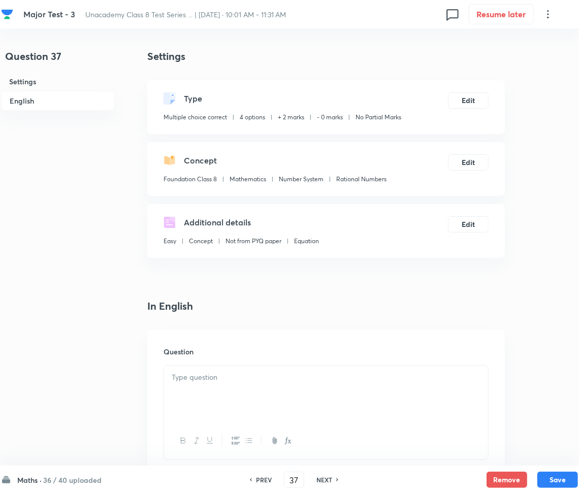
click at [209, 391] on div at bounding box center [326, 394] width 324 height 57
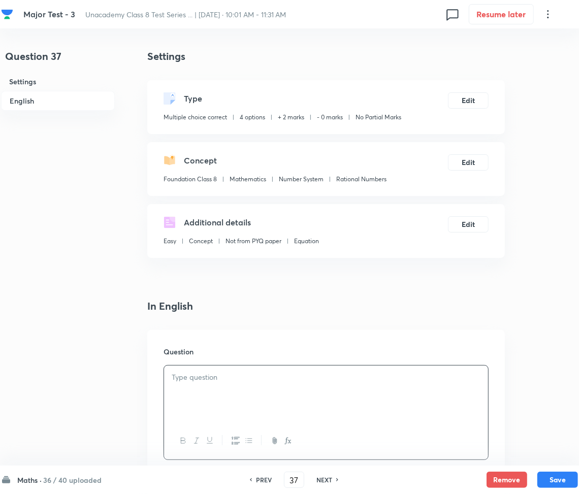
paste div
click at [176, 379] on strong "1." at bounding box center [175, 377] width 6 height 11
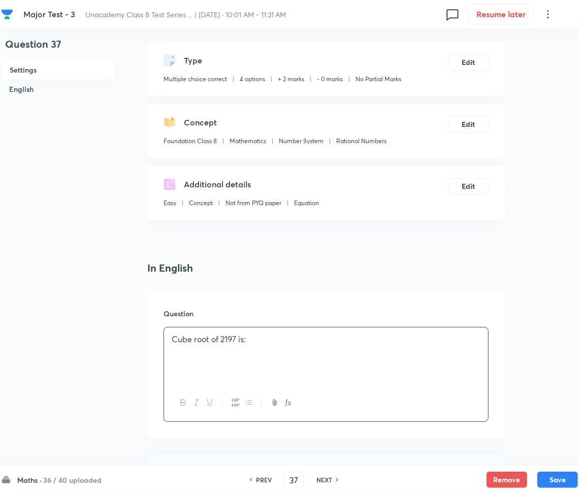
scroll to position [271, 0]
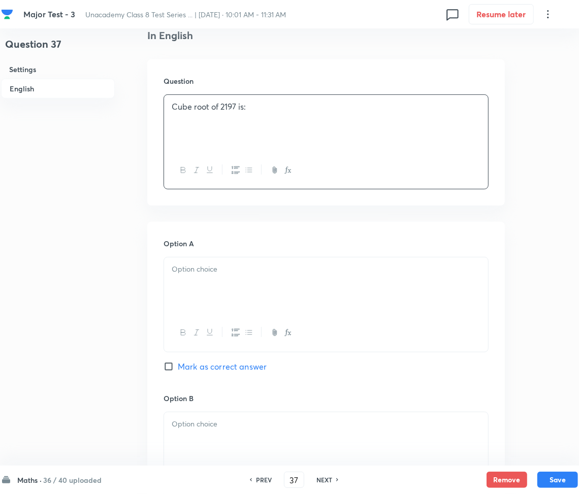
click at [233, 283] on div at bounding box center [326, 286] width 324 height 57
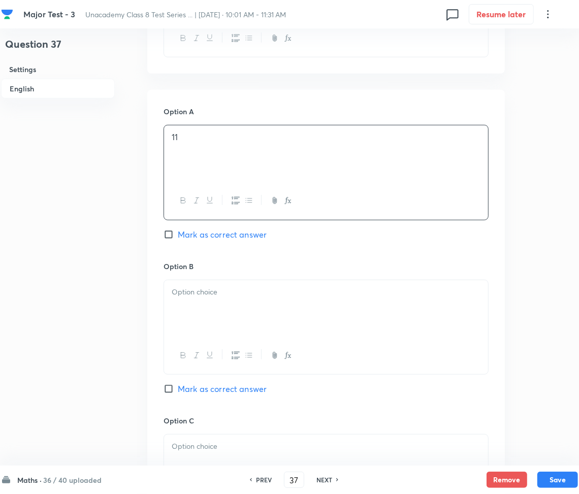
scroll to position [474, 0]
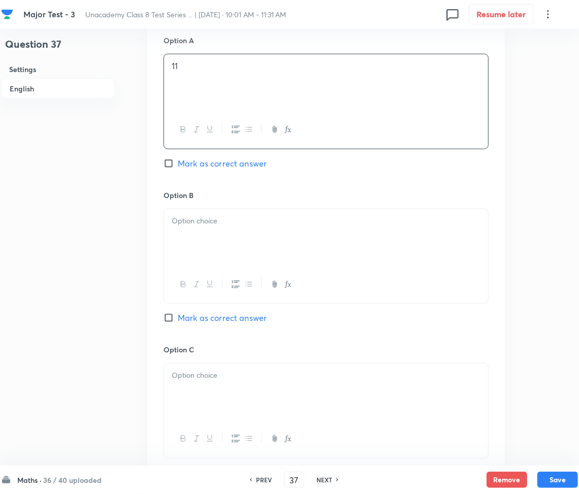
drag, startPoint x: 176, startPoint y: 243, endPoint x: 132, endPoint y: 243, distance: 44.2
click at [176, 243] on div at bounding box center [326, 237] width 324 height 57
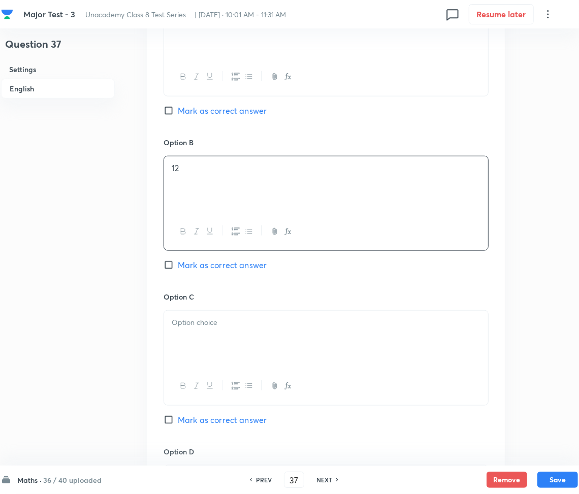
scroll to position [745, 0]
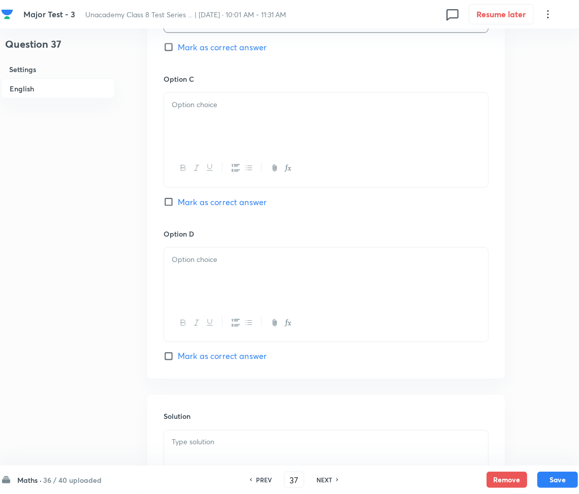
click at [214, 121] on div at bounding box center [326, 121] width 324 height 57
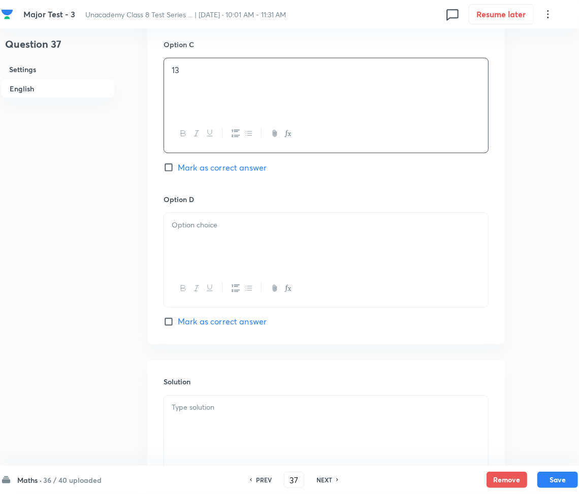
scroll to position [881, 0]
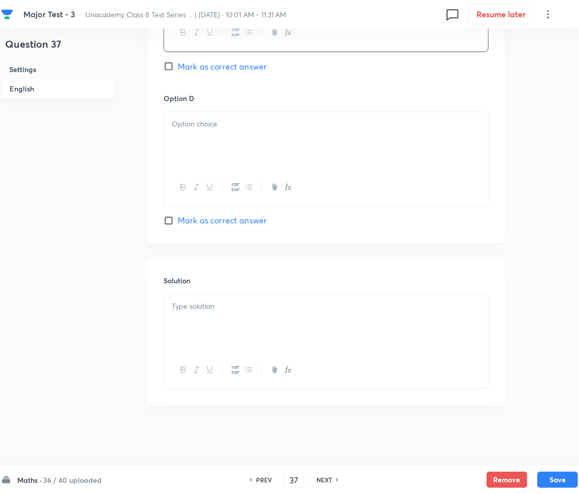
click at [215, 139] on div at bounding box center [326, 140] width 324 height 57
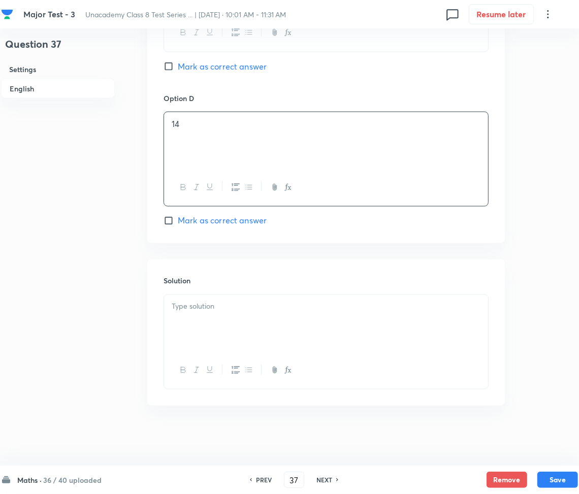
click at [192, 312] on p at bounding box center [326, 307] width 309 height 12
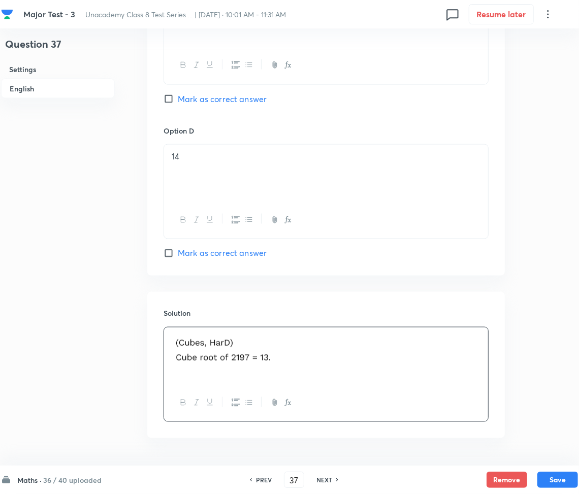
scroll to position [611, 0]
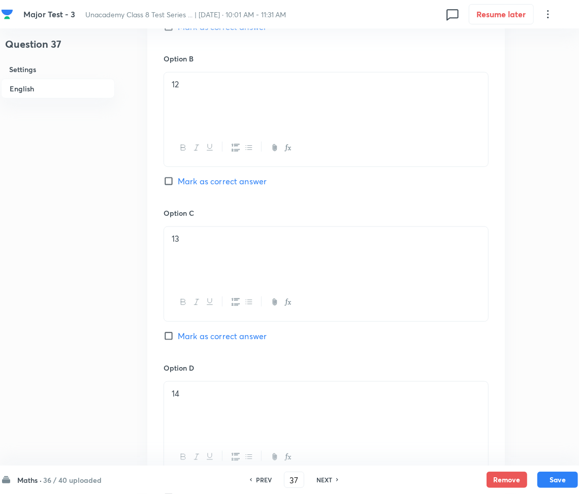
click at [194, 328] on div "Option C 13 Mark as correct answer" at bounding box center [326, 285] width 325 height 154
click at [195, 333] on span "Mark as correct answer" at bounding box center [222, 336] width 89 height 12
click at [165, 334] on input "Mark as correct answer" at bounding box center [171, 336] width 14 height 10
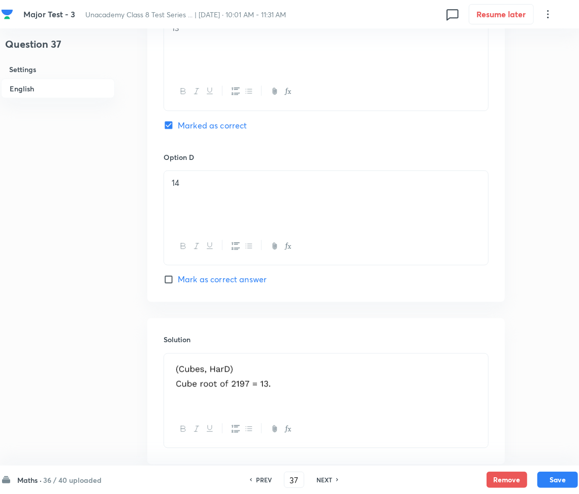
scroll to position [882, 0]
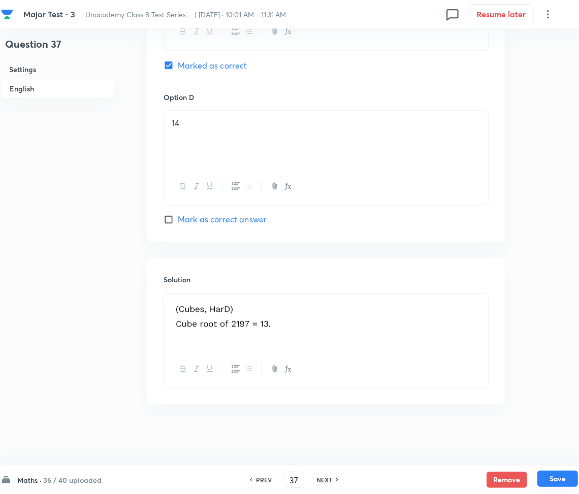
click at [551, 481] on button "Save" at bounding box center [558, 479] width 41 height 16
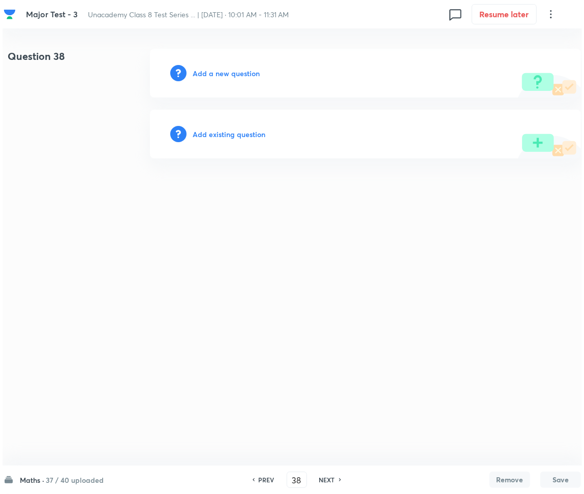
scroll to position [0, 0]
click at [226, 74] on h6 "Add a new question" at bounding box center [226, 73] width 67 height 11
click at [226, 74] on h6 "Choose a question type" at bounding box center [232, 73] width 78 height 11
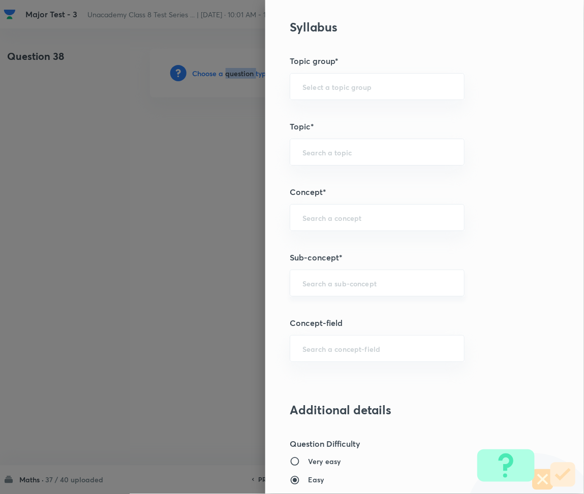
scroll to position [542, 0]
click at [326, 299] on div "Question settings Question type* Multiple choice correct Number of options* 2 3…" at bounding box center [424, 247] width 319 height 494
click at [317, 281] on input "text" at bounding box center [376, 282] width 149 height 10
click at [340, 308] on div "Question settings Question type* Multiple choice correct Number of options* 2 3…" at bounding box center [424, 247] width 319 height 494
click at [326, 278] on input "text" at bounding box center [376, 282] width 149 height 10
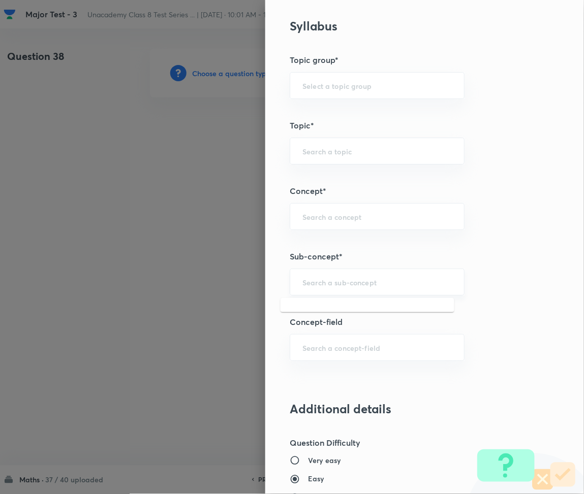
paste input "Rational Numbers"
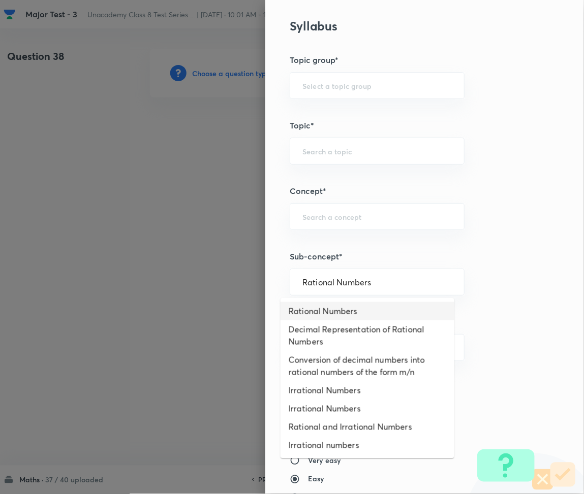
click at [325, 316] on li "Rational Numbers" at bounding box center [368, 311] width 174 height 18
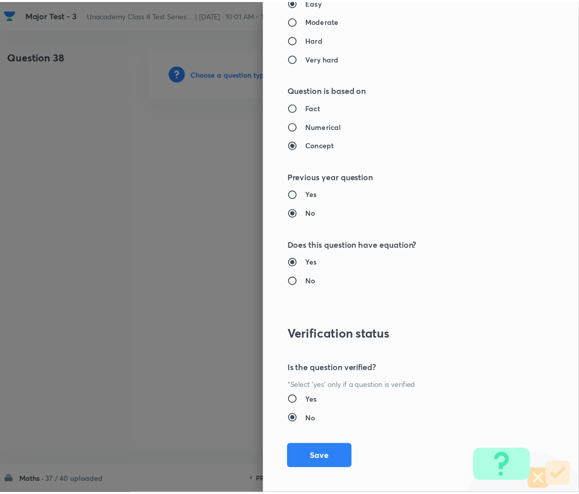
scroll to position [1027, 0]
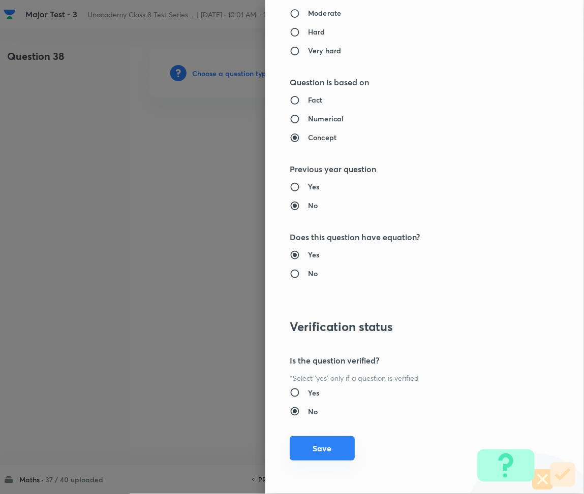
click at [306, 447] on button "Save" at bounding box center [322, 449] width 65 height 24
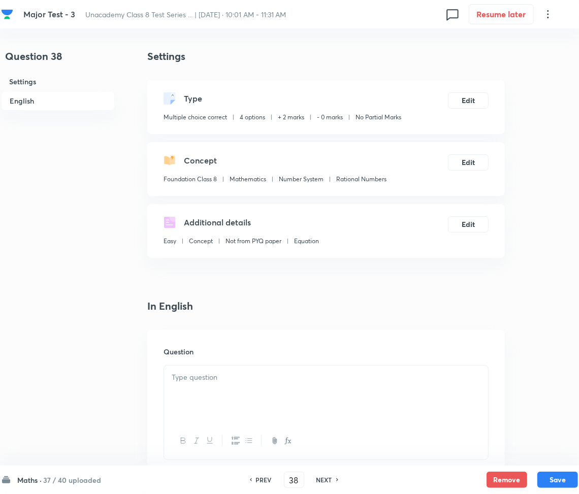
drag, startPoint x: 201, startPoint y: 356, endPoint x: 202, endPoint y: 372, distance: 15.8
click at [202, 368] on div "Question" at bounding box center [326, 403] width 358 height 146
click at [206, 378] on p at bounding box center [326, 378] width 309 height 12
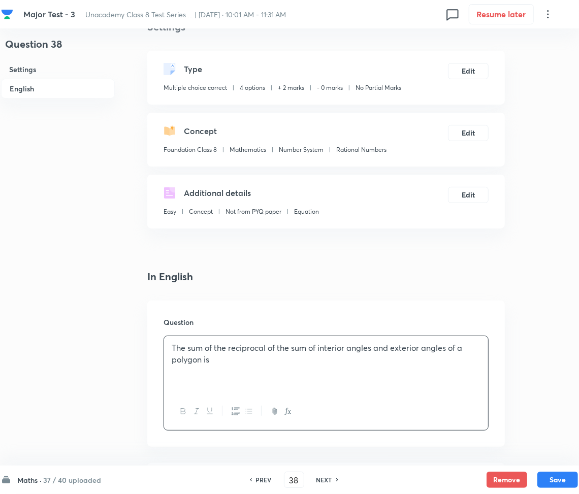
scroll to position [203, 0]
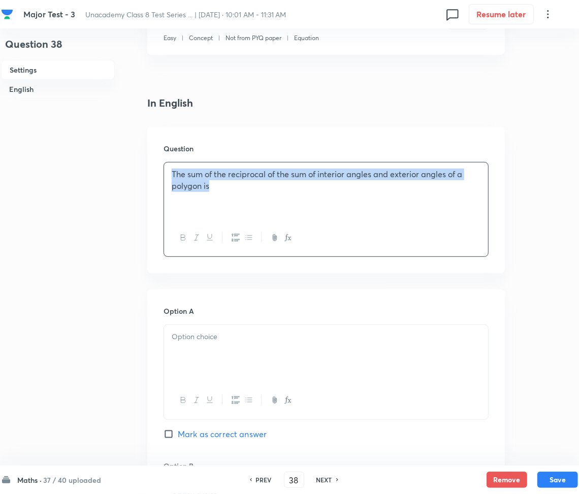
drag, startPoint x: 167, startPoint y: 175, endPoint x: 129, endPoint y: 167, distance: 39.0
click at [136, 158] on div "Question 38 Settings English Settings Type Multiple choice correct 4 options + …" at bounding box center [289, 485] width 577 height 1279
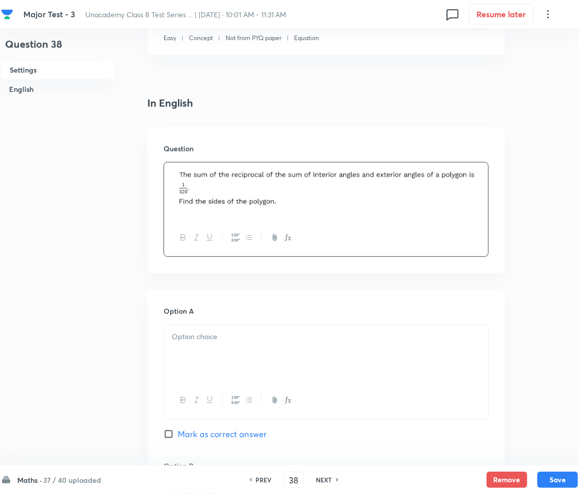
drag, startPoint x: 205, startPoint y: 334, endPoint x: 190, endPoint y: 348, distance: 20.2
click at [207, 334] on p at bounding box center [326, 337] width 309 height 12
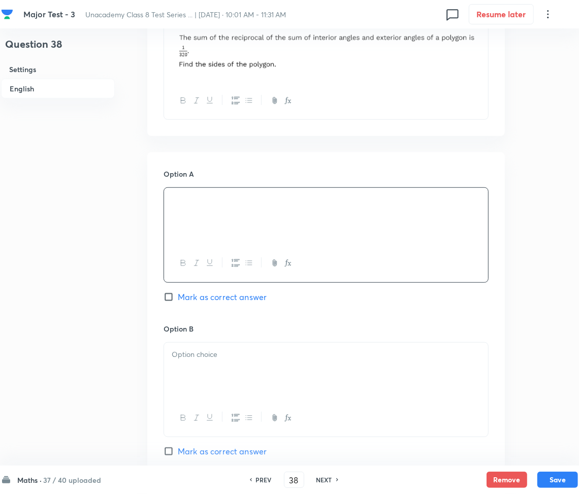
scroll to position [407, 0]
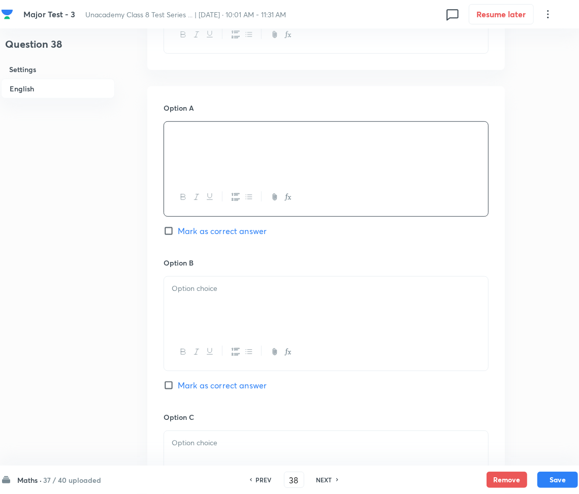
click at [210, 293] on p at bounding box center [326, 289] width 309 height 12
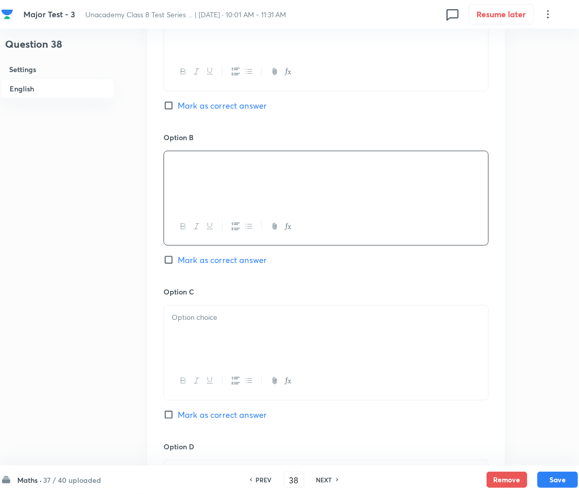
scroll to position [610, 0]
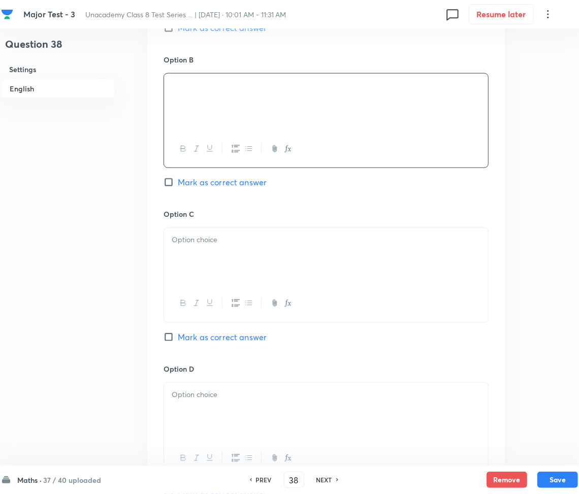
click at [204, 235] on p at bounding box center [326, 240] width 309 height 12
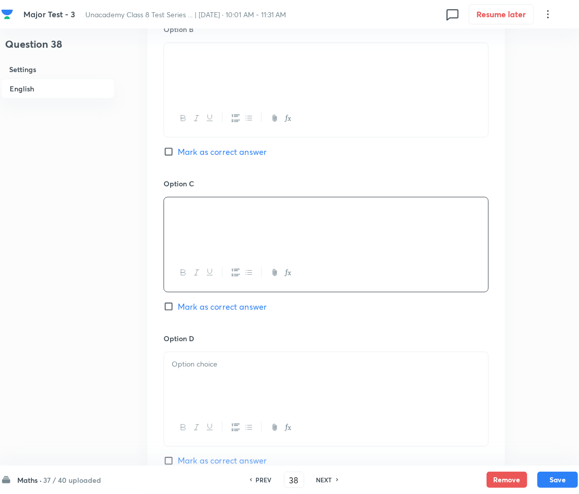
scroll to position [745, 0]
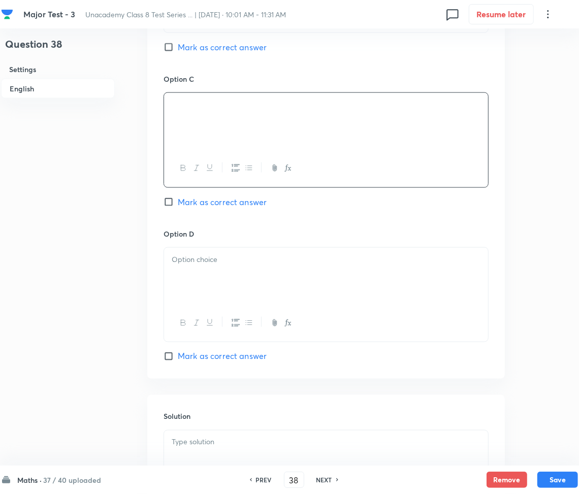
click at [237, 279] on div at bounding box center [326, 276] width 324 height 57
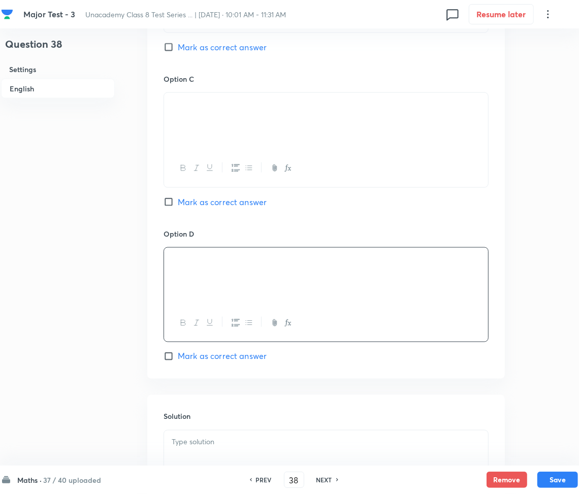
drag, startPoint x: 191, startPoint y: 202, endPoint x: 167, endPoint y: 214, distance: 26.4
click at [191, 199] on span "Mark as correct answer" at bounding box center [222, 202] width 89 height 12
click at [178, 199] on input "Mark as correct answer" at bounding box center [171, 202] width 14 height 10
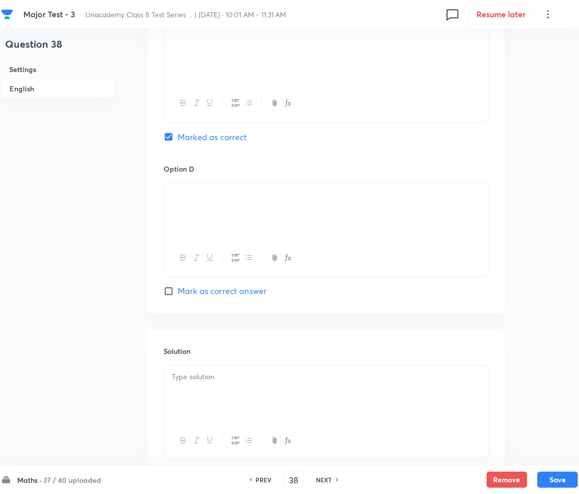
scroll to position [813, 0]
click at [237, 385] on div at bounding box center [326, 391] width 324 height 57
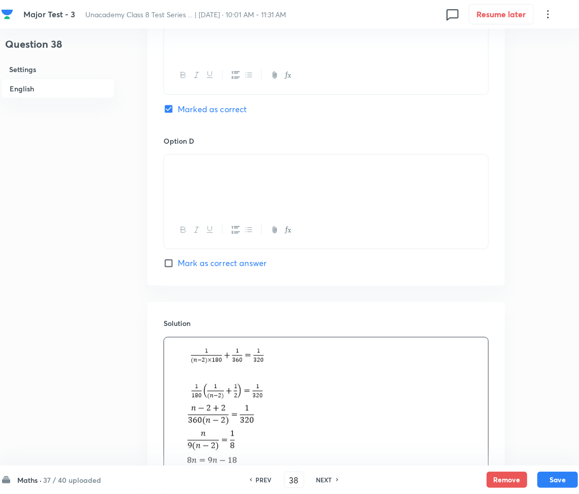
scroll to position [882, 0]
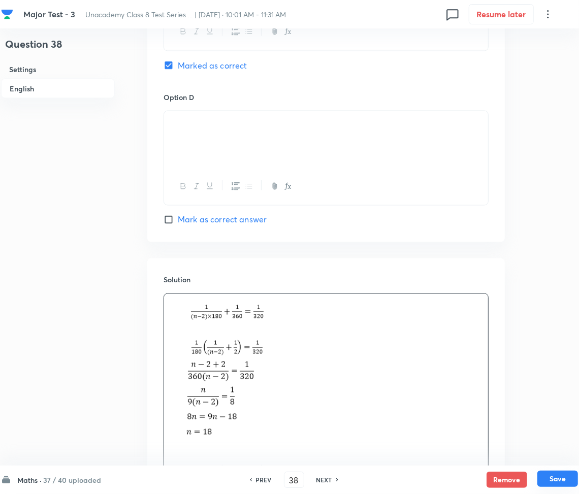
click at [549, 478] on button "Save" at bounding box center [558, 479] width 41 height 16
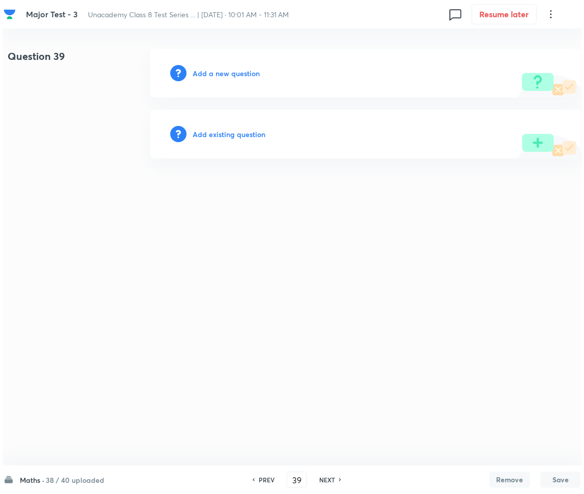
scroll to position [0, 0]
click at [214, 79] on div "Add a new question" at bounding box center [365, 73] width 431 height 49
click at [211, 72] on h6 "Add a new question" at bounding box center [226, 73] width 67 height 11
click at [211, 72] on h6 "Choose a question type" at bounding box center [232, 73] width 78 height 11
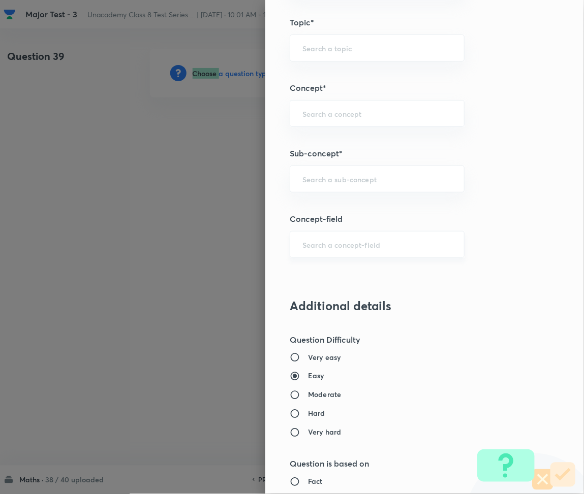
scroll to position [677, 0]
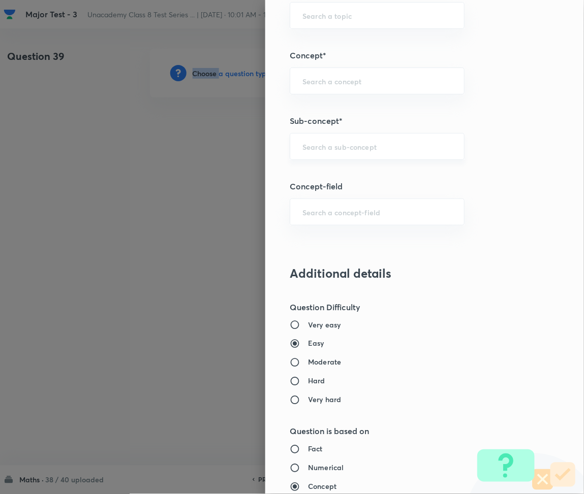
click at [331, 135] on div "​" at bounding box center [377, 146] width 175 height 27
click at [338, 149] on input "text" at bounding box center [376, 147] width 149 height 10
paste input "Rational Numbers"
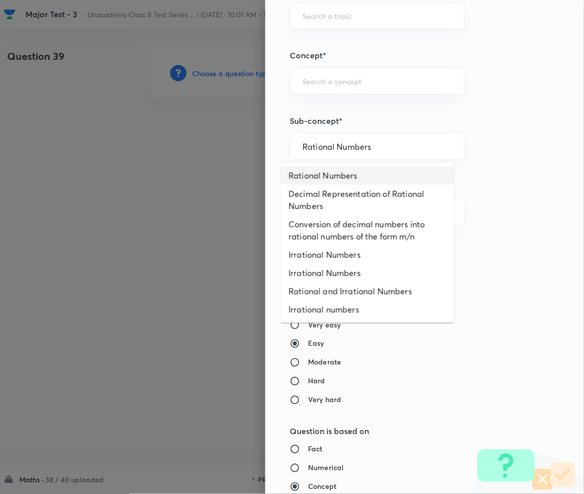
click at [307, 163] on ul "Rational Numbers Decimal Representation of Rational Numbers Conversion of decim…" at bounding box center [368, 243] width 174 height 161
click at [314, 173] on li "Rational Numbers" at bounding box center [368, 176] width 174 height 18
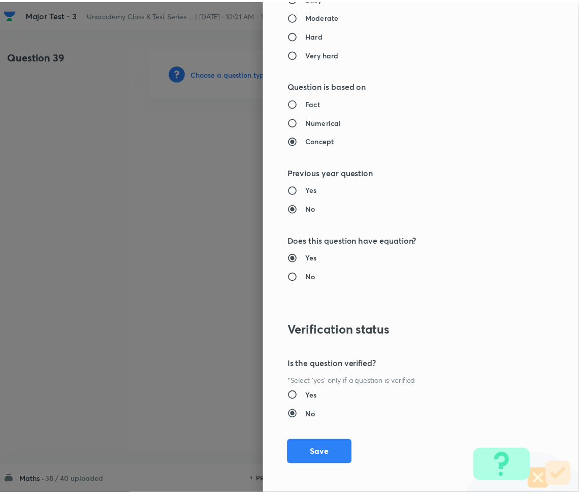
scroll to position [1027, 0]
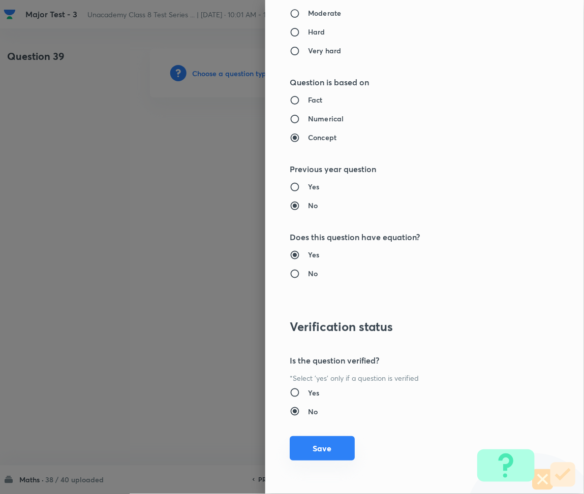
click at [314, 443] on button "Save" at bounding box center [322, 449] width 65 height 24
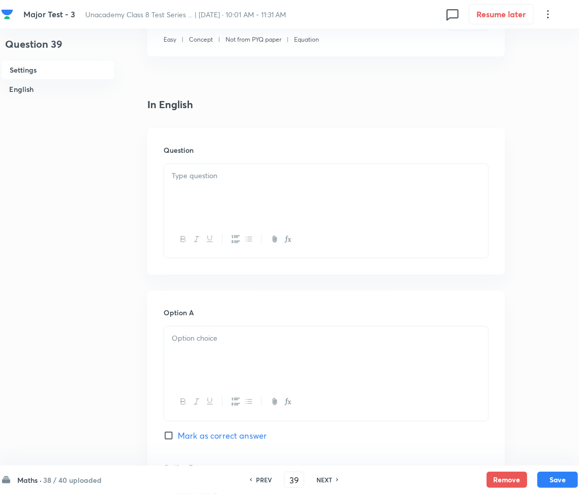
scroll to position [271, 0]
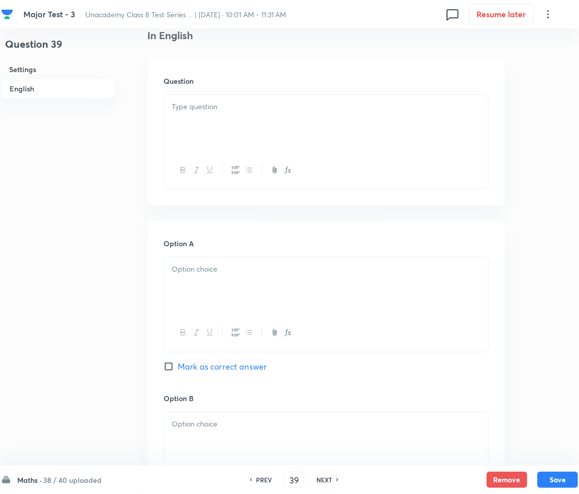
click at [217, 272] on p at bounding box center [326, 270] width 309 height 12
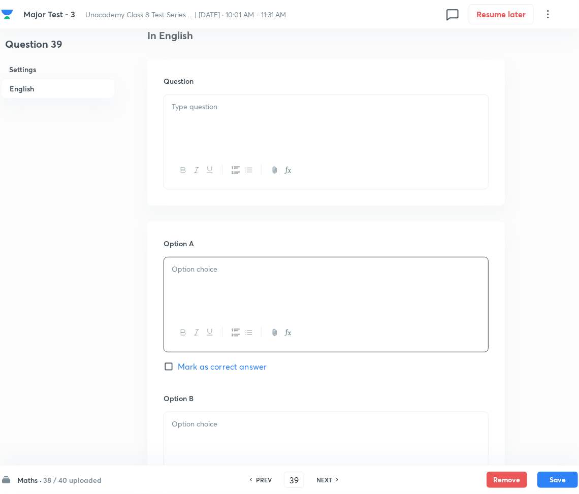
click at [210, 126] on div at bounding box center [326, 123] width 324 height 57
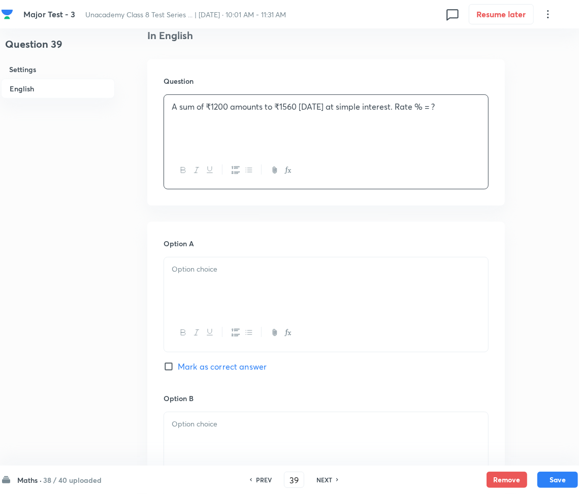
click at [232, 281] on div at bounding box center [326, 286] width 324 height 57
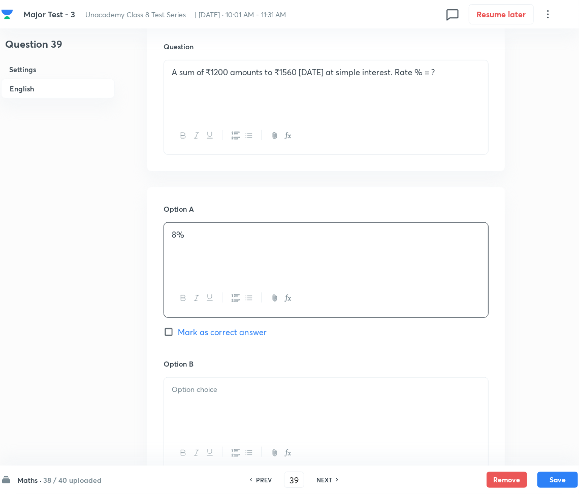
scroll to position [407, 0]
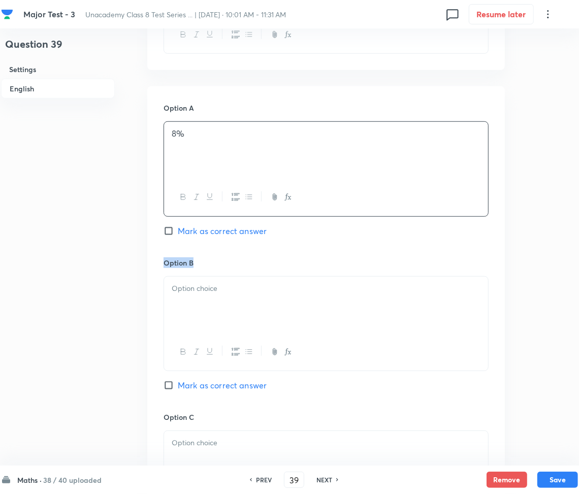
drag, startPoint x: 217, startPoint y: 257, endPoint x: 215, endPoint y: 279, distance: 21.9
click at [216, 267] on div "Option A 8% [PERSON_NAME] as correct answer Option B Mark as correct answer Opt…" at bounding box center [326, 401] width 358 height 631
drag, startPoint x: 215, startPoint y: 280, endPoint x: 214, endPoint y: 285, distance: 5.3
click at [215, 281] on div at bounding box center [326, 305] width 324 height 57
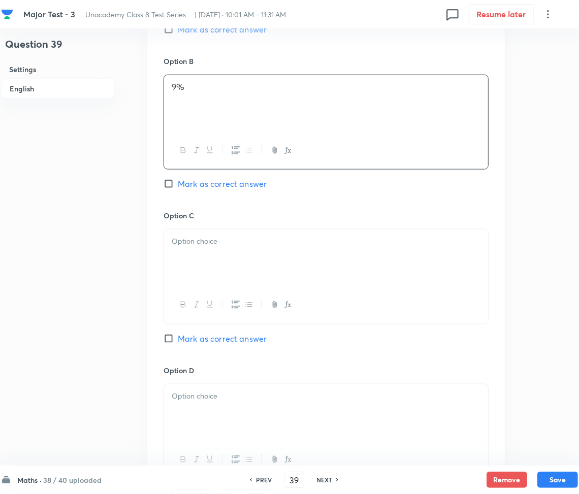
scroll to position [610, 0]
click at [228, 239] on p at bounding box center [326, 240] width 309 height 12
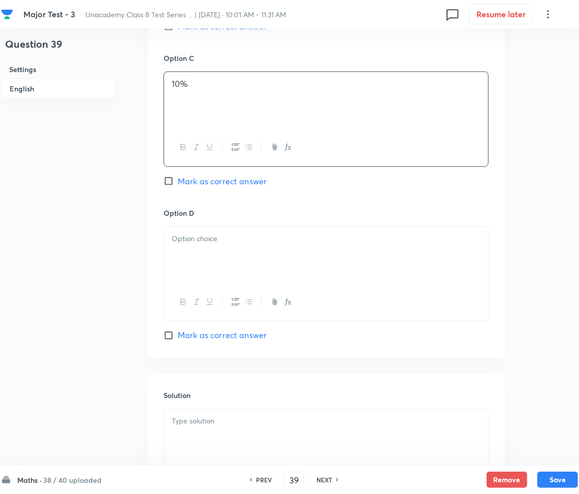
scroll to position [813, 0]
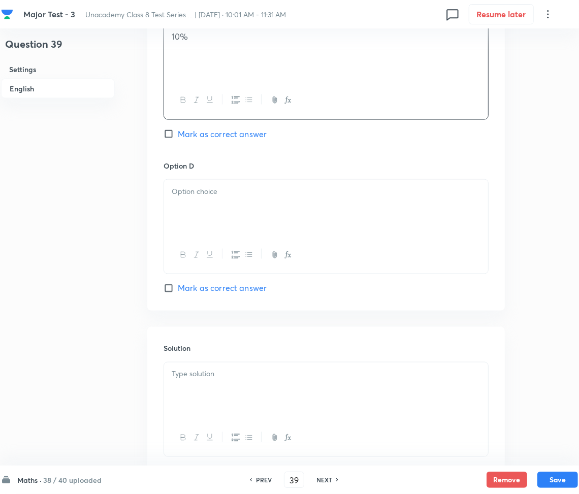
click at [222, 200] on div at bounding box center [326, 208] width 324 height 57
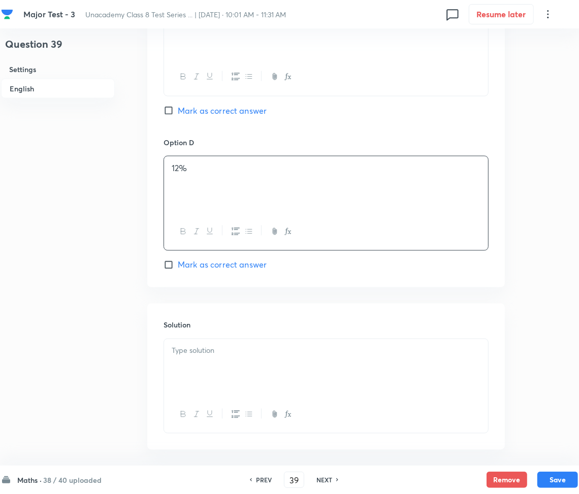
scroll to position [882, 0]
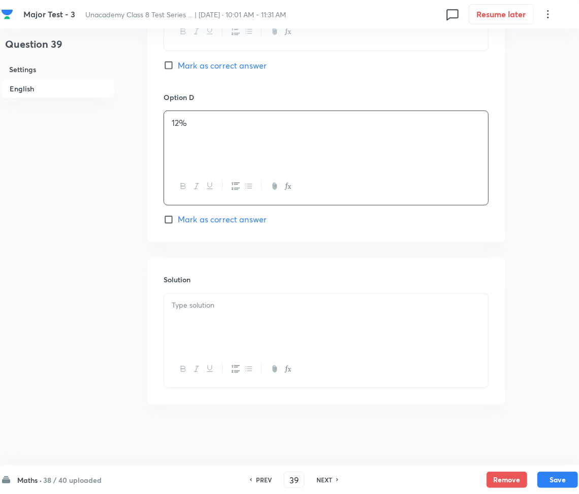
click at [223, 311] on p at bounding box center [326, 306] width 309 height 12
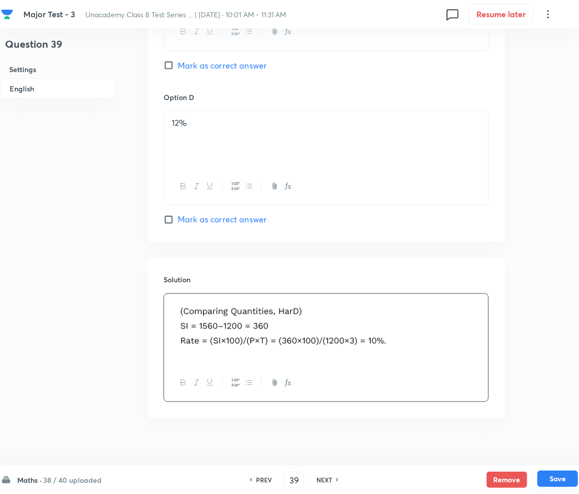
click at [562, 481] on button "Save" at bounding box center [558, 479] width 41 height 16
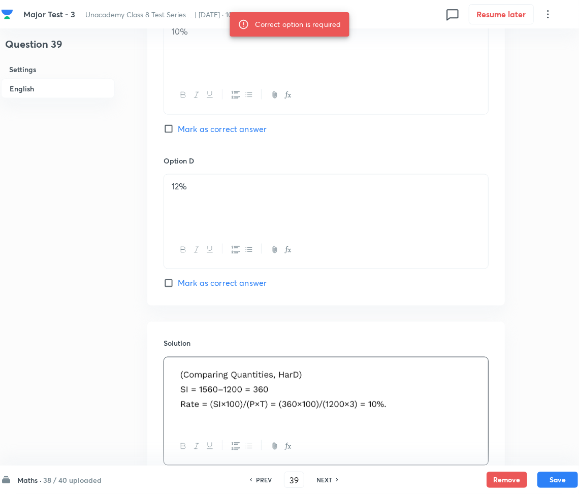
scroll to position [814, 0]
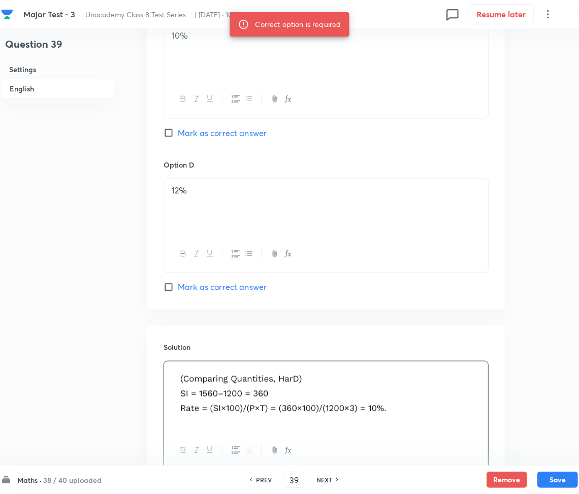
click at [190, 134] on span "Mark as correct answer" at bounding box center [222, 133] width 89 height 12
click at [178, 134] on input "Mark as correct answer" at bounding box center [171, 133] width 14 height 10
drag, startPoint x: 570, startPoint y: 483, endPoint x: 558, endPoint y: 482, distance: 12.2
click at [572, 483] on button "Save" at bounding box center [558, 479] width 41 height 16
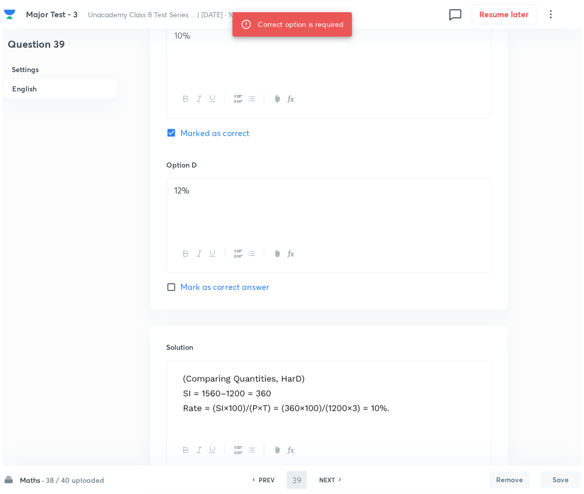
scroll to position [0, 0]
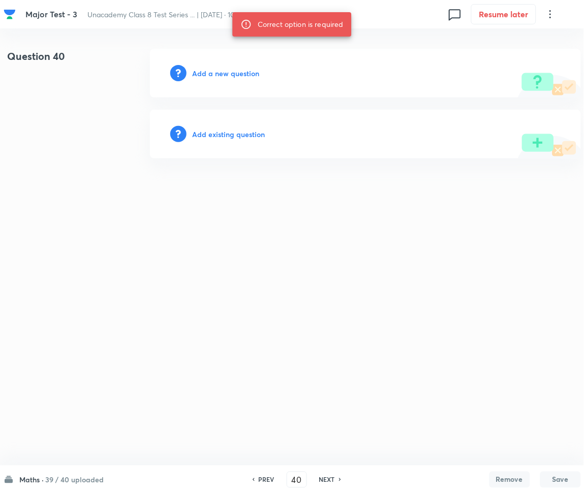
click at [216, 78] on h6 "Add a new question" at bounding box center [226, 73] width 67 height 11
click at [216, 78] on h6 "Choose a question type" at bounding box center [232, 73] width 78 height 11
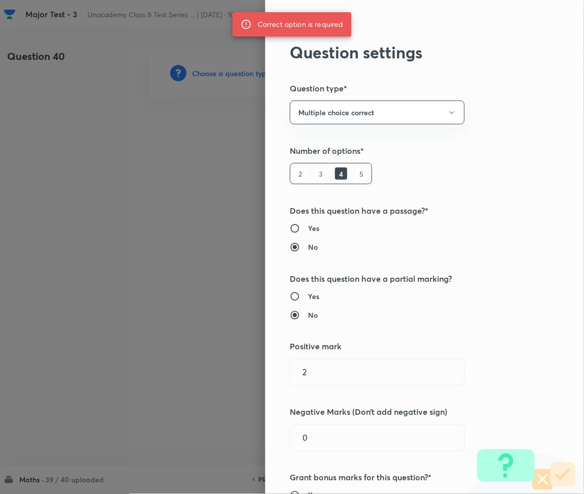
drag, startPoint x: 355, startPoint y: 288, endPoint x: 375, endPoint y: 320, distance: 37.7
click at [356, 288] on div "Question settings Question type* Multiple choice correct Number of options* 2 3…" at bounding box center [424, 247] width 319 height 494
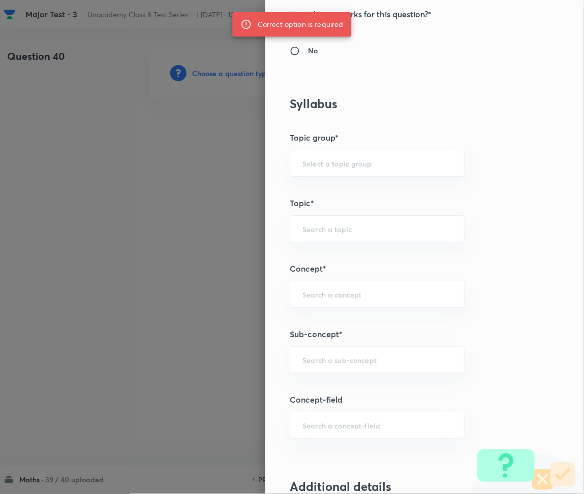
scroll to position [474, 0]
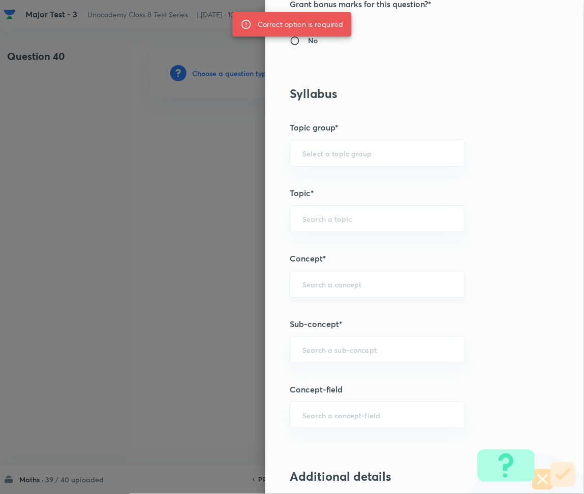
click at [314, 294] on div "​" at bounding box center [377, 284] width 175 height 27
click at [312, 361] on div "​" at bounding box center [377, 349] width 175 height 27
paste input "Rational Numbers"
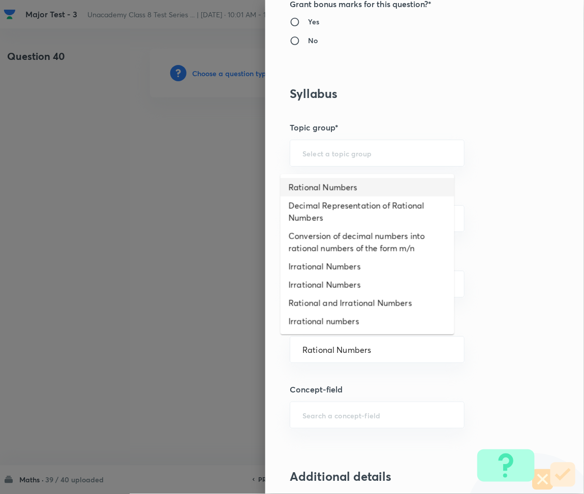
click at [315, 184] on li "Rational Numbers" at bounding box center [368, 187] width 174 height 18
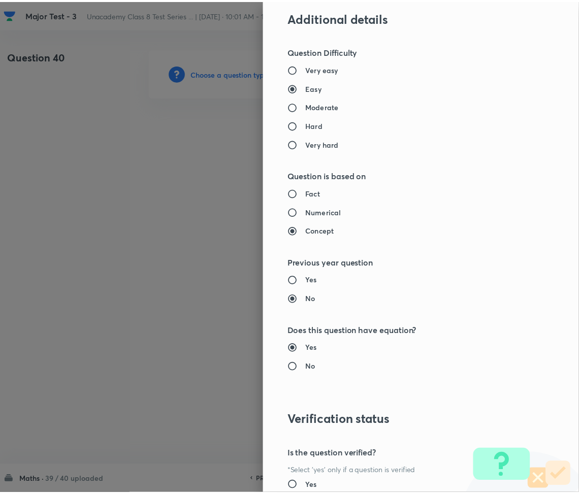
scroll to position [1027, 0]
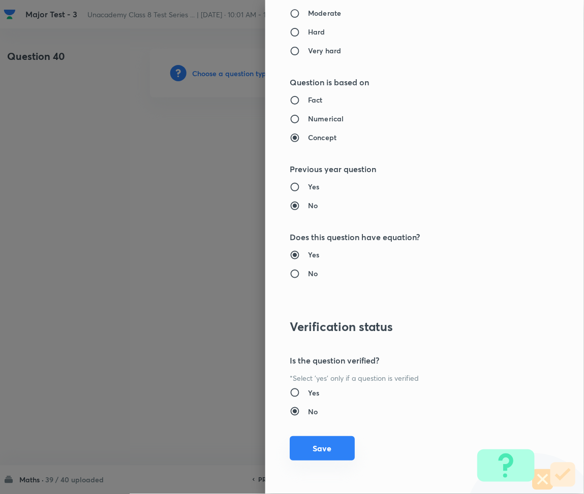
click at [316, 444] on button "Save" at bounding box center [322, 449] width 65 height 24
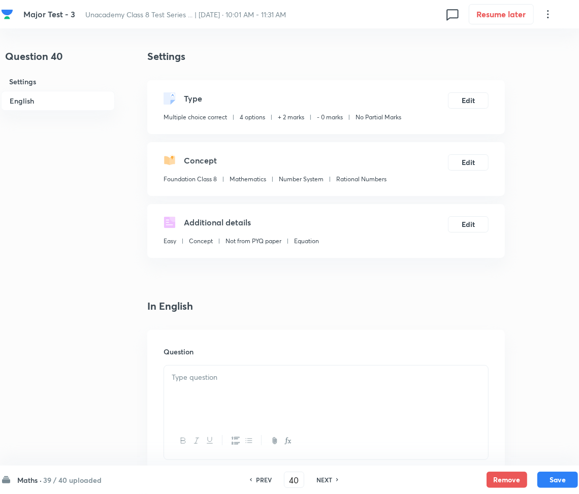
click at [198, 390] on div at bounding box center [326, 394] width 324 height 57
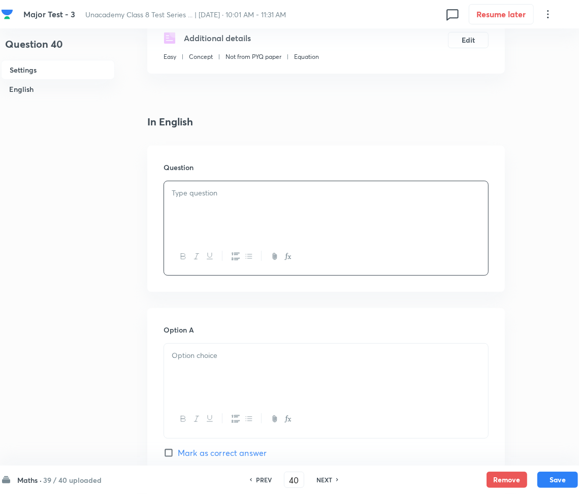
scroll to position [203, 0]
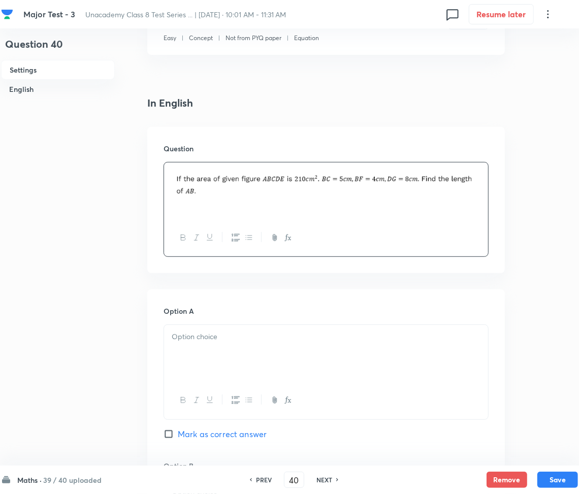
click at [208, 203] on div at bounding box center [326, 191] width 324 height 57
click at [483, 180] on div at bounding box center [326, 191] width 324 height 57
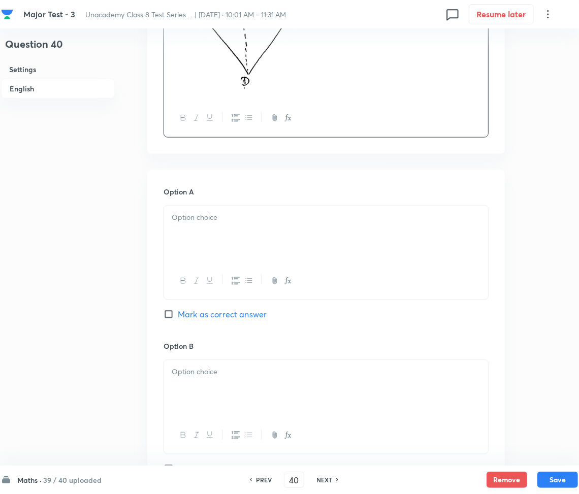
scroll to position [474, 0]
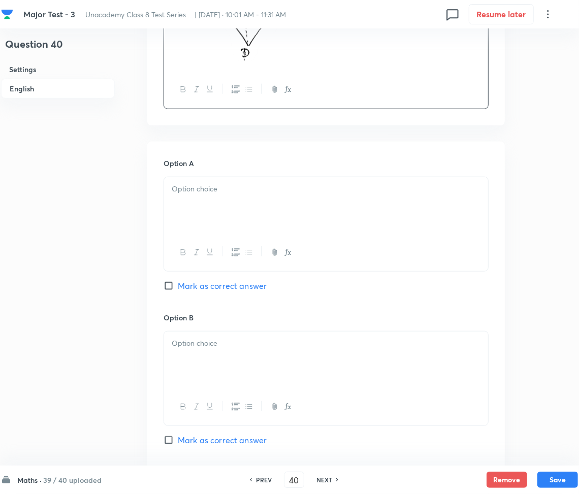
click at [218, 185] on p at bounding box center [326, 189] width 309 height 12
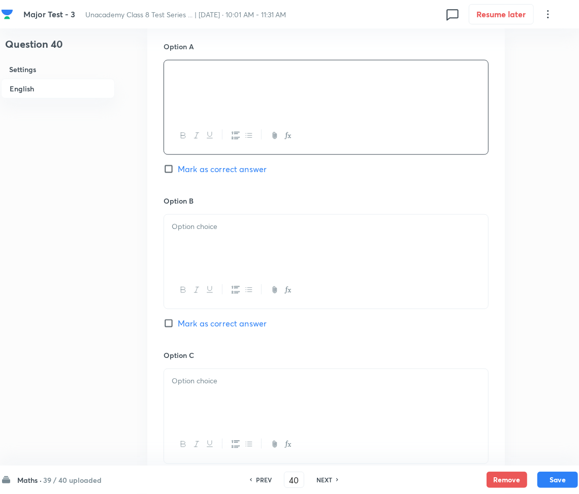
scroll to position [610, 0]
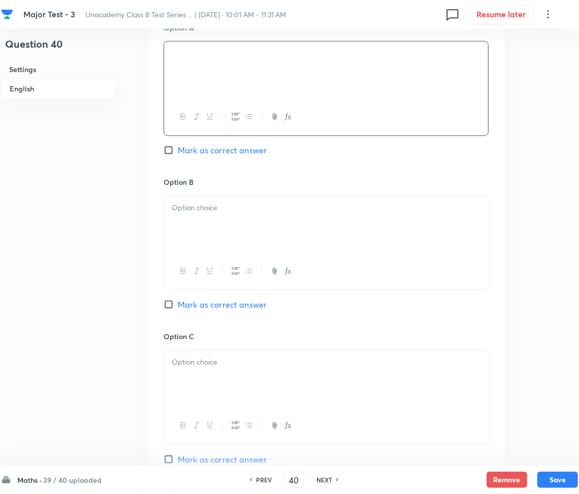
click at [238, 204] on p at bounding box center [326, 208] width 309 height 12
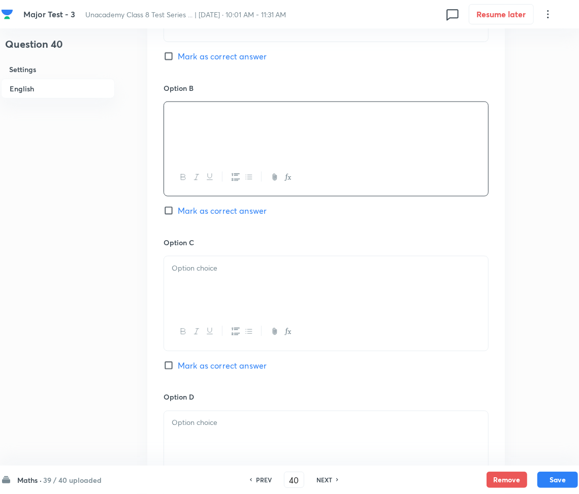
scroll to position [745, 0]
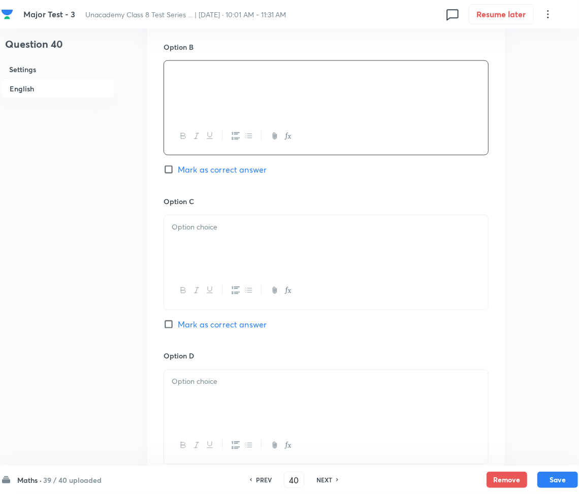
click at [185, 225] on p at bounding box center [326, 228] width 309 height 12
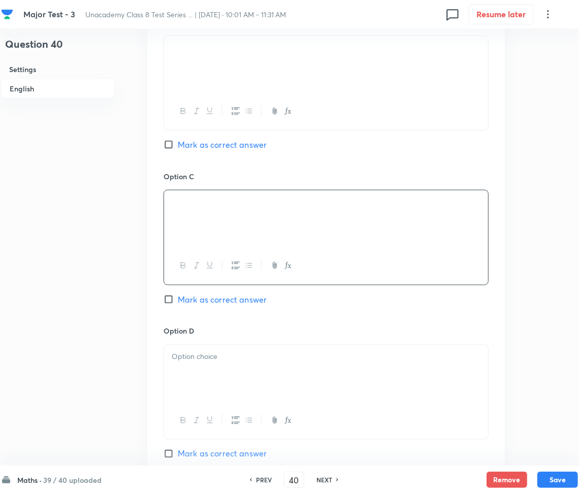
scroll to position [813, 0]
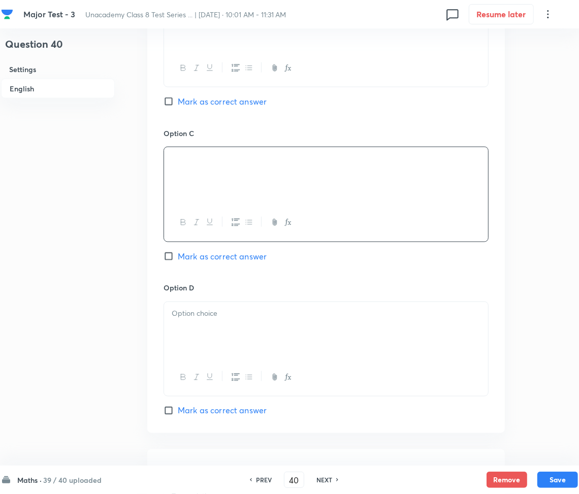
click at [199, 315] on p at bounding box center [326, 314] width 309 height 12
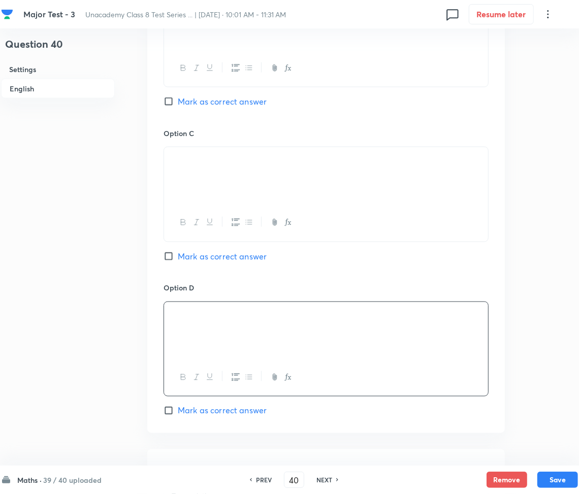
click at [167, 410] on input "Mark as correct answer" at bounding box center [171, 411] width 14 height 10
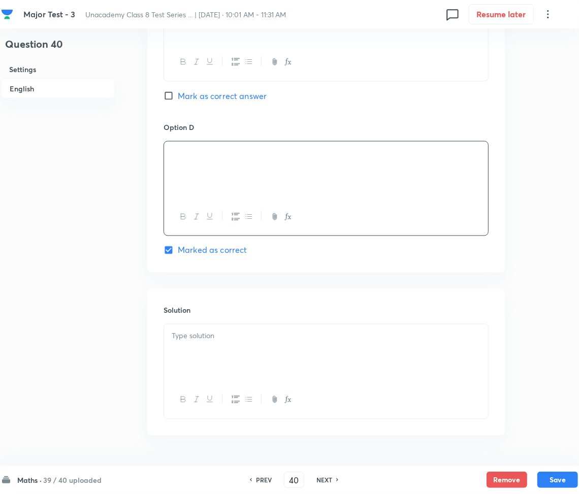
scroll to position [1004, 0]
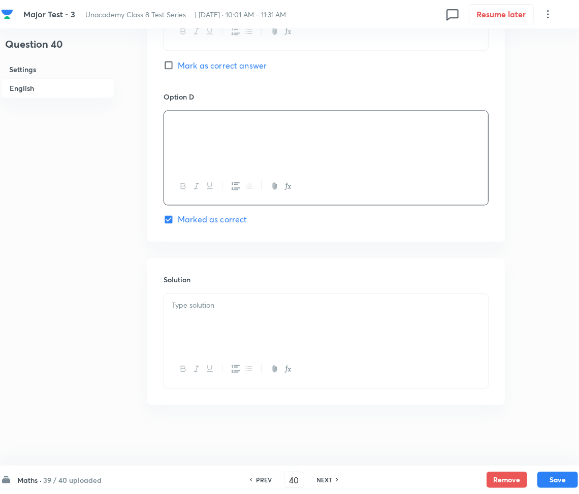
click at [232, 320] on div at bounding box center [326, 322] width 324 height 57
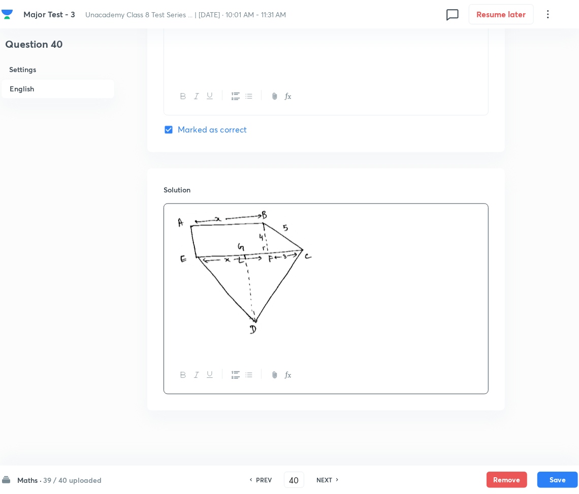
scroll to position [1100, 0]
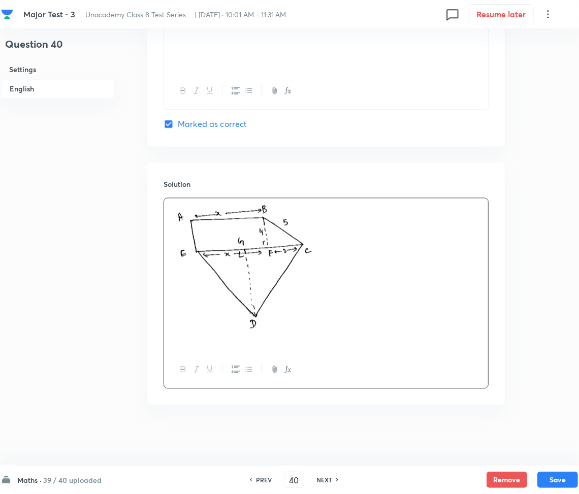
drag, startPoint x: 218, startPoint y: 348, endPoint x: 264, endPoint y: 352, distance: 45.9
click at [221, 348] on div at bounding box center [326, 274] width 324 height 152
click at [341, 294] on p at bounding box center [326, 268] width 309 height 129
drag, startPoint x: 185, startPoint y: 336, endPoint x: 194, endPoint y: 346, distance: 13.3
click at [187, 342] on p at bounding box center [326, 339] width 309 height 12
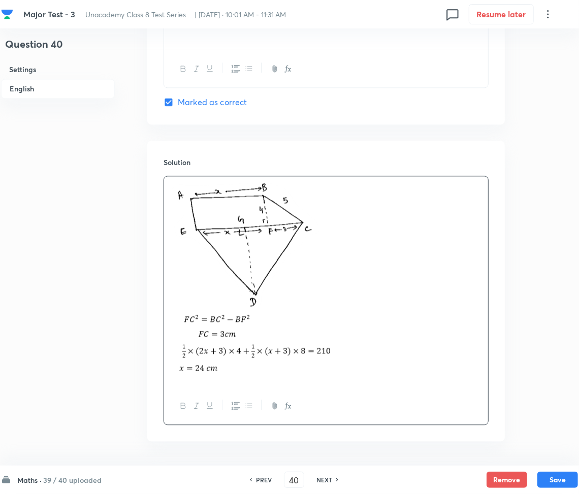
scroll to position [1159, 0]
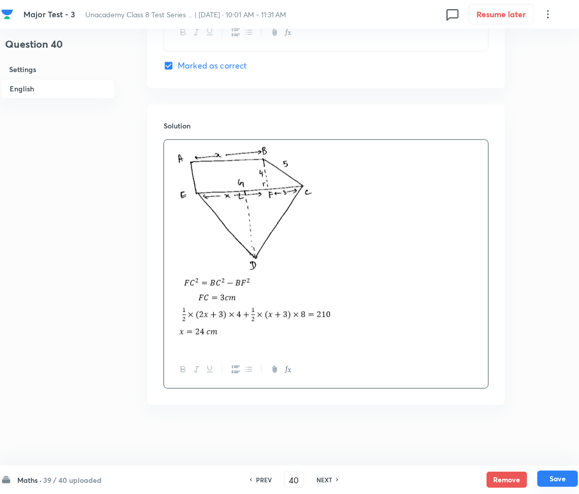
click at [568, 482] on button "Save" at bounding box center [558, 479] width 41 height 16
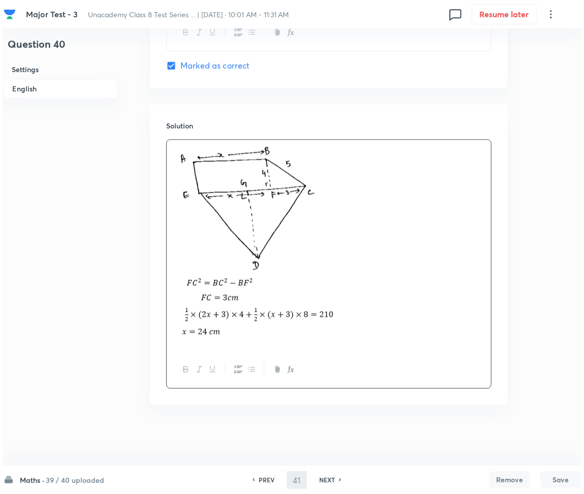
scroll to position [0, 0]
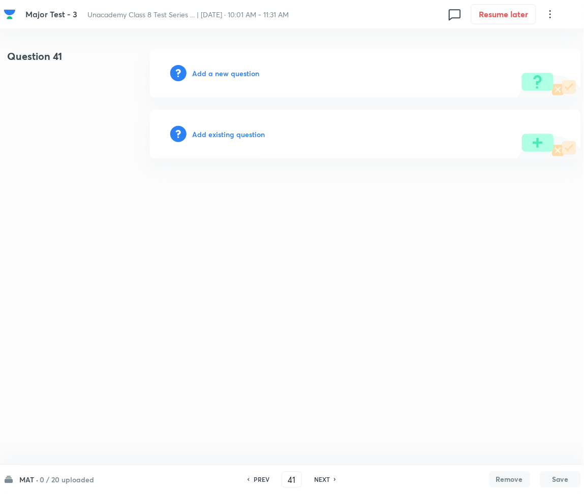
click at [215, 69] on h6 "Add a new question" at bounding box center [226, 73] width 67 height 11
click at [215, 70] on h6 "Choose a question type" at bounding box center [232, 73] width 78 height 11
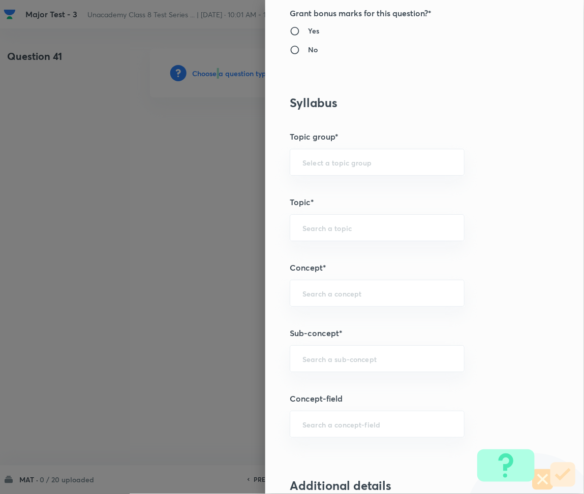
scroll to position [474, 0]
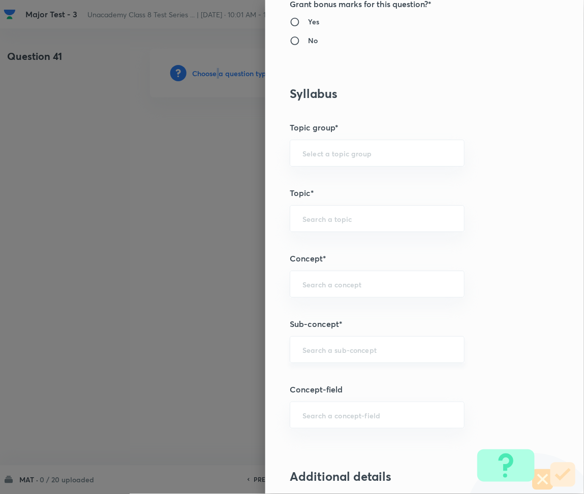
click at [323, 358] on div "​" at bounding box center [377, 349] width 175 height 27
paste input "Mathematical Operation"
click at [347, 394] on li "Mathematical Operations" at bounding box center [368, 397] width 174 height 18
drag, startPoint x: 342, startPoint y: 313, endPoint x: 345, endPoint y: 317, distance: 5.4
click at [343, 313] on div "Question settings Question type* Multiple choice correct Number of options* 2 3…" at bounding box center [424, 247] width 319 height 494
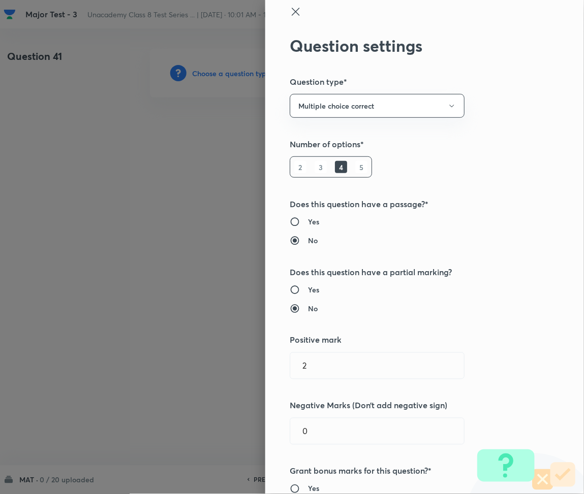
scroll to position [0, 0]
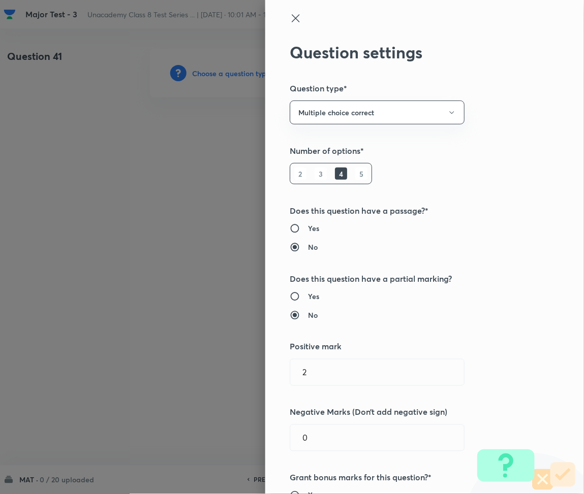
click at [290, 15] on icon at bounding box center [296, 18] width 12 height 12
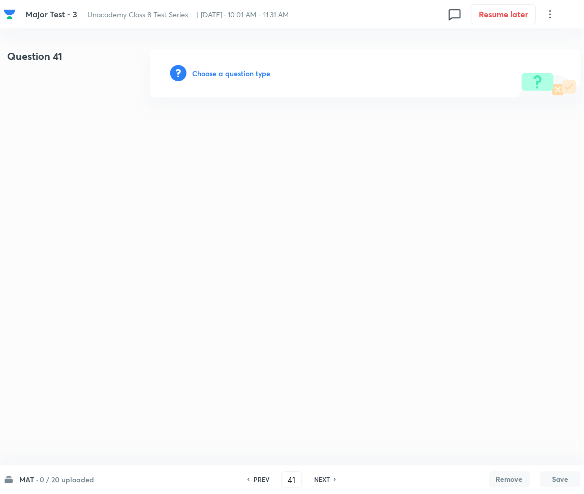
click at [220, 75] on h6 "Choose a question type" at bounding box center [232, 73] width 78 height 11
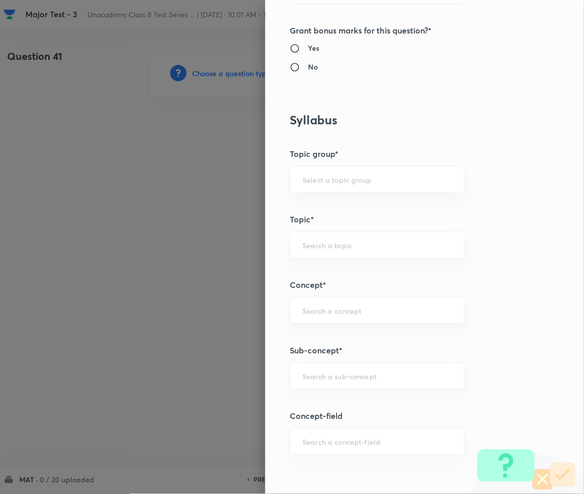
scroll to position [542, 0]
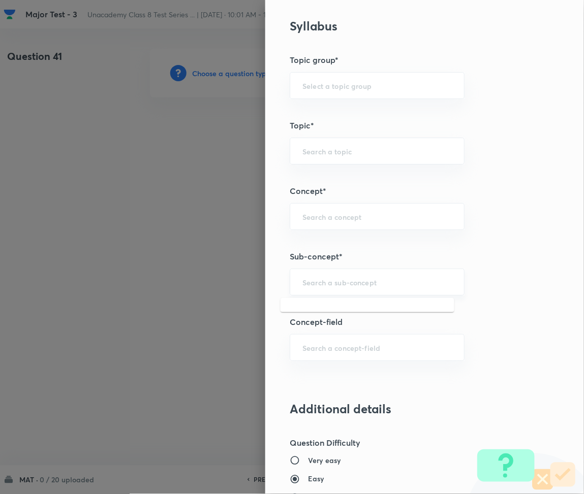
click at [320, 285] on input "text" at bounding box center [376, 282] width 149 height 10
paste input "Mathematical Operation"
click at [352, 311] on li "Mathematical Operations" at bounding box center [368, 311] width 174 height 18
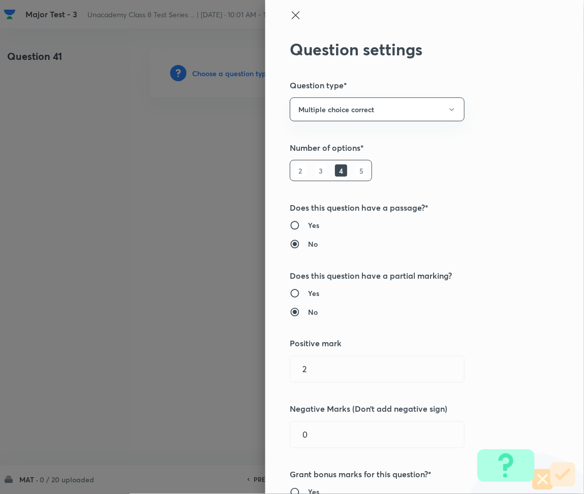
scroll to position [0, 0]
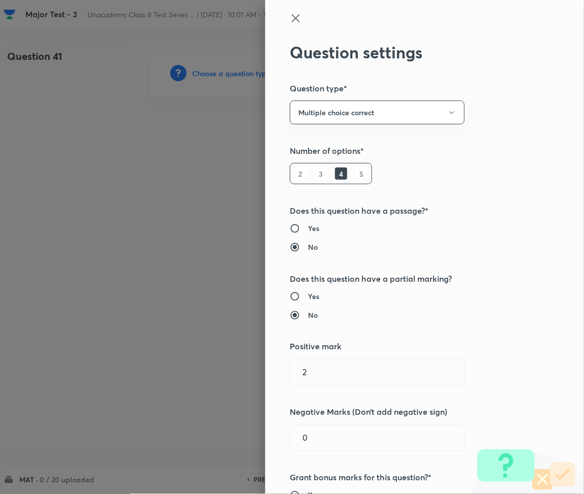
click at [290, 12] on icon at bounding box center [296, 18] width 12 height 12
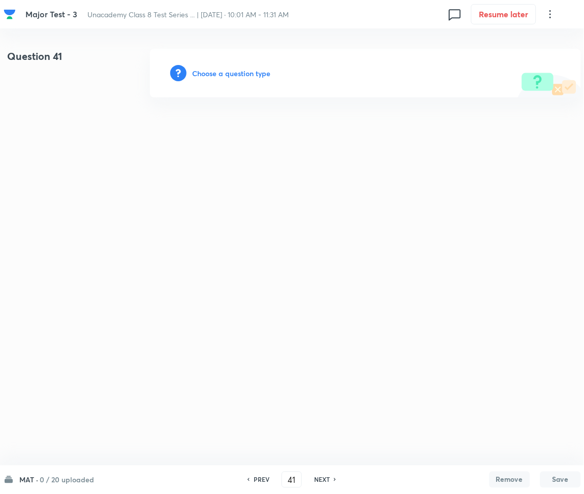
click at [239, 69] on h6 "Choose a question type" at bounding box center [232, 73] width 78 height 11
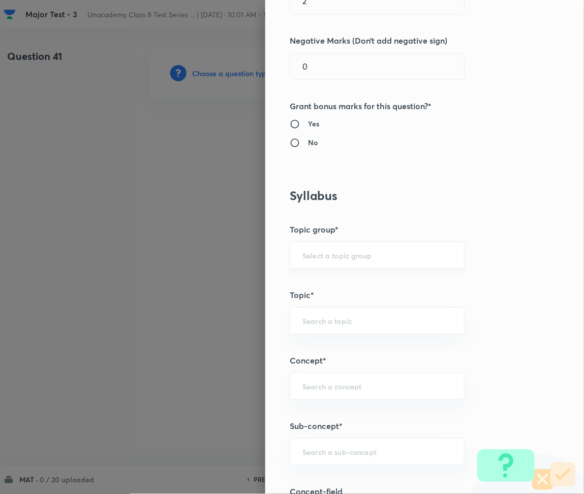
scroll to position [542, 0]
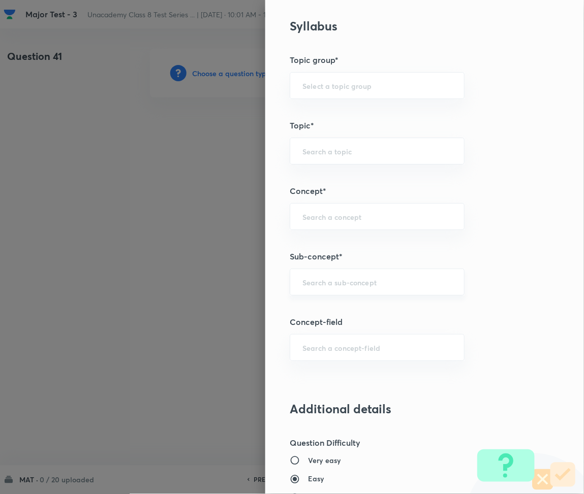
click at [315, 287] on div "​" at bounding box center [377, 282] width 175 height 27
paste input "Alphabet Test"
click at [332, 312] on li "Alphabet Test" at bounding box center [368, 311] width 174 height 18
drag, startPoint x: 306, startPoint y: 278, endPoint x: 288, endPoint y: 277, distance: 18.3
click at [290, 277] on div "Alphabet Test ​" at bounding box center [377, 282] width 175 height 27
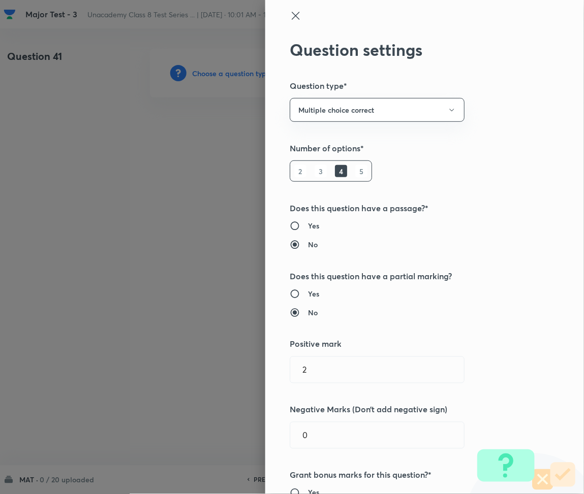
scroll to position [0, 0]
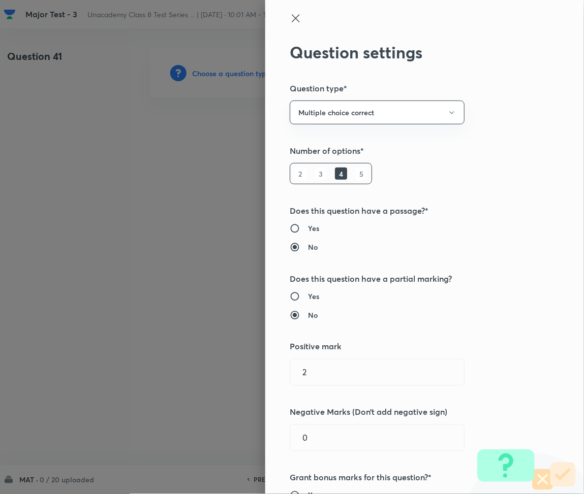
drag, startPoint x: 288, startPoint y: 17, endPoint x: 356, endPoint y: 165, distance: 162.4
click at [290, 18] on icon at bounding box center [296, 18] width 12 height 12
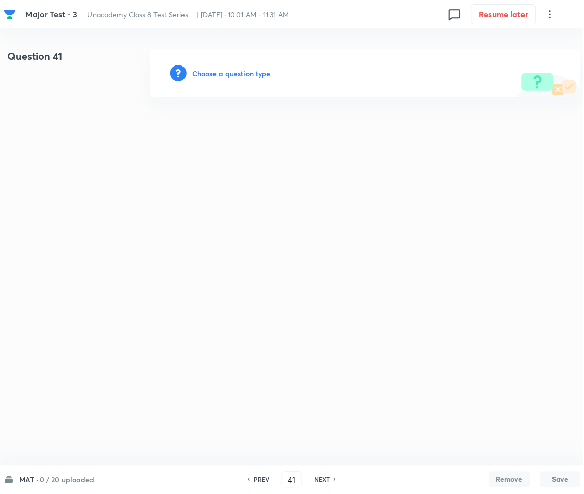
click at [244, 70] on h6 "Choose a question type" at bounding box center [232, 73] width 78 height 11
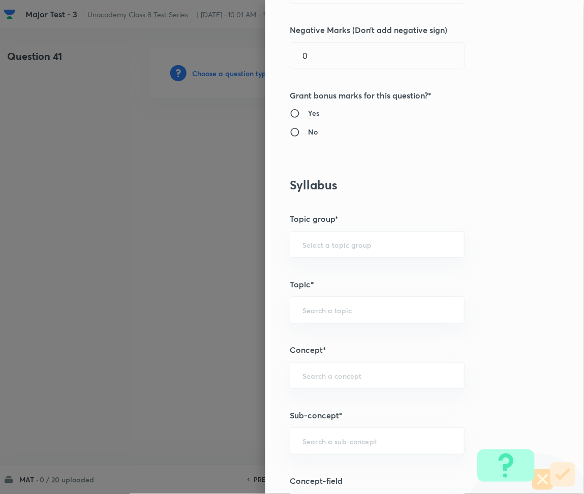
scroll to position [542, 0]
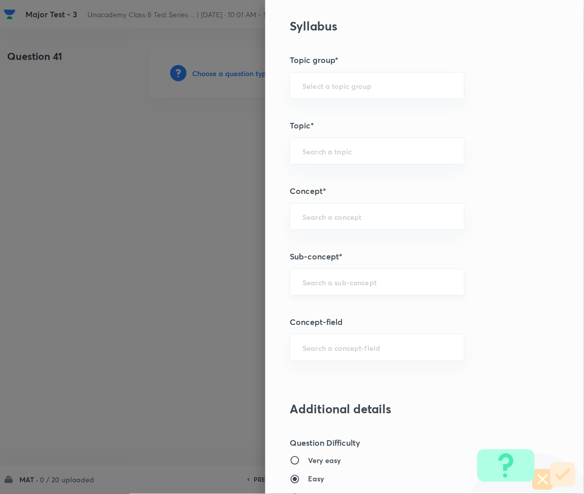
click at [320, 283] on input "text" at bounding box center [376, 282] width 149 height 10
paste input "Alphabet Test"
click at [373, 324] on li "Logical Alphabet Test" at bounding box center [368, 330] width 174 height 18
click at [172, 108] on div at bounding box center [292, 247] width 584 height 494
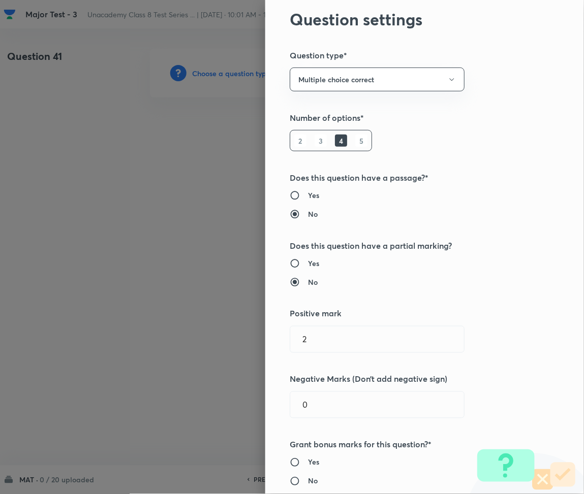
scroll to position [0, 0]
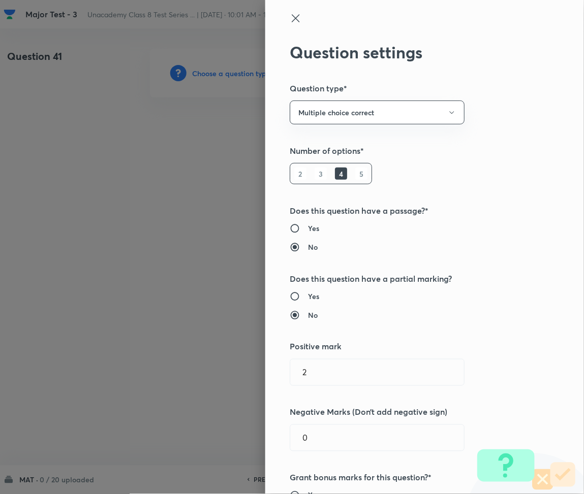
click at [290, 16] on icon at bounding box center [296, 18] width 12 height 12
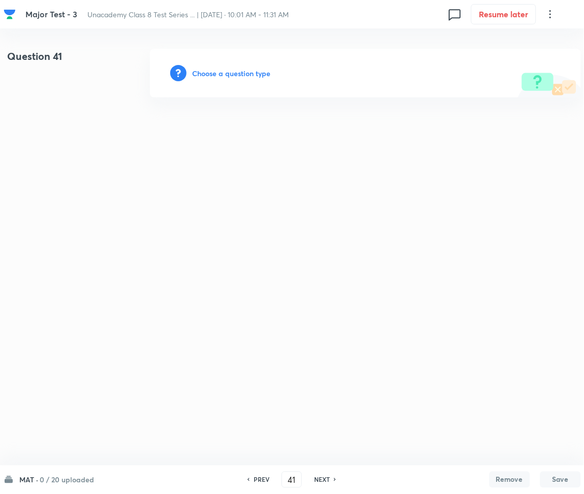
drag, startPoint x: 233, startPoint y: 61, endPoint x: 232, endPoint y: 69, distance: 7.7
click at [233, 63] on div "Choose a question type" at bounding box center [365, 73] width 431 height 49
click at [232, 73] on h6 "Choose a question type" at bounding box center [232, 73] width 78 height 11
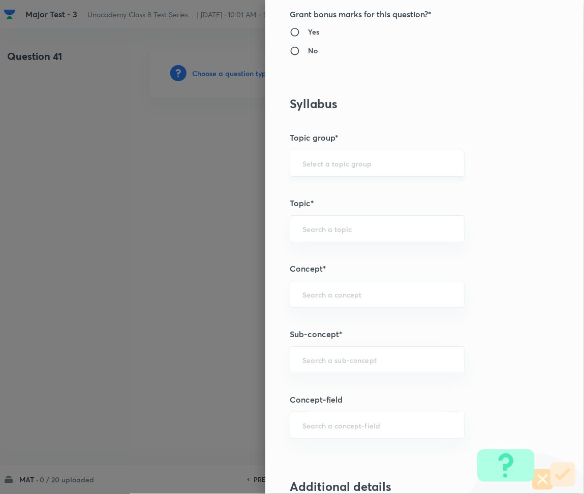
scroll to position [474, 0]
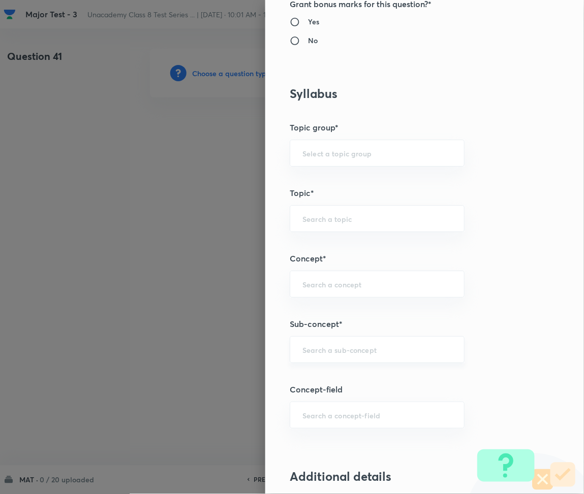
click at [329, 358] on div "​" at bounding box center [377, 349] width 175 height 27
paste input "Mathematical Operation"
click at [344, 393] on li "Mathematical Operations" at bounding box center [368, 397] width 174 height 18
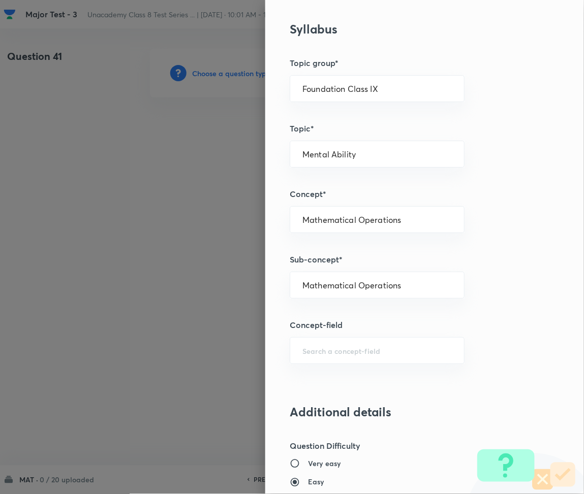
scroll to position [542, 0]
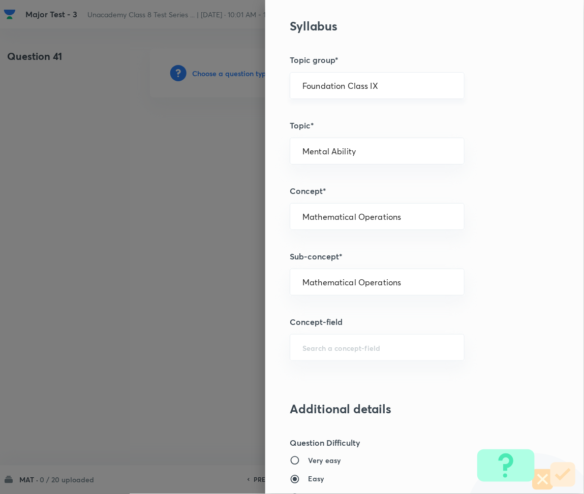
click at [372, 90] on div "Foundation Class IX ​" at bounding box center [377, 85] width 175 height 27
click at [370, 86] on input "Foundation Class IX" at bounding box center [376, 86] width 149 height 10
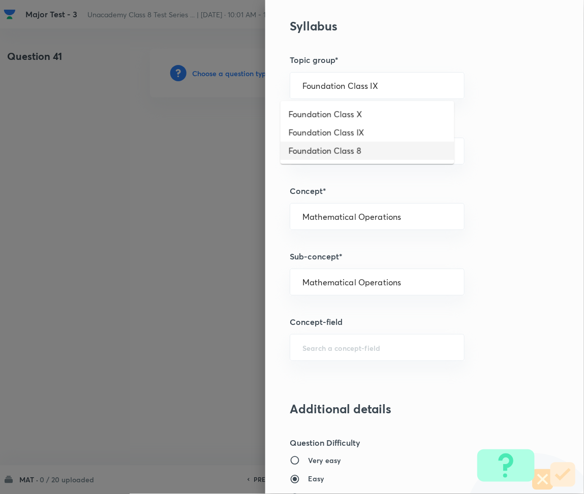
click at [339, 152] on li "Foundation Class 8" at bounding box center [368, 151] width 174 height 18
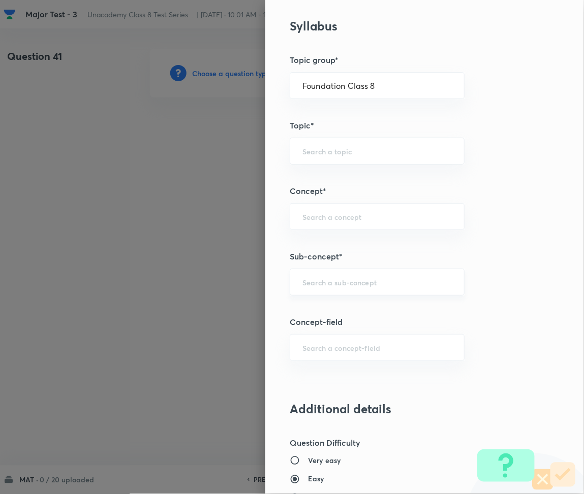
click at [324, 281] on input "text" at bounding box center [376, 282] width 149 height 10
paste input "Mathematical Operation"
click at [345, 312] on li "Mathematical Operations" at bounding box center [368, 311] width 174 height 18
click at [384, 88] on input "Foundation Class X" at bounding box center [376, 86] width 149 height 10
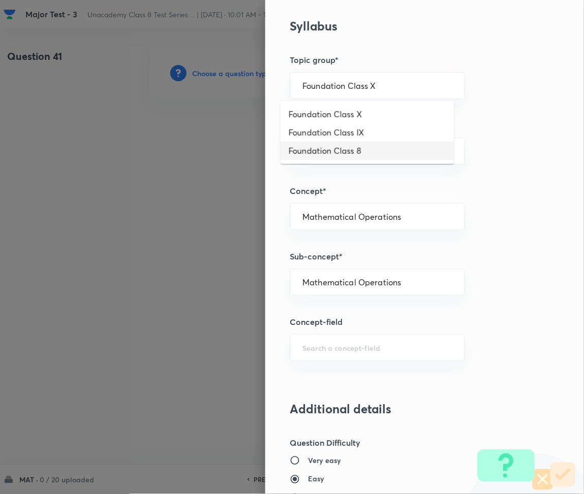
click at [361, 156] on li "Foundation Class 8" at bounding box center [368, 151] width 174 height 18
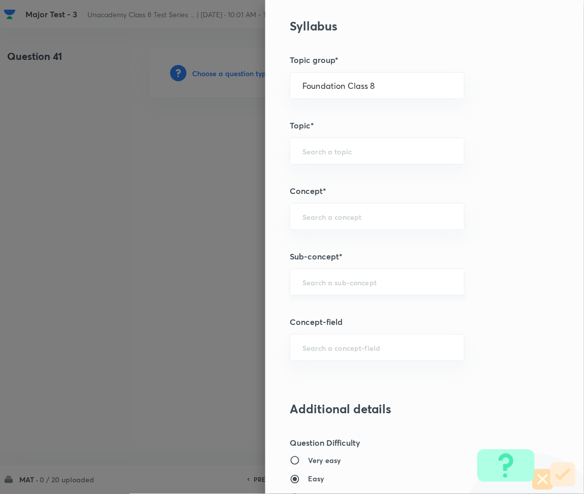
click at [324, 282] on input "text" at bounding box center [376, 282] width 149 height 10
paste input "Mathematical Operation"
click at [343, 331] on li "Mathematical Operations" at bounding box center [368, 330] width 174 height 18
click at [375, 83] on input "Foundation Class IX" at bounding box center [376, 86] width 149 height 10
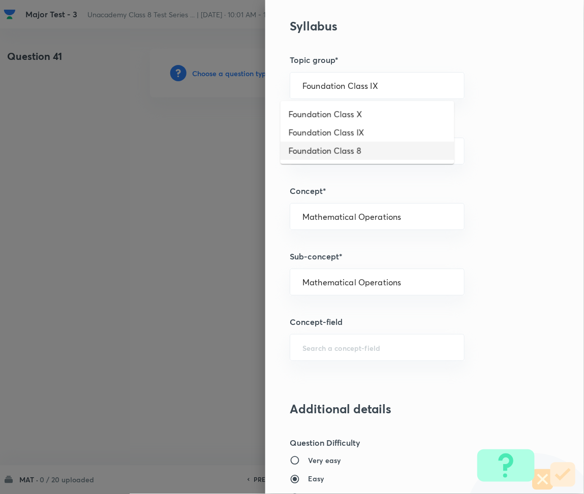
click at [351, 156] on li "Foundation Class 8" at bounding box center [368, 151] width 174 height 18
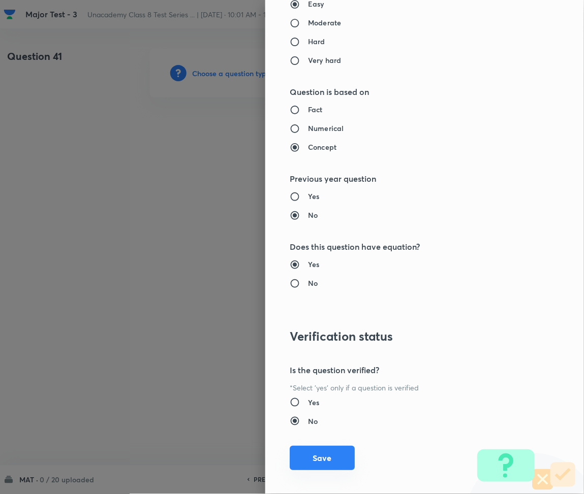
scroll to position [1027, 0]
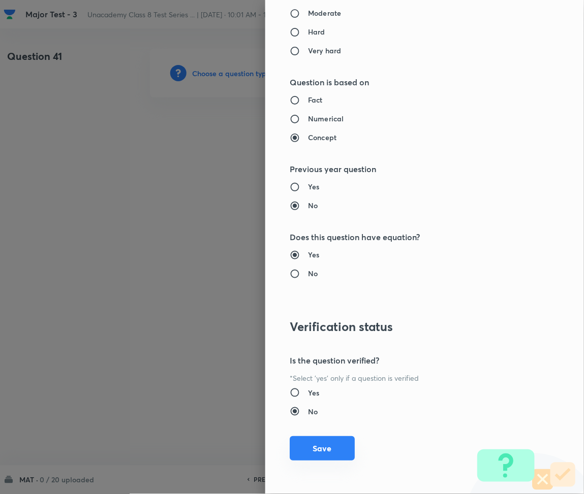
click at [306, 449] on button "Save" at bounding box center [322, 449] width 65 height 24
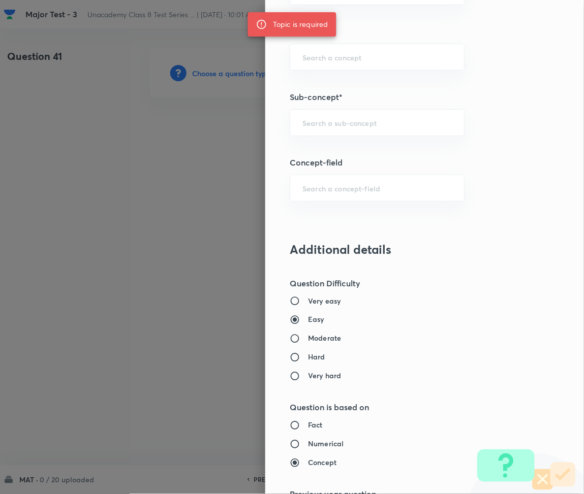
scroll to position [688, 0]
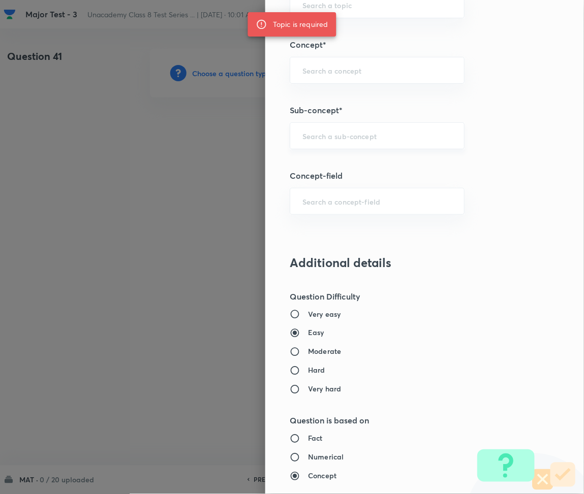
click at [350, 135] on input "text" at bounding box center [376, 136] width 149 height 10
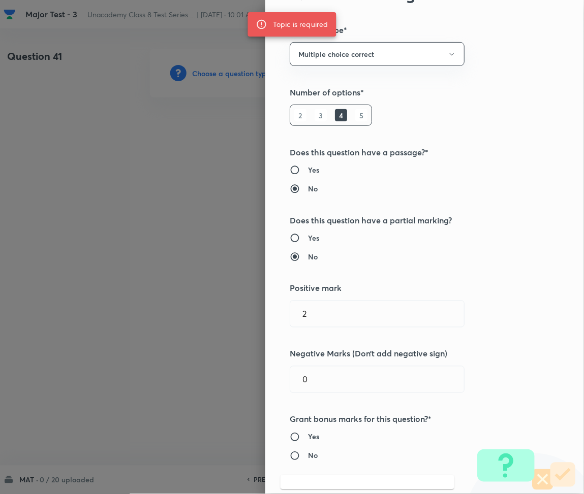
scroll to position [0, 0]
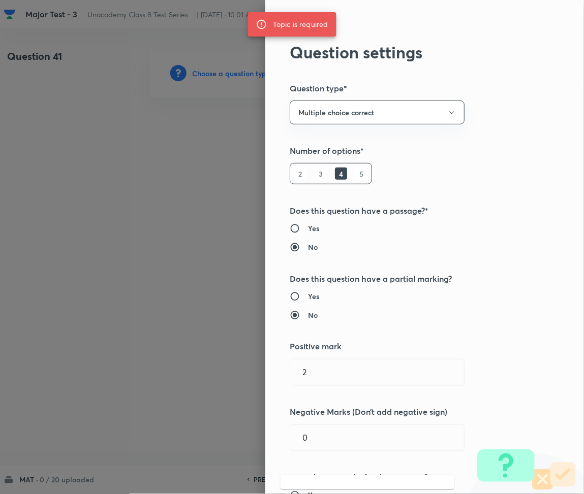
click at [290, 39] on div at bounding box center [408, 27] width 236 height 30
click at [278, 16] on div "Topic is required" at bounding box center [300, 24] width 55 height 18
drag, startPoint x: 166, startPoint y: 67, endPoint x: 169, endPoint y: 88, distance: 21.1
click at [166, 68] on div at bounding box center [292, 247] width 584 height 494
drag, startPoint x: 179, startPoint y: 174, endPoint x: 274, endPoint y: 204, distance: 99.2
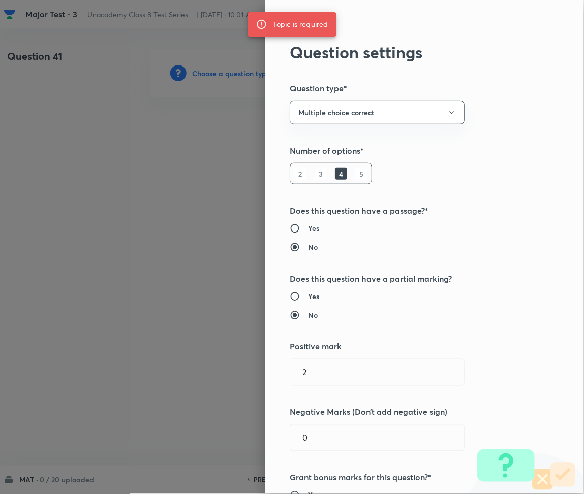
click at [180, 177] on div at bounding box center [292, 247] width 584 height 494
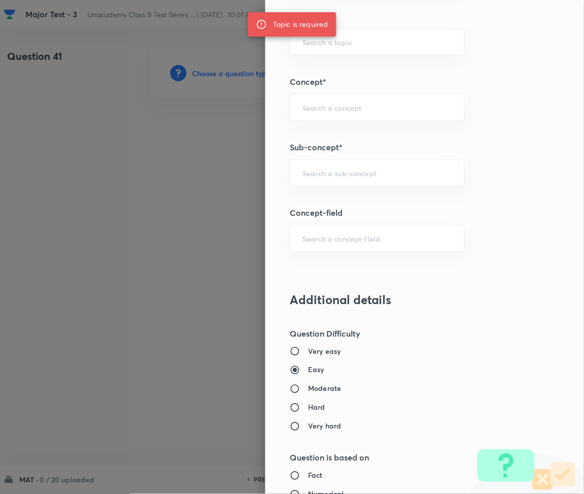
scroll to position [677, 0]
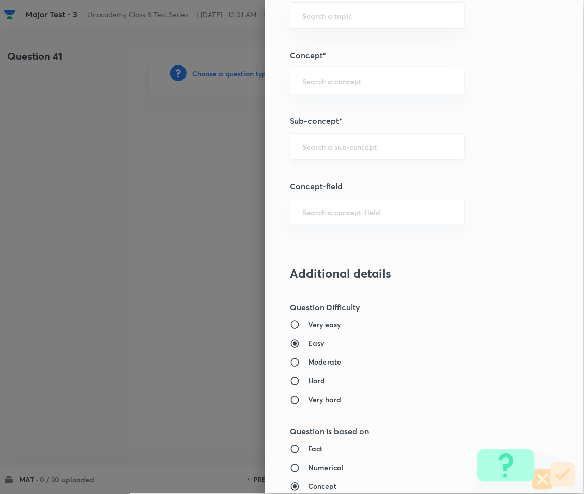
click at [312, 150] on div "​" at bounding box center [377, 146] width 175 height 27
paste input "Seating Arrangement"
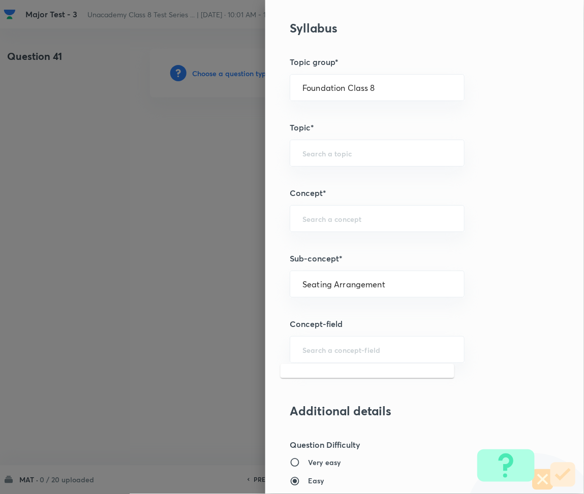
scroll to position [542, 0]
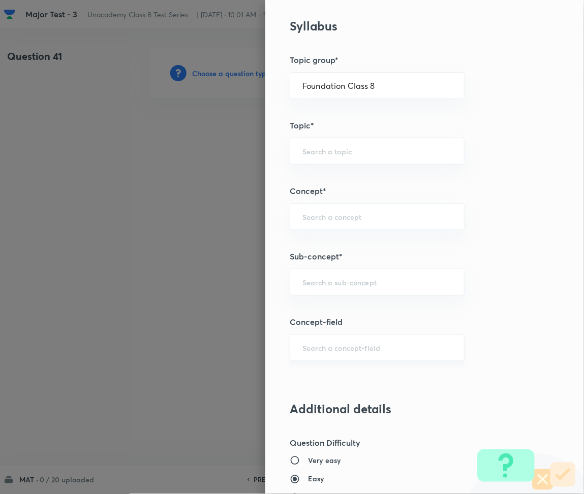
click at [351, 336] on div "​" at bounding box center [377, 347] width 175 height 27
click at [324, 283] on input "text" at bounding box center [376, 282] width 149 height 10
click at [350, 330] on li "Seating Arrangement" at bounding box center [368, 330] width 174 height 18
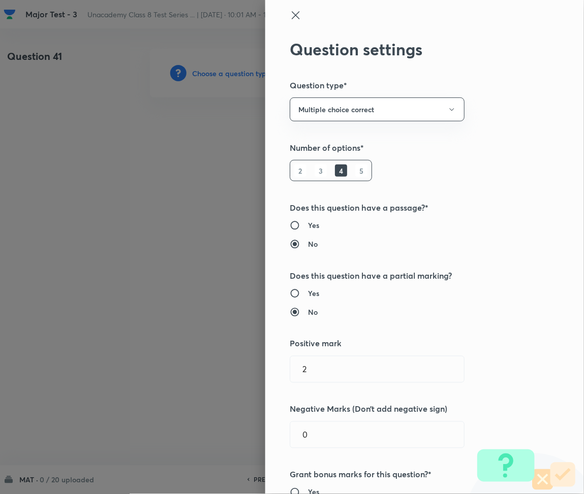
scroll to position [0, 0]
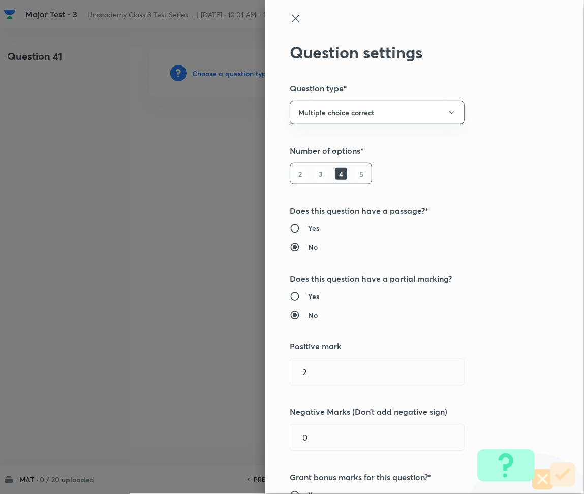
drag, startPoint x: 290, startPoint y: 13, endPoint x: 310, endPoint y: 57, distance: 48.2
click at [290, 13] on icon at bounding box center [296, 18] width 12 height 12
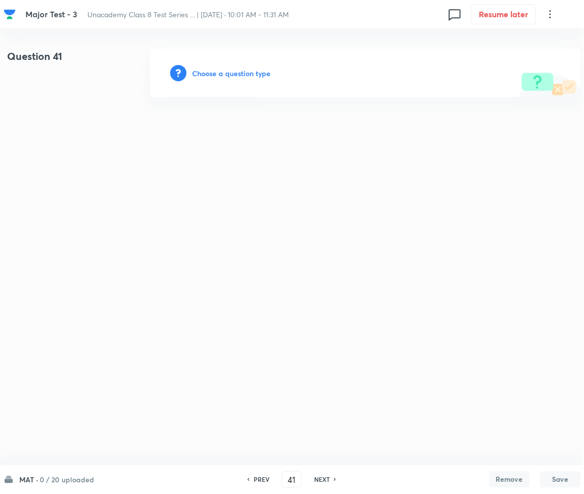
click at [226, 74] on h6 "Choose a question type" at bounding box center [232, 73] width 78 height 11
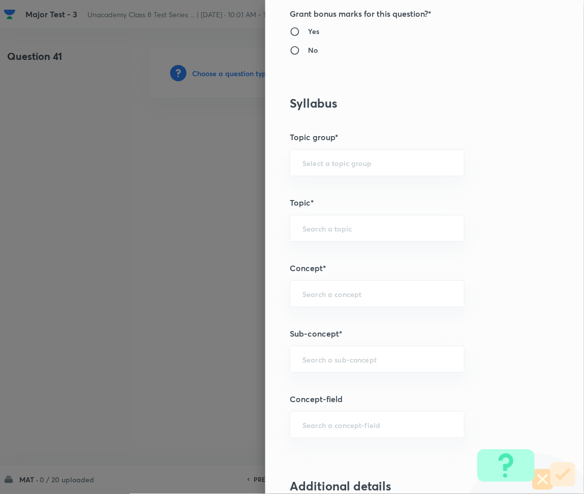
scroll to position [474, 0]
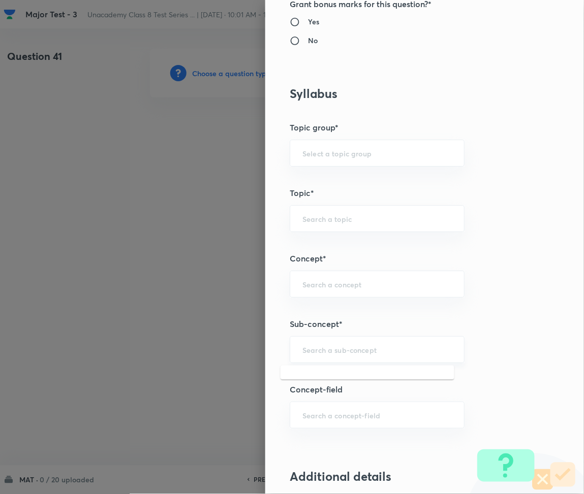
click at [330, 352] on input "text" at bounding box center [376, 350] width 149 height 10
paste input "Seating Arrangement"
click at [327, 384] on li "Seating Arrangement" at bounding box center [368, 379] width 174 height 18
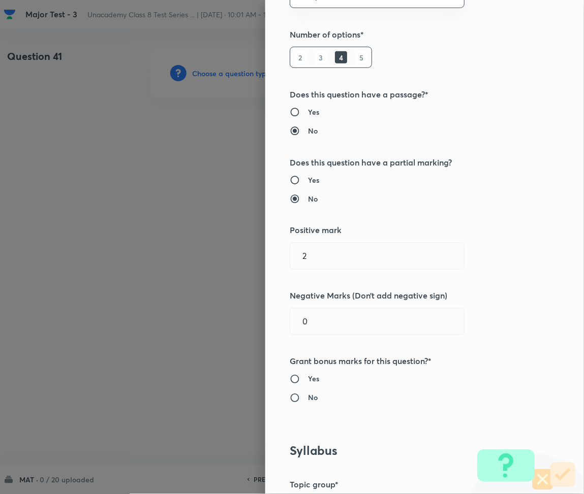
scroll to position [0, 0]
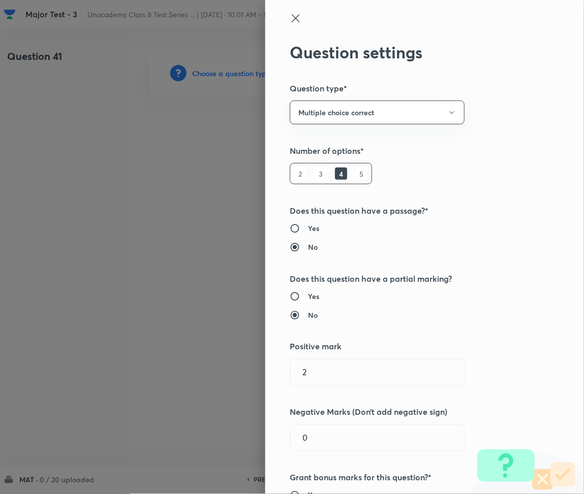
click at [290, 18] on icon at bounding box center [296, 18] width 12 height 12
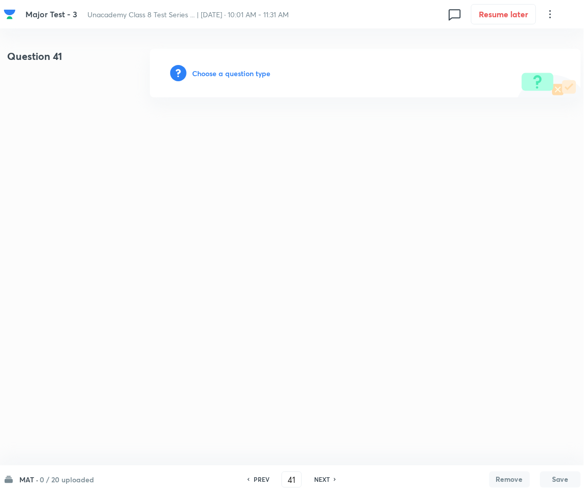
click at [222, 74] on h6 "Choose a question type" at bounding box center [232, 73] width 78 height 11
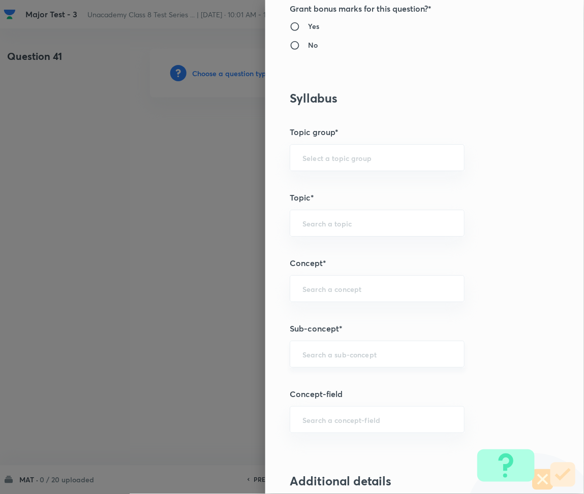
scroll to position [474, 0]
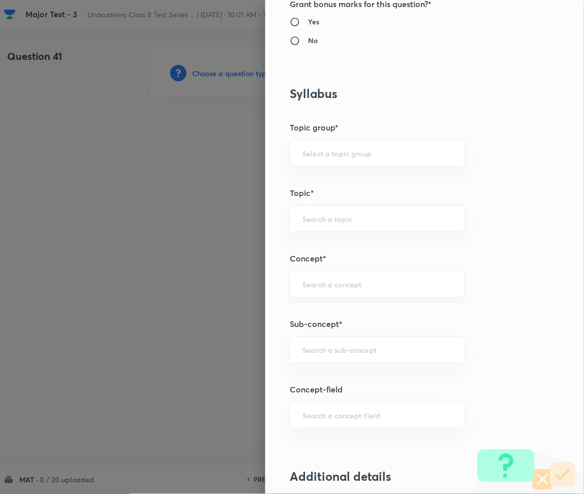
click at [316, 291] on div "​" at bounding box center [377, 284] width 175 height 27
click at [335, 351] on input "text" at bounding box center [376, 350] width 149 height 10
paste input "Coding and Decoding"
click at [360, 401] on li "Coding and Decoding" at bounding box center [368, 397] width 174 height 18
click at [343, 158] on div "Foundation Class IX ​" at bounding box center [377, 153] width 175 height 27
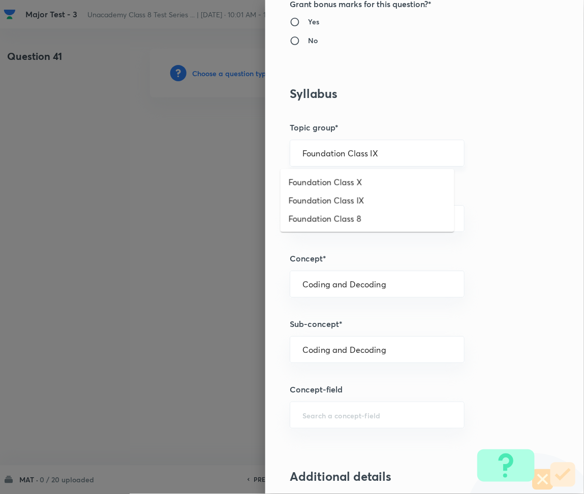
click at [382, 156] on input "Foundation Class IX" at bounding box center [376, 153] width 149 height 10
click at [353, 220] on li "Foundation Class 8" at bounding box center [368, 219] width 174 height 18
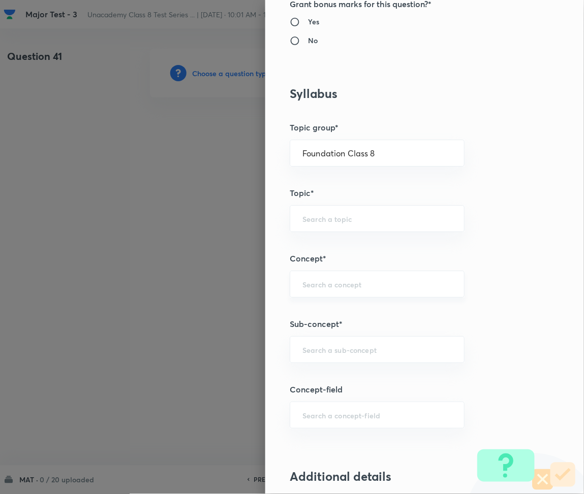
click at [324, 288] on input "text" at bounding box center [376, 285] width 149 height 10
click at [322, 343] on div "​" at bounding box center [377, 349] width 175 height 27
paste
click at [346, 375] on li "Coding and Decoding" at bounding box center [368, 379] width 174 height 18
click at [377, 153] on input "Foundation Class X" at bounding box center [376, 153] width 149 height 10
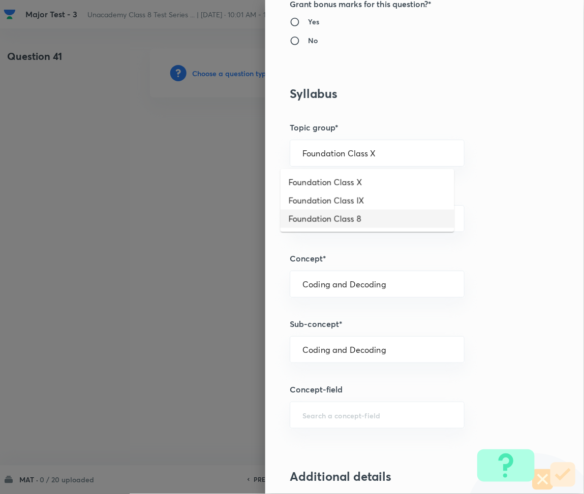
click at [348, 224] on li "Foundation Class 8" at bounding box center [368, 219] width 174 height 18
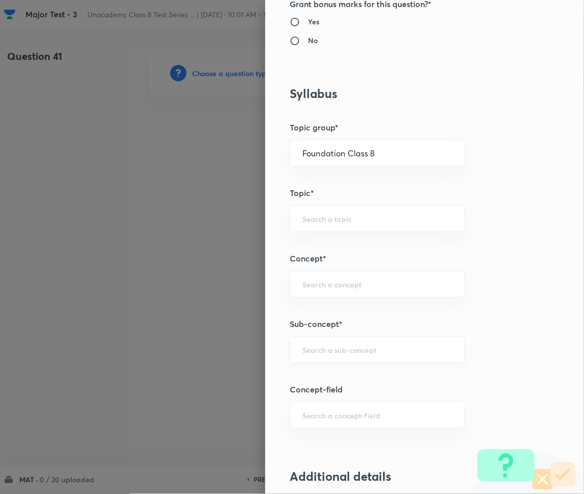
click at [335, 360] on div "​" at bounding box center [377, 349] width 175 height 27
click at [330, 378] on li "Direction Sense Test" at bounding box center [368, 379] width 174 height 18
click at [374, 150] on input "Foundation Class X" at bounding box center [376, 153] width 149 height 10
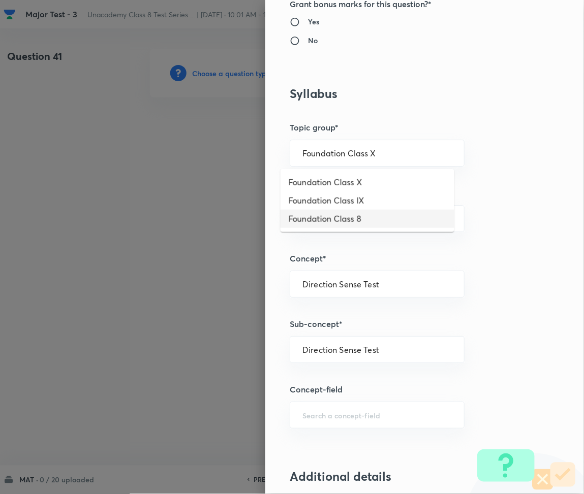
click at [353, 219] on li "Foundation Class 8" at bounding box center [368, 219] width 174 height 18
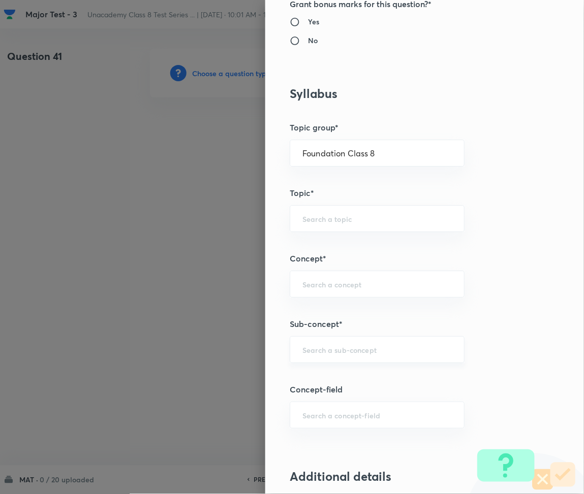
click at [334, 356] on div "​" at bounding box center [377, 349] width 175 height 27
click at [330, 398] on li "Direction Sense Test" at bounding box center [368, 397] width 174 height 18
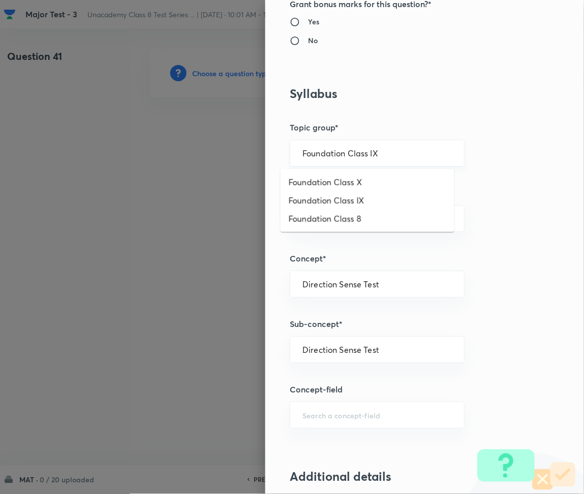
click at [365, 151] on input "Foundation Class IX" at bounding box center [376, 153] width 149 height 10
click at [361, 219] on li "Foundation Class 8" at bounding box center [368, 219] width 174 height 18
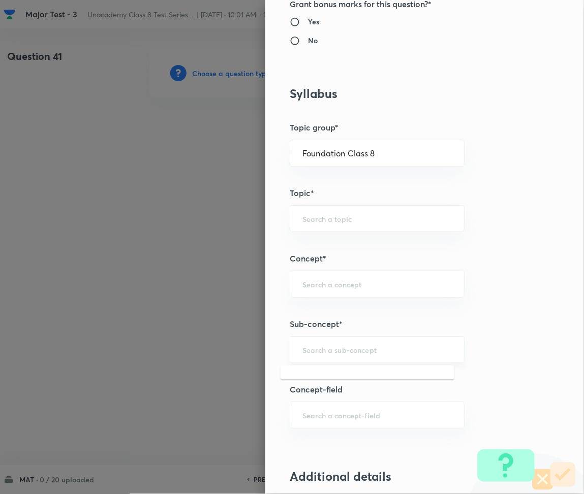
click at [320, 352] on input "text" at bounding box center [376, 350] width 149 height 10
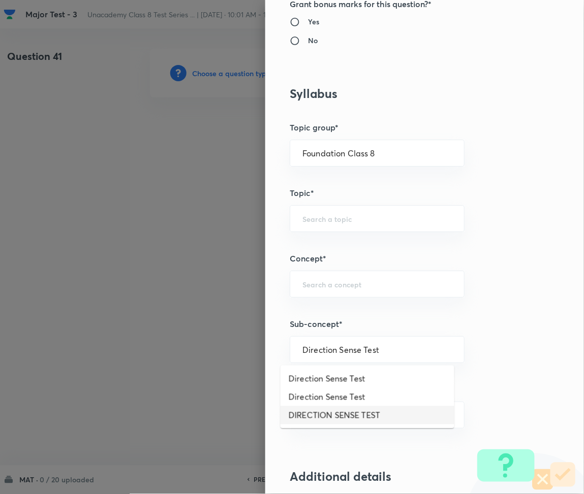
click at [337, 414] on li "DIRECTION SENSE TEST" at bounding box center [368, 416] width 174 height 18
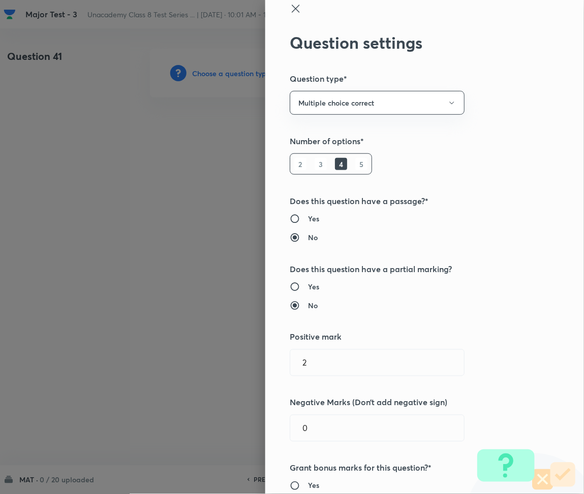
scroll to position [0, 0]
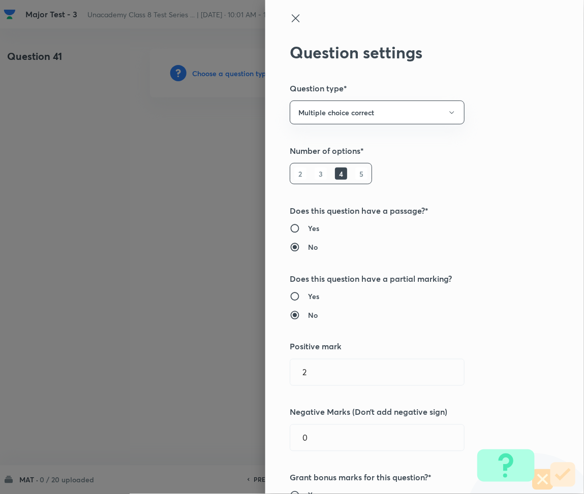
drag, startPoint x: 289, startPoint y: 23, endPoint x: 291, endPoint y: 40, distance: 17.0
click at [290, 22] on icon at bounding box center [296, 18] width 12 height 12
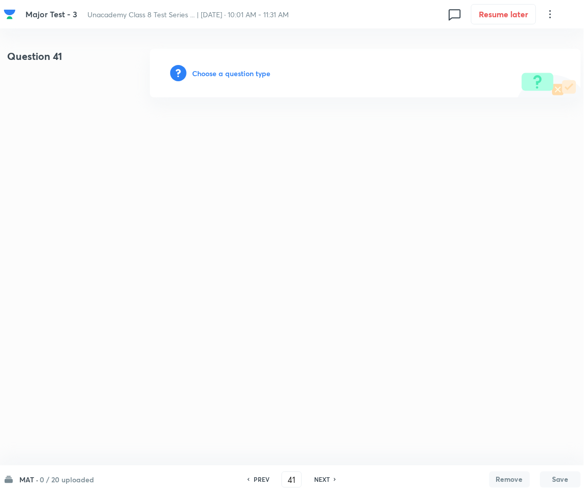
click at [224, 73] on h6 "Choose a question type" at bounding box center [232, 73] width 78 height 11
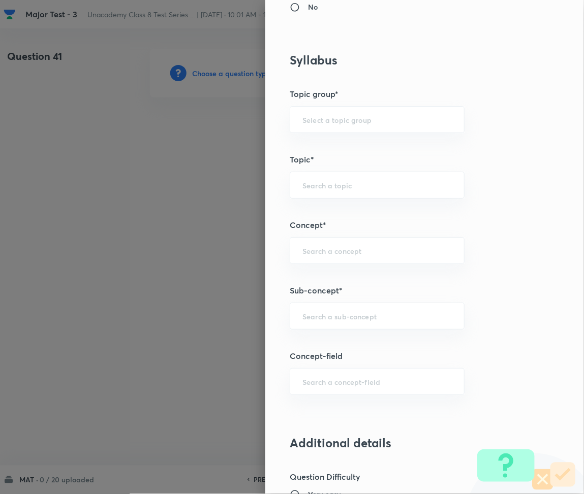
scroll to position [542, 0]
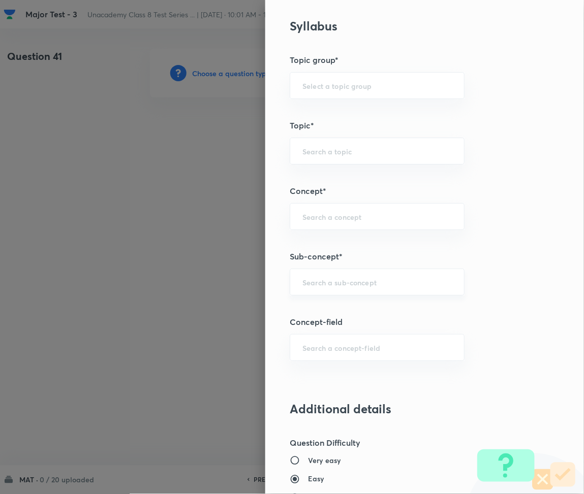
click at [318, 290] on div "​" at bounding box center [377, 282] width 175 height 27
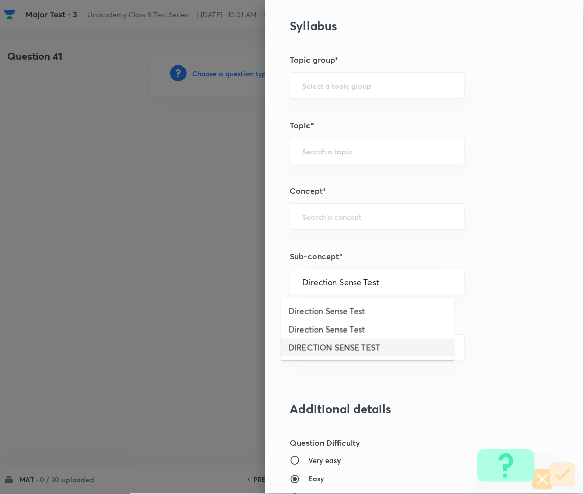
click at [341, 346] on li "DIRECTION SENSE TEST" at bounding box center [368, 348] width 174 height 18
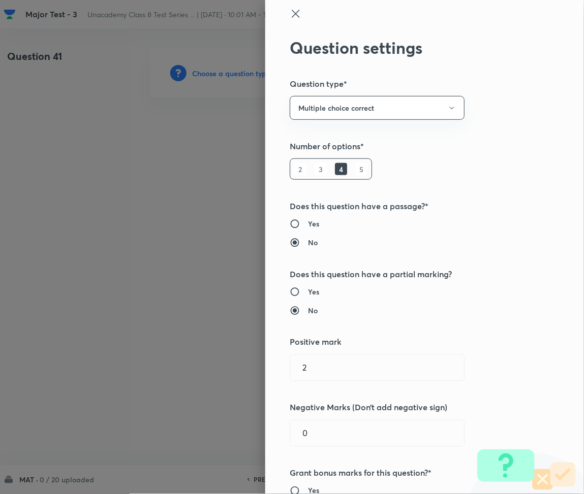
scroll to position [0, 0]
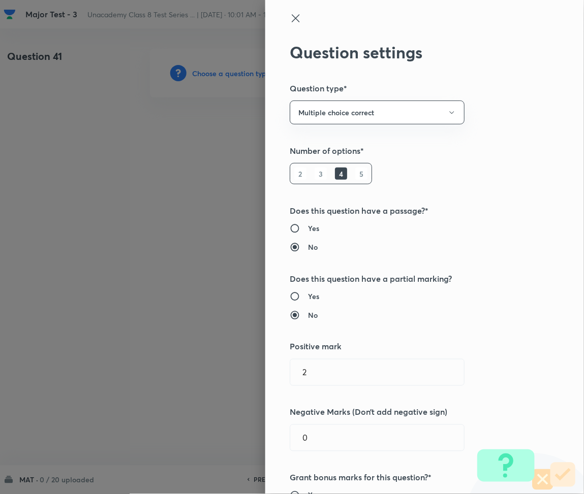
click at [290, 23] on icon at bounding box center [296, 18] width 12 height 12
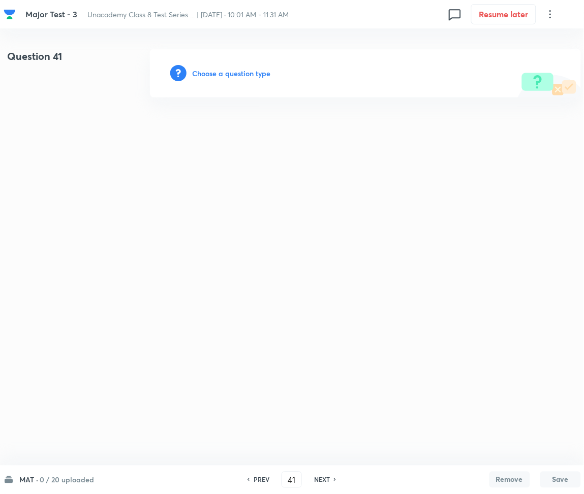
click at [234, 74] on h6 "Choose a question type" at bounding box center [232, 73] width 78 height 11
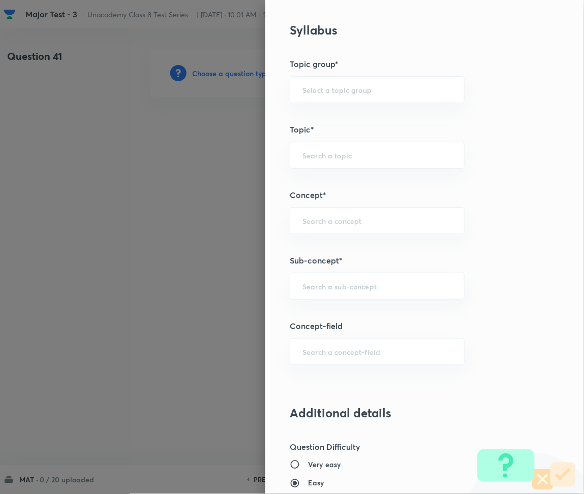
scroll to position [542, 0]
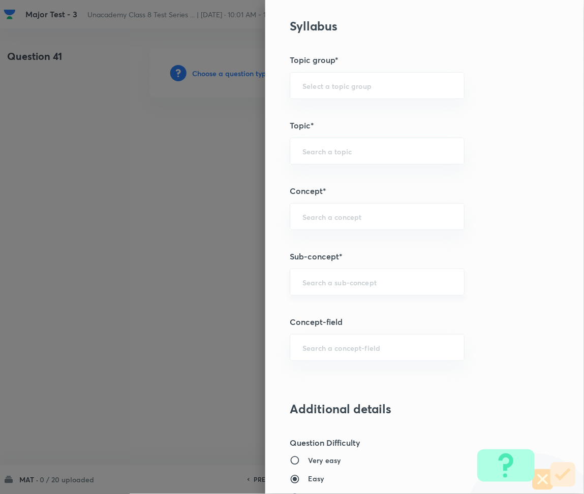
drag, startPoint x: 316, startPoint y: 286, endPoint x: 323, endPoint y: 289, distance: 8.2
click at [316, 286] on input "text" at bounding box center [376, 282] width 149 height 10
click at [331, 328] on li "Direction Sense Test" at bounding box center [368, 330] width 174 height 18
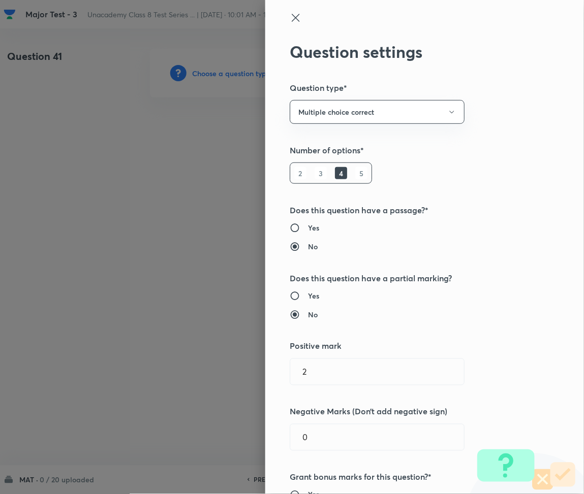
scroll to position [0, 0]
click at [292, 22] on div at bounding box center [408, 27] width 236 height 30
drag, startPoint x: 288, startPoint y: 17, endPoint x: 279, endPoint y: 30, distance: 15.8
click at [290, 16] on icon at bounding box center [296, 18] width 12 height 12
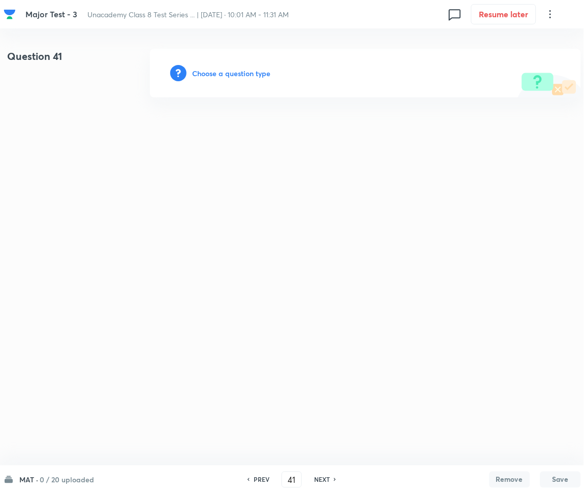
click at [232, 69] on h6 "Choose a question type" at bounding box center [232, 73] width 78 height 11
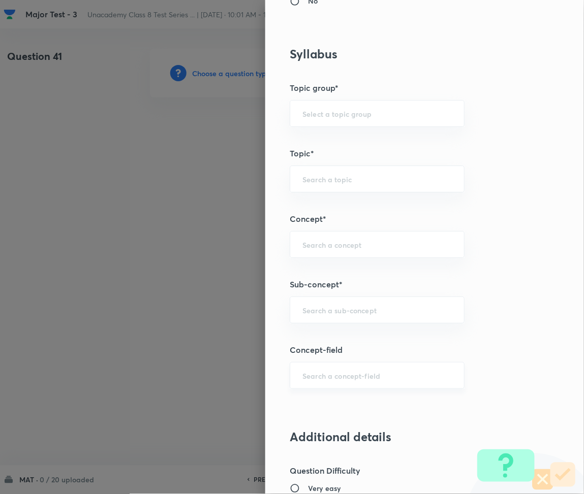
scroll to position [542, 0]
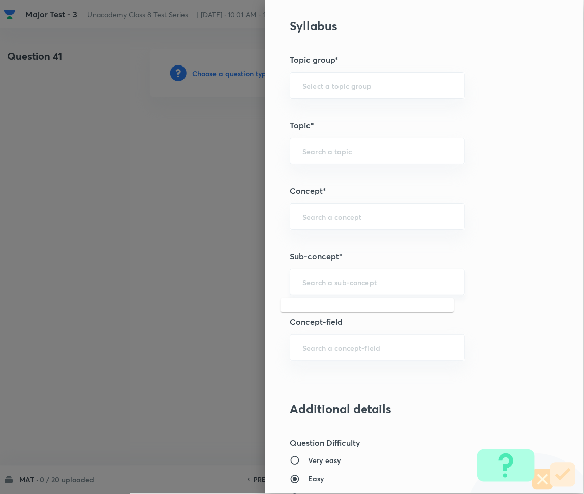
click at [316, 284] on input "text" at bounding box center [376, 282] width 149 height 10
click at [315, 312] on li "Direction Sense Test" at bounding box center [368, 311] width 174 height 18
